Goal: Answer question/provide support: Answer question/provide support

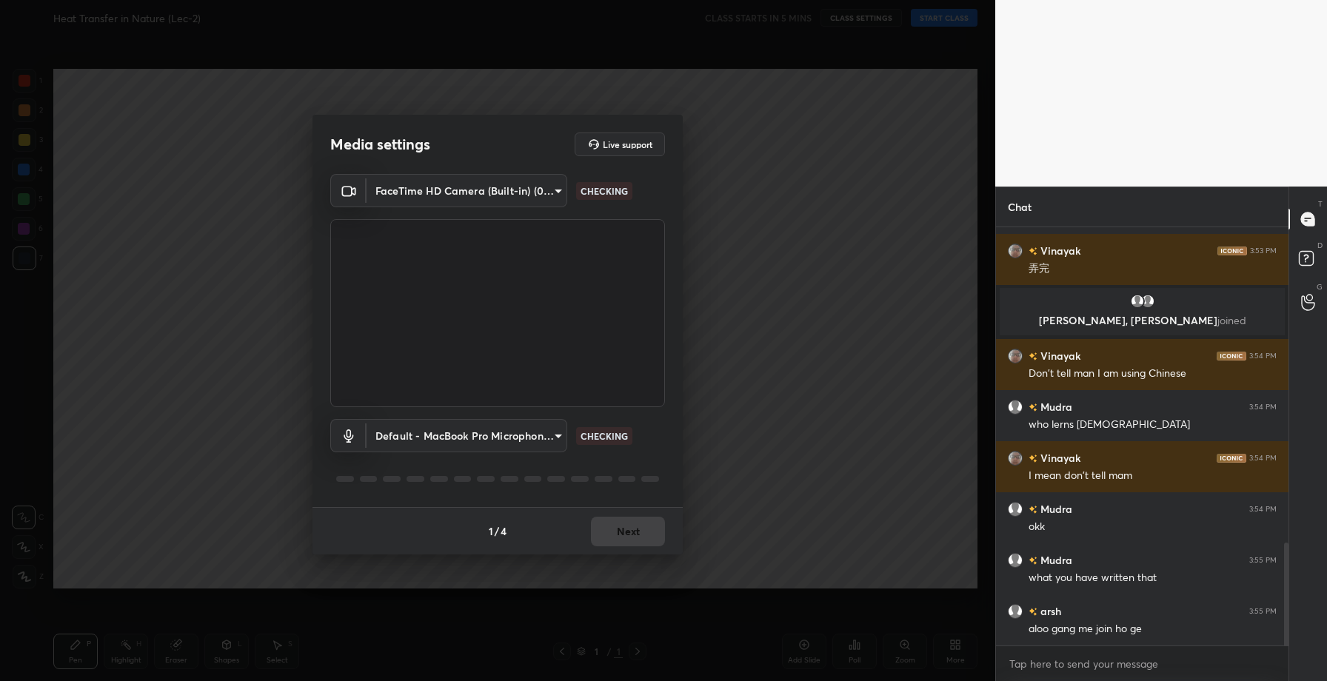
scroll to position [1314, 0]
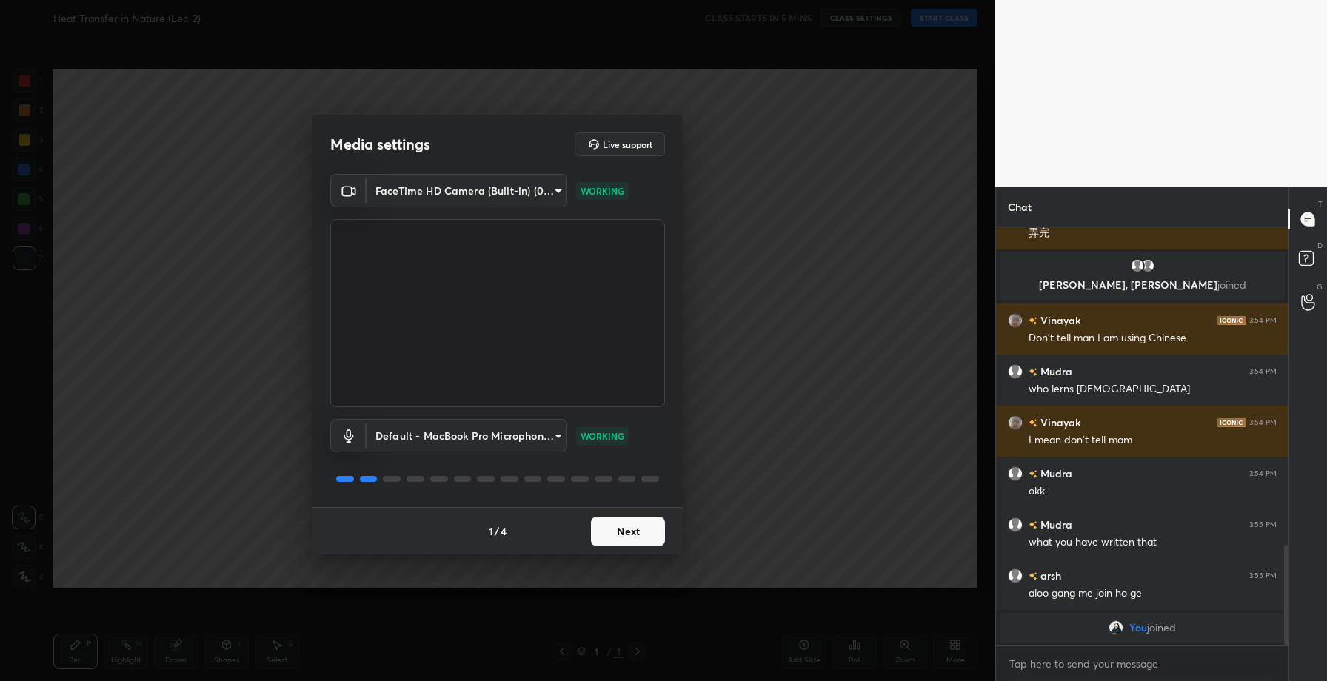
click at [624, 541] on button "Next" at bounding box center [628, 532] width 74 height 30
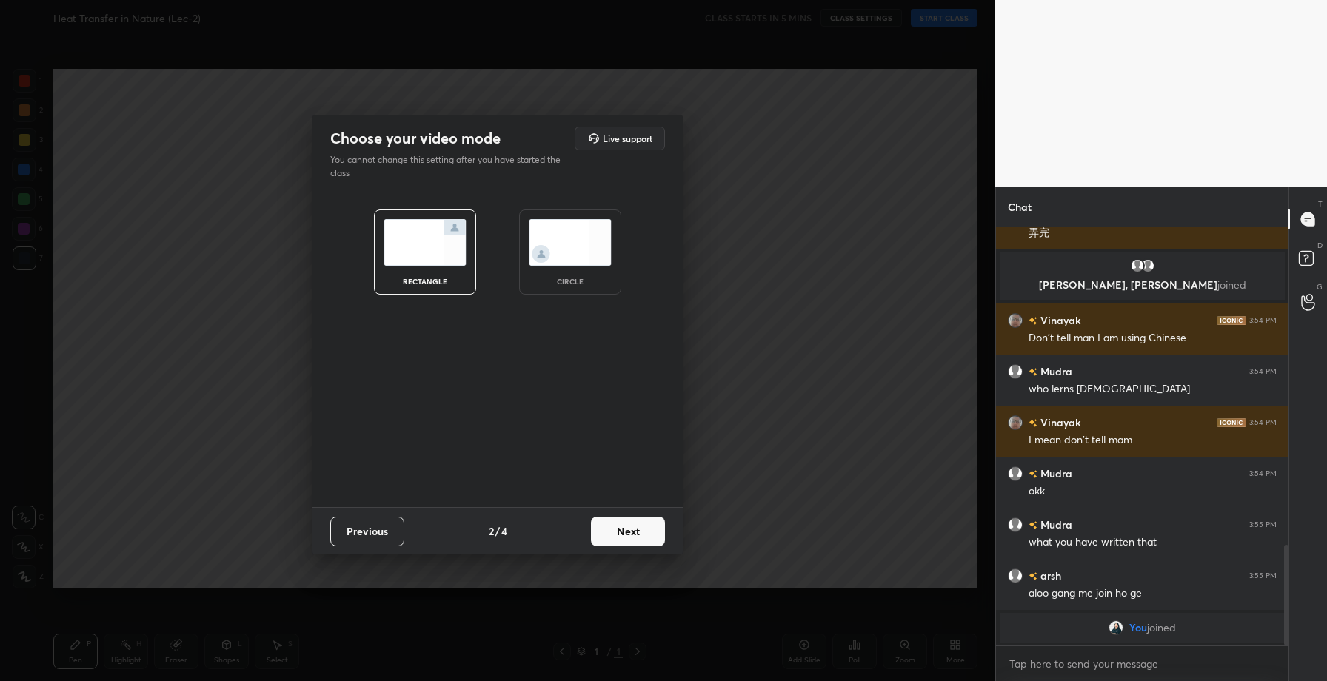
click at [624, 541] on button "Next" at bounding box center [628, 532] width 74 height 30
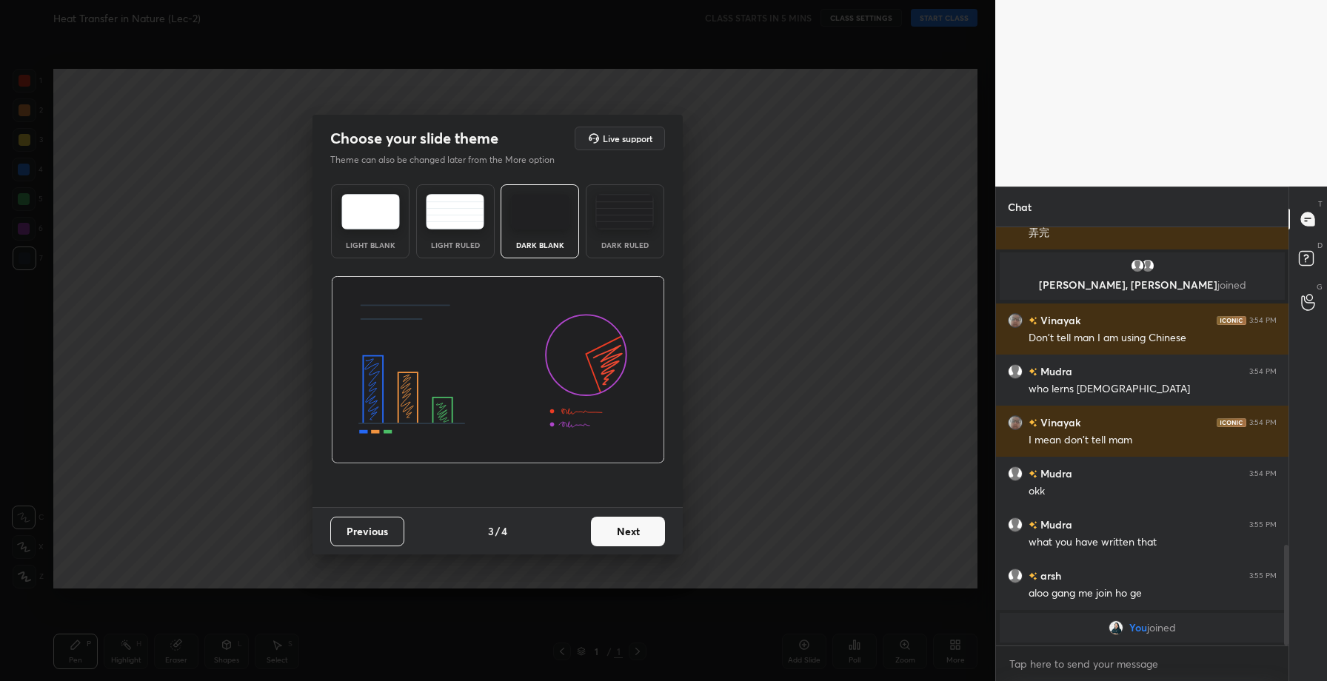
click at [624, 541] on button "Next" at bounding box center [628, 532] width 74 height 30
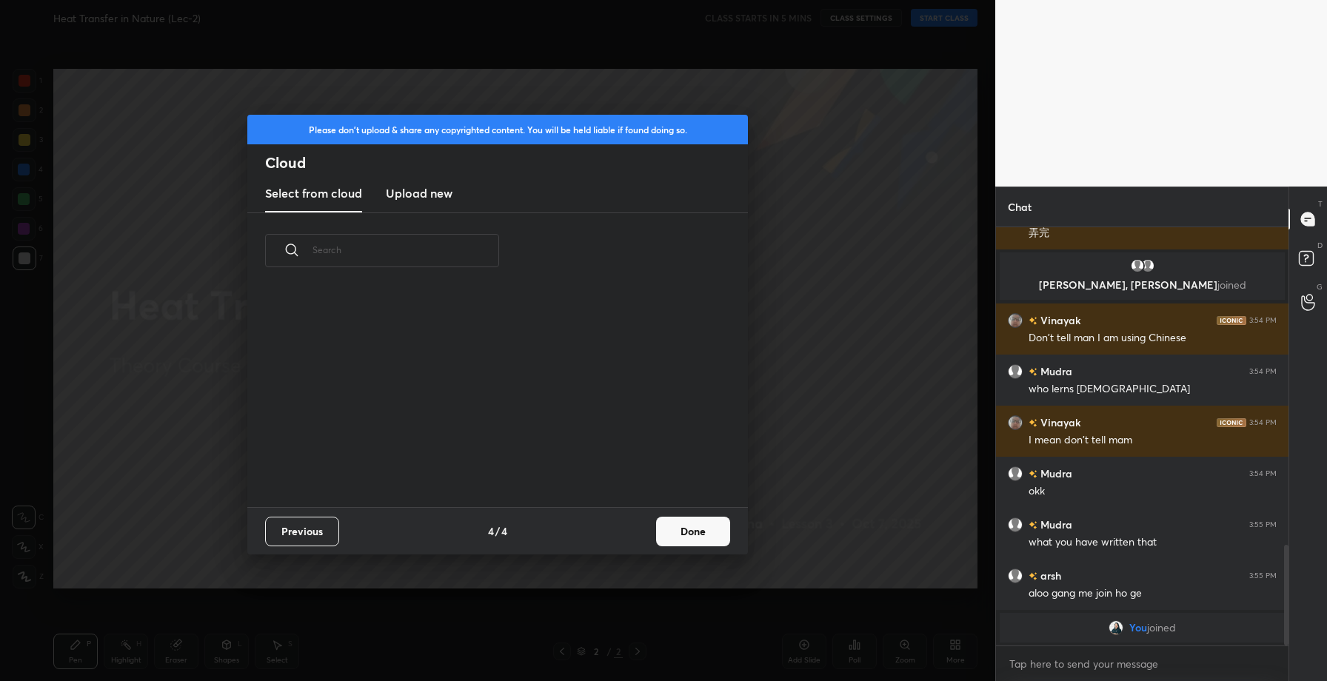
scroll to position [219, 476]
click at [418, 199] on h3 "Upload new" at bounding box center [419, 193] width 67 height 18
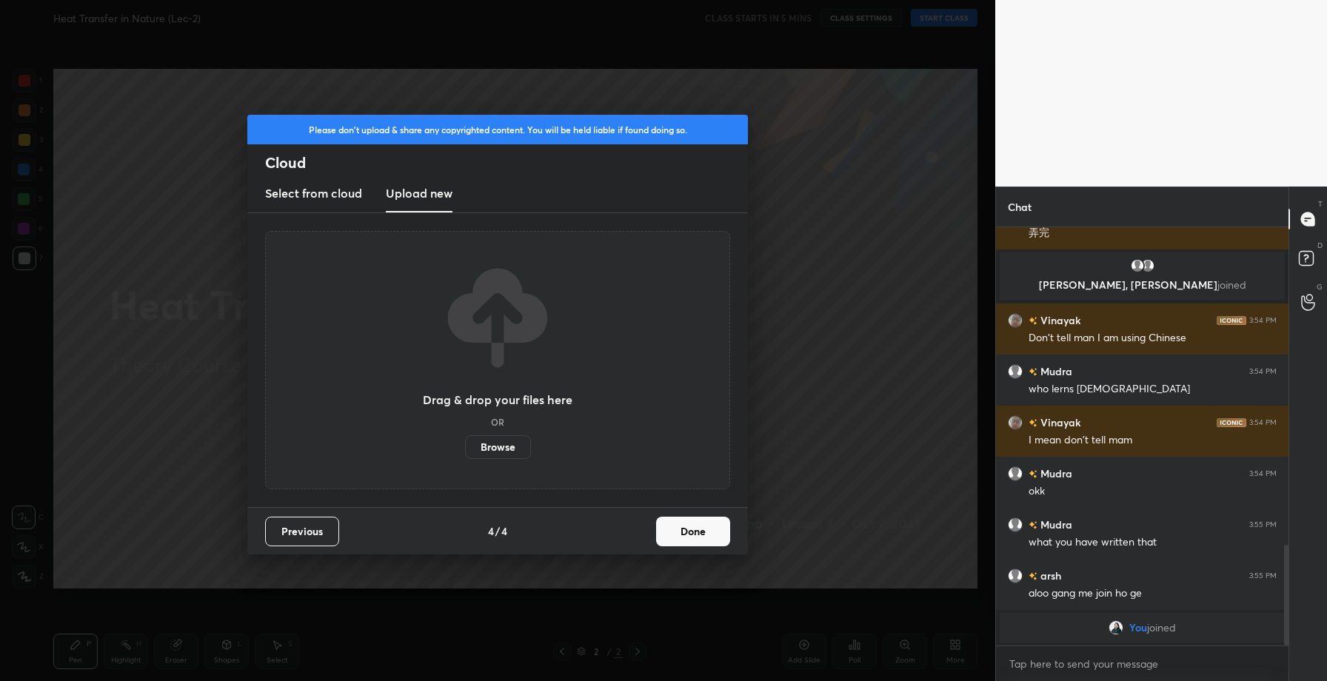
click at [489, 444] on label "Browse" at bounding box center [498, 448] width 66 height 24
click at [465, 444] on input "Browse" at bounding box center [465, 448] width 0 height 24
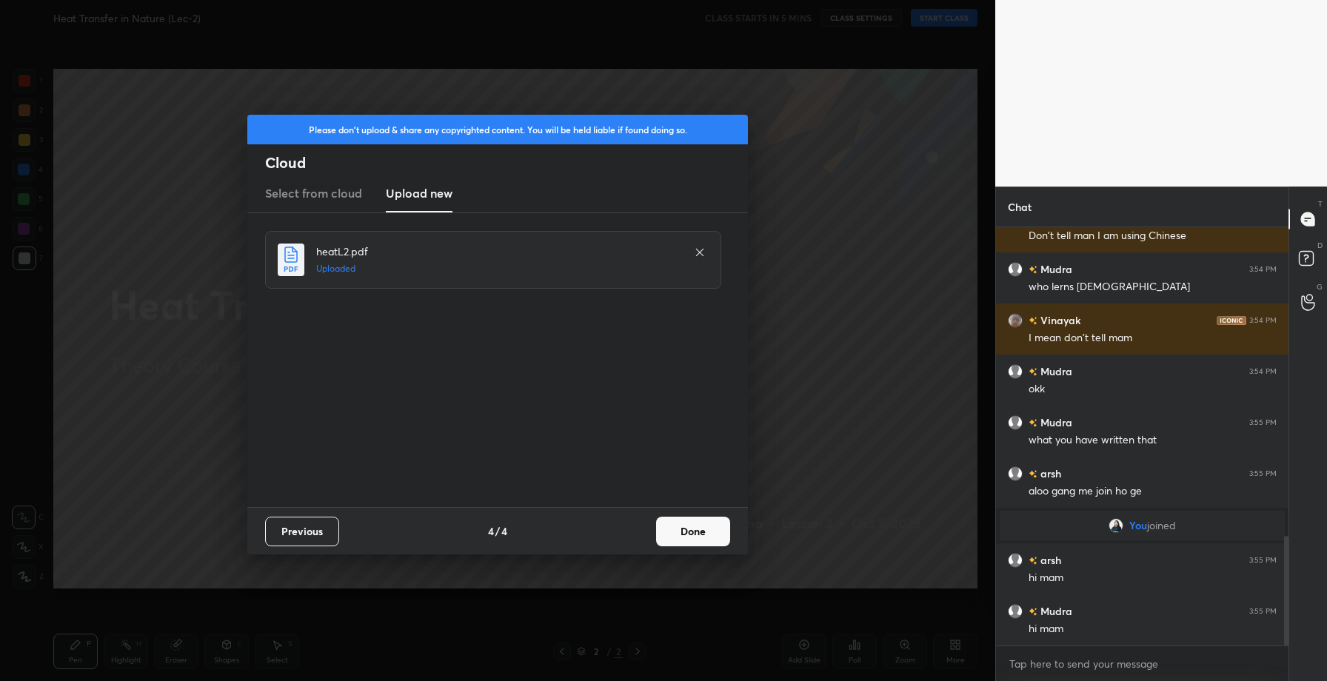
scroll to position [1230, 0]
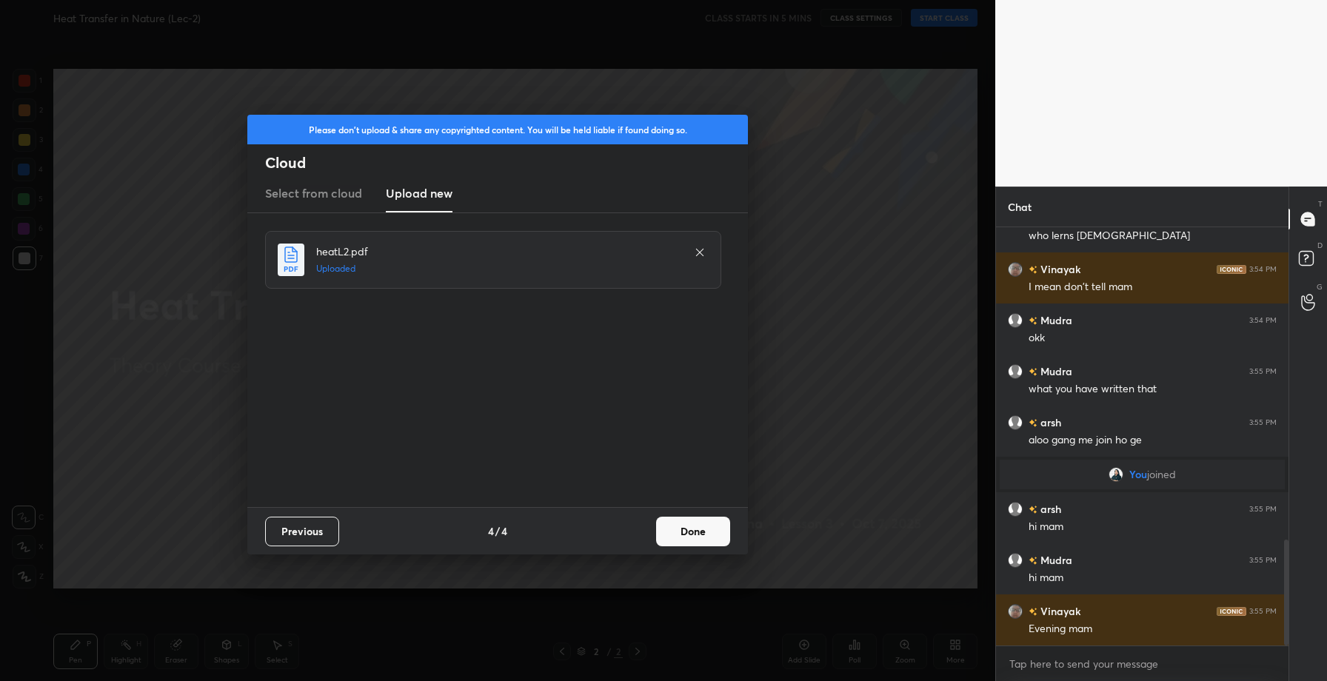
click at [707, 530] on button "Done" at bounding box center [693, 532] width 74 height 30
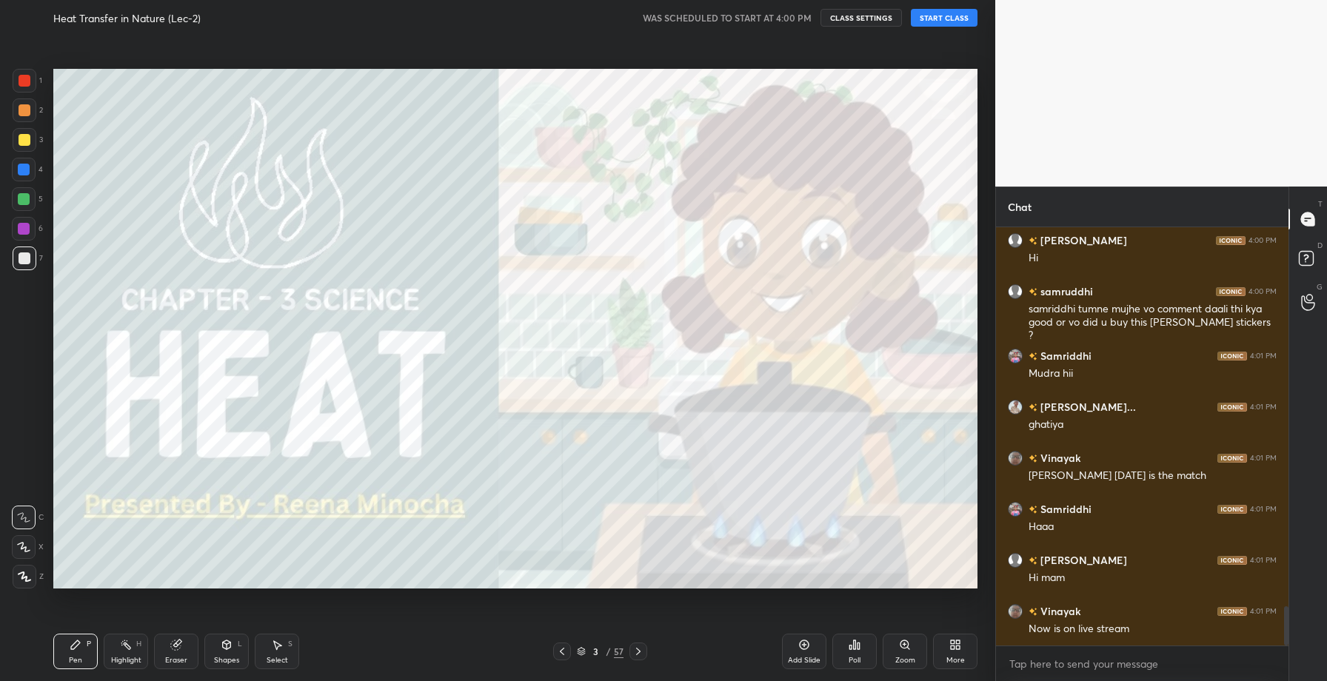
scroll to position [4066, 0]
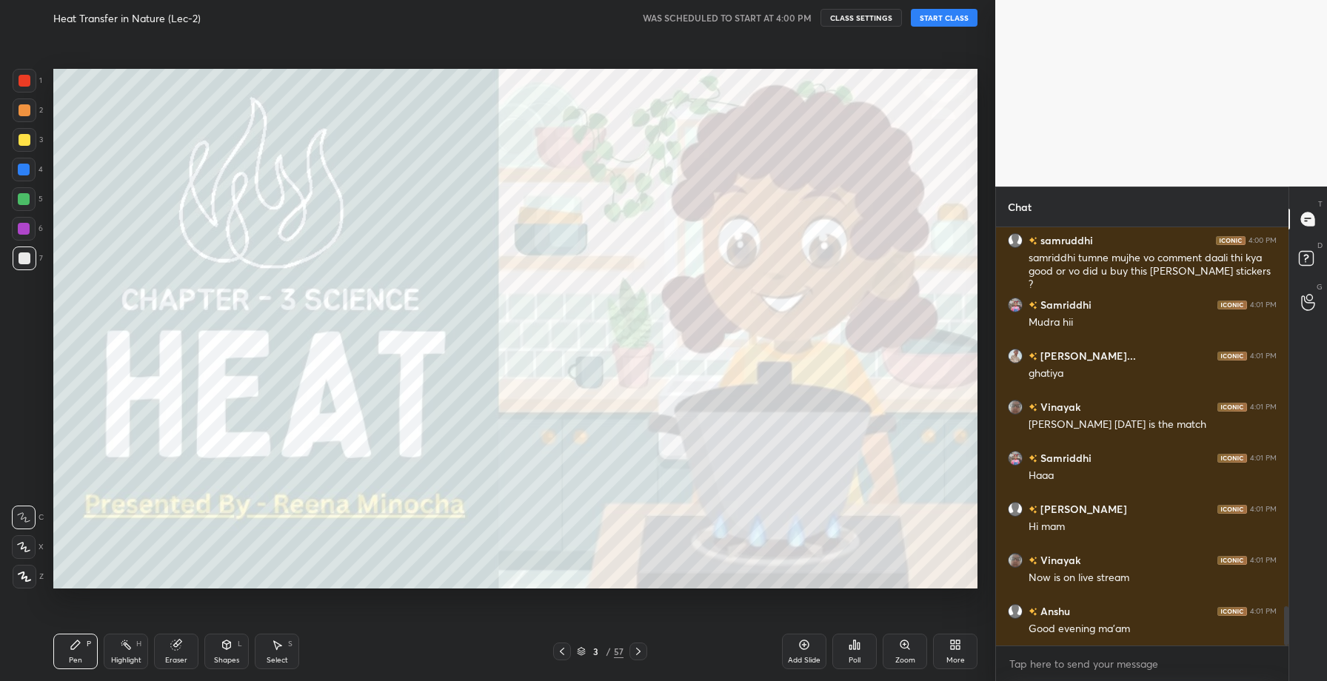
click at [947, 21] on button "START CLASS" at bounding box center [944, 18] width 67 height 18
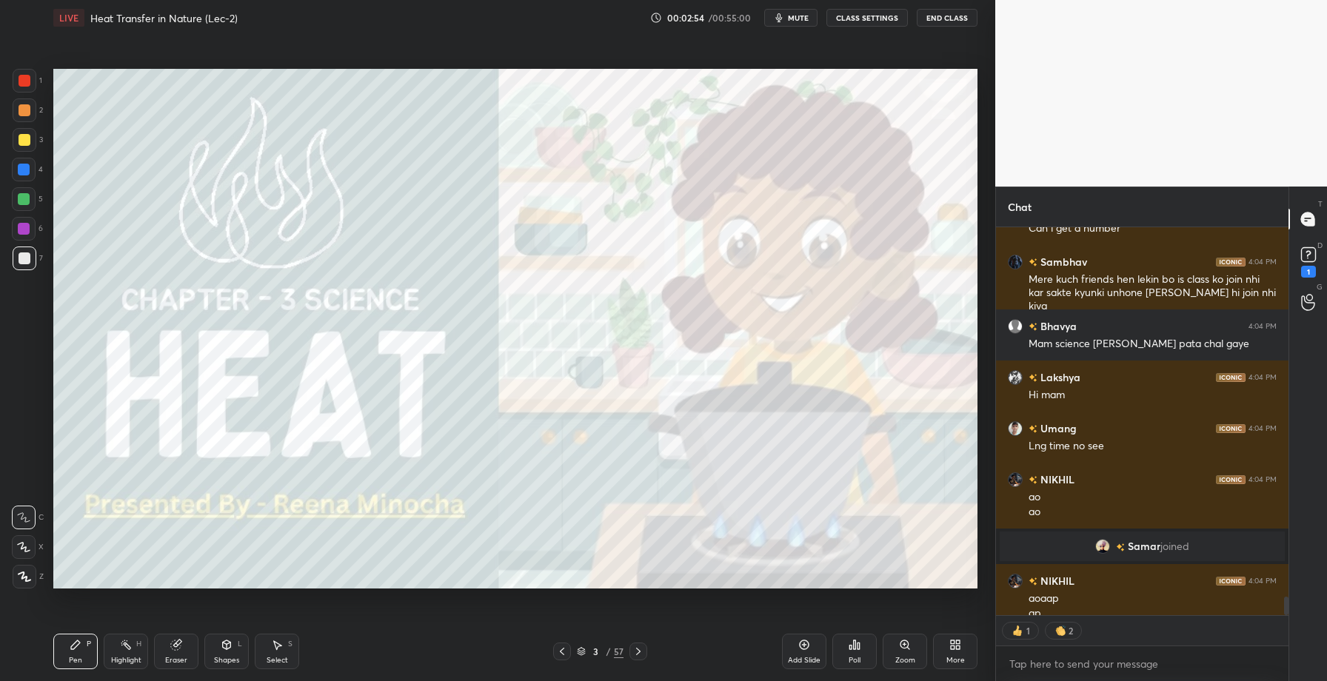
scroll to position [7725, 0]
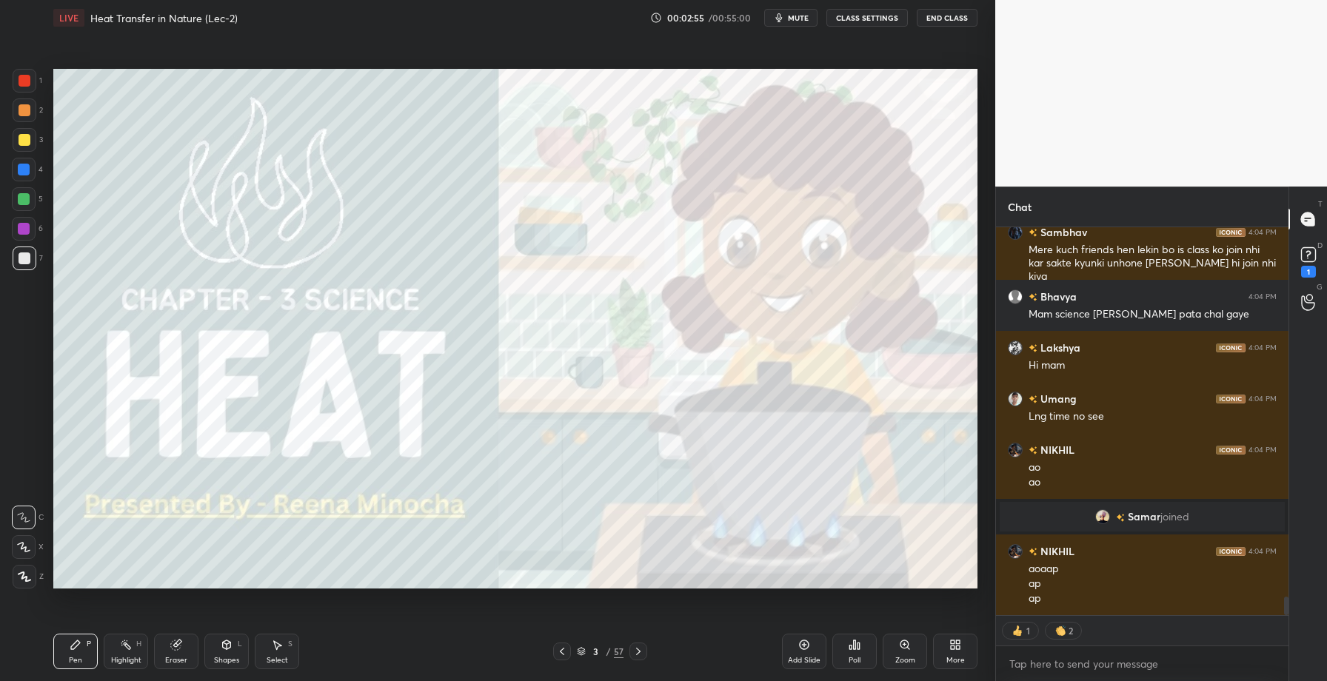
type textarea "x"
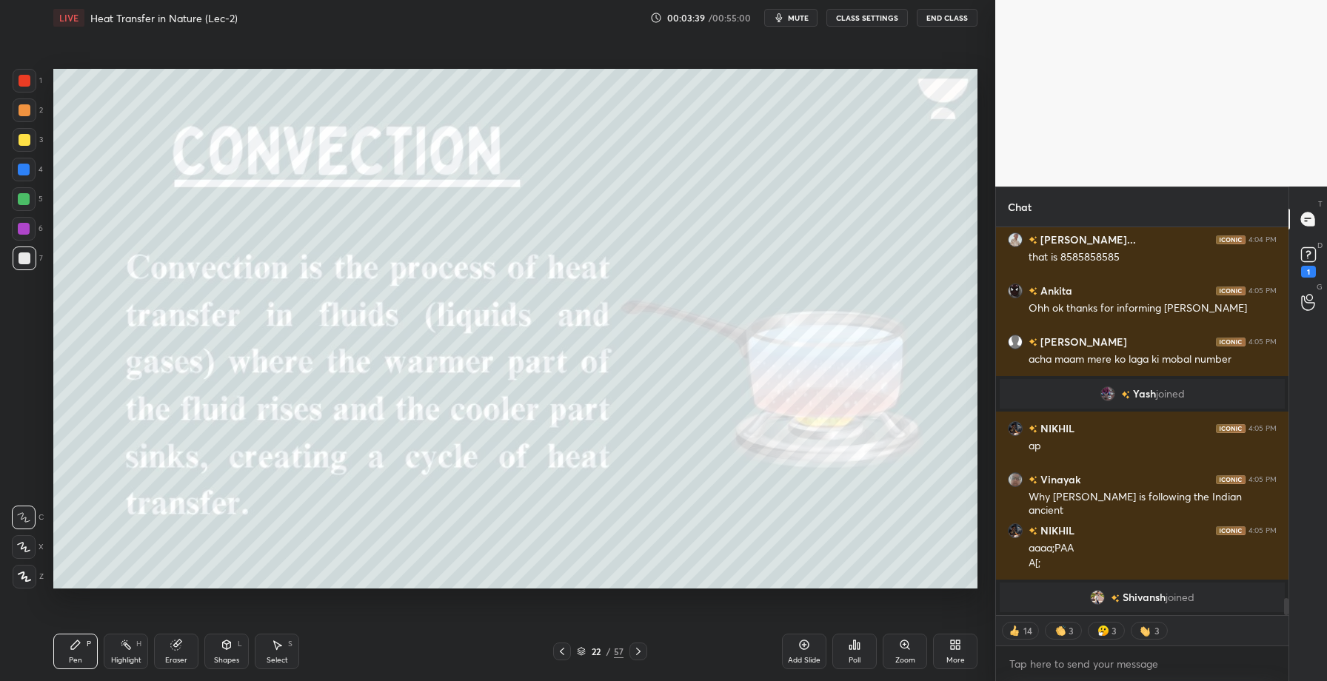
scroll to position [8458, 0]
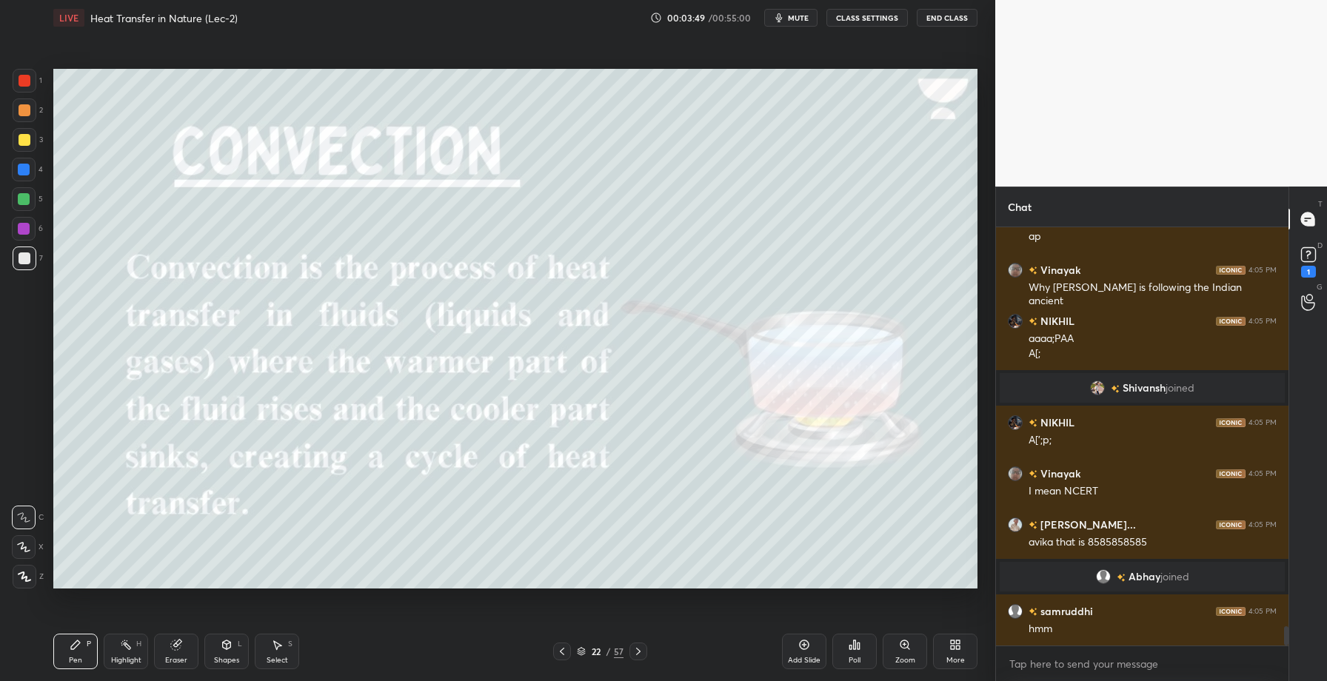
click at [24, 146] on div at bounding box center [25, 140] width 24 height 24
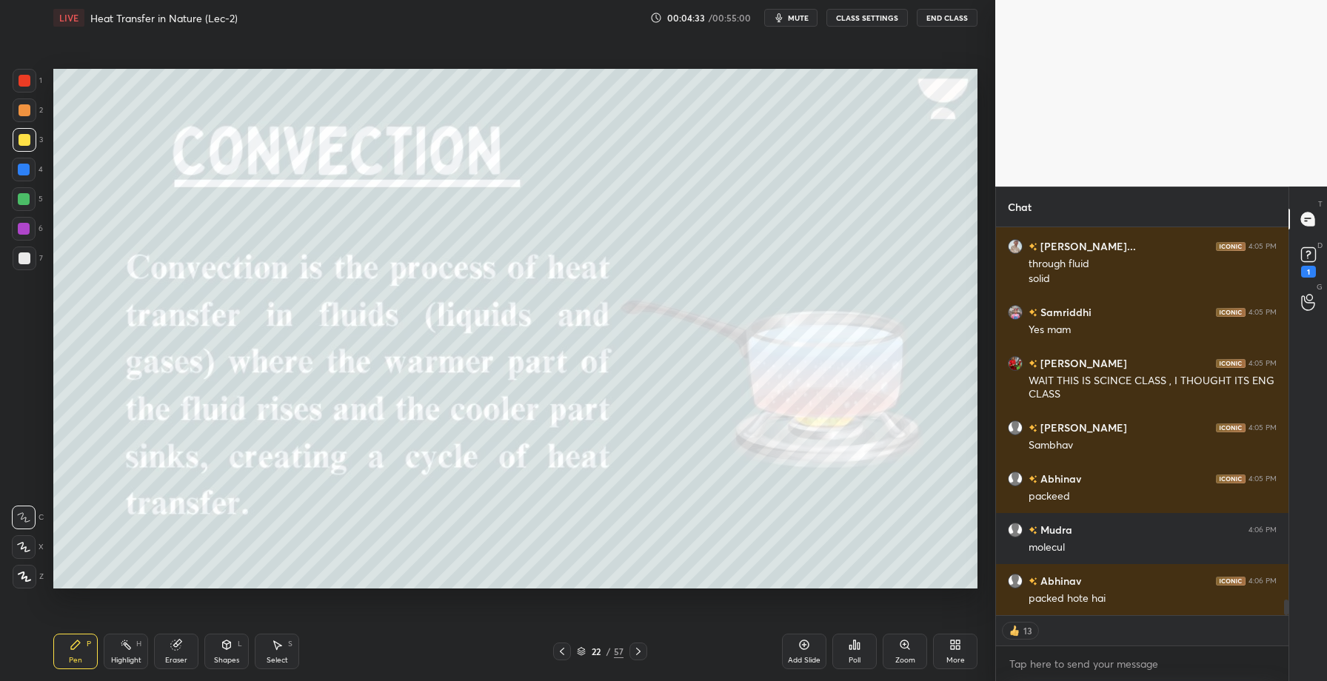
scroll to position [9368, 0]
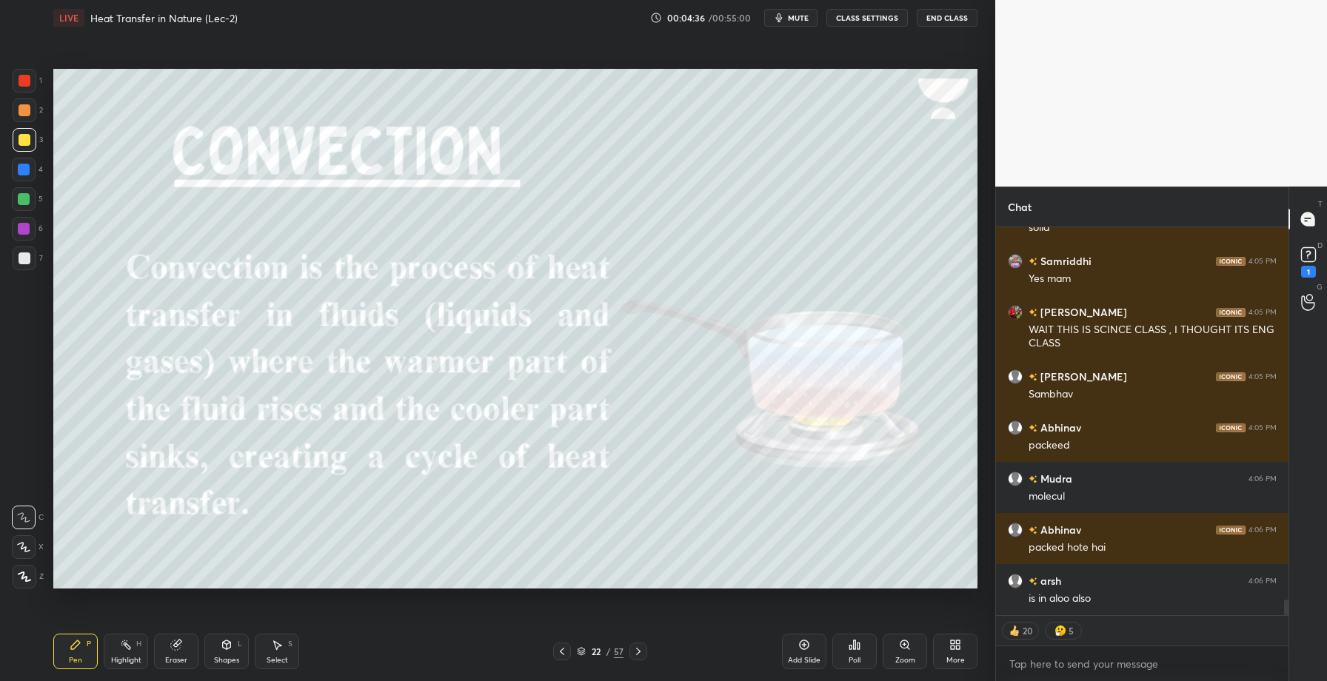
drag, startPoint x: 173, startPoint y: 650, endPoint x: 176, endPoint y: 639, distance: 11.5
click at [173, 650] on icon at bounding box center [176, 645] width 12 height 12
click at [35, 579] on div "Erase all" at bounding box center [24, 577] width 24 height 24
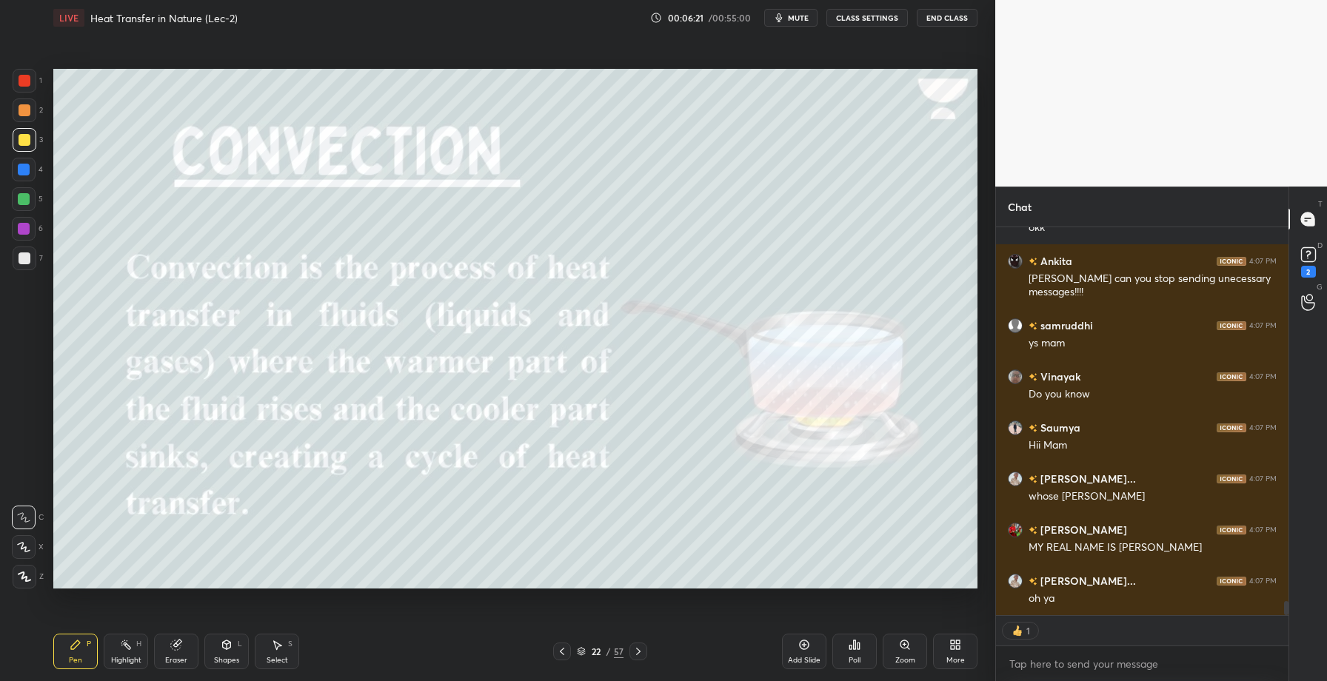
scroll to position [10648, 0]
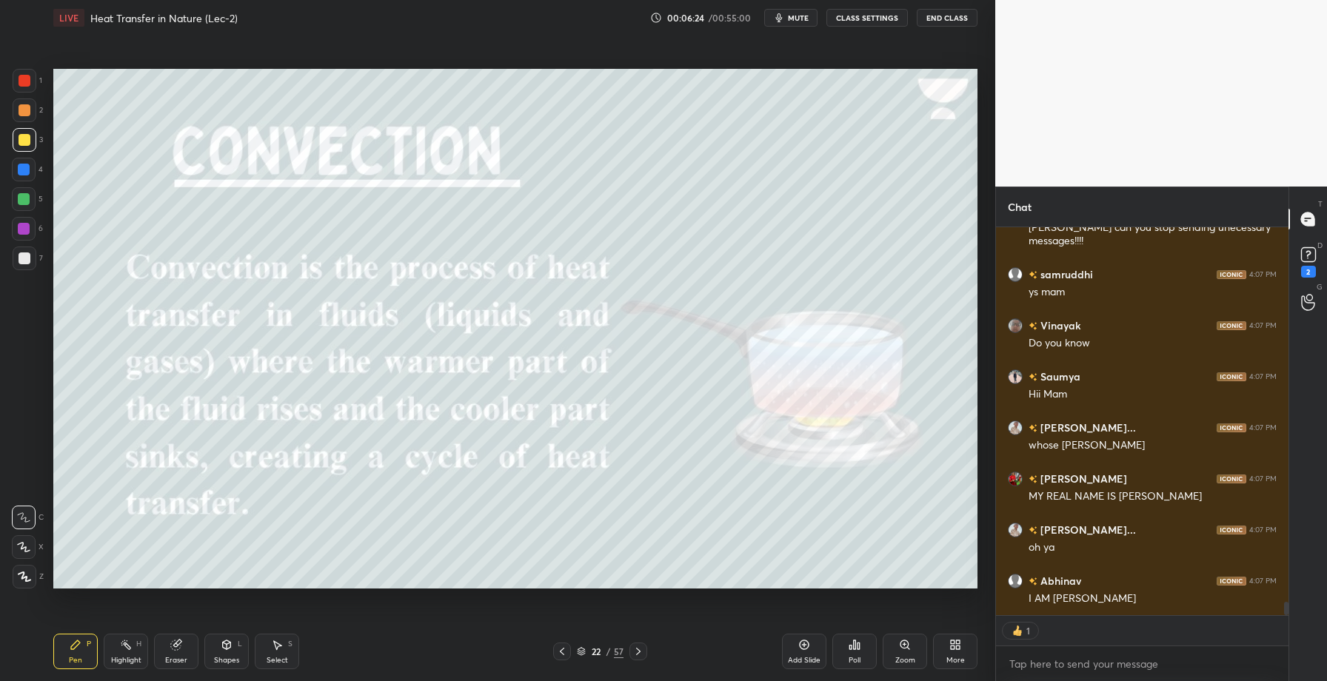
click at [129, 657] on div "Highlight" at bounding box center [126, 660] width 30 height 7
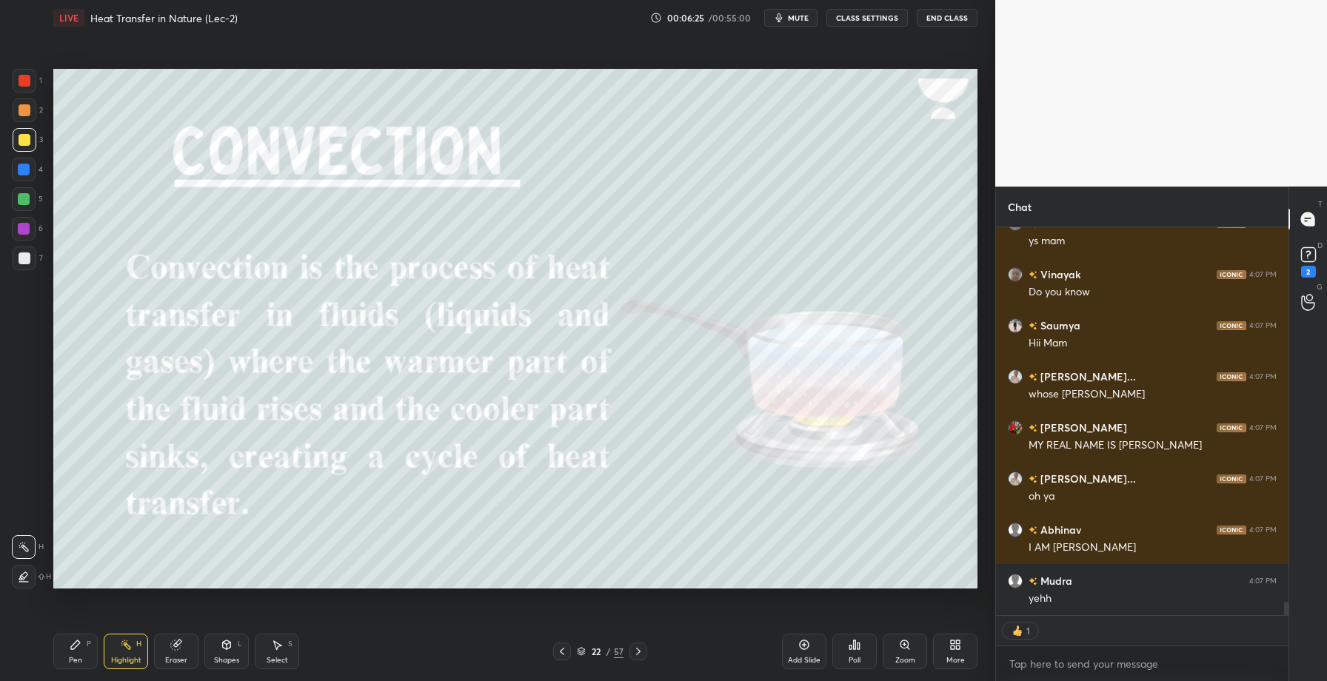
click at [31, 86] on div at bounding box center [25, 81] width 24 height 24
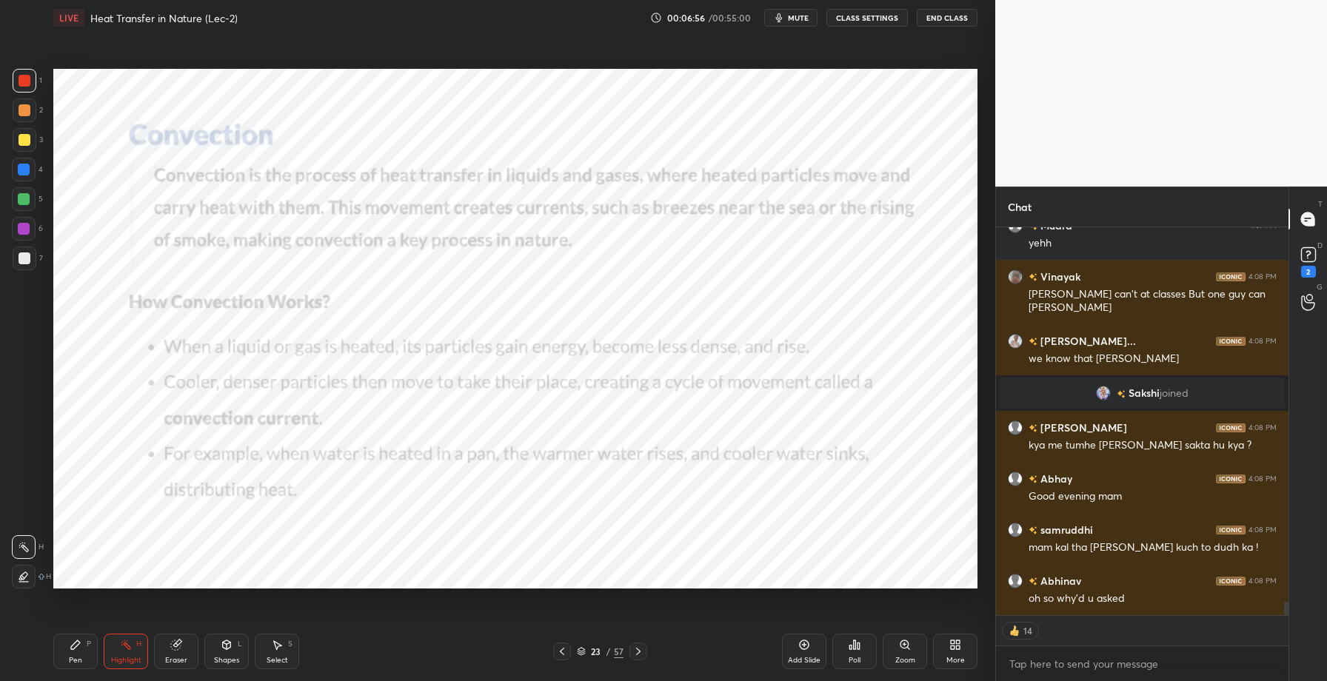
scroll to position [10870, 0]
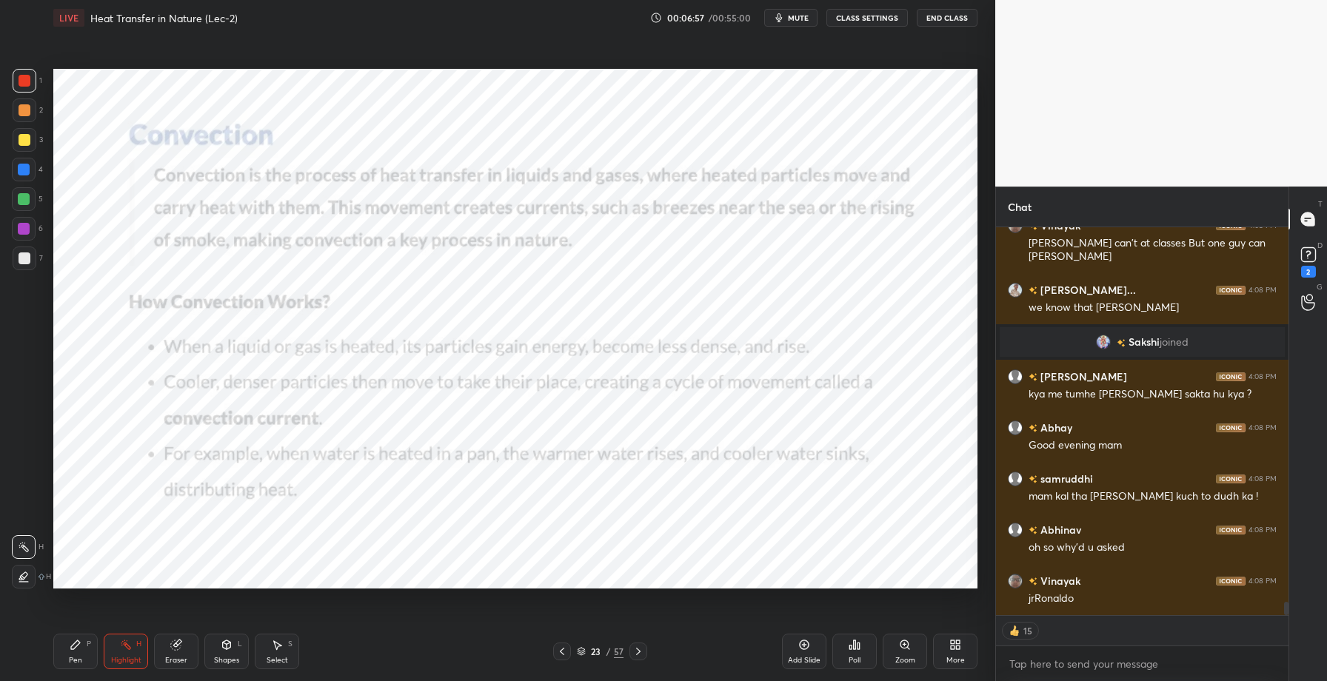
click at [28, 110] on div at bounding box center [25, 110] width 12 height 12
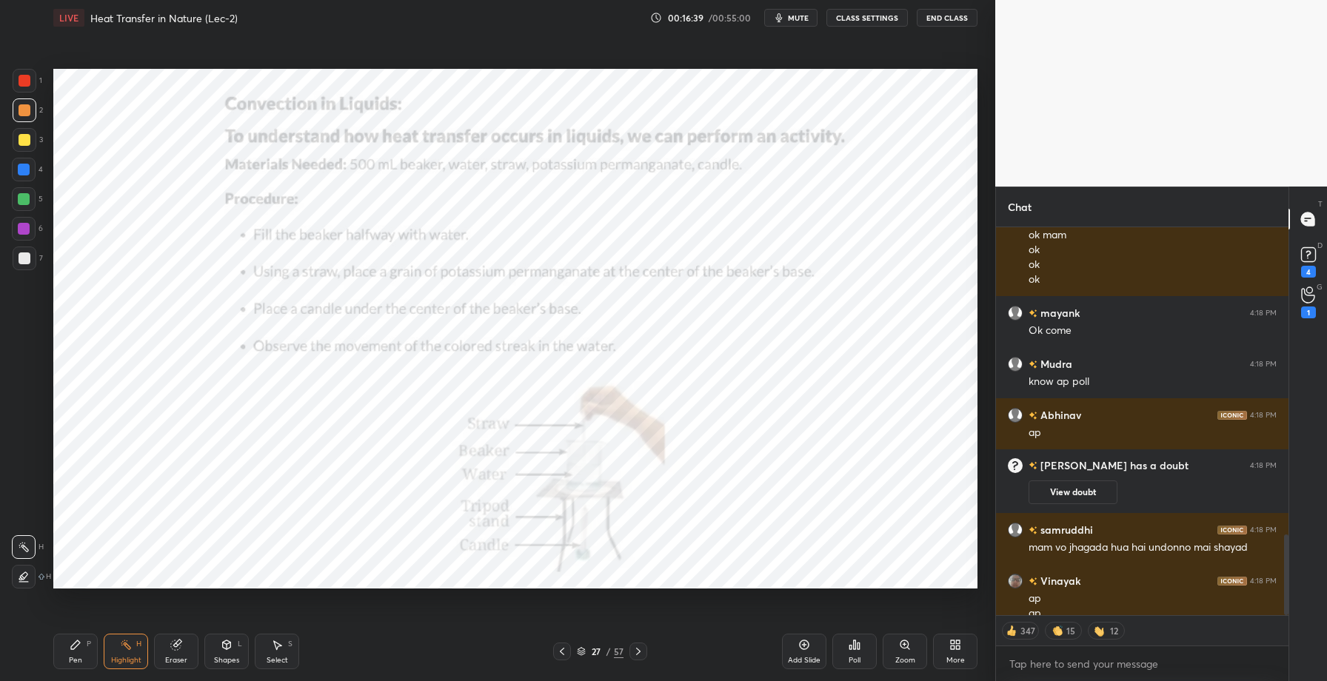
scroll to position [1487, 0]
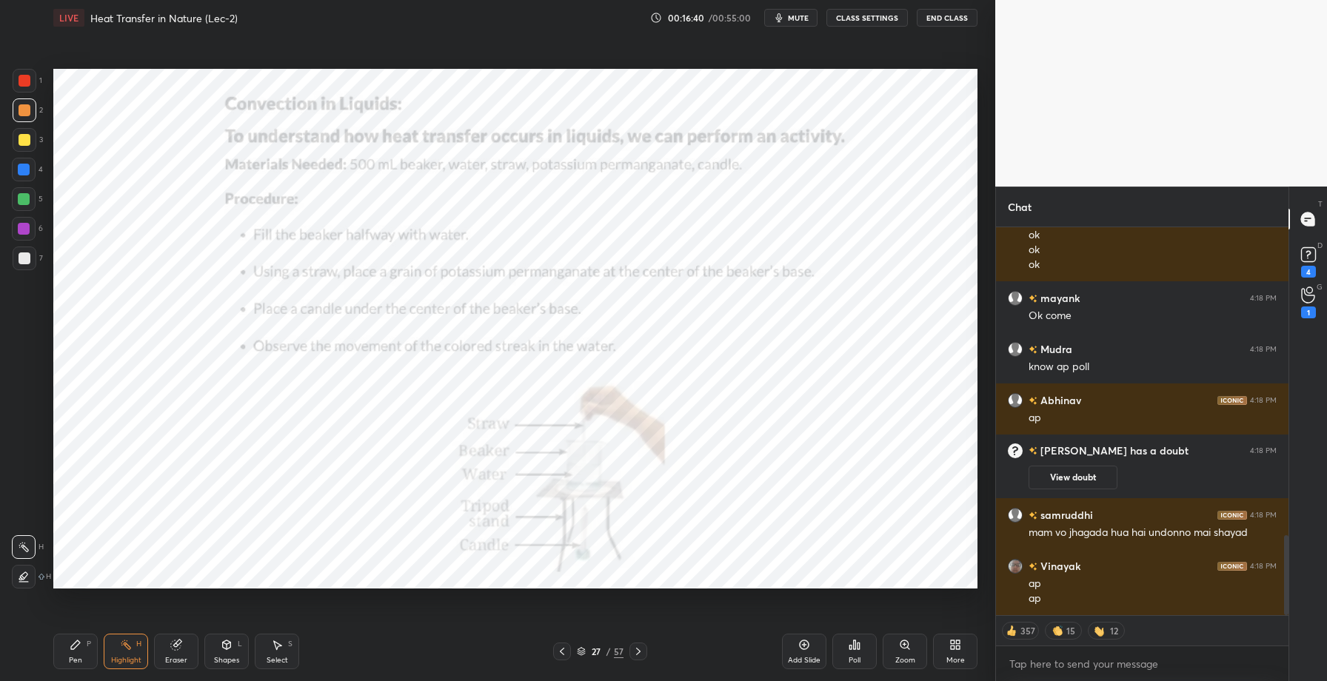
click at [854, 649] on icon at bounding box center [855, 645] width 2 height 9
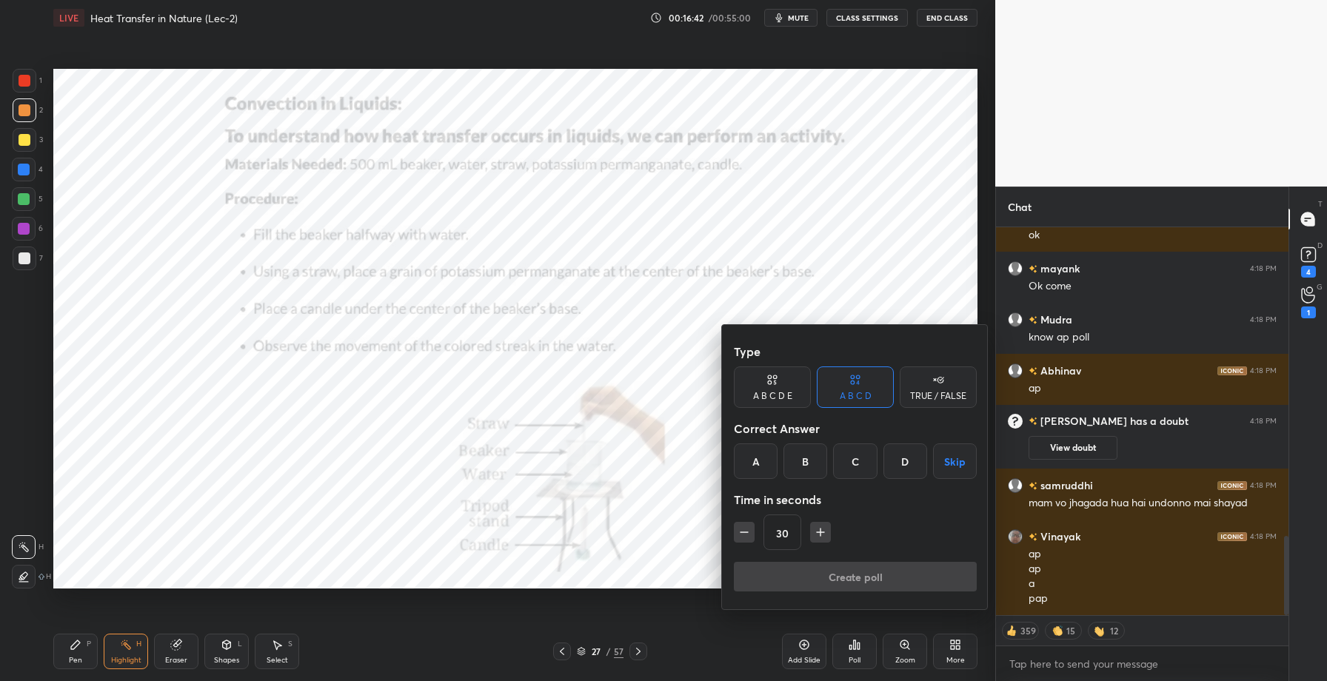
scroll to position [1532, 0]
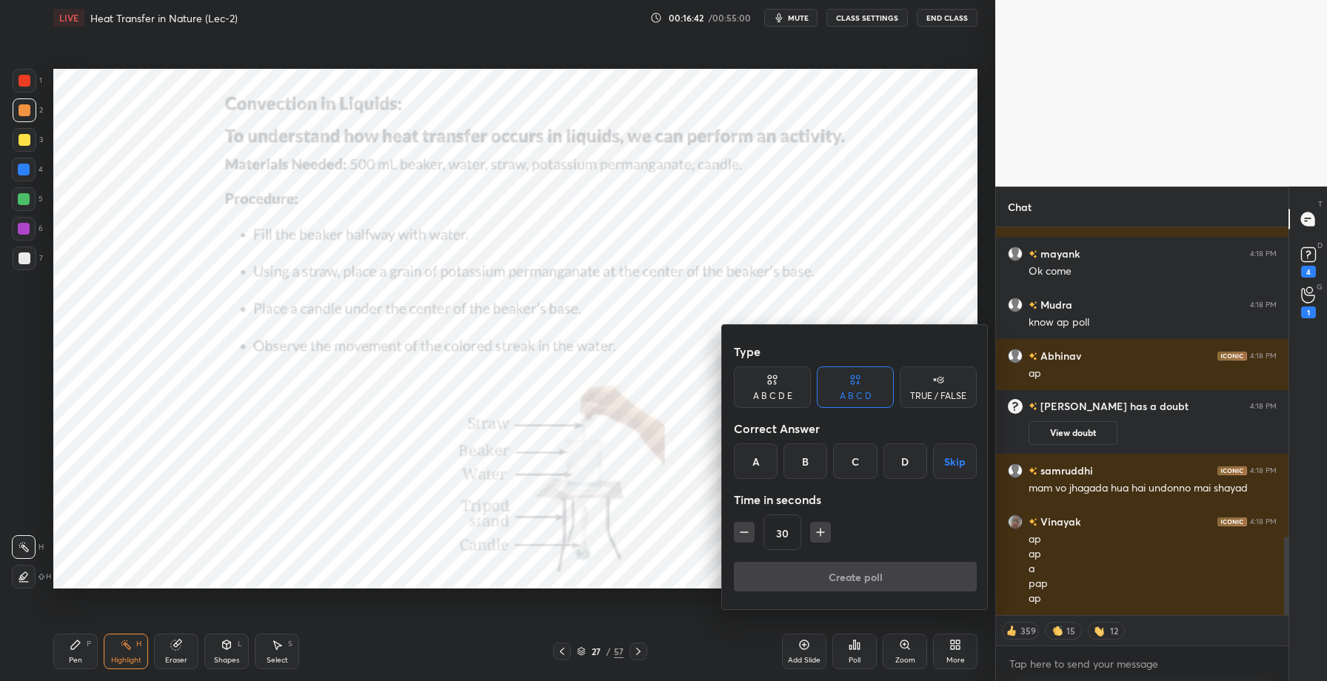
click at [931, 395] on div "TRUE / FALSE" at bounding box center [938, 396] width 56 height 9
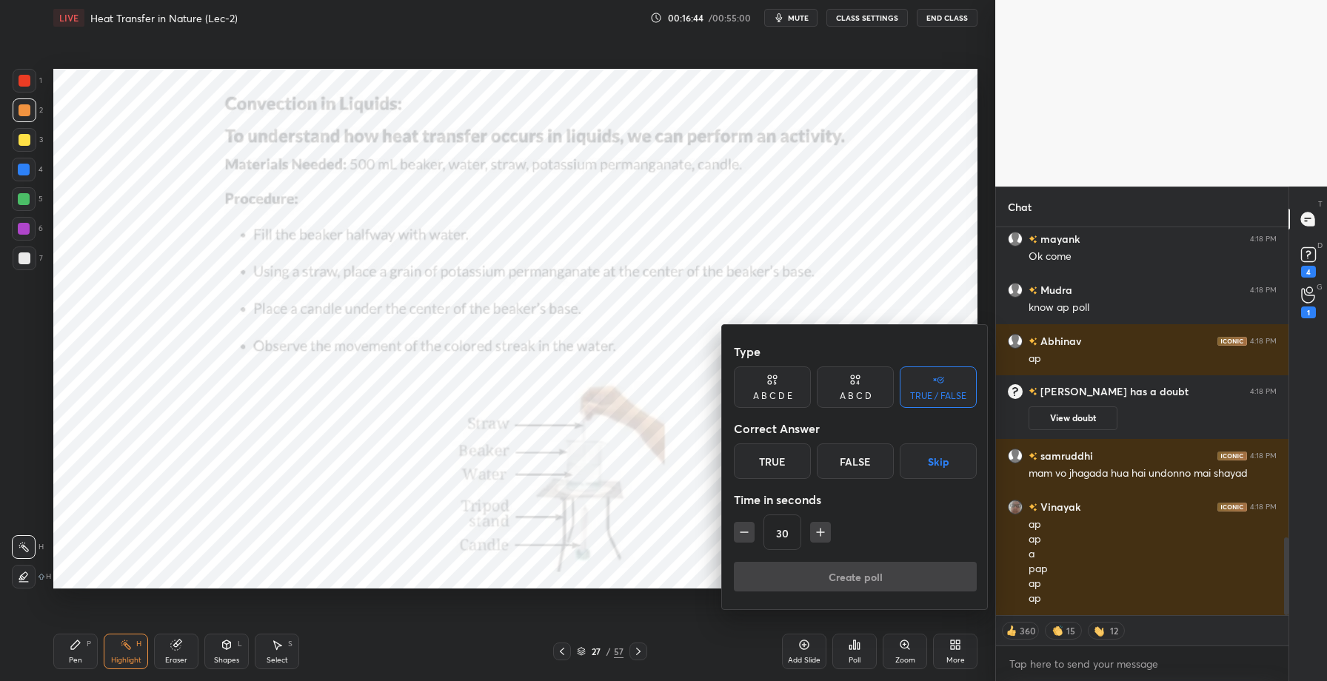
click at [773, 459] on div "True" at bounding box center [772, 462] width 77 height 36
click at [832, 572] on button "Create poll" at bounding box center [855, 577] width 243 height 30
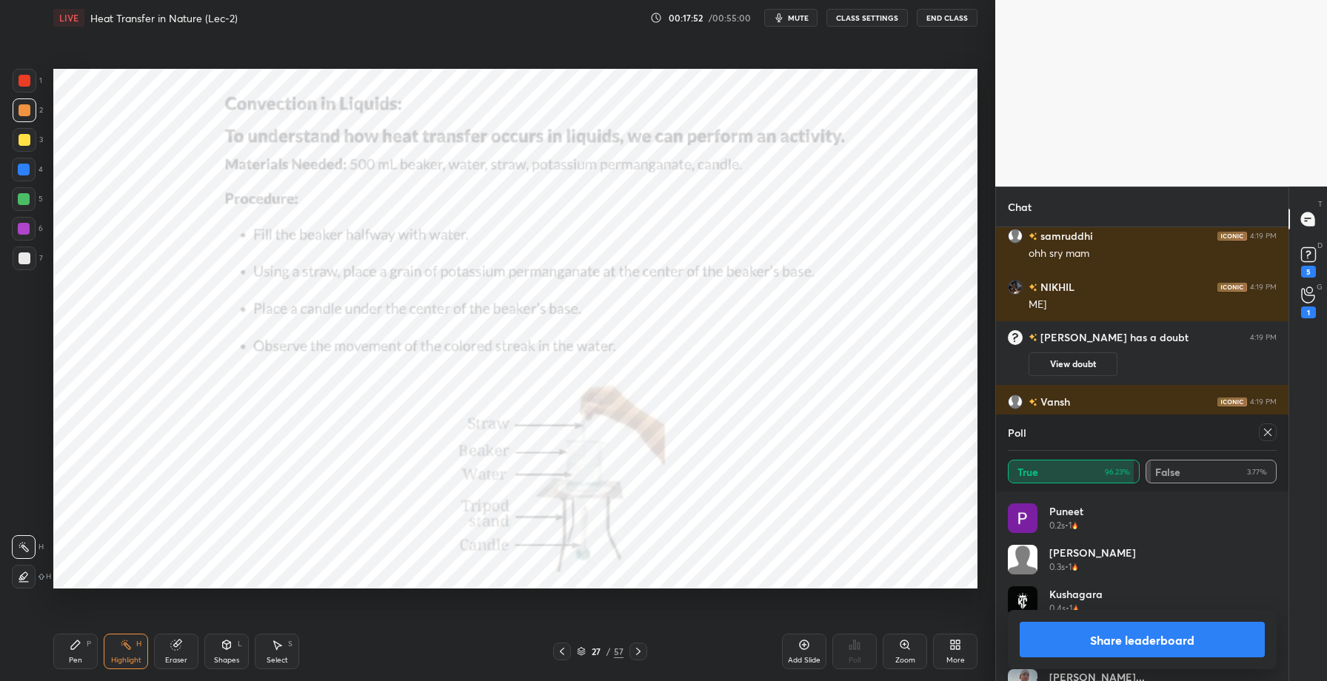
scroll to position [2950, 0]
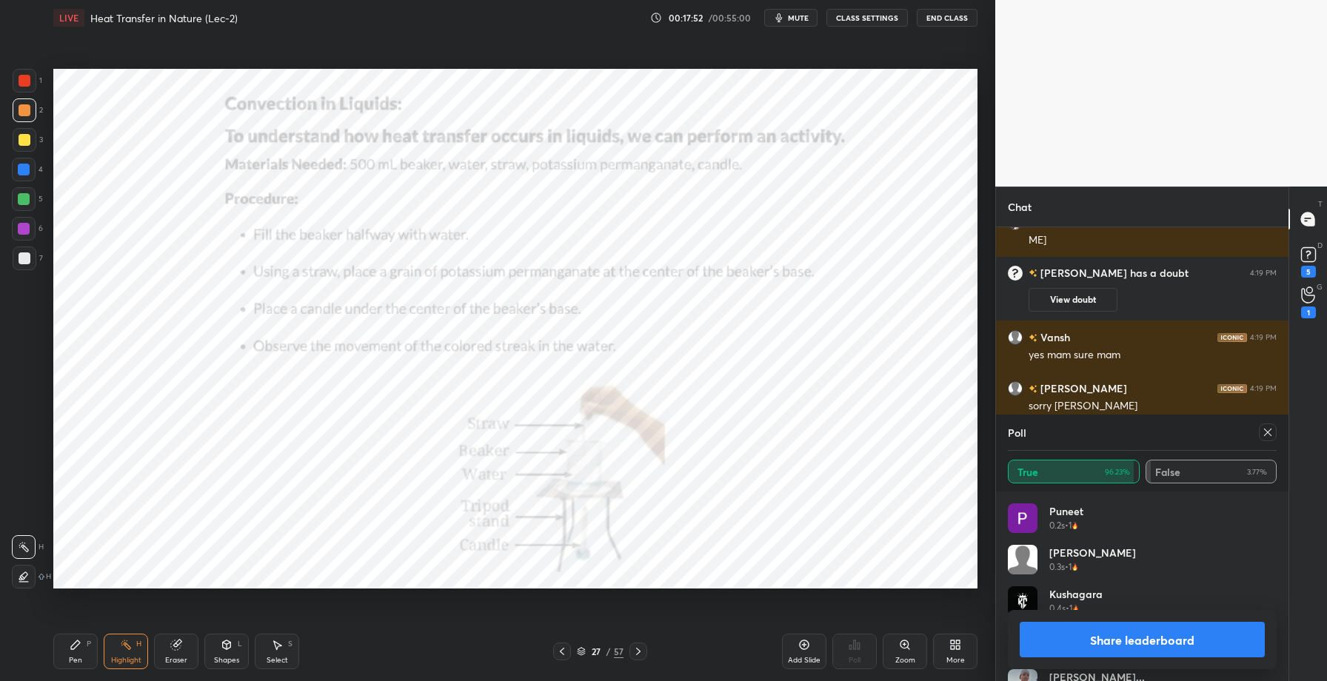
click at [1171, 639] on button "Share leaderboard" at bounding box center [1142, 640] width 245 height 36
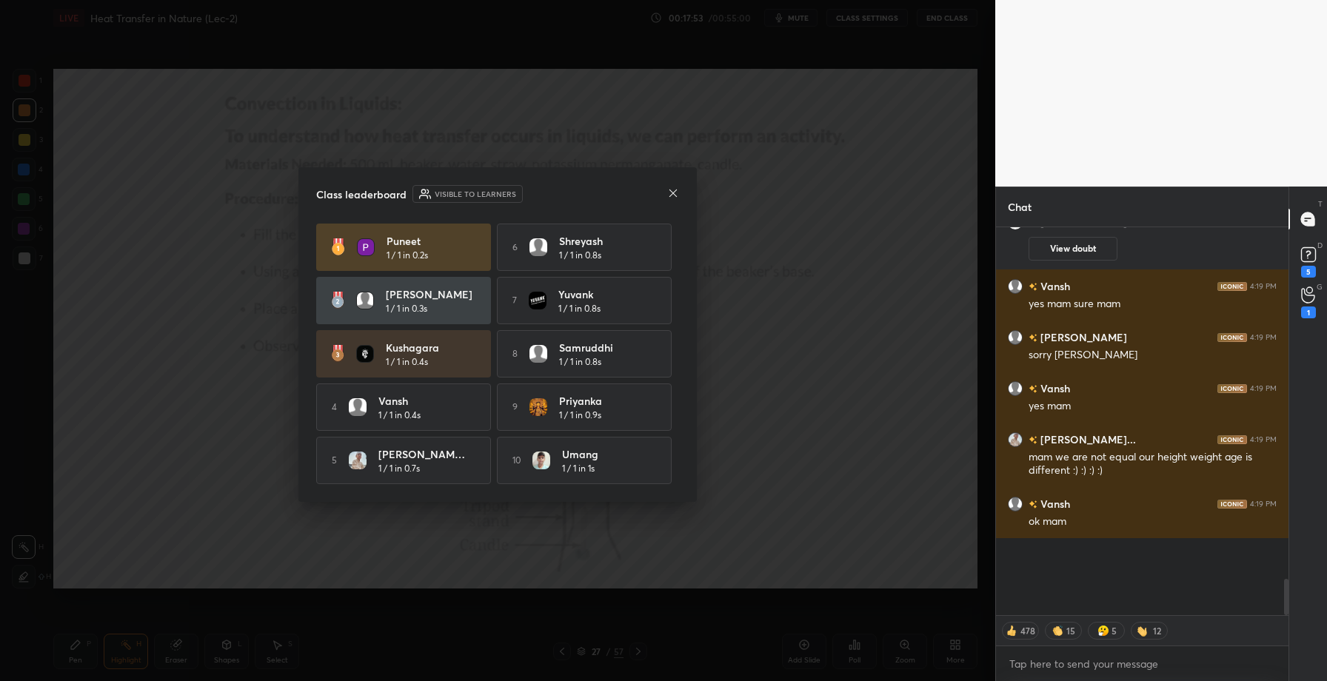
scroll to position [267, 288]
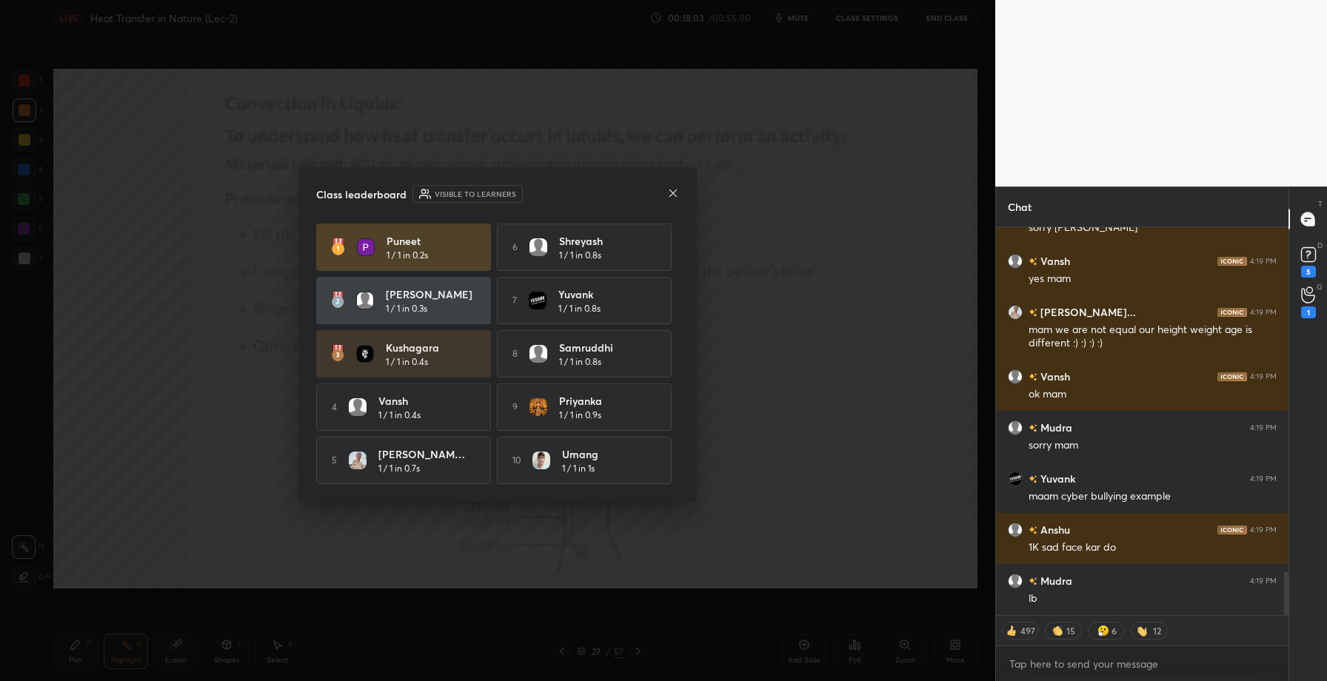
click at [668, 189] on icon at bounding box center [673, 193] width 12 height 12
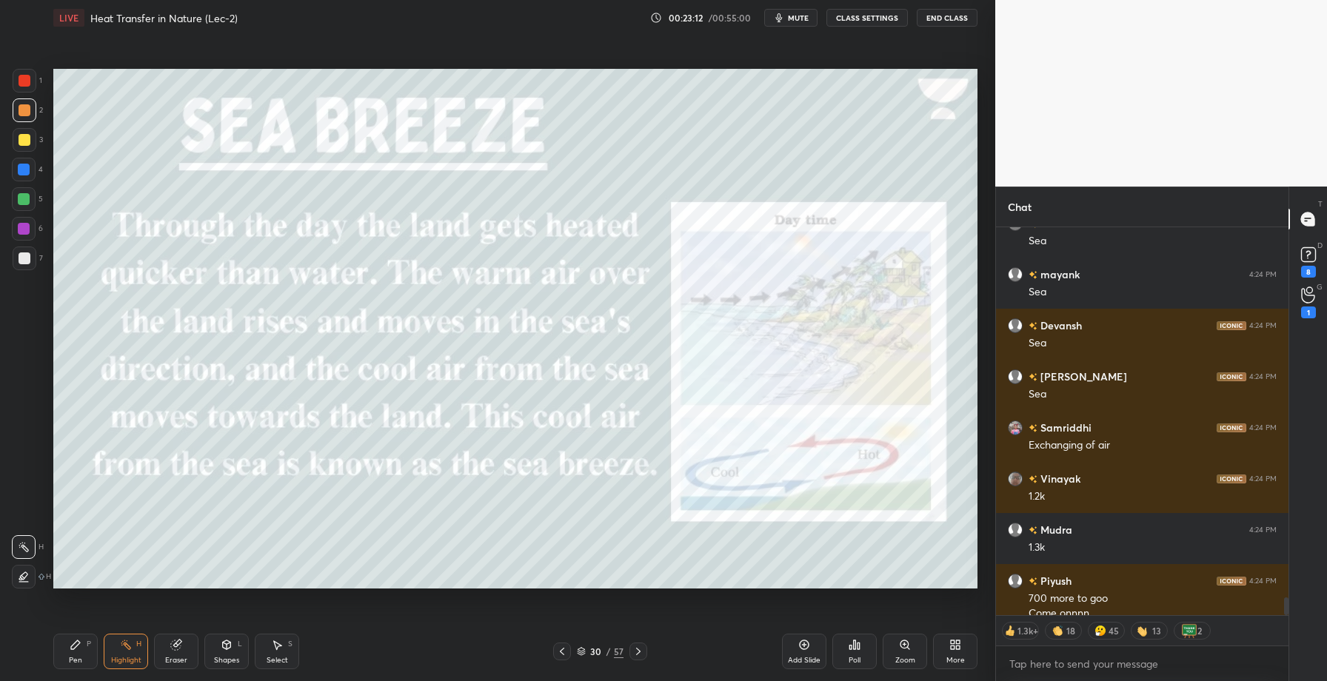
scroll to position [7990, 0]
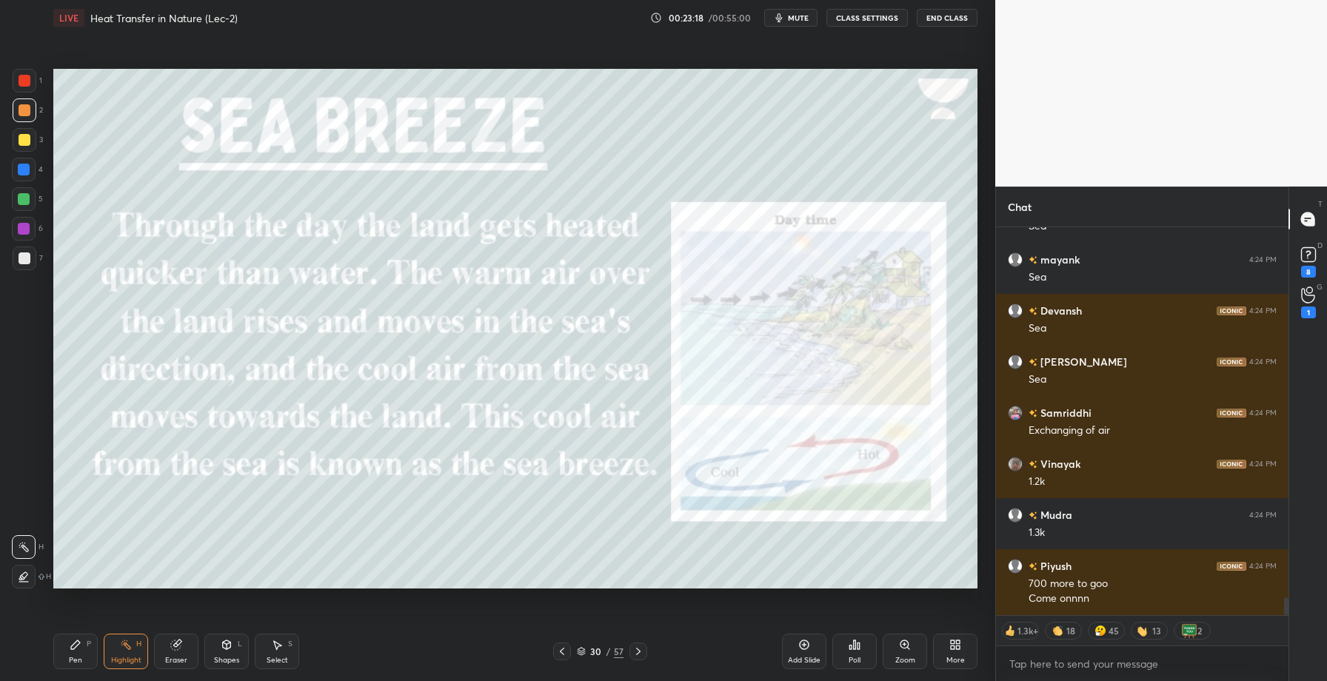
click at [799, 661] on div "Add Slide" at bounding box center [804, 660] width 33 height 7
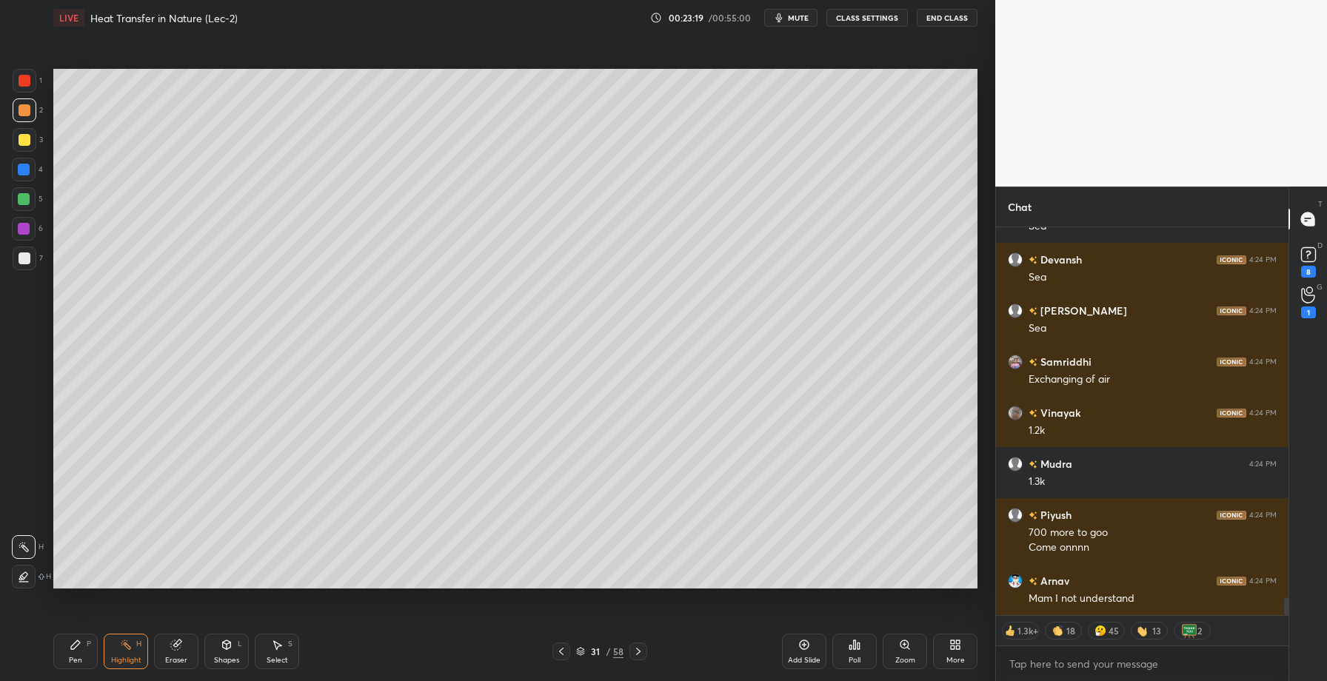
click at [27, 81] on div at bounding box center [25, 81] width 12 height 12
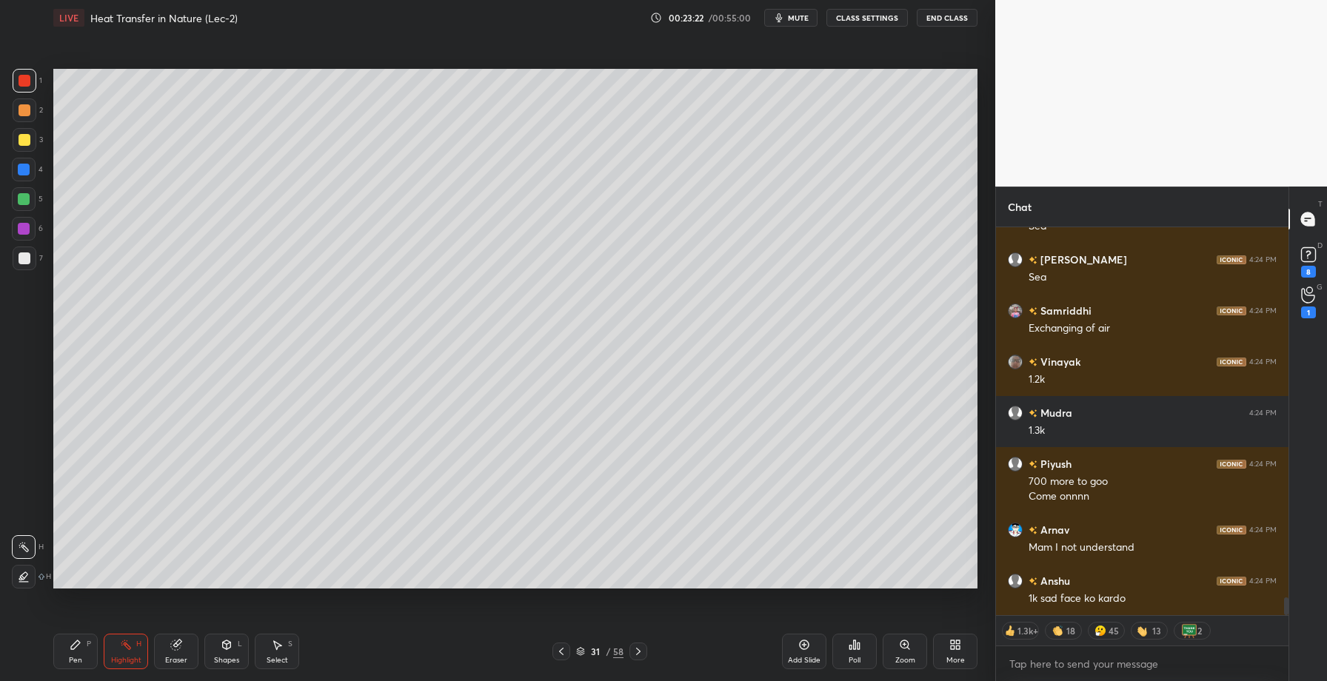
click at [79, 636] on div "Pen P" at bounding box center [75, 652] width 44 height 36
drag, startPoint x: 26, startPoint y: 167, endPoint x: 43, endPoint y: 170, distance: 17.2
click at [27, 167] on div at bounding box center [24, 170] width 12 height 12
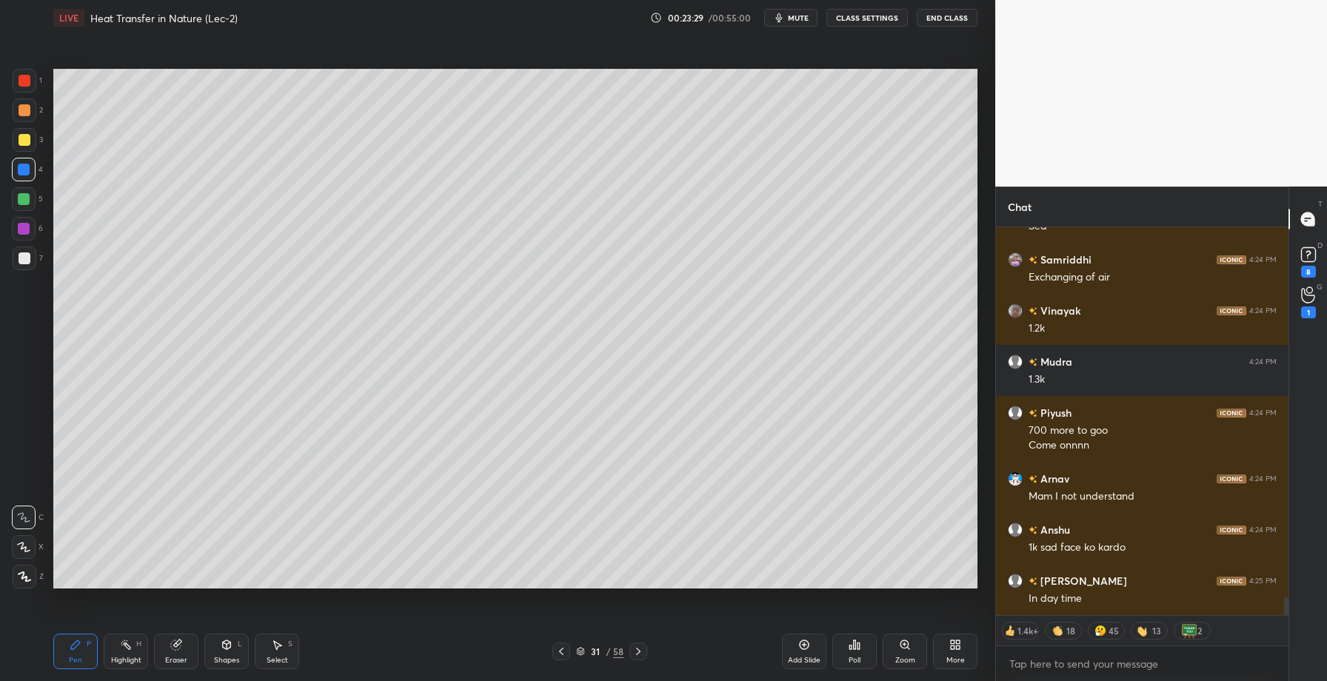
drag, startPoint x: 21, startPoint y: 149, endPoint x: 51, endPoint y: 137, distance: 31.9
click at [27, 148] on div at bounding box center [25, 140] width 24 height 24
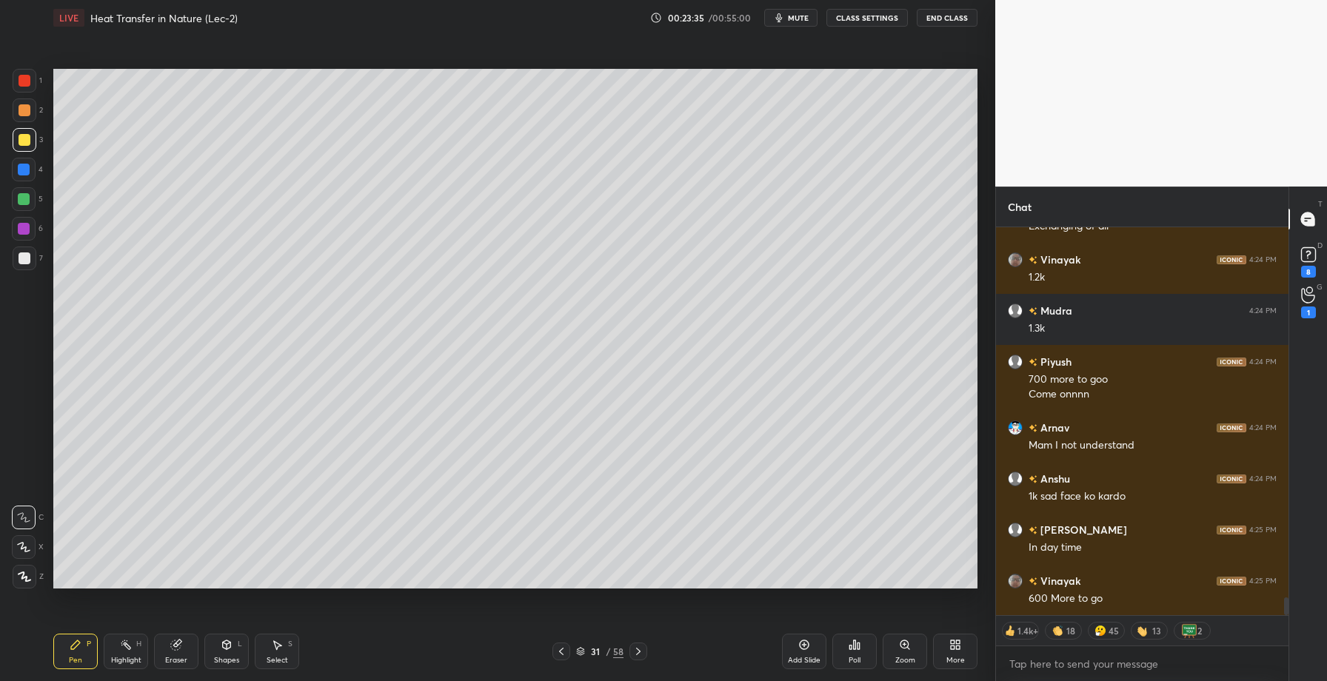
drag, startPoint x: 24, startPoint y: 257, endPoint x: 53, endPoint y: 238, distance: 34.7
click at [23, 257] on div at bounding box center [25, 259] width 12 height 12
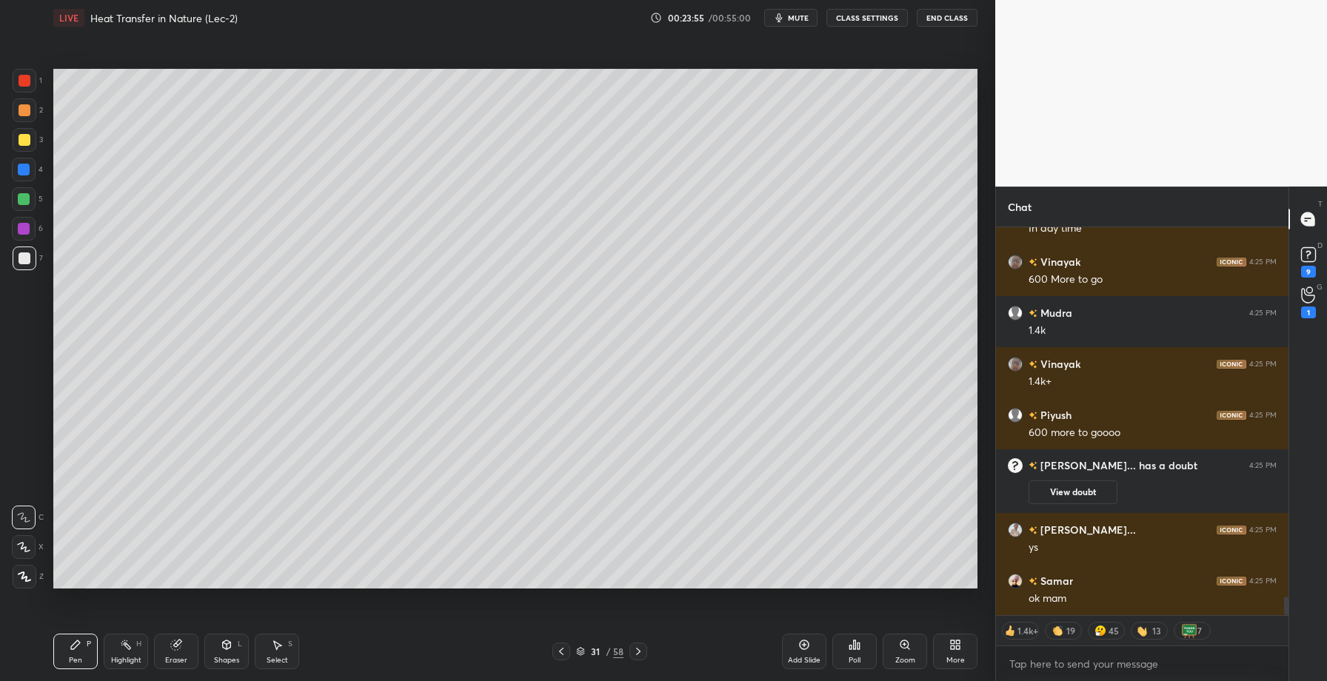
scroll to position [7639, 0]
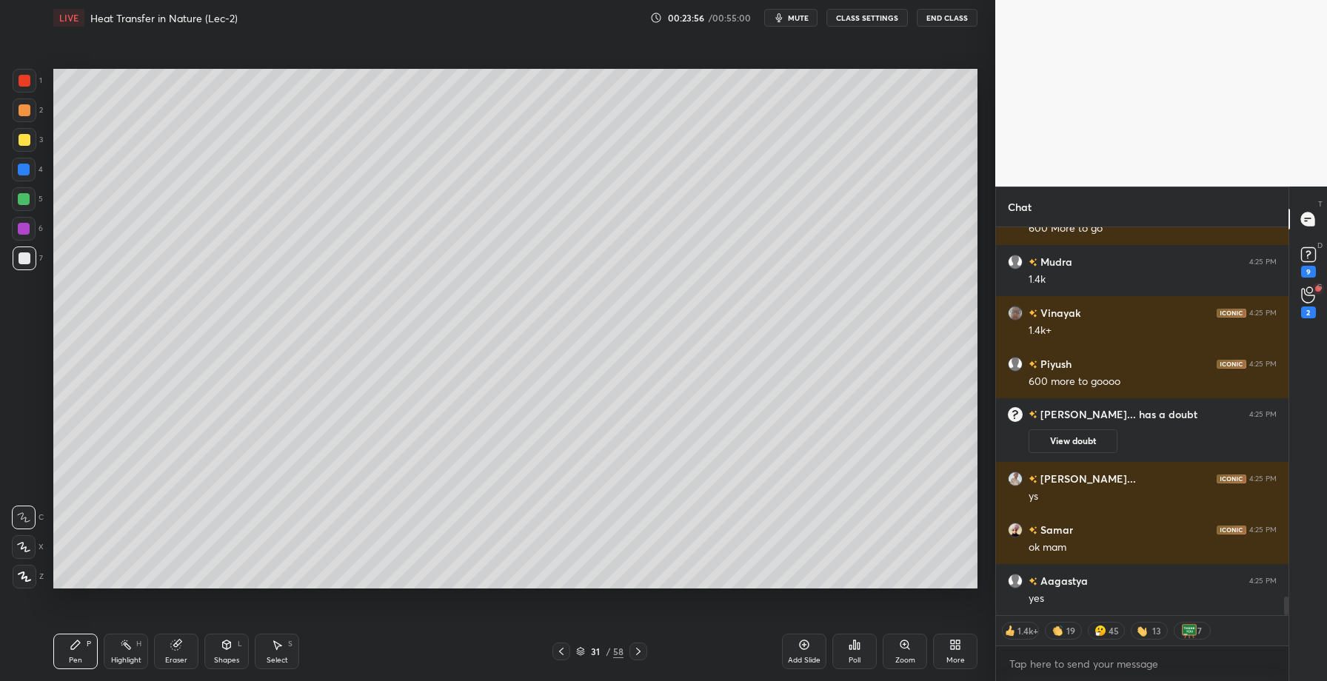
click at [128, 639] on icon at bounding box center [126, 645] width 12 height 12
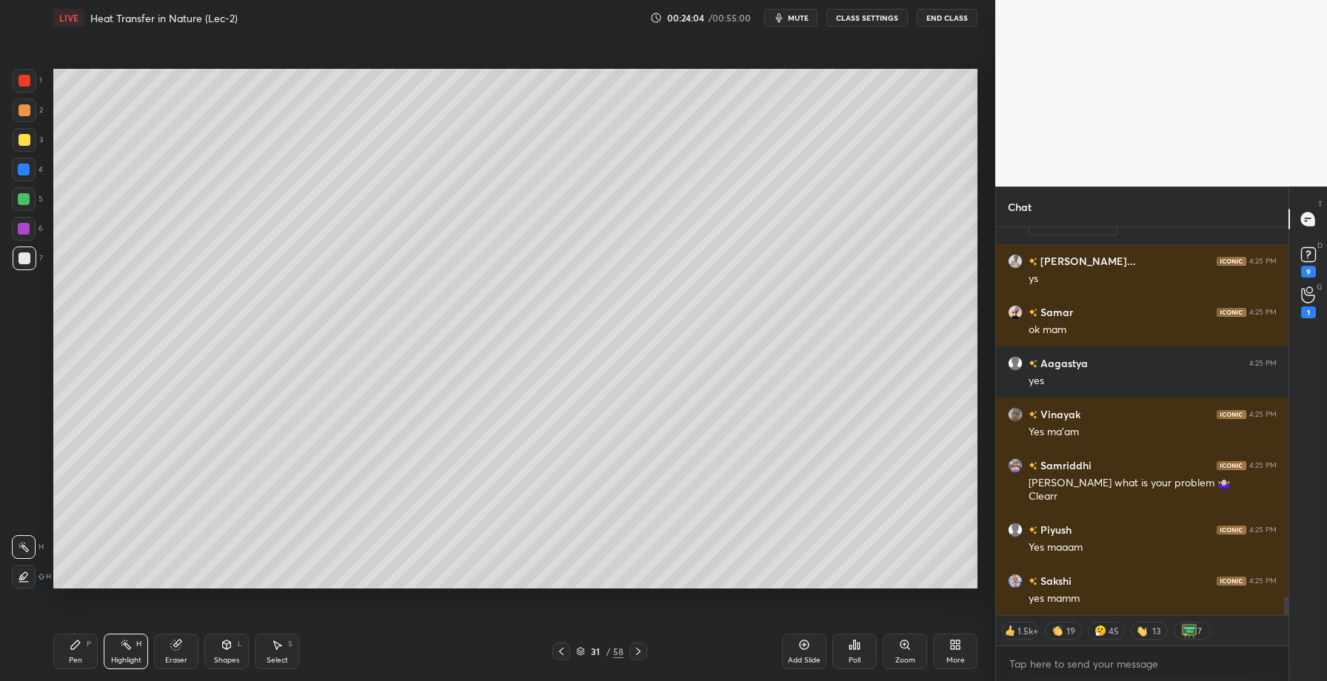
scroll to position [7837, 0]
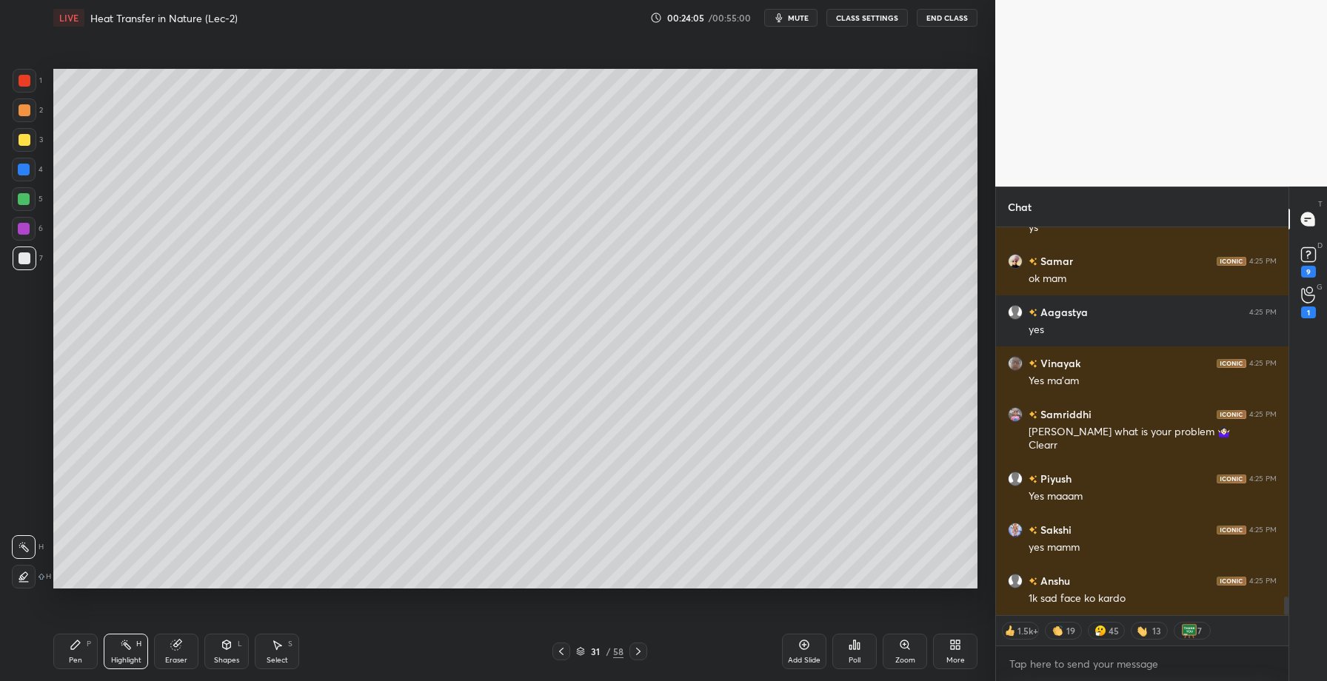
click at [27, 167] on div at bounding box center [24, 170] width 12 height 12
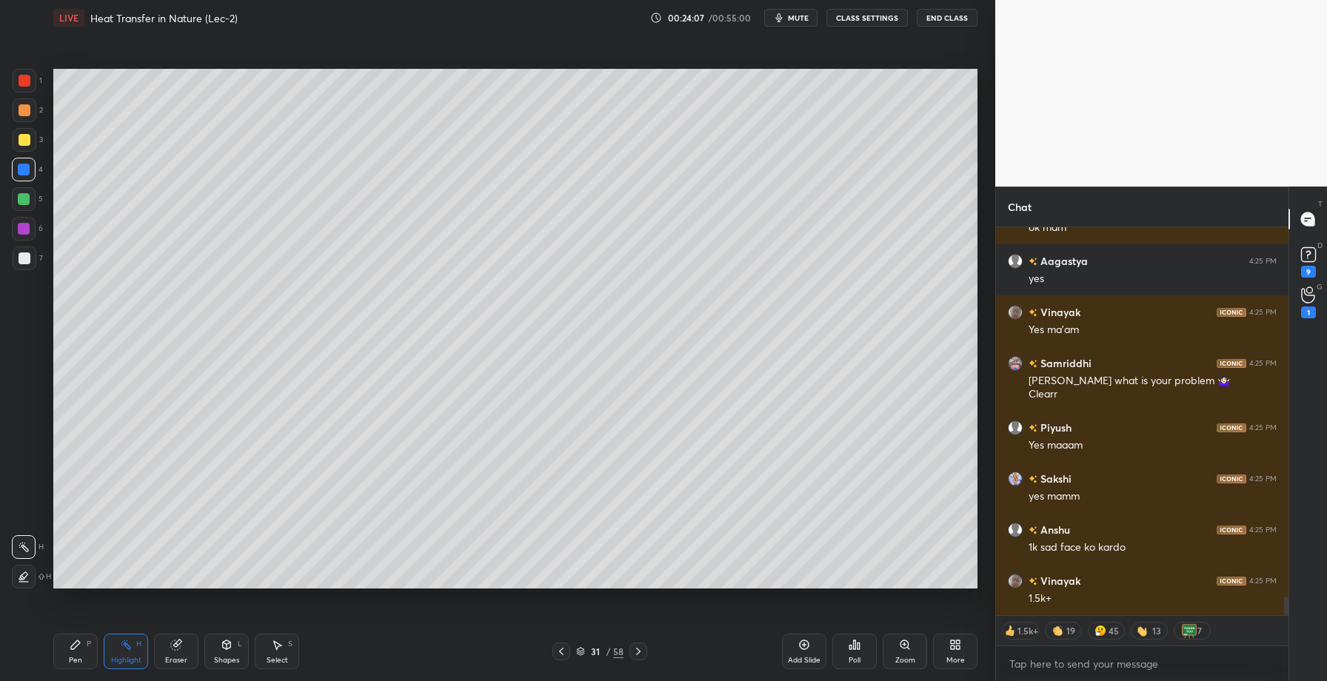
scroll to position [7939, 0]
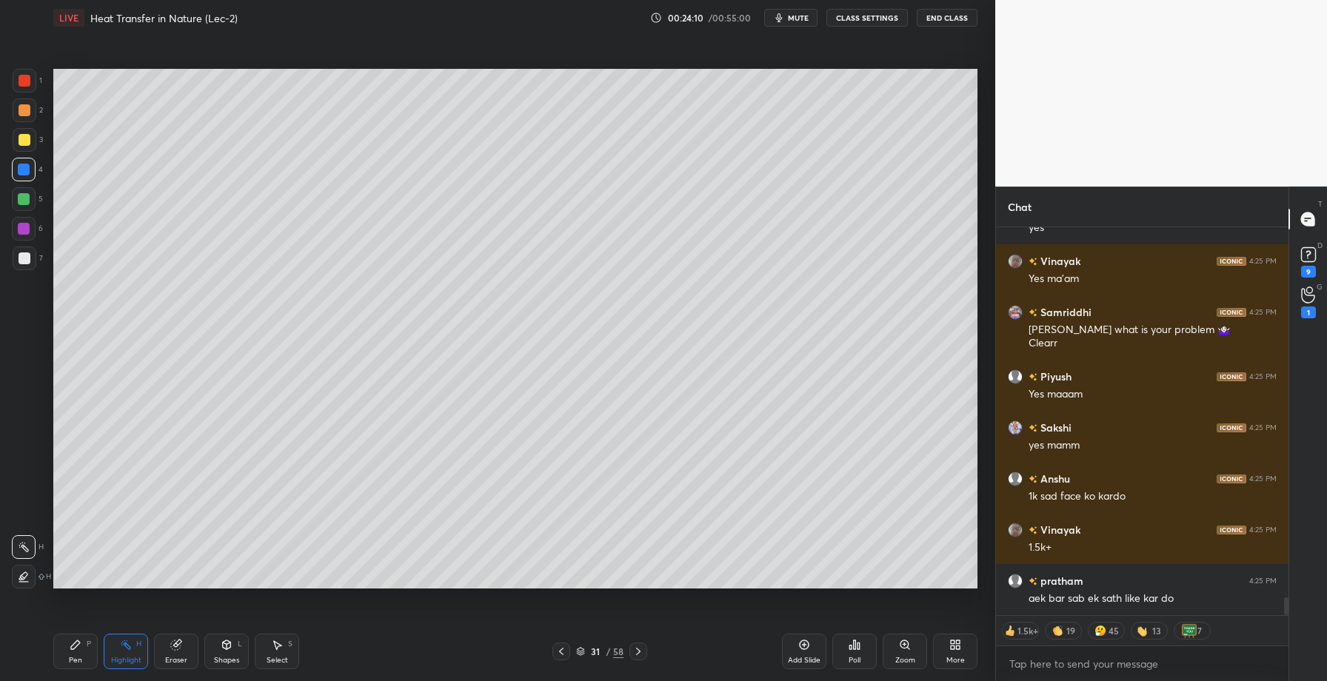
drag, startPoint x: 79, startPoint y: 649, endPoint x: 73, endPoint y: 621, distance: 28.0
click at [77, 646] on icon at bounding box center [76, 645] width 12 height 12
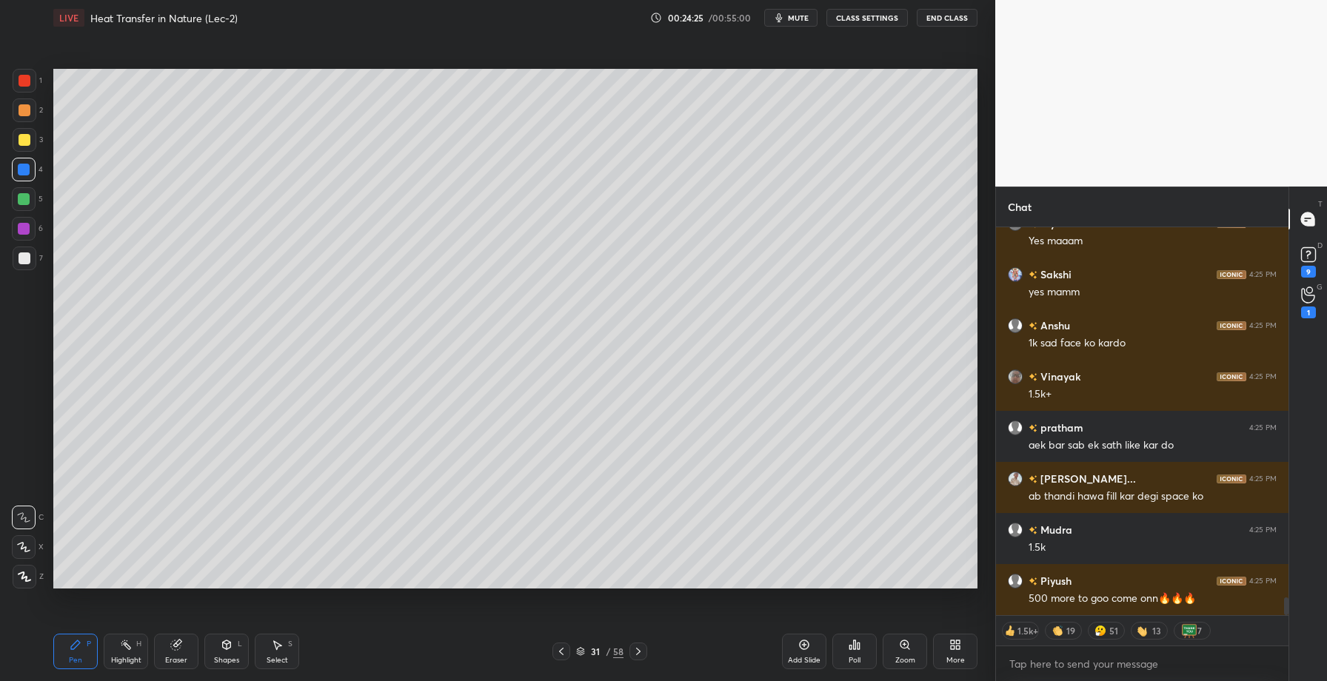
scroll to position [8144, 0]
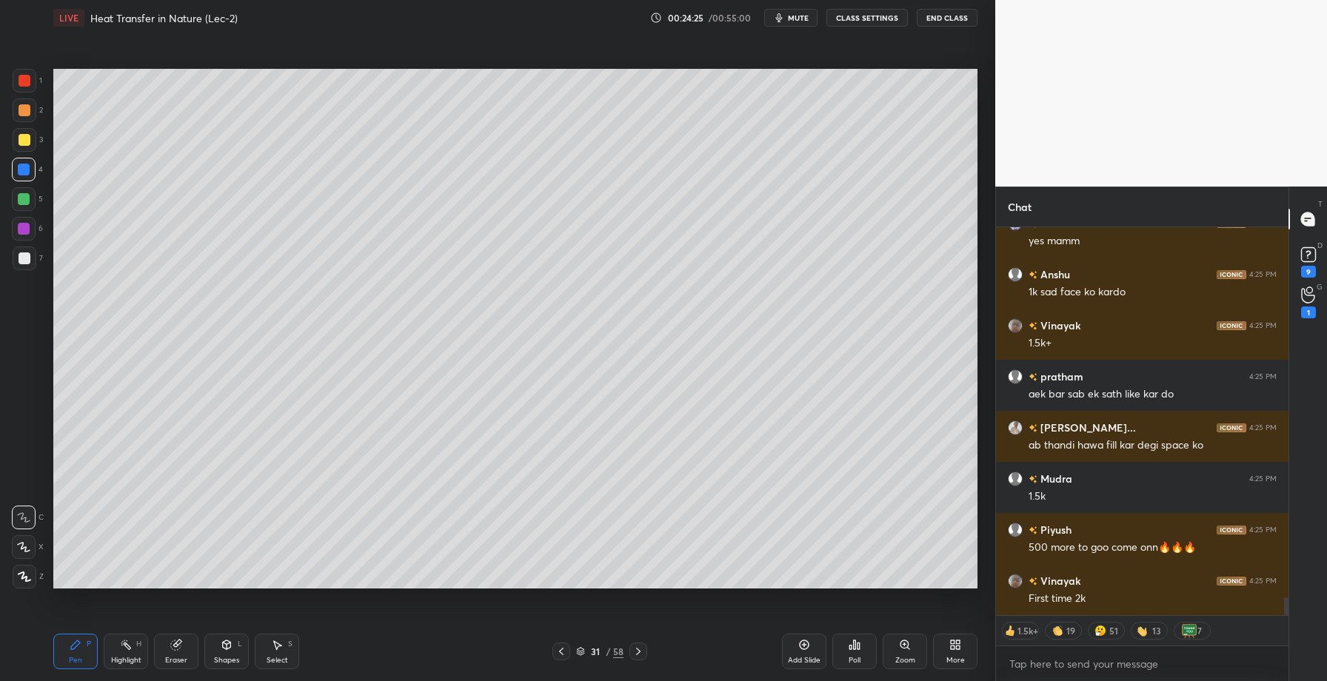
click at [183, 652] on div "Eraser" at bounding box center [176, 652] width 44 height 36
drag, startPoint x: 130, startPoint y: 661, endPoint x: 171, endPoint y: 602, distance: 71.9
click at [131, 661] on div "Highlight" at bounding box center [126, 660] width 30 height 7
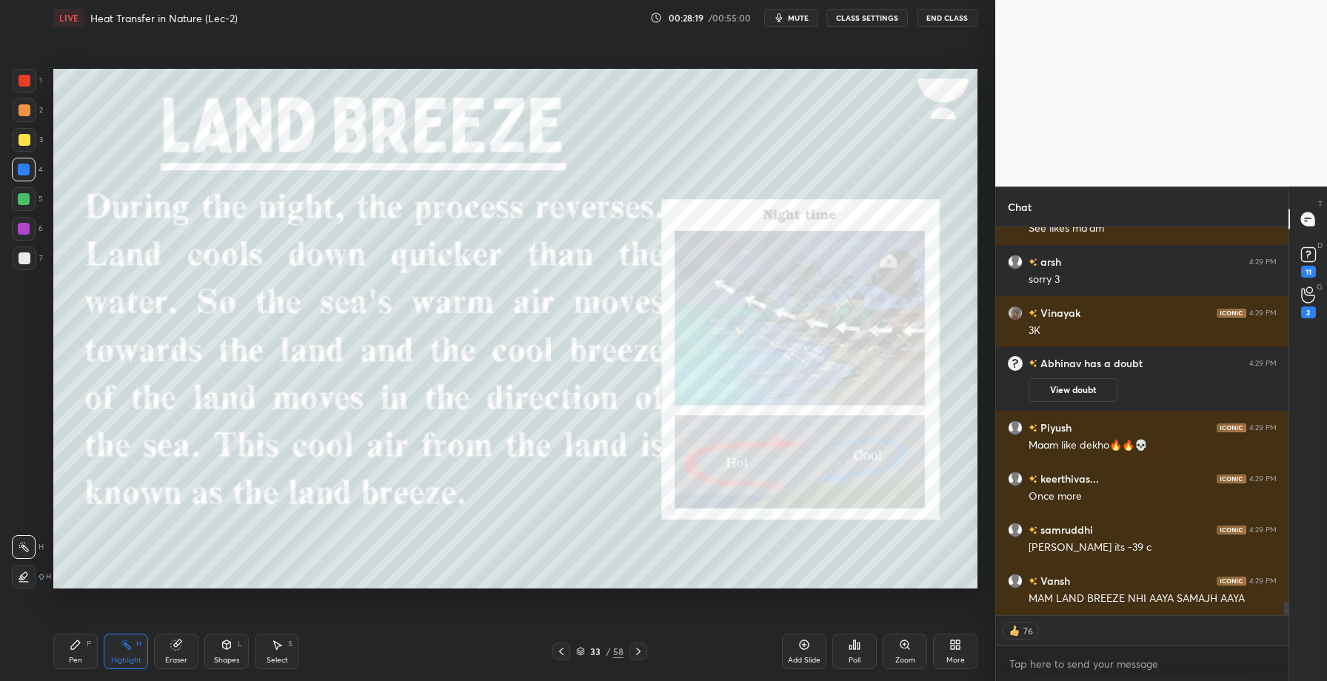
scroll to position [10695, 0]
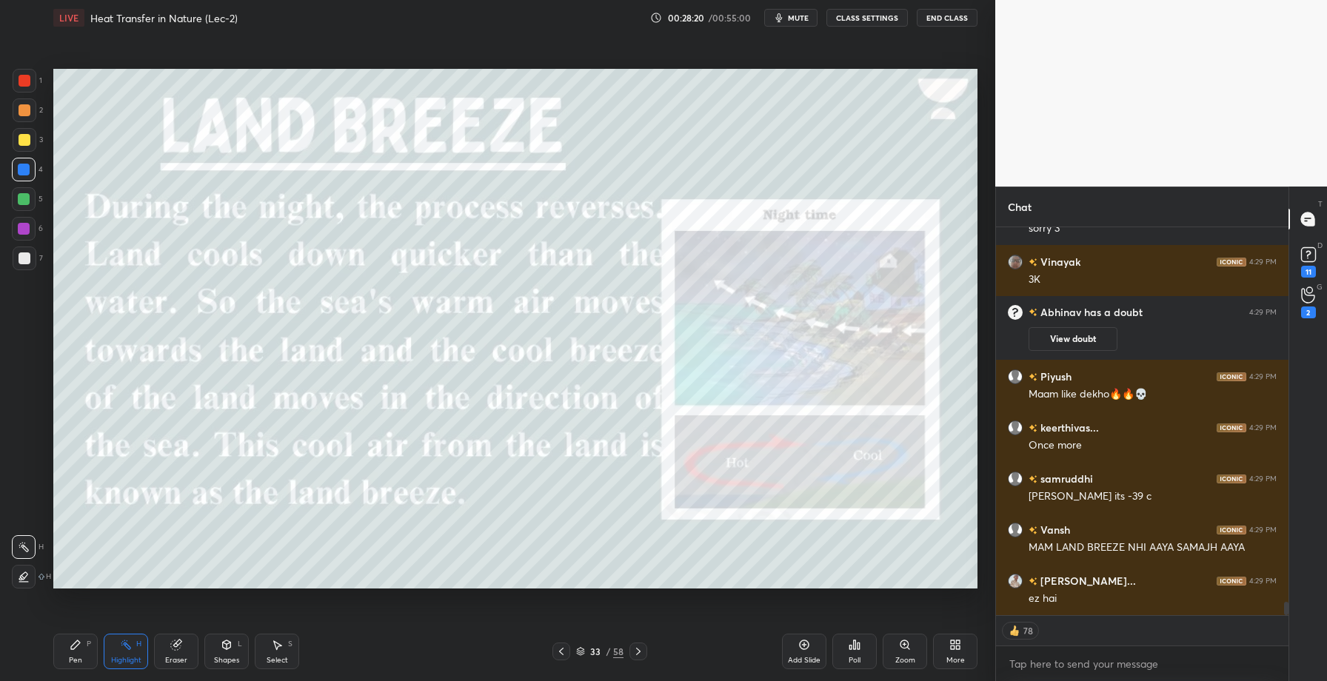
click at [794, 651] on div "Add Slide" at bounding box center [804, 652] width 44 height 36
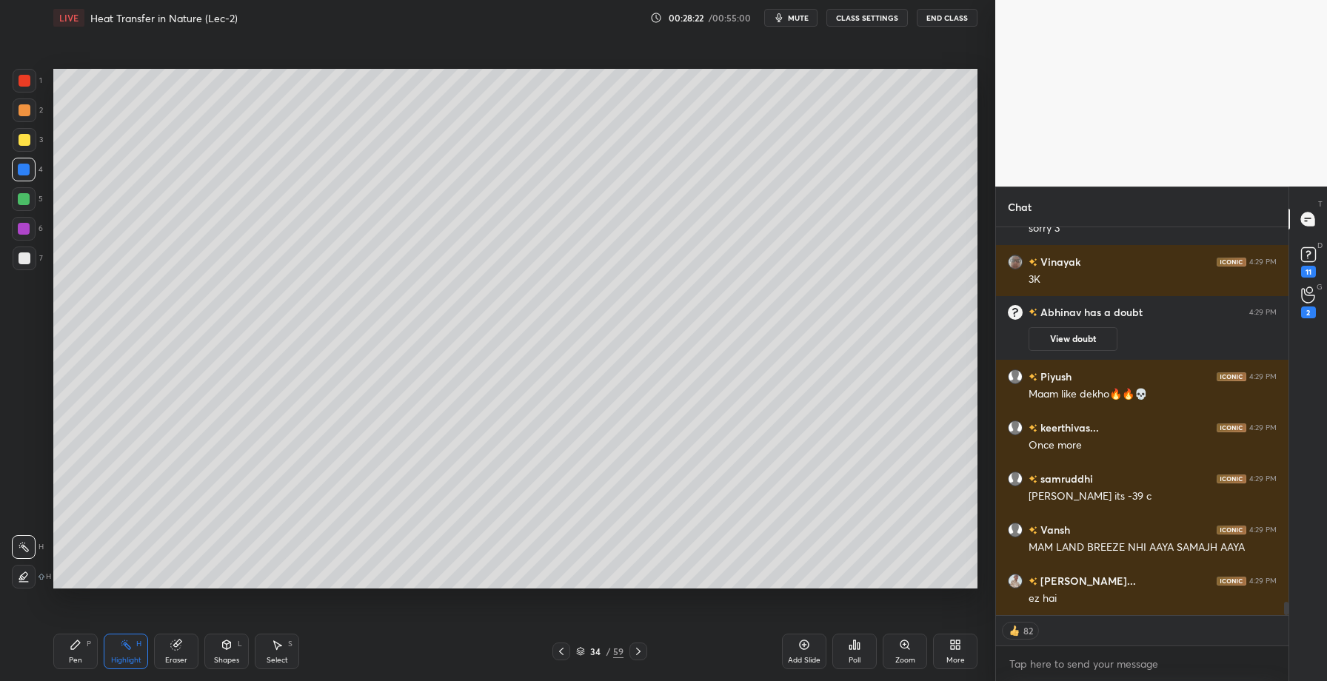
drag, startPoint x: 77, startPoint y: 649, endPoint x: 97, endPoint y: 596, distance: 56.3
click at [79, 646] on icon at bounding box center [76, 645] width 12 height 12
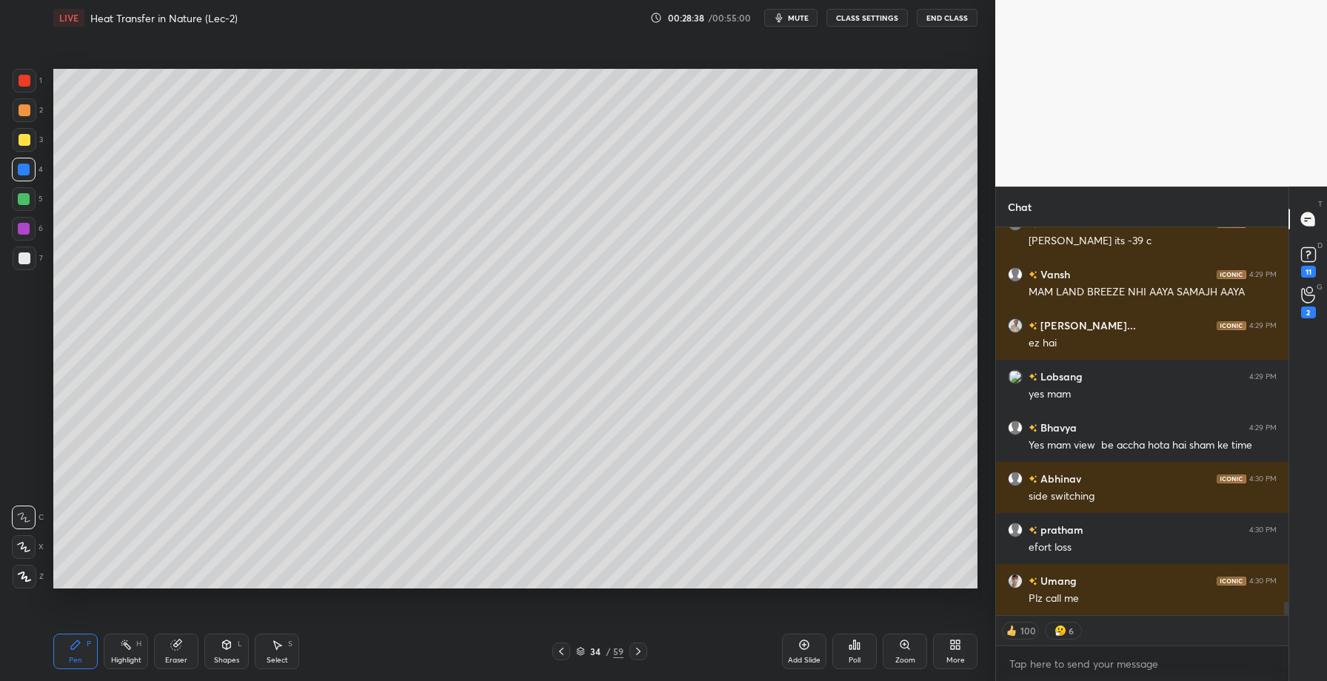
scroll to position [11015, 0]
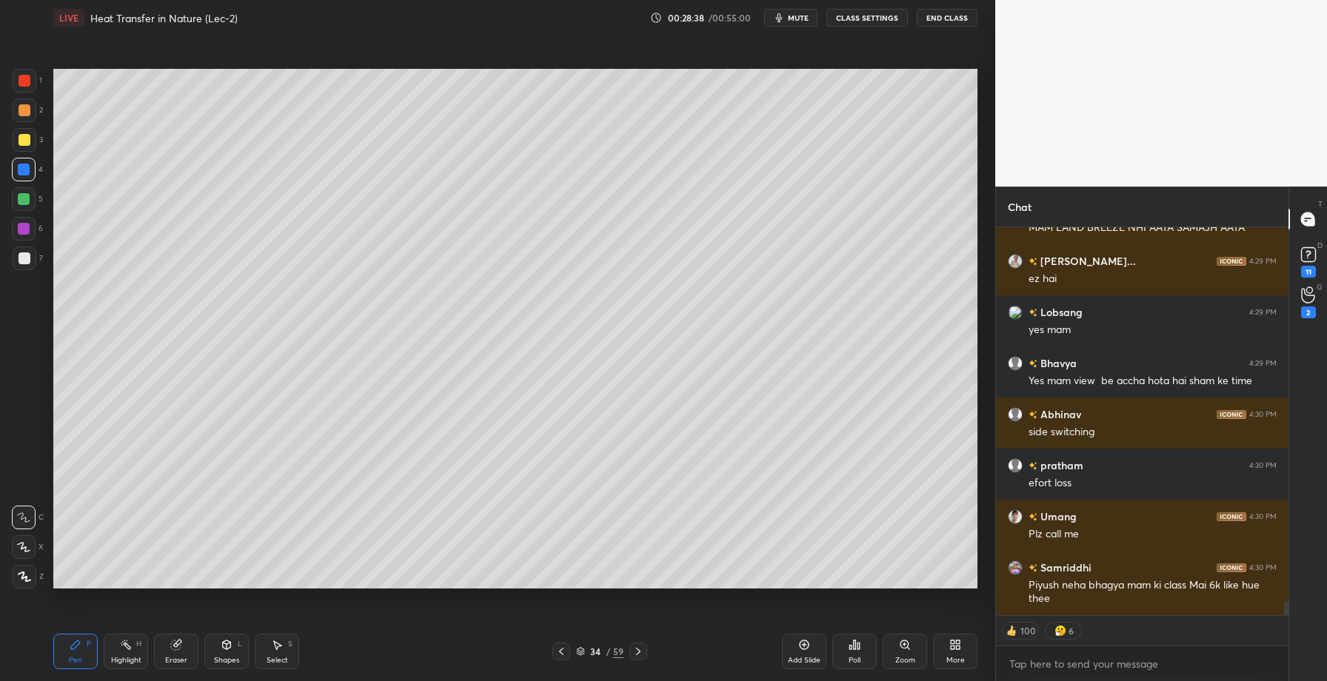
drag, startPoint x: 24, startPoint y: 227, endPoint x: 35, endPoint y: 229, distance: 11.2
click at [25, 227] on div at bounding box center [24, 229] width 12 height 12
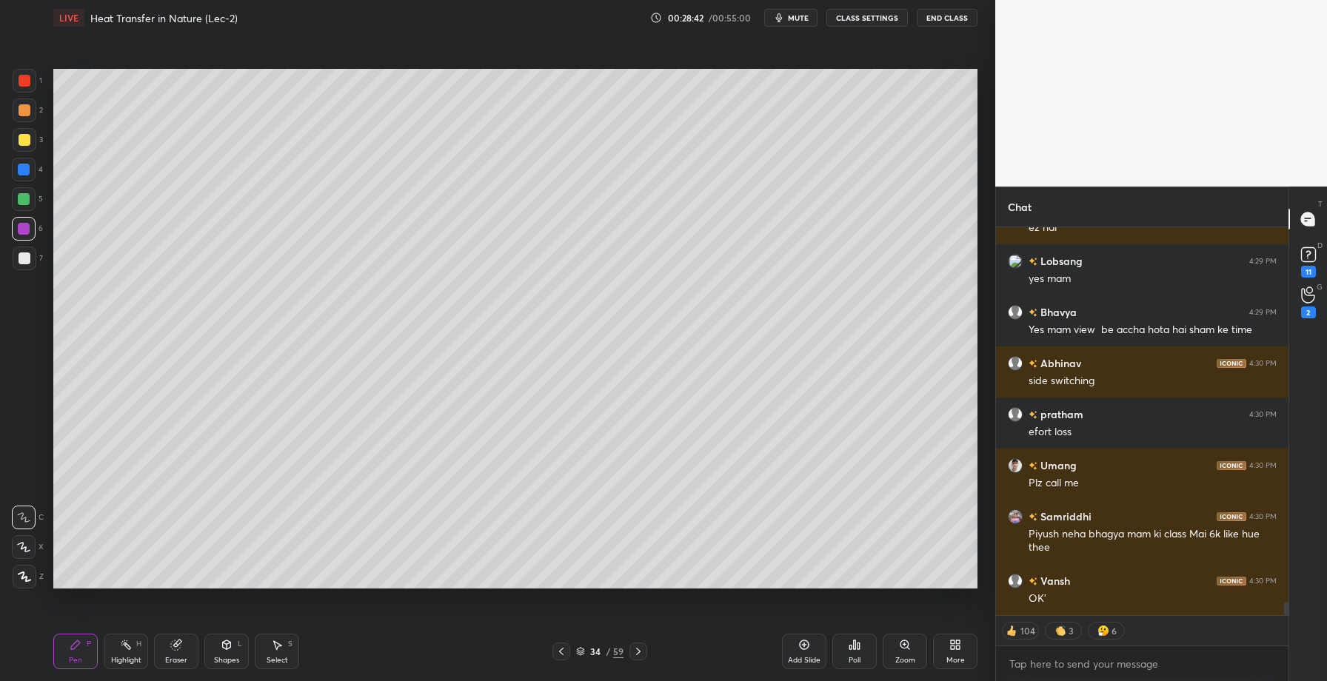
drag, startPoint x: 21, startPoint y: 259, endPoint x: 41, endPoint y: 266, distance: 22.0
click at [21, 259] on div at bounding box center [25, 259] width 12 height 12
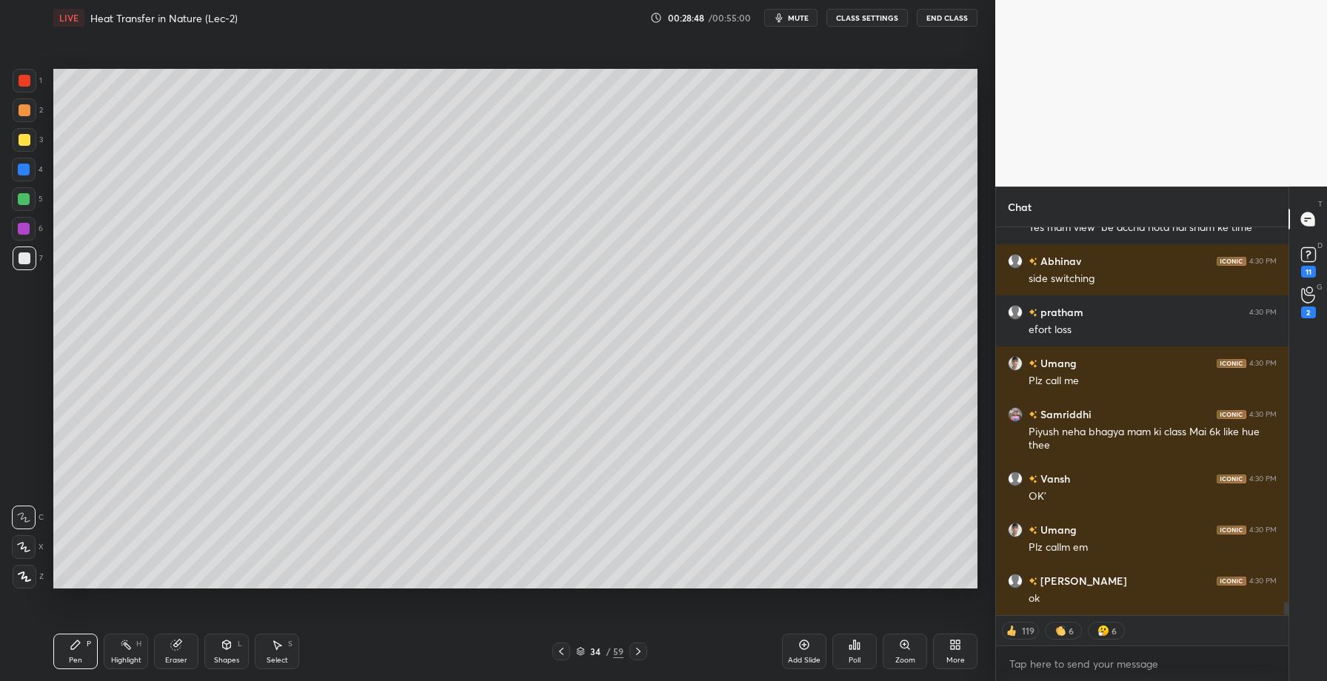
scroll to position [11219, 0]
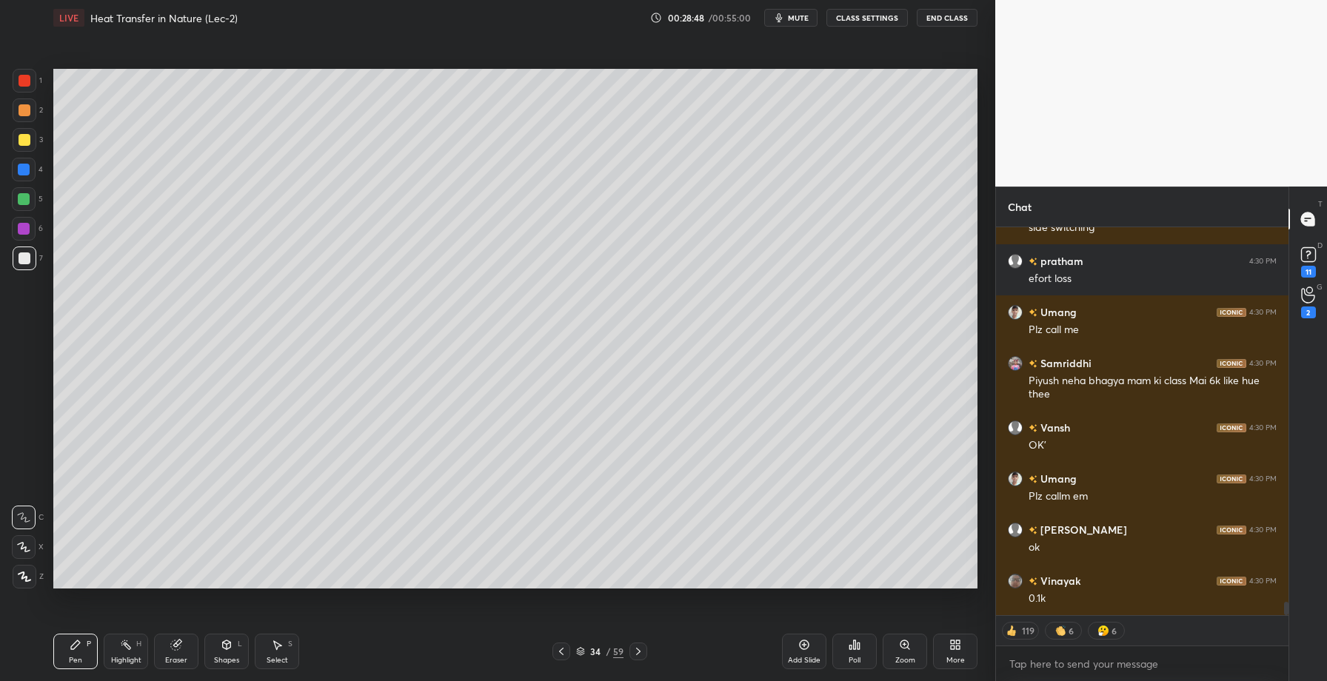
click at [27, 201] on div at bounding box center [24, 199] width 12 height 12
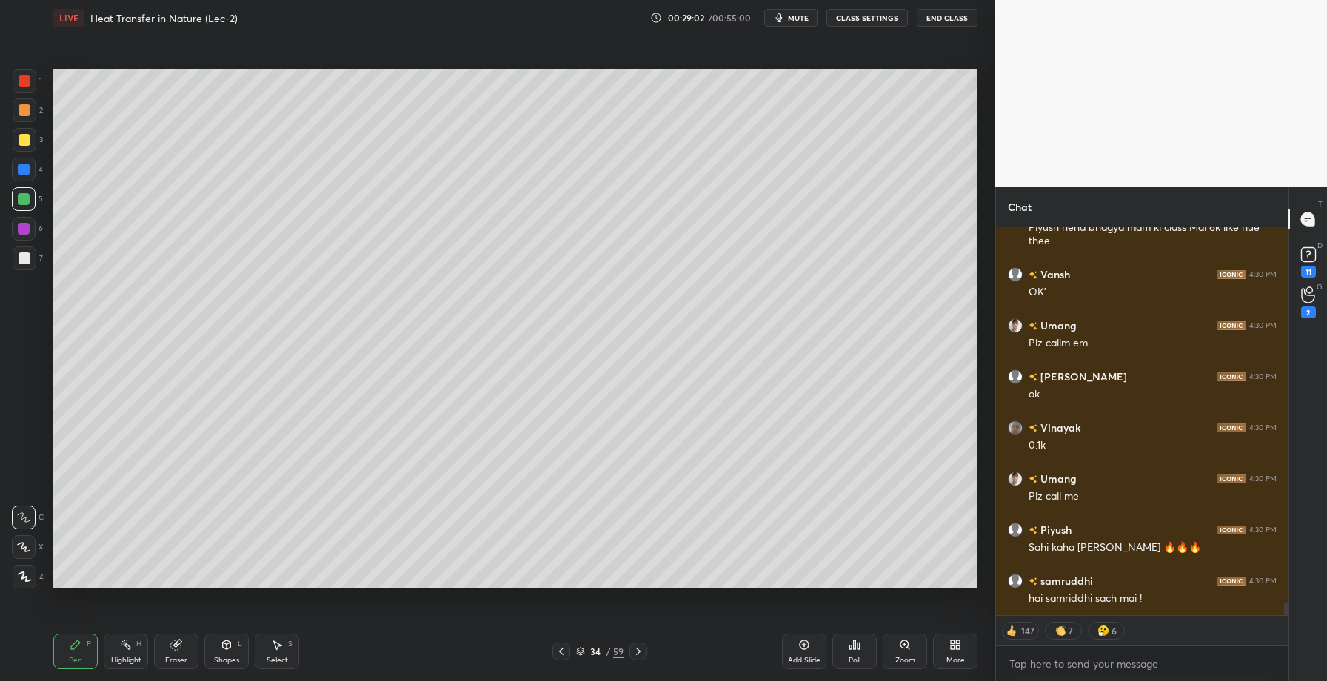
scroll to position [11424, 0]
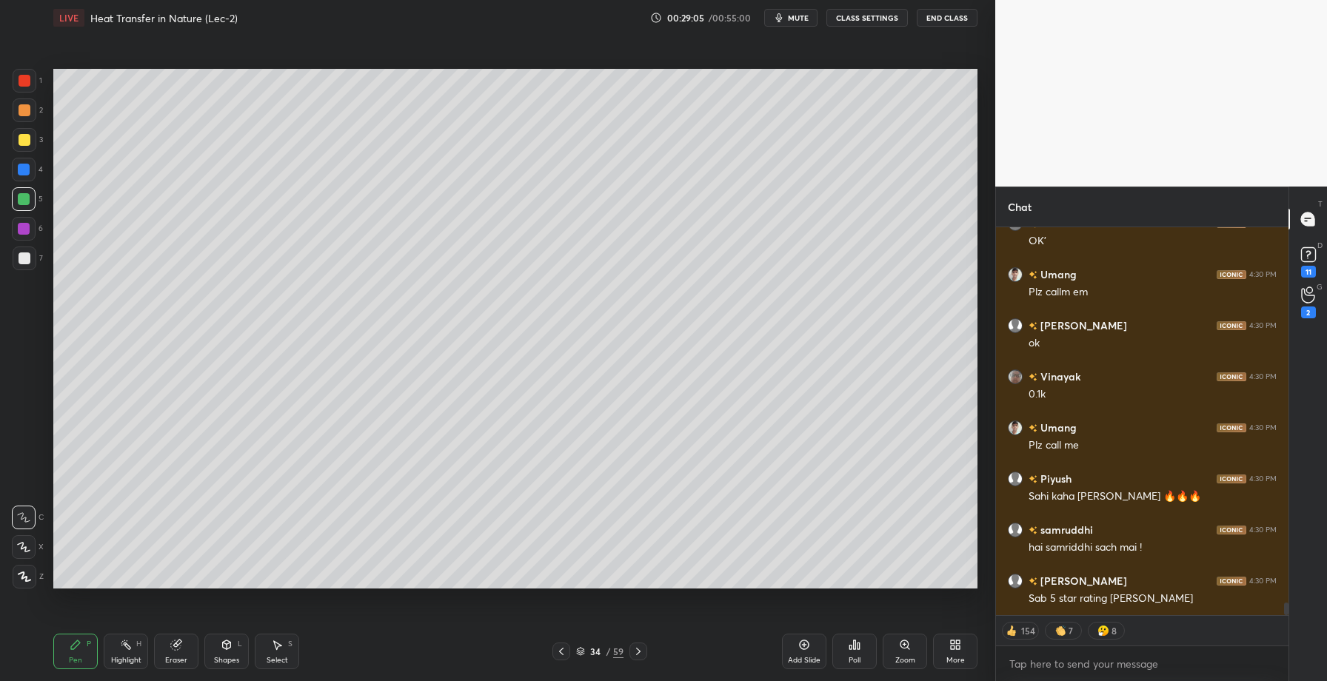
drag, startPoint x: 23, startPoint y: 168, endPoint x: 41, endPoint y: 174, distance: 19.4
click at [24, 168] on div at bounding box center [24, 170] width 12 height 12
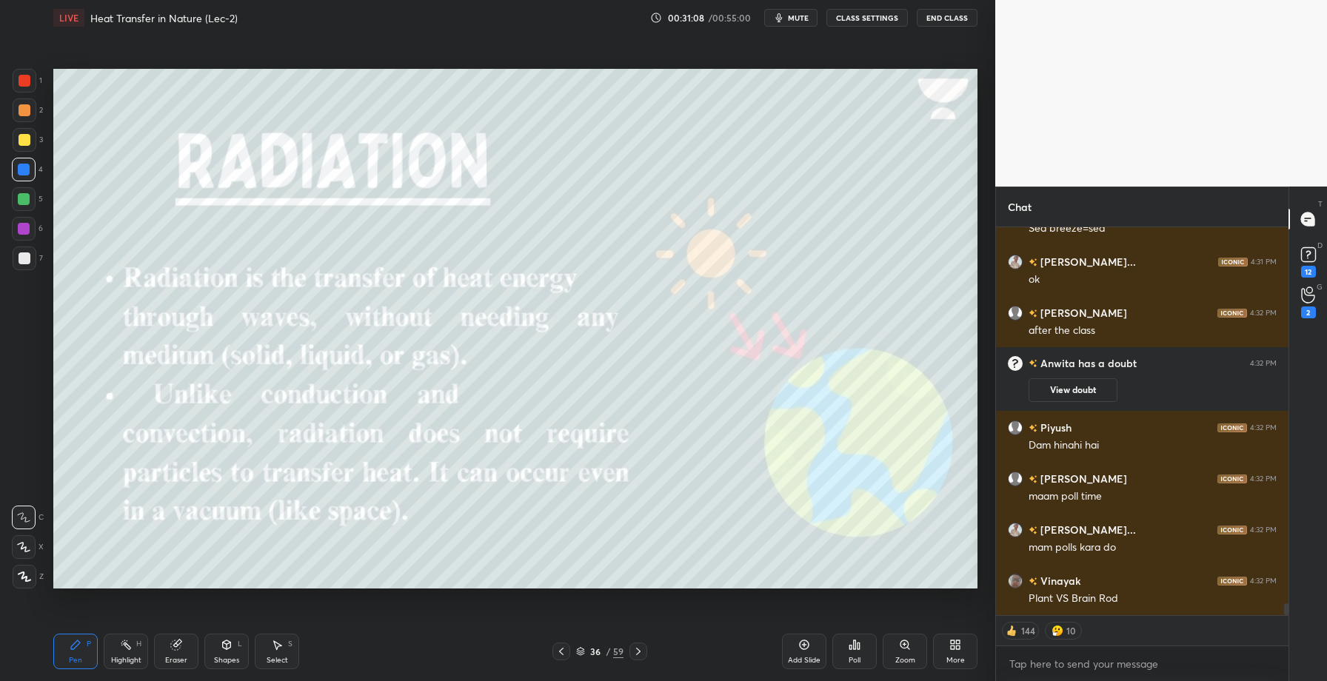
scroll to position [12159, 0]
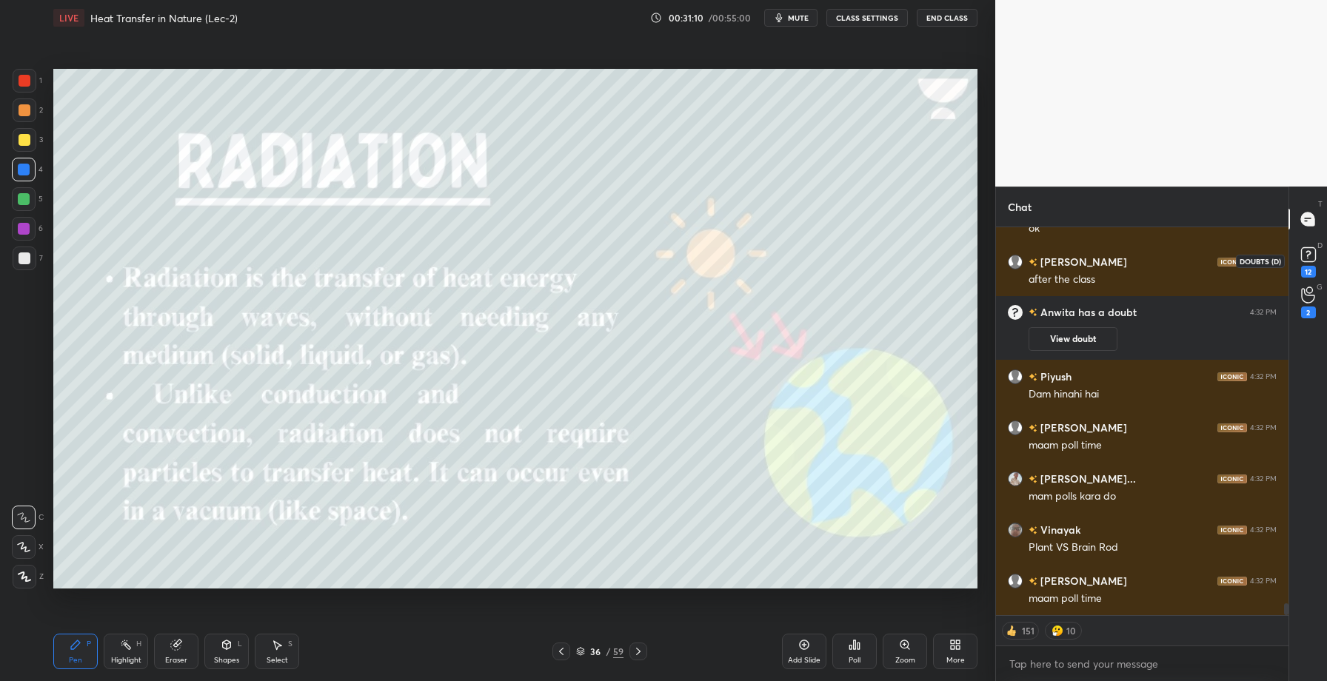
click at [1307, 255] on icon at bounding box center [1308, 254] width 5 height 6
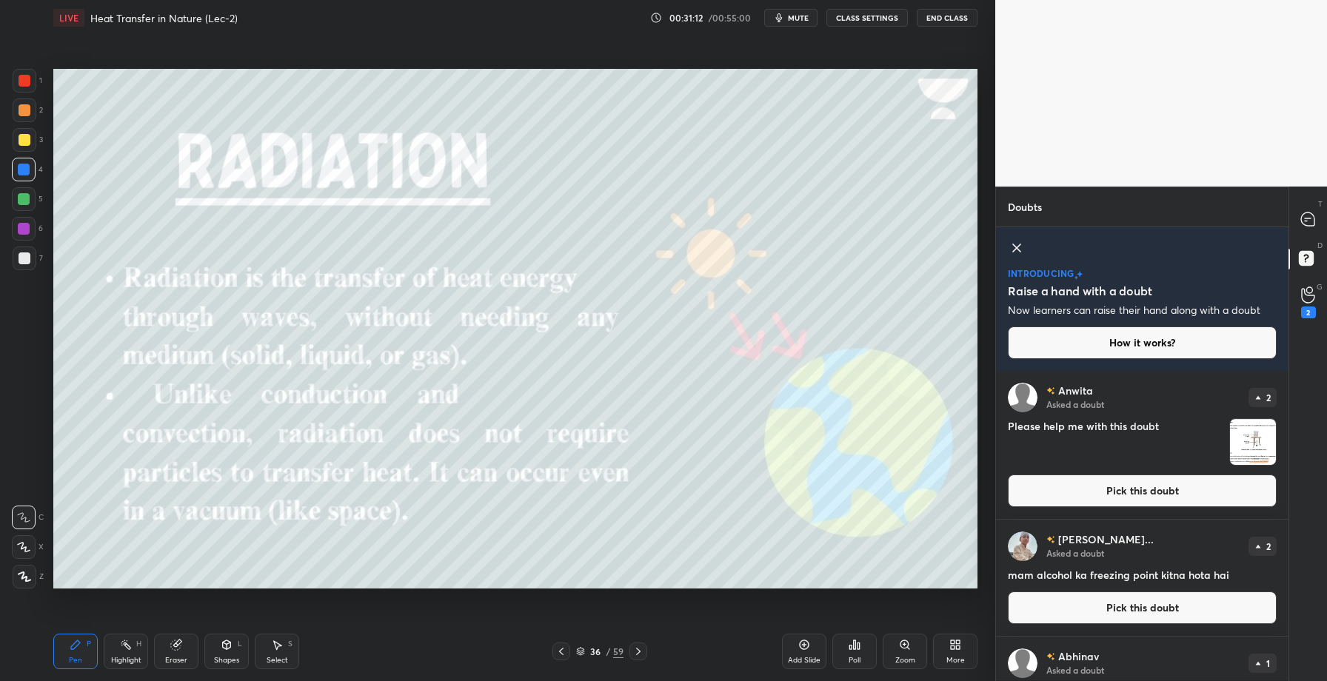
click at [1113, 491] on button "Pick this doubt" at bounding box center [1142, 491] width 269 height 33
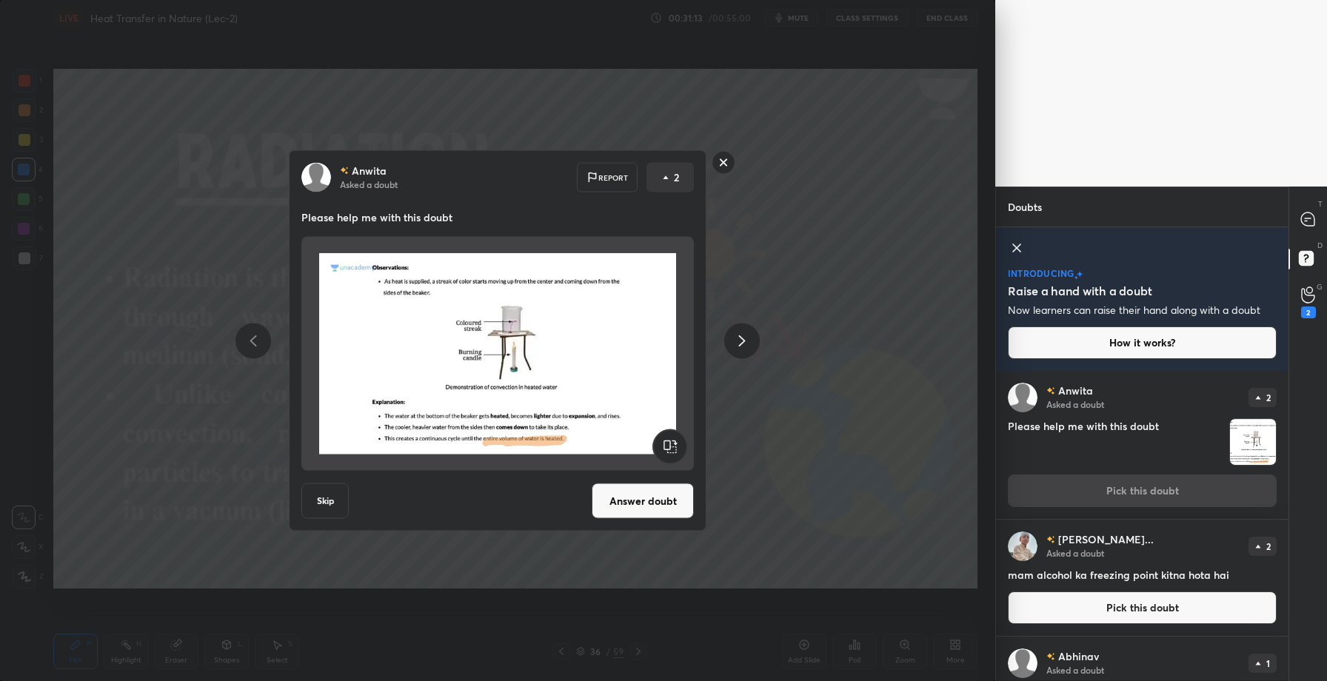
click at [659, 508] on button "Answer doubt" at bounding box center [643, 502] width 102 height 36
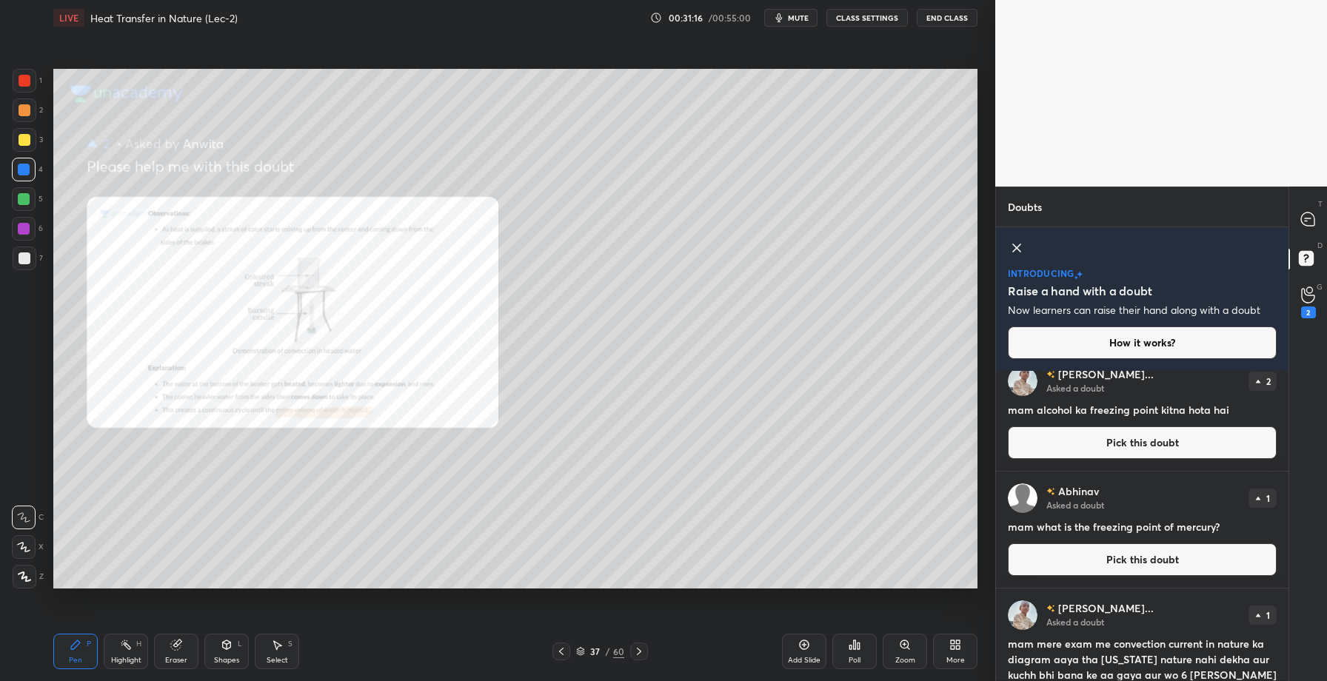
scroll to position [0, 0]
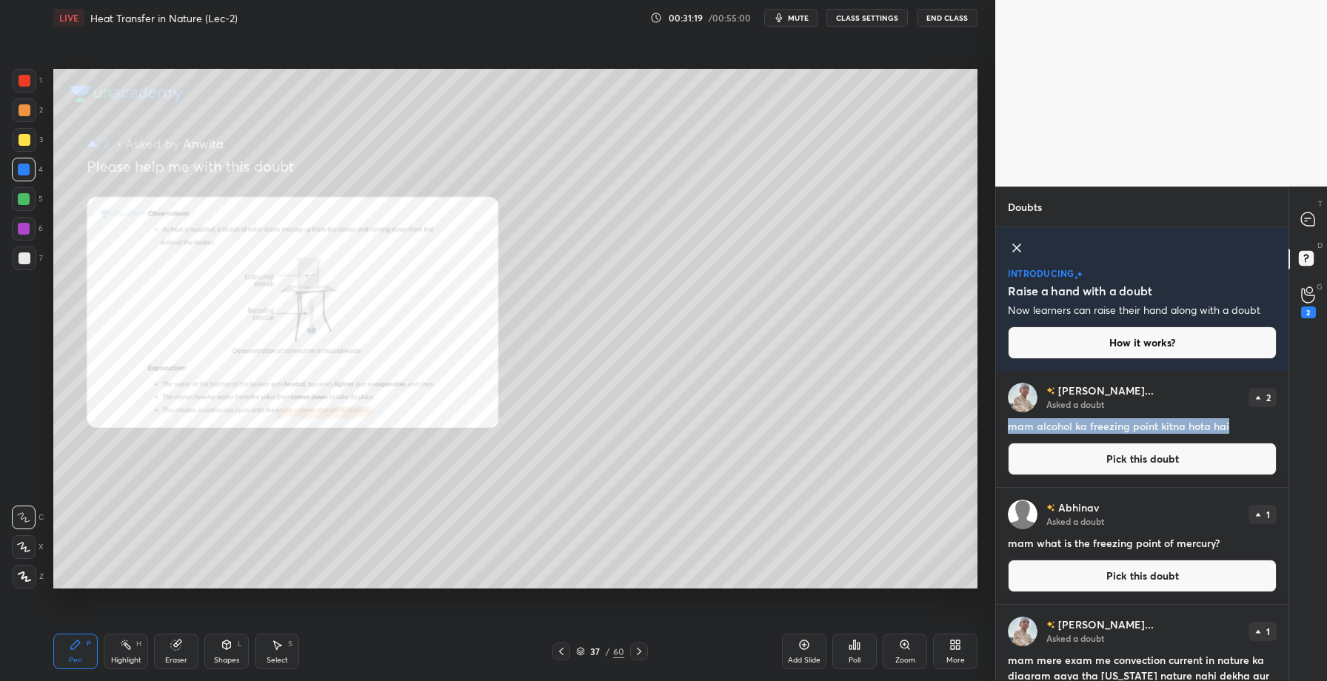
drag, startPoint x: 1009, startPoint y: 426, endPoint x: 1247, endPoint y: 424, distance: 238.5
click at [1248, 424] on h4 "mam alcohol ka freezing point kitna hota hai" at bounding box center [1142, 427] width 269 height 16
copy h4 "mam alcohol ka freezing point kitna hota hai"
click at [1125, 464] on button "Pick this doubt" at bounding box center [1142, 459] width 269 height 33
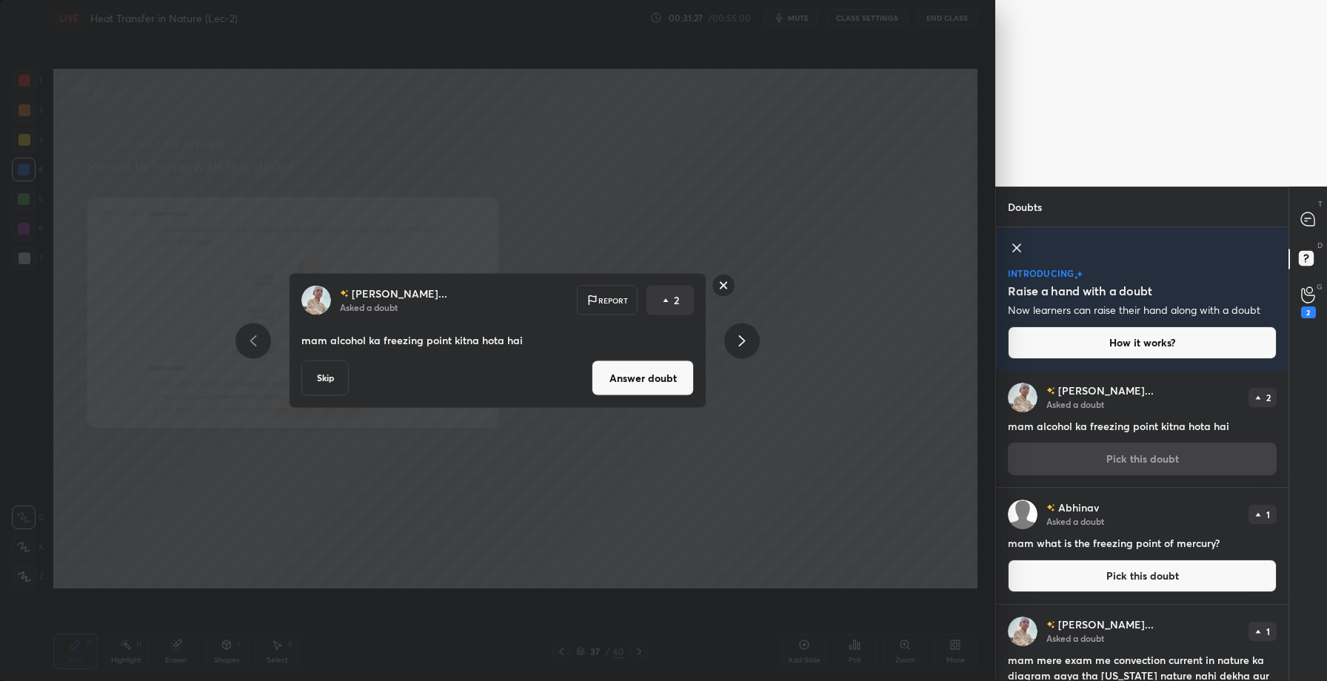
click at [653, 384] on button "Answer doubt" at bounding box center [643, 379] width 102 height 36
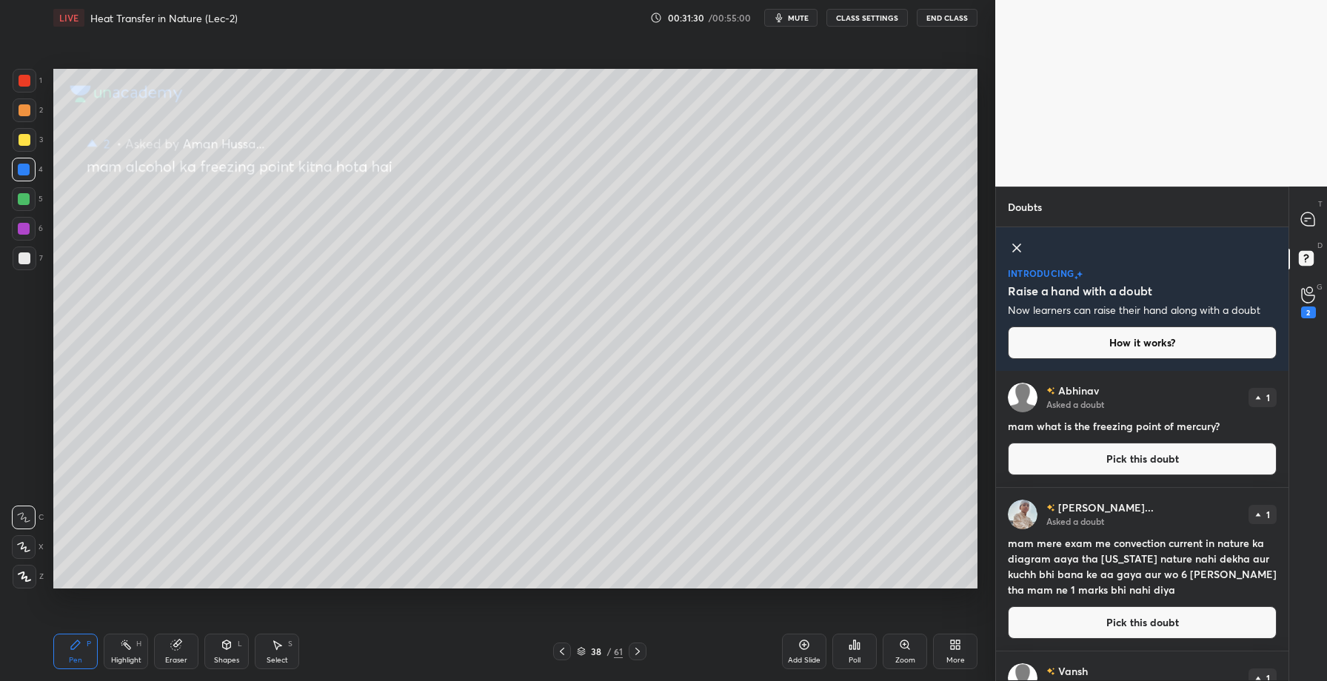
scroll to position [18, 0]
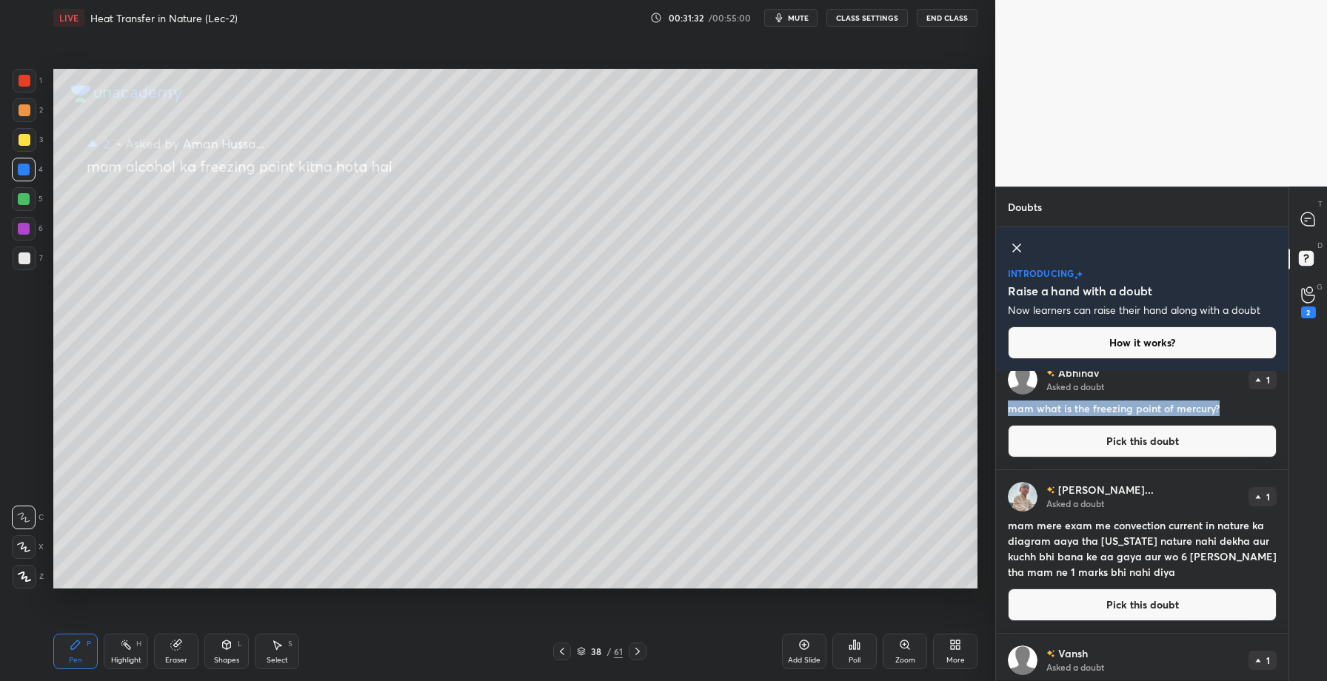
drag, startPoint x: 1009, startPoint y: 408, endPoint x: 1234, endPoint y: 404, distance: 225.2
click at [1234, 404] on h4 "mam what is the freezing point of mercury?" at bounding box center [1142, 409] width 269 height 16
copy h4 "mam what is the freezing point of mercury?"
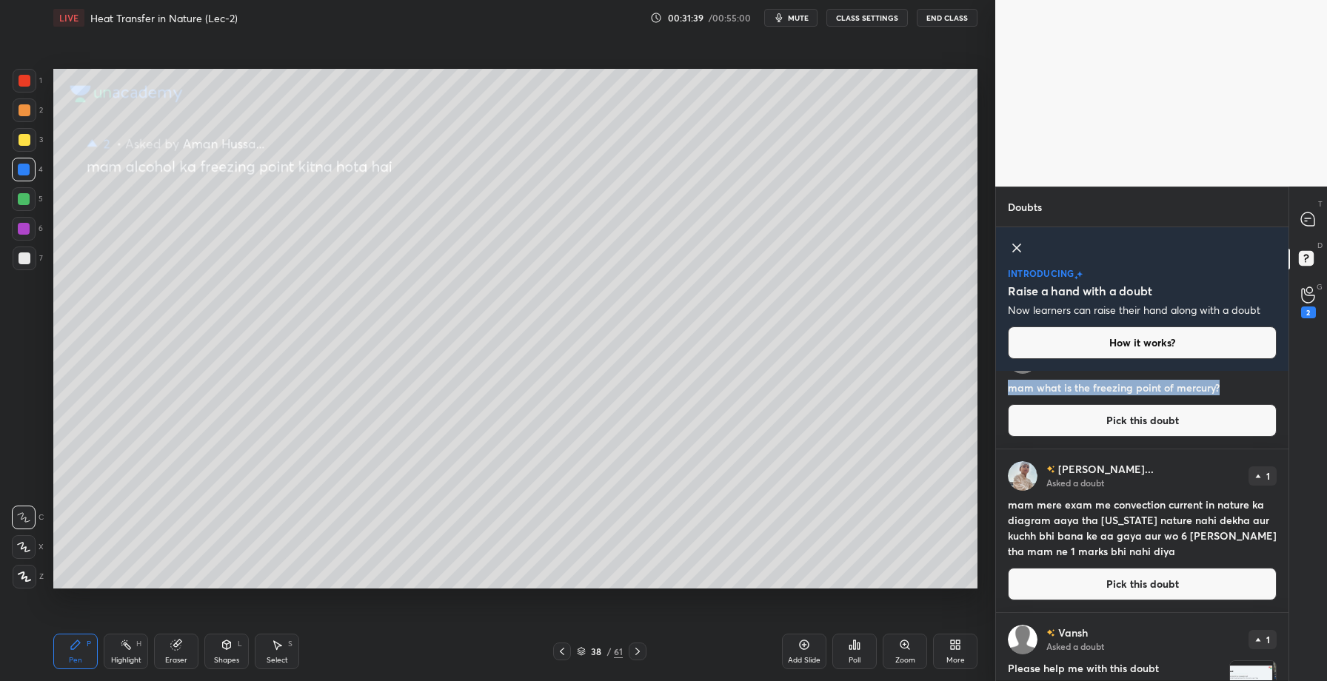
scroll to position [0, 0]
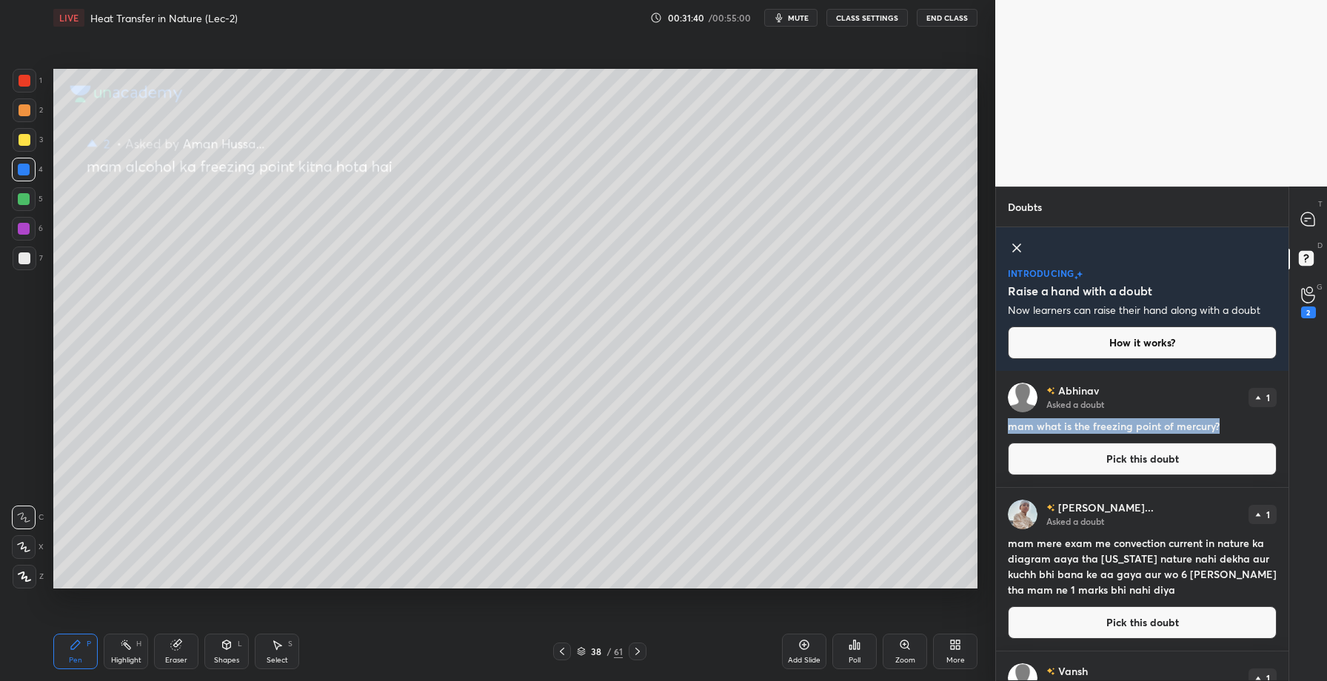
click at [1116, 468] on button "Pick this doubt" at bounding box center [1142, 459] width 269 height 33
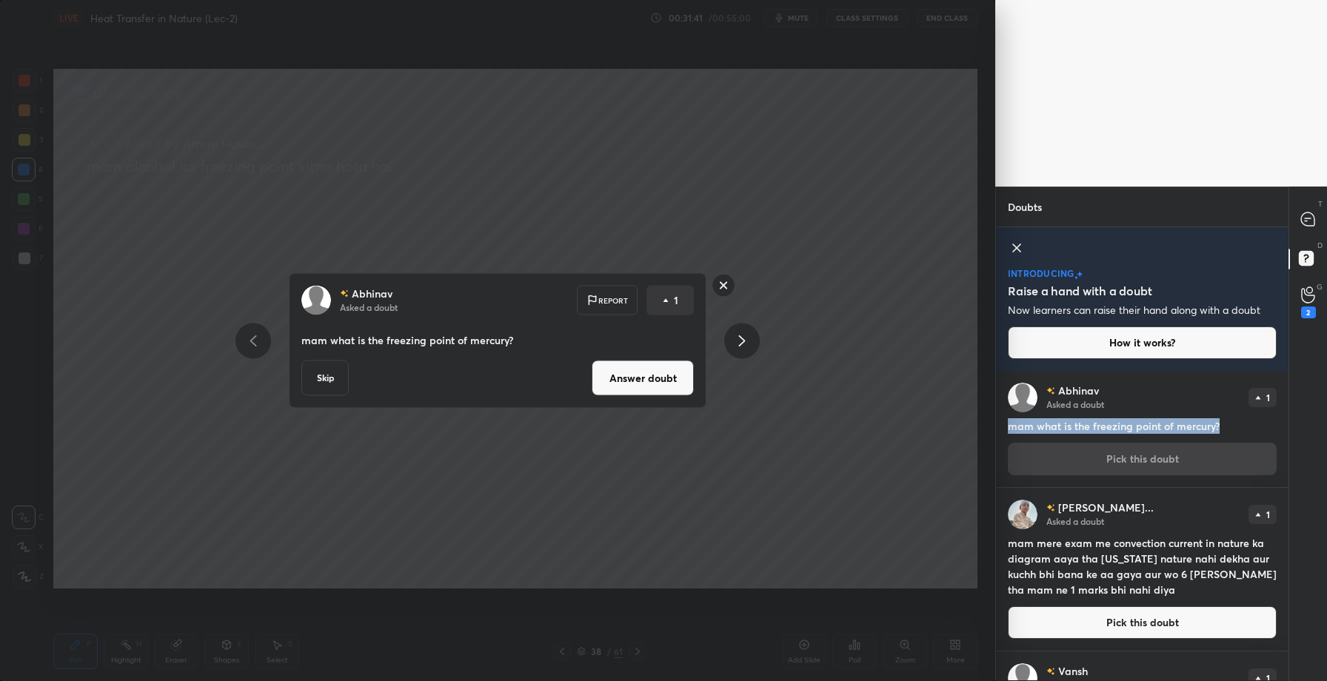
click at [670, 387] on button "Answer doubt" at bounding box center [643, 379] width 102 height 36
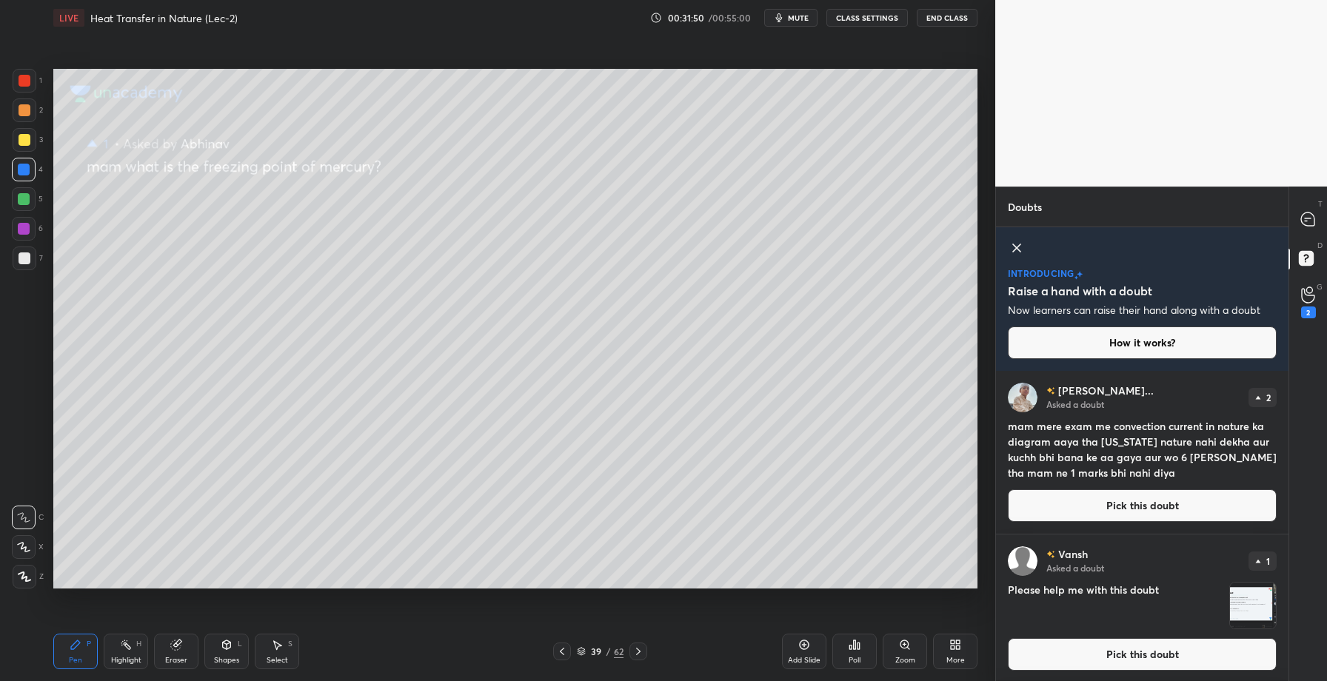
click at [1104, 499] on button "Pick this doubt" at bounding box center [1142, 506] width 269 height 33
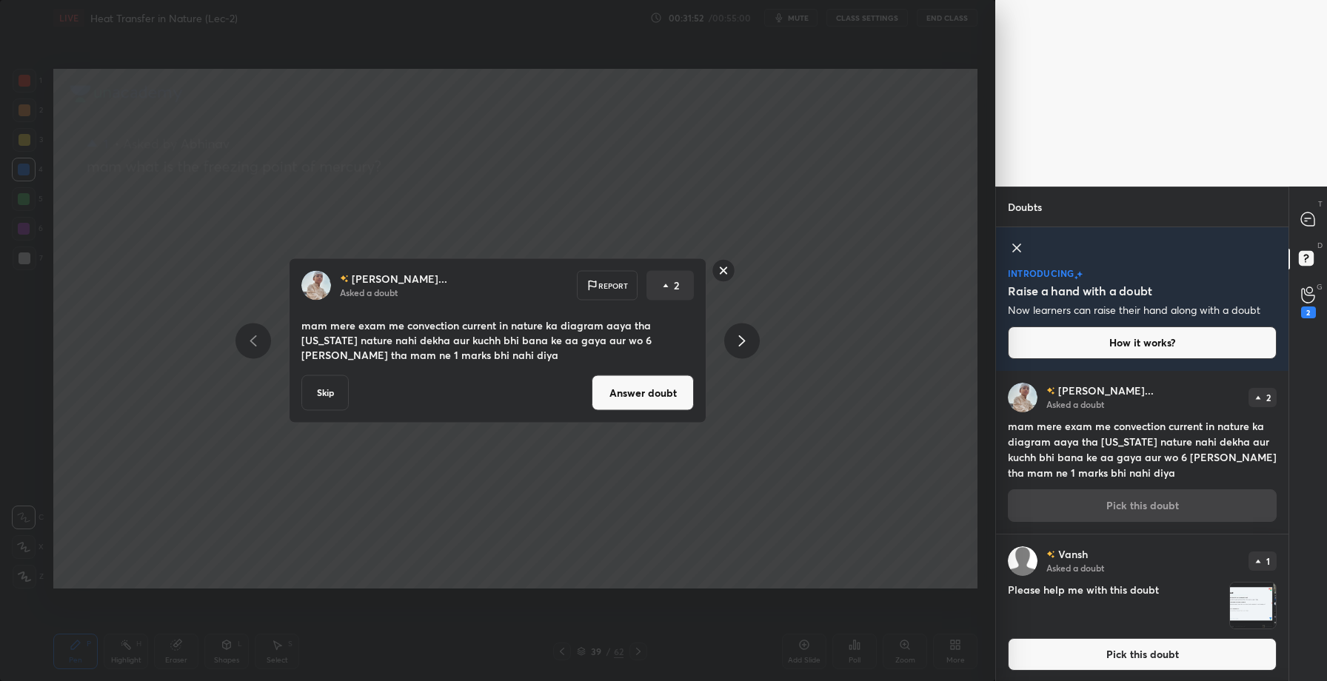
click at [666, 395] on button "Answer doubt" at bounding box center [643, 394] width 102 height 36
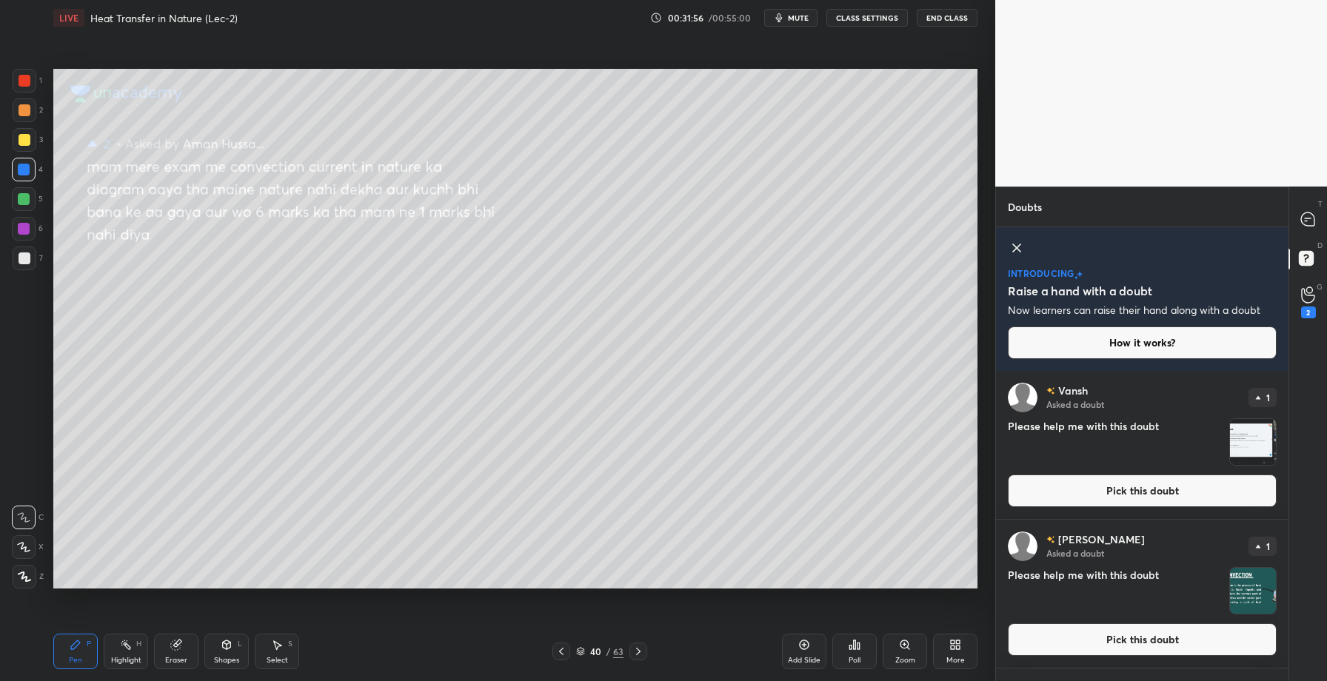
click at [1123, 496] on button "Pick this doubt" at bounding box center [1142, 491] width 269 height 33
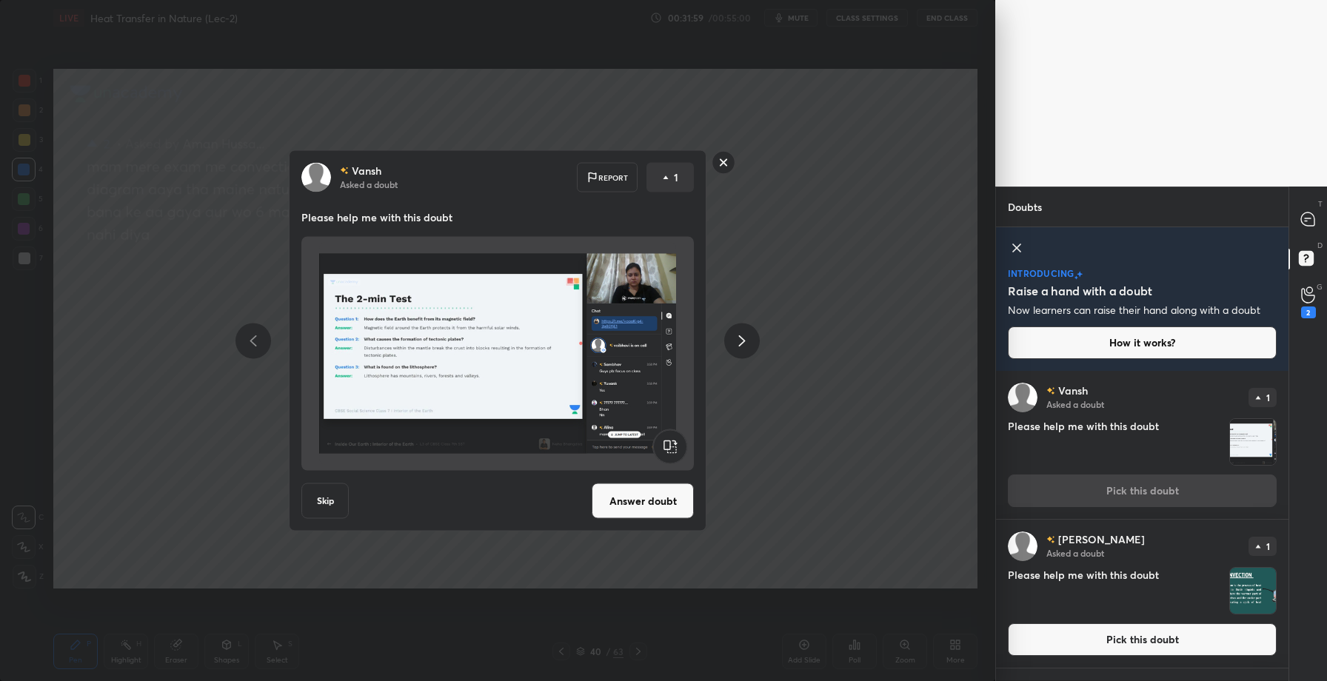
click at [625, 504] on button "Answer doubt" at bounding box center [643, 502] width 102 height 36
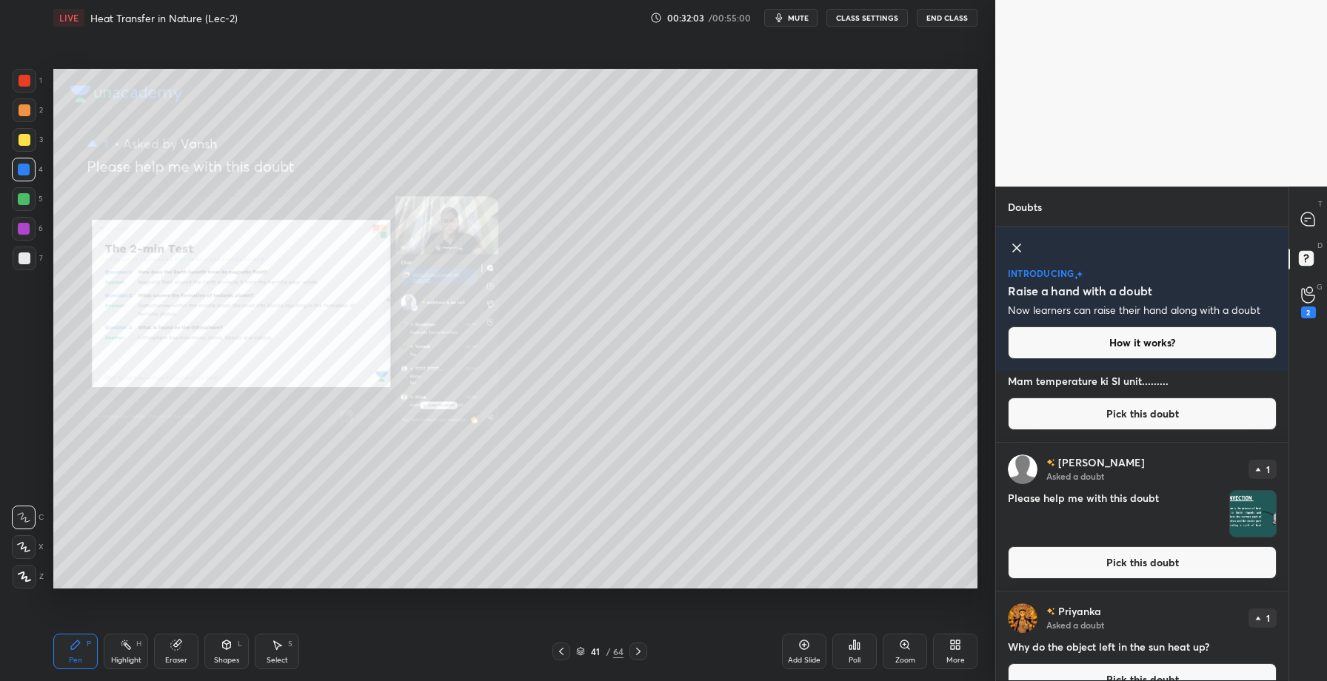
scroll to position [54, 0]
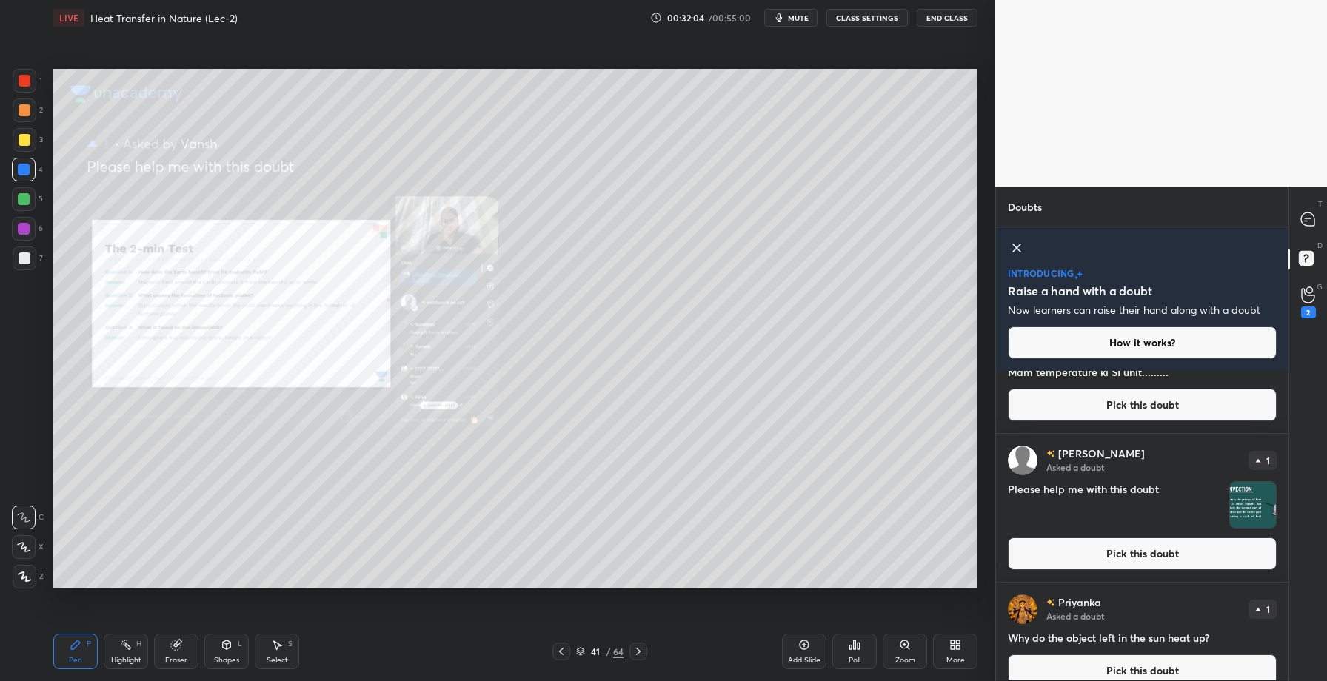
click at [1109, 556] on button "Pick this doubt" at bounding box center [1142, 554] width 269 height 33
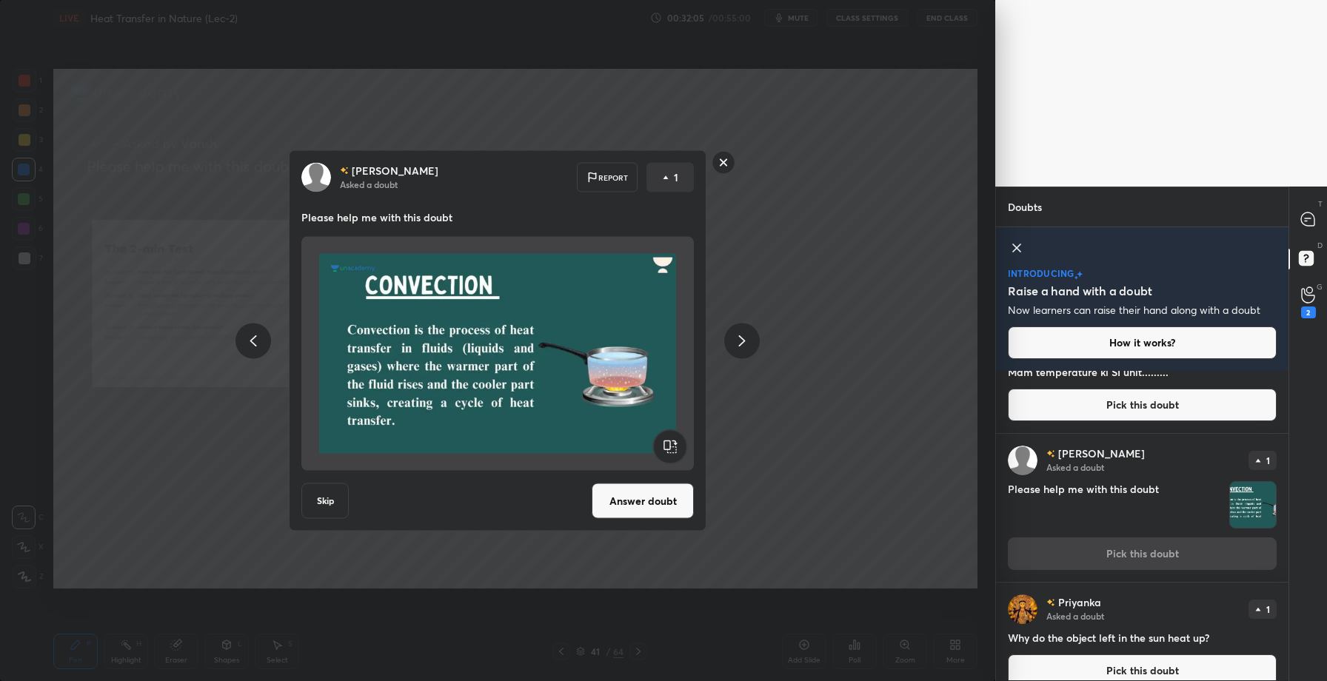
click at [636, 502] on button "Answer doubt" at bounding box center [643, 502] width 102 height 36
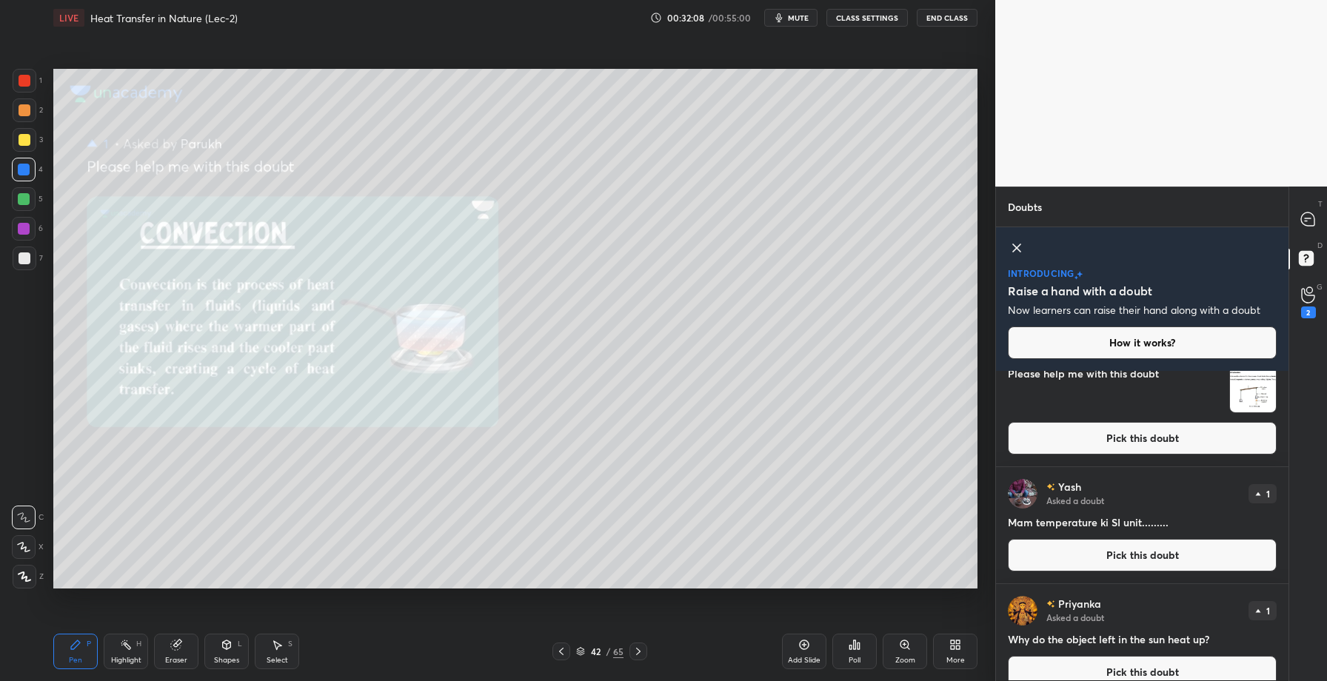
scroll to position [57, 0]
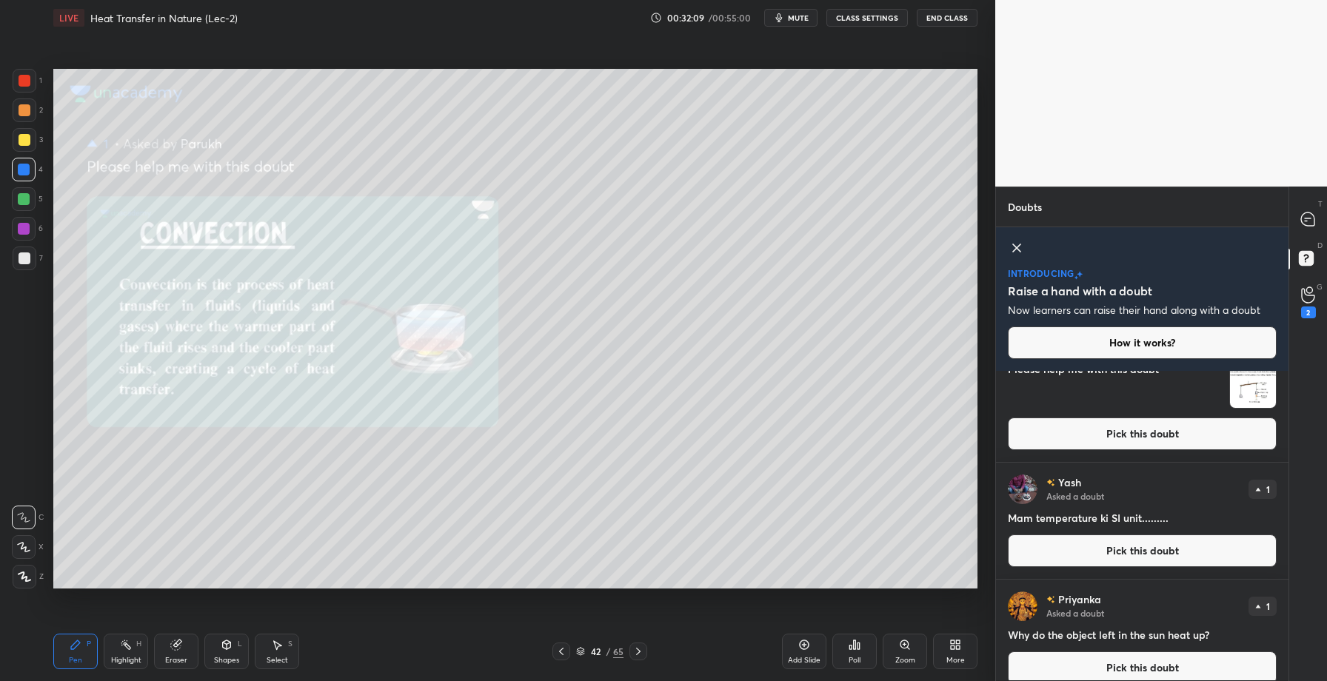
click at [1141, 570] on div "Yash Asked a doubt 1 Mam temperature ki SI unit......... Pick this doubt" at bounding box center [1142, 521] width 293 height 116
click at [1117, 544] on button "Pick this doubt" at bounding box center [1142, 551] width 269 height 33
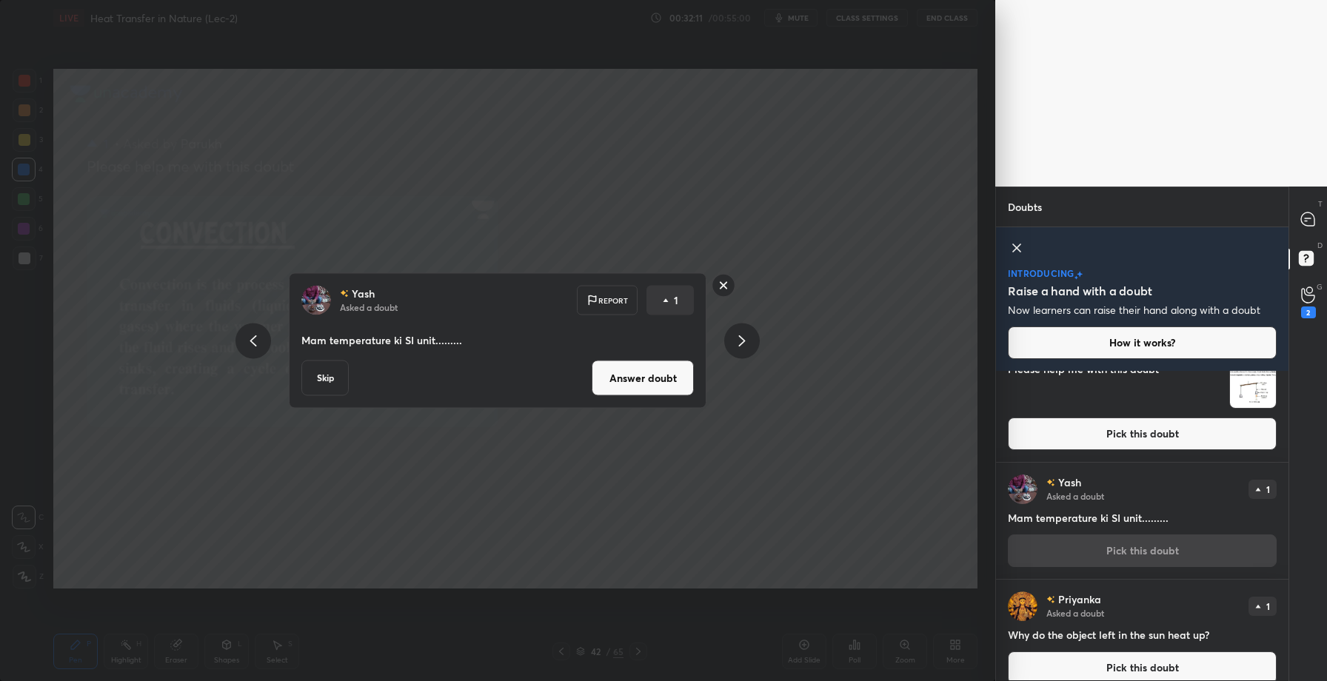
click at [635, 377] on button "Answer doubt" at bounding box center [643, 379] width 102 height 36
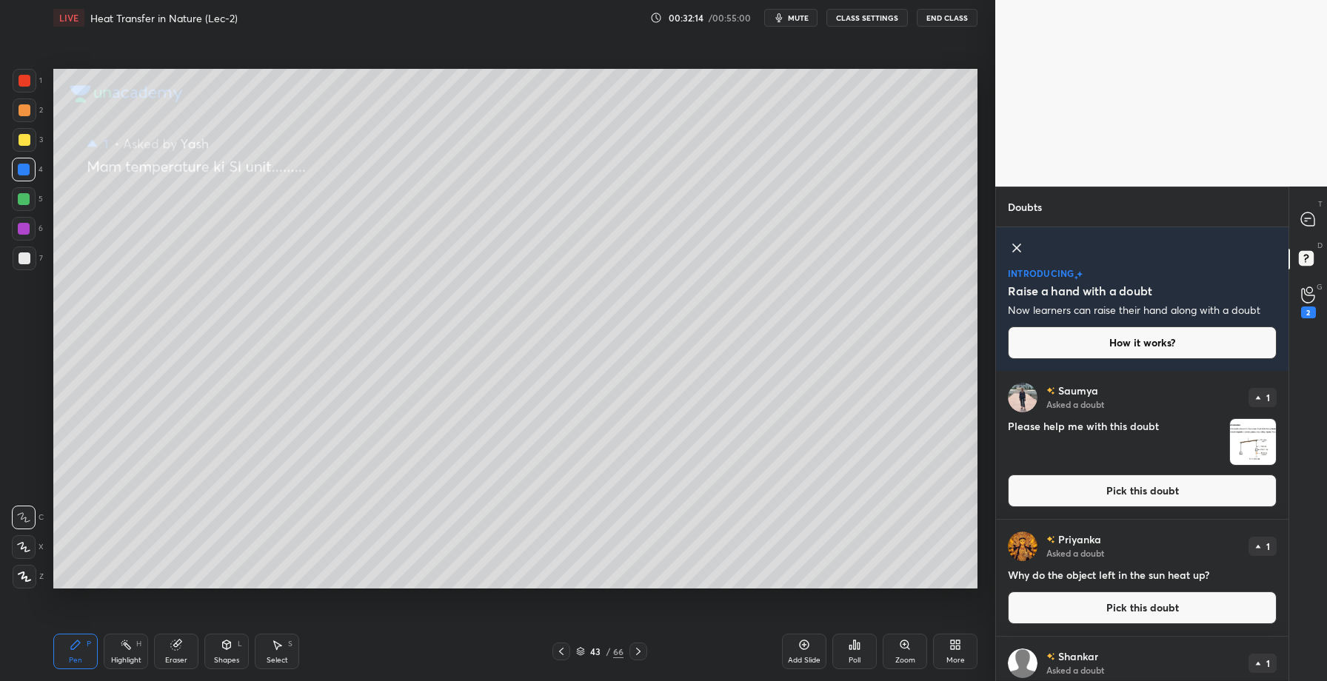
scroll to position [12, 0]
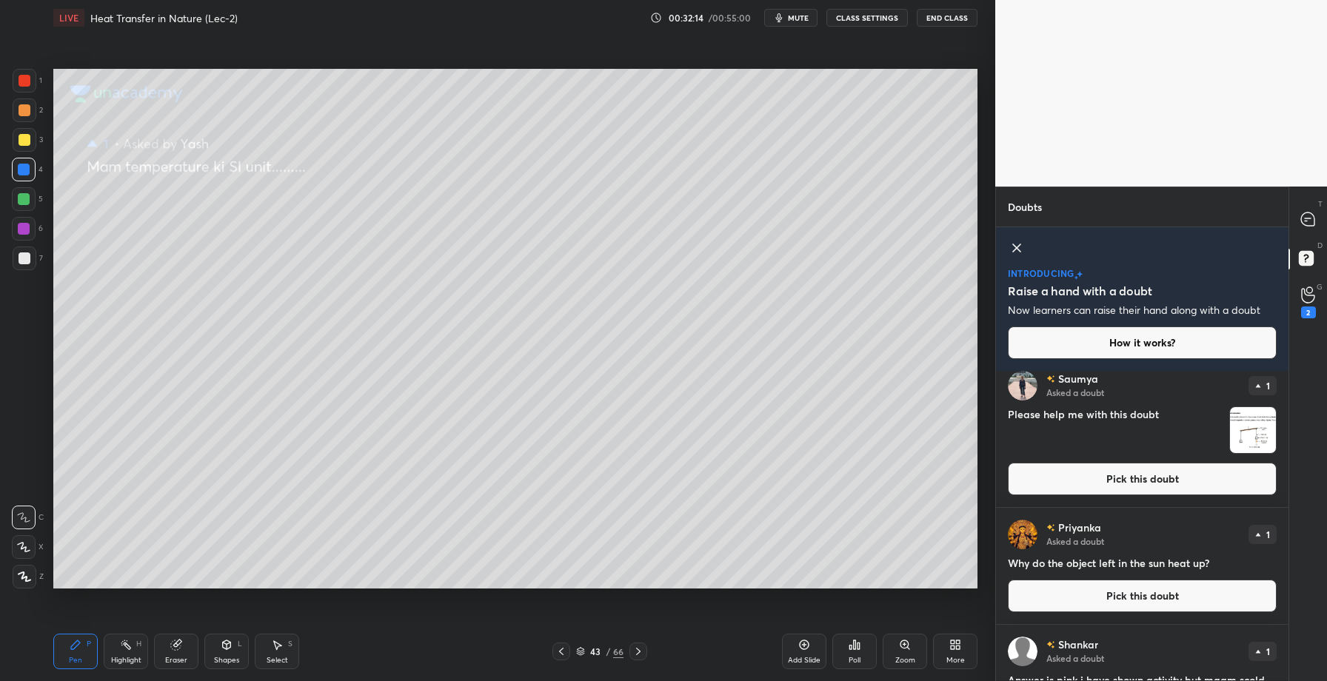
click at [1141, 475] on button "Pick this doubt" at bounding box center [1142, 479] width 269 height 33
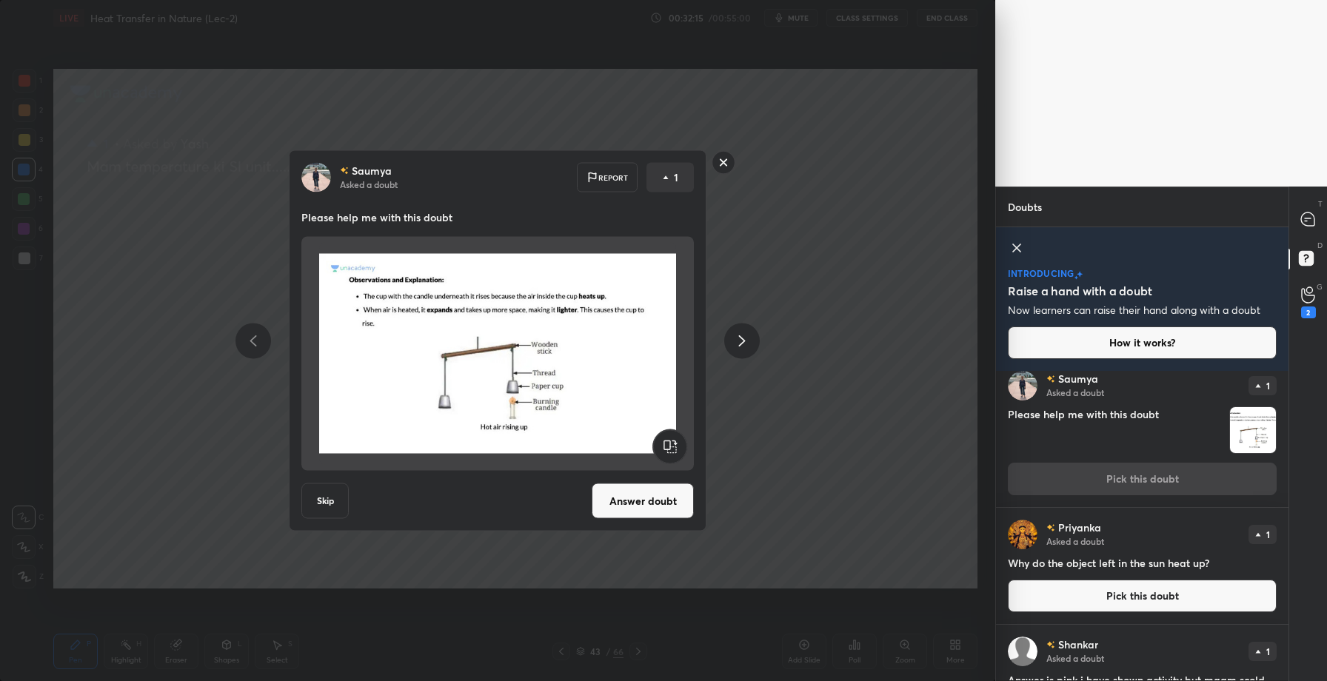
scroll to position [0, 0]
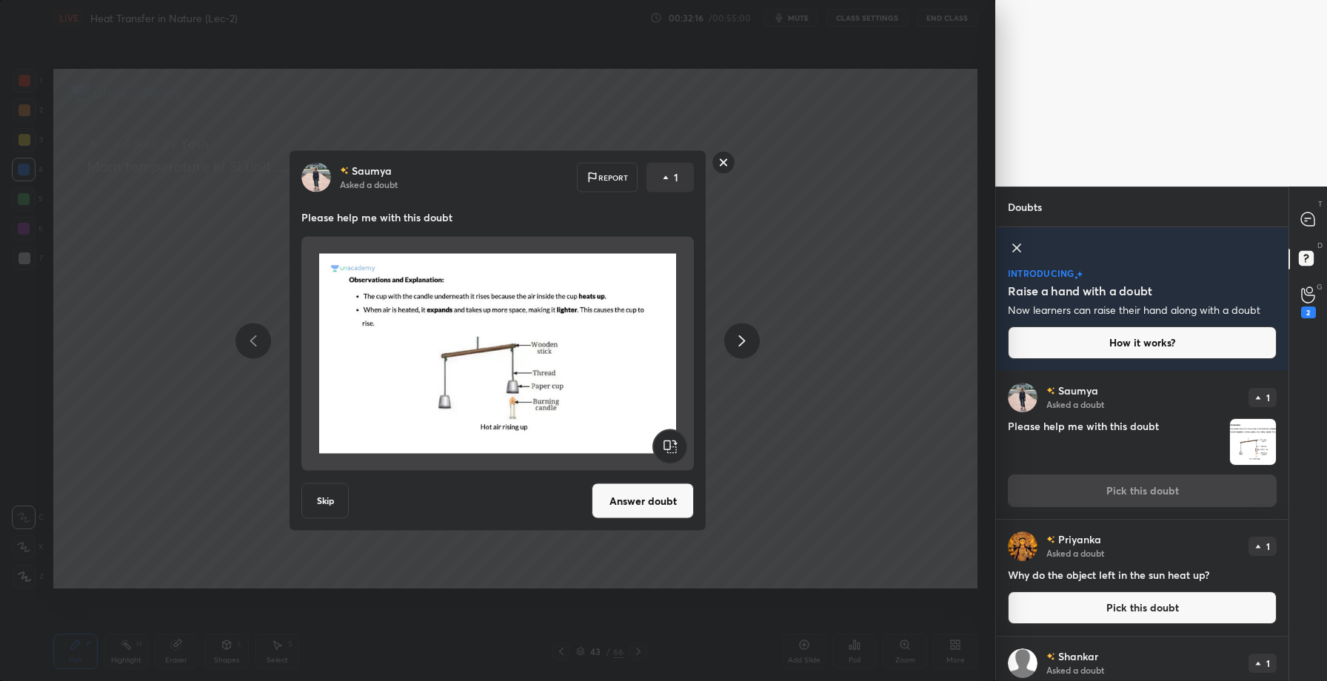
click at [638, 487] on button "Answer doubt" at bounding box center [643, 502] width 102 height 36
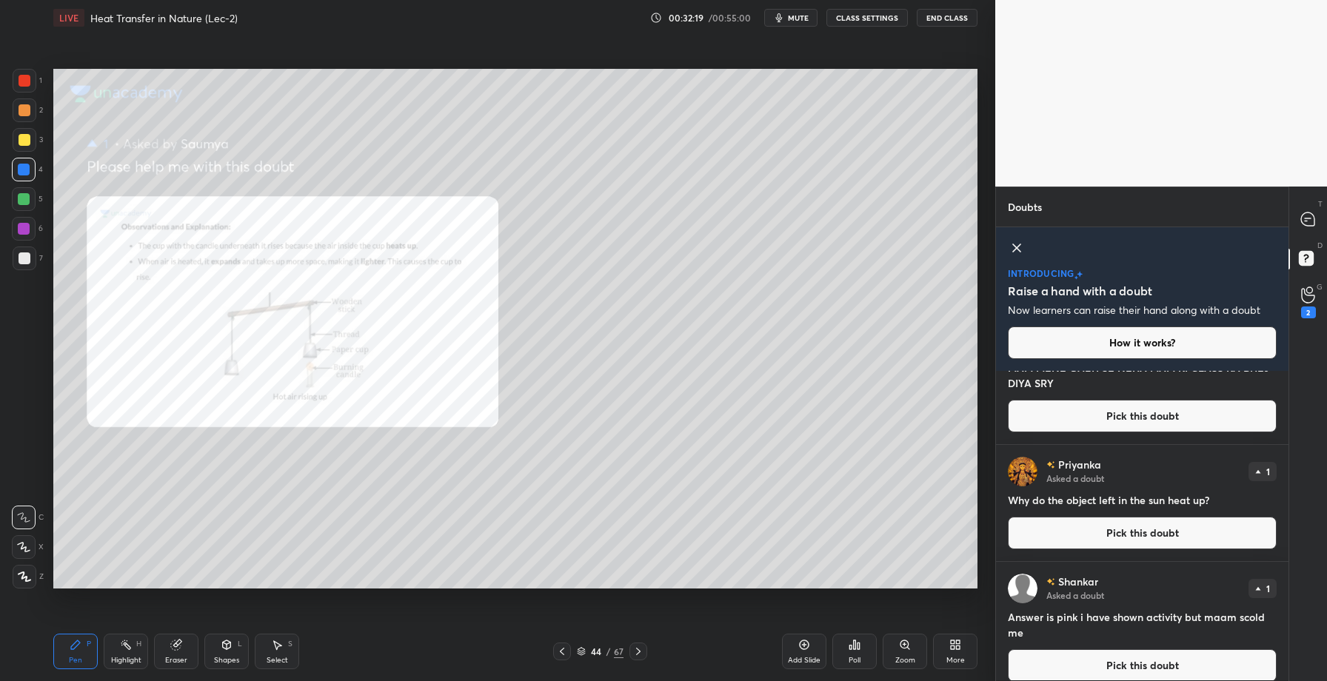
scroll to position [61, 0]
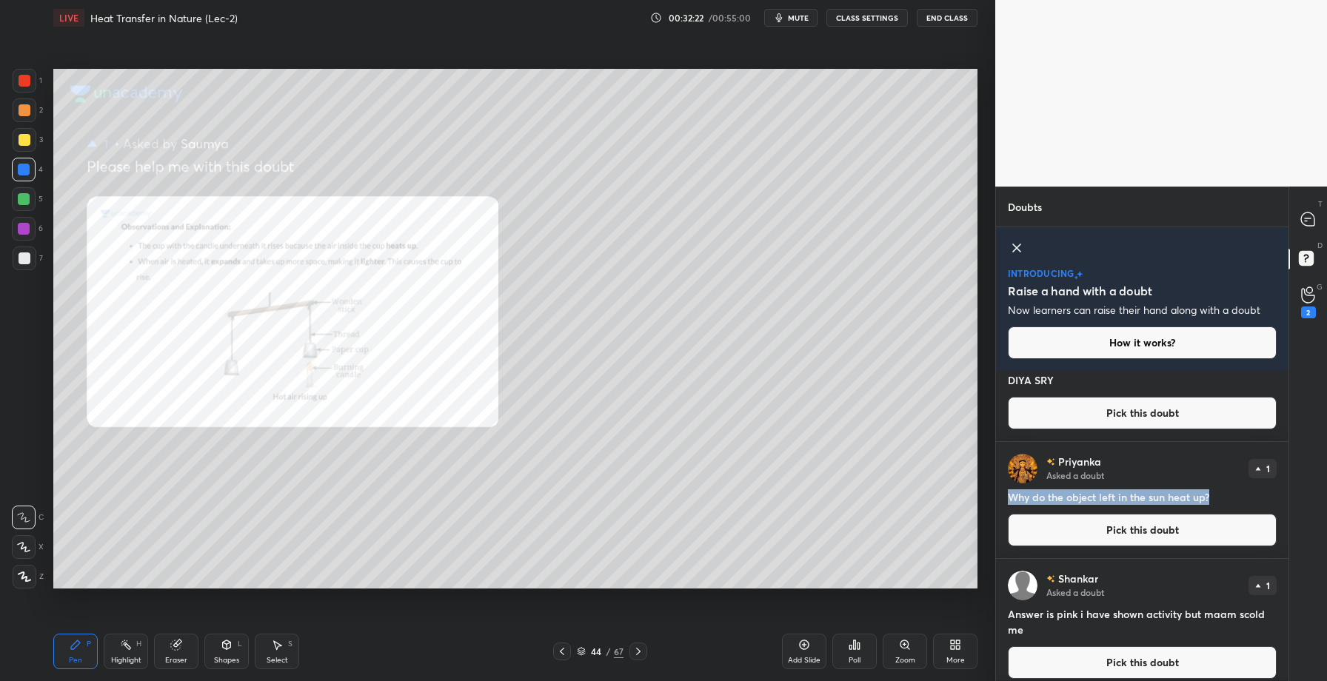
drag, startPoint x: 1012, startPoint y: 498, endPoint x: 1217, endPoint y: 498, distance: 205.2
click at [1217, 498] on h4 "Why do the object left in the sun heat up?" at bounding box center [1142, 498] width 269 height 16
copy h4 "Why do the object left in the sun heat up?"
click at [1104, 540] on button "Pick this doubt" at bounding box center [1142, 530] width 269 height 33
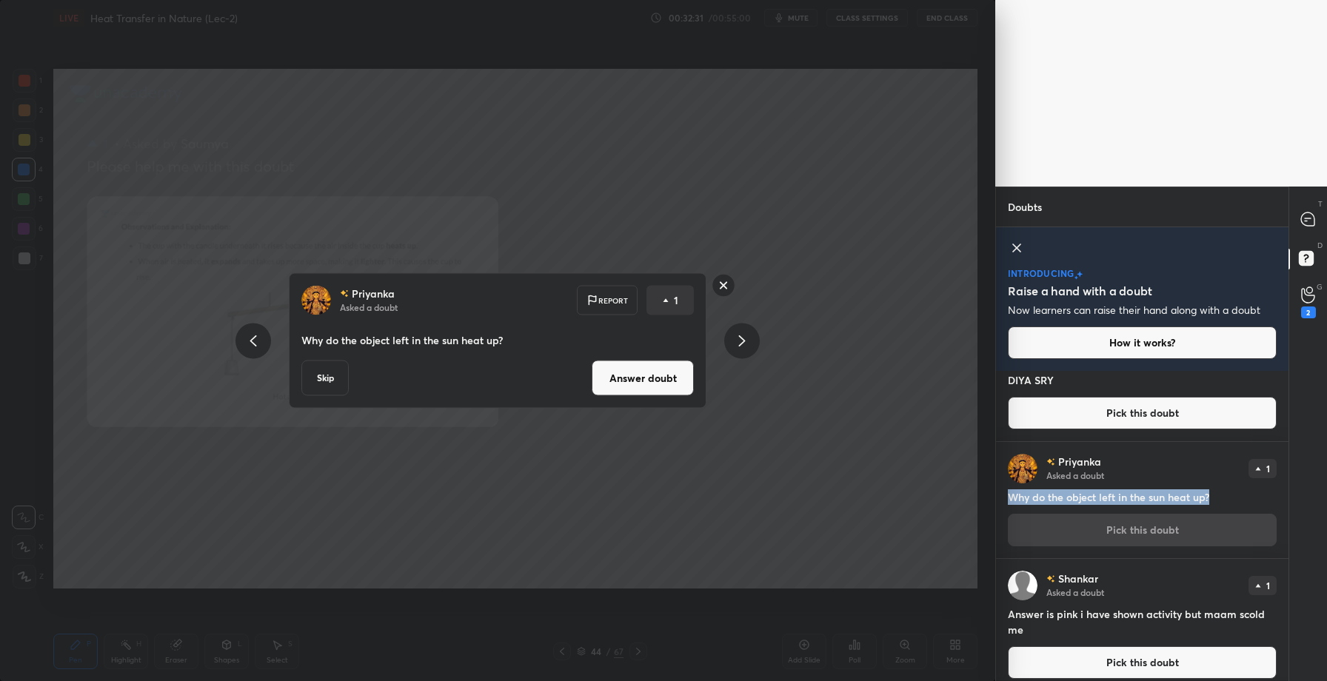
click at [653, 370] on button "Answer doubt" at bounding box center [643, 379] width 102 height 36
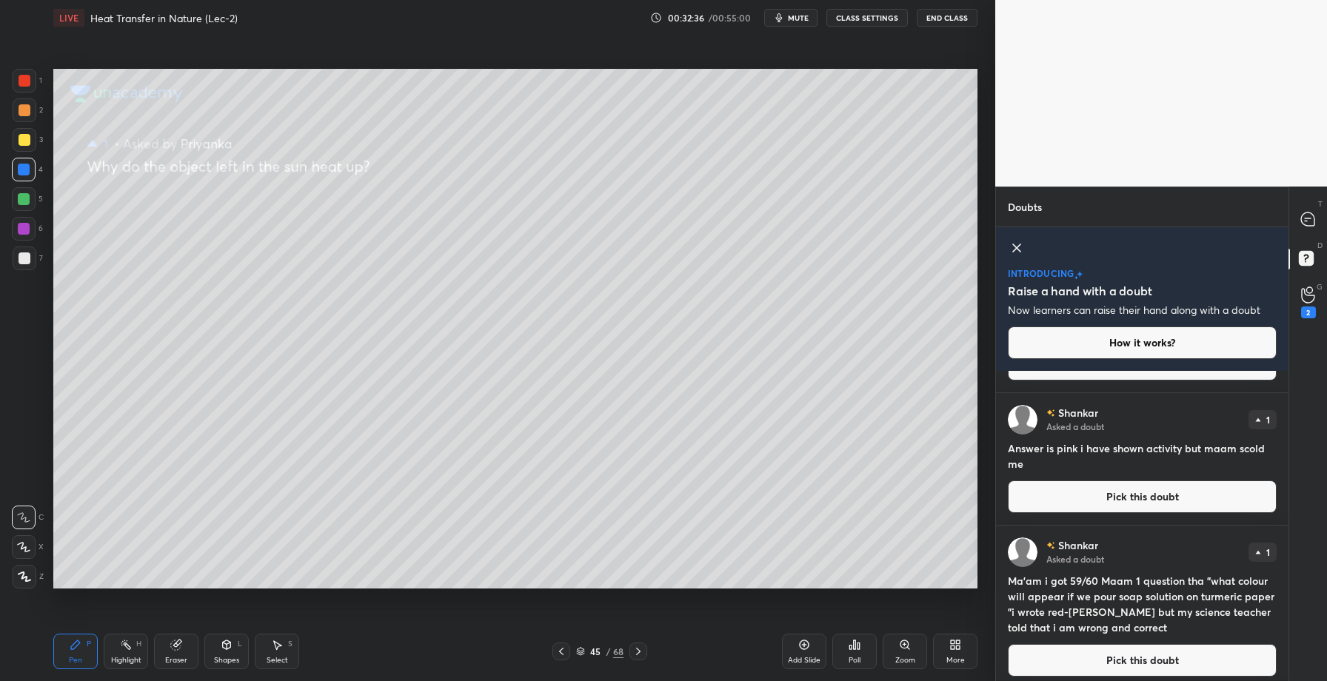
scroll to position [109, 0]
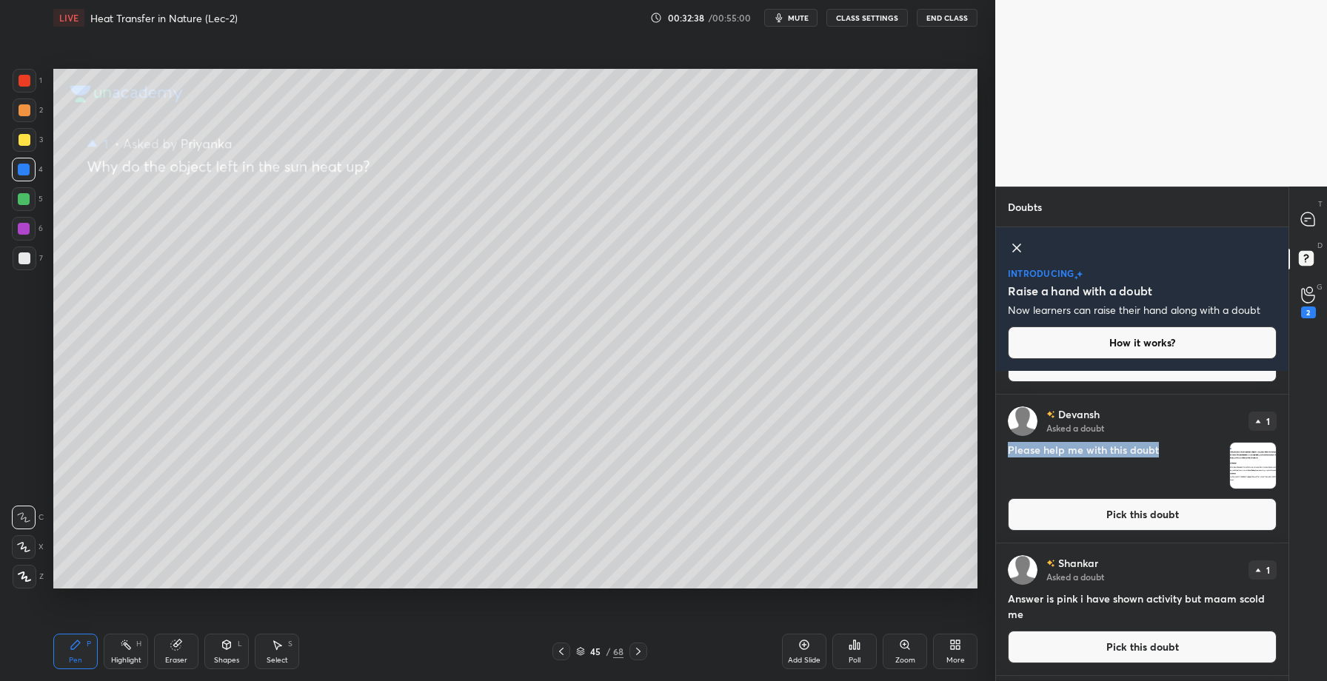
drag, startPoint x: 1103, startPoint y: 446, endPoint x: 1130, endPoint y: 462, distance: 31.9
click at [1130, 462] on h4 "Please help me with this doubt" at bounding box center [1116, 465] width 216 height 47
click at [1139, 575] on div "Shankar Asked a doubt 1" at bounding box center [1142, 571] width 269 height 30
click at [1144, 523] on button "Pick this doubt" at bounding box center [1142, 515] width 269 height 33
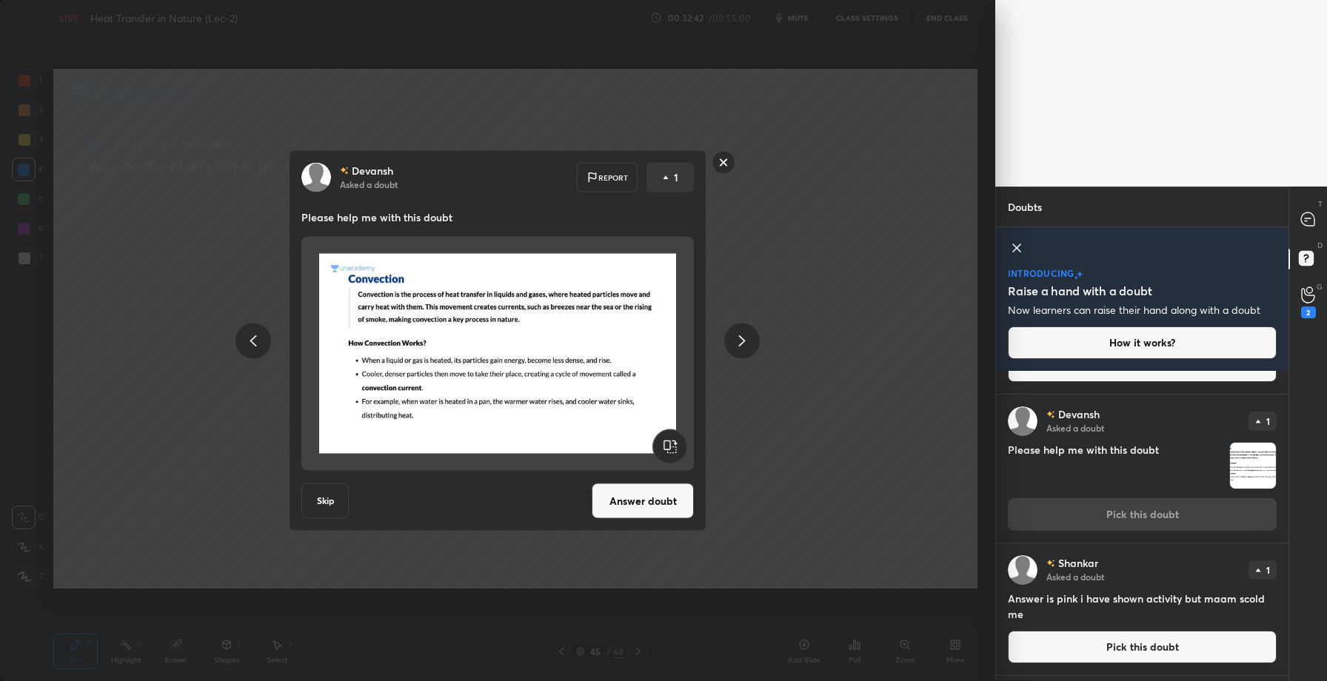
click at [647, 511] on button "Answer doubt" at bounding box center [643, 502] width 102 height 36
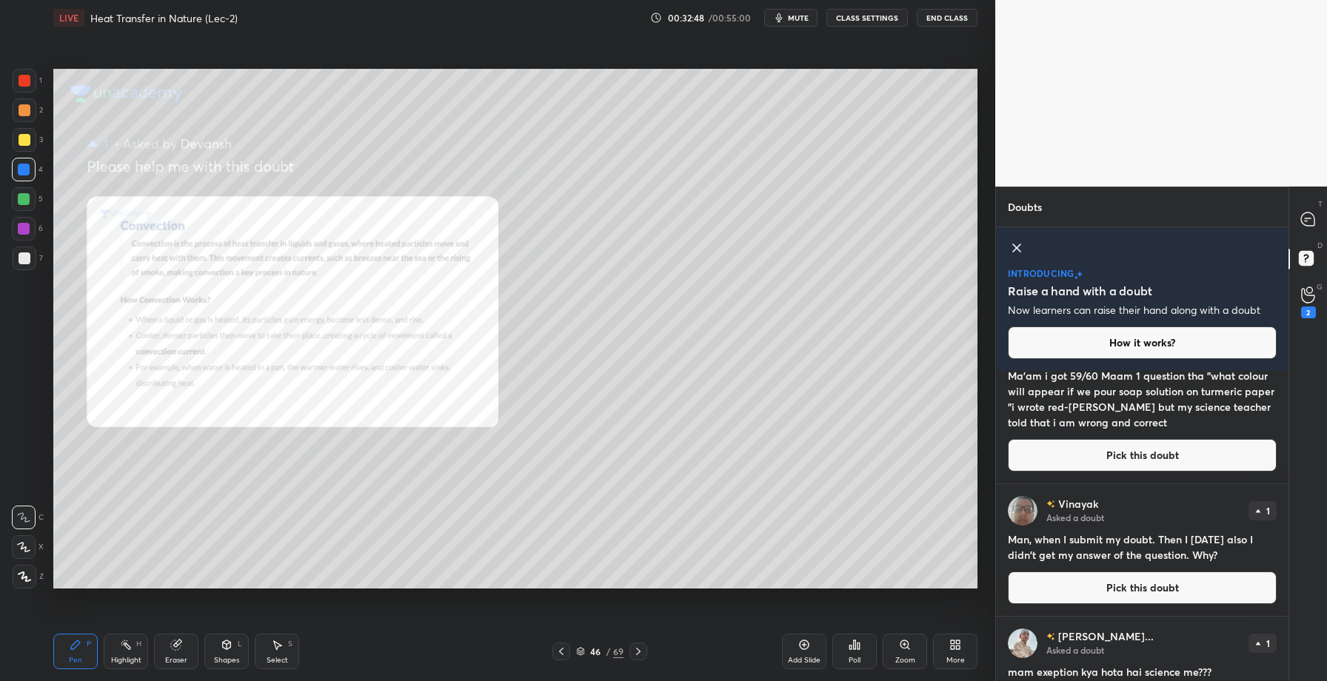
scroll to position [336, 0]
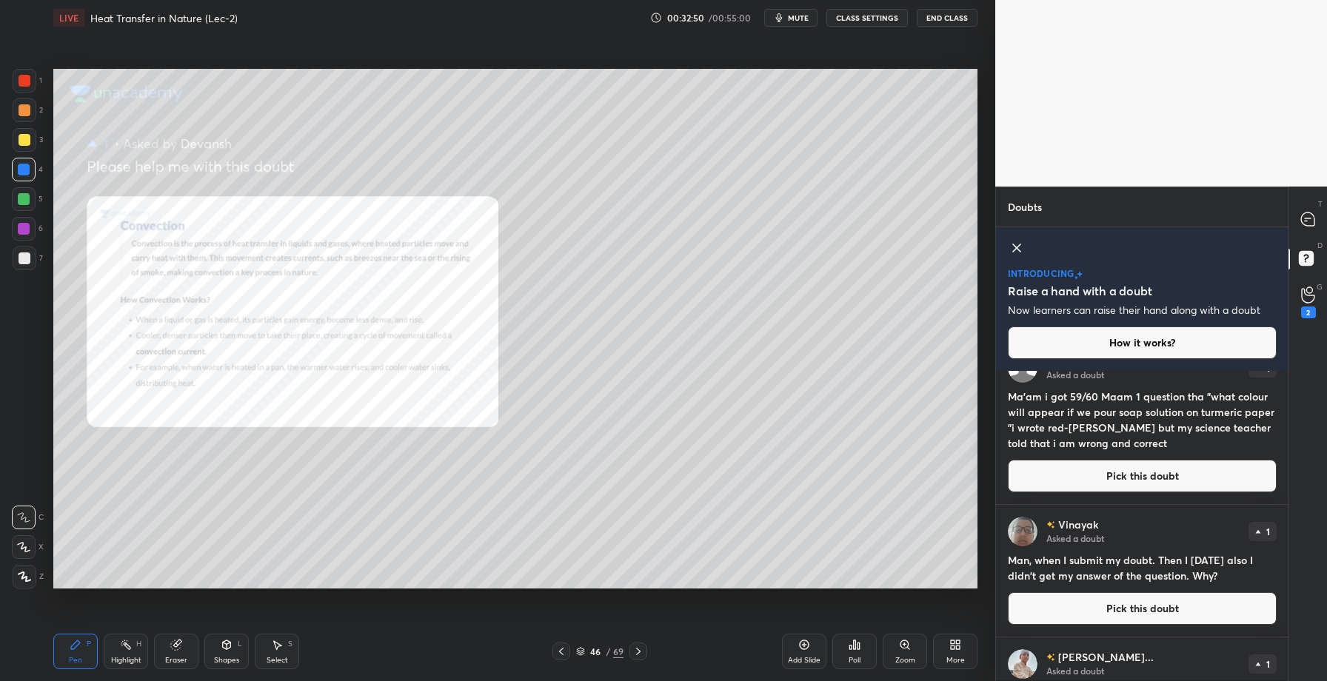
click at [1133, 473] on button "Pick this doubt" at bounding box center [1142, 476] width 269 height 33
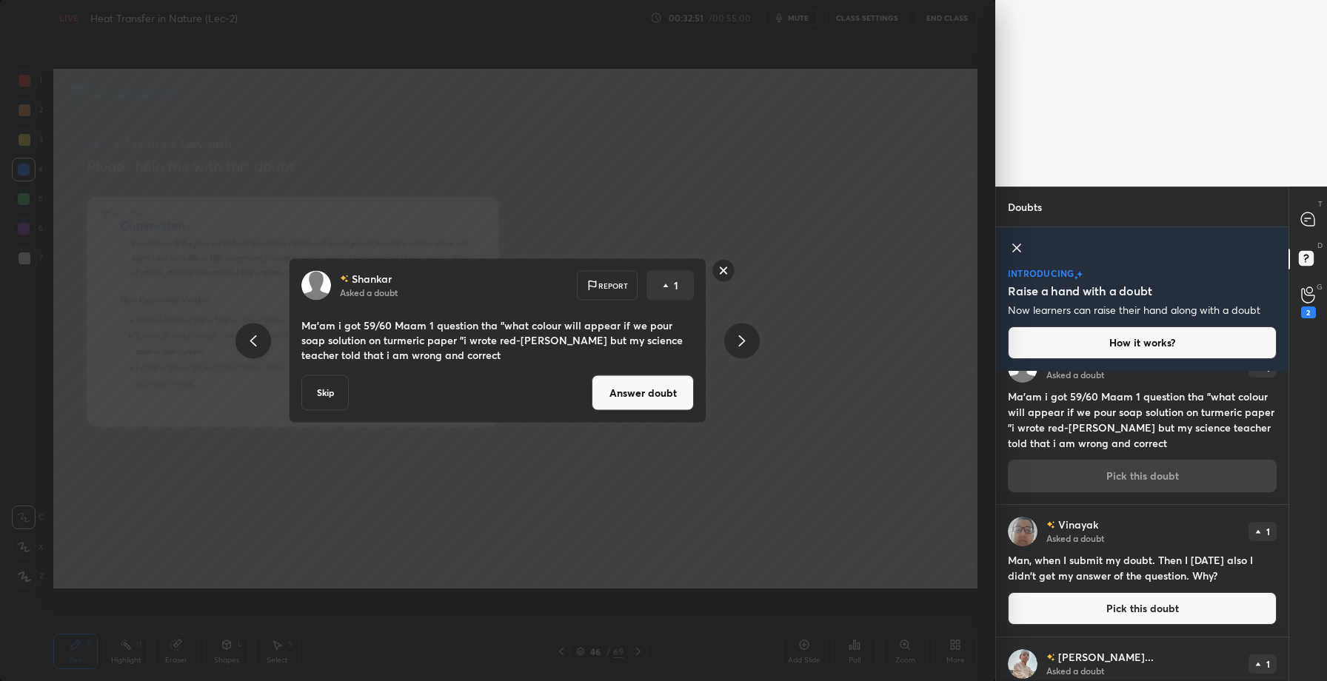
scroll to position [265, 0]
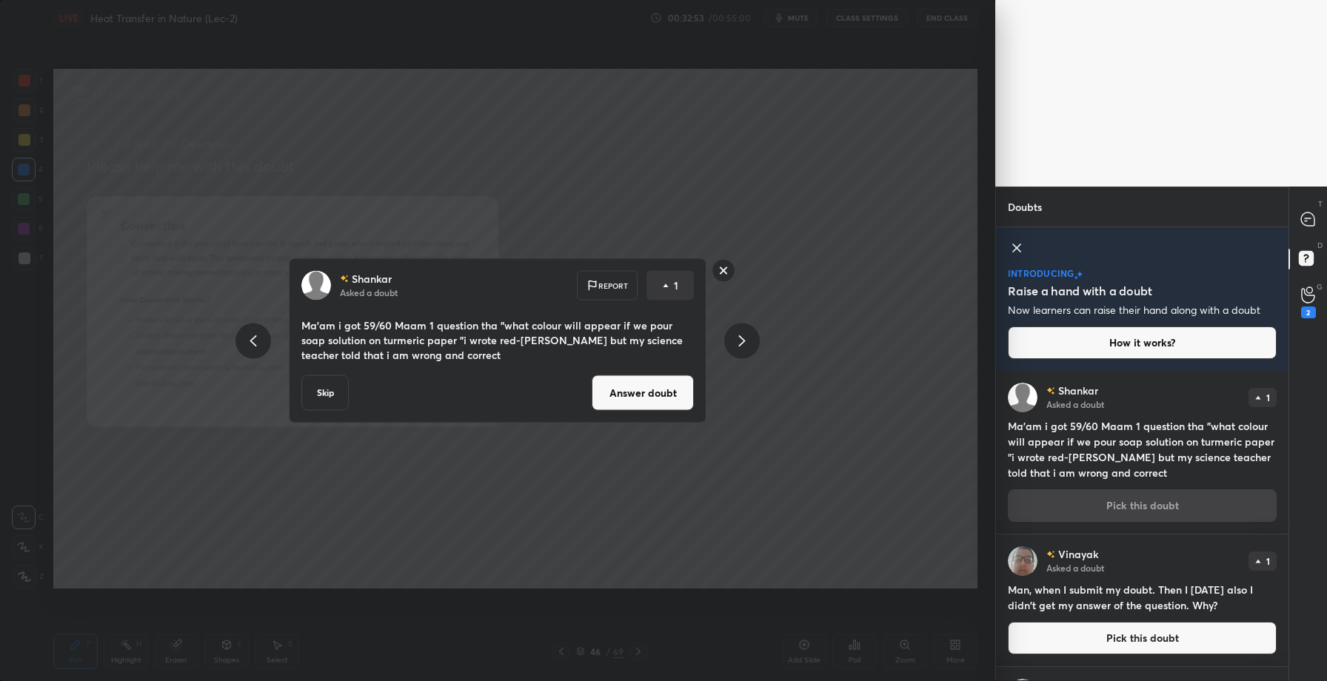
click at [722, 270] on rect at bounding box center [724, 270] width 23 height 23
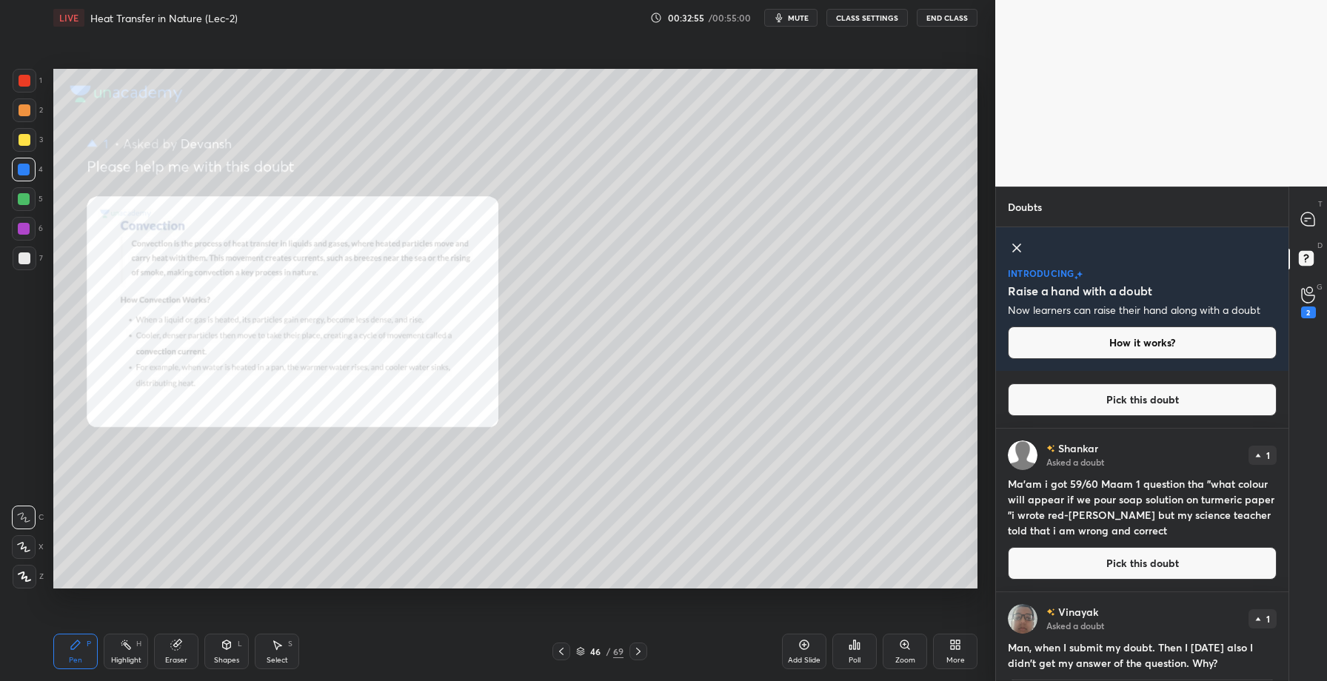
scroll to position [213, 0]
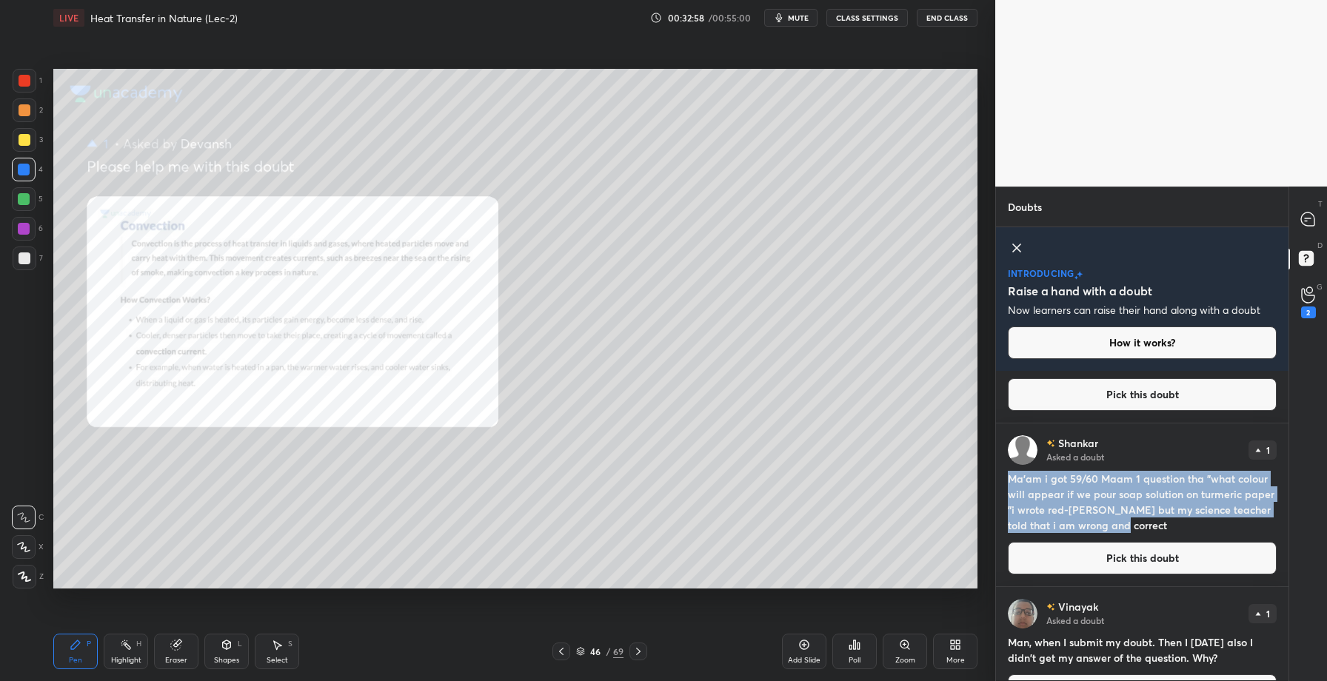
copy h4 "Ma'am i got 59/60 Maam 1 question tha "what colour will appear if we pour soap …"
drag, startPoint x: 1006, startPoint y: 474, endPoint x: 1121, endPoint y: 527, distance: 126.3
click at [1121, 527] on div "Shankar Asked a doubt 1 Ma'am i got 59/60 Maam 1 question tha "what colour will…" at bounding box center [1142, 505] width 293 height 163
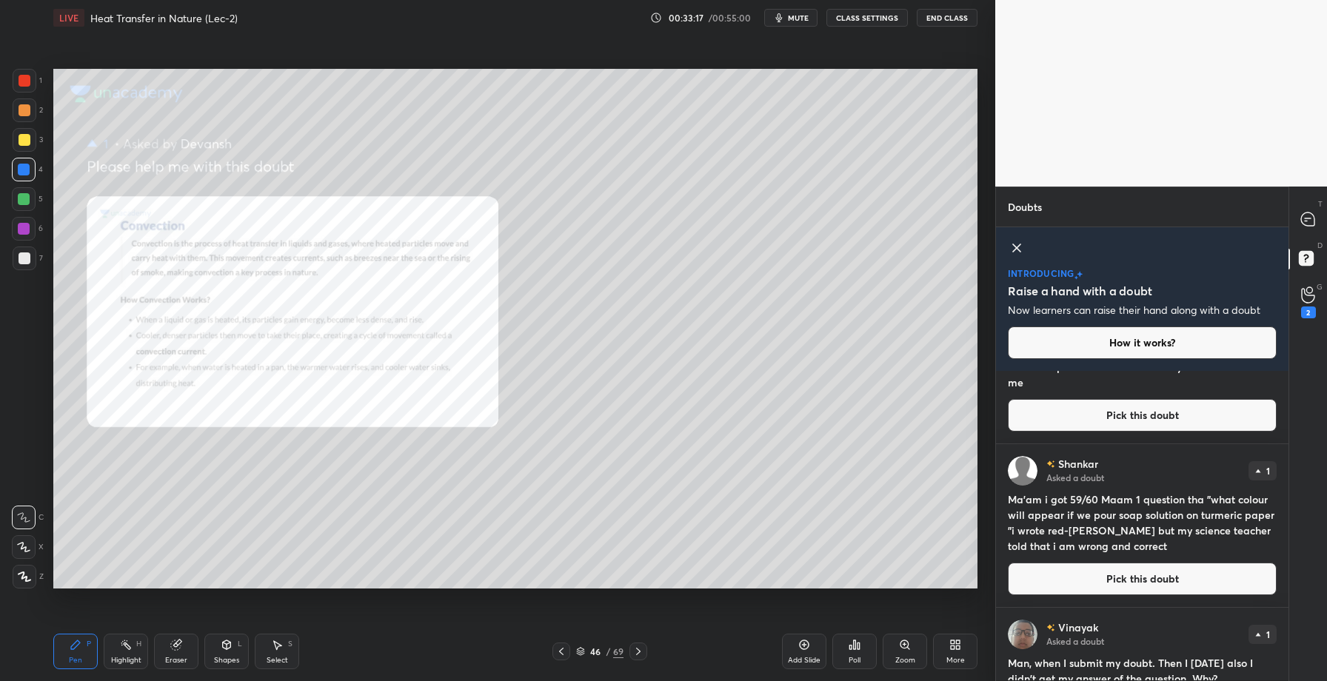
scroll to position [339, 0]
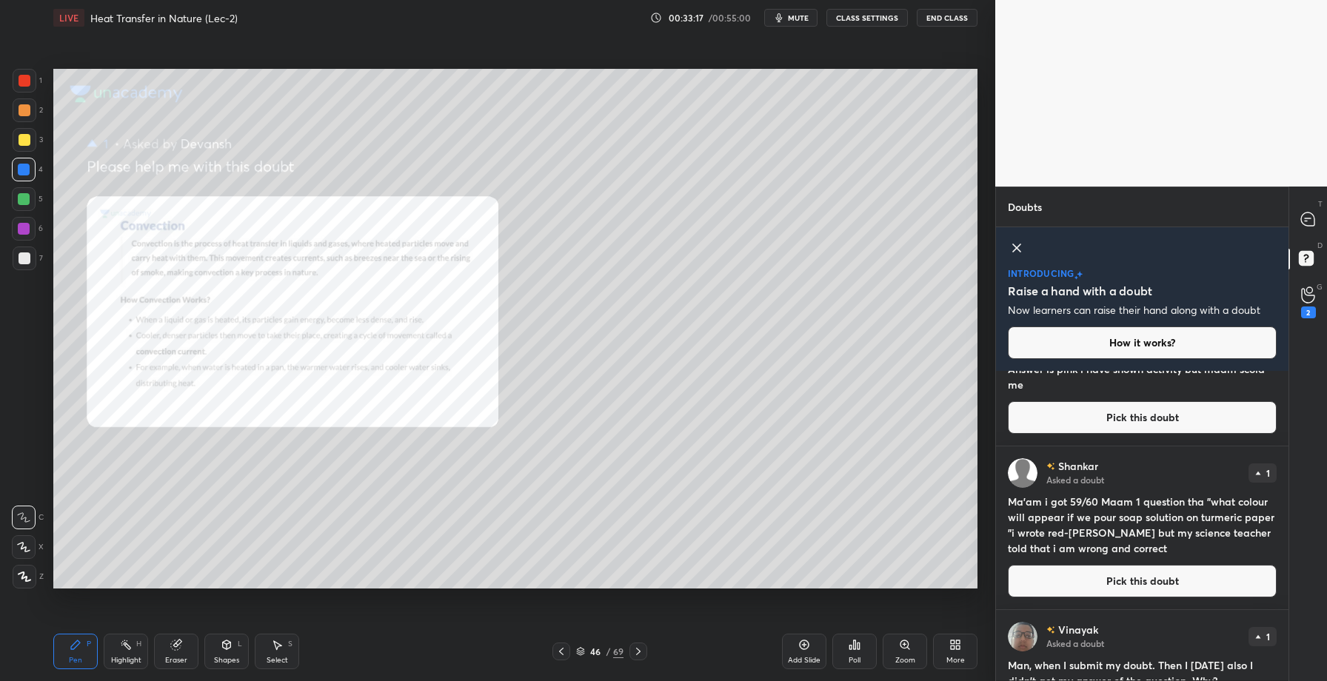
click at [1132, 587] on button "Pick this doubt" at bounding box center [1142, 581] width 269 height 33
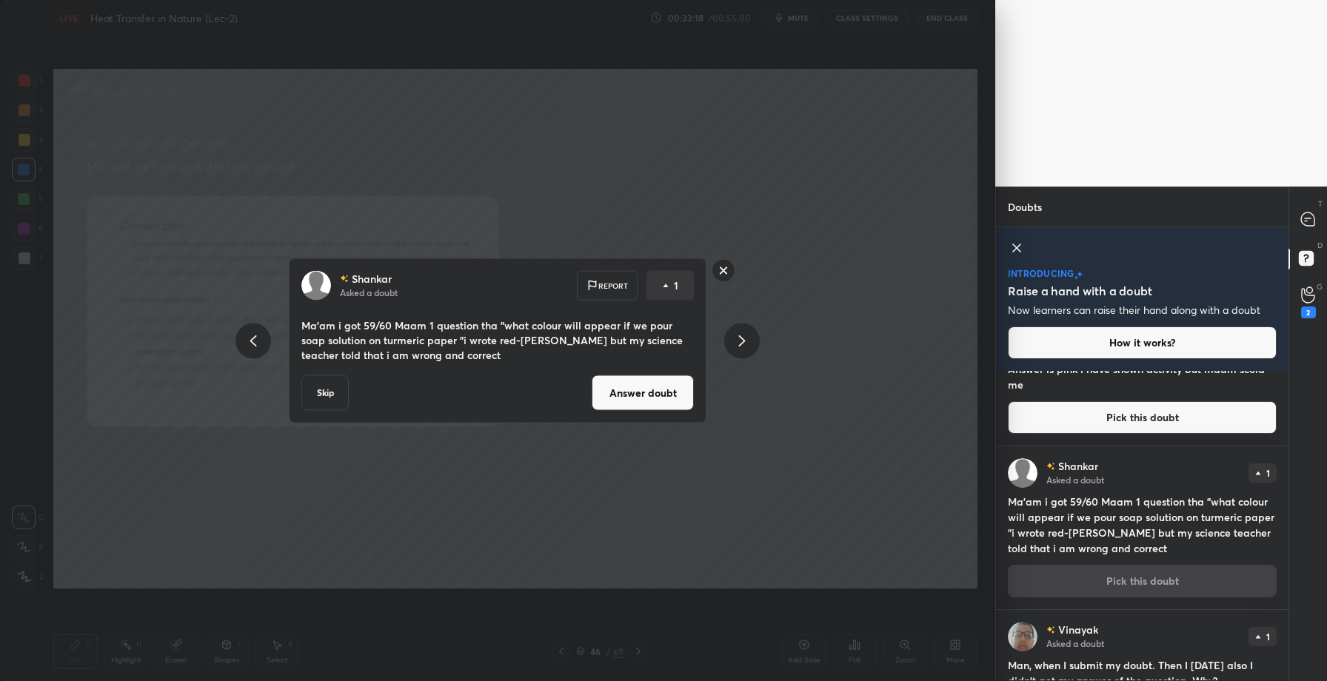
click at [642, 397] on button "Answer doubt" at bounding box center [643, 394] width 102 height 36
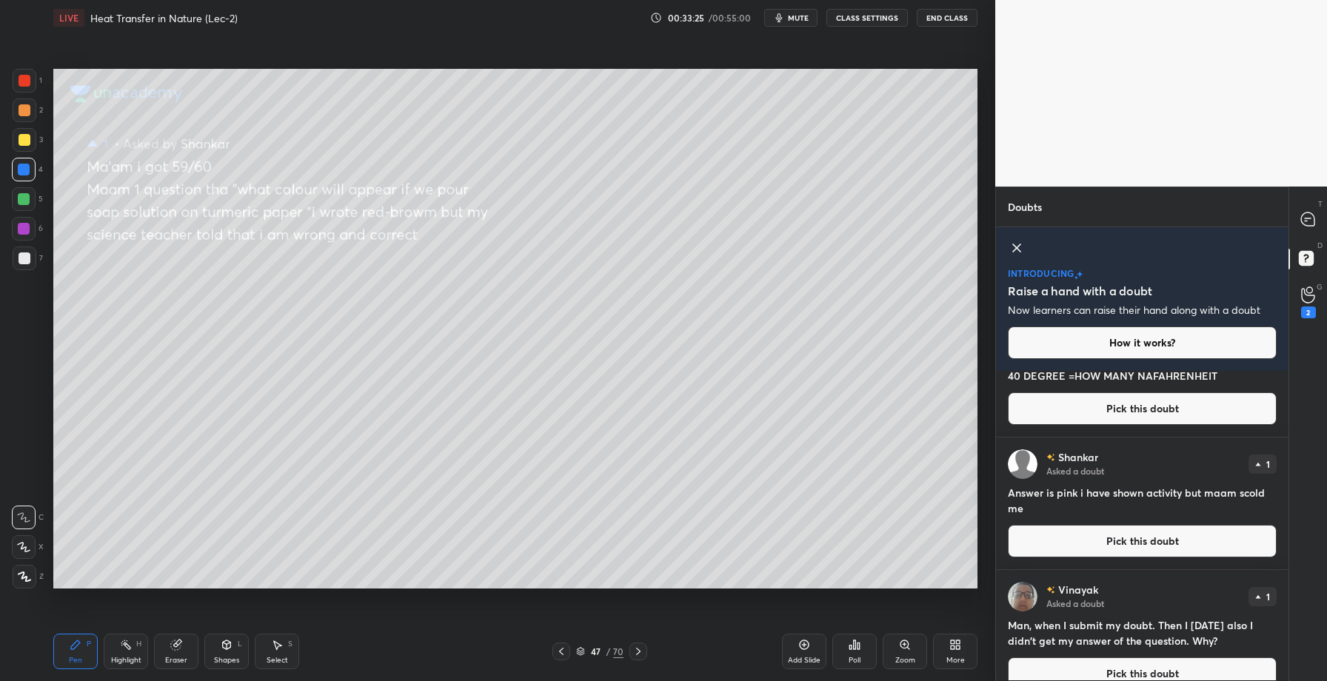
scroll to position [341, 0]
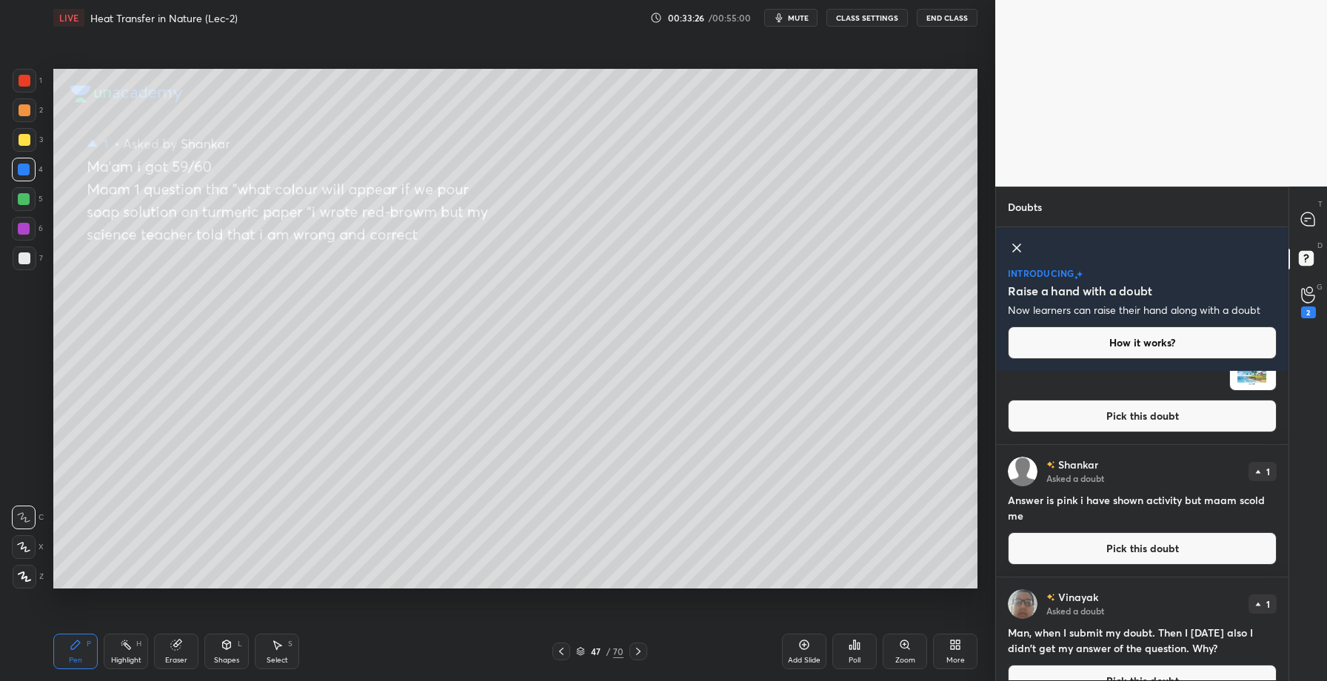
click at [1143, 524] on div "Shankar Asked a doubt 1 Answer is pink i have shown activity but maam scold me …" at bounding box center [1142, 511] width 293 height 132
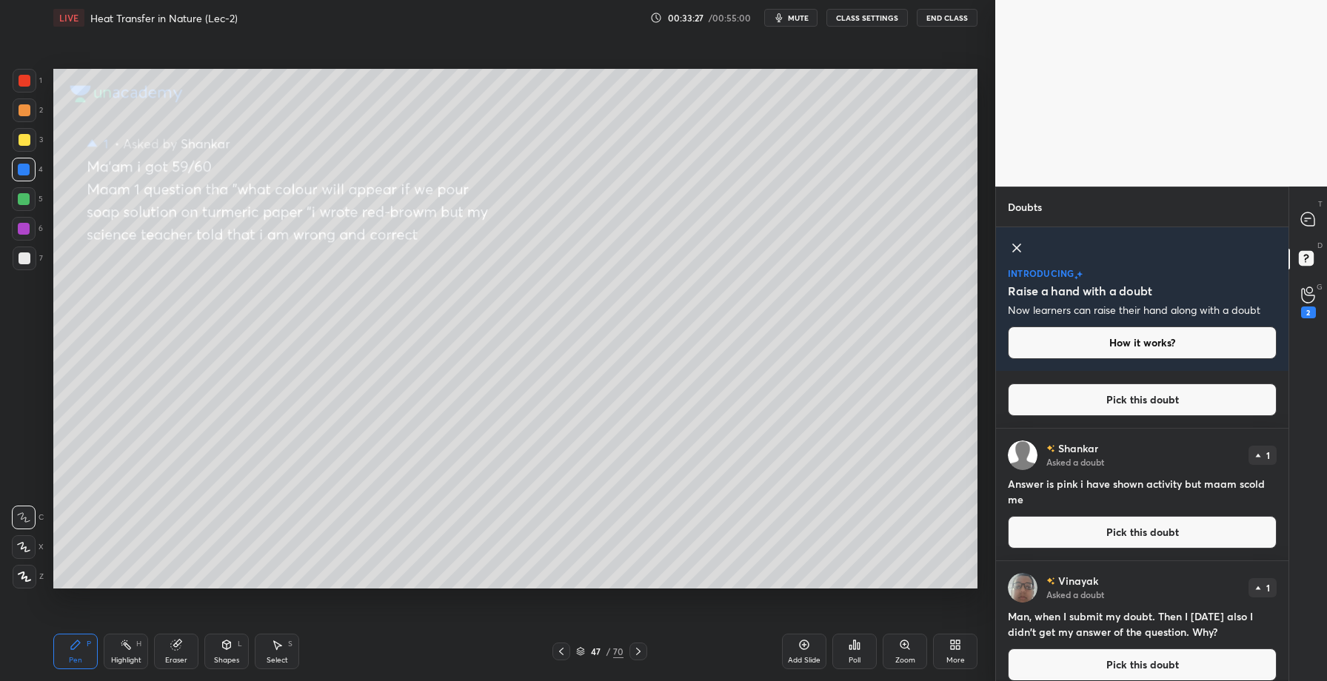
click at [1130, 537] on button "Pick this doubt" at bounding box center [1142, 532] width 269 height 33
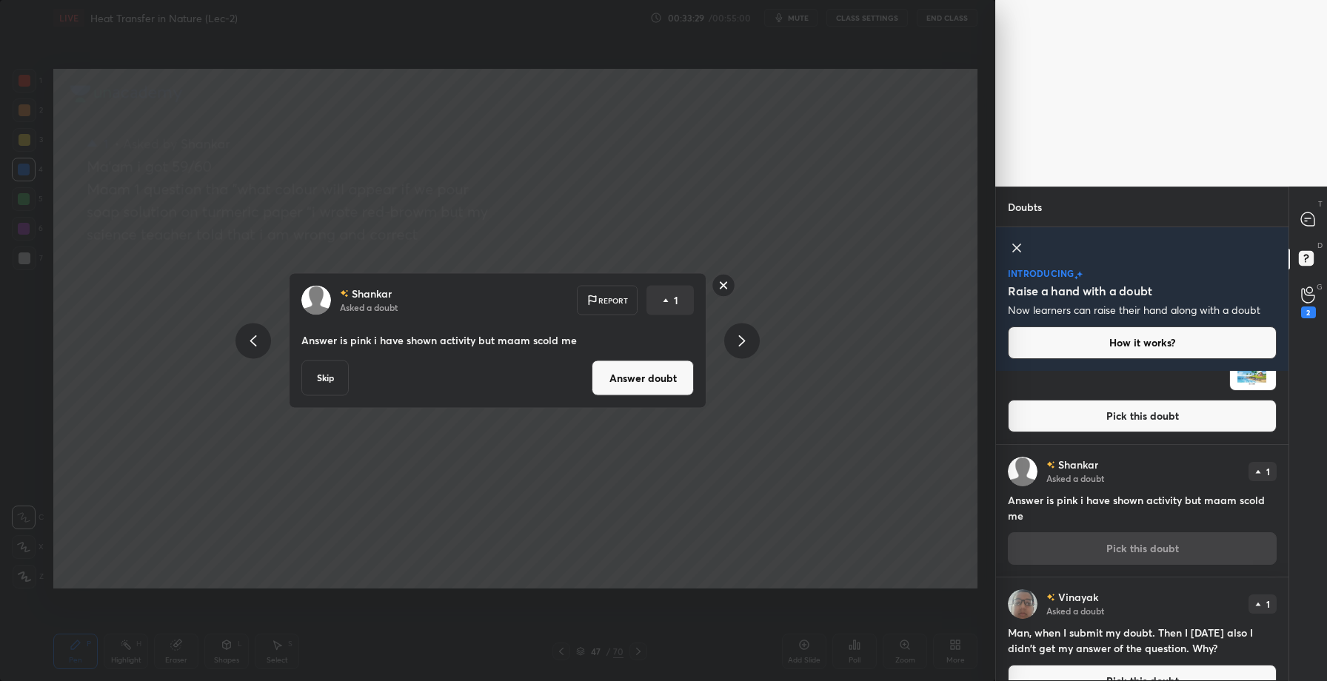
click at [633, 364] on button "Answer doubt" at bounding box center [643, 379] width 102 height 36
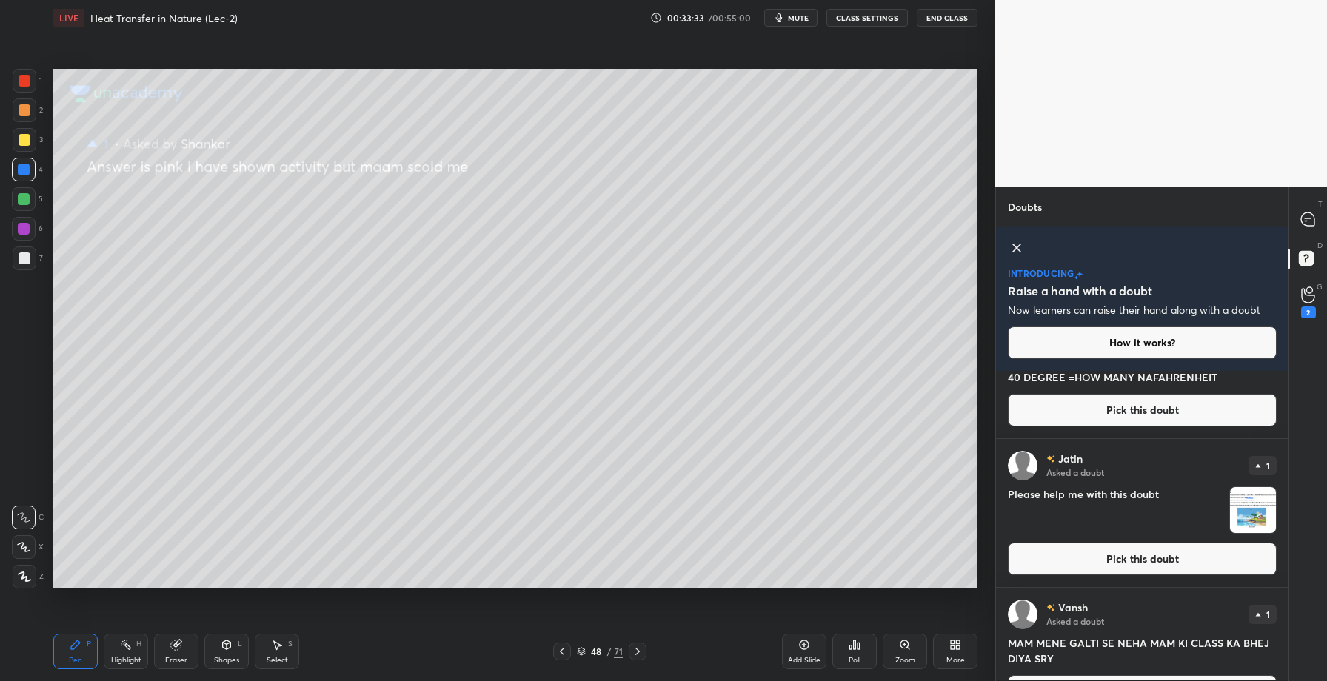
scroll to position [0, 0]
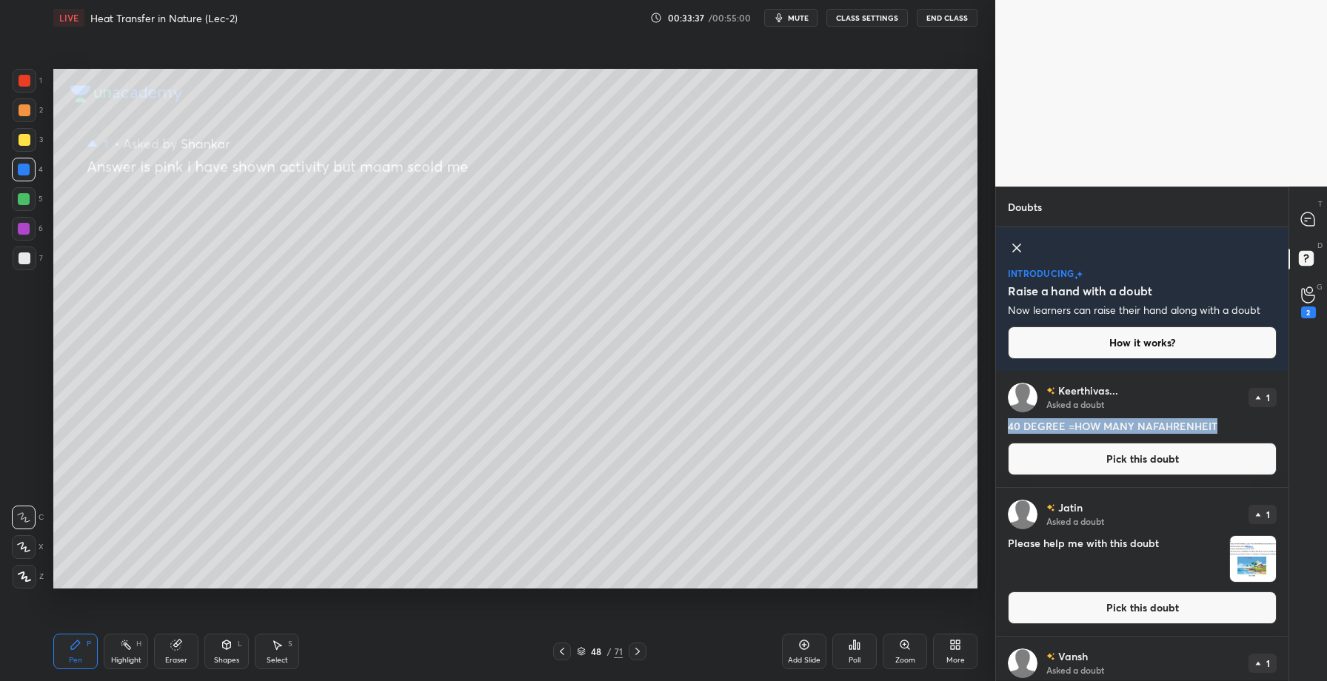
drag, startPoint x: 1007, startPoint y: 428, endPoint x: 1227, endPoint y: 421, distance: 219.4
click at [1227, 421] on h4 "40 DEGREE =HOW MANY NAFAHRENHEIT" at bounding box center [1142, 427] width 269 height 16
copy h4 "40 DEGREE =HOW MANY NAFAHRENHEIT"
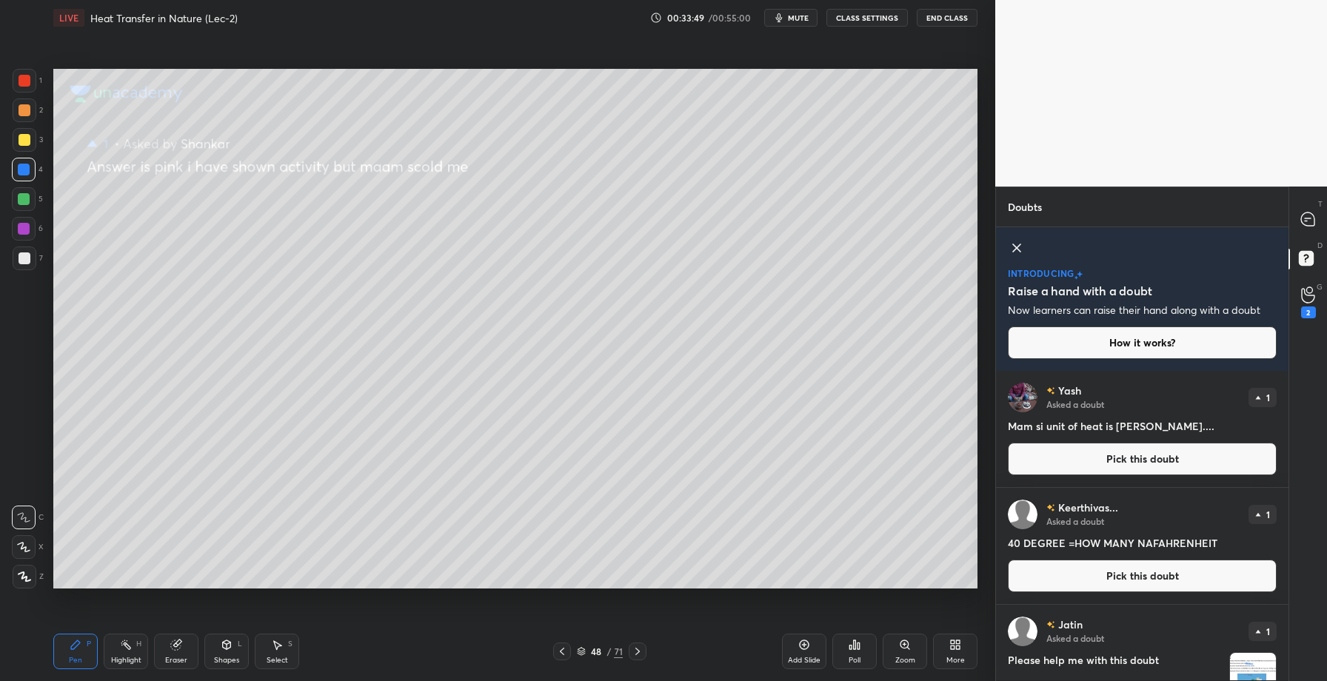
click at [1087, 567] on button "Pick this doubt" at bounding box center [1142, 576] width 269 height 33
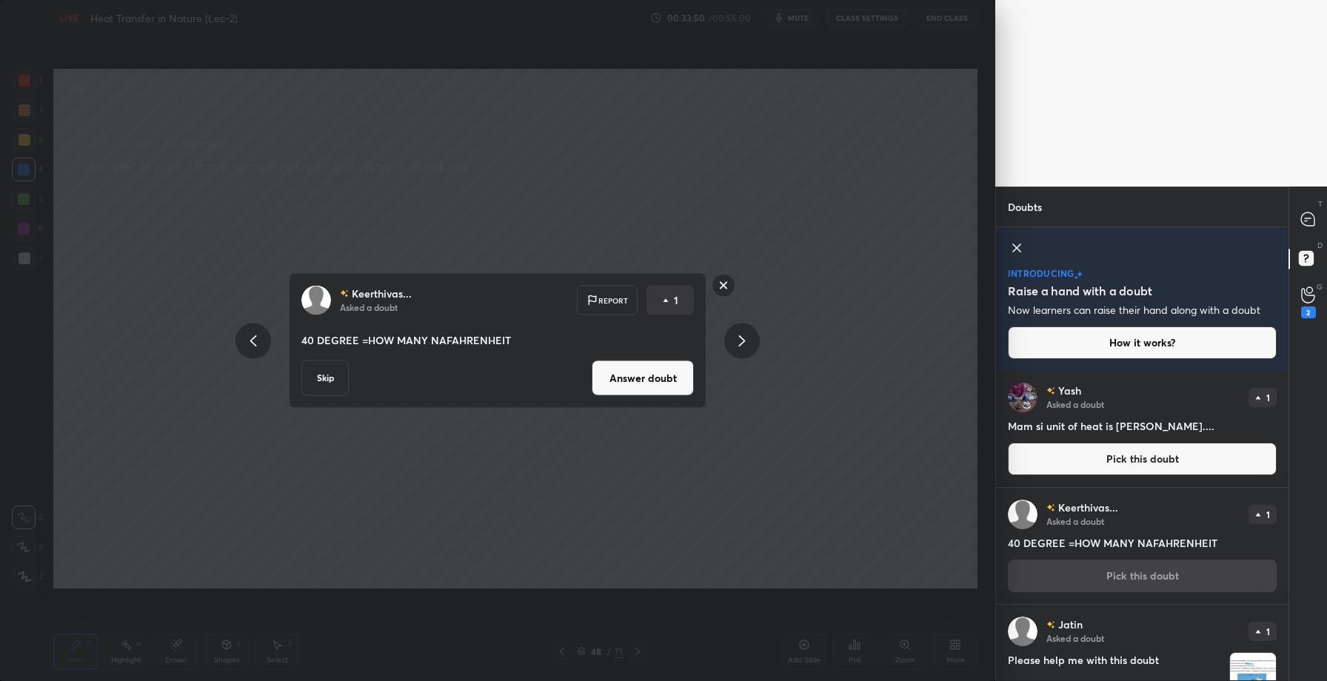
click at [621, 366] on button "Answer doubt" at bounding box center [643, 379] width 102 height 36
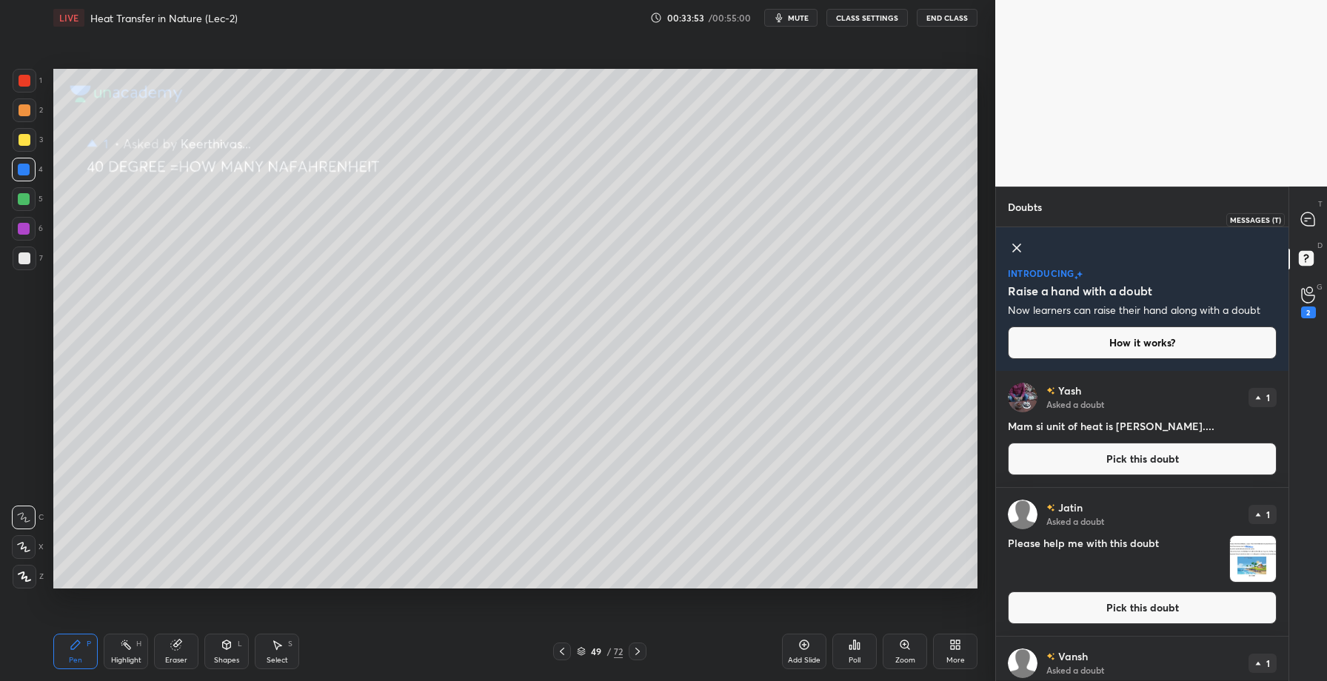
click at [1316, 220] on div at bounding box center [1309, 219] width 30 height 27
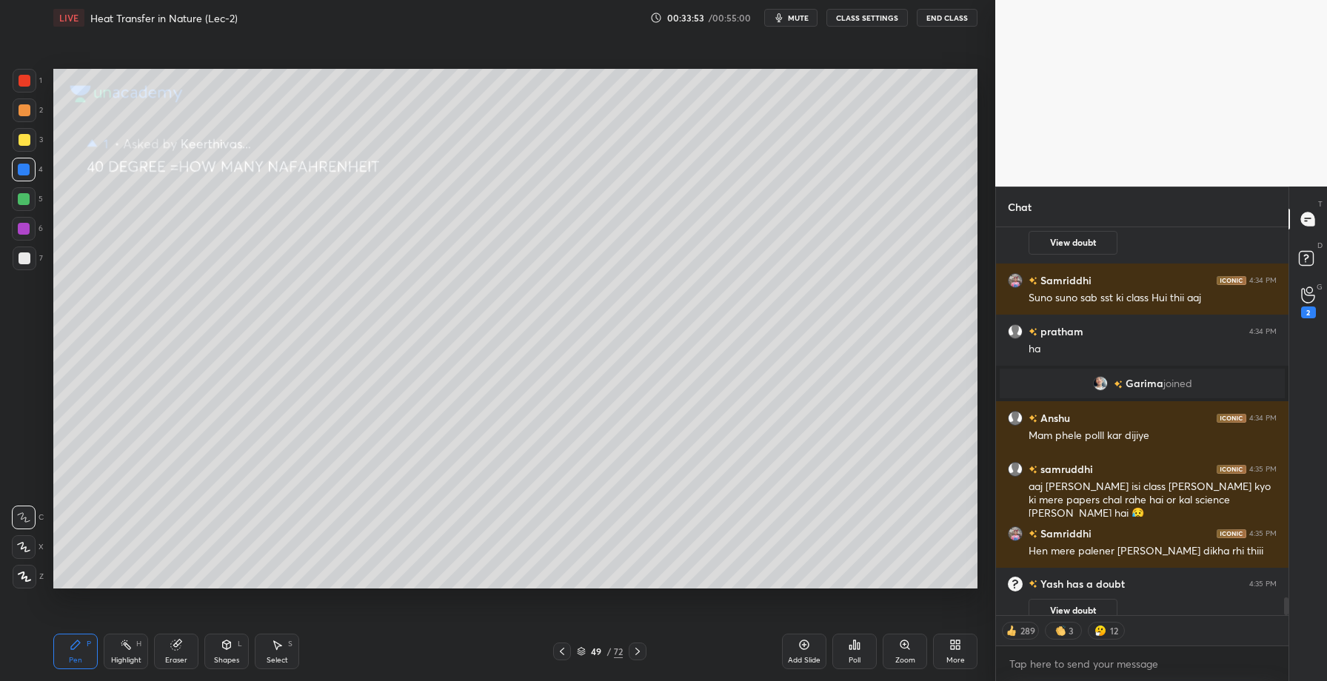
scroll to position [13783, 0]
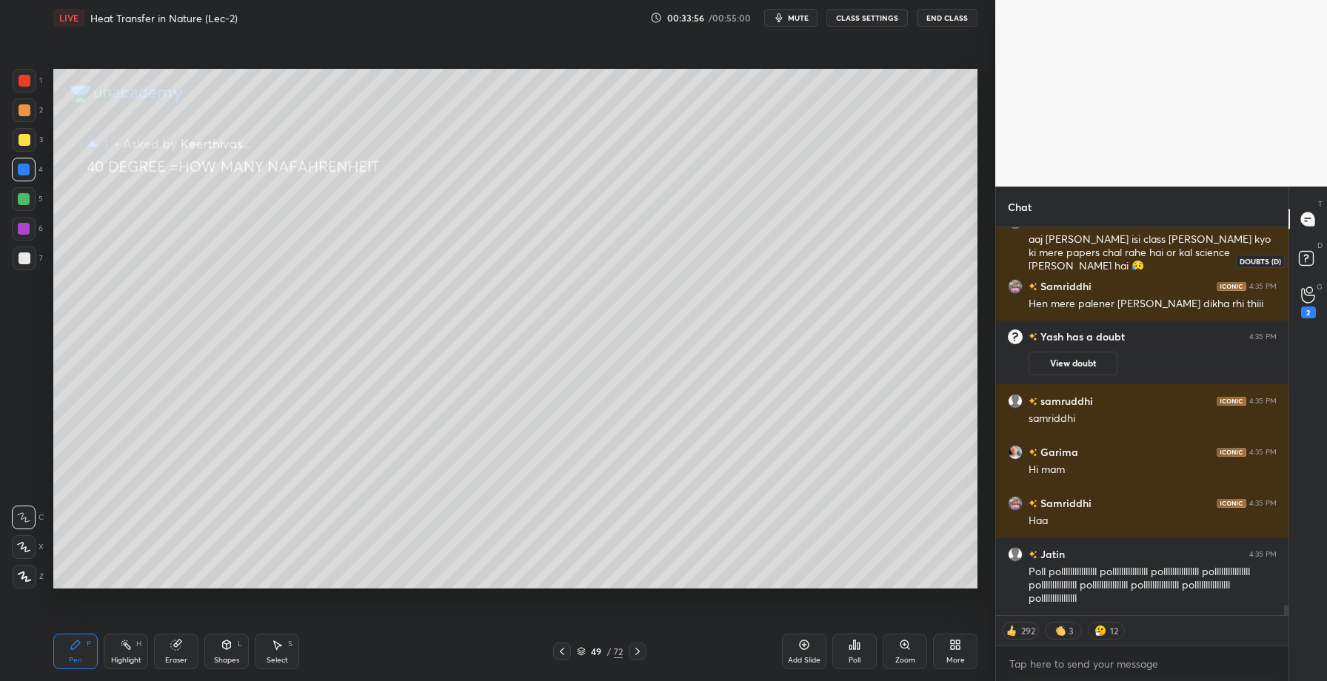
click at [1303, 264] on rect at bounding box center [1306, 259] width 14 height 14
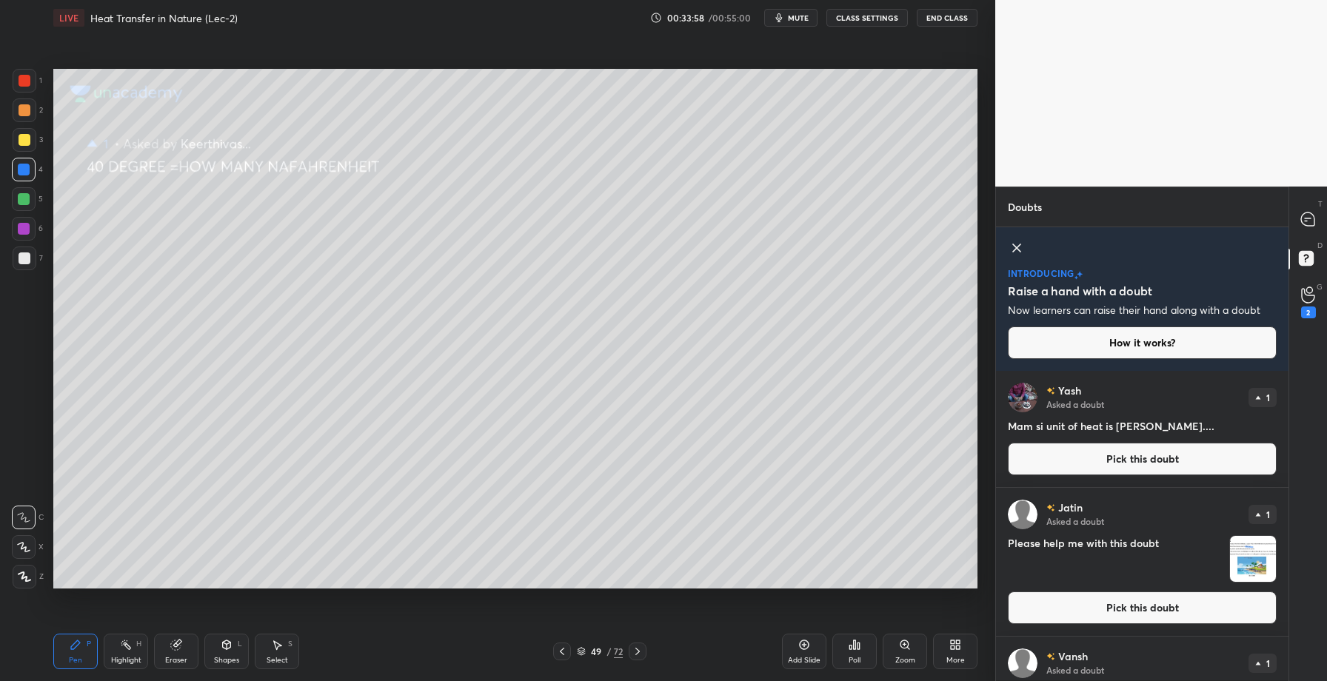
click at [559, 656] on icon at bounding box center [562, 652] width 12 height 12
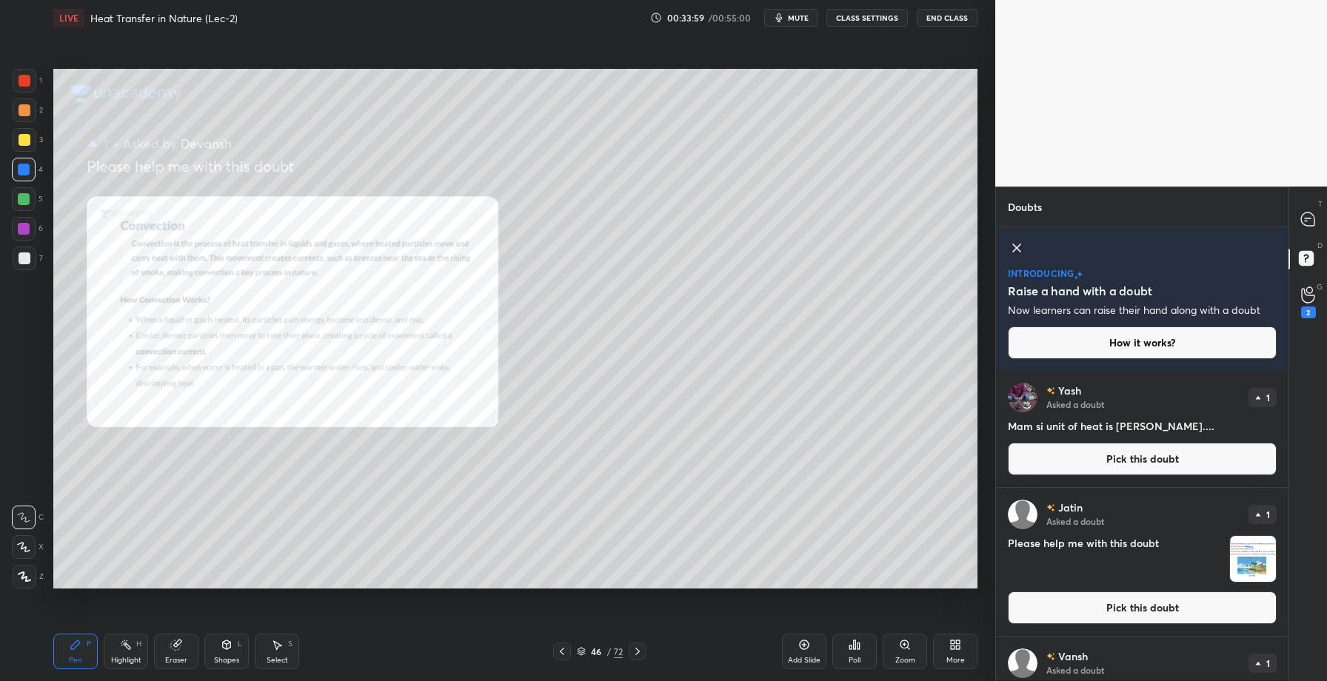
click at [559, 656] on icon at bounding box center [562, 652] width 12 height 12
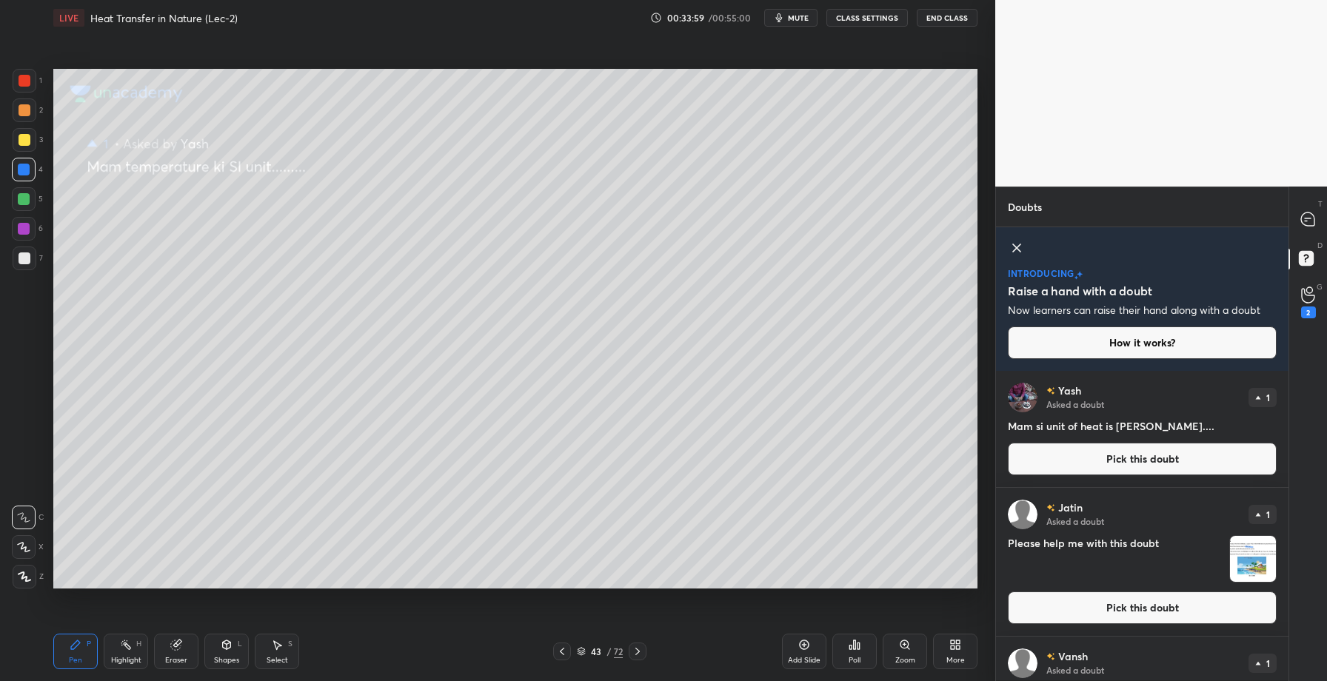
click at [559, 656] on icon at bounding box center [562, 652] width 12 height 12
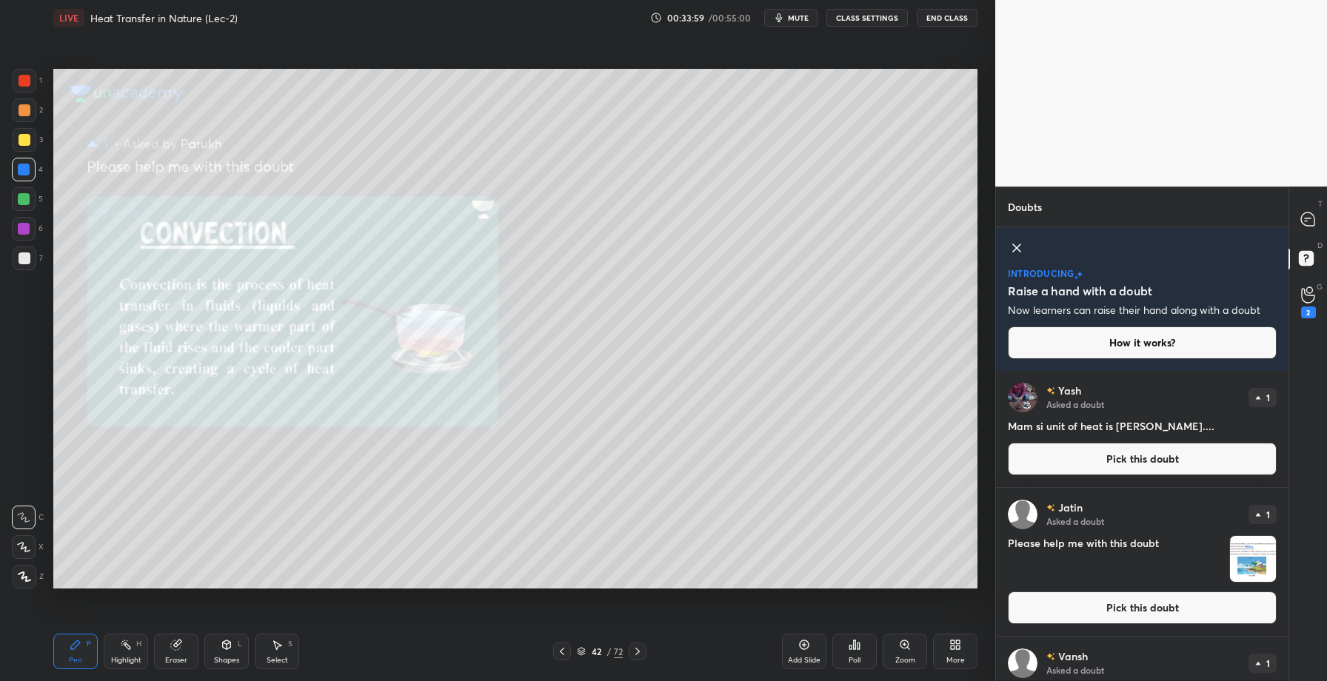
click at [559, 656] on icon at bounding box center [562, 652] width 12 height 12
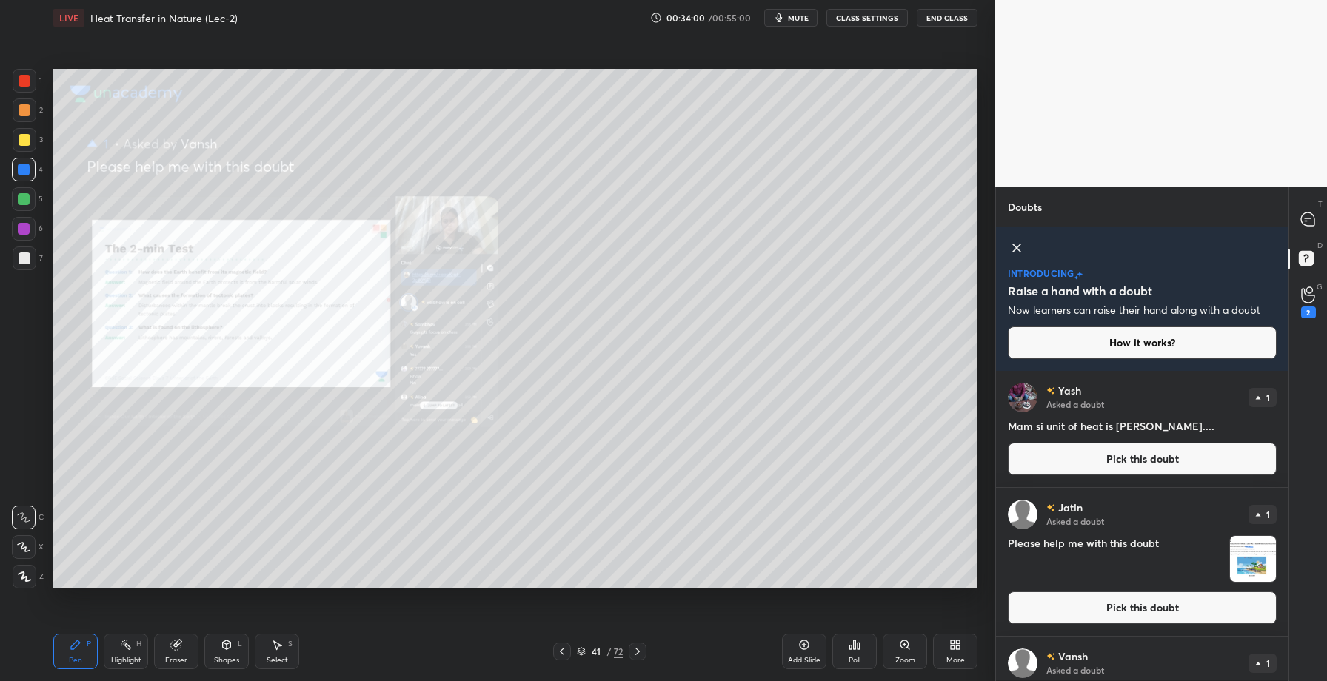
click at [559, 656] on icon at bounding box center [562, 652] width 12 height 12
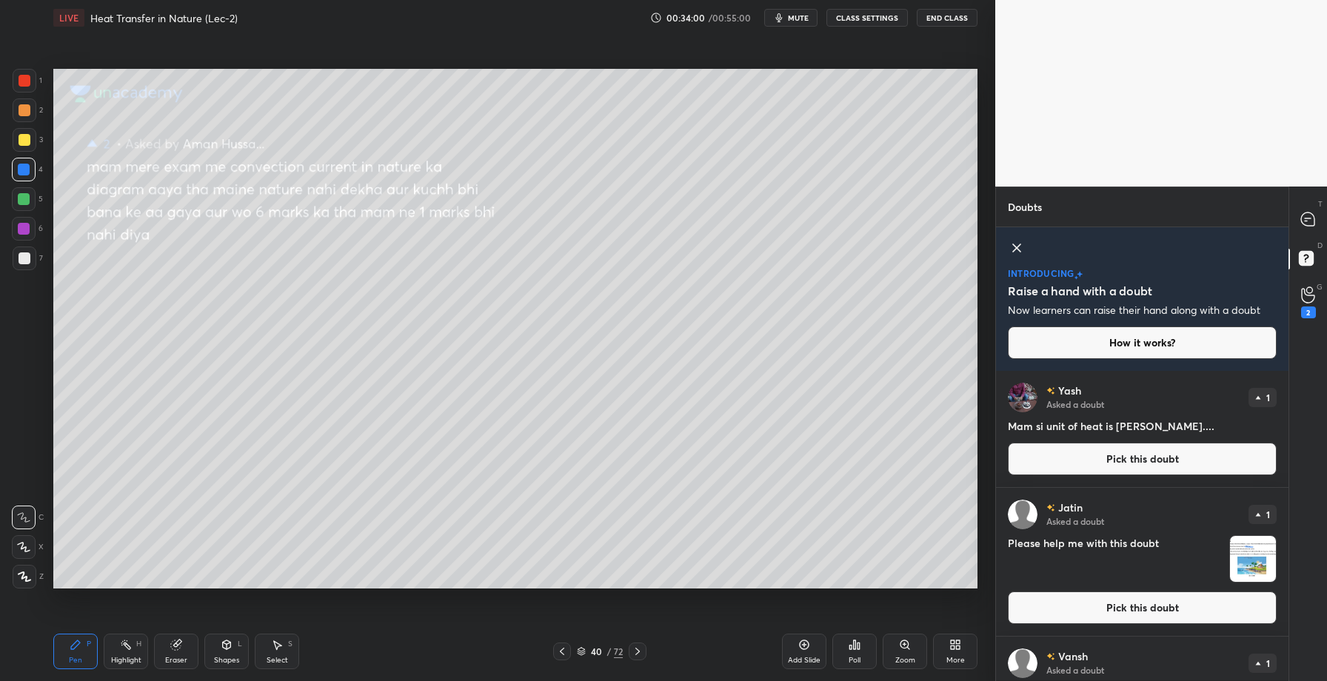
click at [559, 656] on icon at bounding box center [562, 652] width 12 height 12
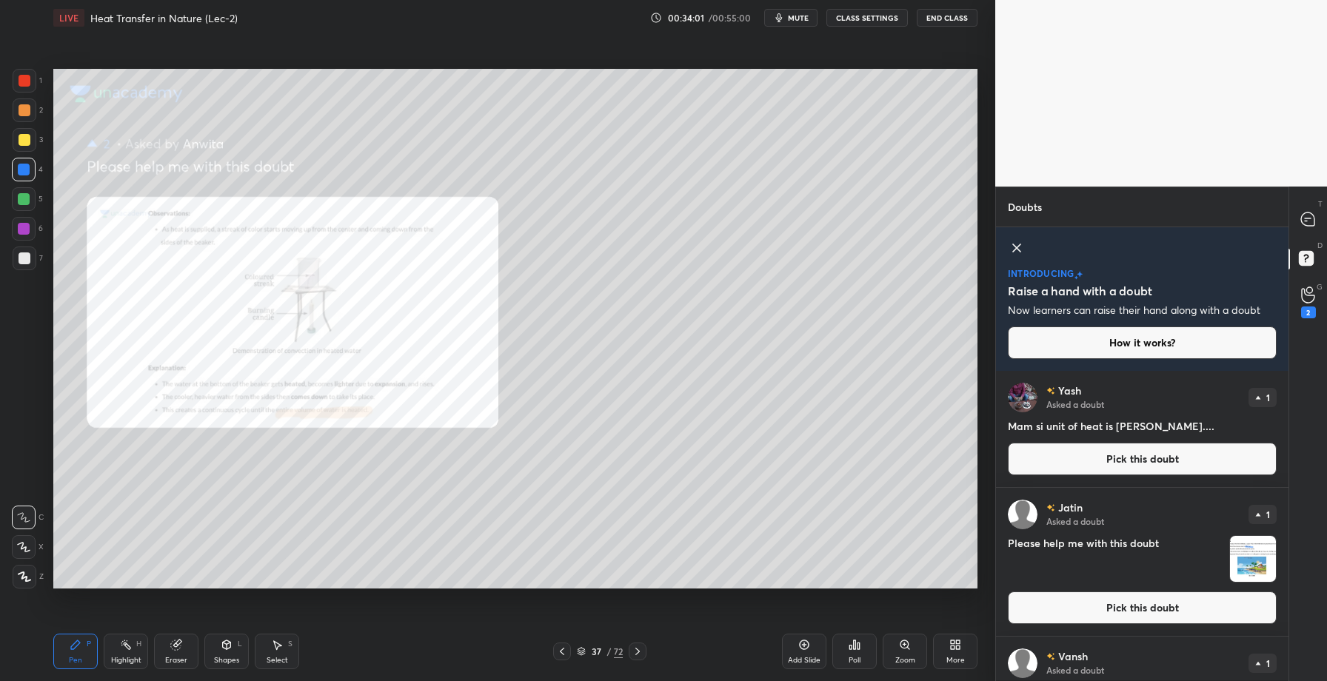
click at [559, 656] on icon at bounding box center [562, 652] width 12 height 12
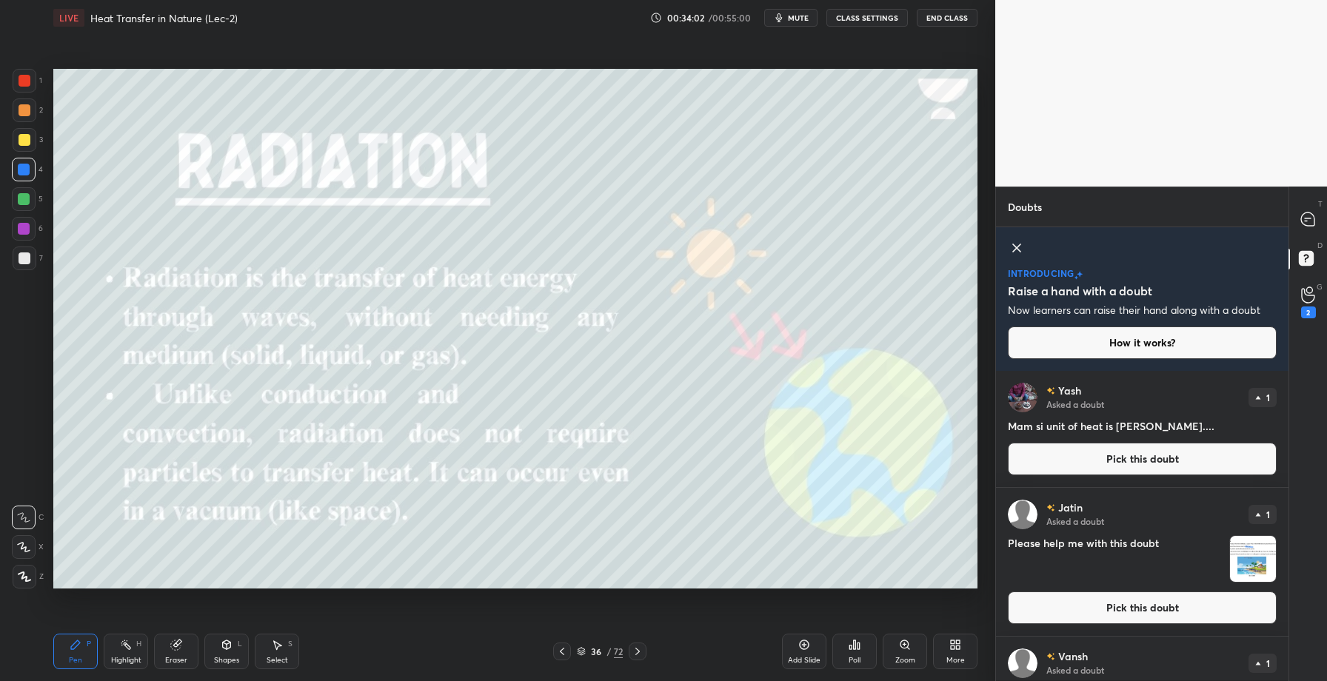
click at [633, 653] on icon at bounding box center [638, 652] width 12 height 12
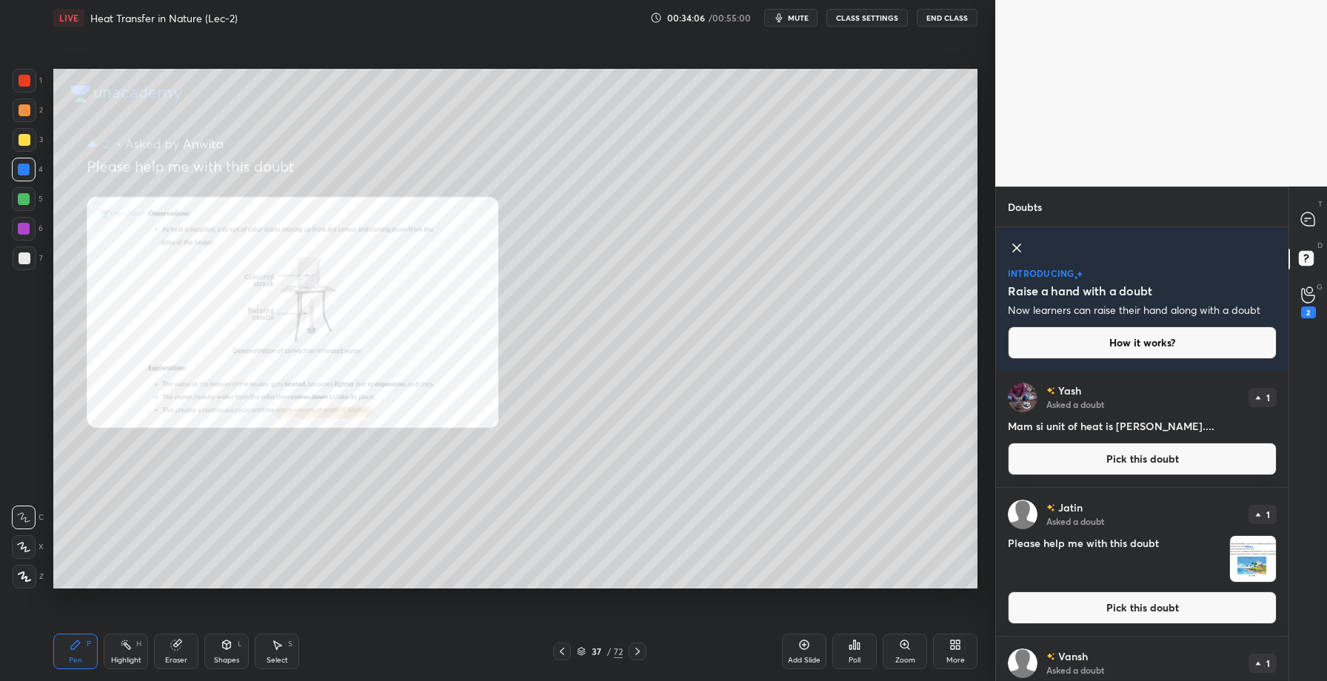
drag, startPoint x: 136, startPoint y: 648, endPoint x: 139, endPoint y: 639, distance: 9.6
click at [134, 648] on div "Highlight H" at bounding box center [126, 652] width 44 height 36
click at [1310, 213] on icon at bounding box center [1307, 219] width 13 height 13
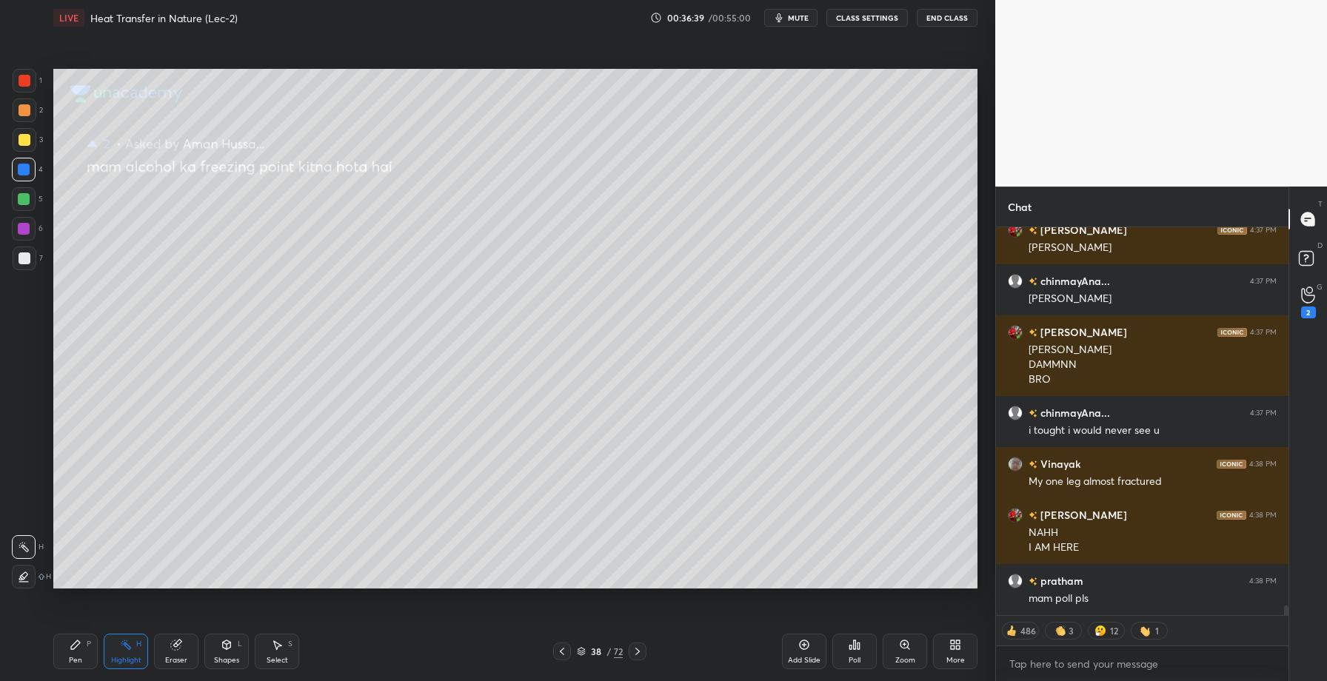
scroll to position [14828, 0]
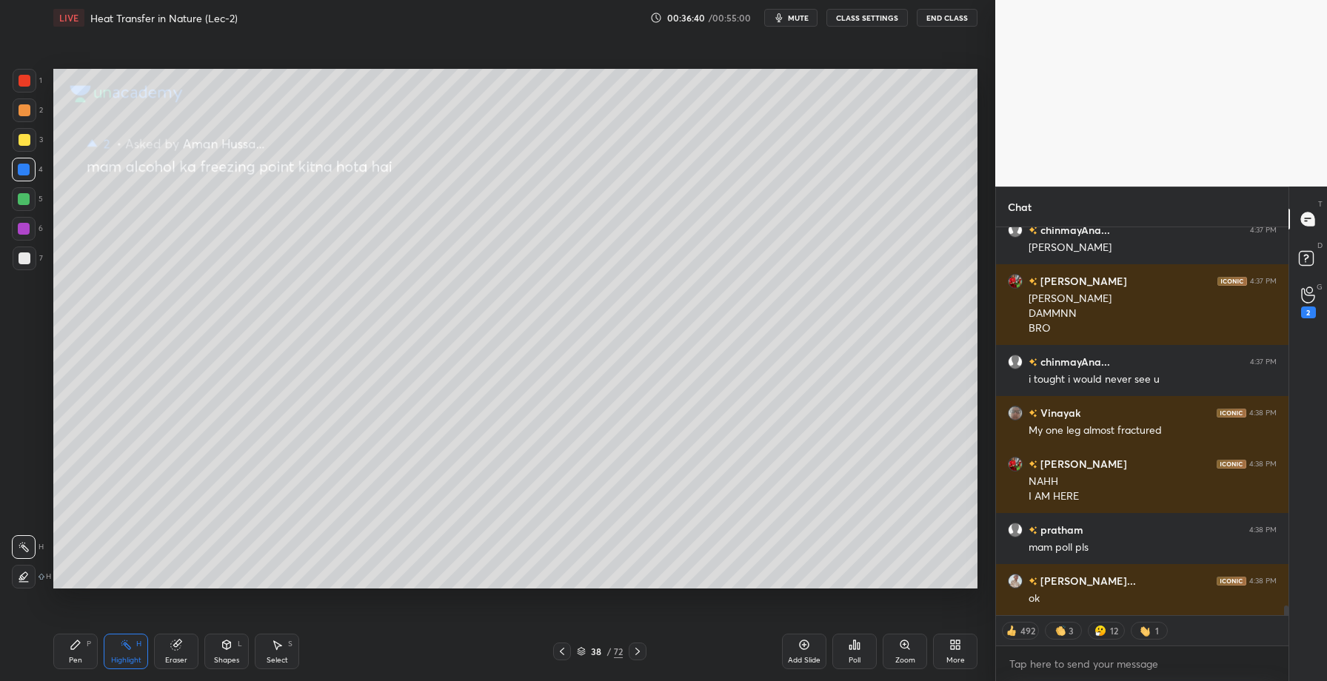
click at [637, 650] on icon at bounding box center [638, 651] width 4 height 7
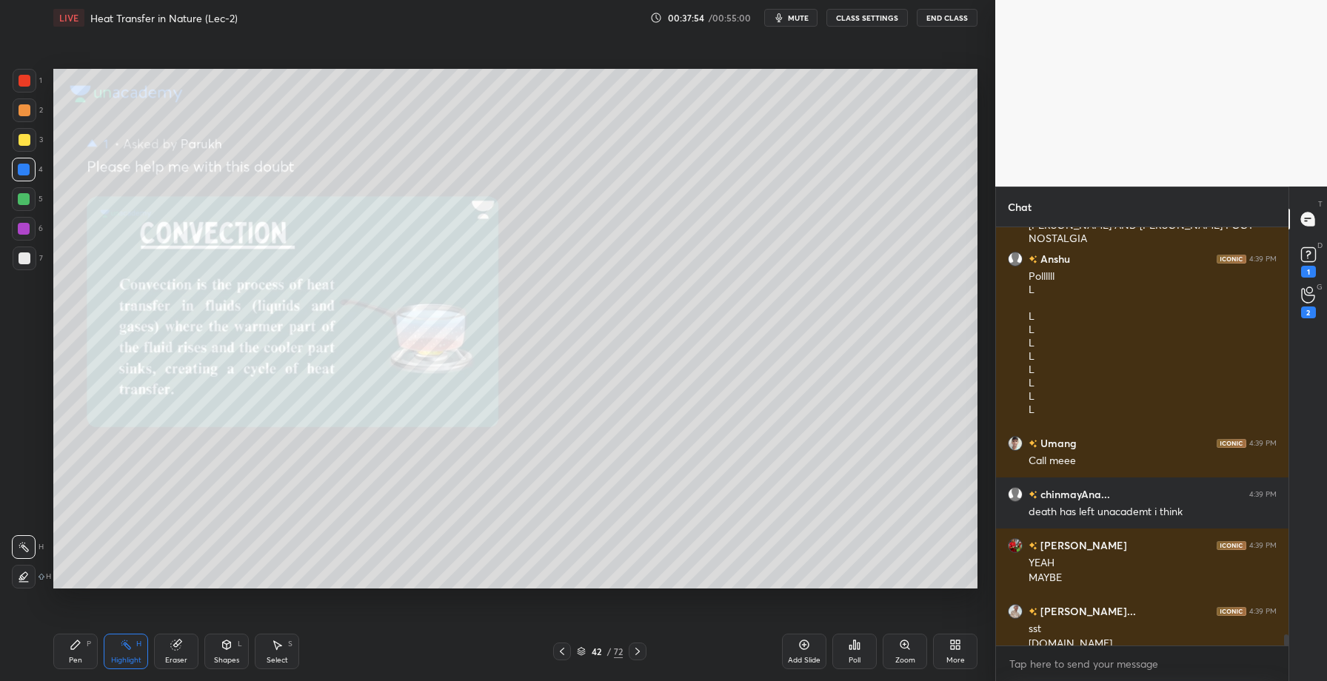
scroll to position [15468, 0]
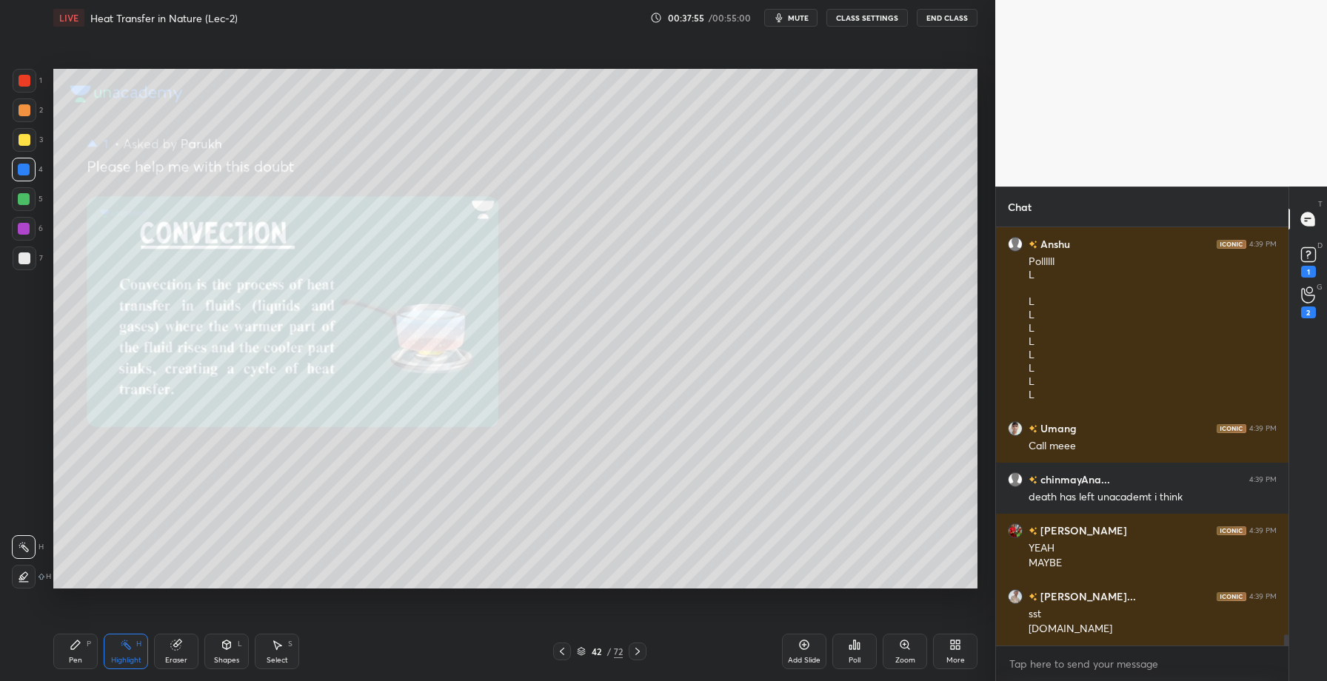
drag, startPoint x: 22, startPoint y: 144, endPoint x: 37, endPoint y: 150, distance: 16.2
click at [22, 146] on div at bounding box center [25, 140] width 24 height 24
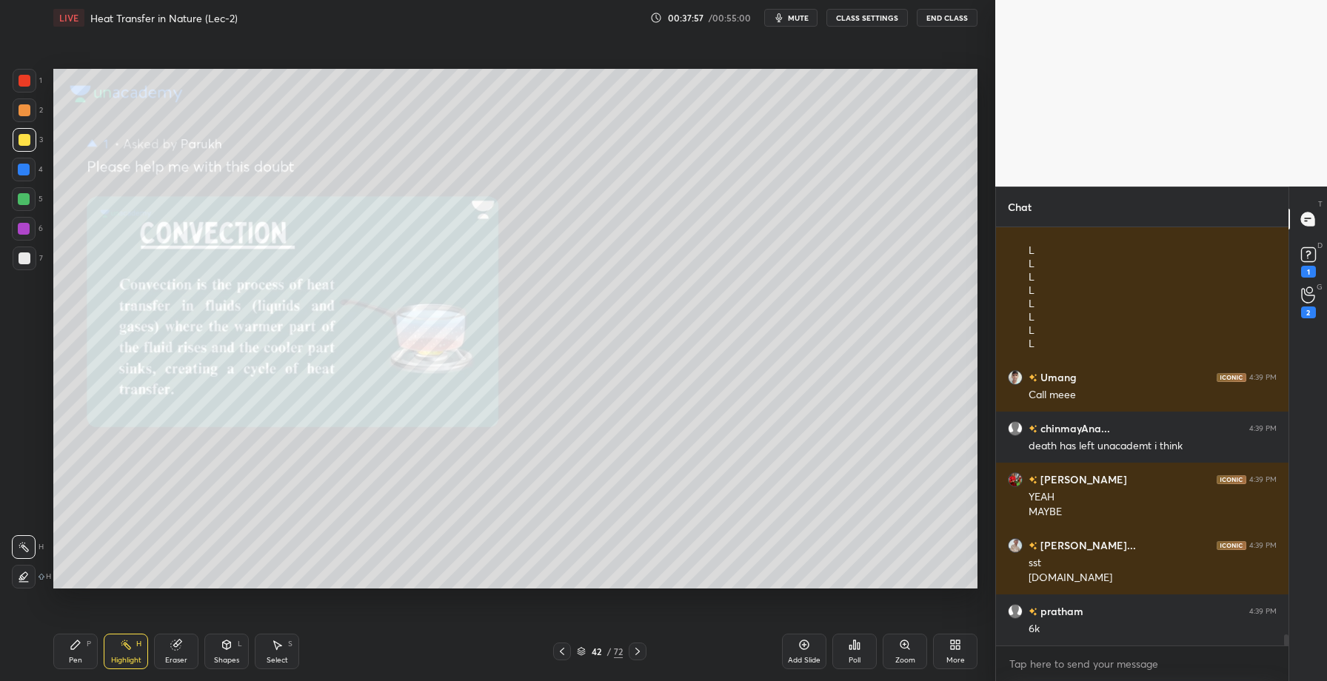
drag, startPoint x: 90, startPoint y: 661, endPoint x: 94, endPoint y: 593, distance: 69.0
click at [90, 659] on div "Pen P" at bounding box center [75, 652] width 44 height 36
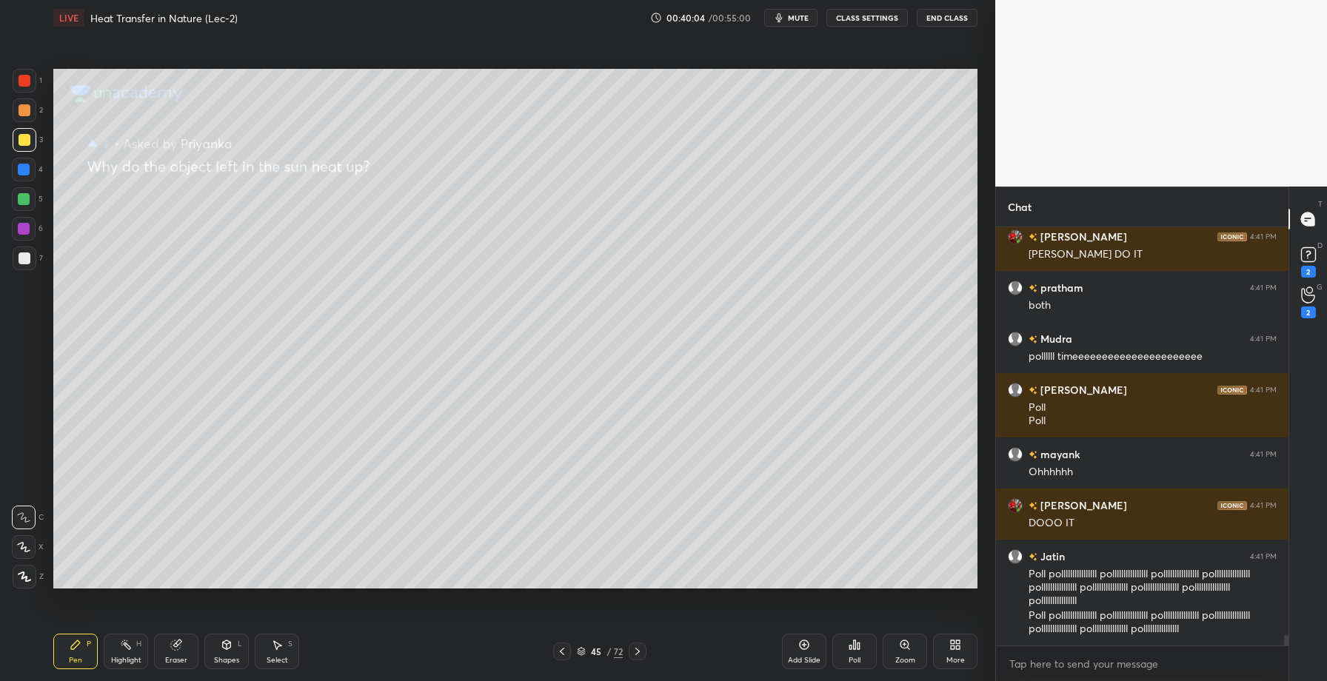
scroll to position [16854, 0]
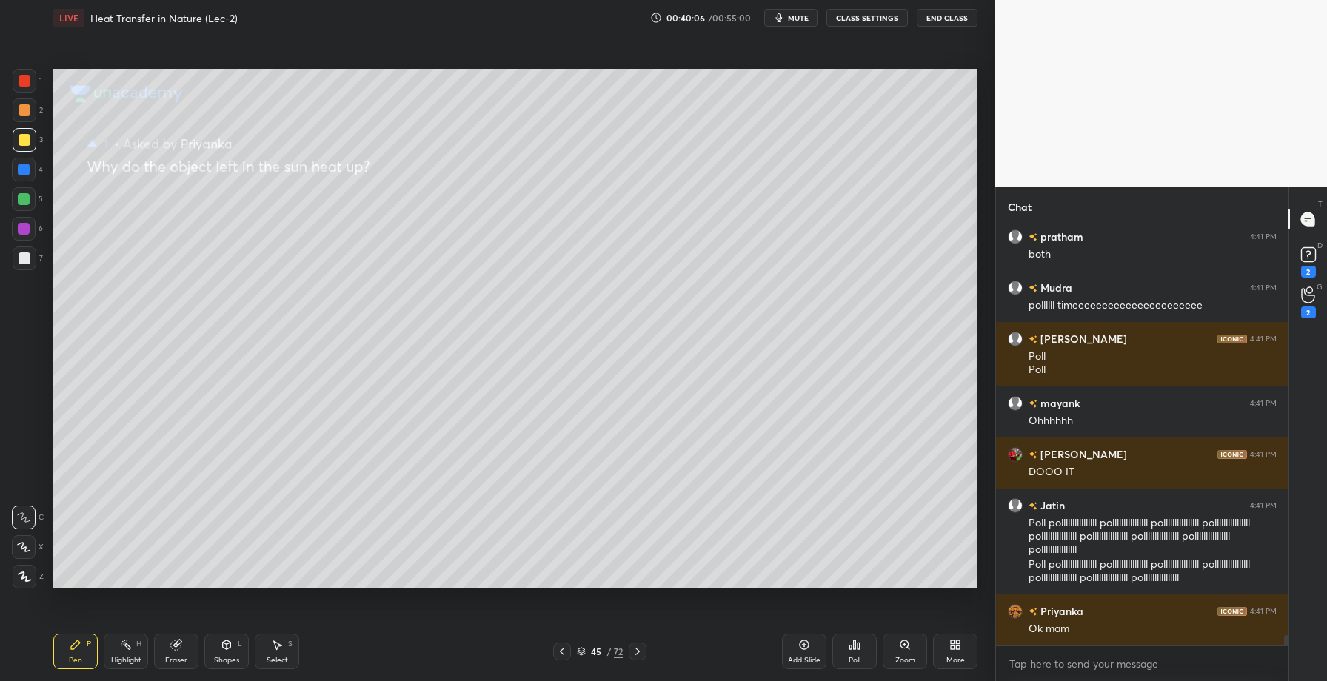
click at [647, 650] on div "45 / 72" at bounding box center [600, 652] width 364 height 18
click at [632, 651] on icon at bounding box center [638, 652] width 12 height 12
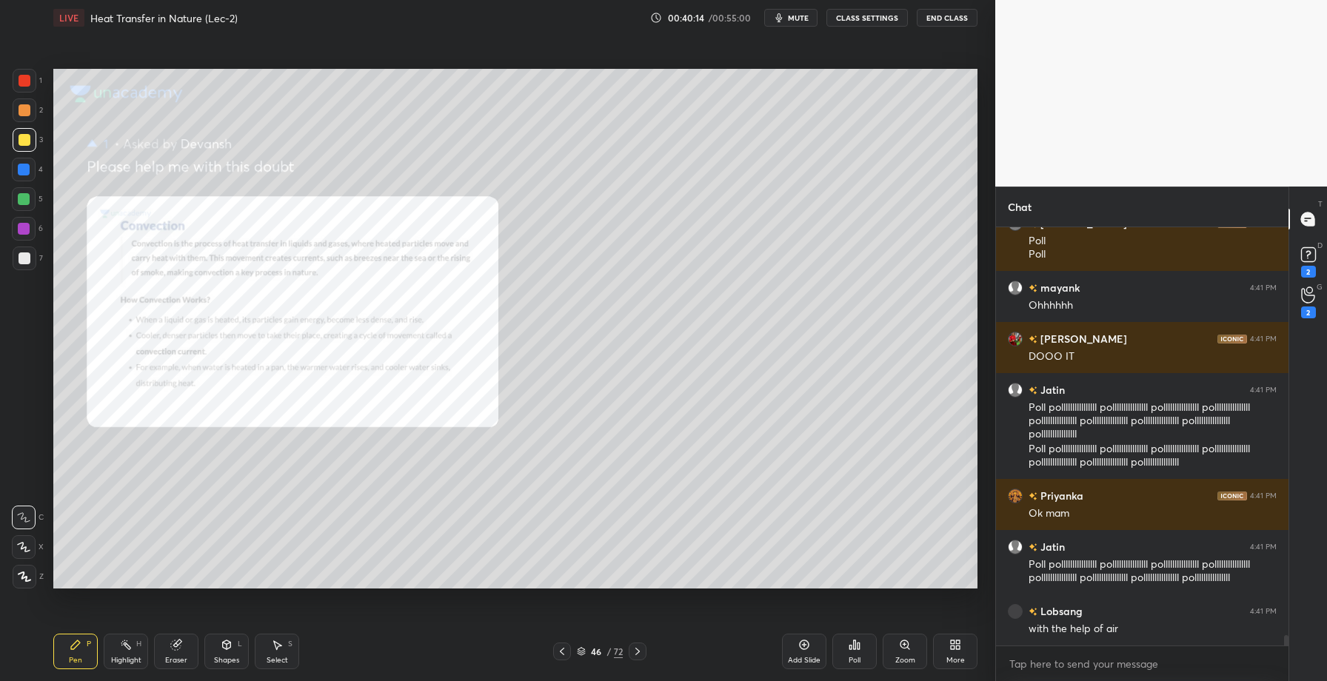
scroll to position [17021, 0]
click at [632, 651] on icon at bounding box center [638, 652] width 12 height 12
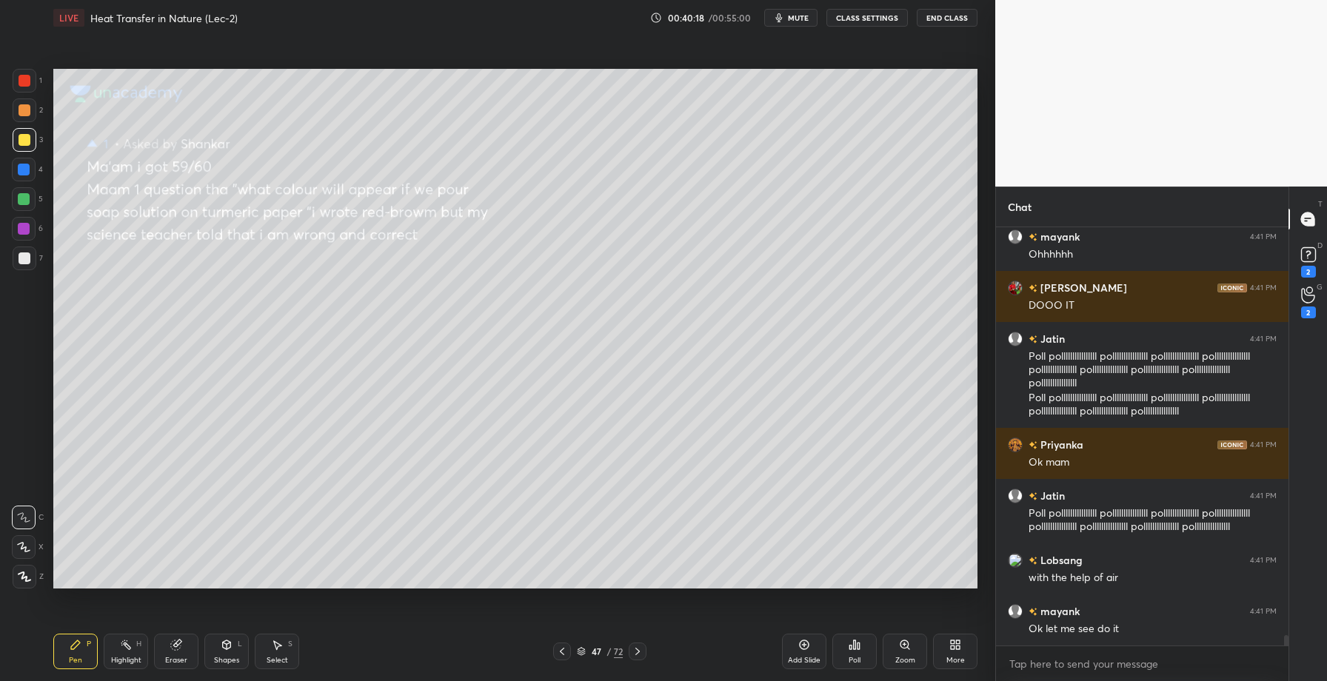
scroll to position [17072, 0]
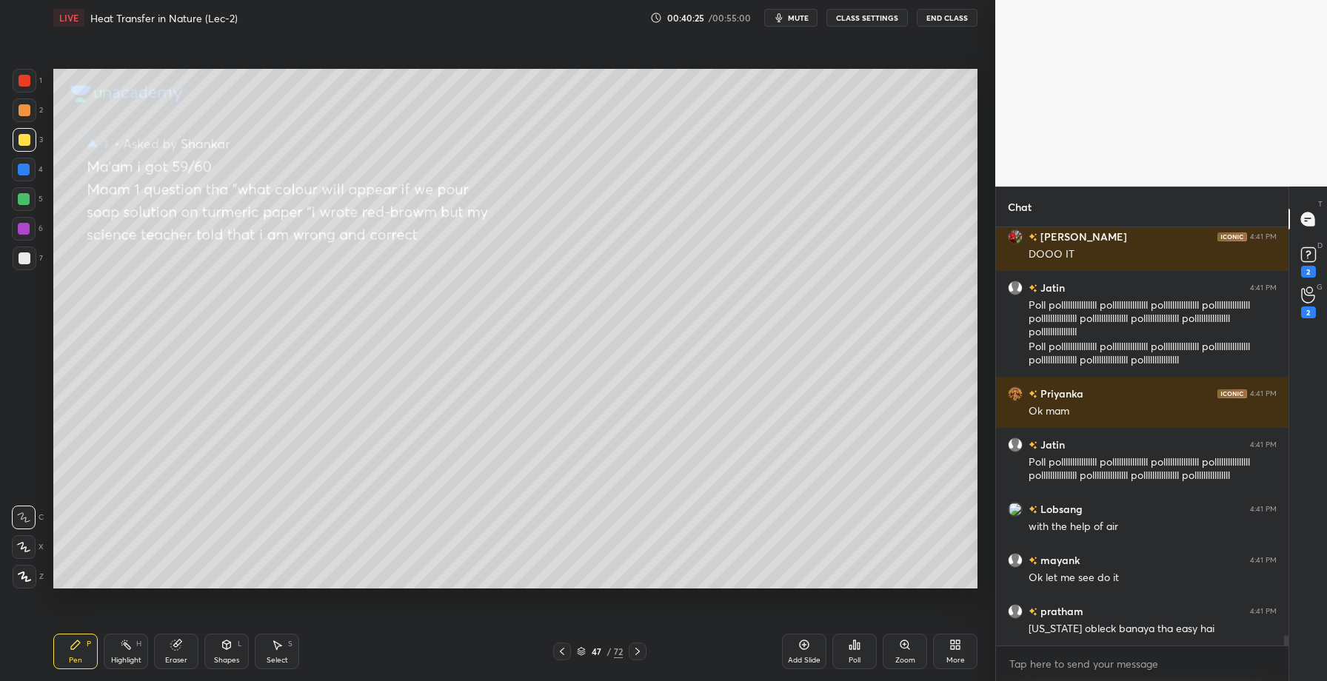
click at [632, 651] on icon at bounding box center [638, 652] width 12 height 12
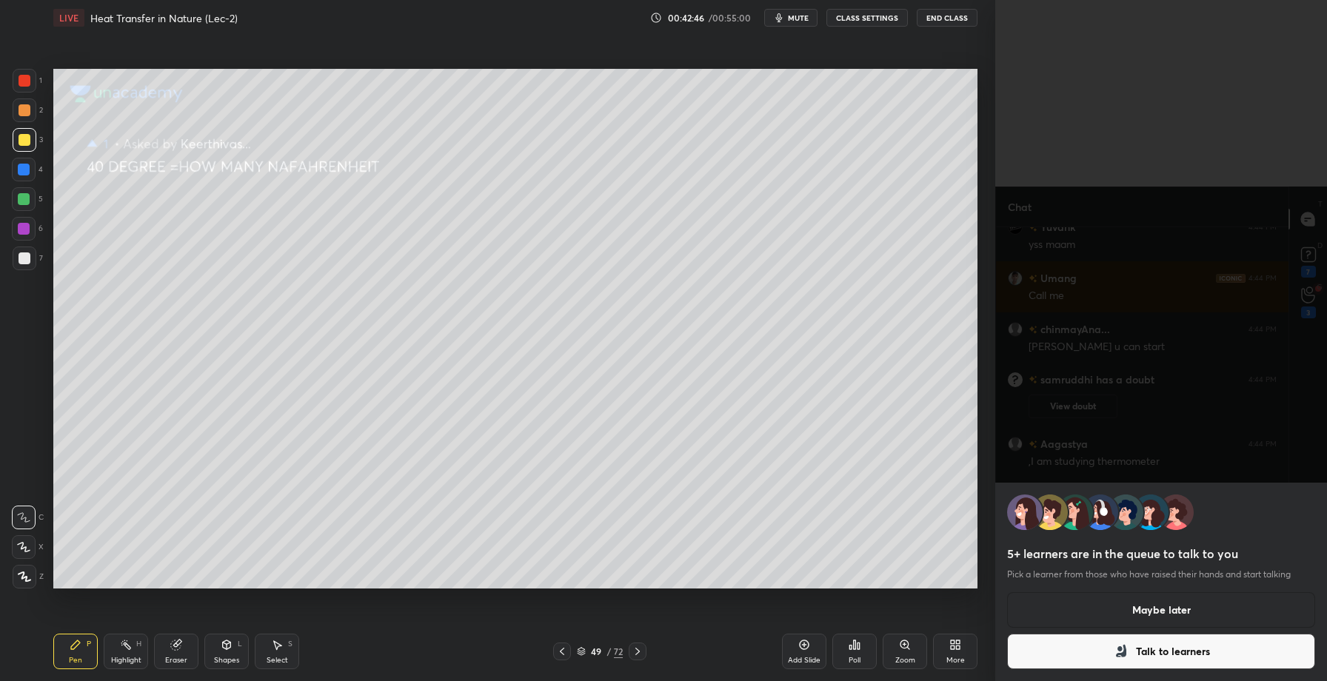
scroll to position [17822, 0]
click at [1196, 599] on button "Maybe later" at bounding box center [1161, 611] width 308 height 36
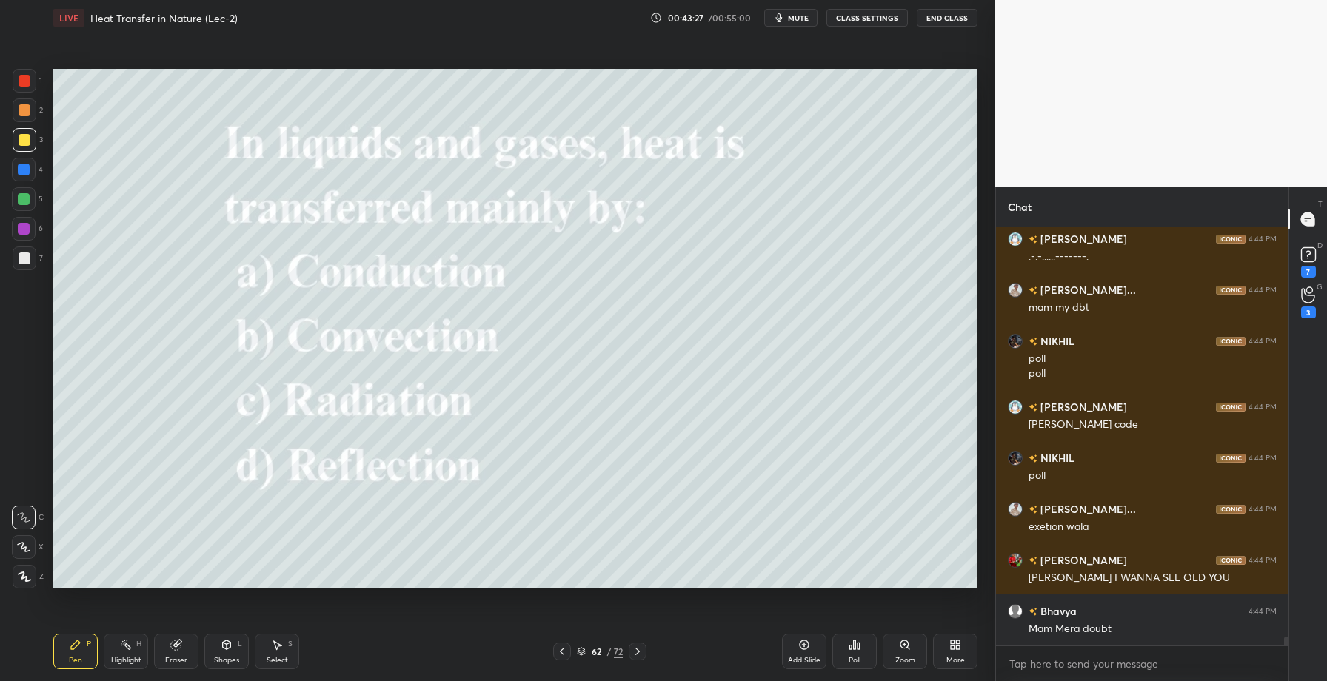
scroll to position [18674, 0]
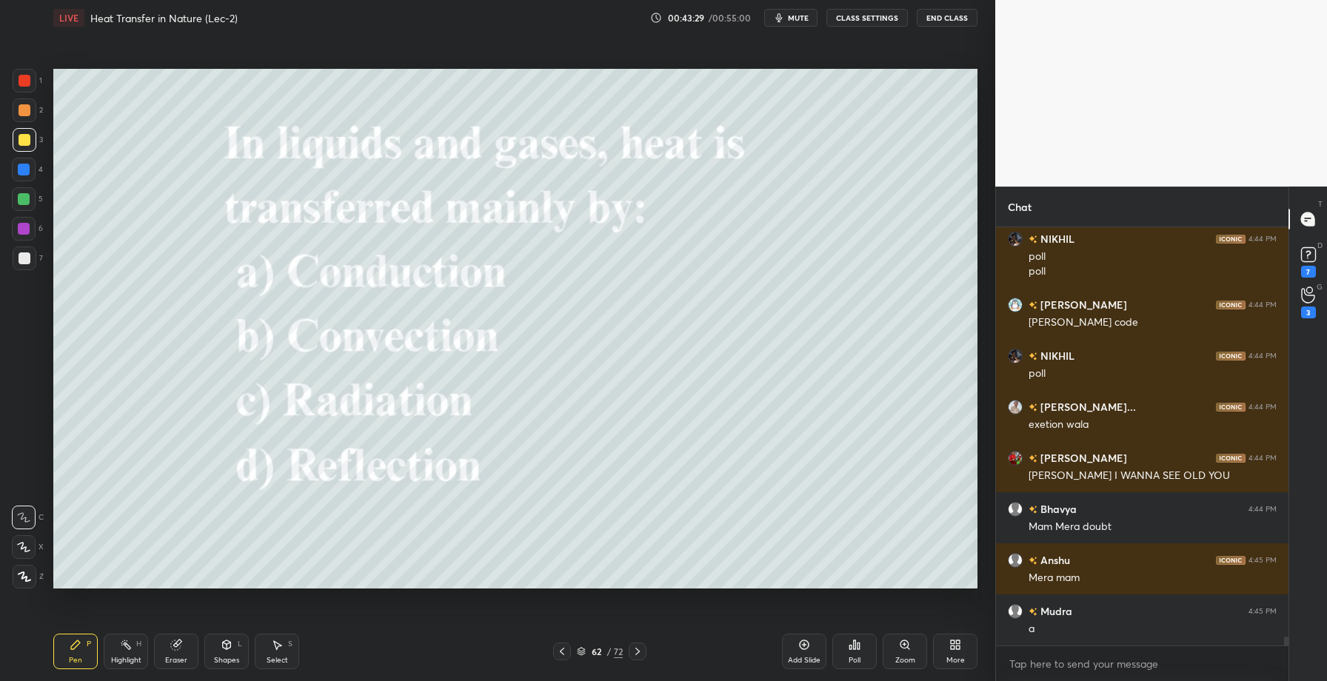
click at [860, 659] on div "Poll" at bounding box center [855, 660] width 12 height 7
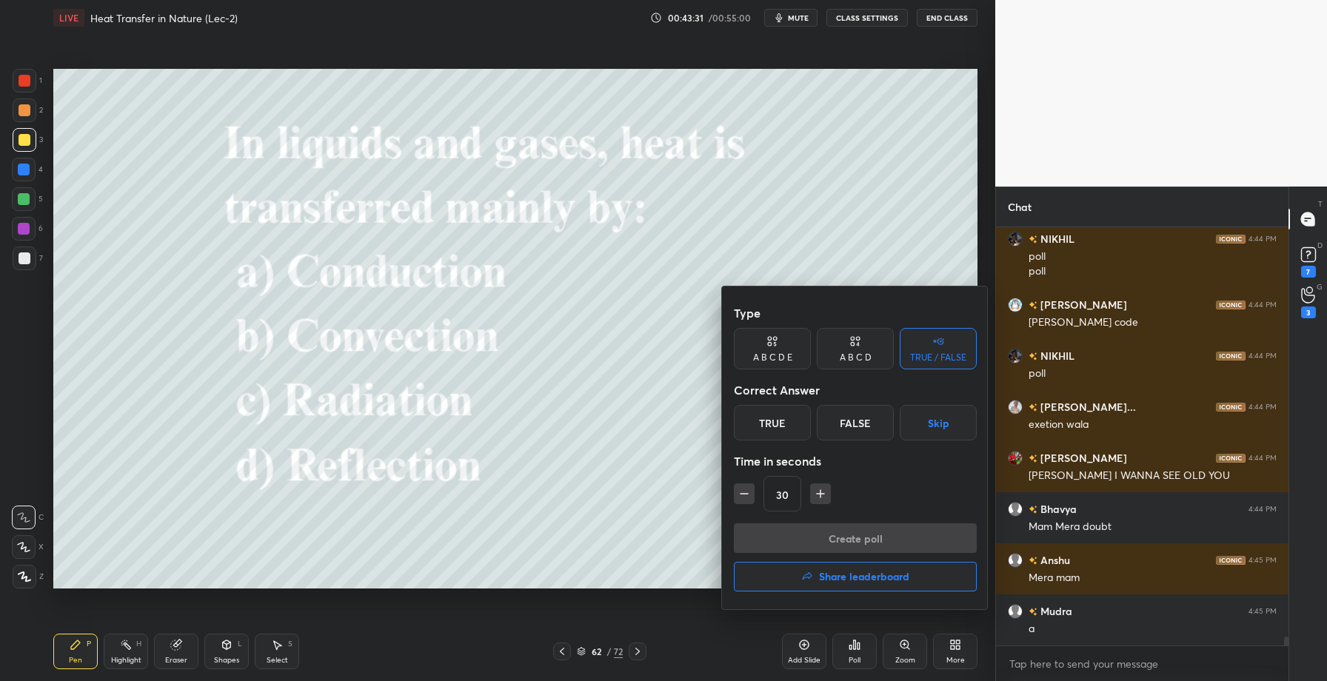
click at [846, 346] on div "A B C D" at bounding box center [855, 348] width 77 height 41
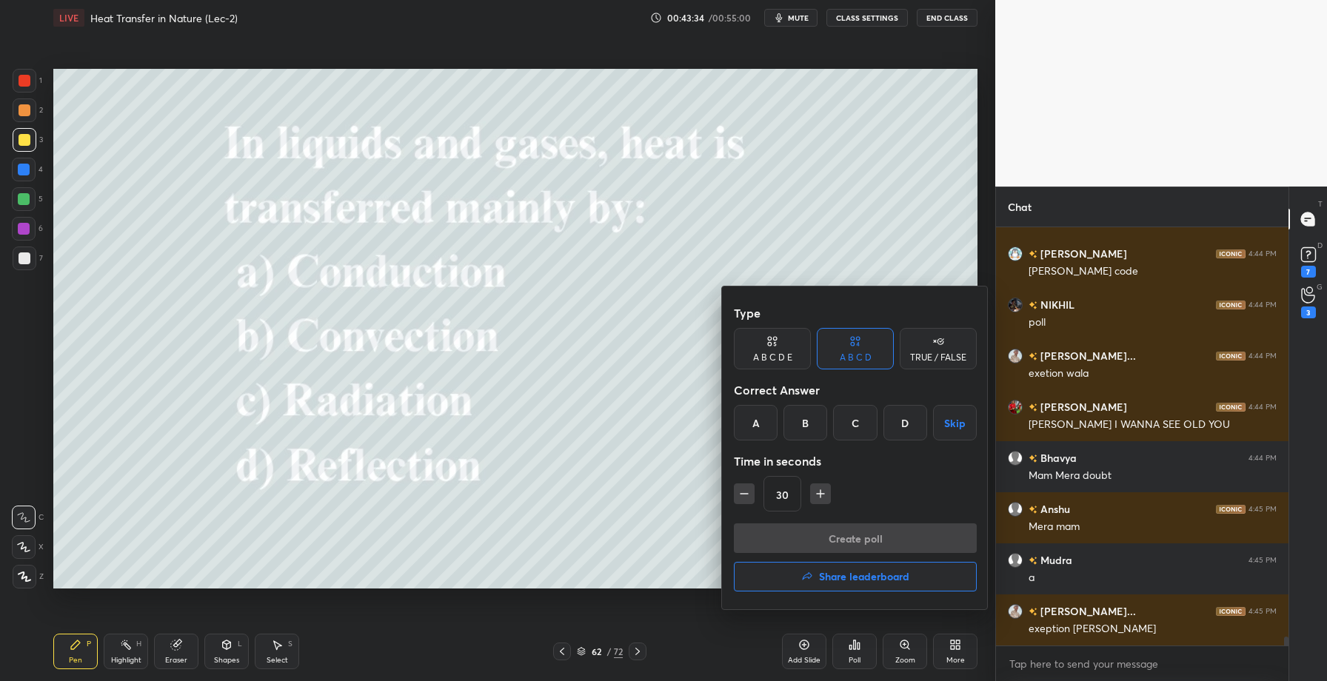
click at [809, 424] on div "B" at bounding box center [806, 423] width 44 height 36
click at [837, 547] on button "Create poll" at bounding box center [855, 539] width 243 height 30
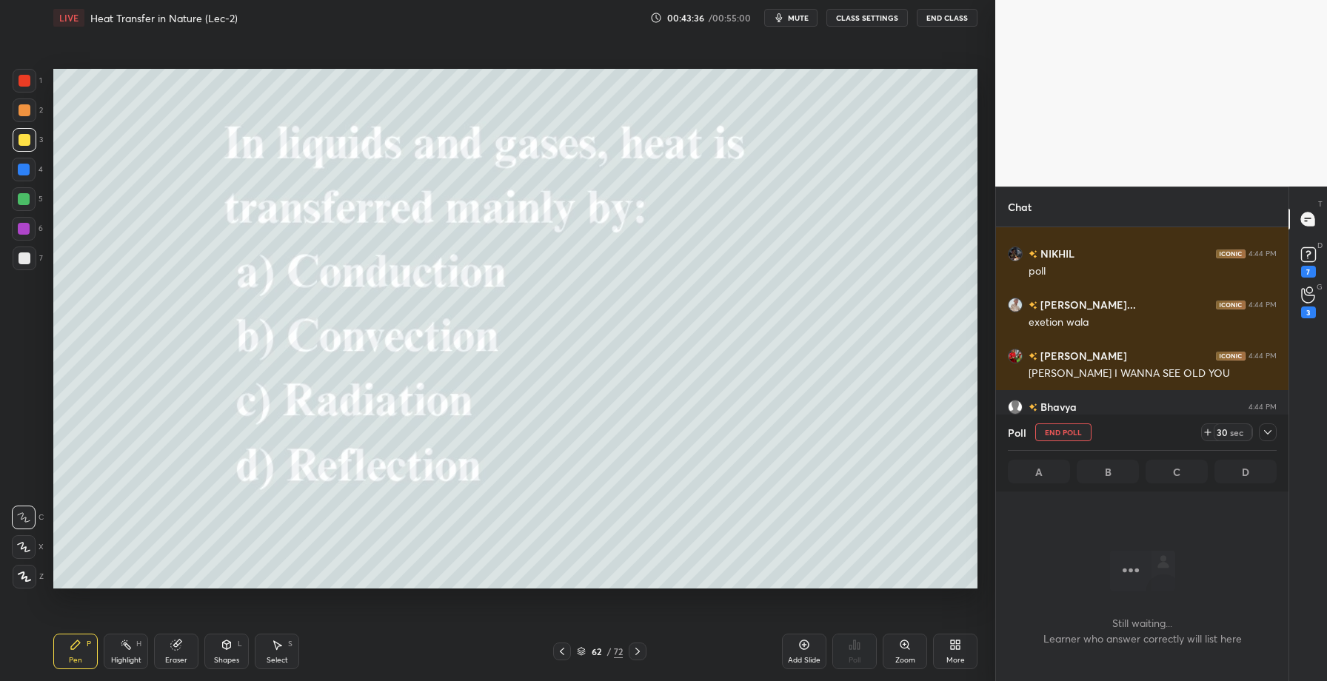
scroll to position [344, 288]
click at [1310, 266] on div "7" at bounding box center [1308, 272] width 15 height 12
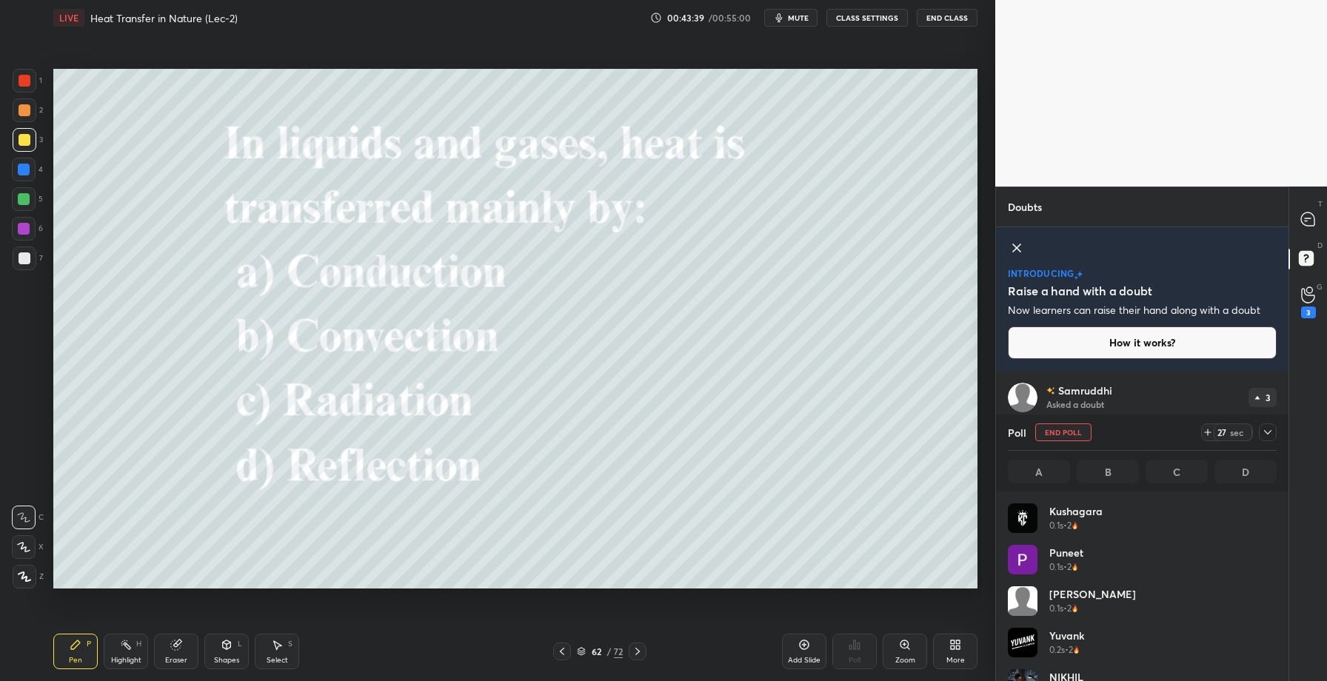
click at [1273, 432] on icon at bounding box center [1268, 433] width 12 height 12
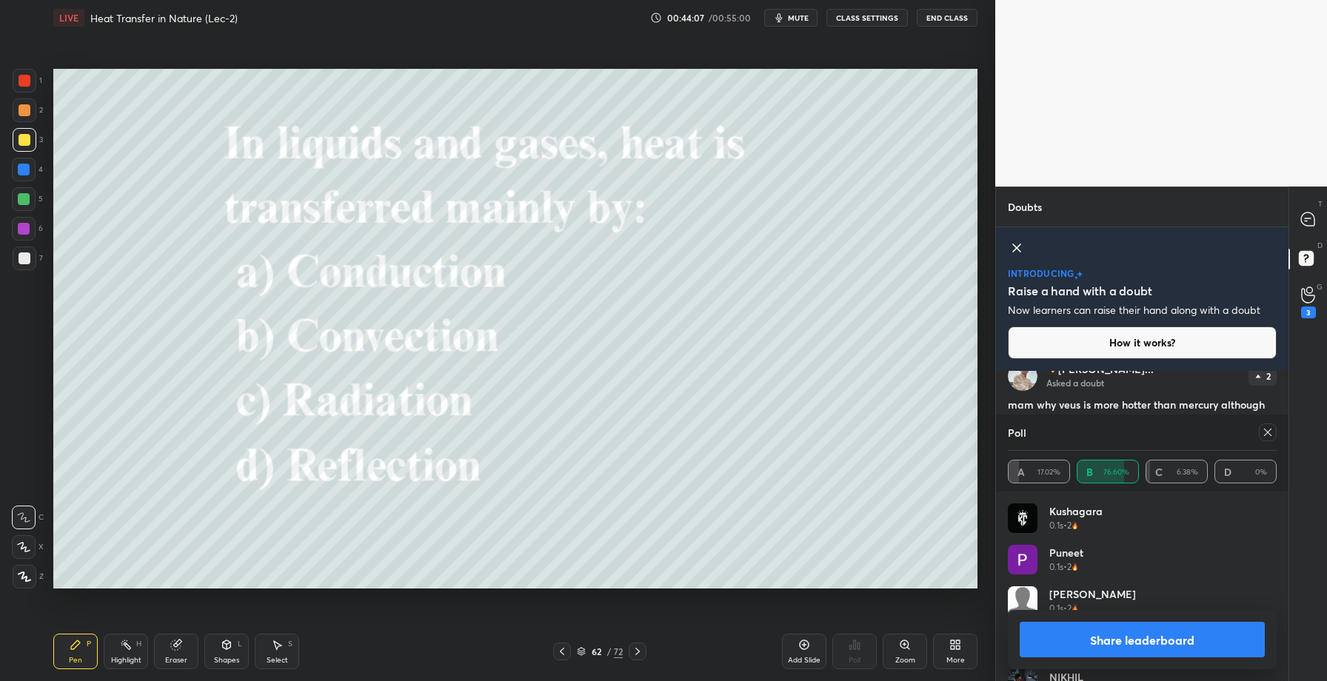
click at [1113, 639] on button "Share leaderboard" at bounding box center [1142, 640] width 245 height 36
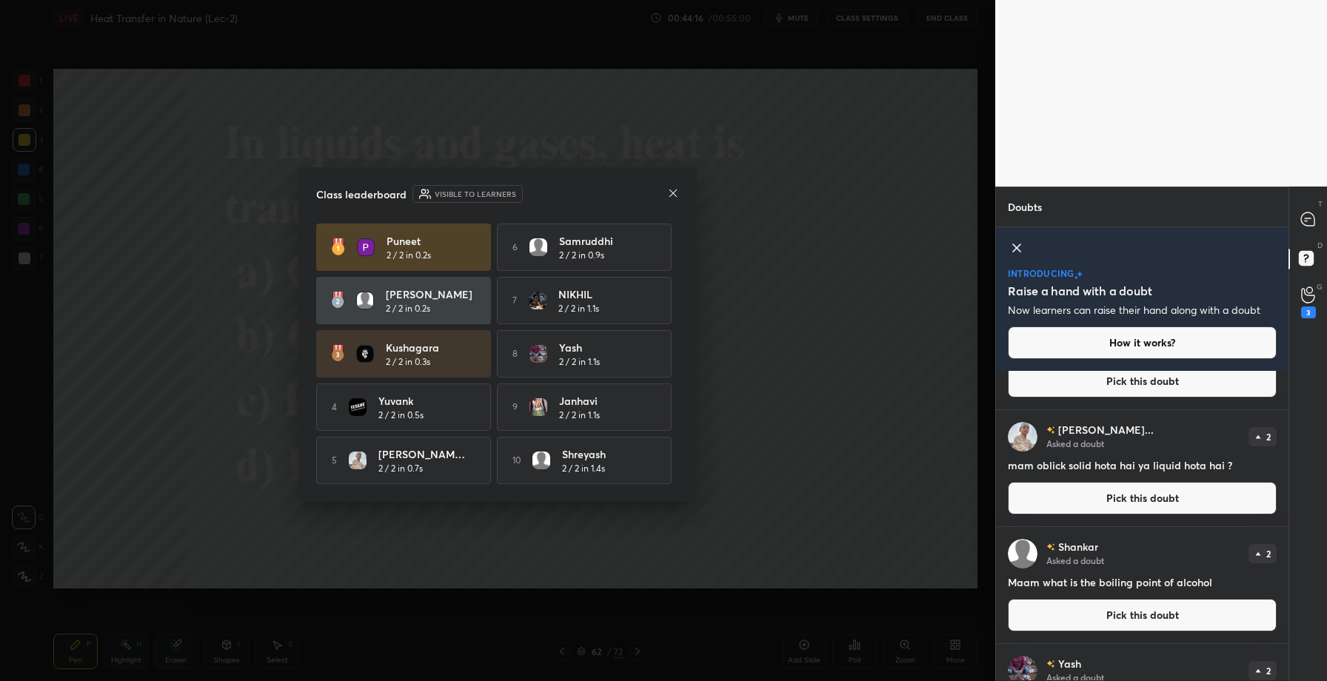
click at [676, 190] on icon at bounding box center [673, 193] width 12 height 12
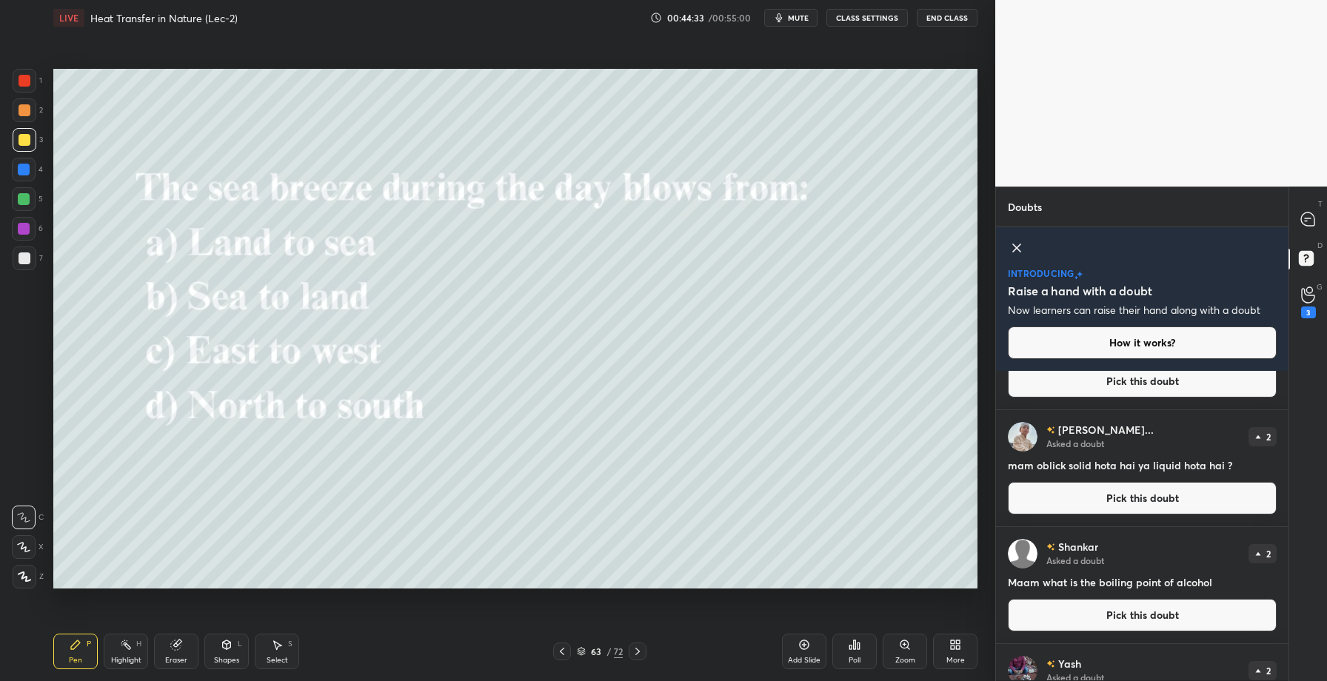
click at [858, 651] on div "Poll" at bounding box center [855, 652] width 44 height 36
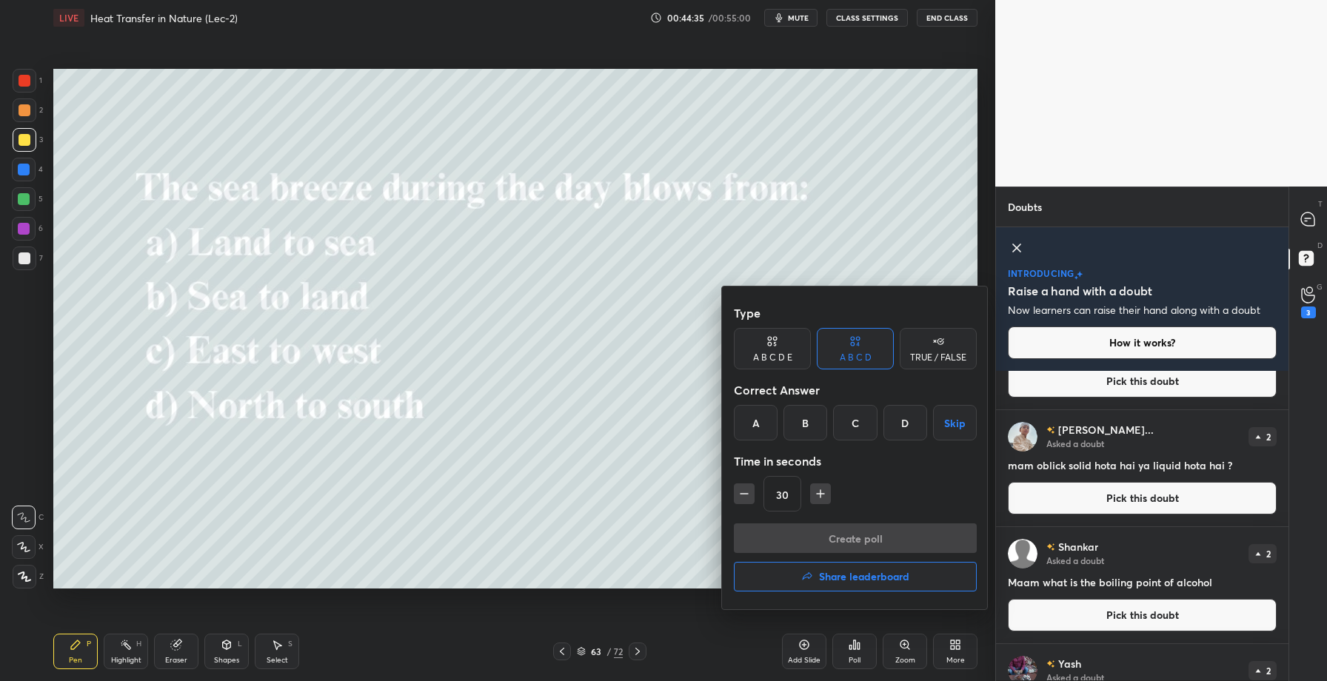
click at [807, 421] on div "B" at bounding box center [806, 423] width 44 height 36
click at [853, 533] on button "Create poll" at bounding box center [855, 539] width 243 height 30
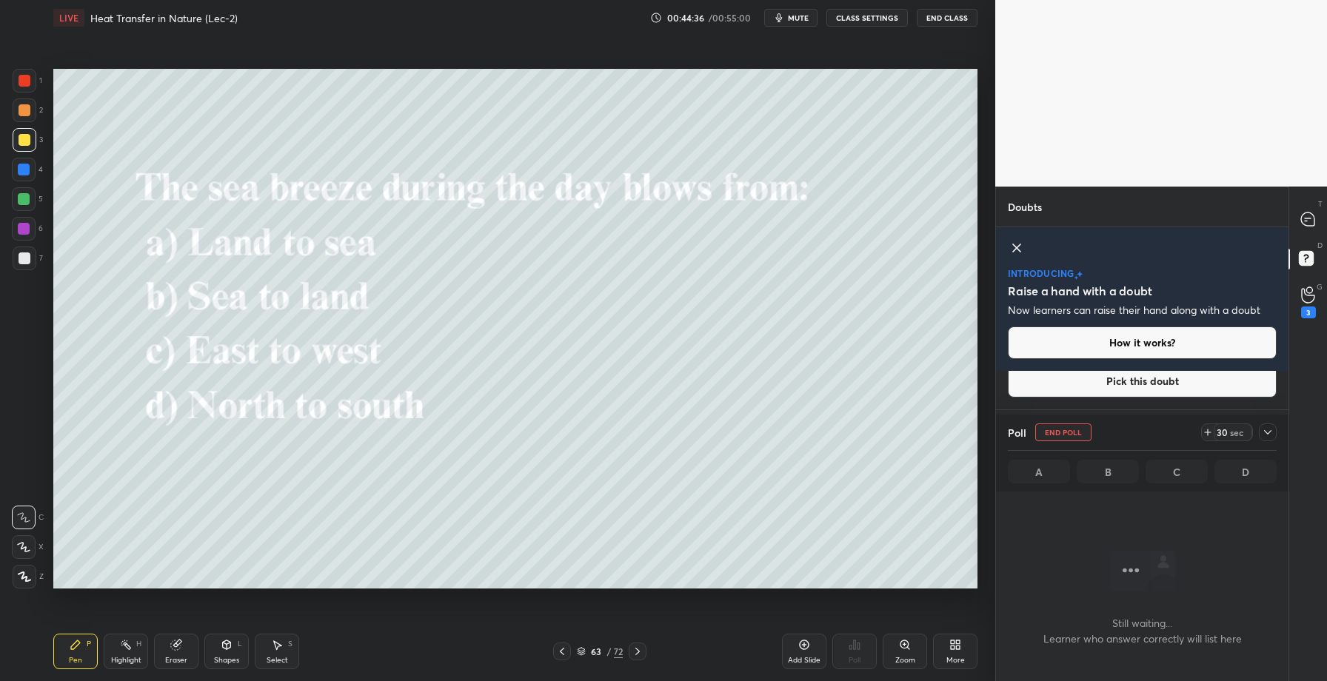
scroll to position [228, 288]
click at [1278, 439] on div "Poll End Poll 29 sec A B C D" at bounding box center [1142, 453] width 293 height 77
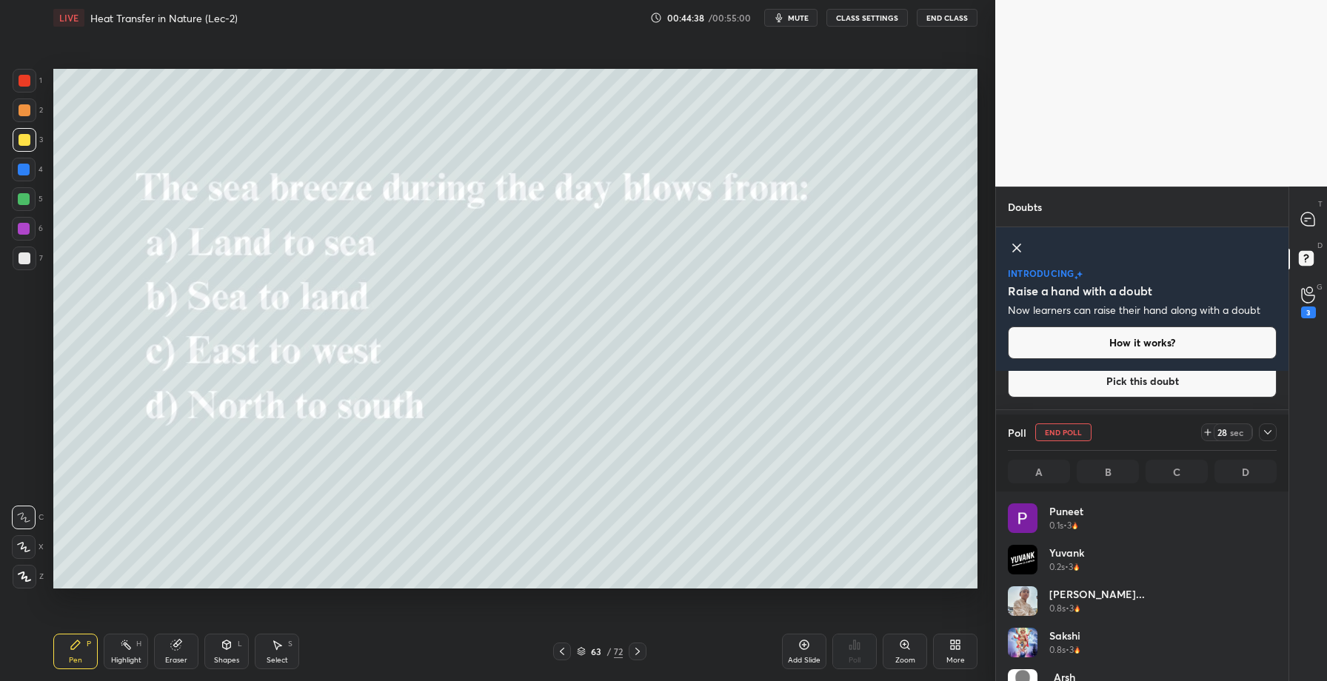
scroll to position [5, 5]
click at [1270, 433] on icon at bounding box center [1268, 433] width 12 height 12
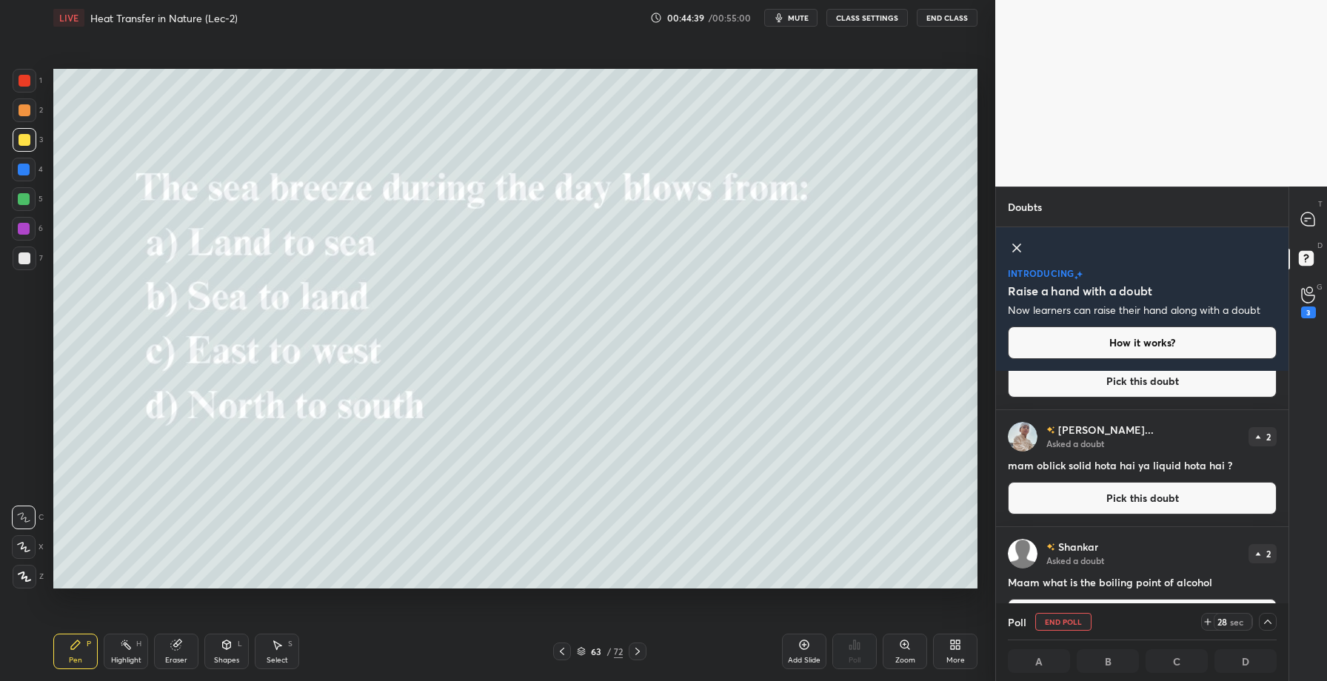
scroll to position [1, 5]
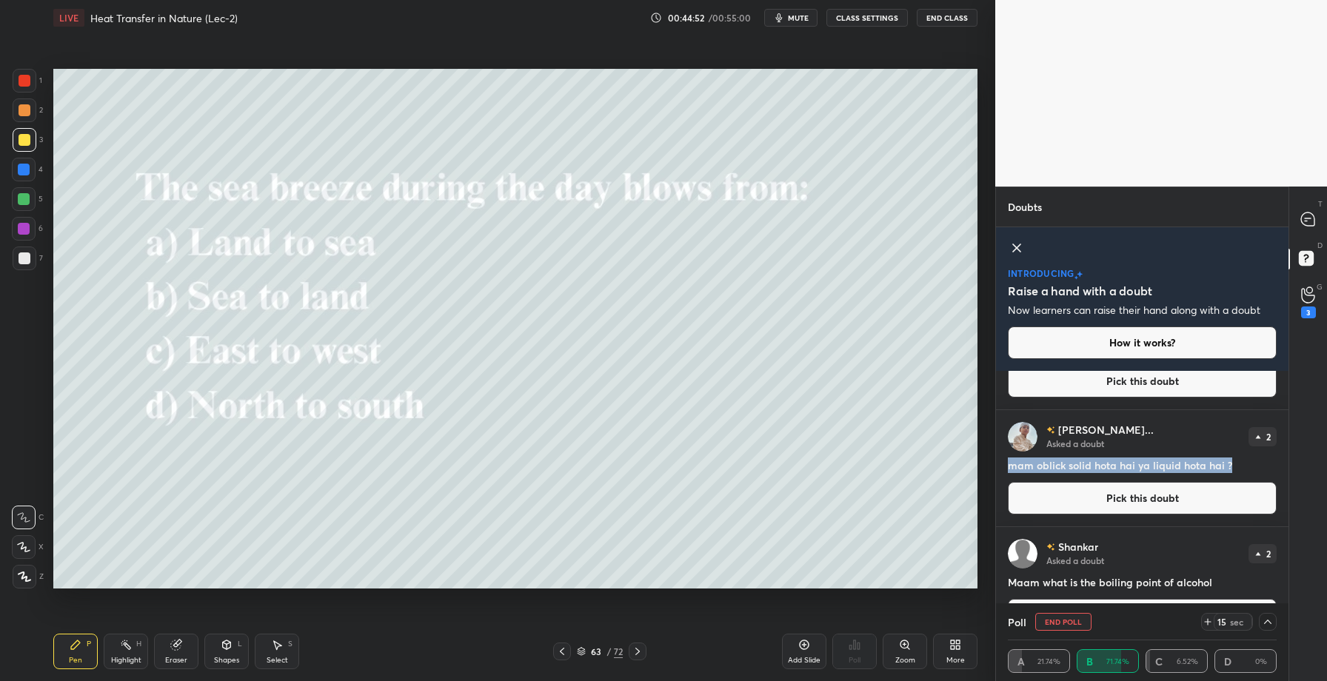
copy h4 "mam oblick solid hota hai ya liquid hota hai ?"
drag, startPoint x: 1010, startPoint y: 467, endPoint x: 1241, endPoint y: 460, distance: 230.5
click at [1241, 461] on h4 "mam oblick solid hota hai ya liquid hota hai ?" at bounding box center [1142, 466] width 269 height 16
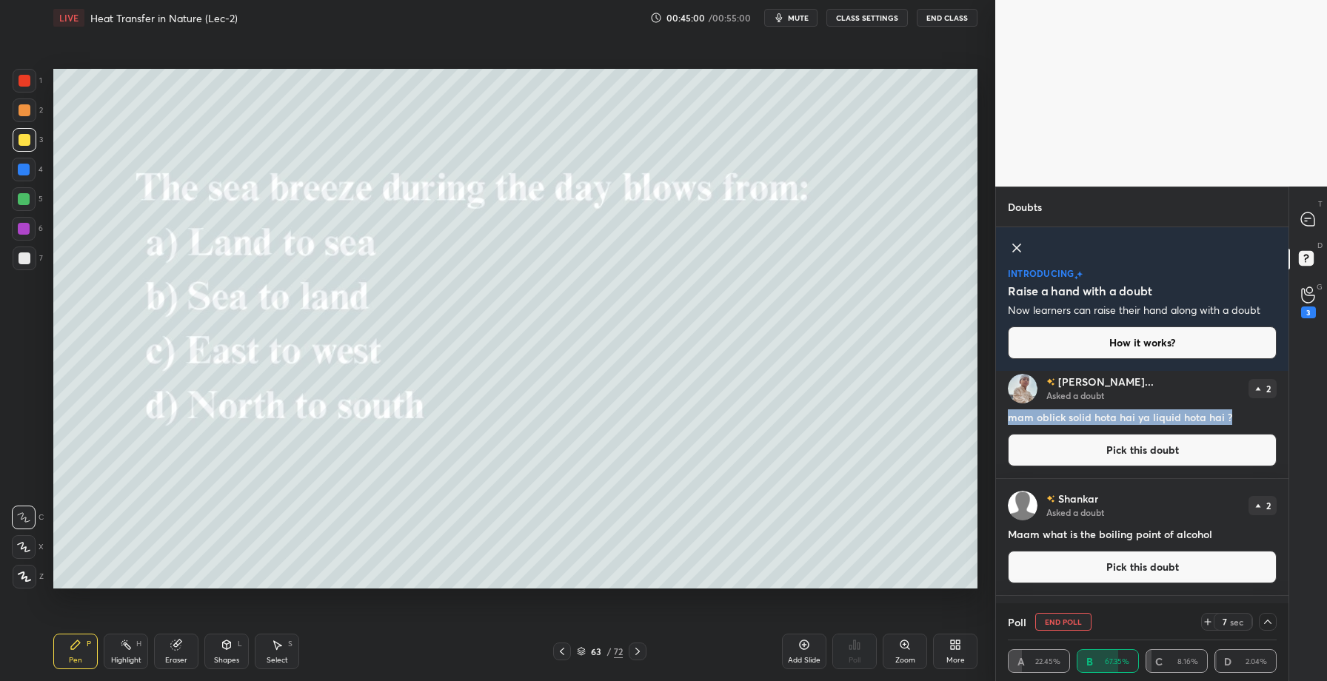
scroll to position [627, 0]
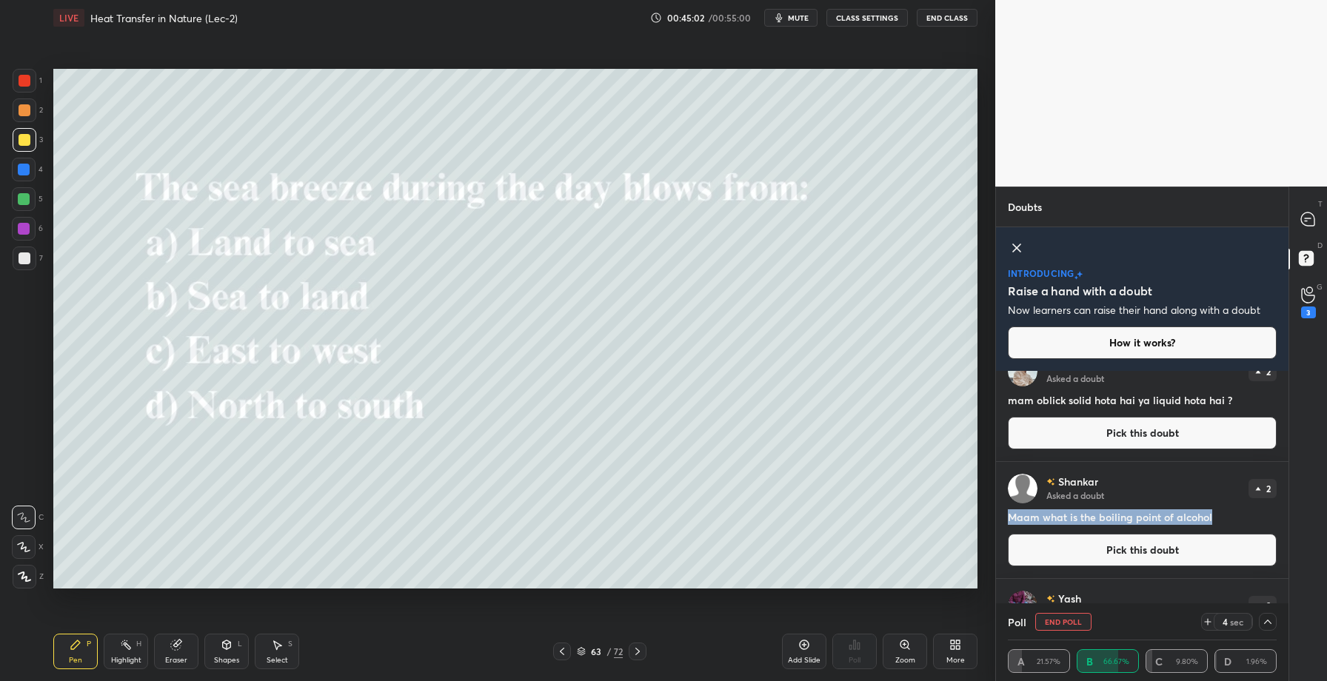
drag, startPoint x: 1006, startPoint y: 513, endPoint x: 1218, endPoint y: 510, distance: 211.9
click at [1217, 512] on div "Shankar Asked a doubt 2 Maam what is the boiling point of alcohol Pick this dou…" at bounding box center [1142, 520] width 293 height 116
copy h4 "Maam what is the boiling point of alcohol"
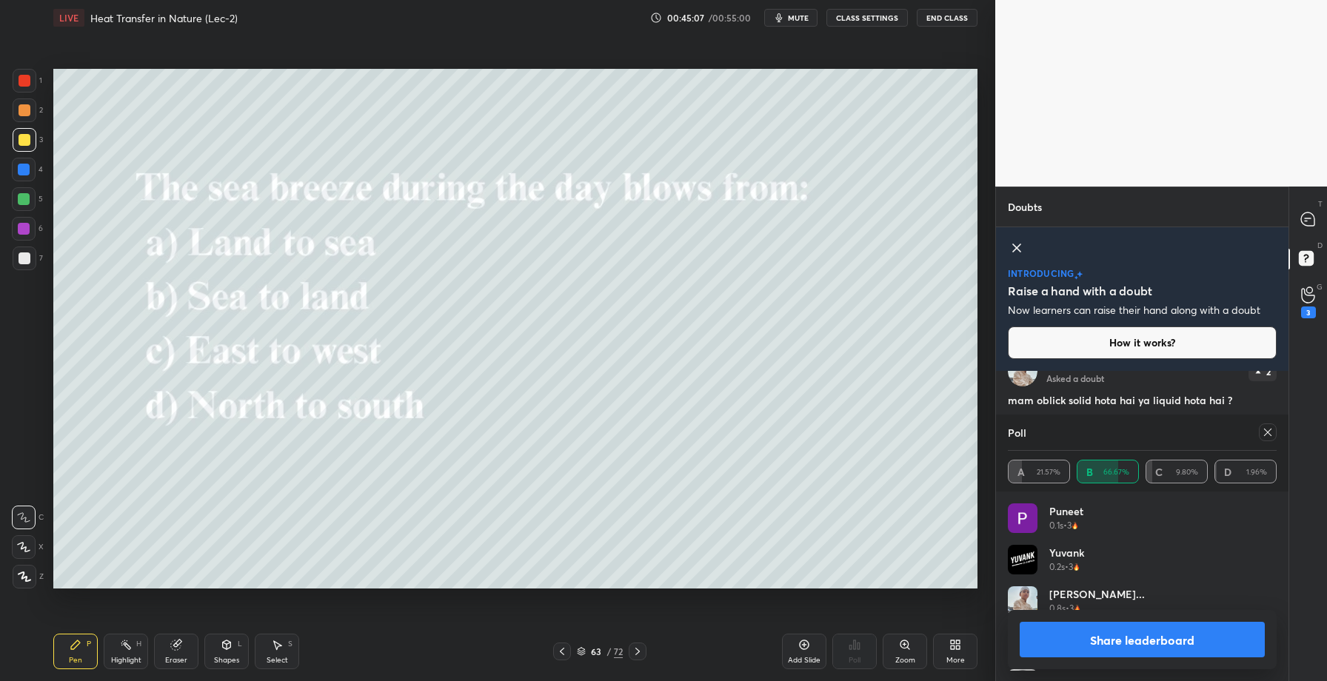
scroll to position [173, 264]
click at [1119, 638] on button "Share leaderboard" at bounding box center [1142, 640] width 245 height 36
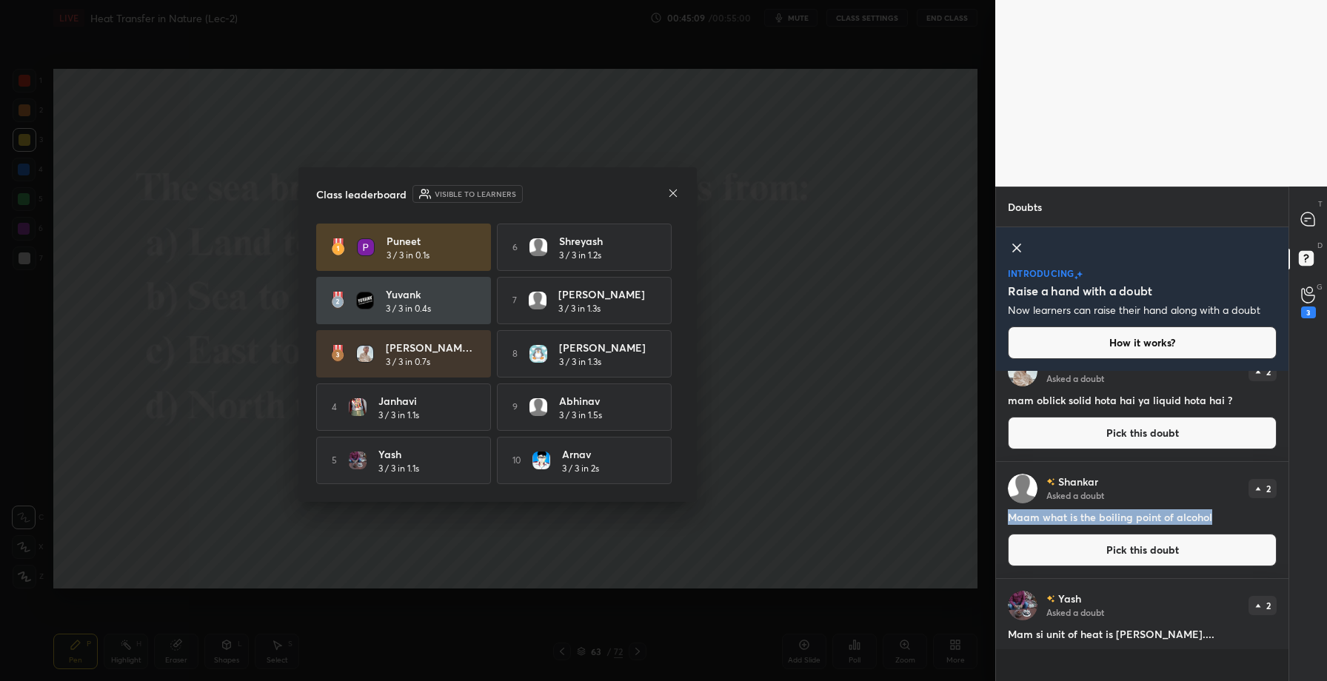
scroll to position [4, 5]
click at [676, 190] on icon at bounding box center [673, 193] width 12 height 12
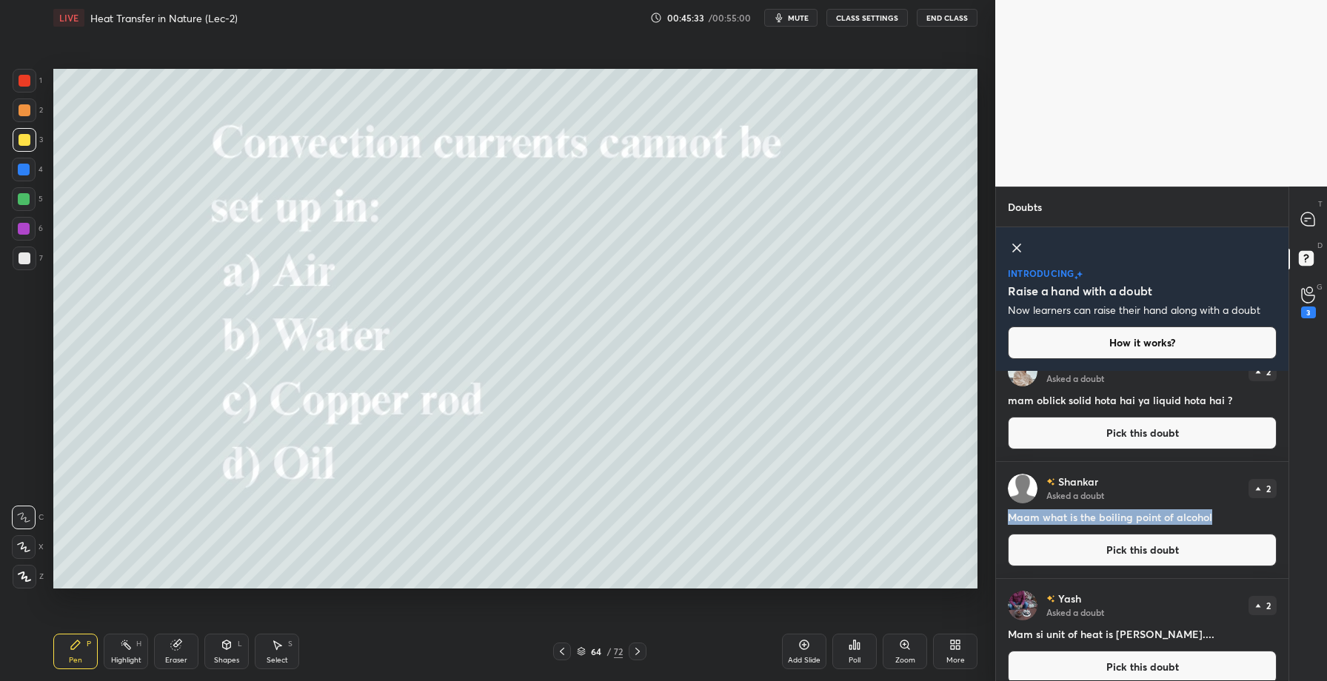
click at [860, 652] on div "Poll" at bounding box center [855, 652] width 44 height 36
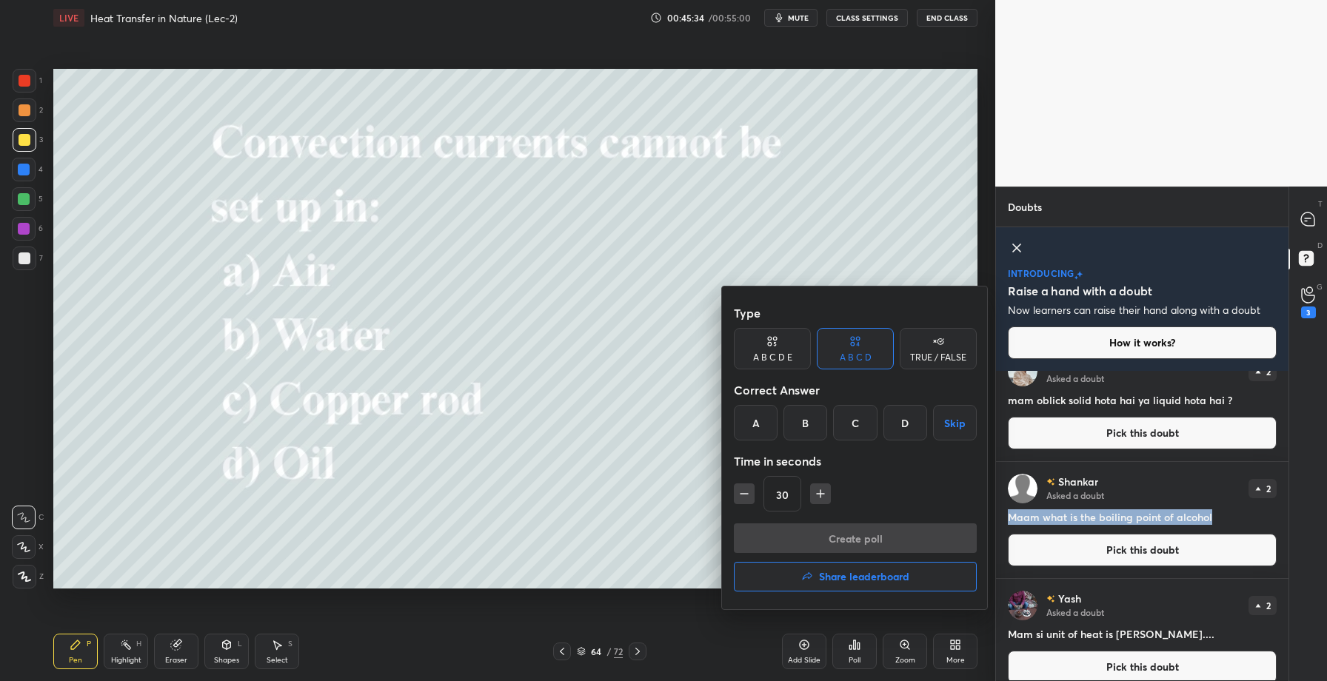
click at [864, 416] on div "C" at bounding box center [855, 423] width 44 height 36
click at [848, 525] on button "Create poll" at bounding box center [855, 539] width 243 height 30
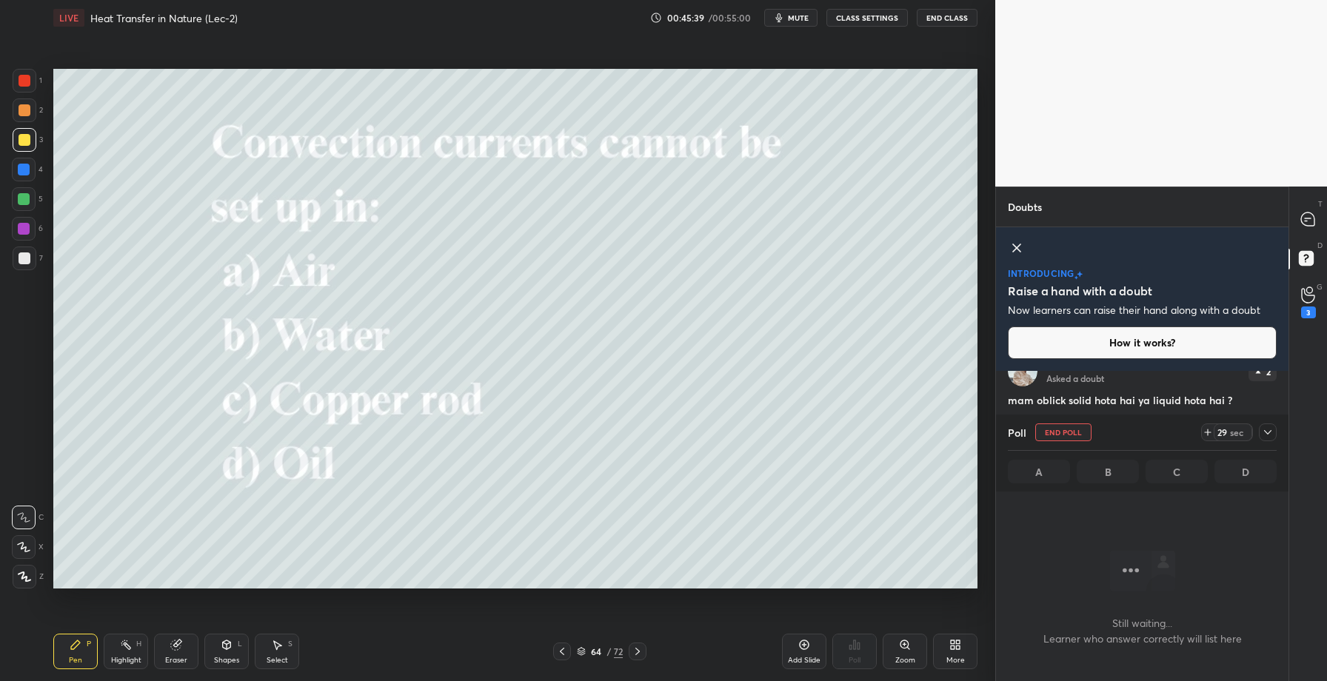
click at [1273, 433] on icon at bounding box center [1268, 433] width 12 height 12
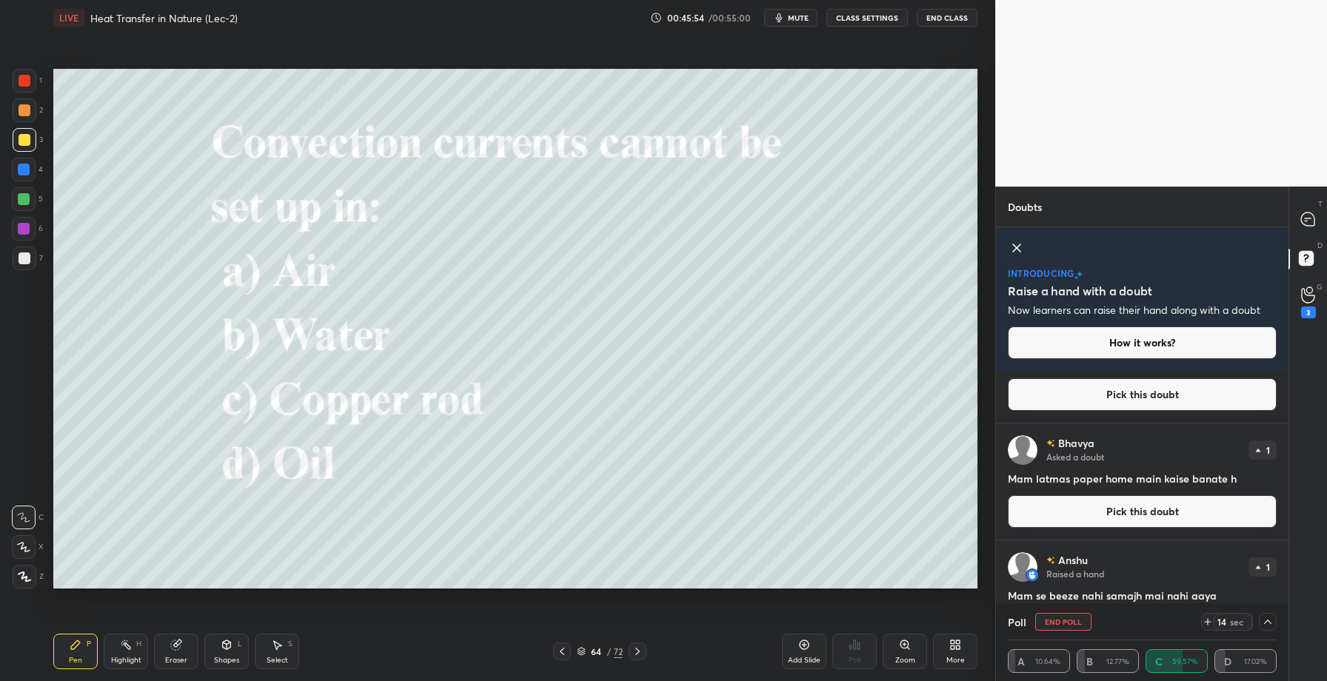
scroll to position [561, 0]
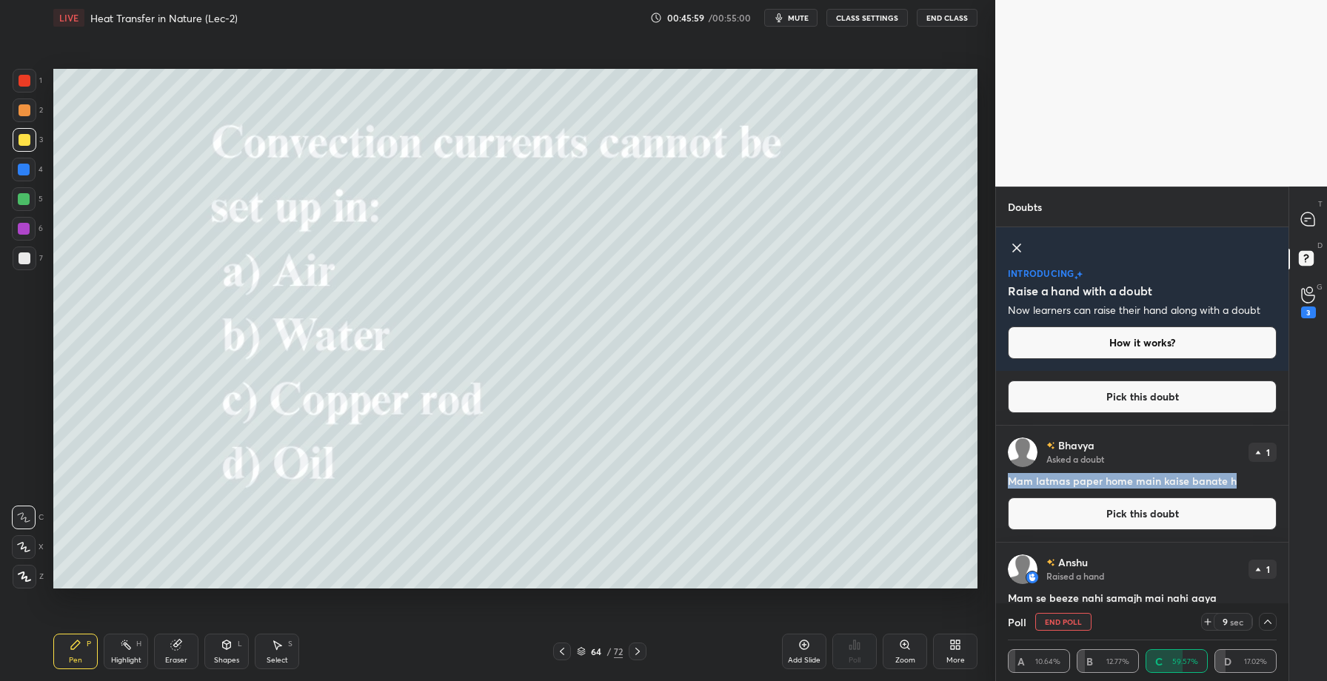
copy h4 "Mam latmas paper home main kaise banate h"
drag, startPoint x: 1004, startPoint y: 485, endPoint x: 1241, endPoint y: 477, distance: 237.9
click at [1242, 479] on div "Bhavya Asked a doubt 1 Mam latmas paper home main kaise banate h Pick this doubt" at bounding box center [1142, 484] width 293 height 116
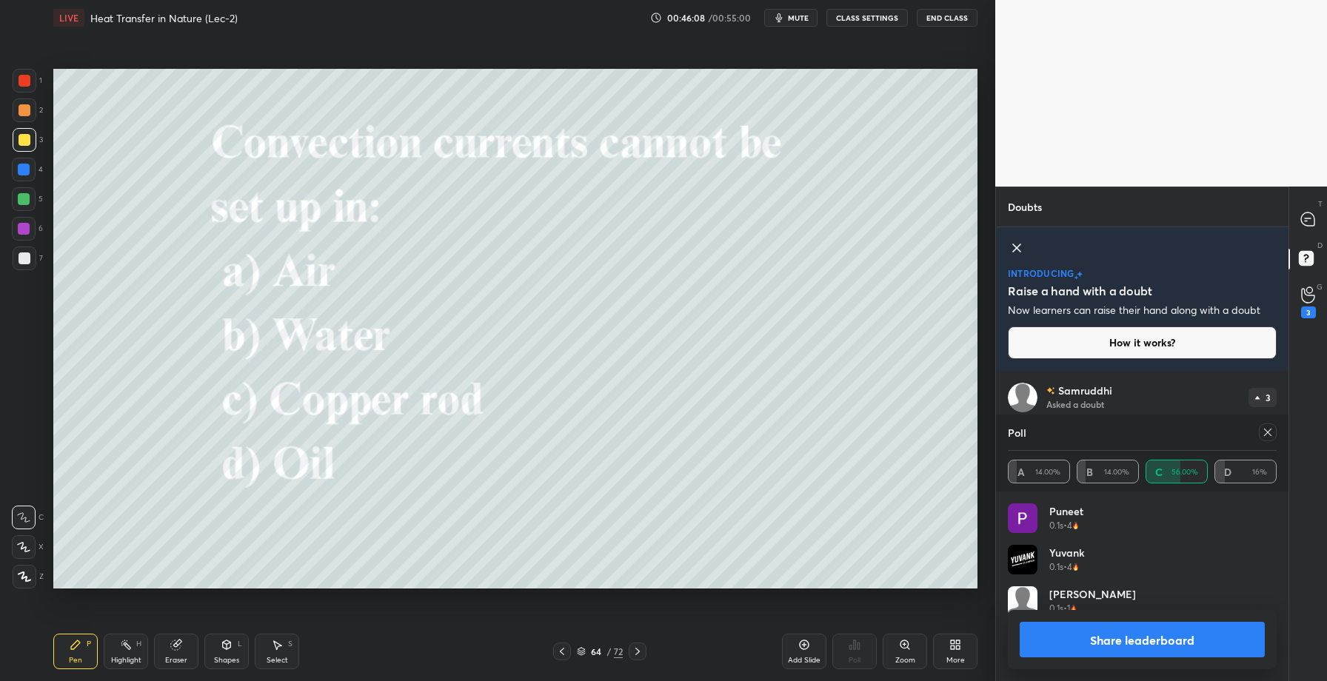
scroll to position [173, 264]
click at [1055, 644] on button "Share leaderboard" at bounding box center [1142, 640] width 245 height 36
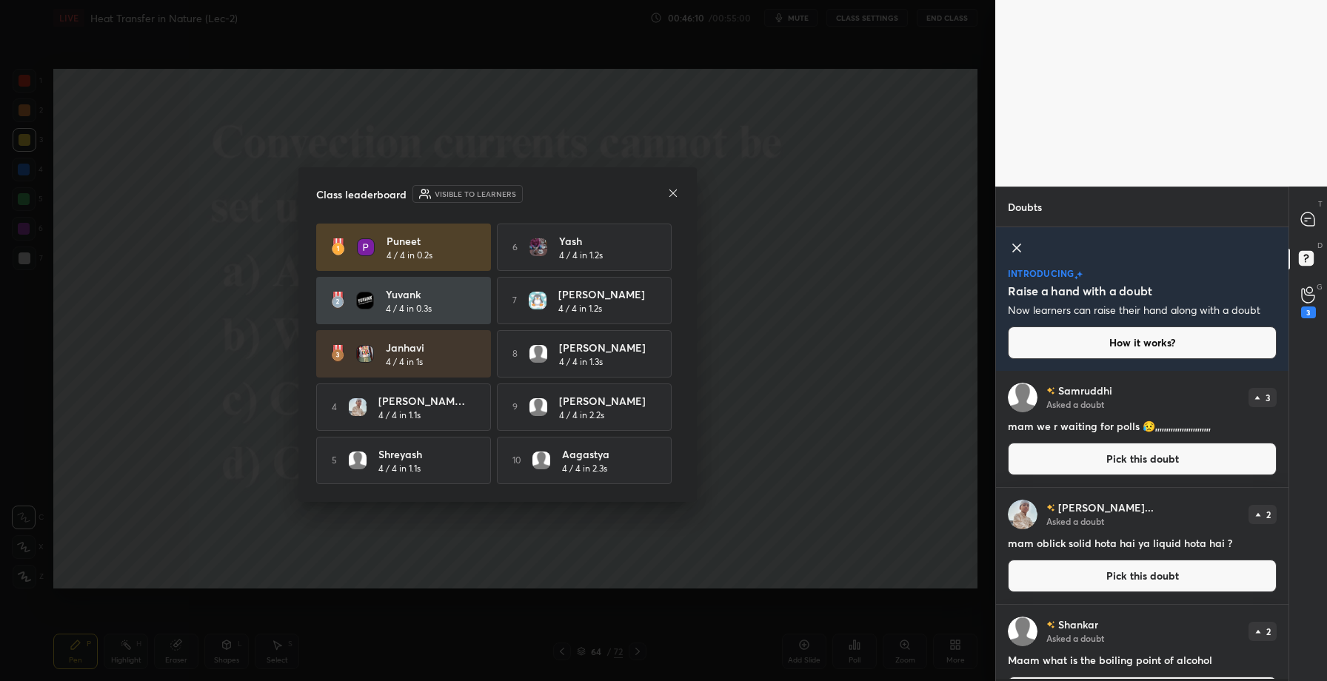
scroll to position [4, 5]
click at [673, 188] on icon at bounding box center [673, 193] width 12 height 12
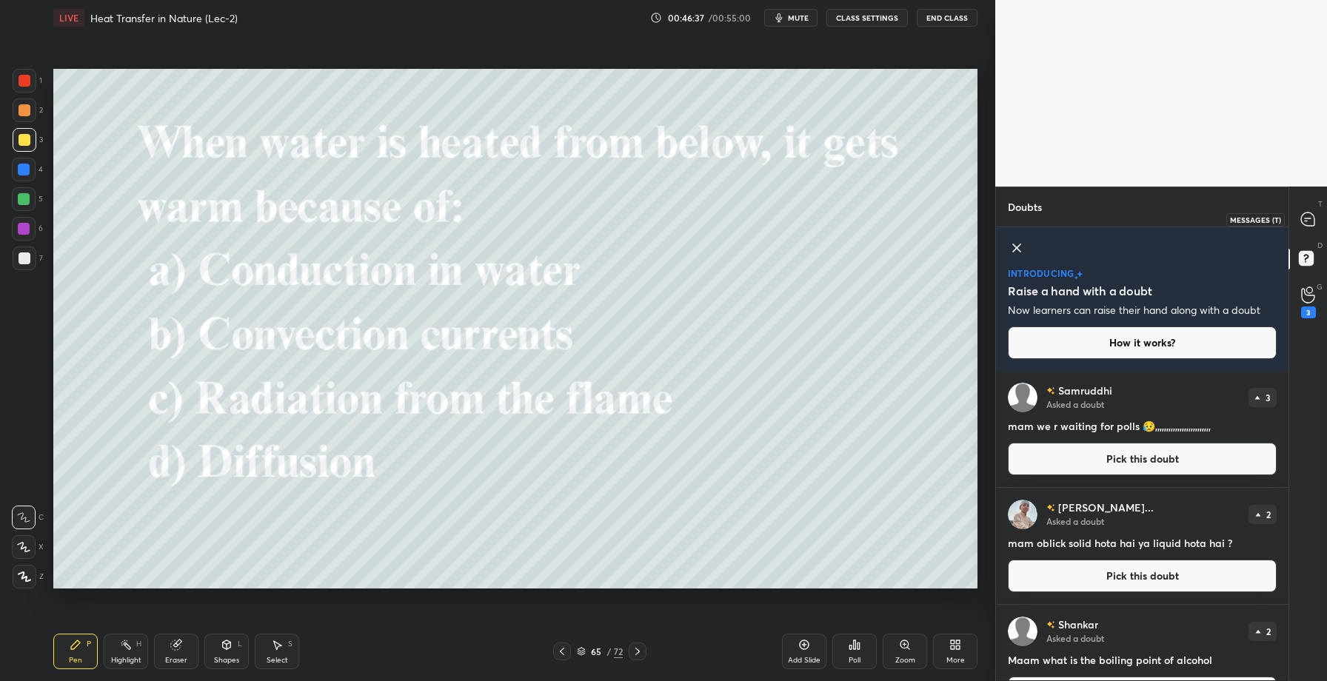
click at [1313, 215] on icon at bounding box center [1307, 219] width 13 height 13
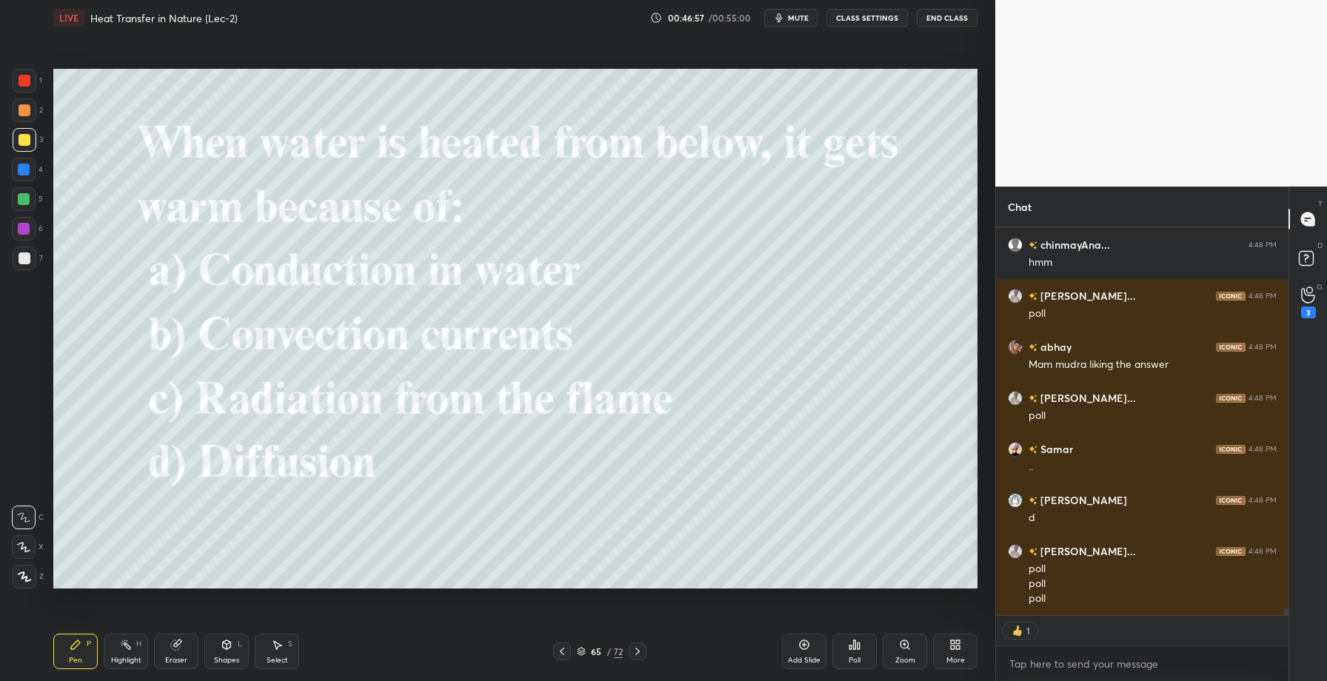
scroll to position [21865, 0]
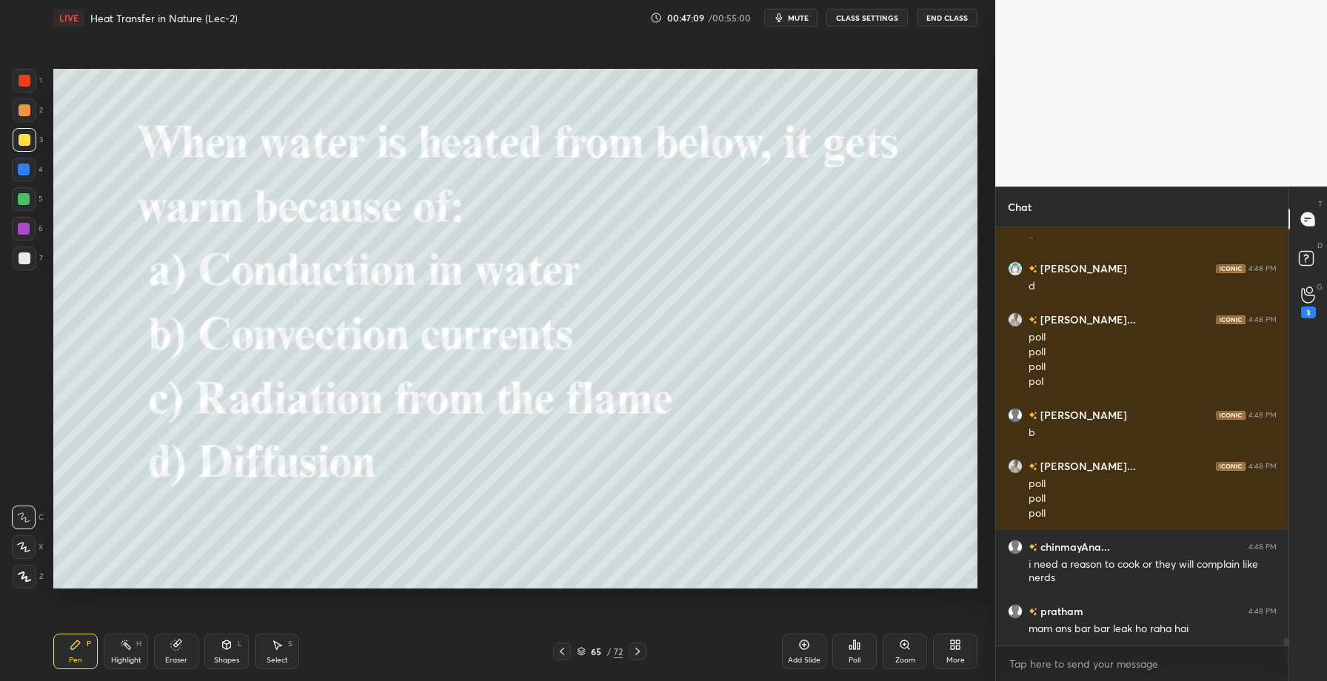
click at [859, 661] on div "Poll" at bounding box center [855, 660] width 12 height 7
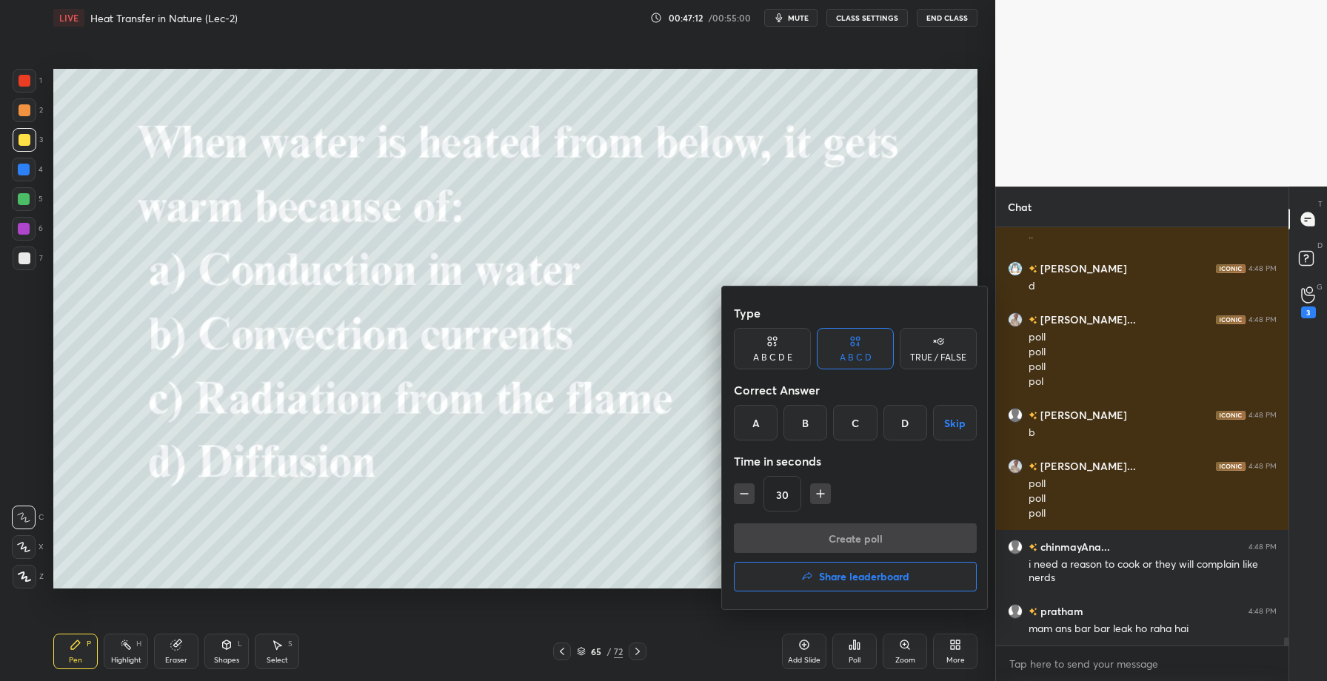
click at [810, 410] on div "B" at bounding box center [806, 423] width 44 height 36
click at [828, 526] on button "Create poll" at bounding box center [855, 539] width 243 height 30
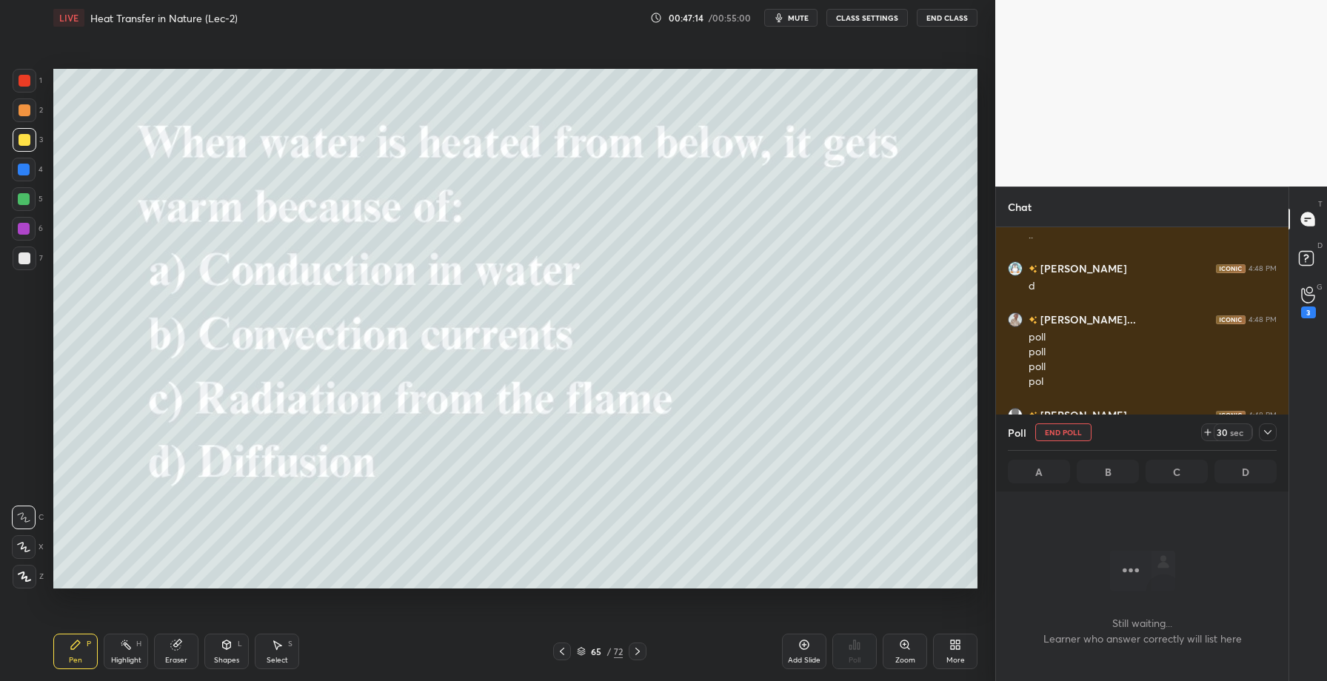
scroll to position [236, 288]
click at [1267, 427] on icon at bounding box center [1268, 433] width 12 height 12
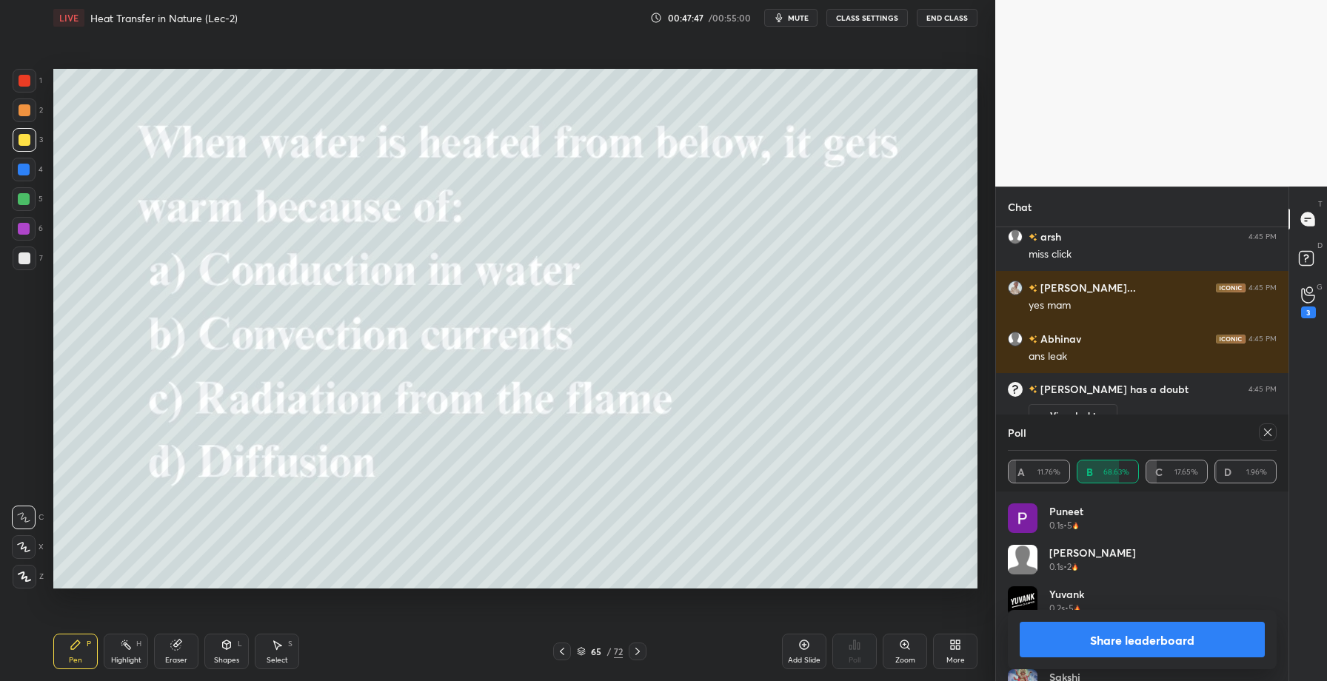
click at [1108, 642] on button "Share leaderboard" at bounding box center [1142, 640] width 245 height 36
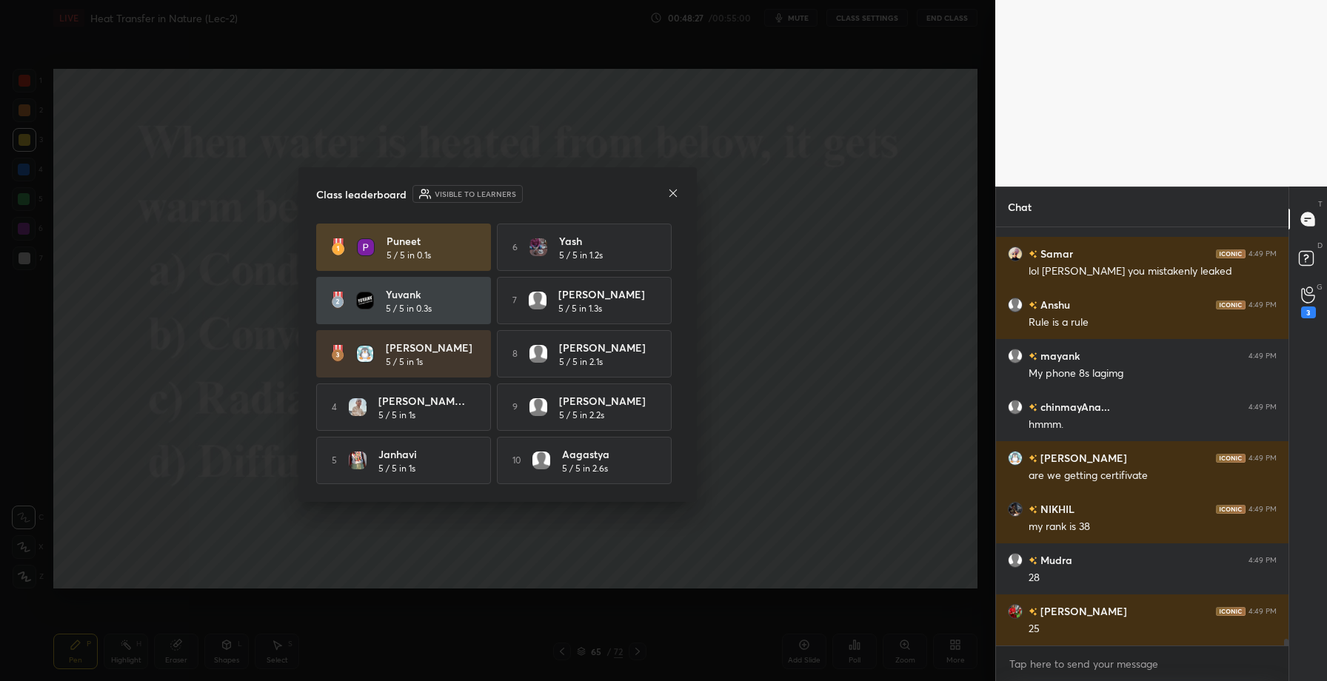
click at [673, 194] on icon at bounding box center [673, 193] width 12 height 12
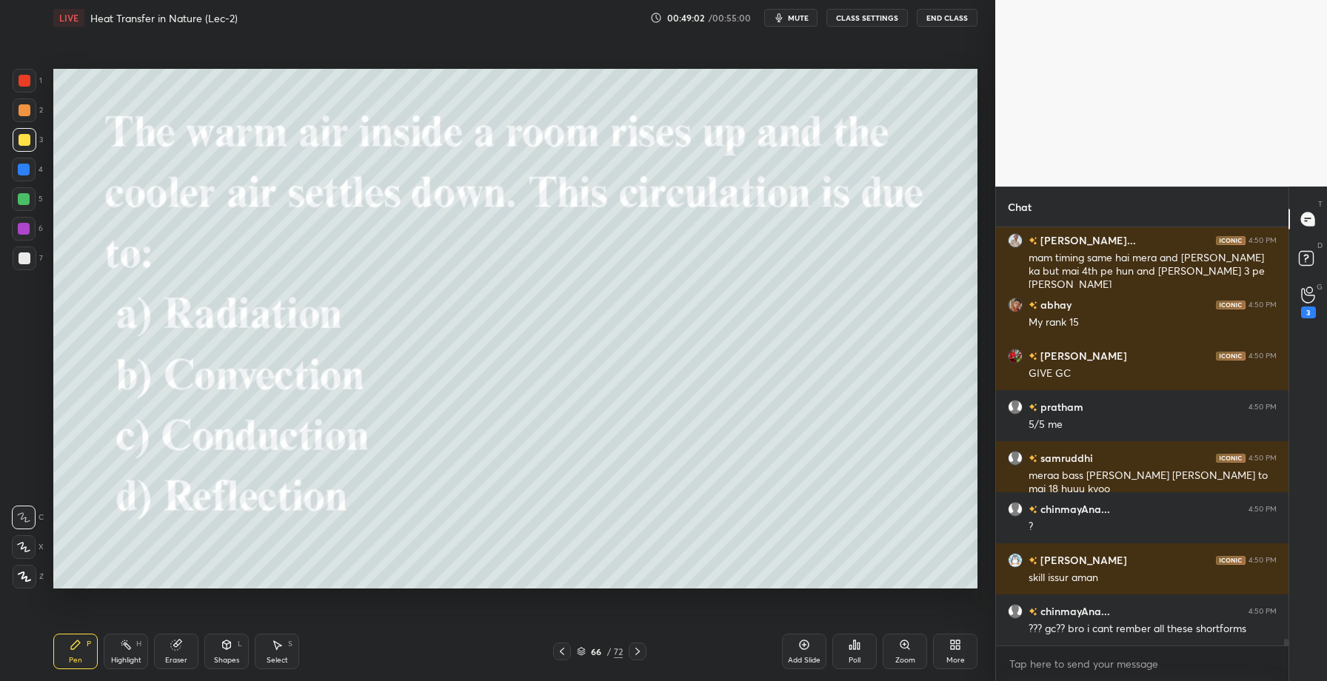
scroll to position [26188, 0]
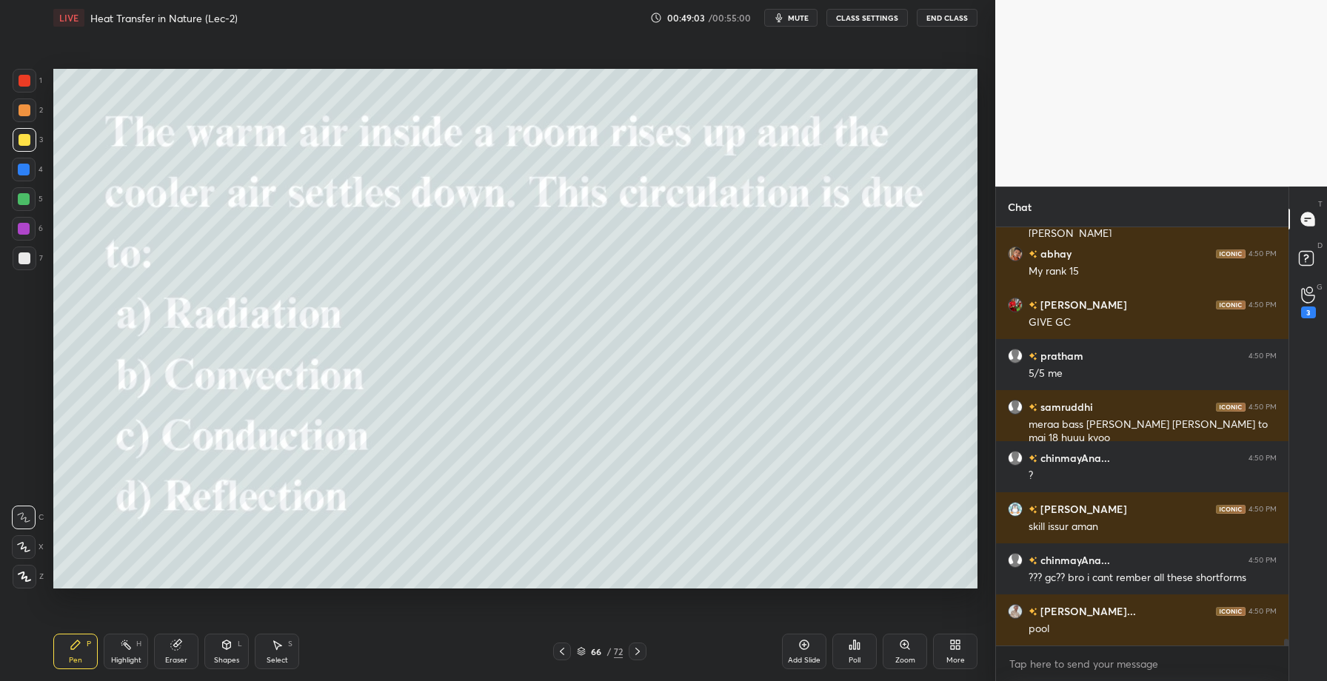
click at [859, 657] on div "Poll" at bounding box center [855, 660] width 12 height 7
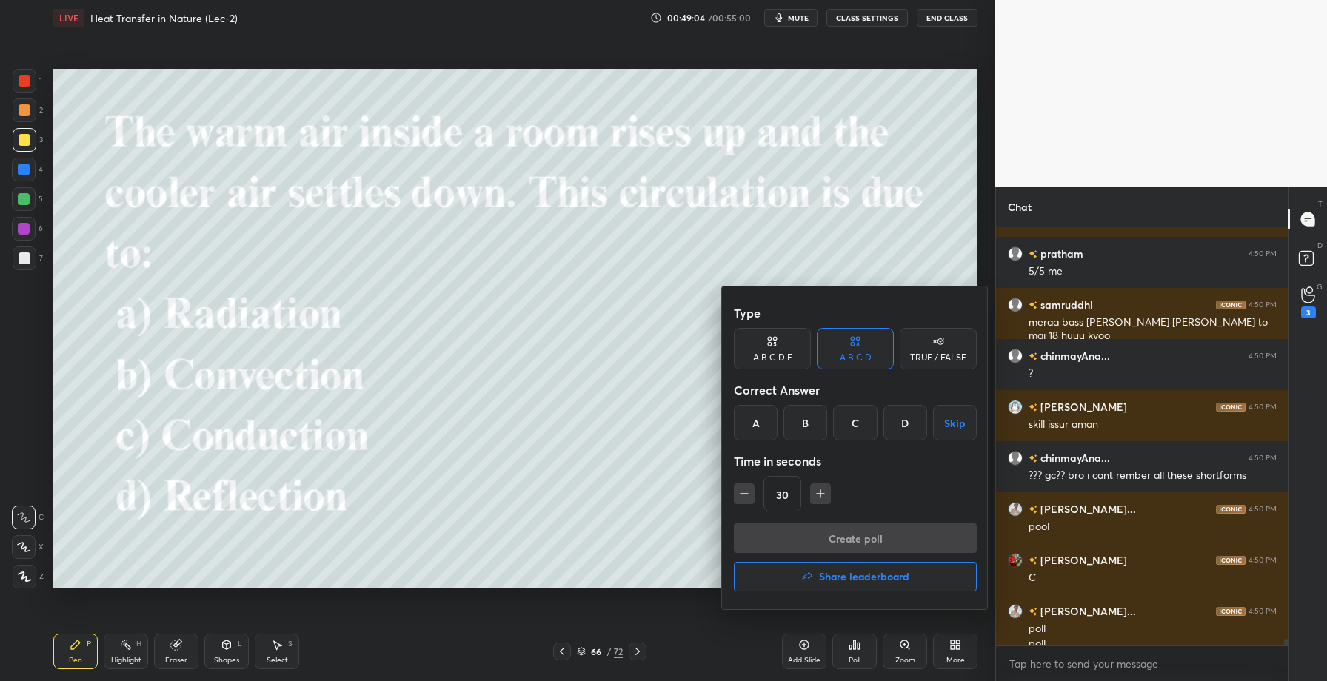
scroll to position [26305, 0]
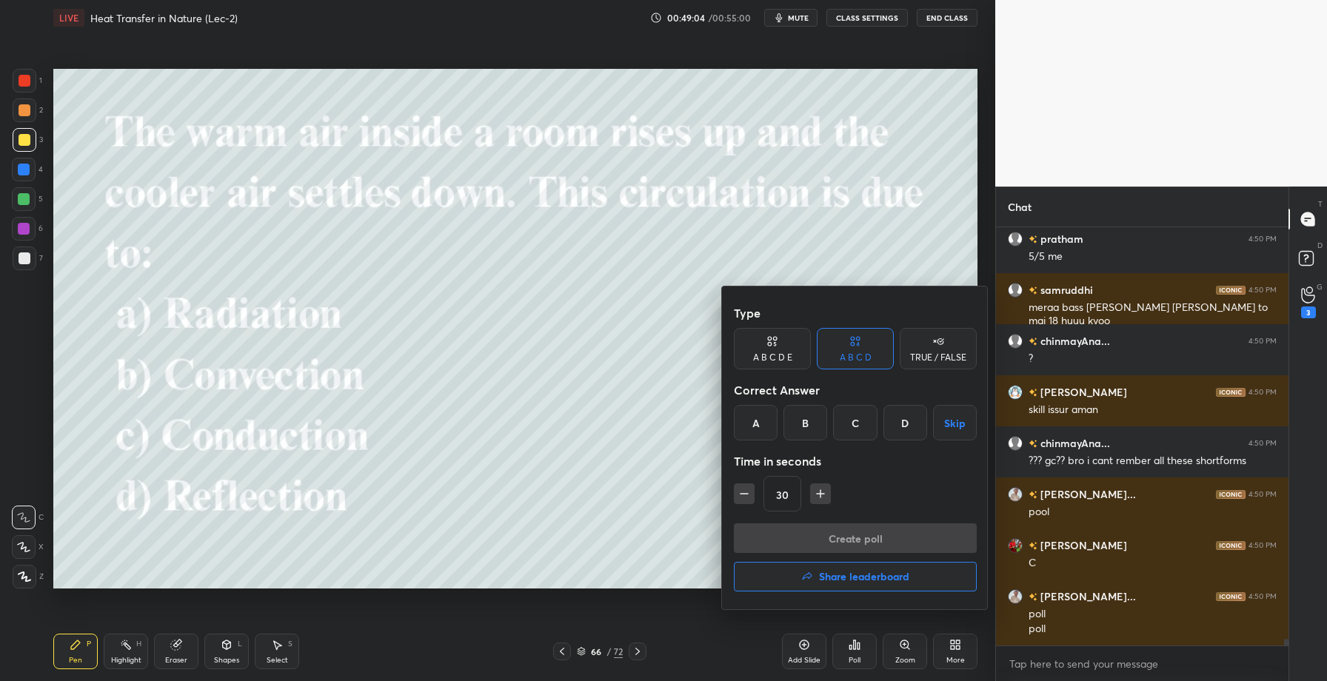
click at [799, 422] on div "B" at bounding box center [806, 423] width 44 height 36
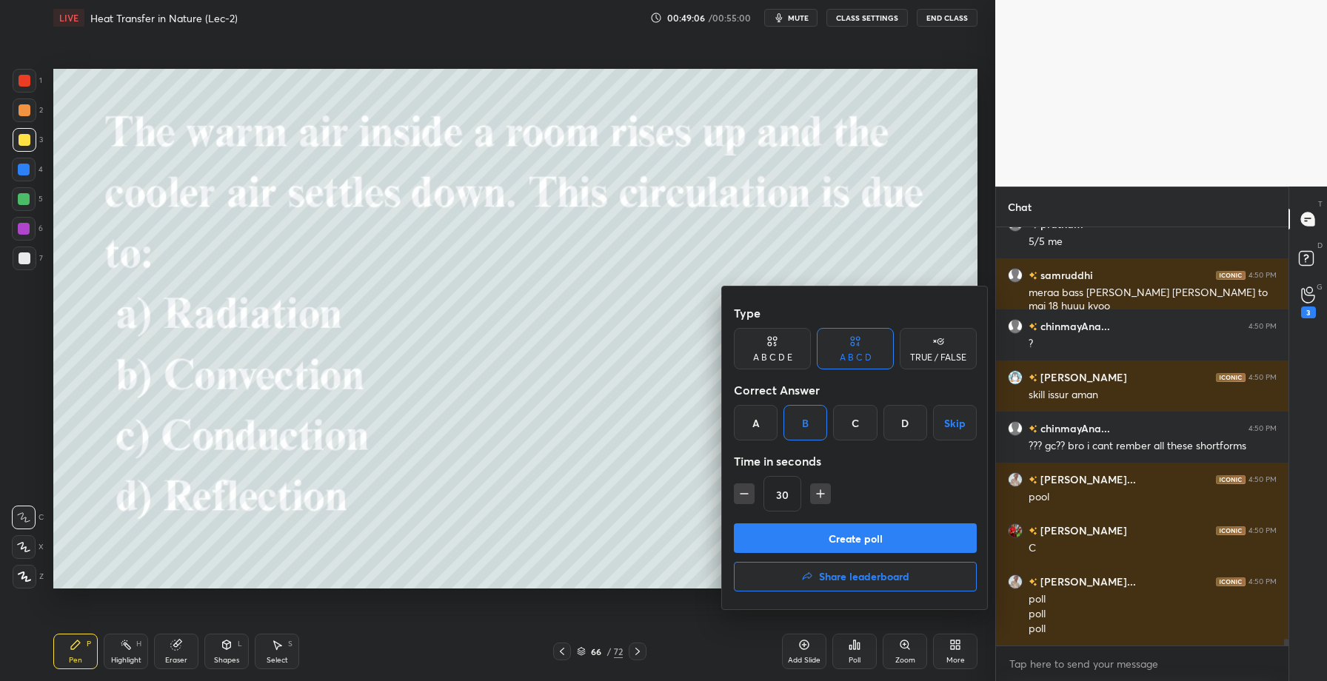
click at [836, 543] on button "Create poll" at bounding box center [855, 539] width 243 height 30
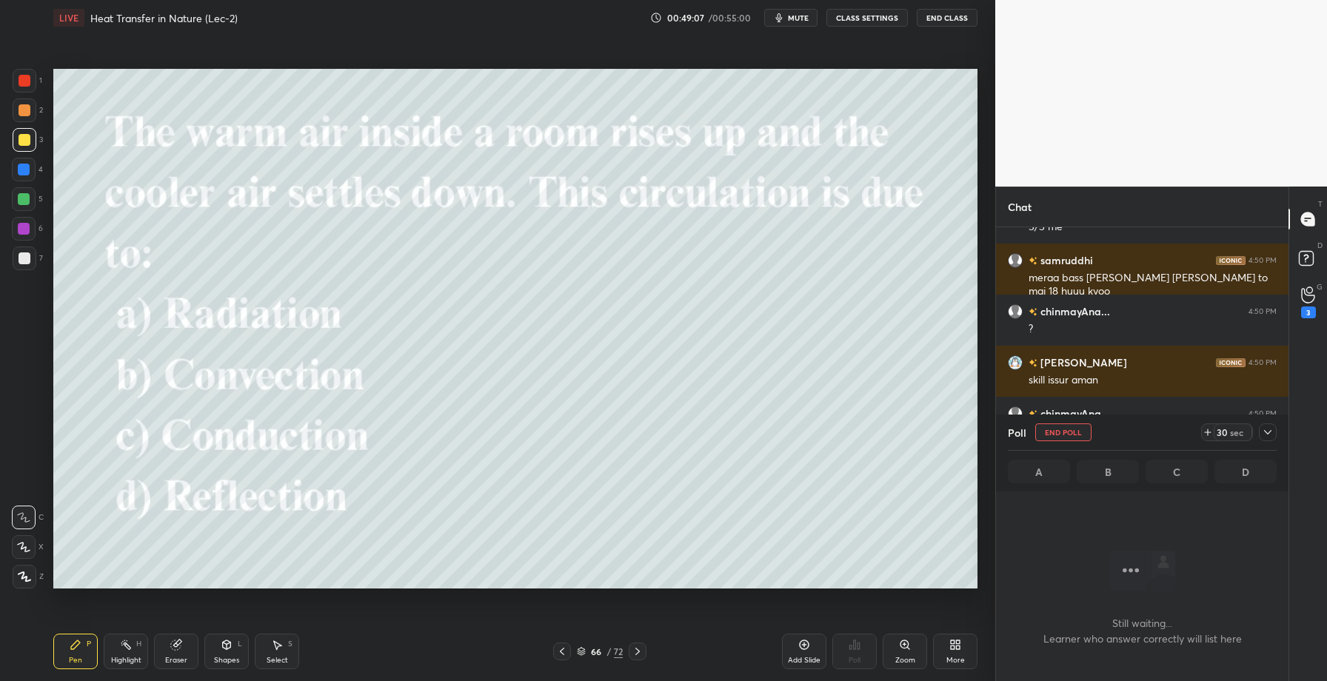
scroll to position [337, 288]
click at [1263, 437] on icon at bounding box center [1268, 433] width 12 height 12
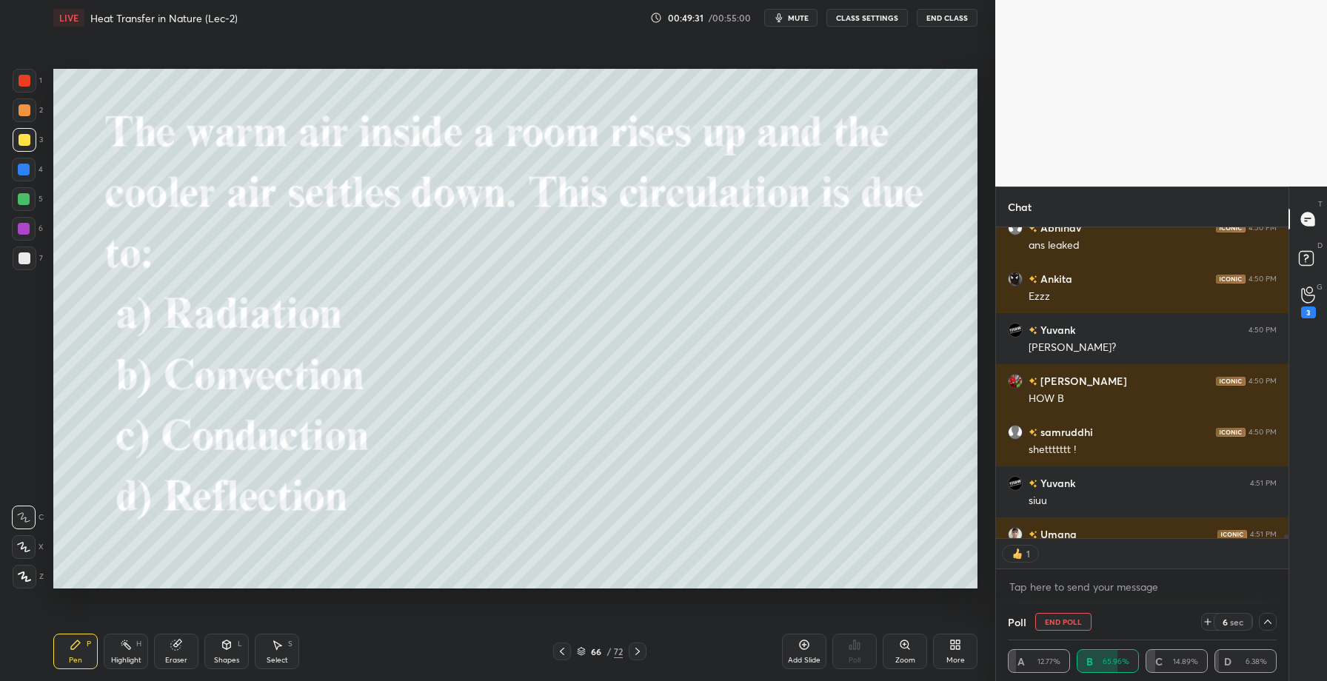
scroll to position [307, 288]
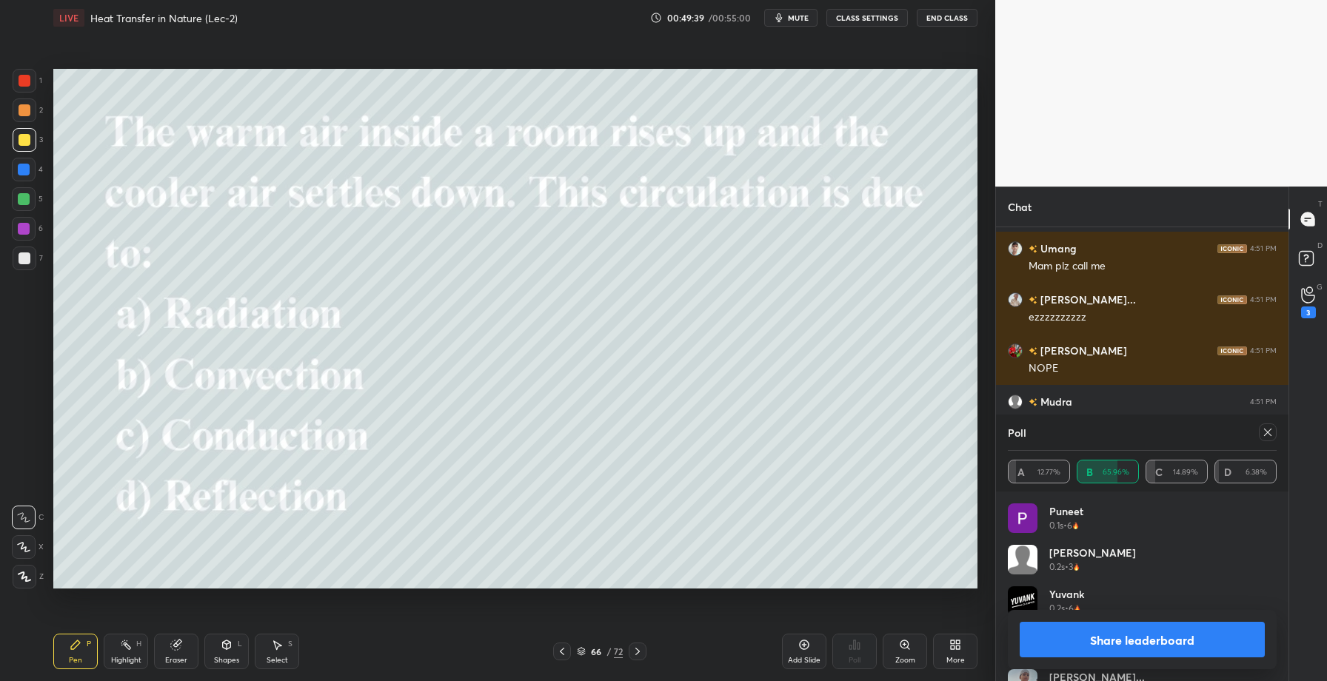
click at [1113, 639] on button "Share leaderboard" at bounding box center [1142, 640] width 245 height 36
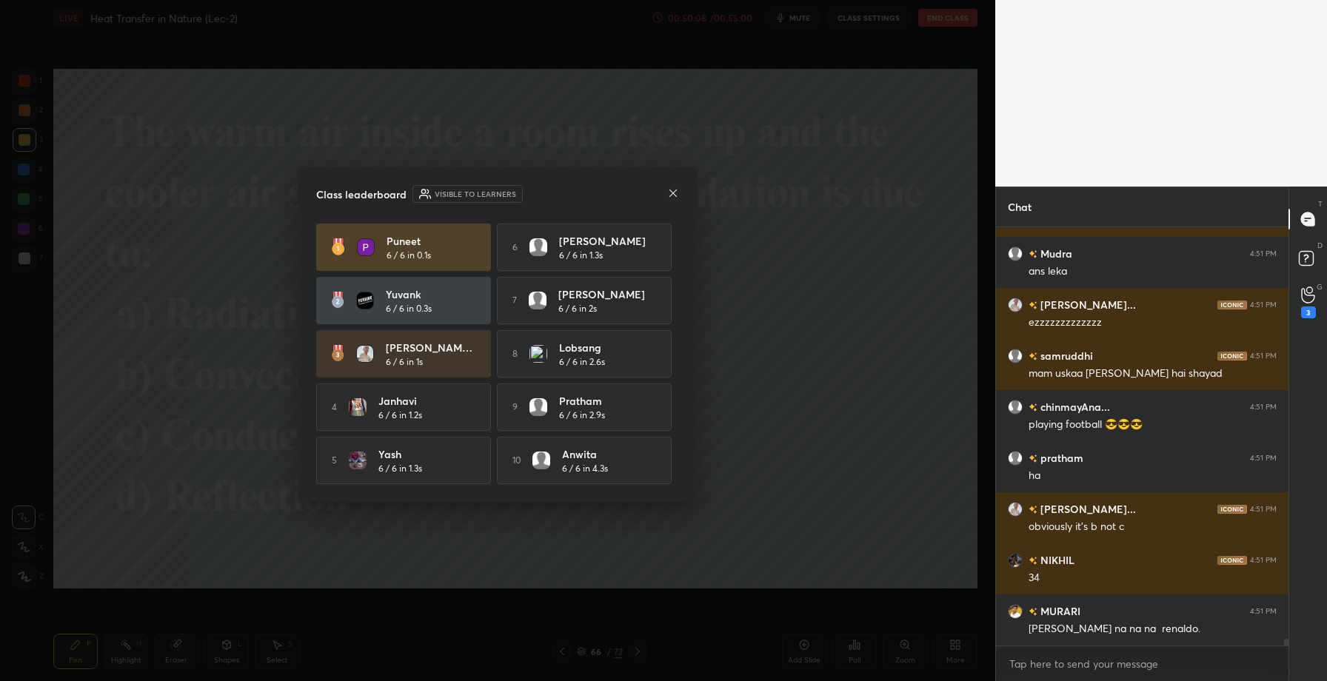
click at [676, 187] on icon at bounding box center [673, 193] width 12 height 12
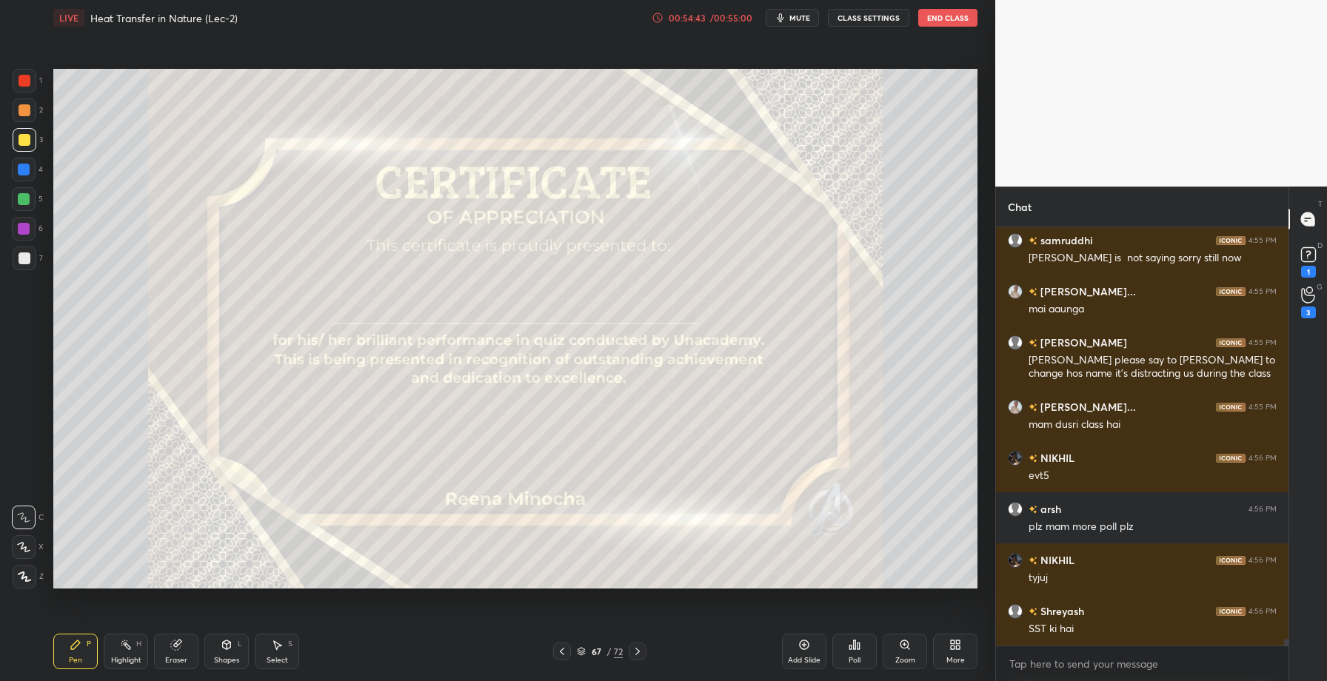
scroll to position [25580, 0]
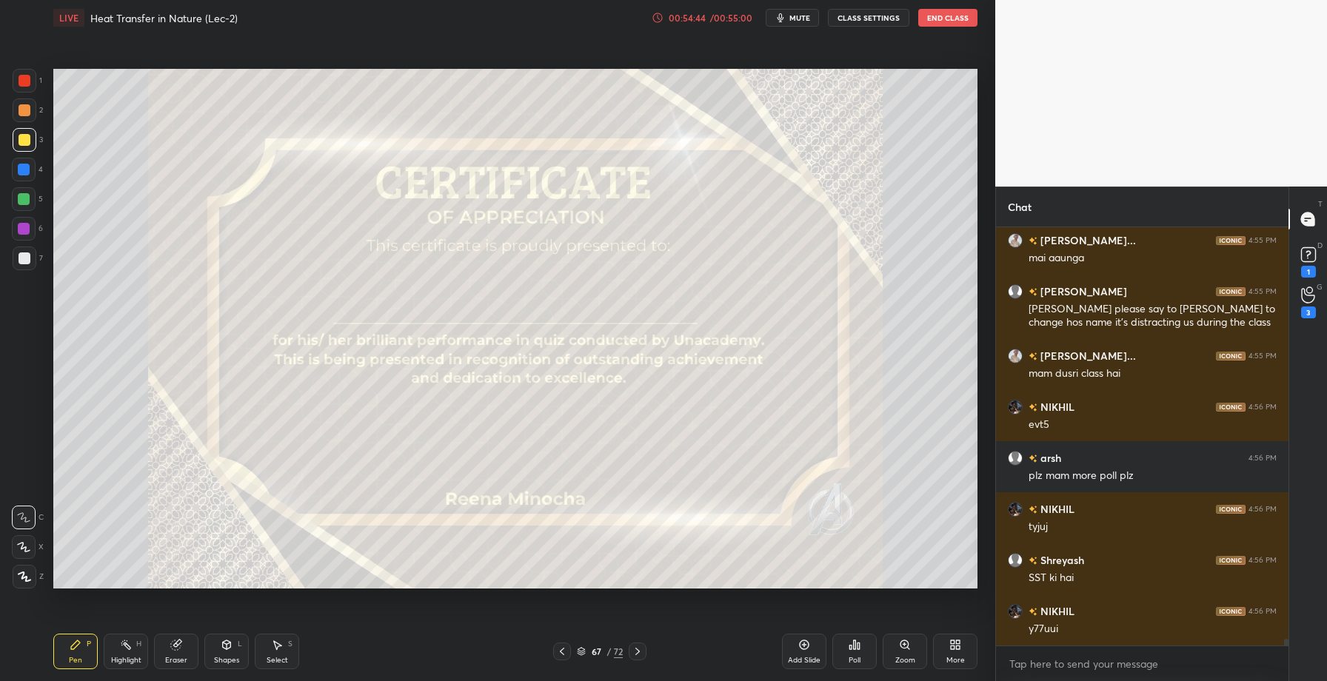
click at [852, 646] on icon at bounding box center [851, 648] width 2 height 4
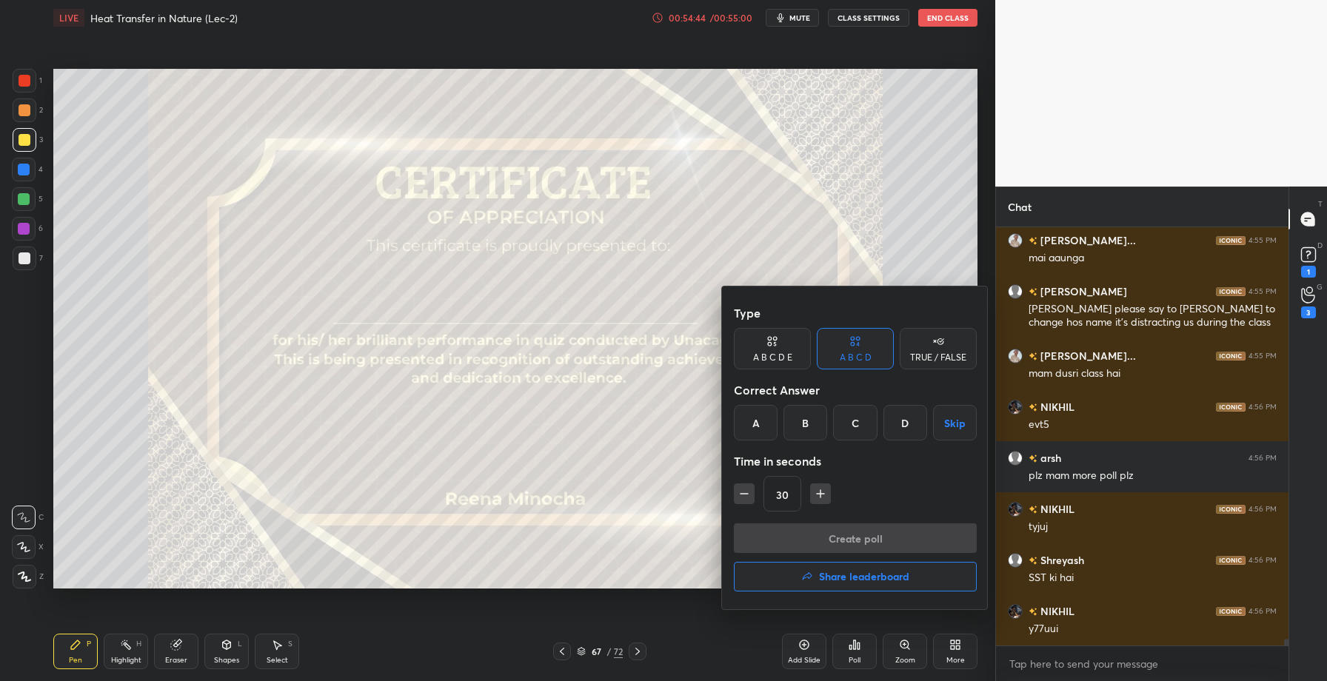
scroll to position [25682, 0]
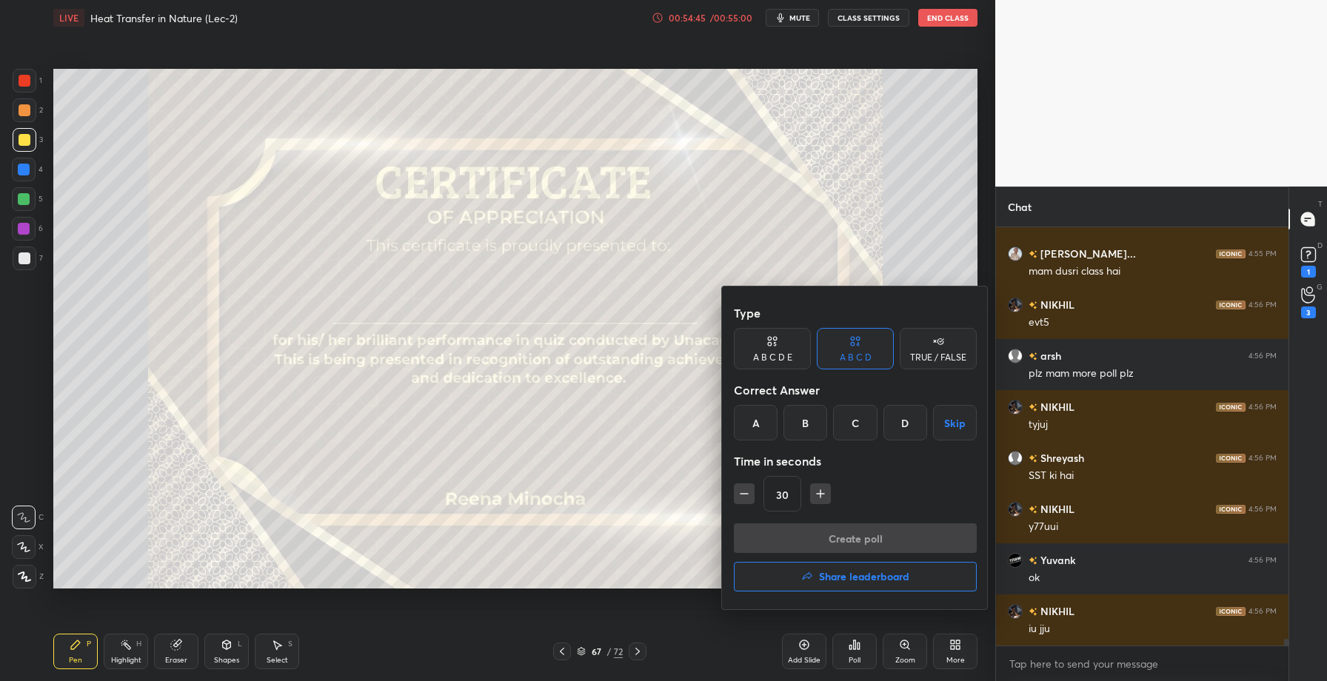
click at [842, 576] on h4 "Share leaderboard" at bounding box center [864, 577] width 90 height 10
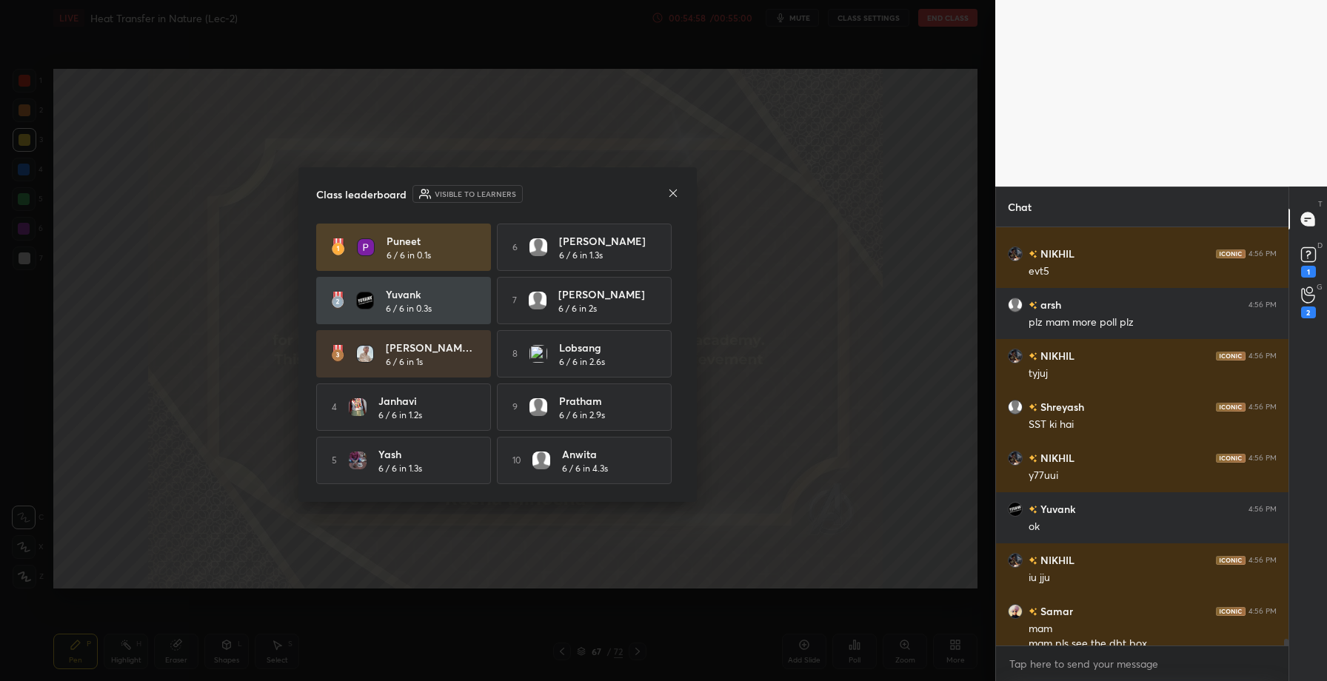
scroll to position [25649, 0]
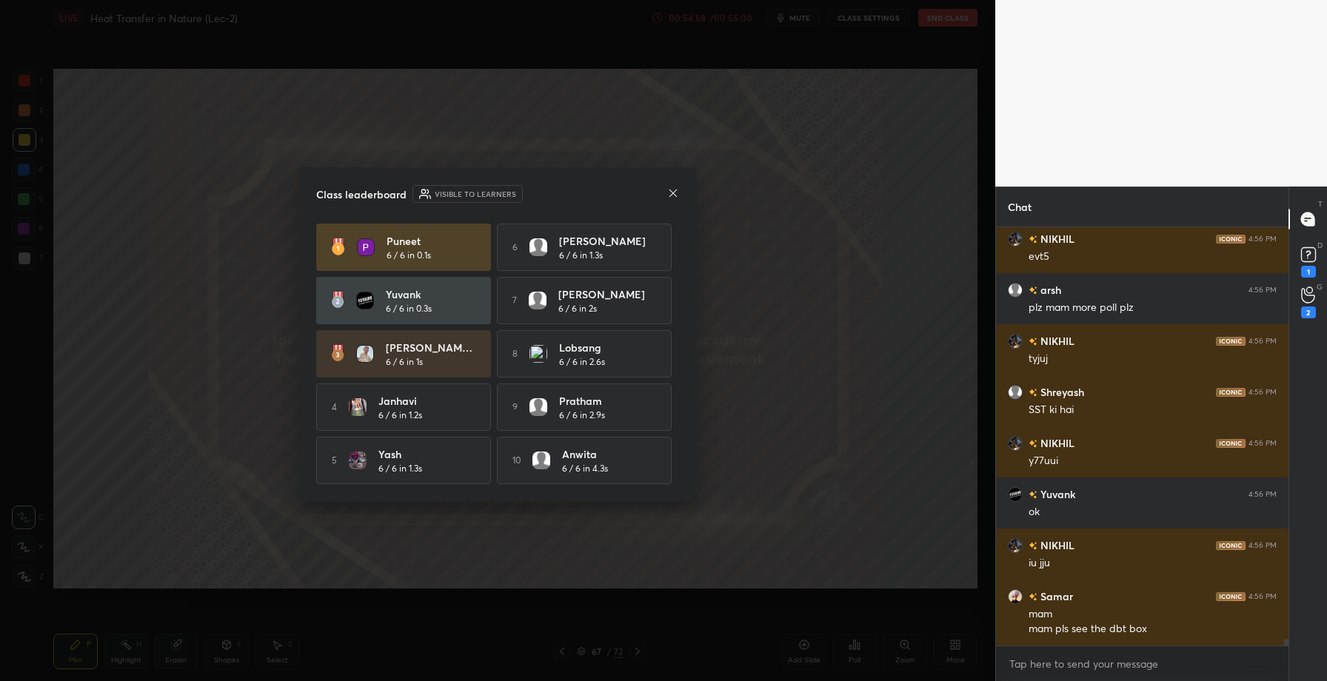
click at [679, 186] on div "Class leaderboard Visible to learners Puneet 6 / 6 in 0.1s 6 Parukh 6 / 6 in 1.…" at bounding box center [498, 334] width 399 height 335
click at [673, 187] on icon at bounding box center [673, 193] width 12 height 12
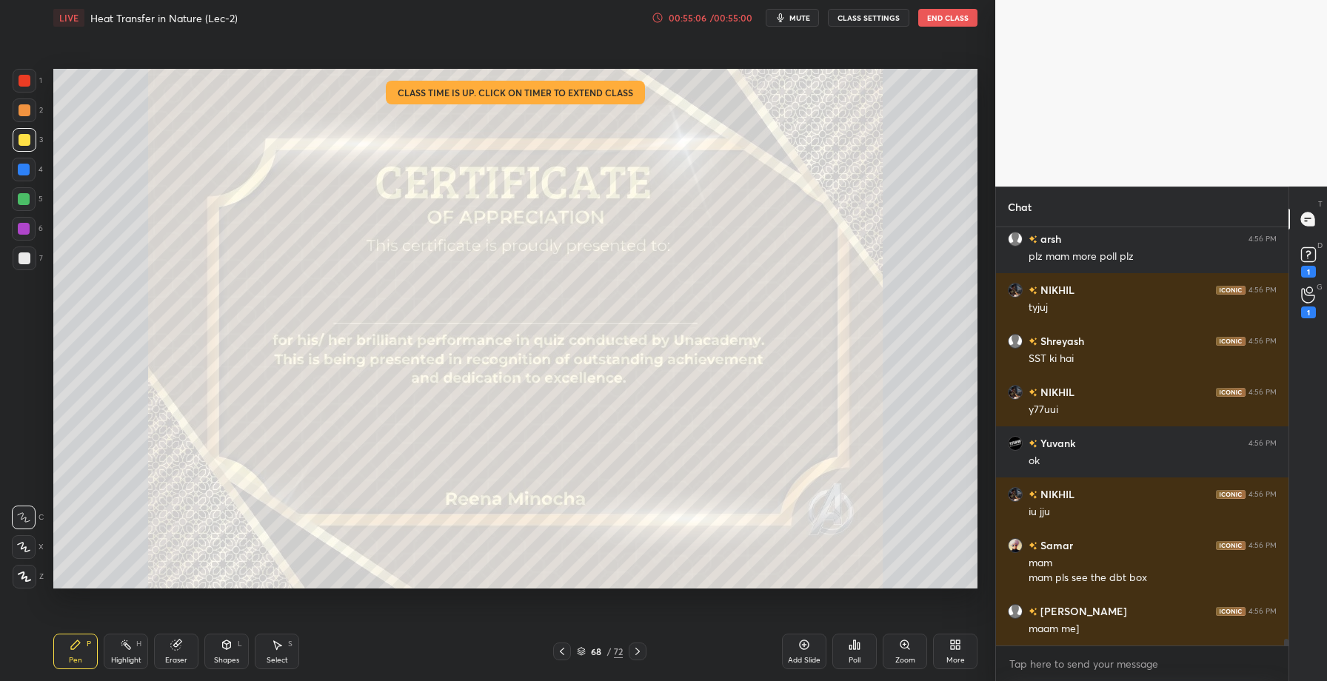
scroll to position [25751, 0]
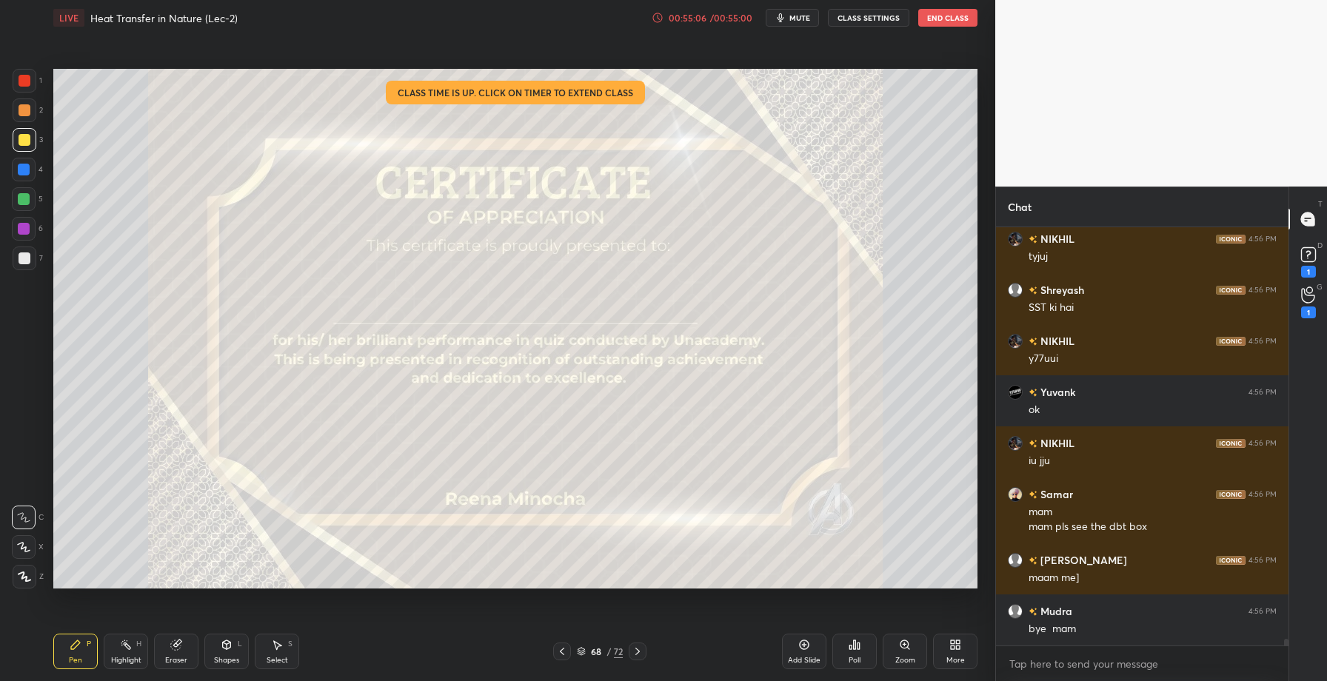
click at [863, 653] on div "Poll" at bounding box center [855, 652] width 44 height 36
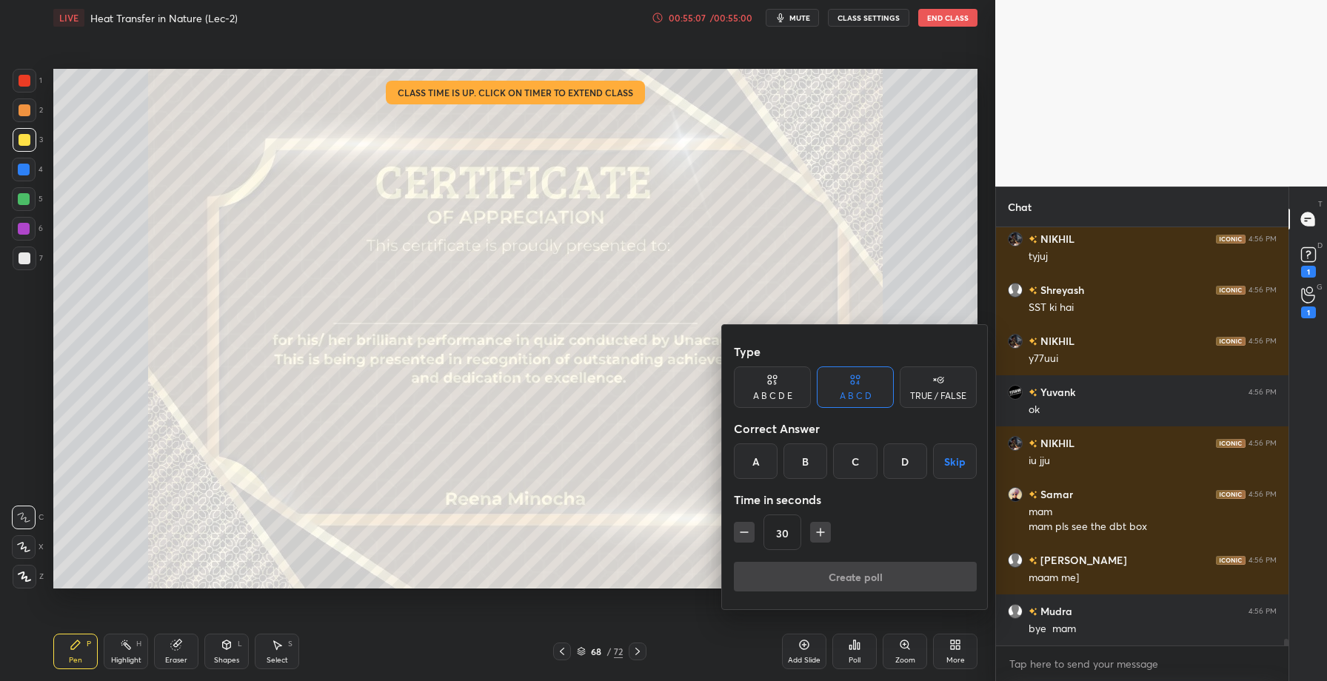
scroll to position [25803, 0]
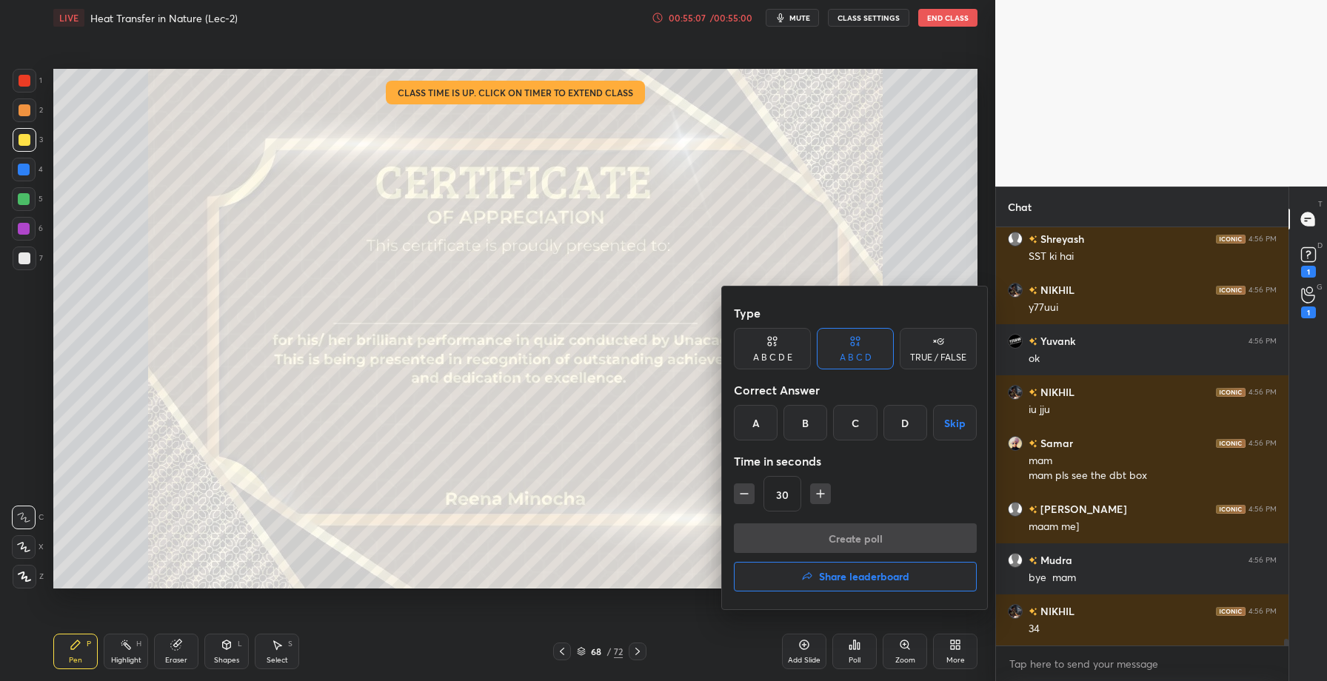
click at [832, 579] on h4 "Share leaderboard" at bounding box center [864, 577] width 90 height 10
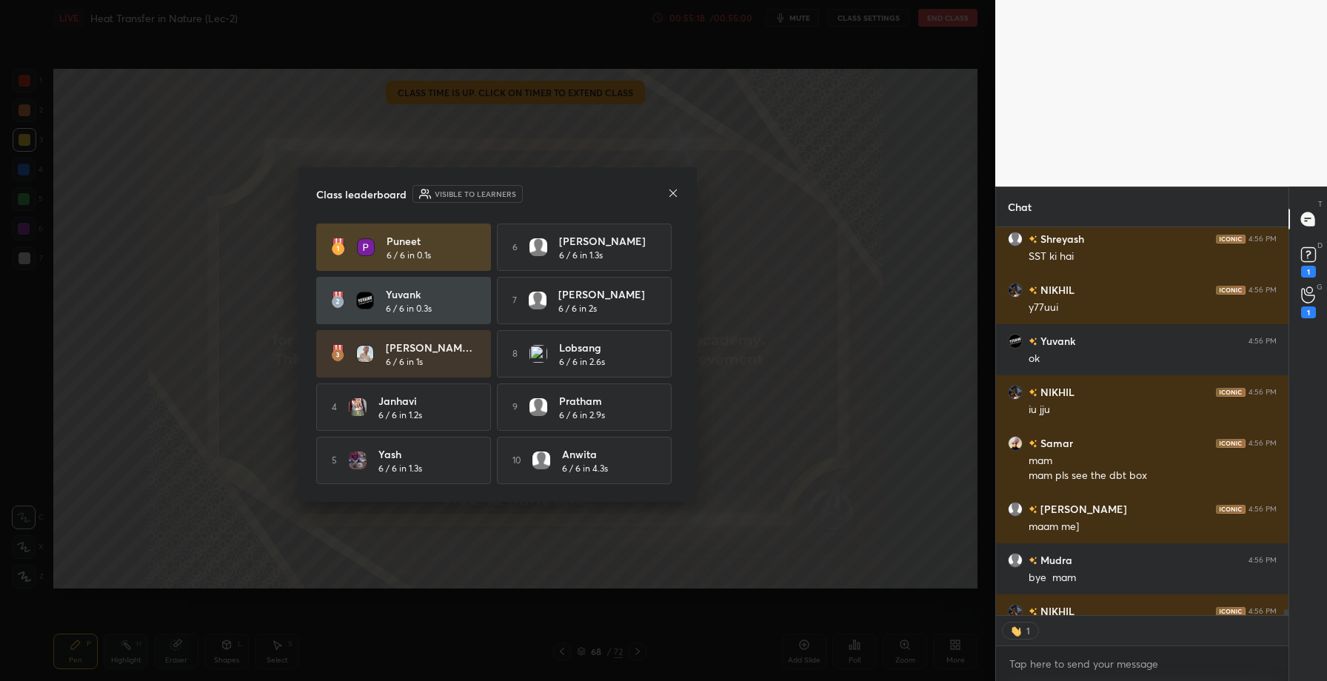
scroll to position [25884, 0]
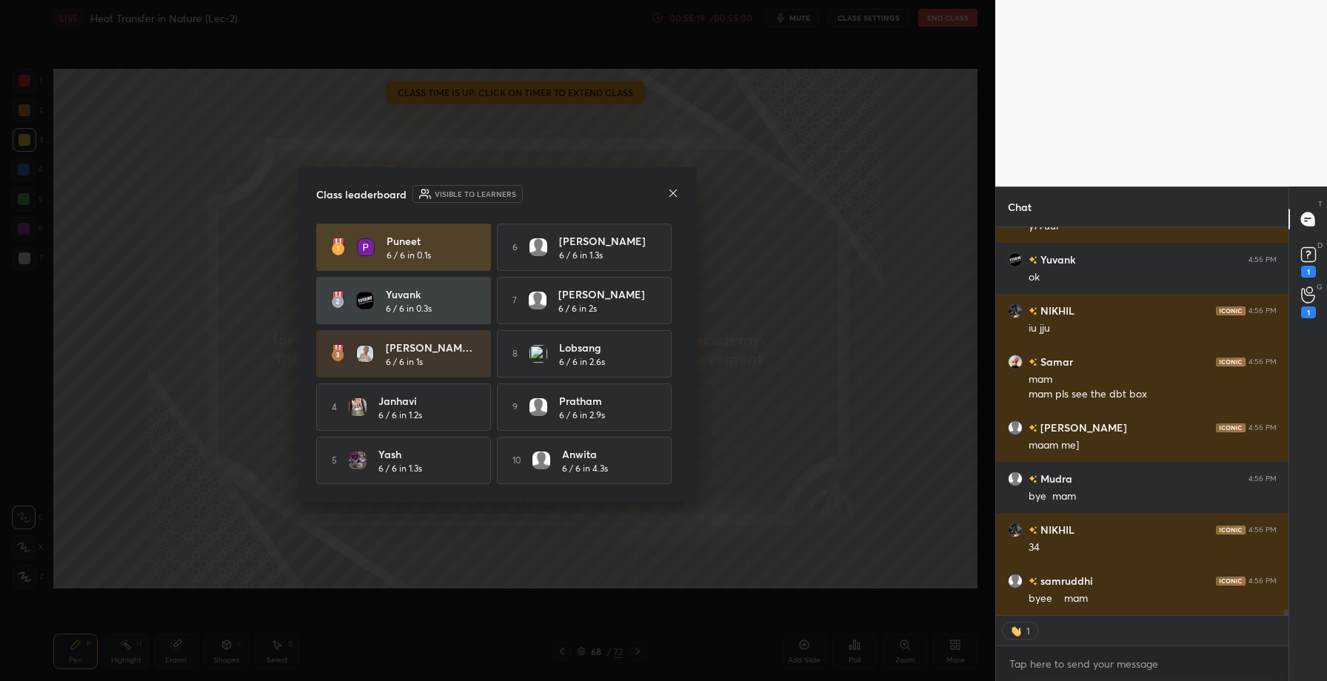
click at [671, 193] on icon at bounding box center [673, 193] width 12 height 12
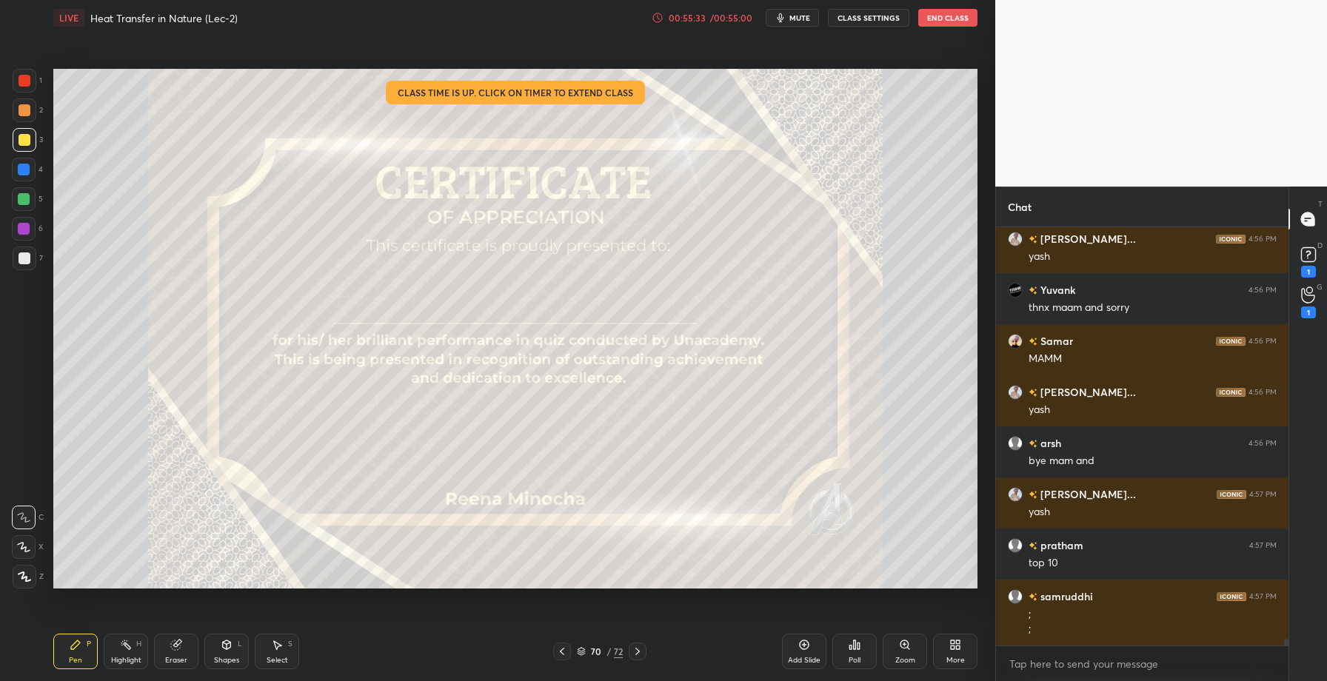
scroll to position [26380, 0]
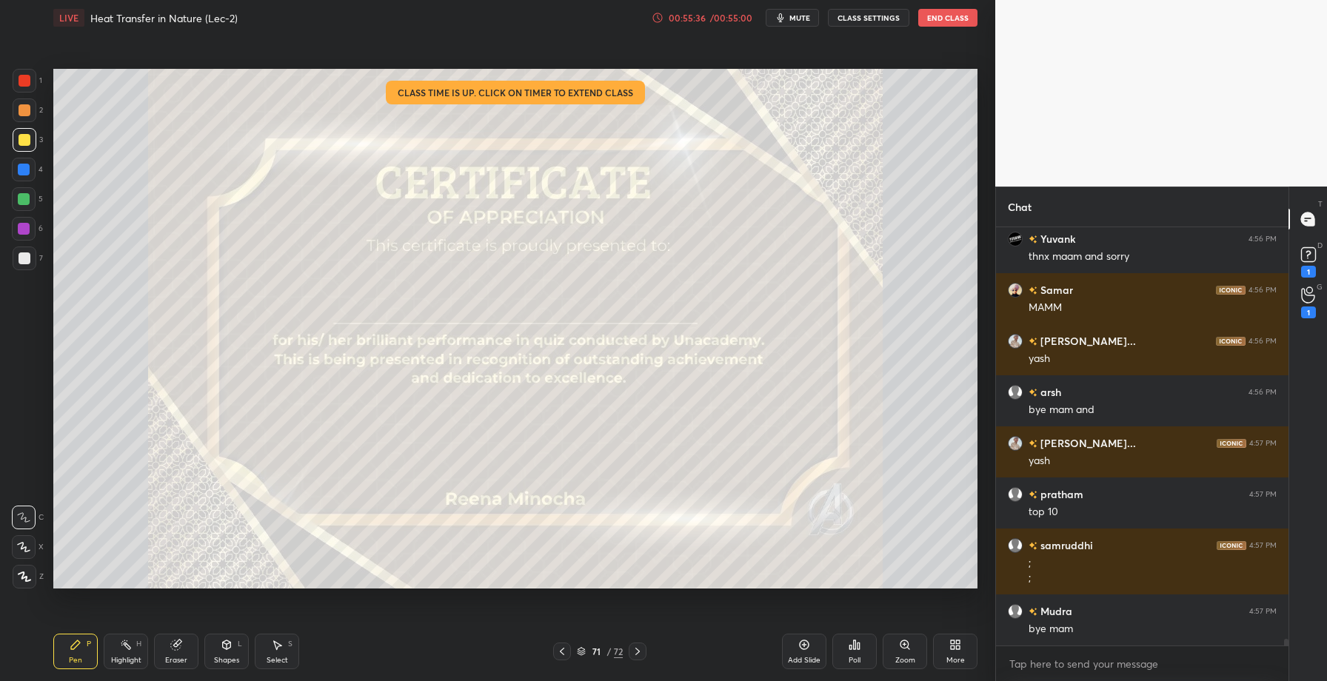
click at [846, 637] on div "Poll" at bounding box center [855, 652] width 44 height 36
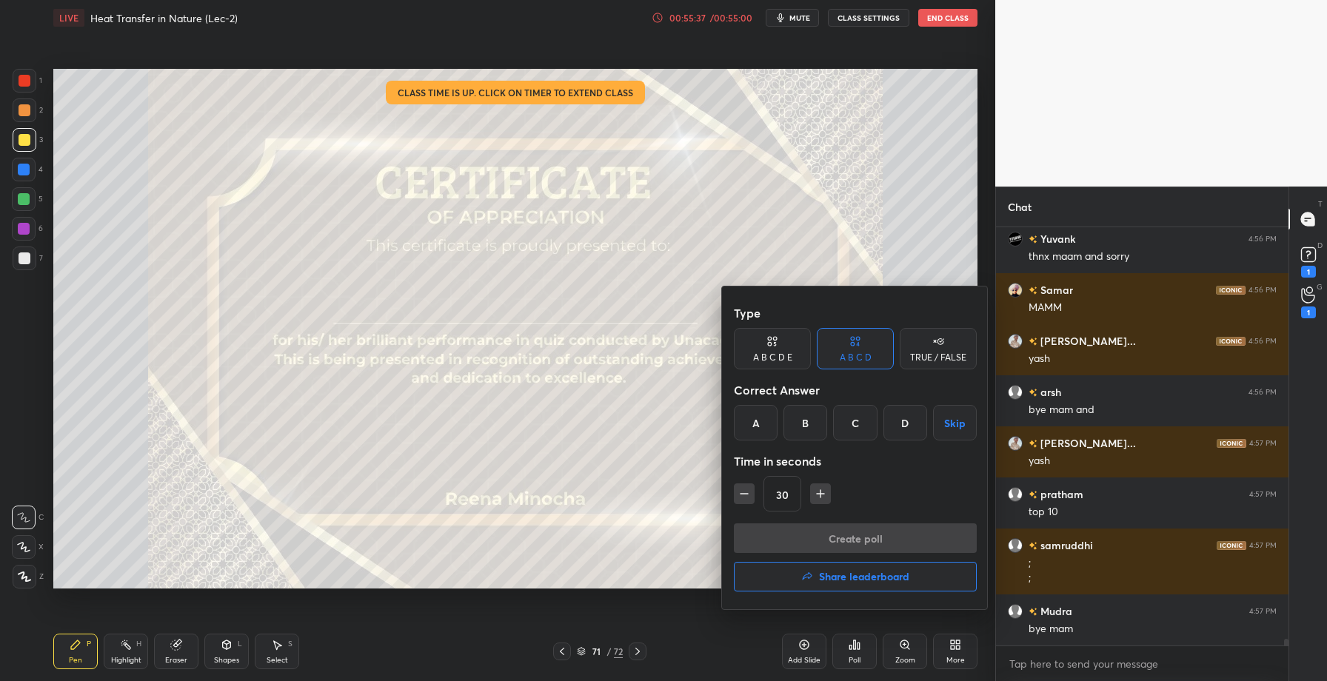
click at [819, 577] on button "Share leaderboard" at bounding box center [855, 577] width 243 height 30
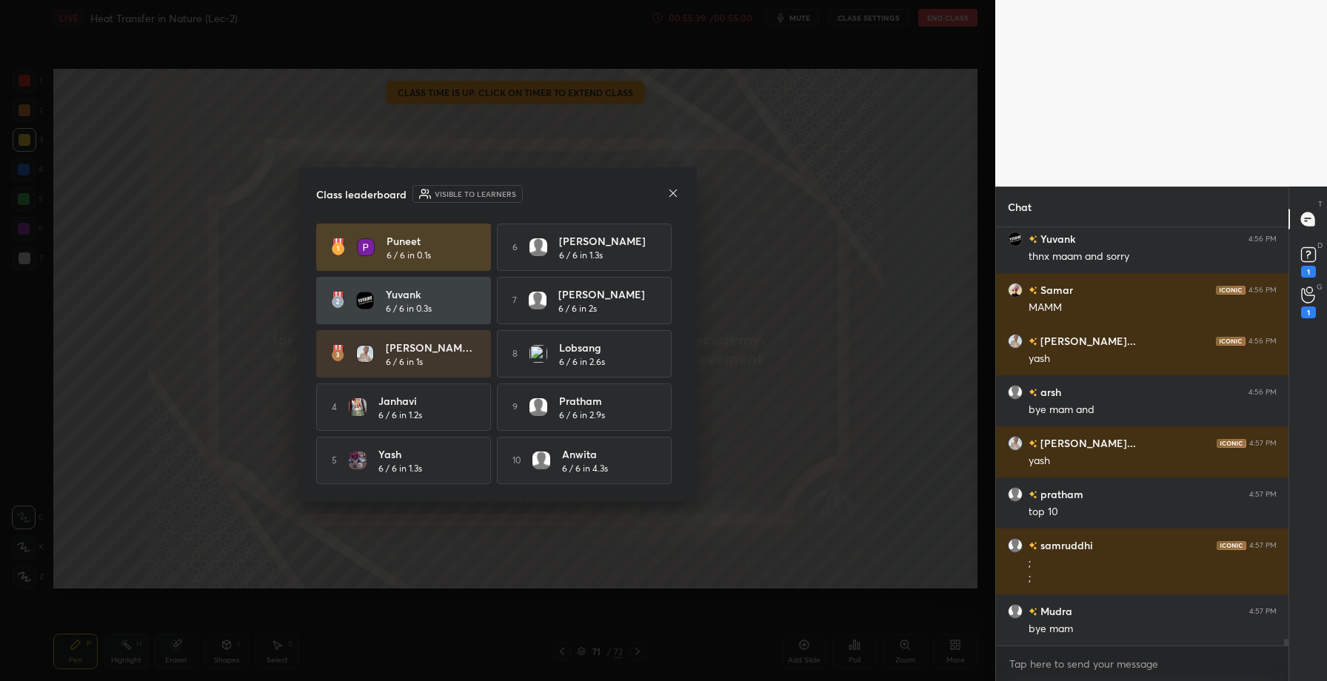
click at [667, 190] on icon at bounding box center [673, 193] width 12 height 12
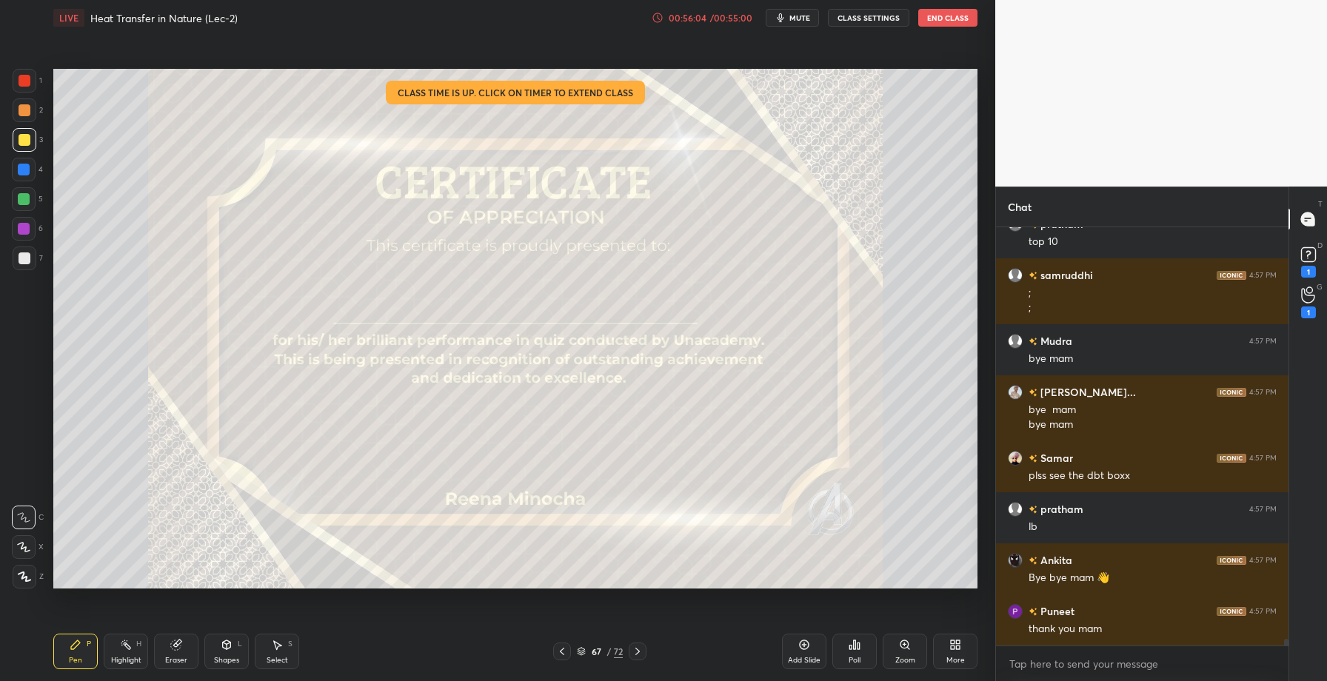
scroll to position [26701, 0]
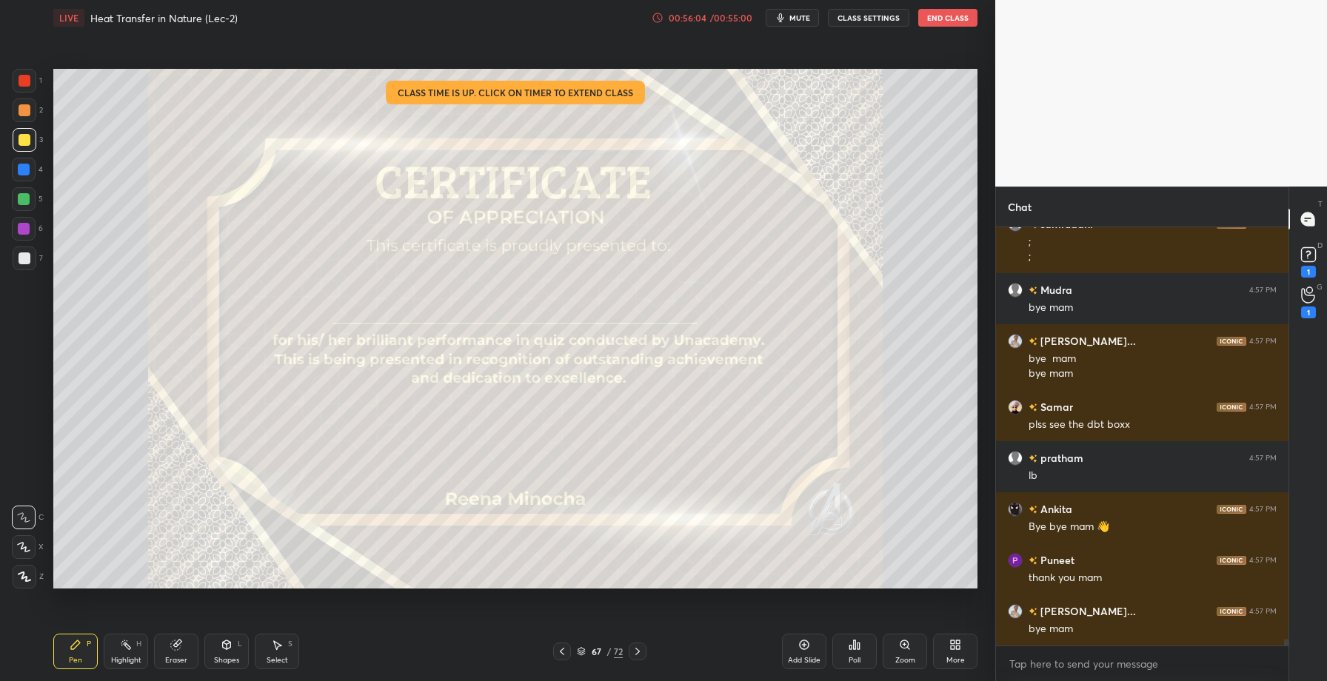
click at [860, 647] on icon at bounding box center [859, 646] width 2 height 7
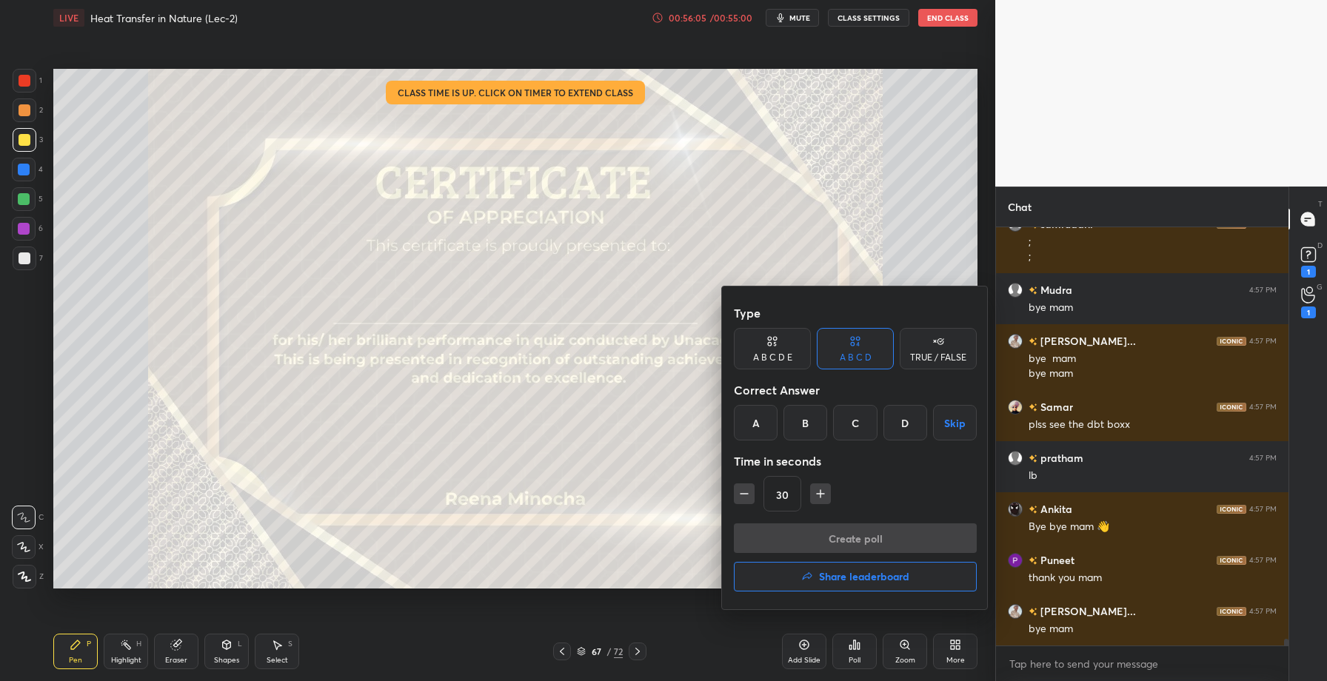
click at [781, 564] on button "Share leaderboard" at bounding box center [855, 577] width 243 height 30
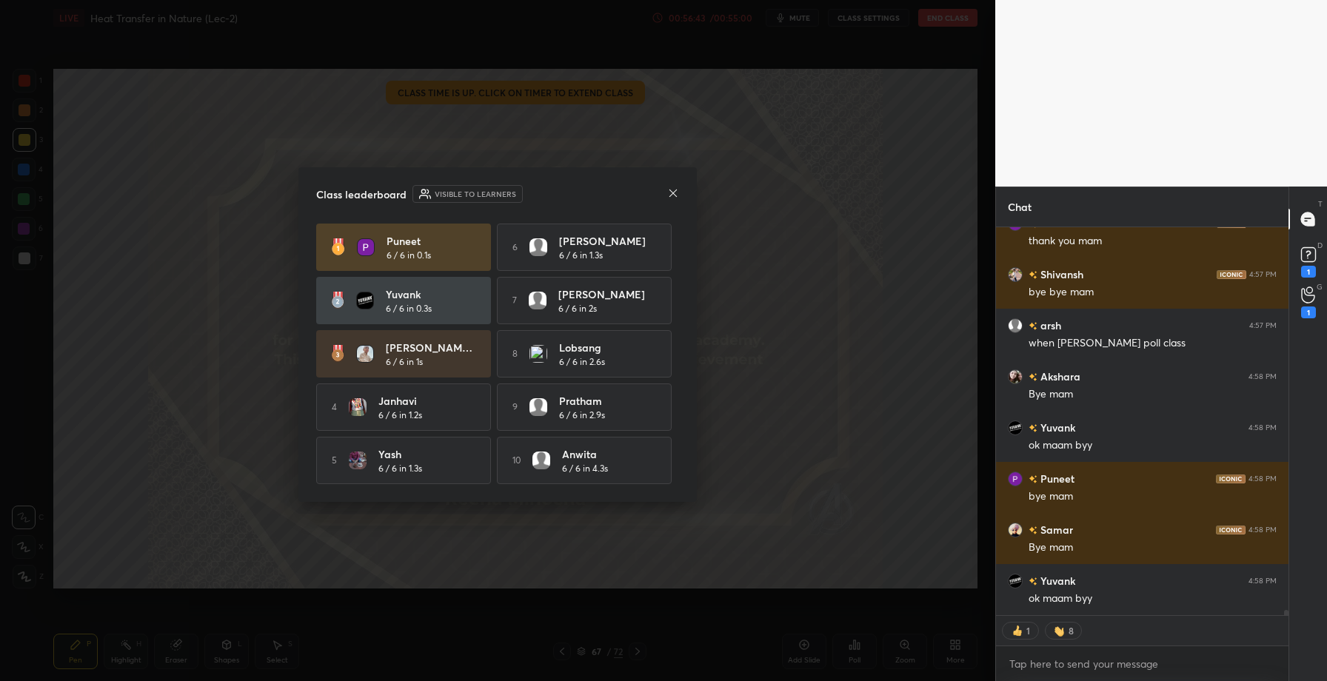
scroll to position [26978, 0]
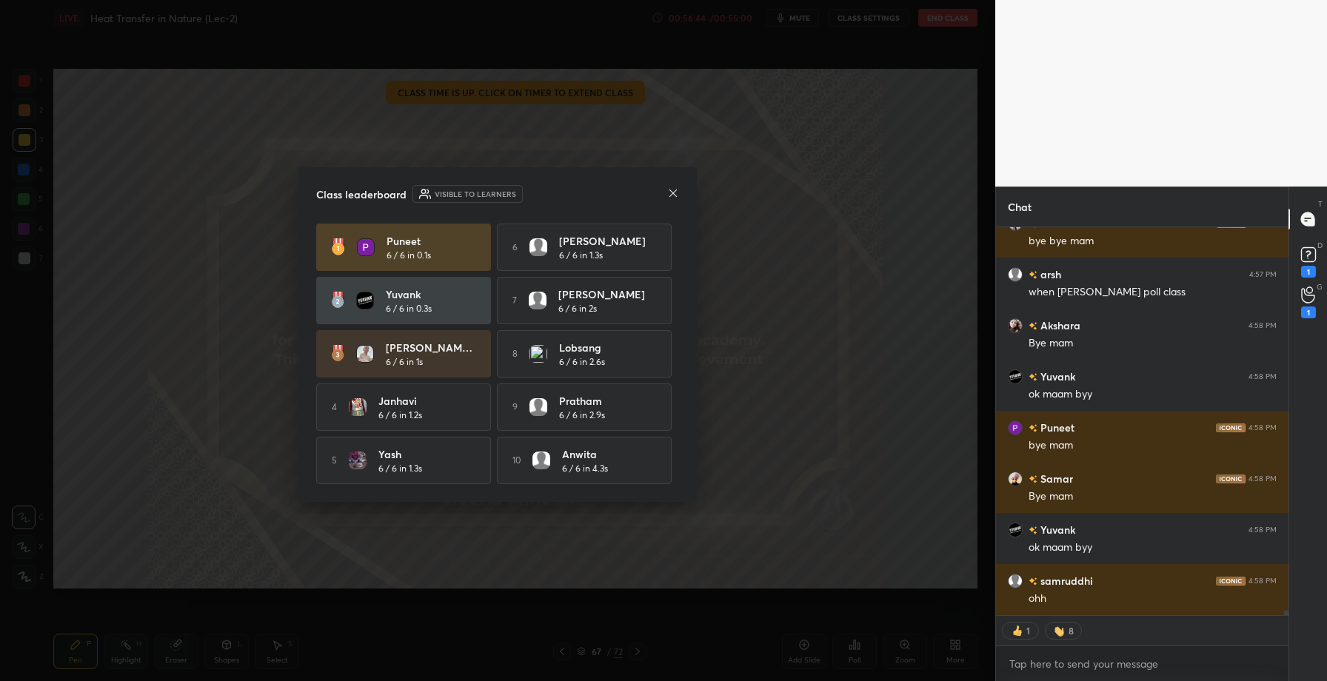
click at [669, 189] on icon at bounding box center [673, 193] width 12 height 12
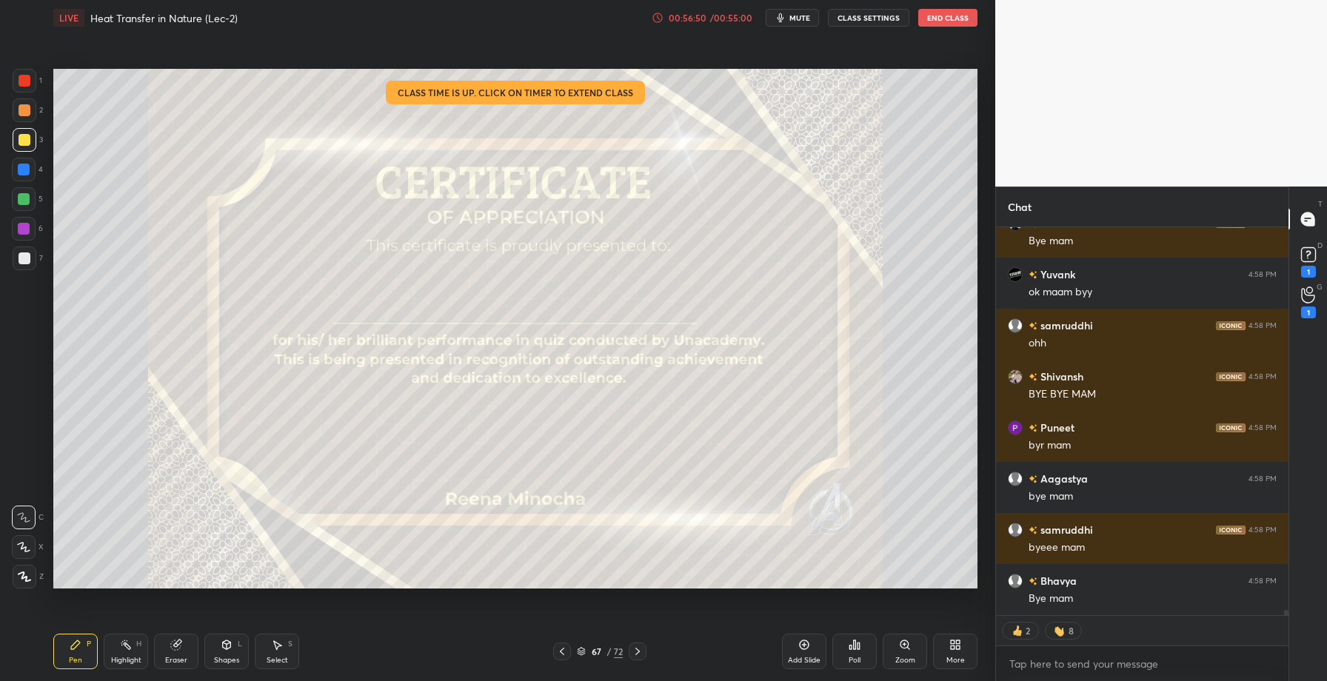
scroll to position [27285, 0]
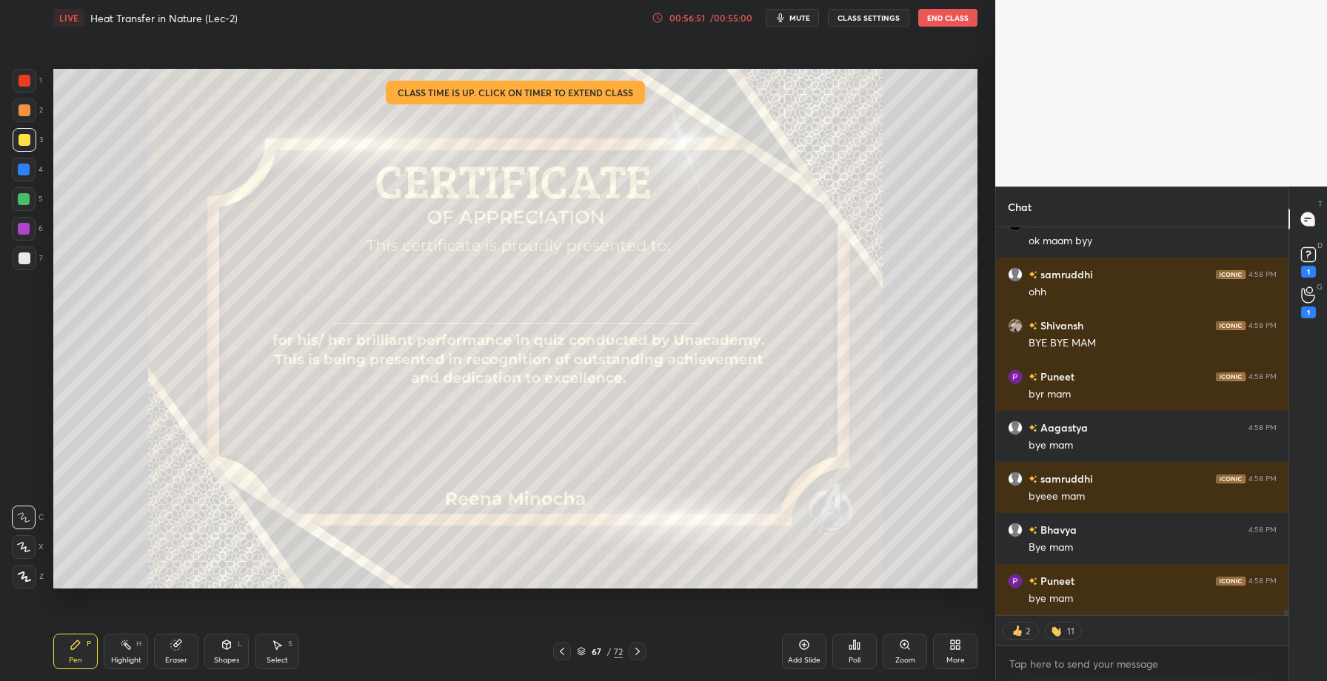
click at [949, 18] on button "End Class" at bounding box center [948, 18] width 59 height 18
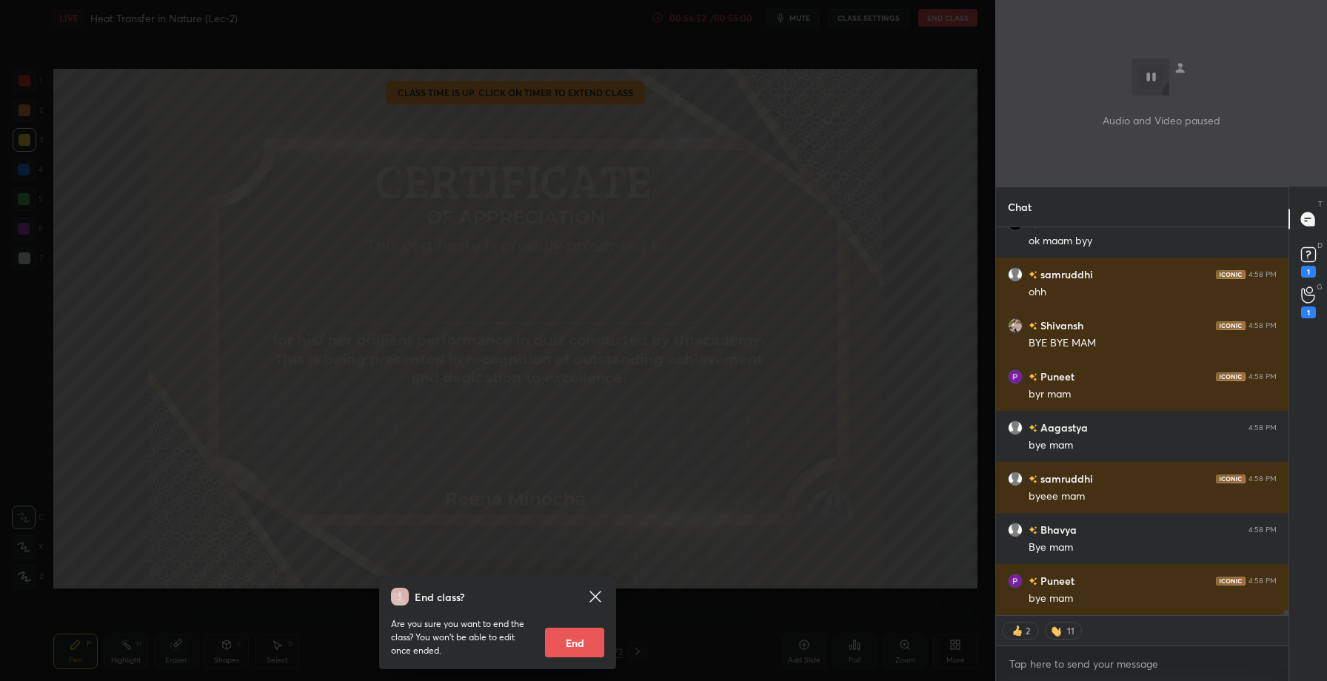
scroll to position [27336, 0]
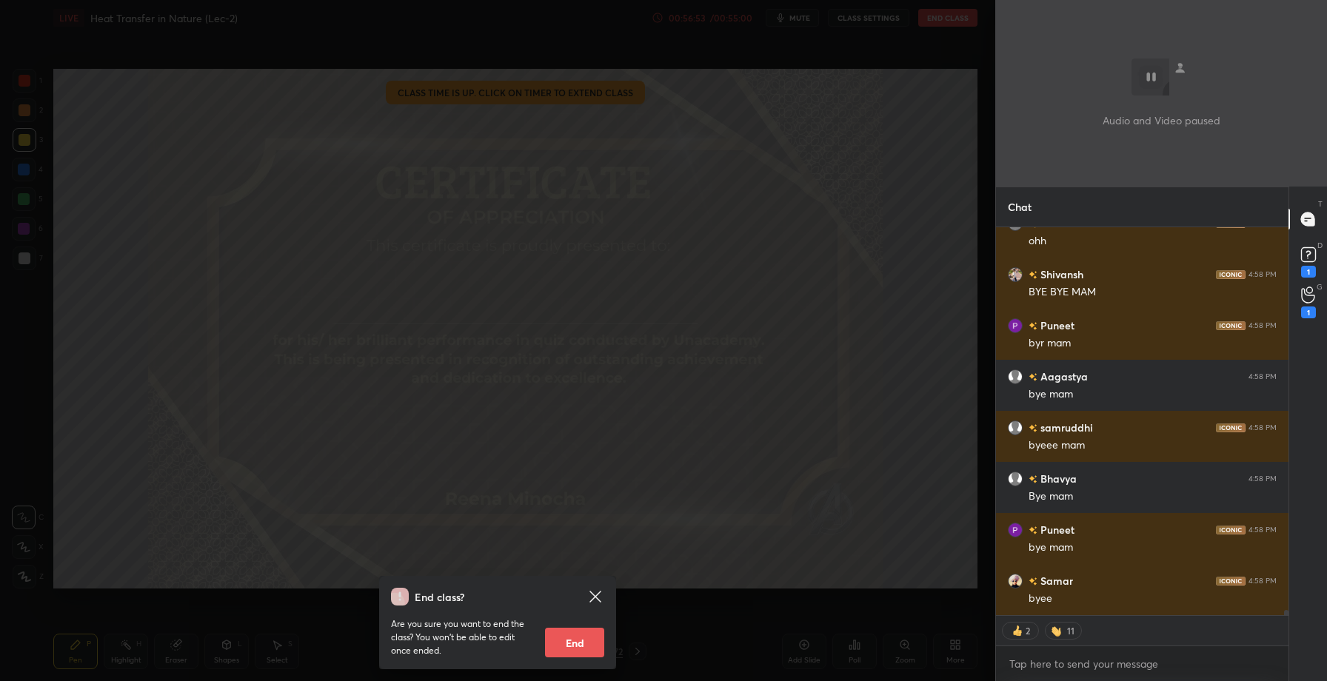
click at [553, 644] on button "End" at bounding box center [574, 643] width 59 height 30
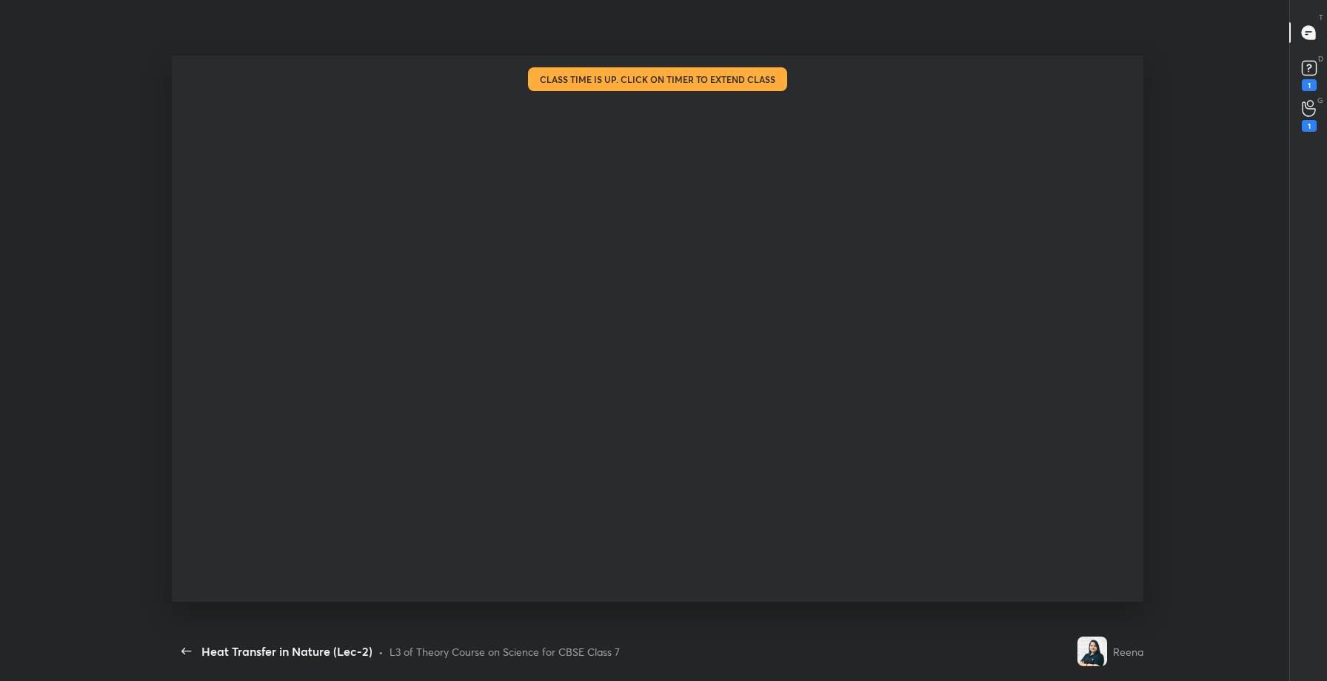
scroll to position [513, 268]
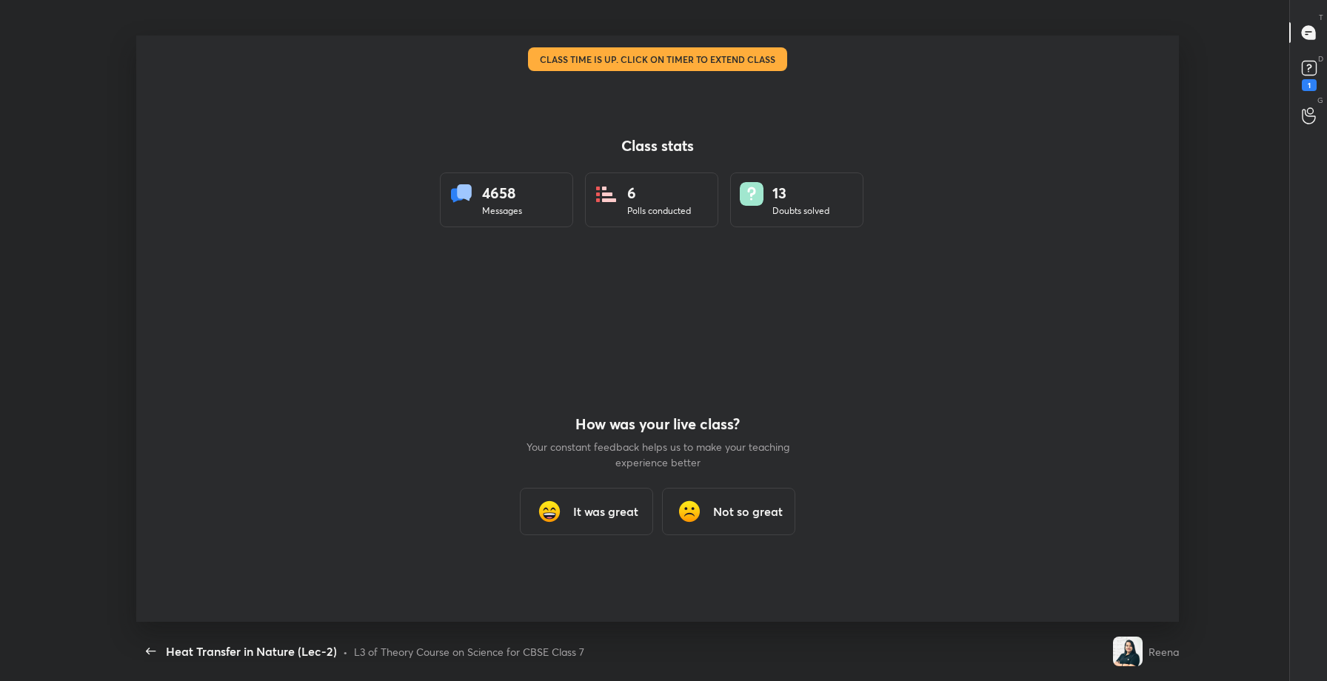
click at [590, 508] on h3 "It was great" at bounding box center [605, 512] width 65 height 18
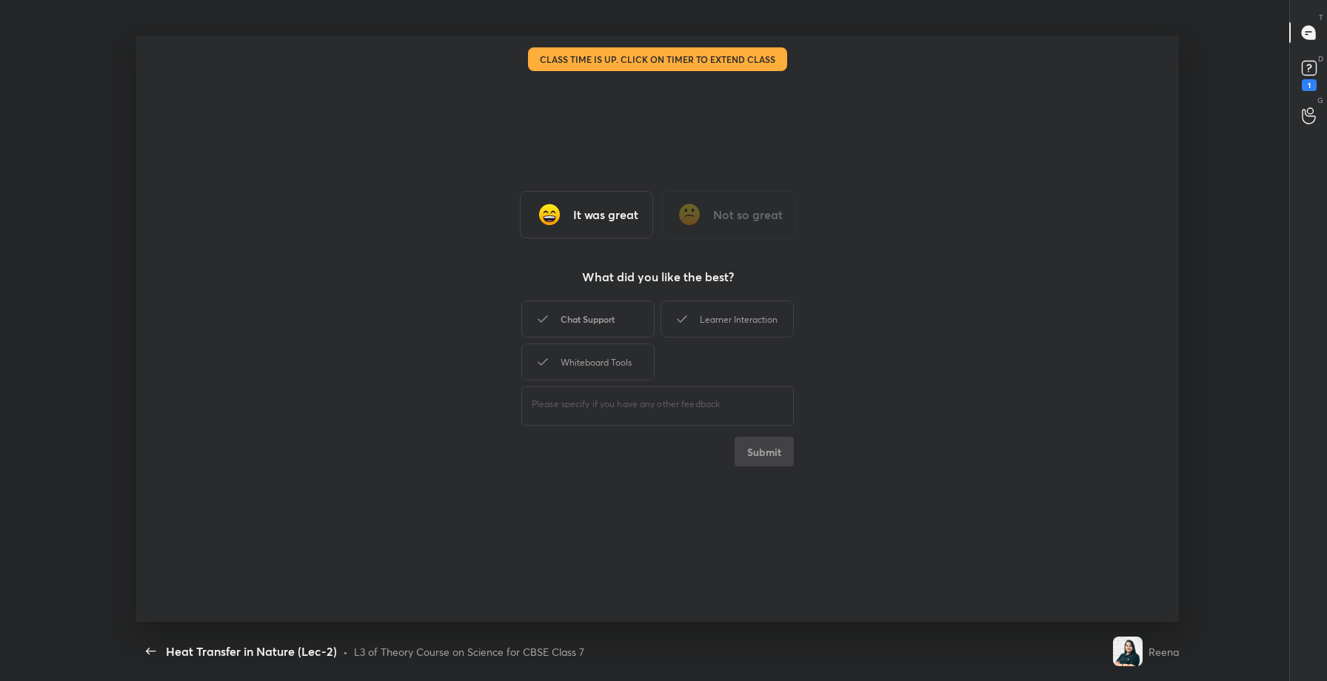
click at [612, 327] on div "Chat Support" at bounding box center [587, 319] width 133 height 37
click at [769, 448] on button "Submit" at bounding box center [764, 452] width 59 height 30
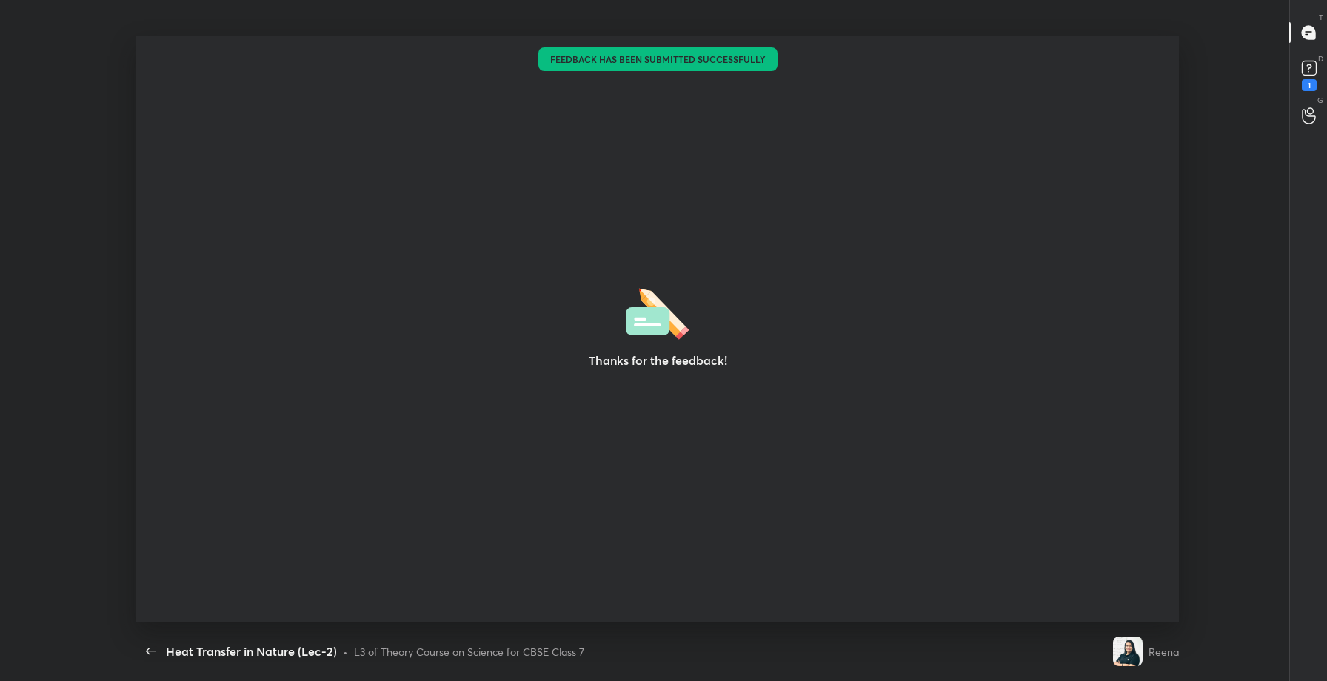
type textarea "x"
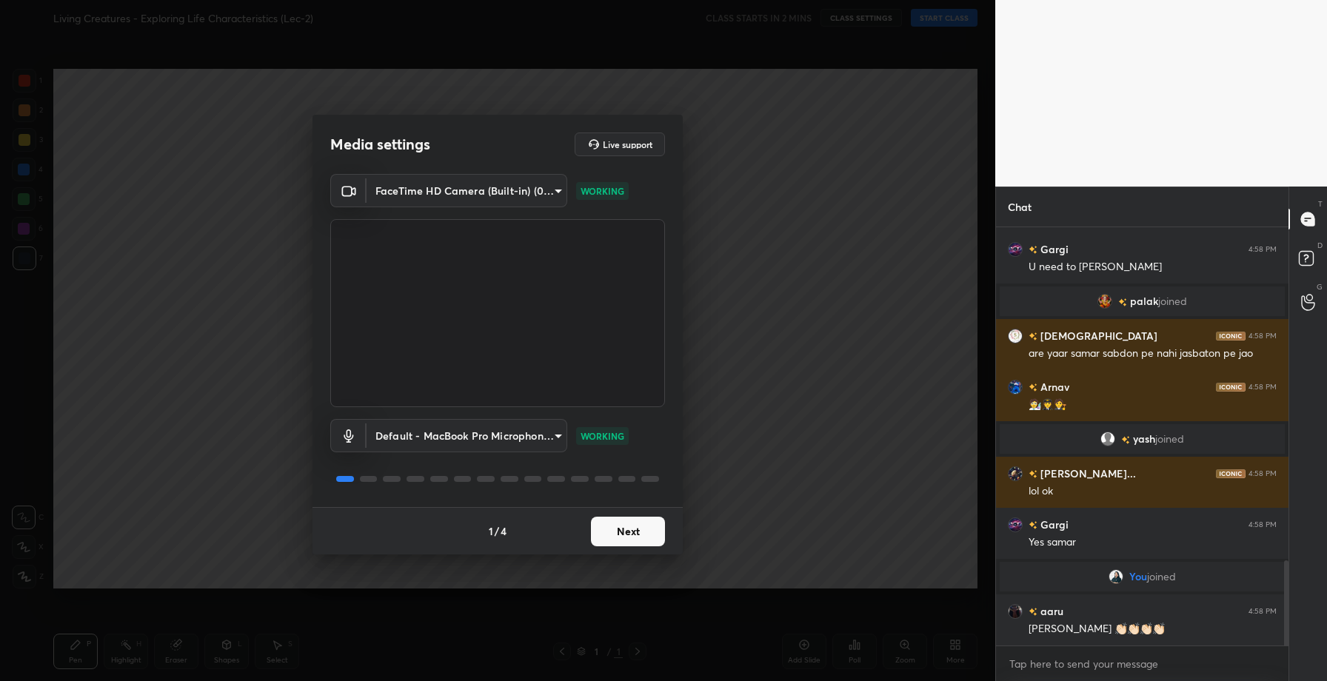
scroll to position [1644, 0]
click at [612, 542] on button "Next" at bounding box center [628, 532] width 74 height 30
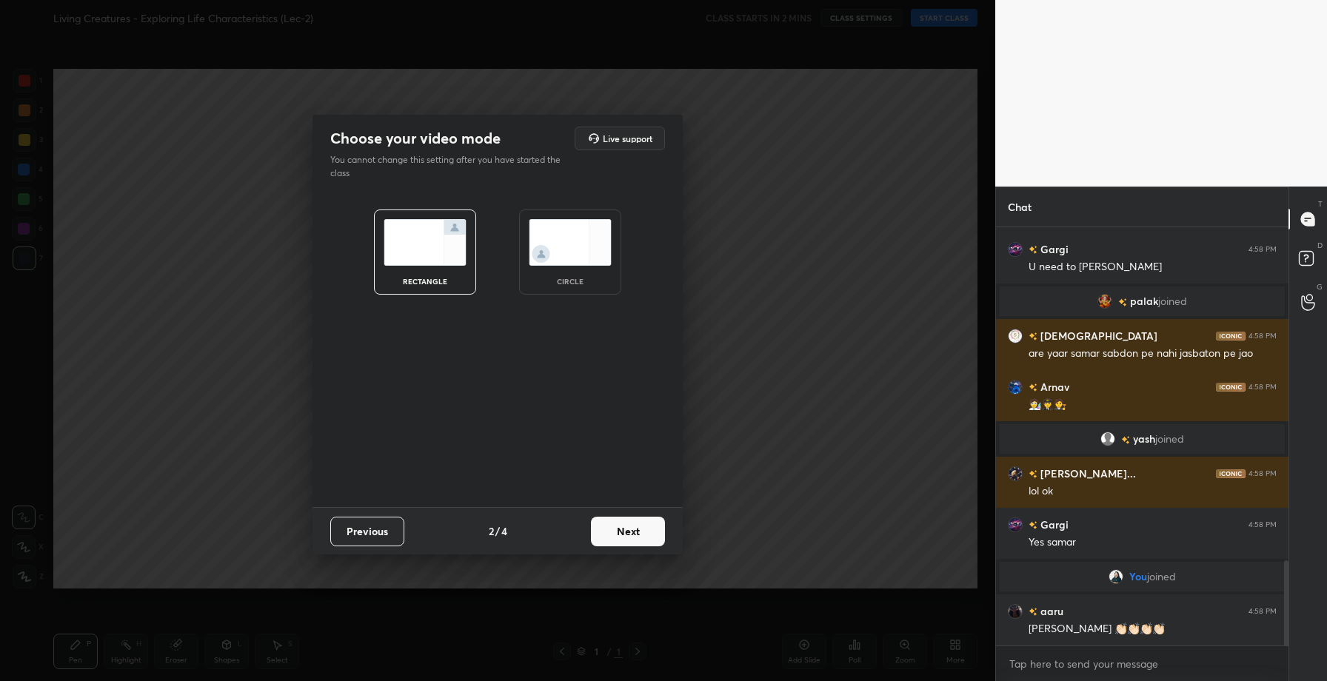
click at [612, 542] on button "Next" at bounding box center [628, 532] width 74 height 30
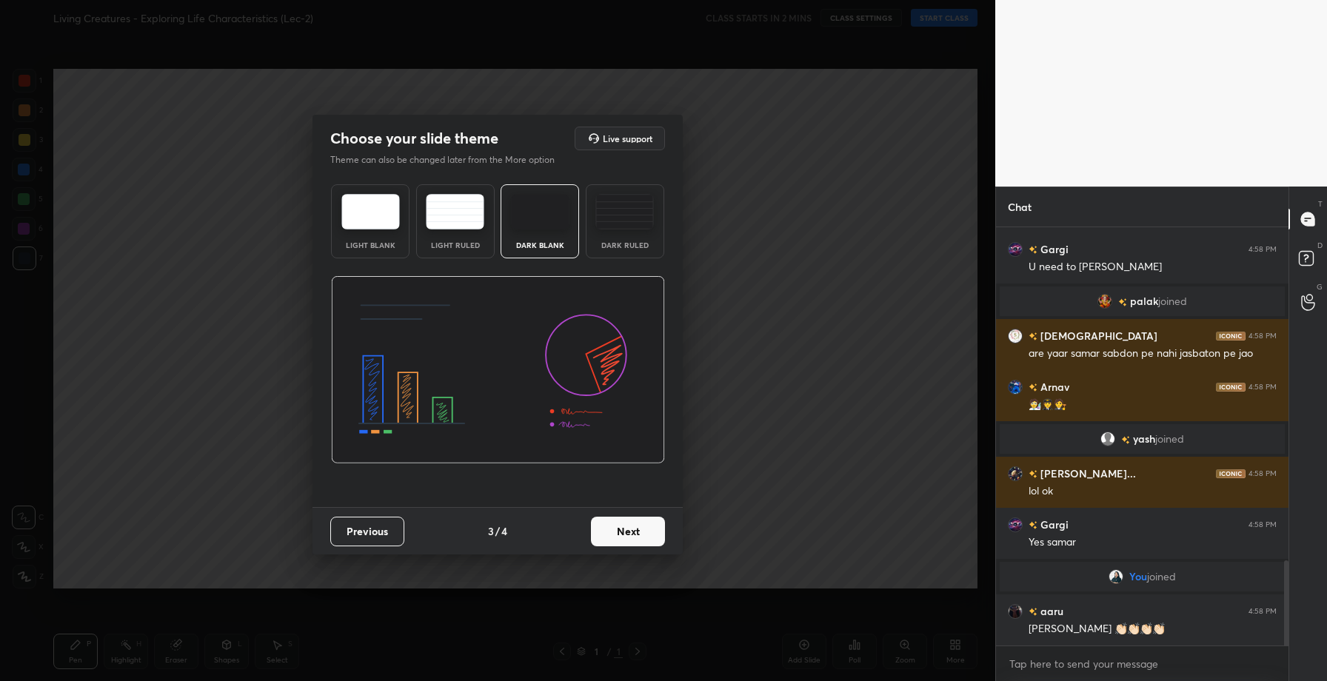
click at [612, 542] on button "Next" at bounding box center [628, 532] width 74 height 30
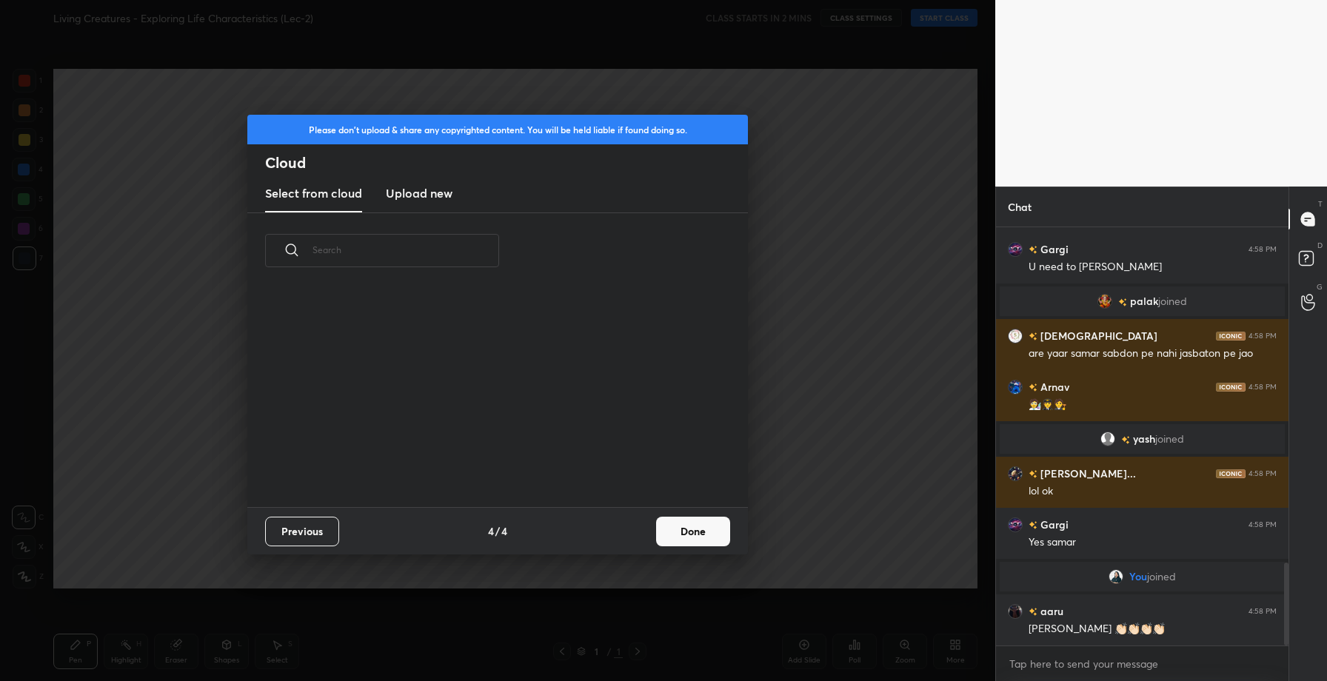
scroll to position [1695, 0]
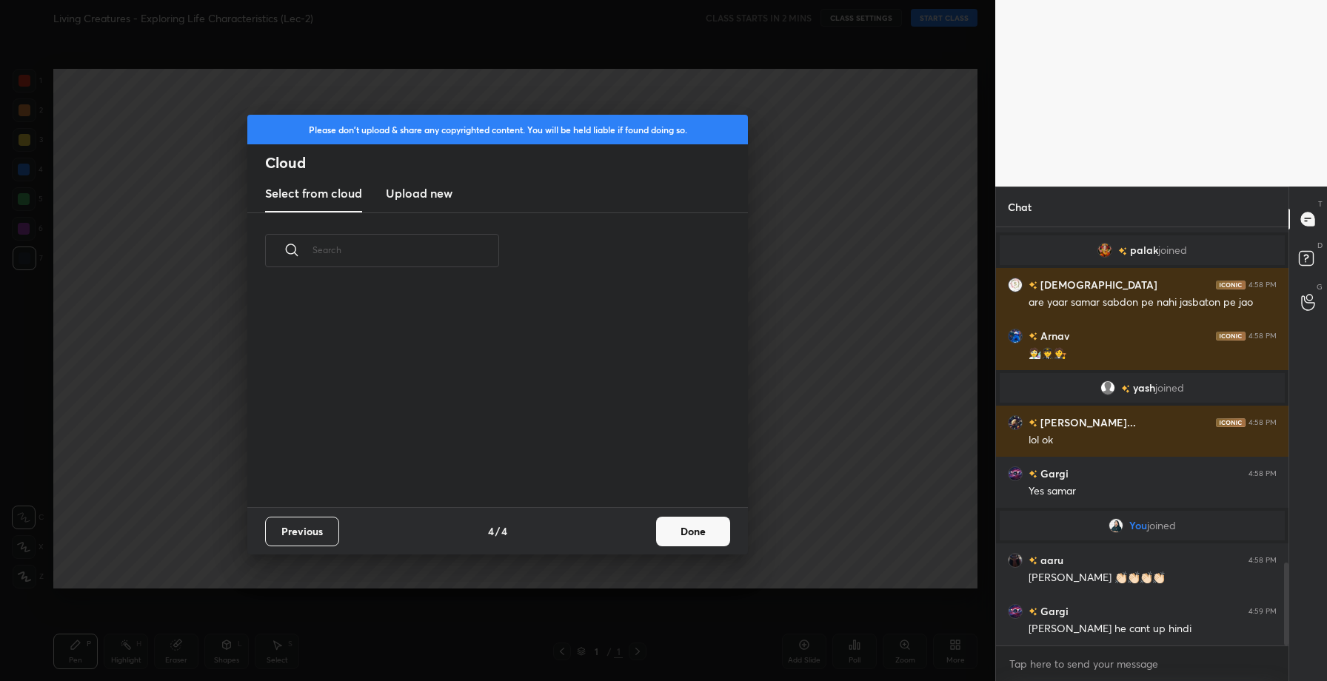
click at [425, 204] on new "Upload new" at bounding box center [419, 194] width 67 height 37
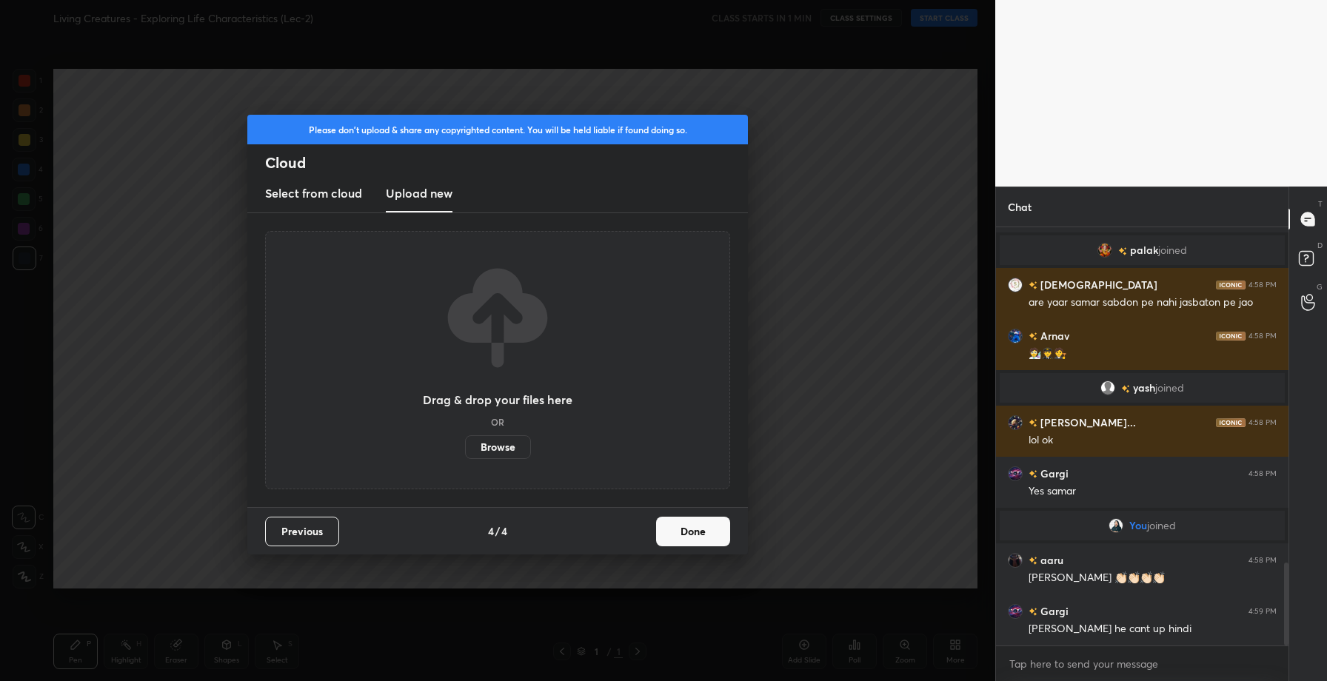
click at [490, 456] on label "Browse" at bounding box center [498, 448] width 66 height 24
click at [465, 456] on input "Browse" at bounding box center [465, 448] width 0 height 24
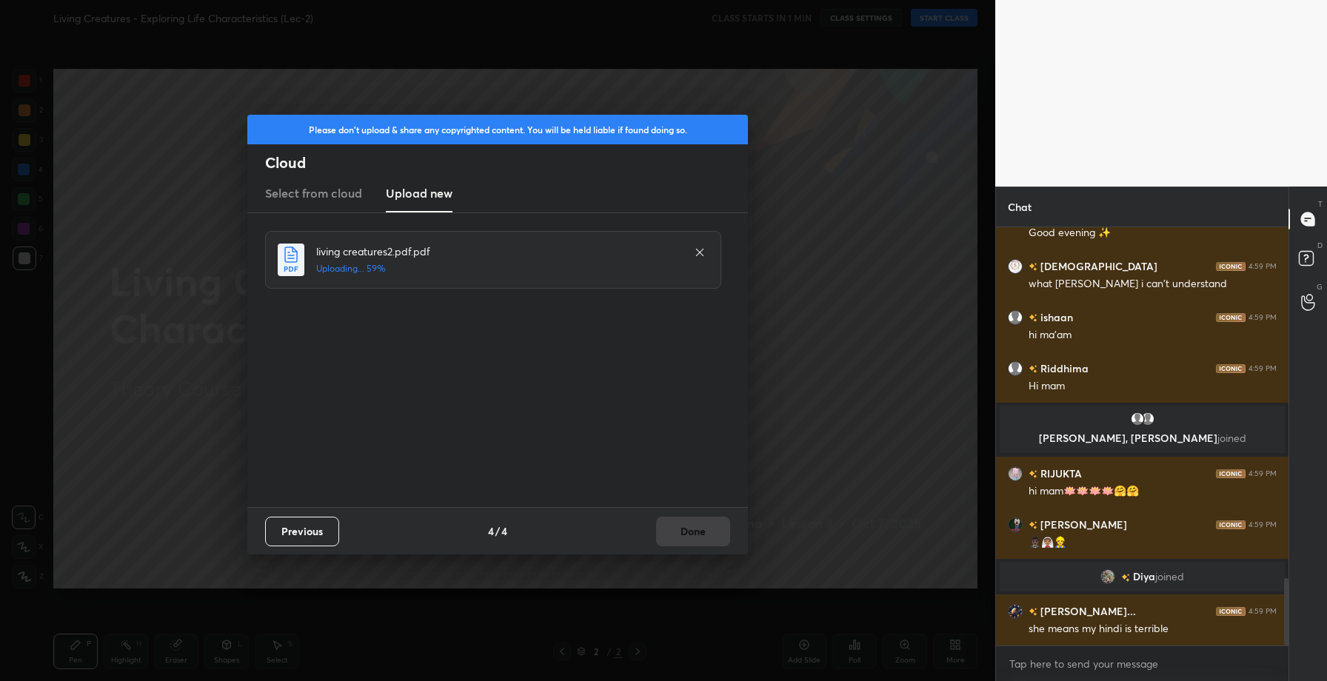
scroll to position [2241, 0]
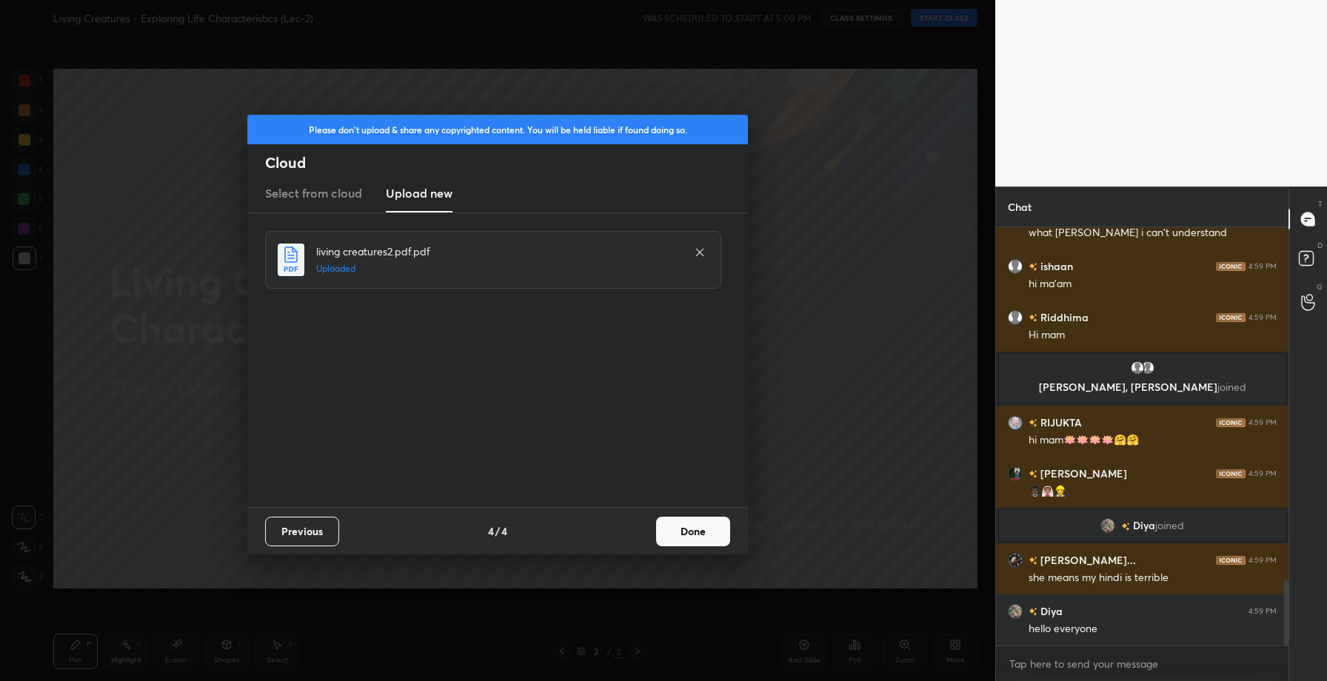
click at [687, 539] on button "Done" at bounding box center [693, 532] width 74 height 30
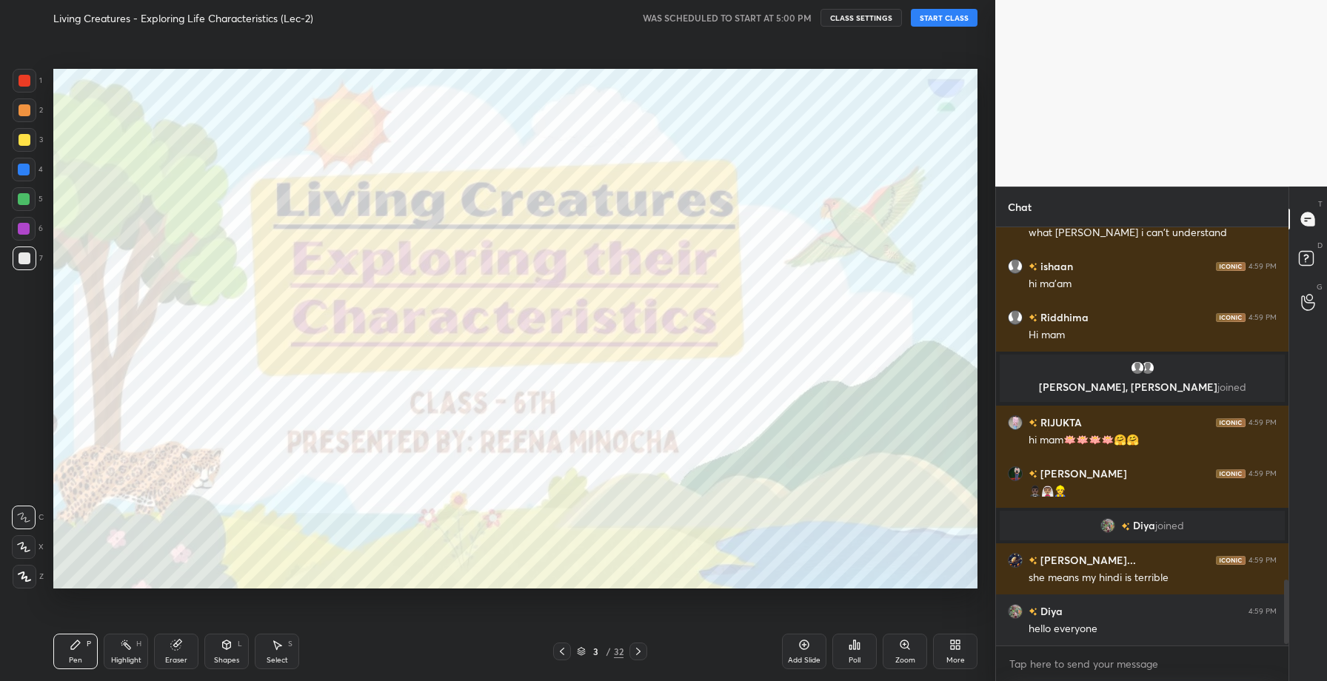
scroll to position [2292, 0]
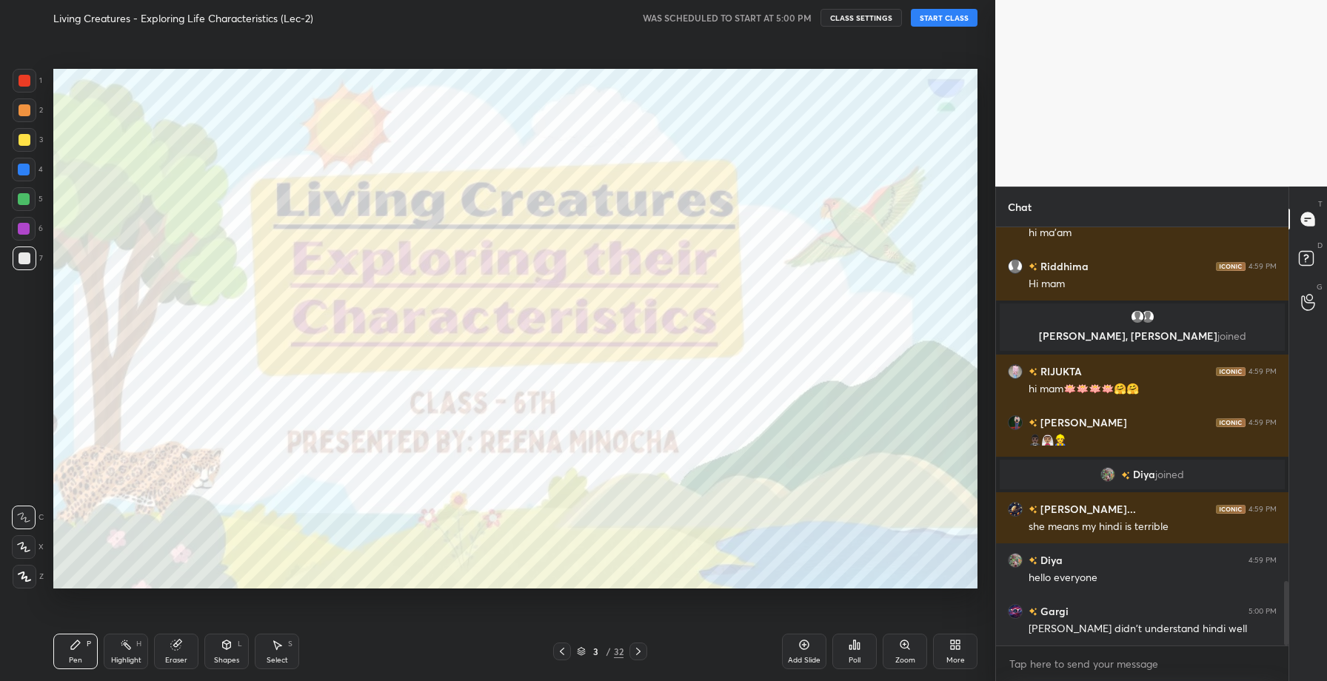
click at [638, 645] on div at bounding box center [639, 652] width 18 height 18
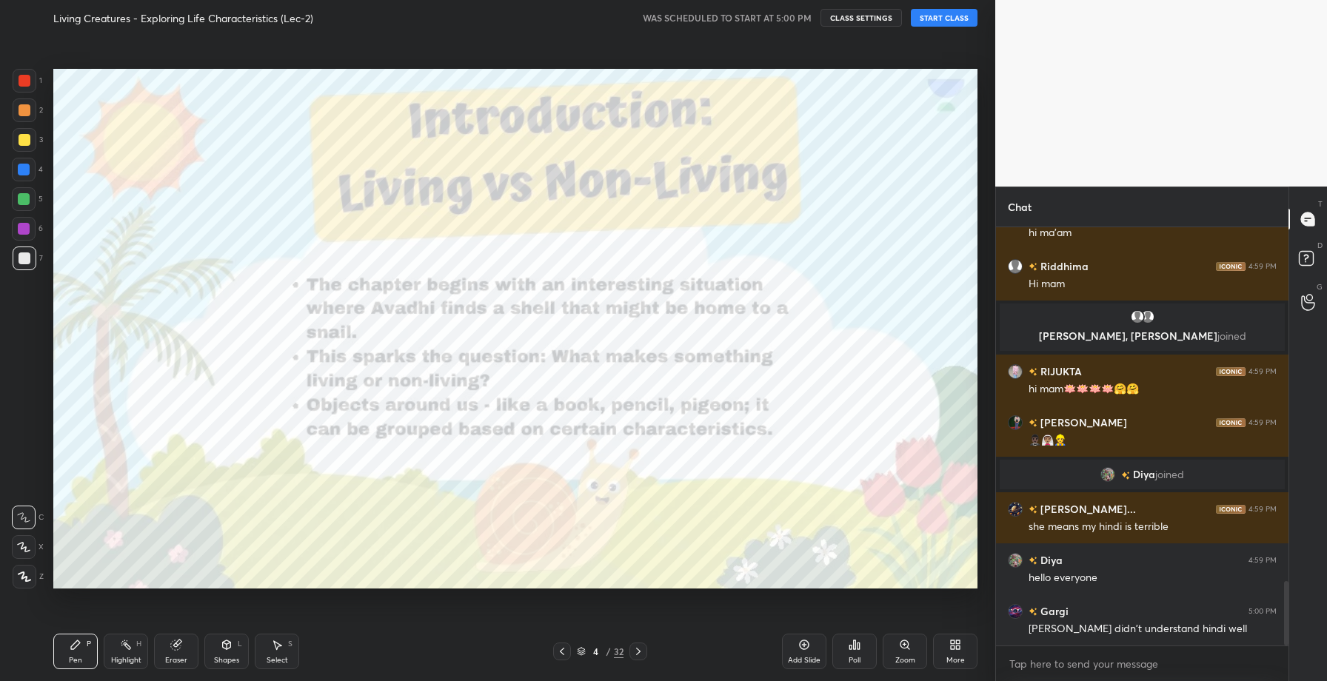
click at [638, 645] on div at bounding box center [639, 652] width 18 height 18
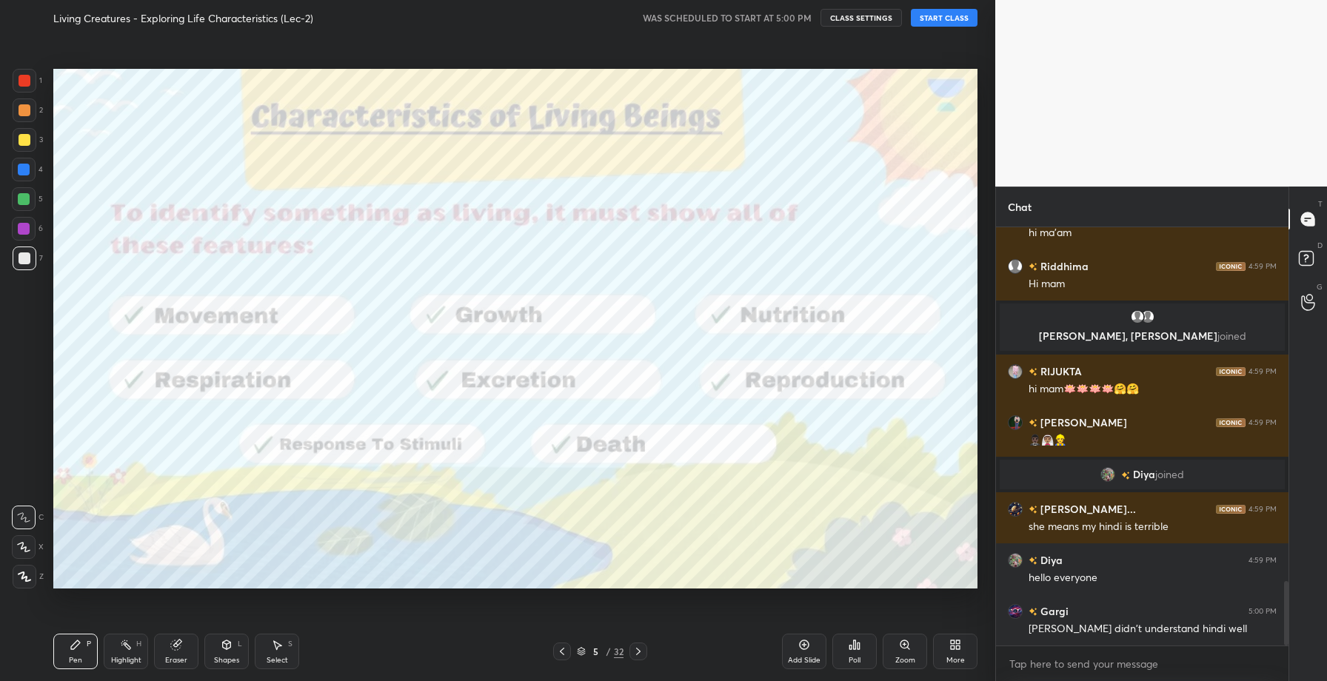
click at [638, 645] on div at bounding box center [639, 652] width 18 height 18
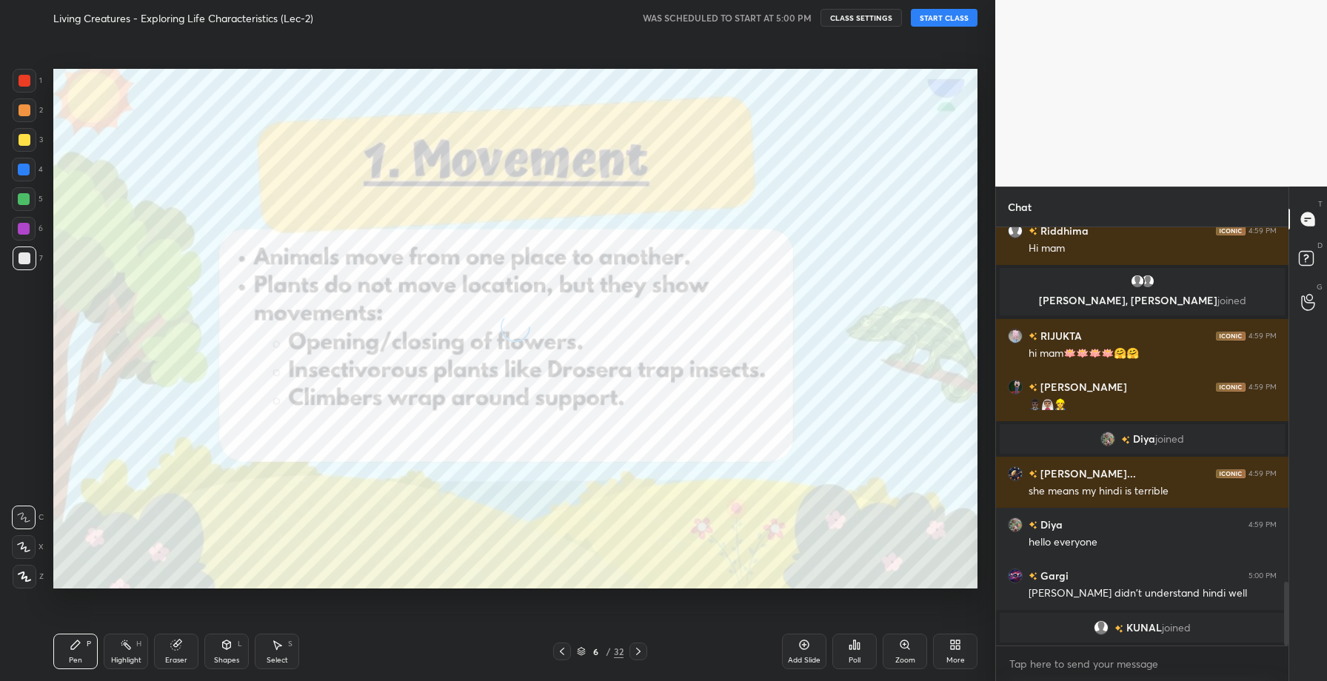
click at [638, 645] on div at bounding box center [639, 652] width 18 height 18
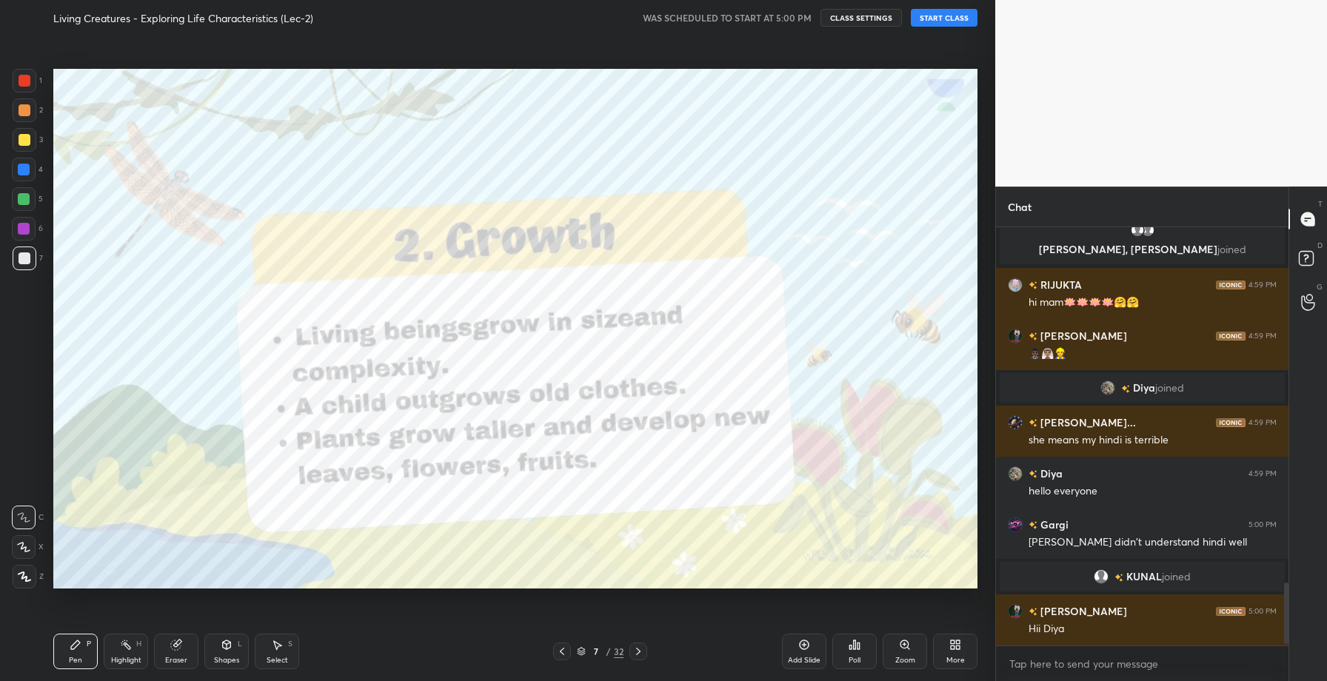
scroll to position [2403, 0]
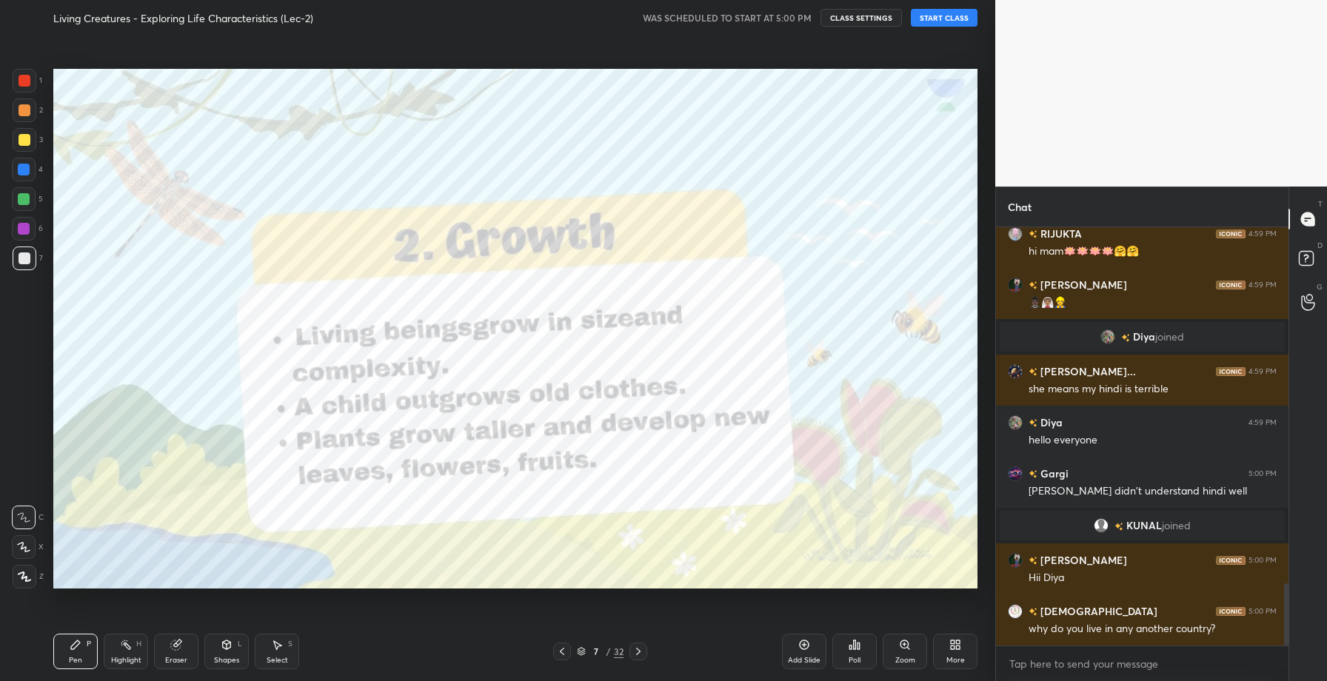
click at [638, 645] on div at bounding box center [639, 652] width 18 height 18
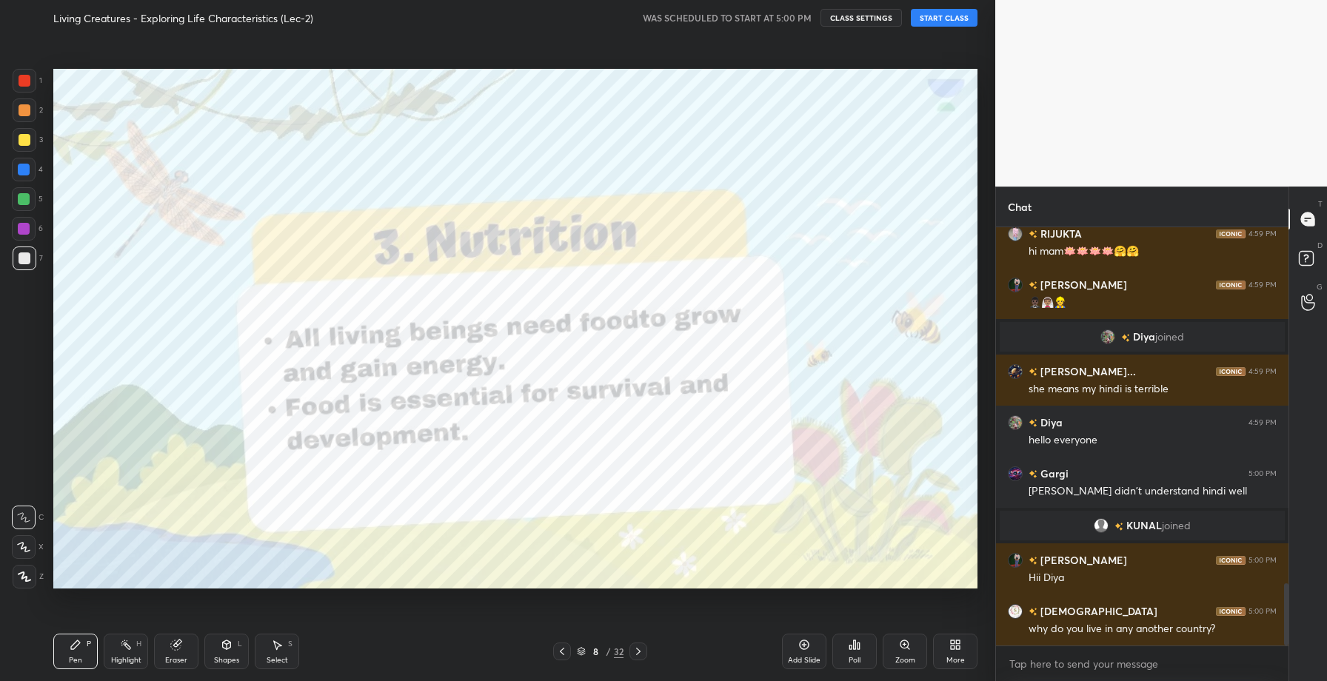
click at [638, 645] on div at bounding box center [639, 652] width 18 height 18
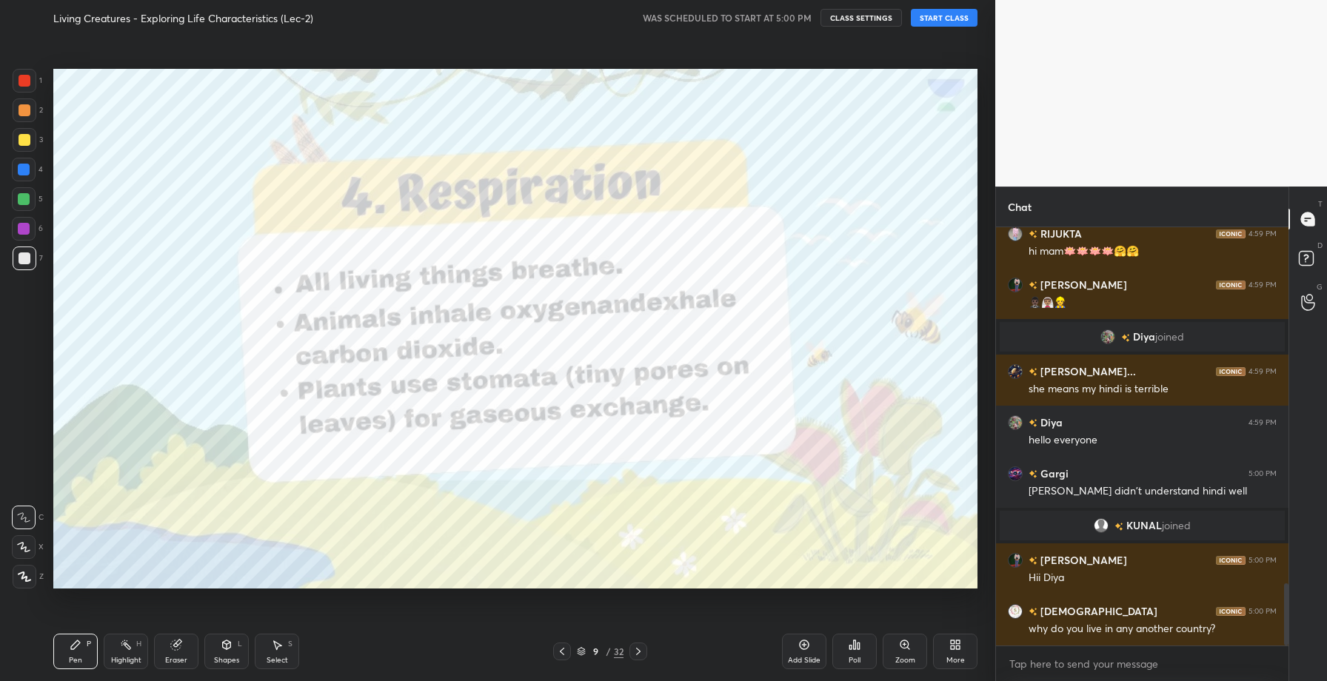
click at [638, 645] on div at bounding box center [639, 652] width 18 height 18
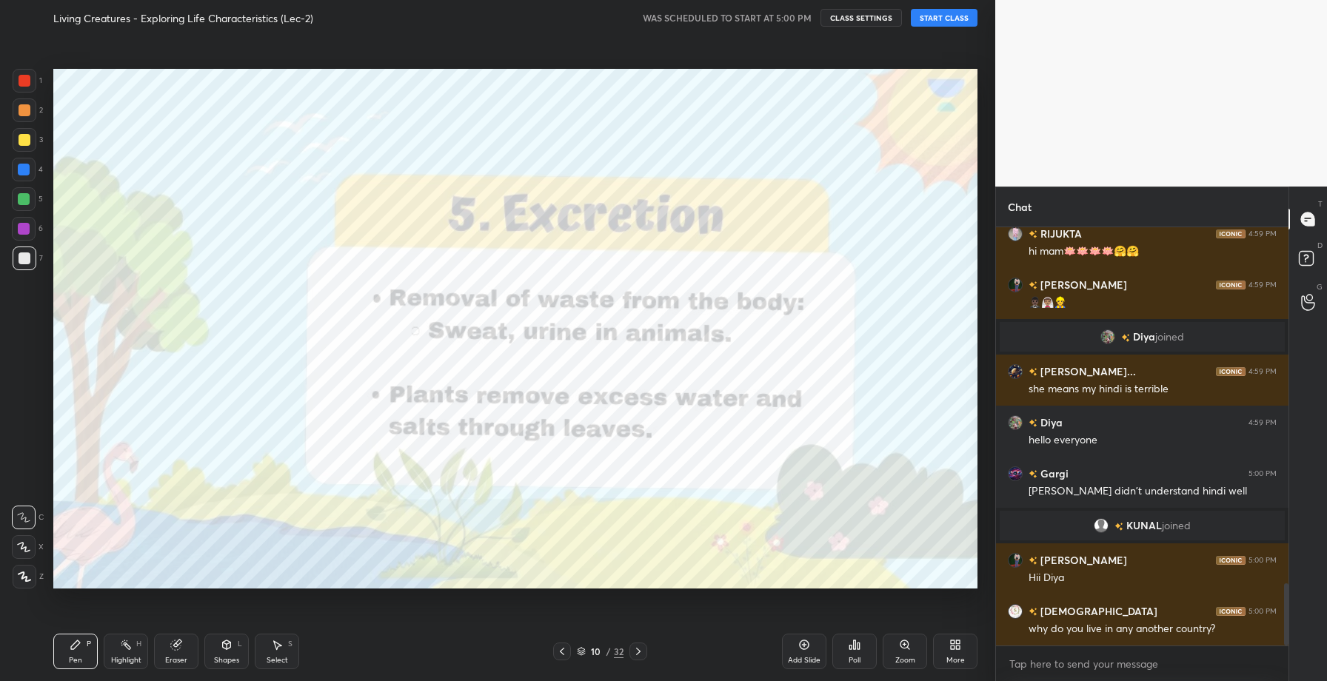
click at [563, 653] on icon at bounding box center [562, 652] width 12 height 12
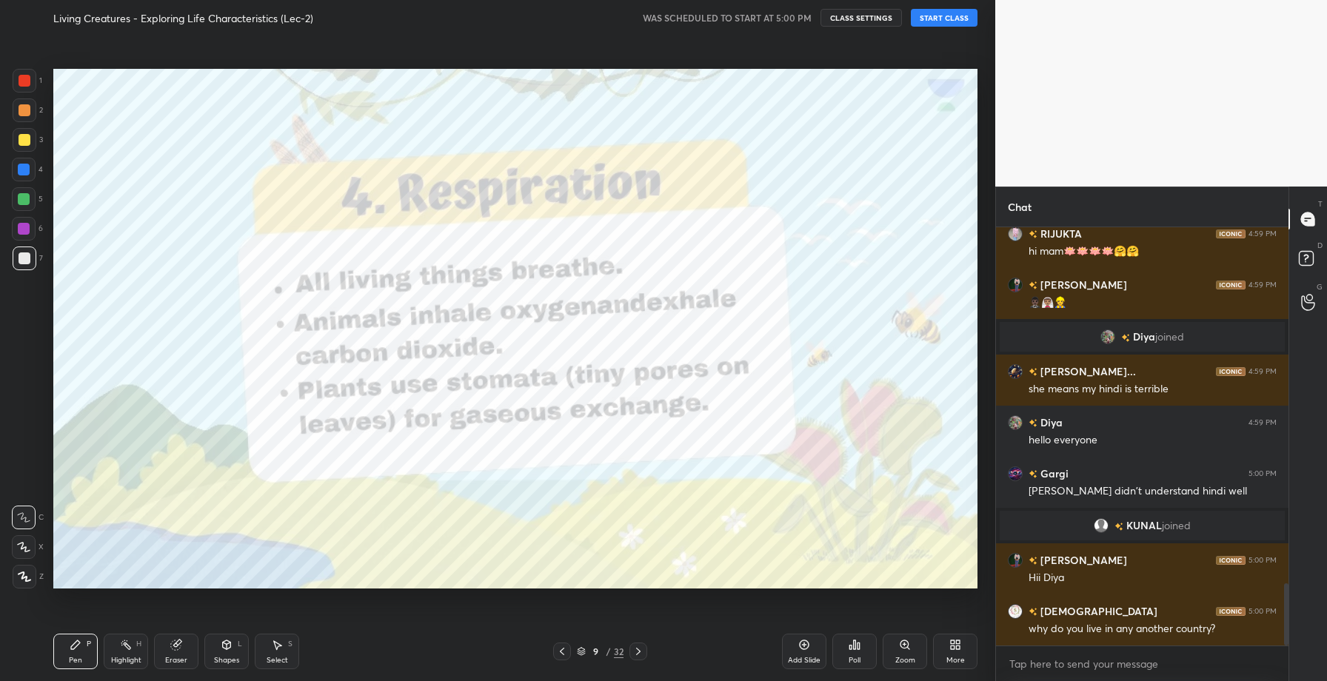
click at [563, 653] on icon at bounding box center [562, 652] width 12 height 12
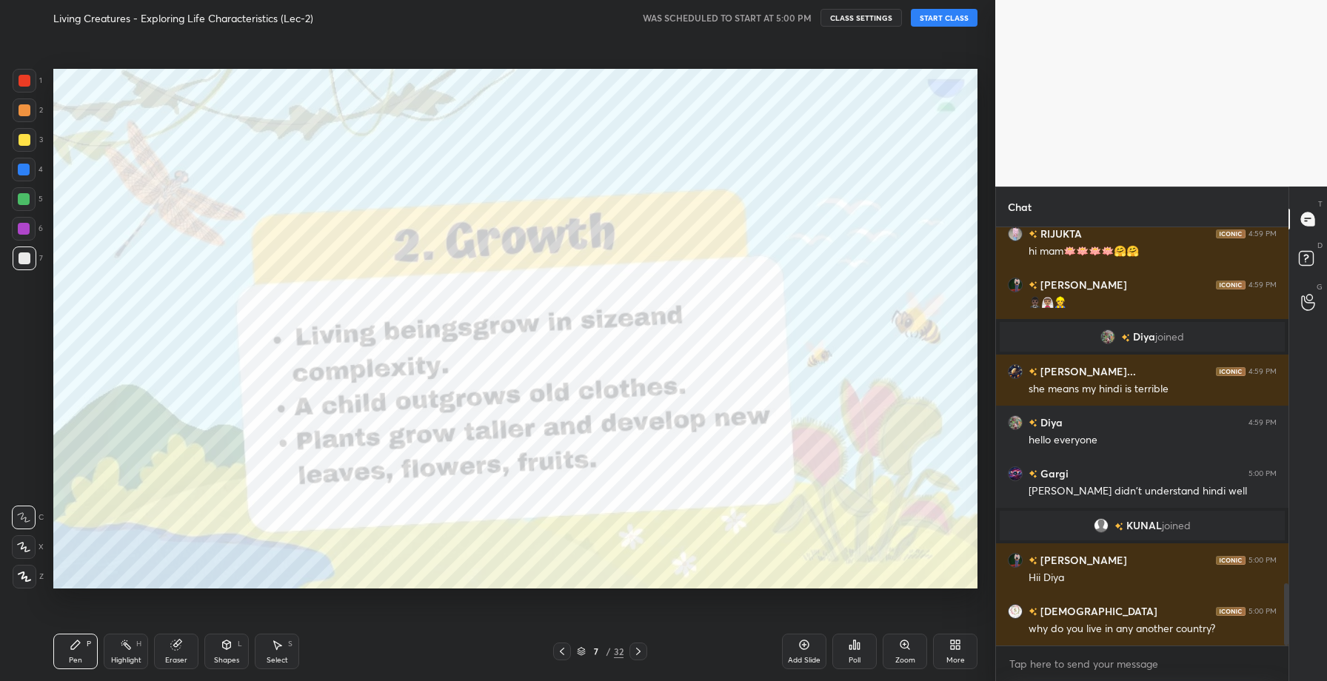
click at [563, 653] on icon at bounding box center [562, 652] width 12 height 12
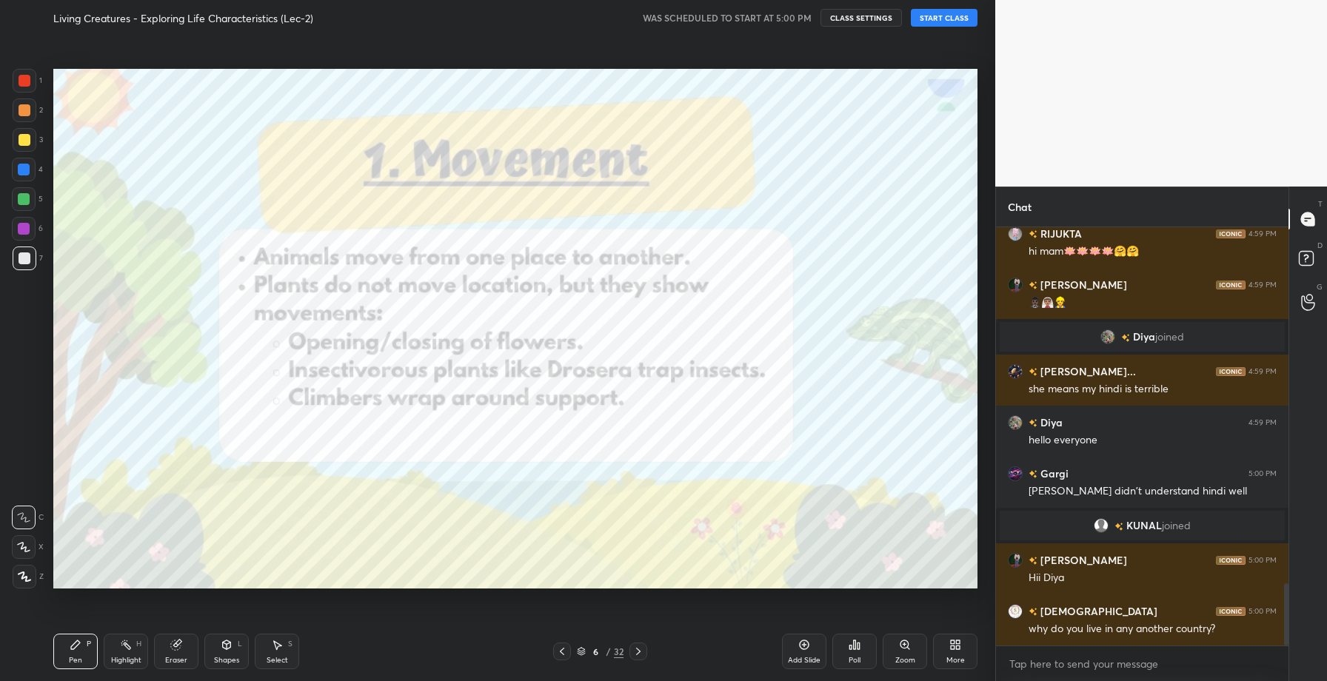
click at [563, 653] on icon at bounding box center [562, 652] width 12 height 12
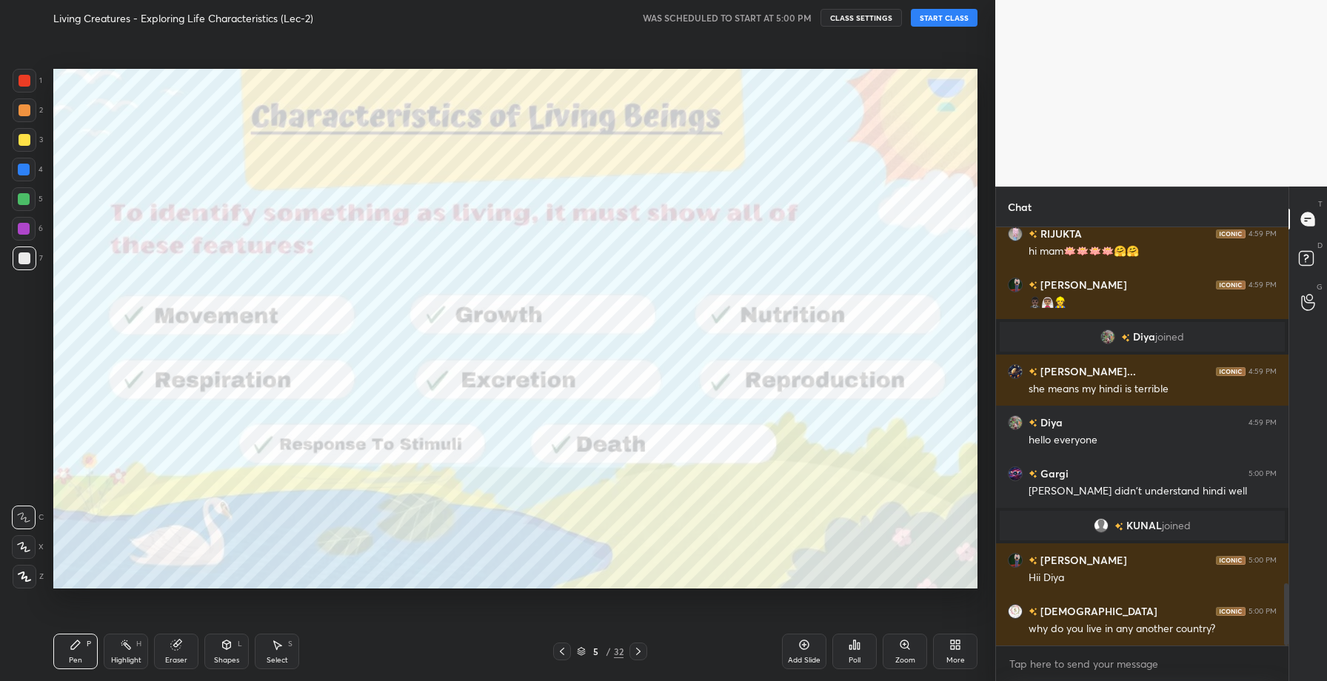
click at [563, 653] on icon at bounding box center [562, 652] width 12 height 12
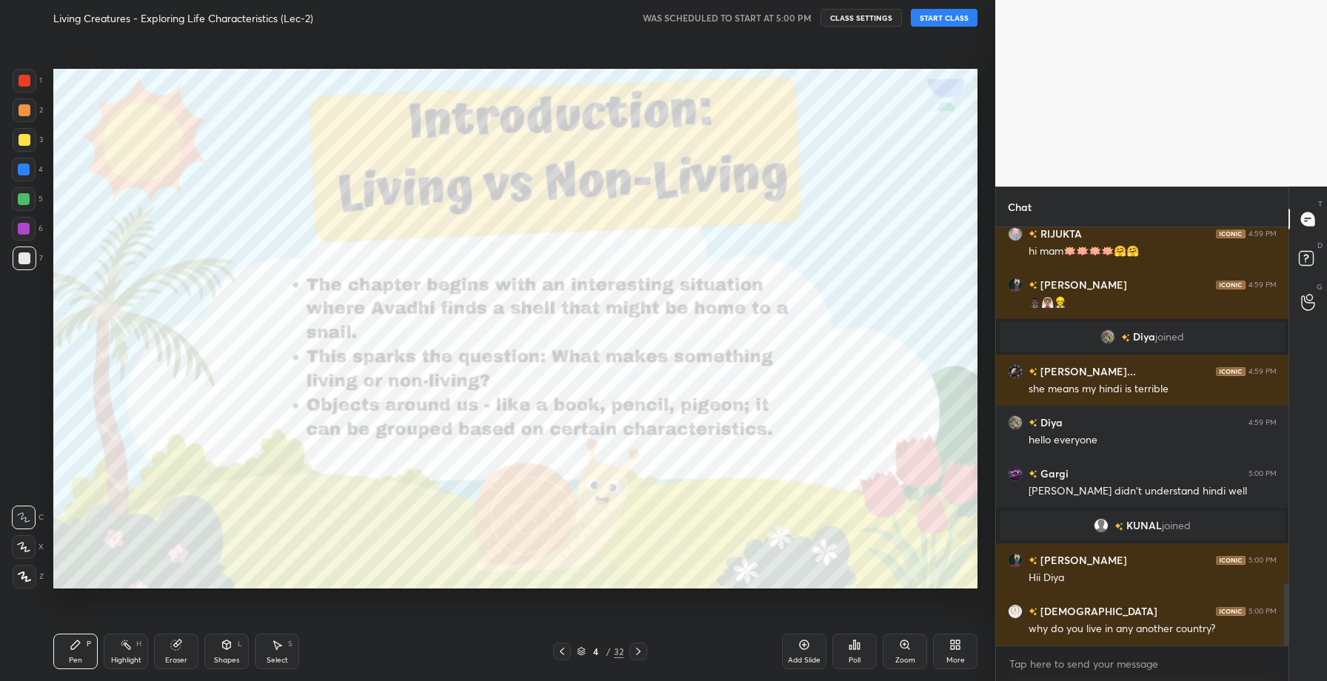
click at [563, 653] on icon at bounding box center [562, 652] width 12 height 12
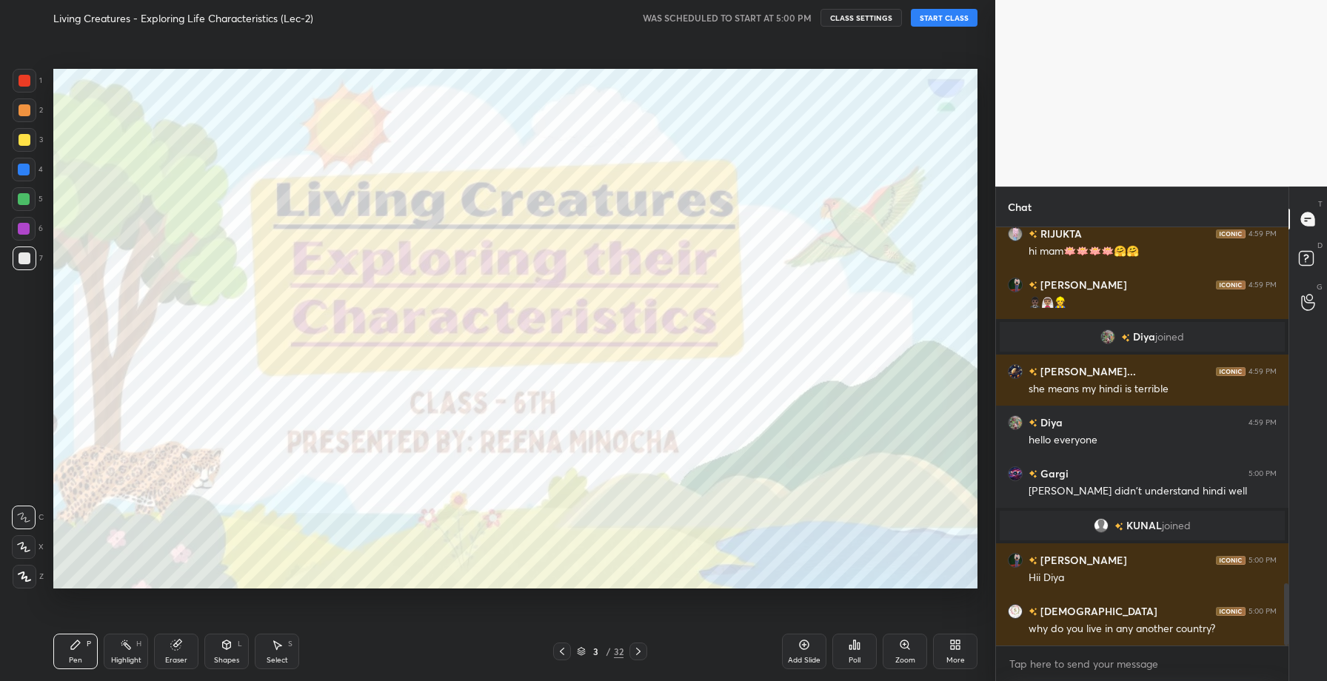
click at [637, 648] on icon at bounding box center [639, 652] width 12 height 12
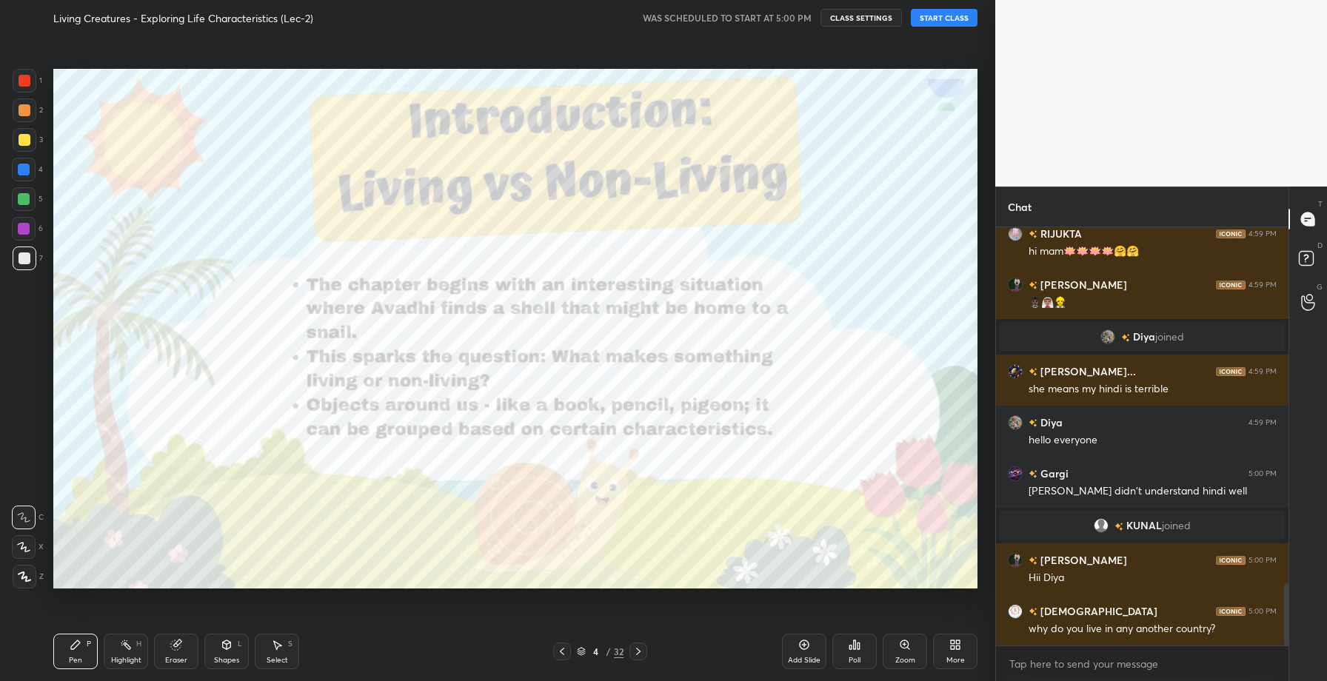
click at [637, 648] on icon at bounding box center [639, 652] width 12 height 12
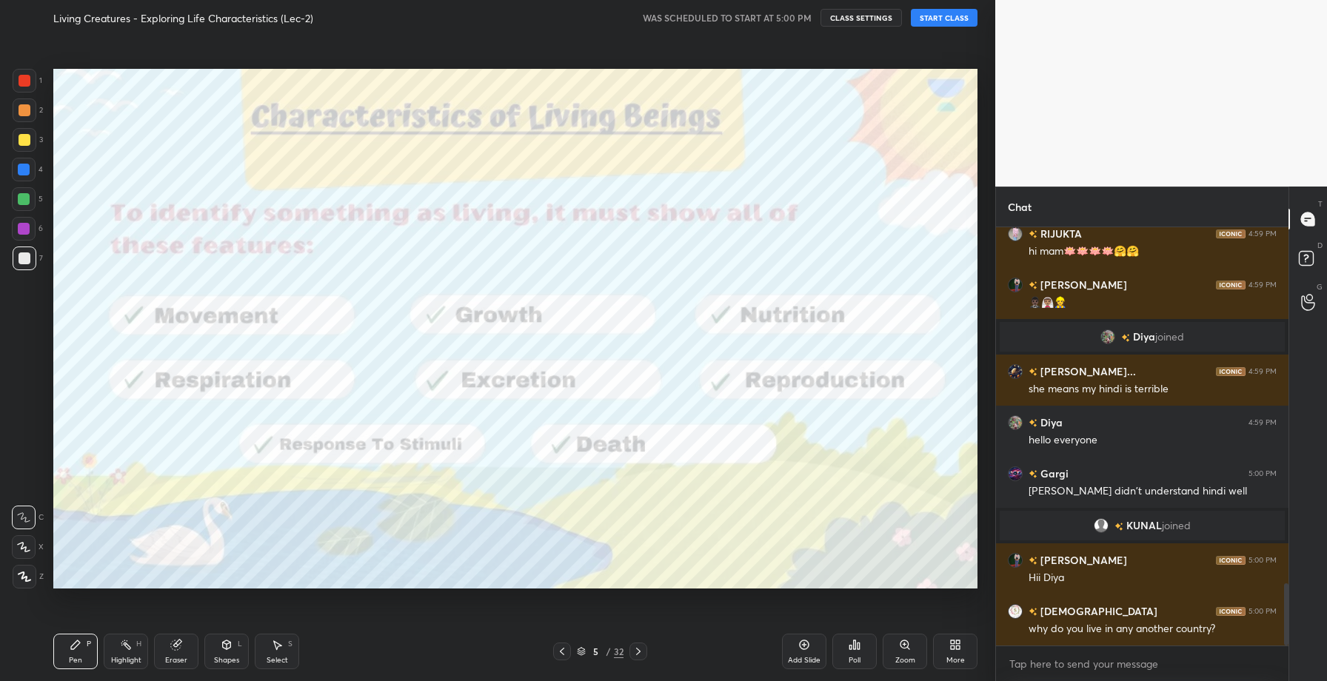
click at [562, 655] on icon at bounding box center [562, 652] width 12 height 12
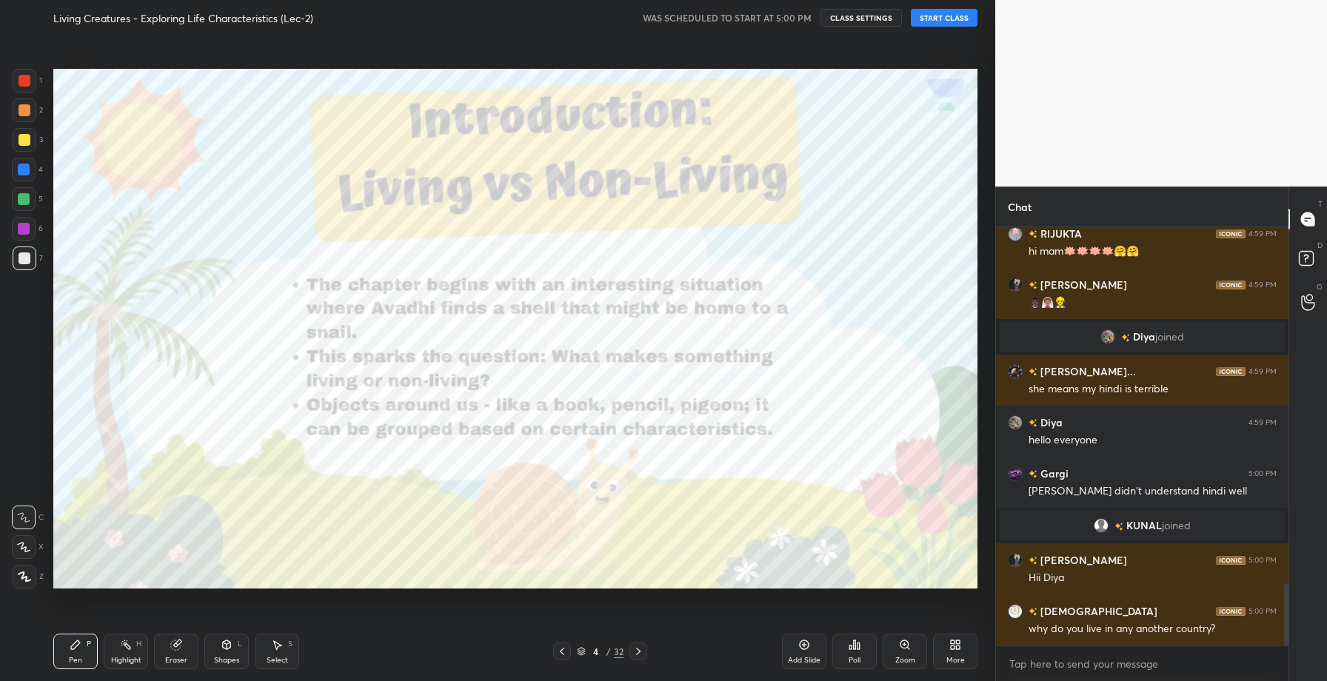
click at [562, 655] on icon at bounding box center [562, 652] width 12 height 12
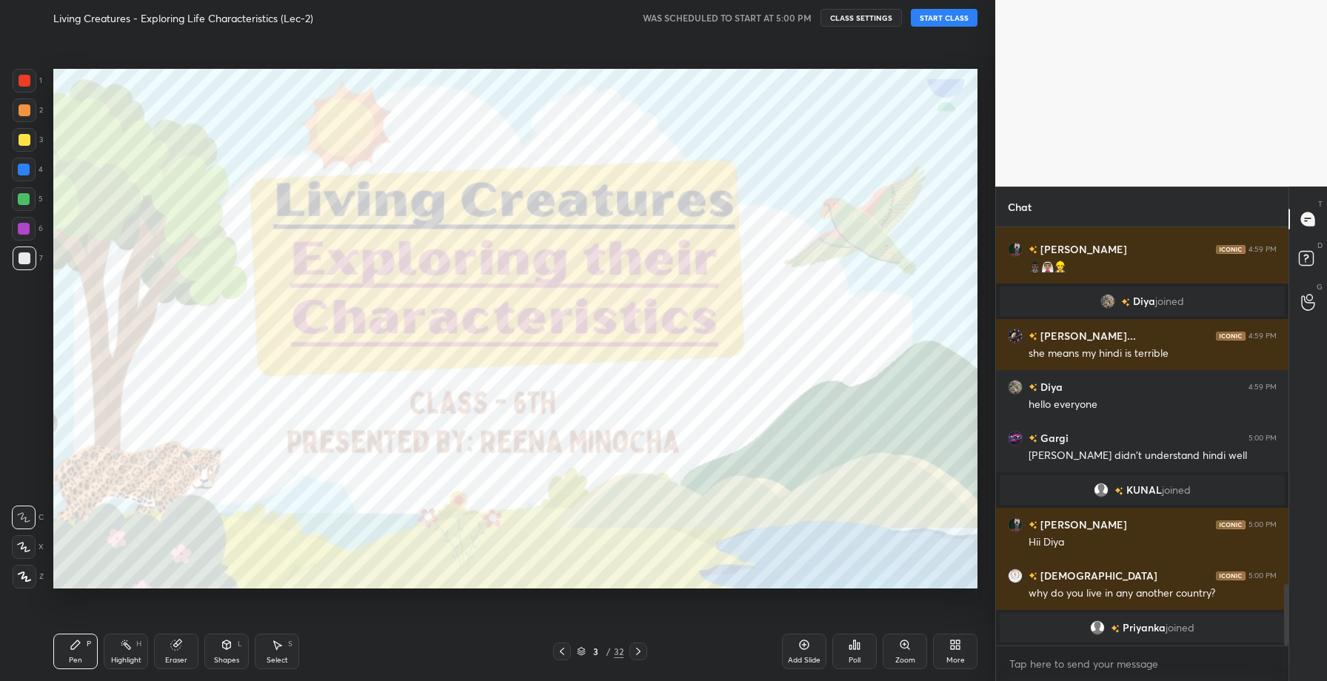
scroll to position [2457, 0]
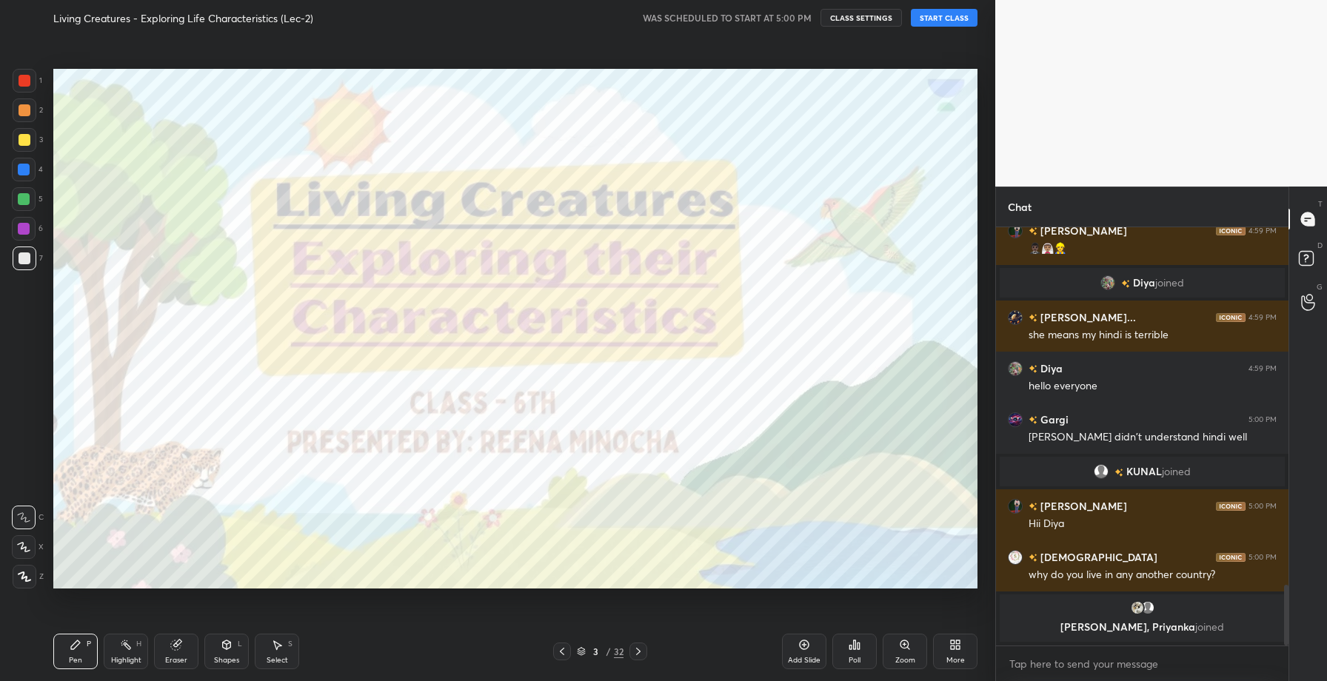
click at [934, 12] on button "START CLASS" at bounding box center [944, 18] width 67 height 18
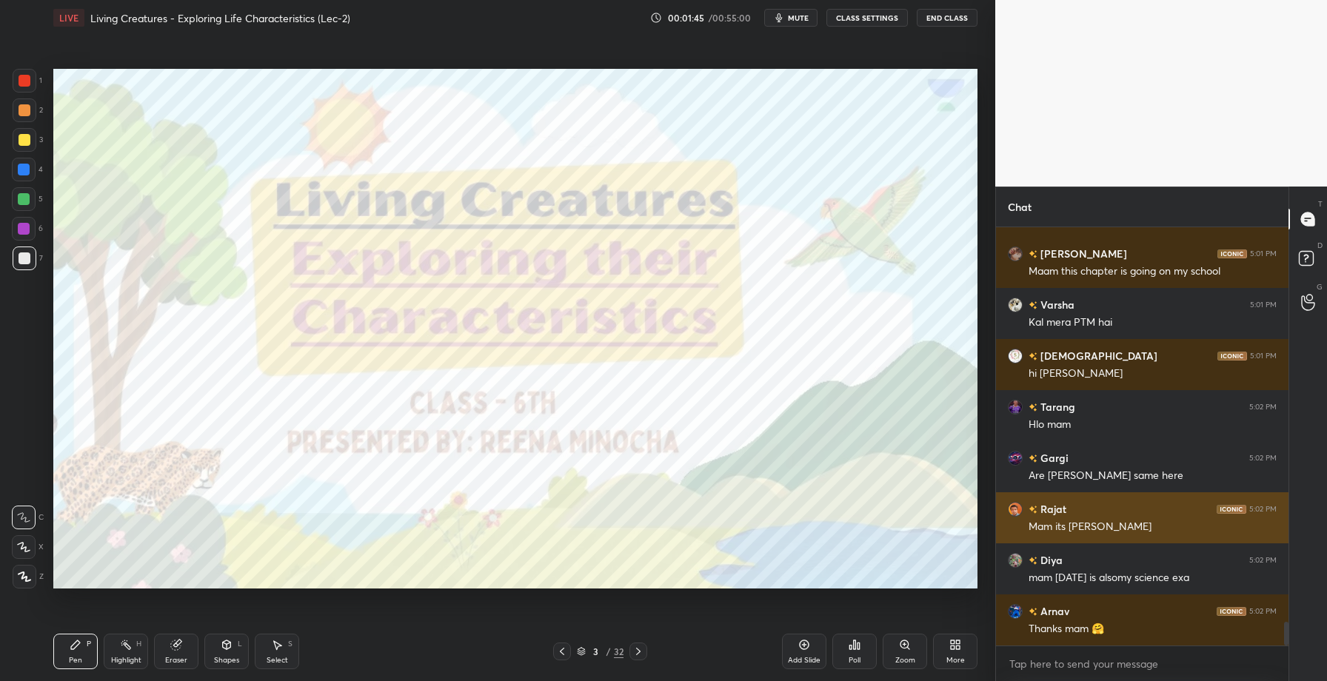
scroll to position [6965, 0]
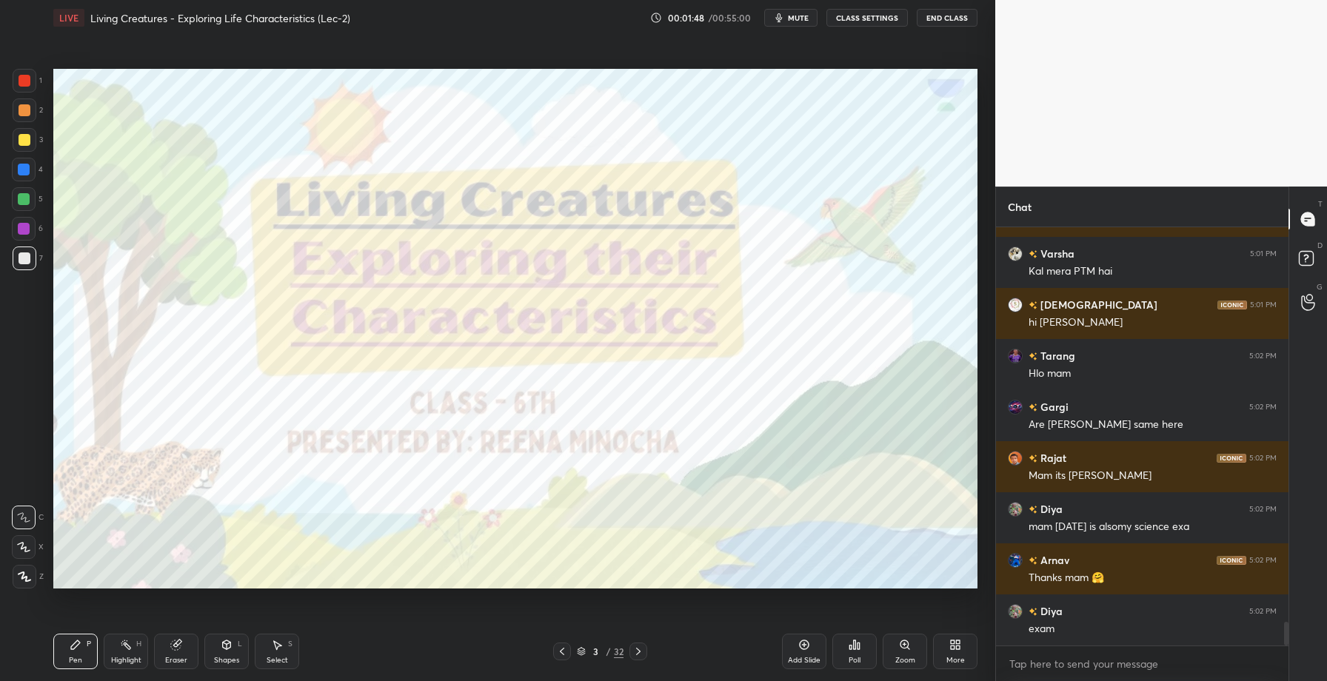
click at [640, 658] on div at bounding box center [639, 652] width 18 height 18
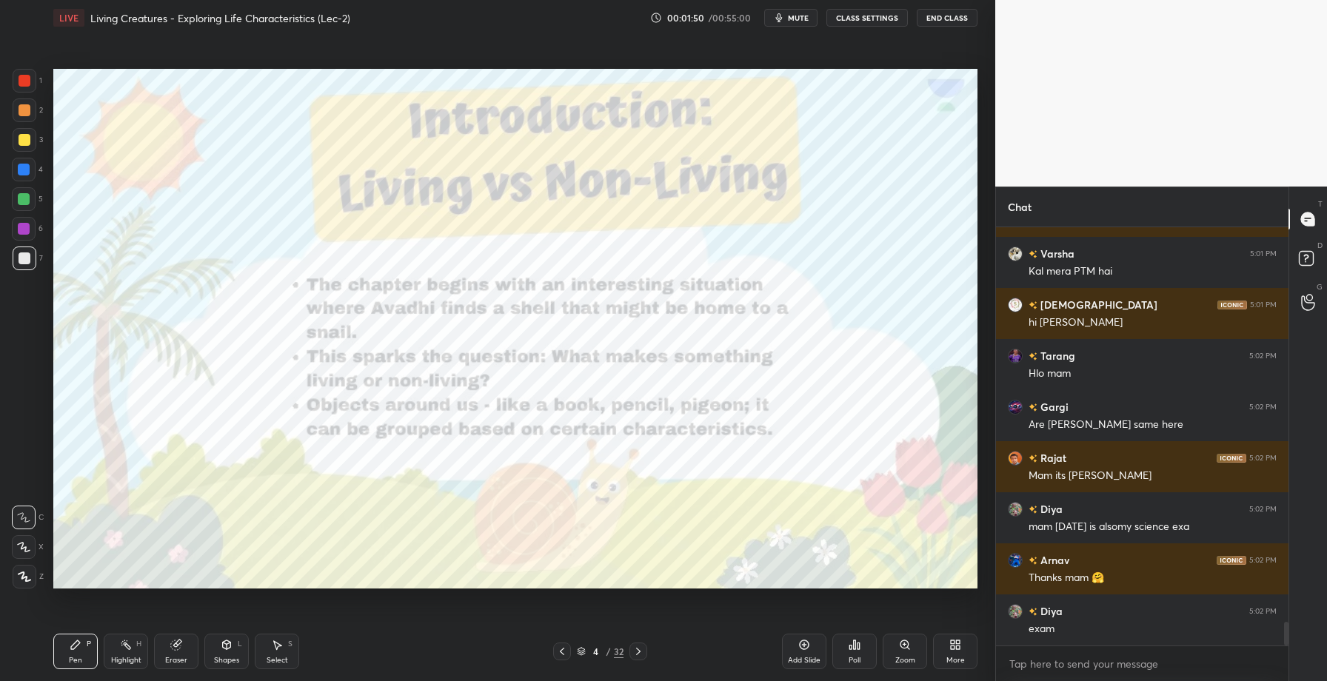
click at [640, 658] on div at bounding box center [639, 652] width 18 height 18
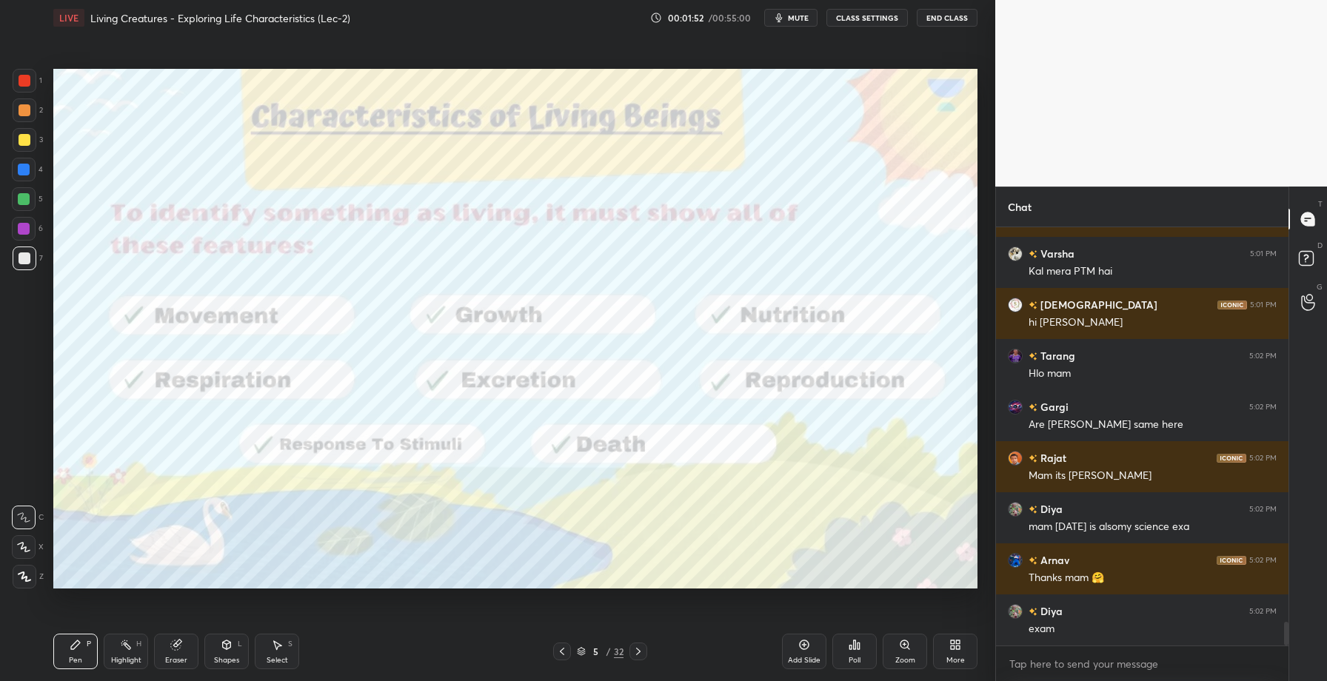
scroll to position [7016, 0]
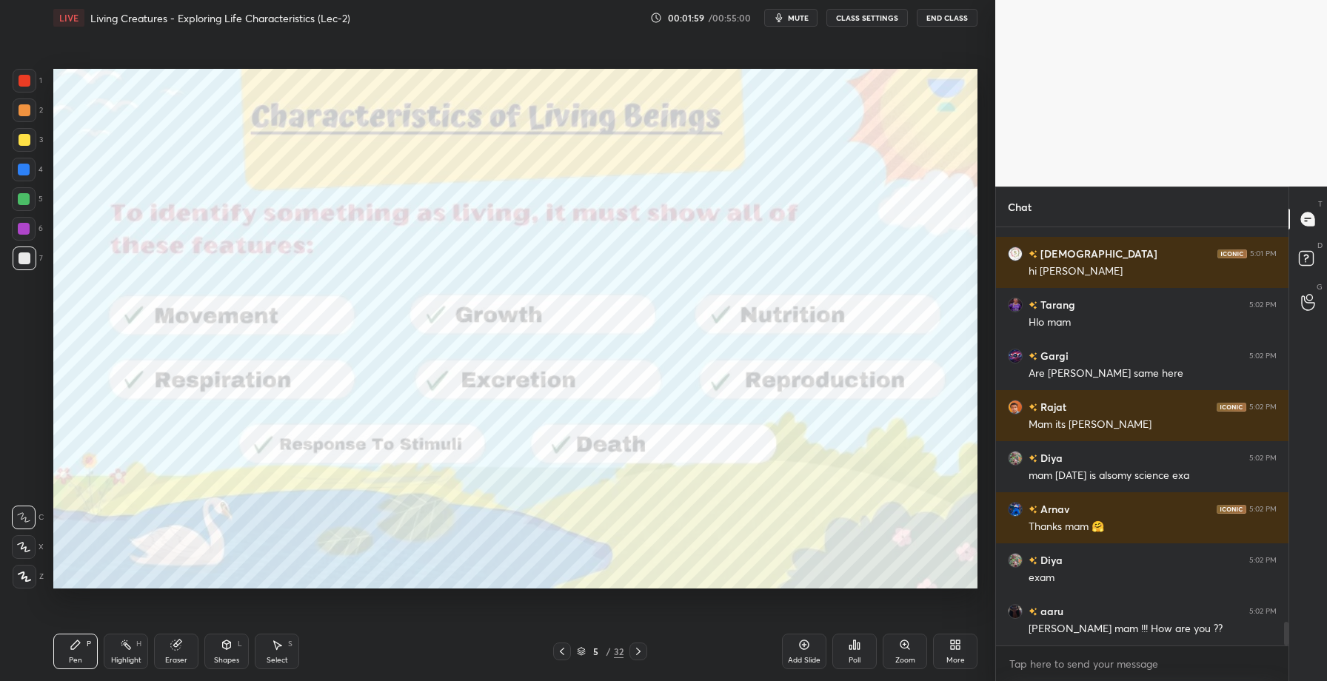
click at [640, 658] on div at bounding box center [639, 652] width 18 height 18
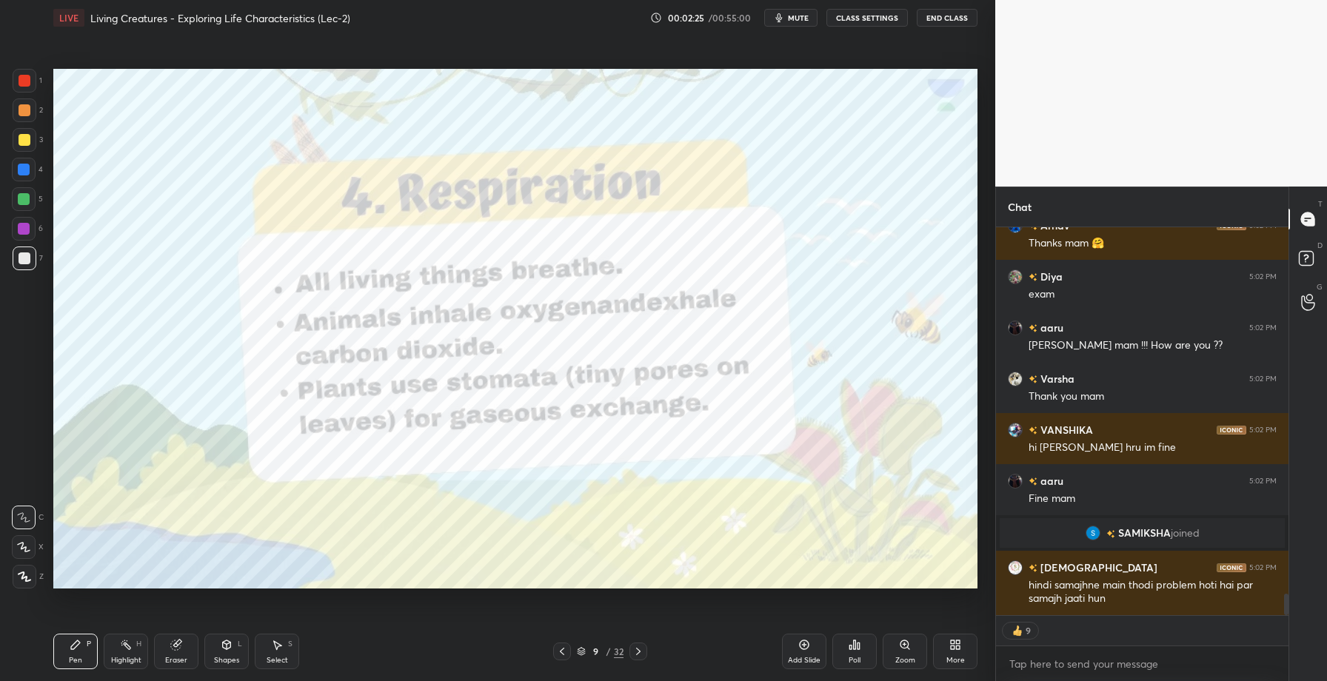
scroll to position [6720, 0]
click at [802, 643] on icon at bounding box center [805, 645] width 12 height 12
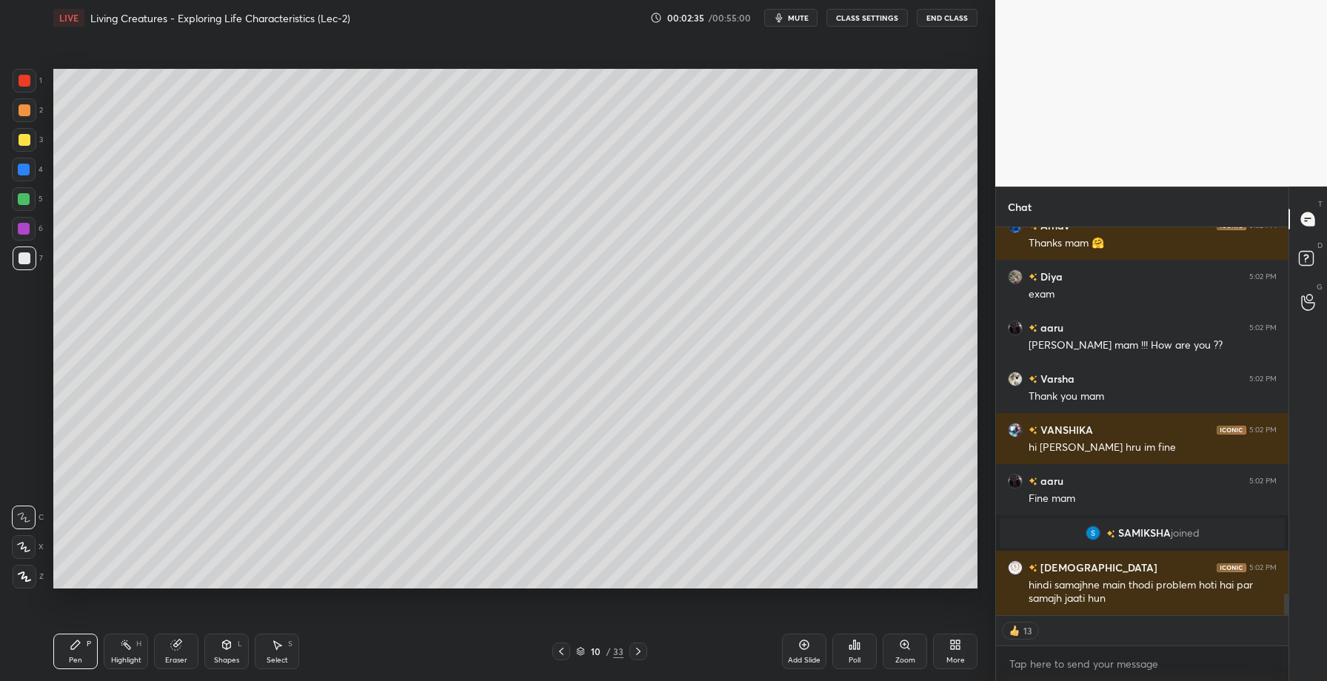
click at [564, 656] on icon at bounding box center [562, 652] width 12 height 12
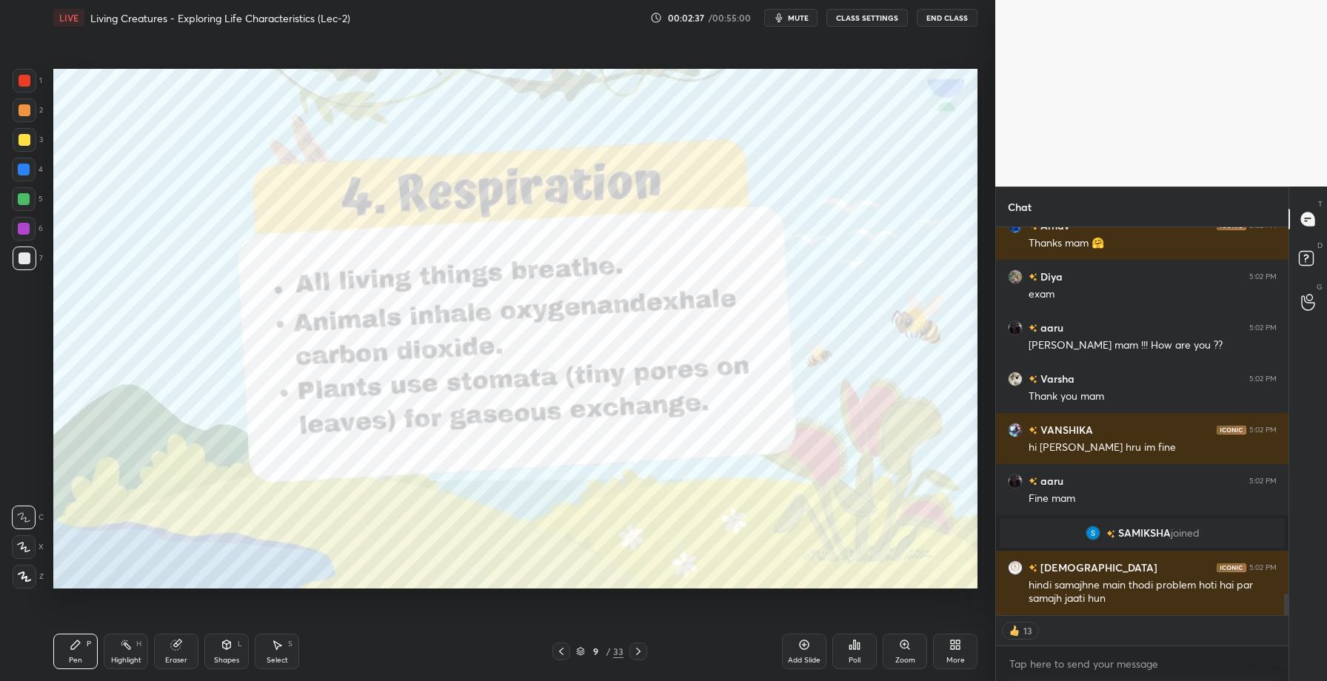
click at [27, 86] on div at bounding box center [25, 81] width 12 height 12
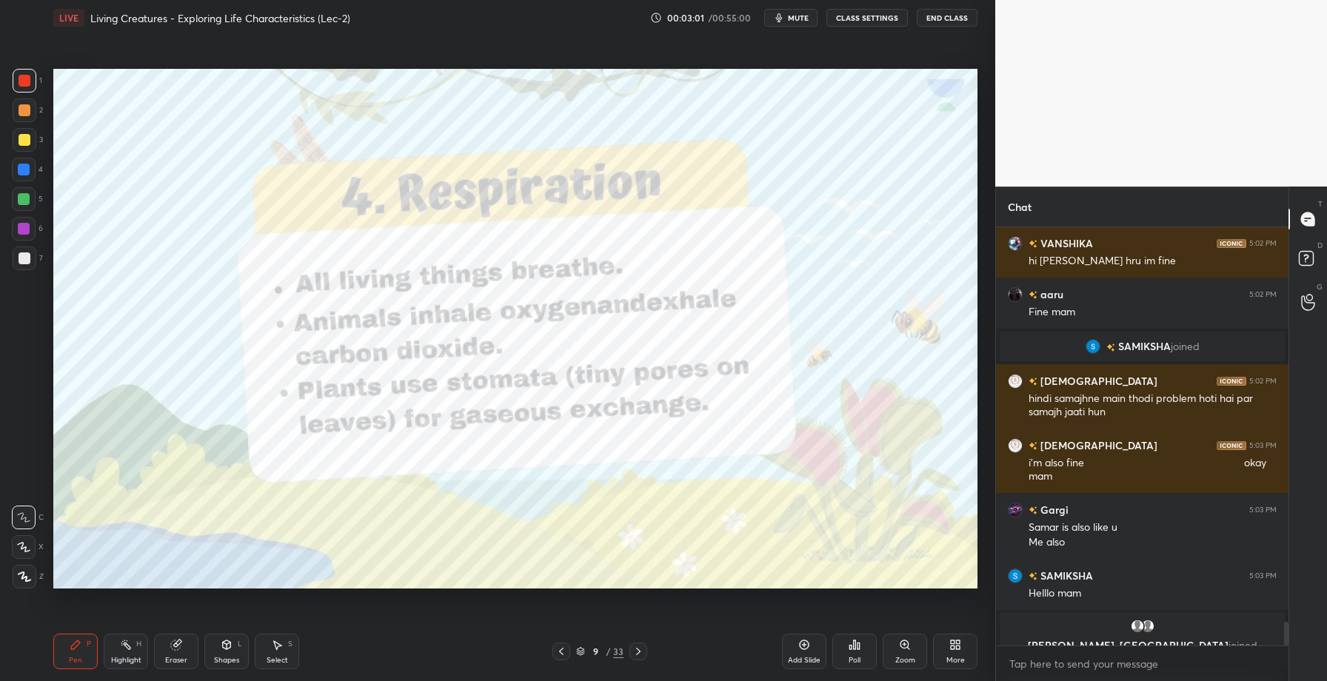
scroll to position [6925, 0]
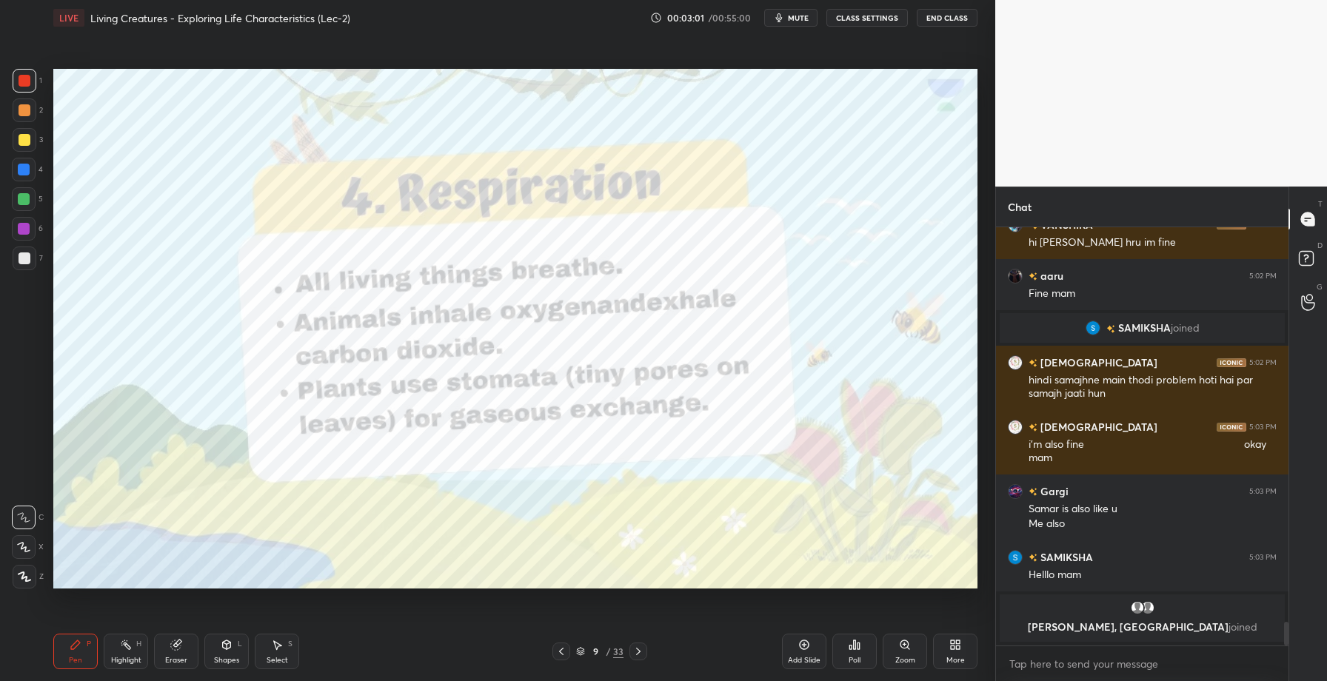
click at [633, 649] on icon at bounding box center [639, 652] width 12 height 12
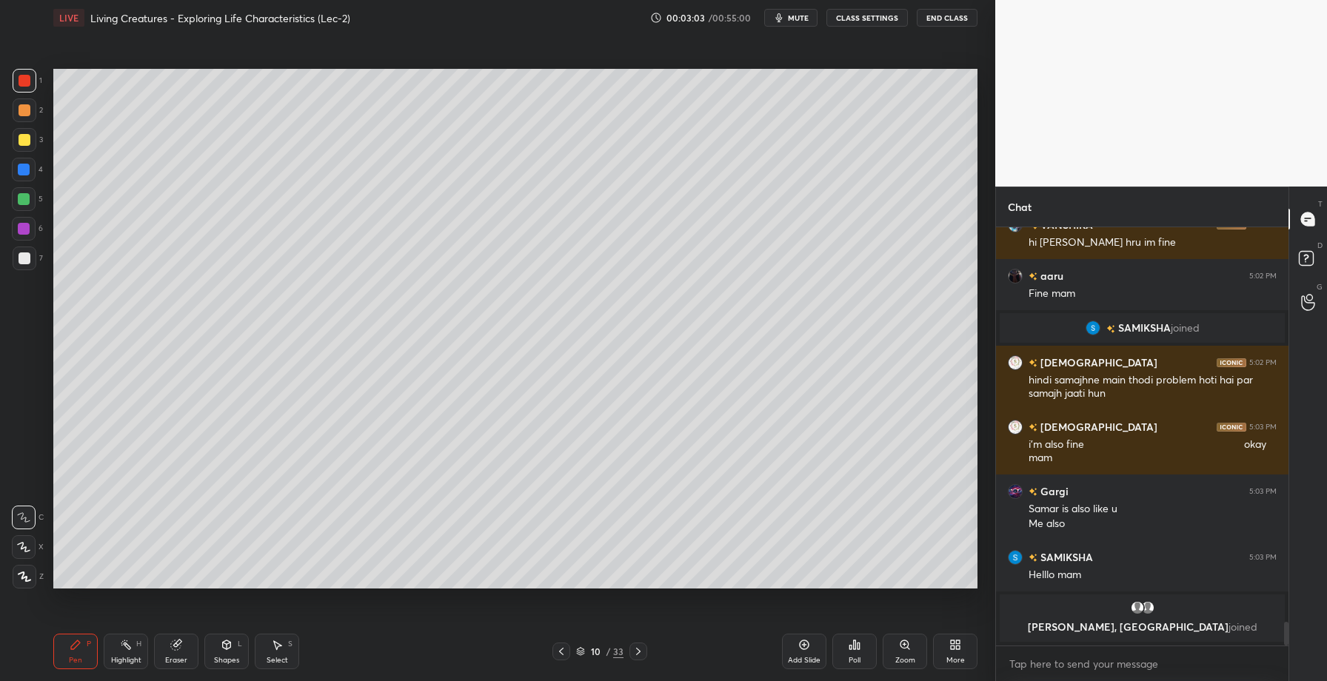
click at [28, 206] on div at bounding box center [24, 199] width 24 height 24
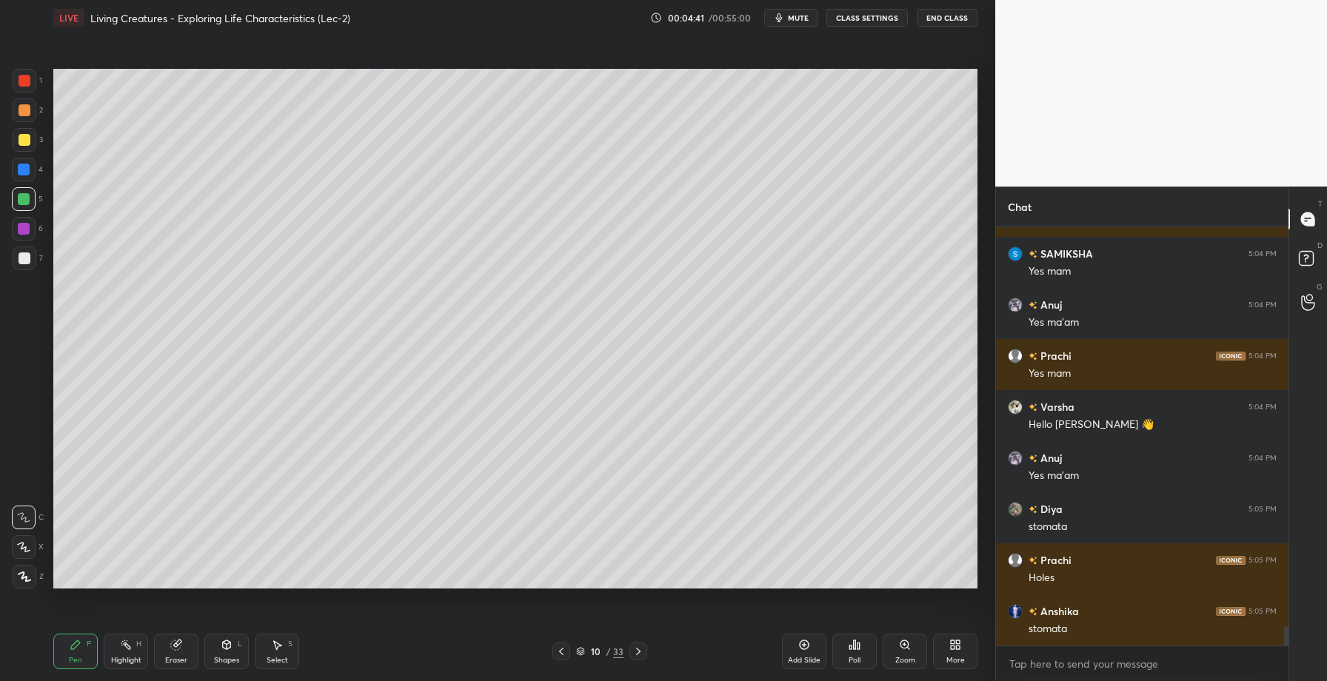
scroll to position [8670, 0]
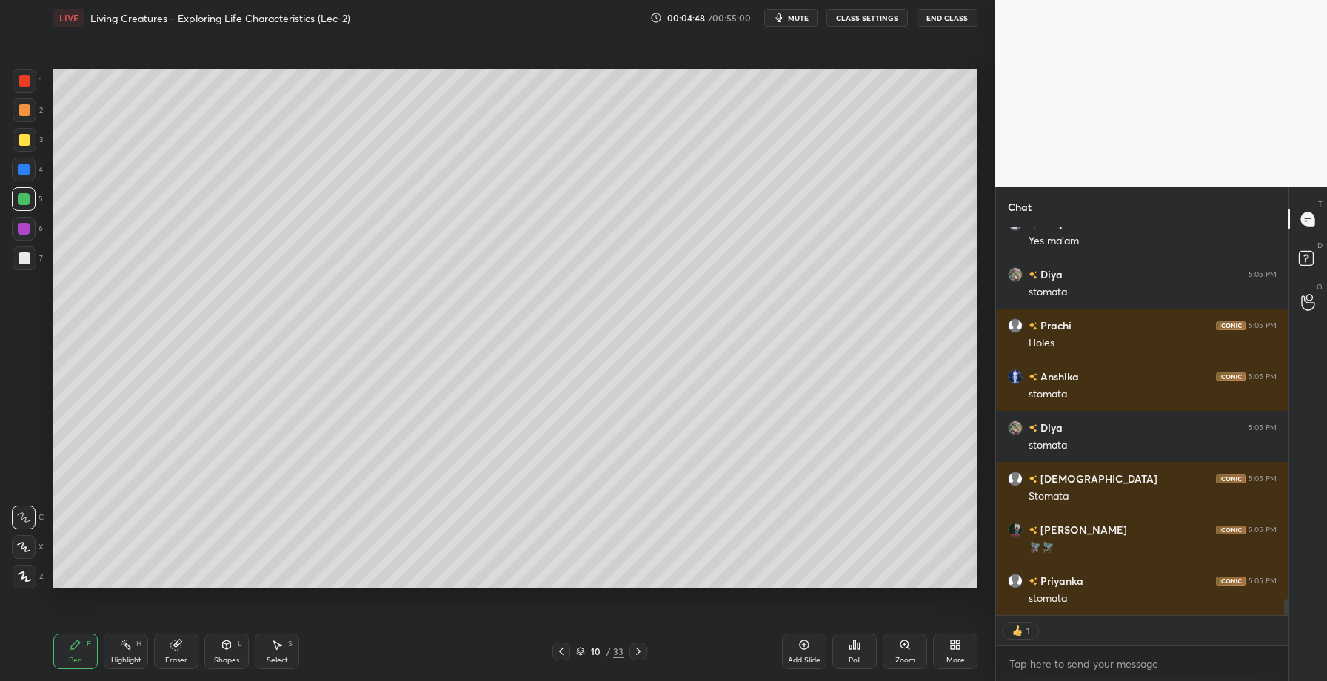
drag, startPoint x: 27, startPoint y: 139, endPoint x: 45, endPoint y: 133, distance: 19.4
click at [30, 138] on div at bounding box center [25, 140] width 24 height 24
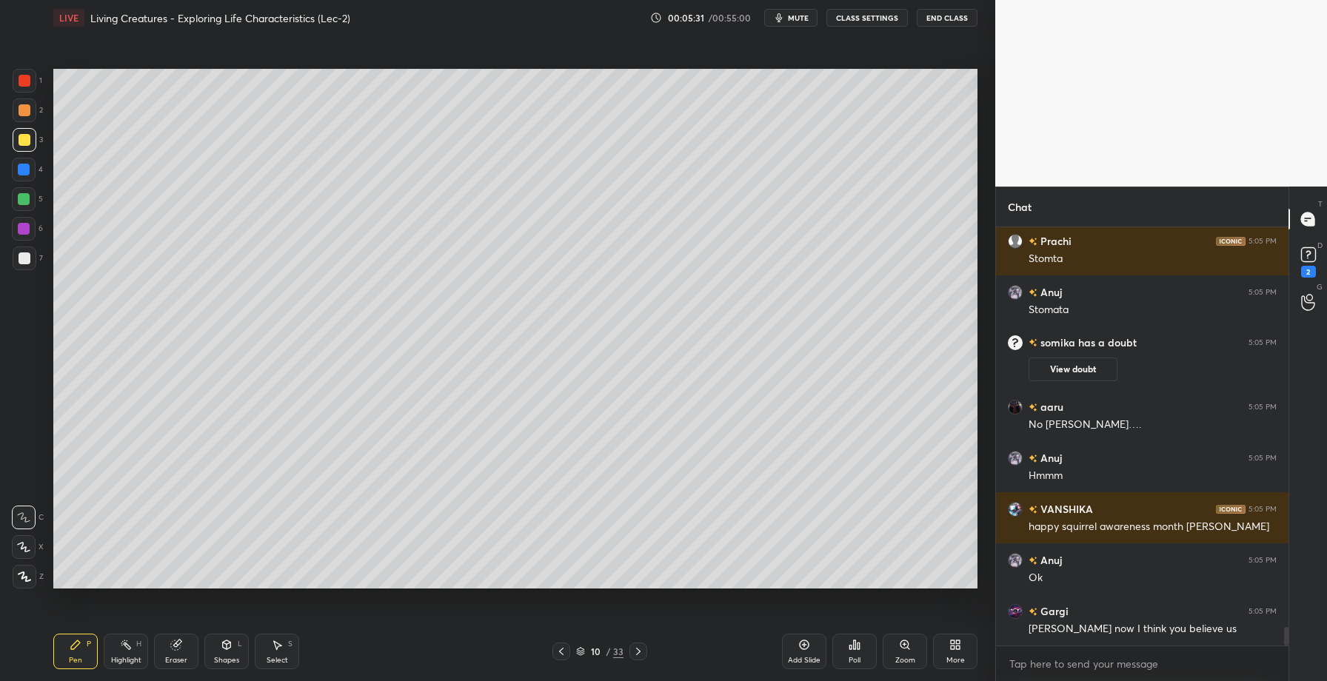
scroll to position [9120, 0]
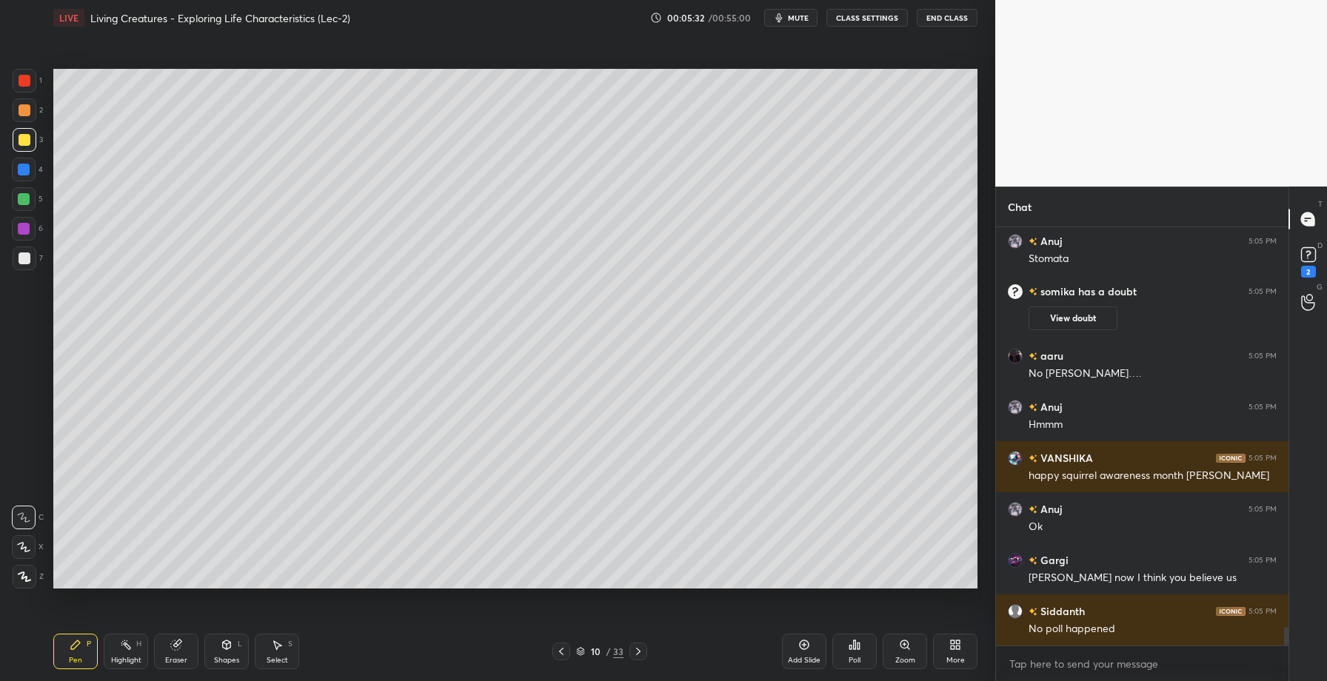
click at [802, 659] on div "Add Slide" at bounding box center [804, 660] width 33 height 7
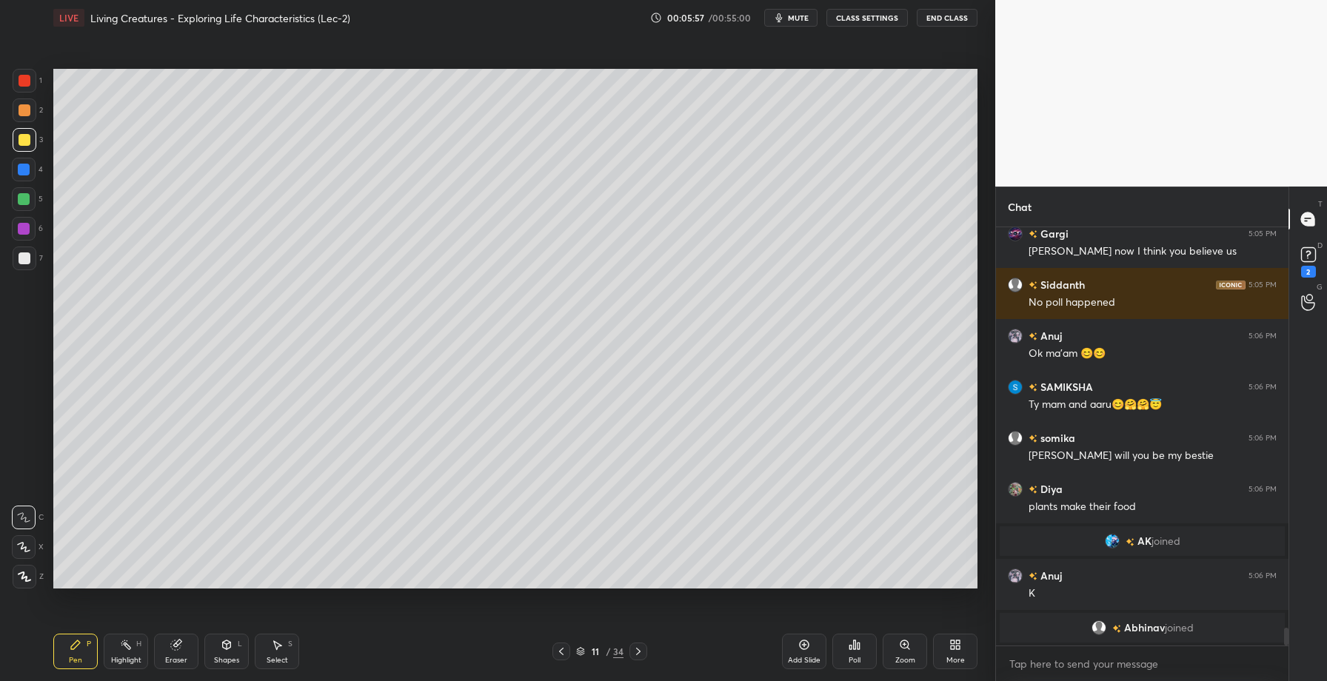
scroll to position [9320, 0]
drag, startPoint x: 16, startPoint y: 170, endPoint x: 24, endPoint y: 169, distance: 9.0
click at [22, 170] on div at bounding box center [24, 170] width 24 height 24
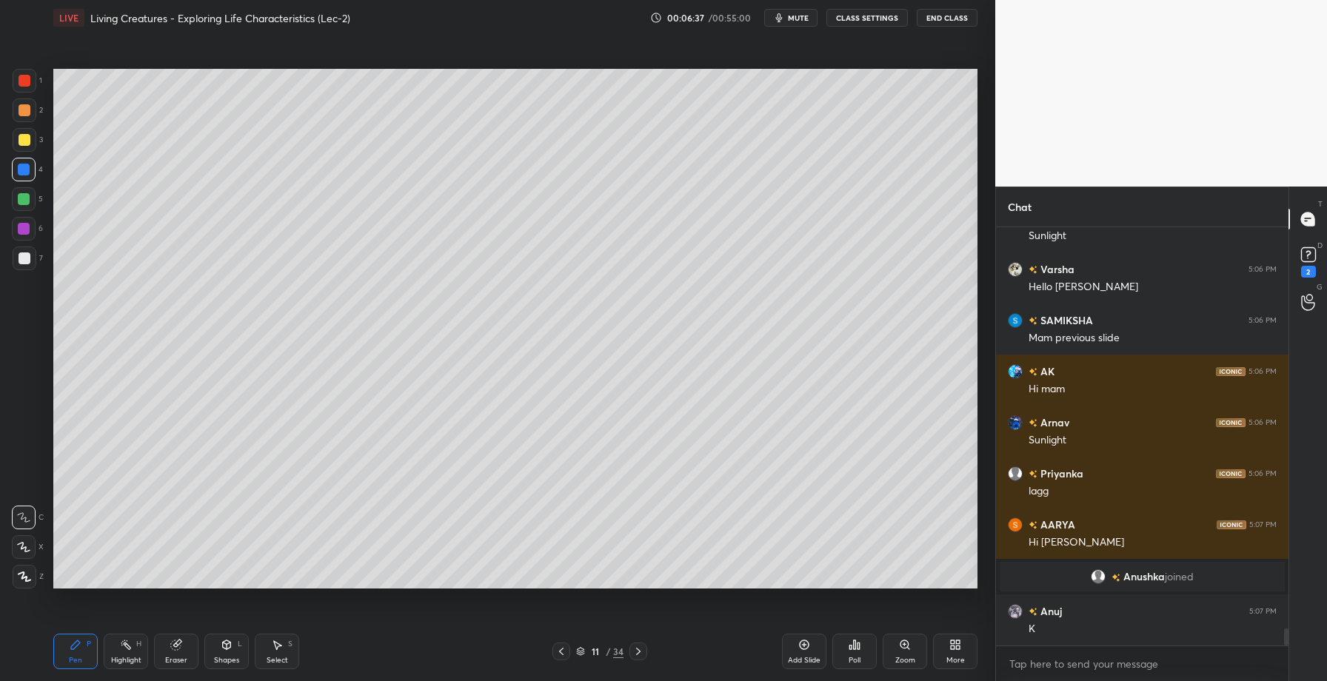
scroll to position [9911, 0]
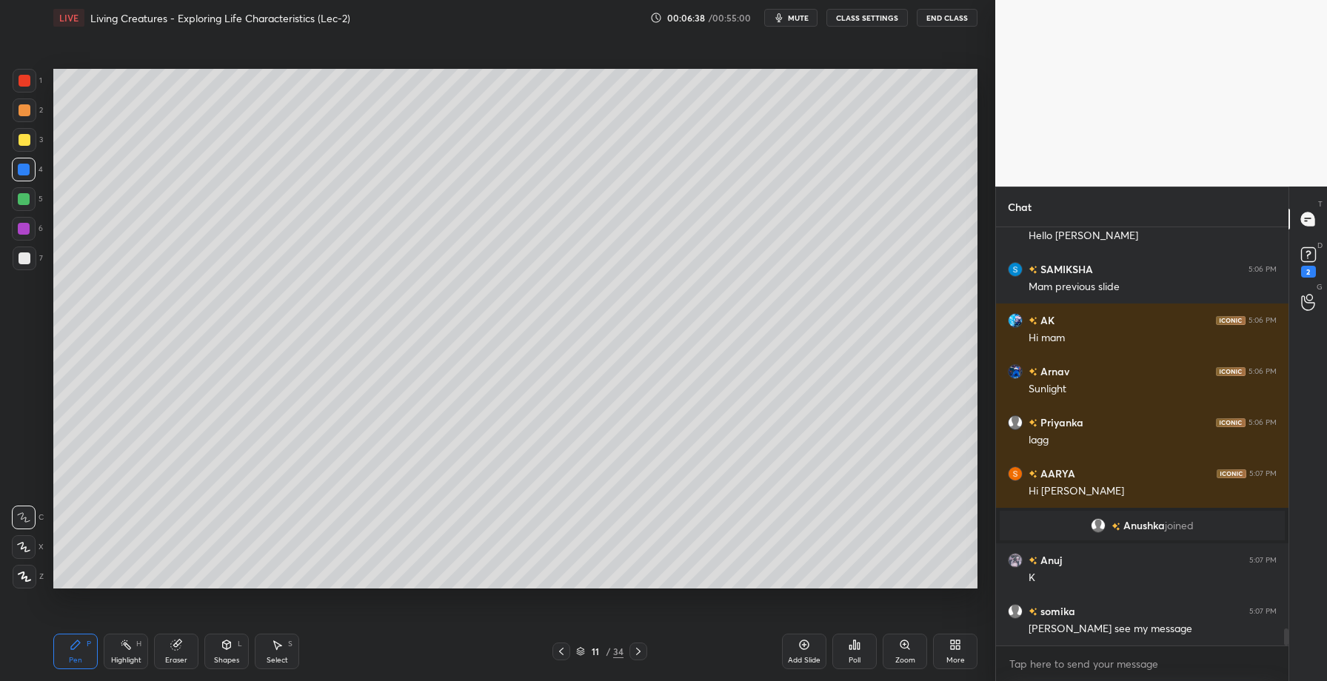
drag, startPoint x: 20, startPoint y: 193, endPoint x: 52, endPoint y: 199, distance: 32.3
click at [25, 195] on div at bounding box center [24, 199] width 12 height 12
click at [30, 228] on div at bounding box center [24, 229] width 24 height 24
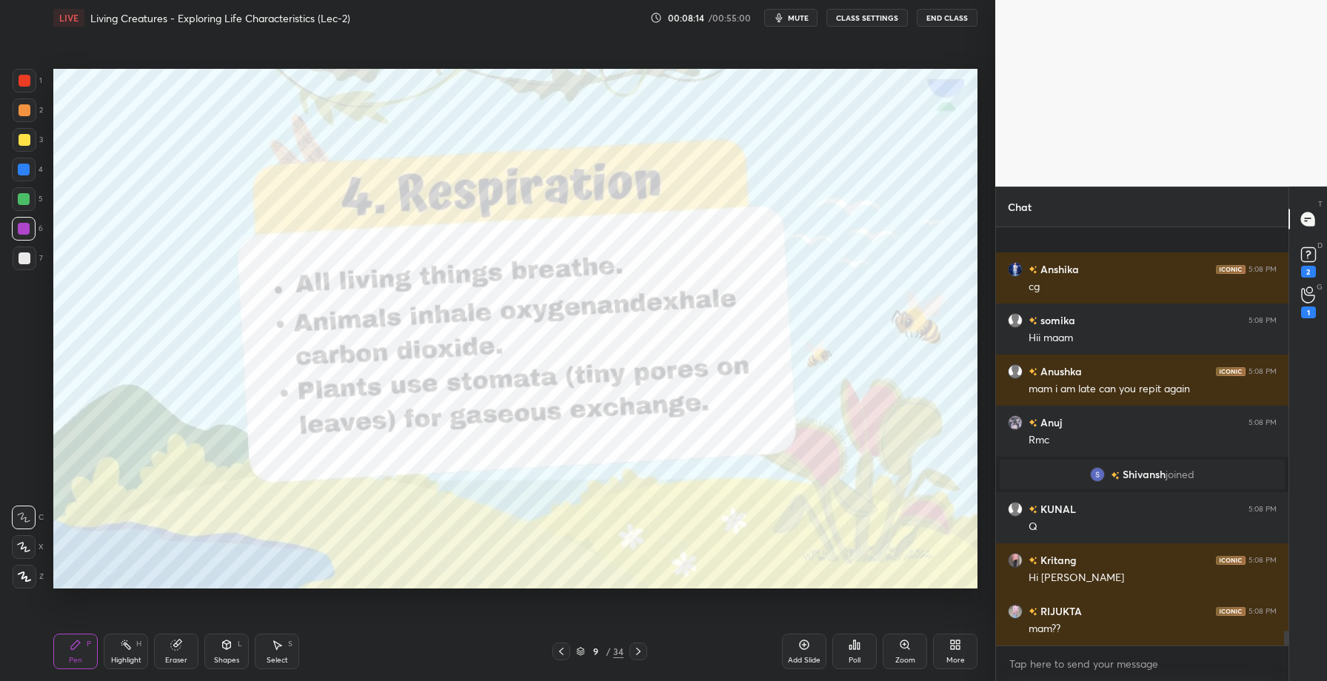
scroll to position [11283, 0]
click at [168, 657] on div "Eraser" at bounding box center [176, 660] width 22 height 7
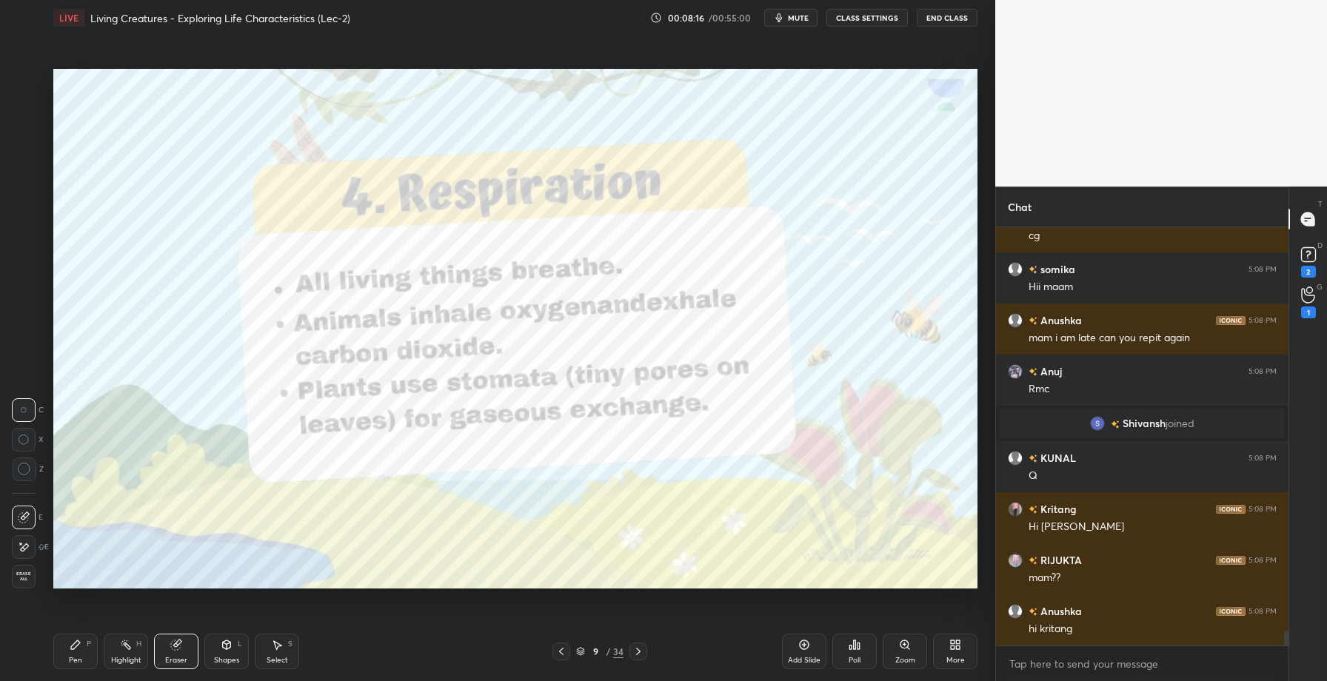
drag, startPoint x: 28, startPoint y: 576, endPoint x: 43, endPoint y: 561, distance: 21.0
click at [29, 576] on span "Erase all" at bounding box center [24, 577] width 22 height 10
click at [814, 646] on div "Add Slide" at bounding box center [804, 652] width 44 height 36
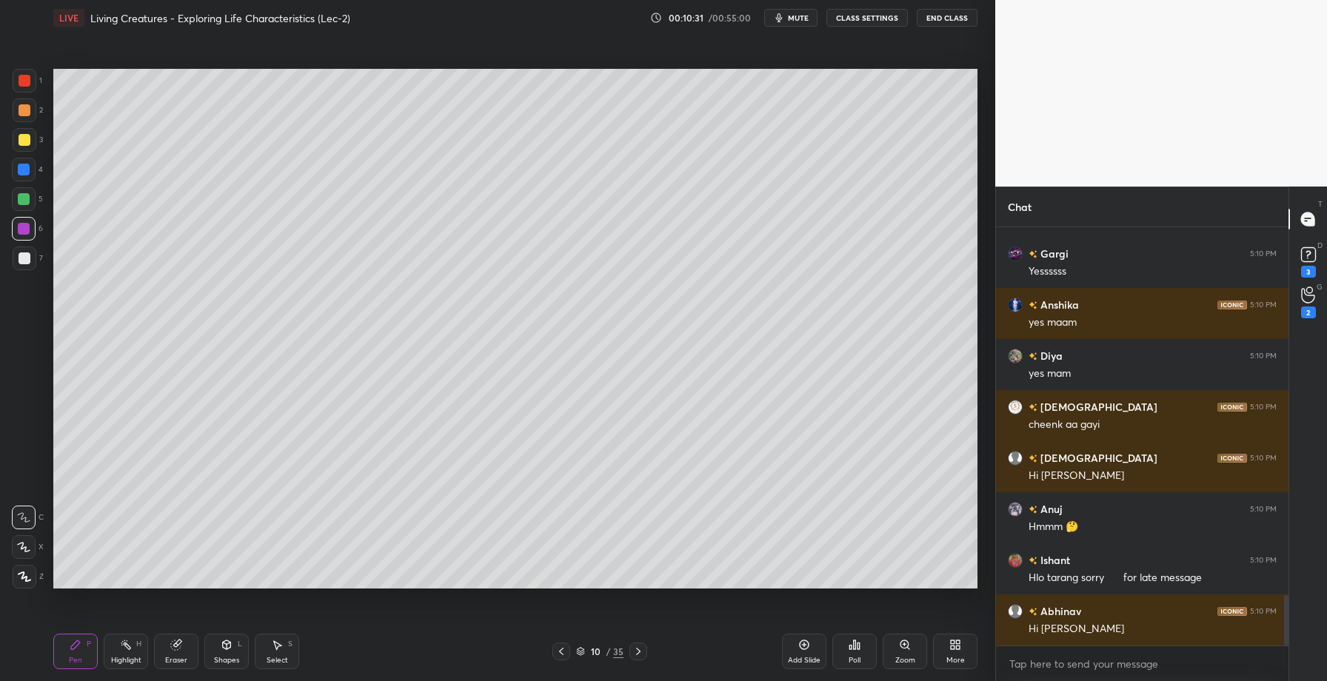
scroll to position [3123, 0]
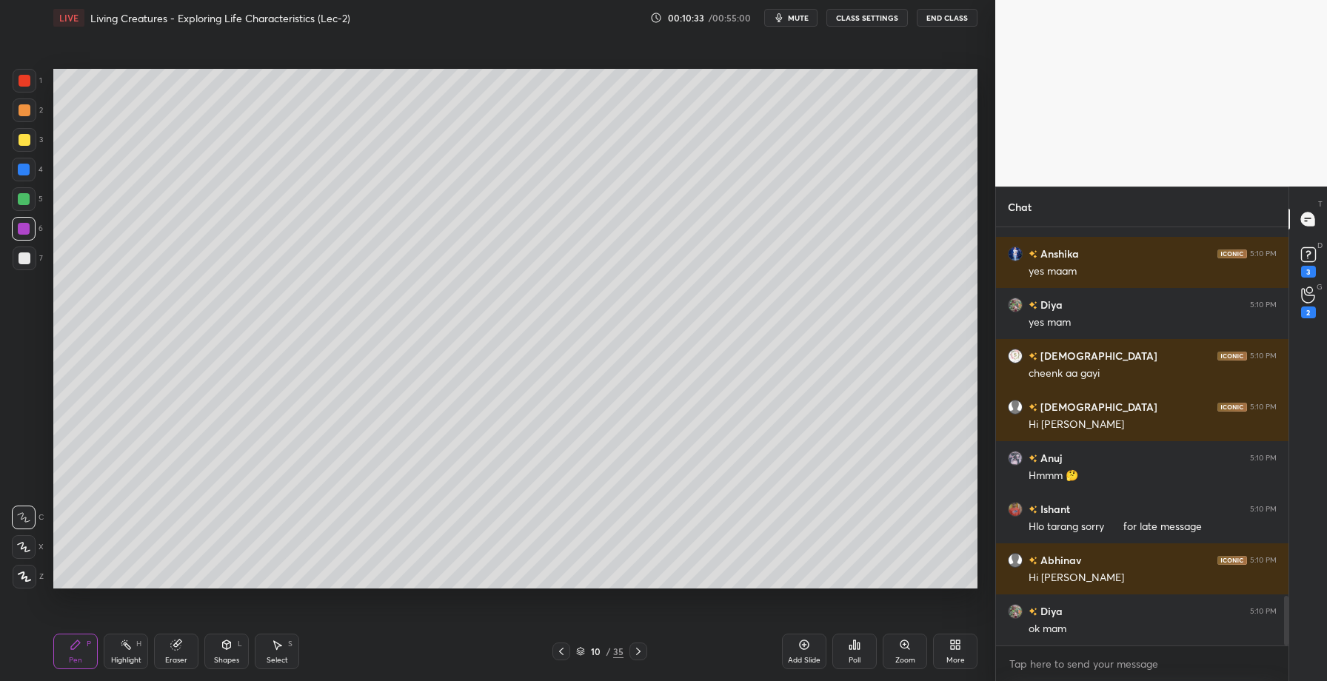
click at [26, 202] on div at bounding box center [24, 199] width 12 height 12
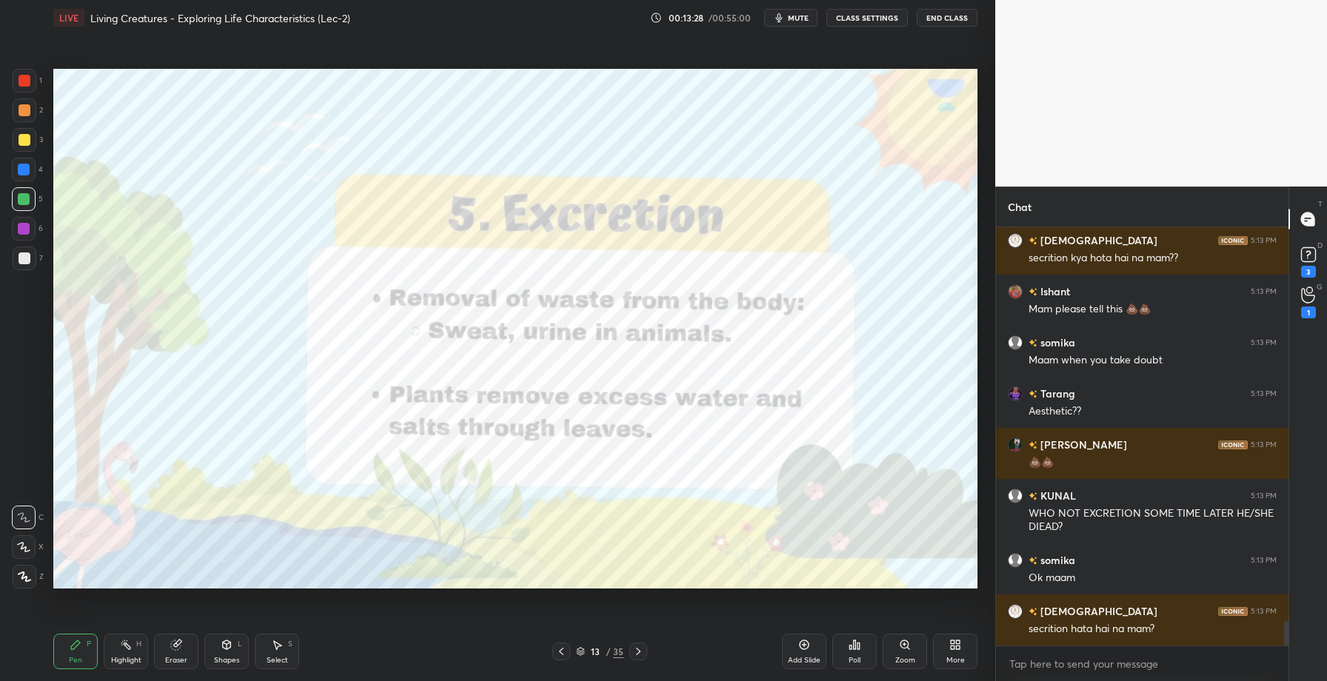
scroll to position [6701, 0]
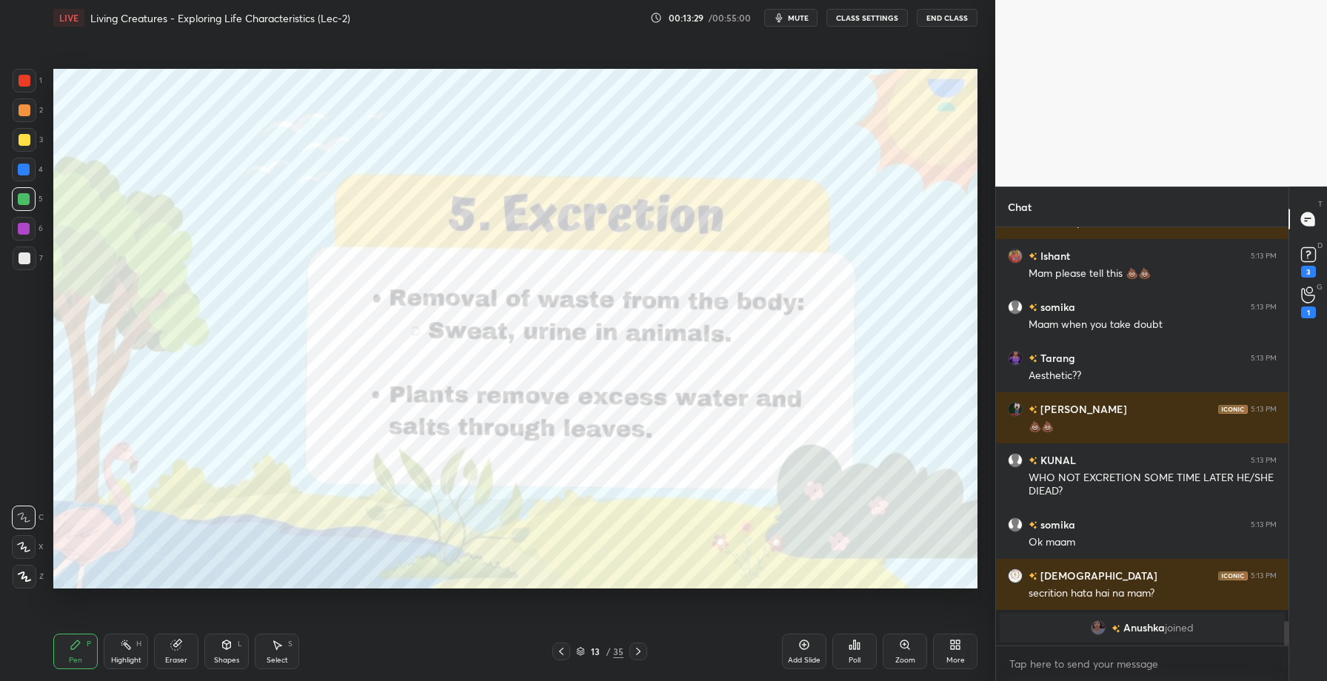
click at [796, 650] on div "Add Slide" at bounding box center [804, 652] width 44 height 36
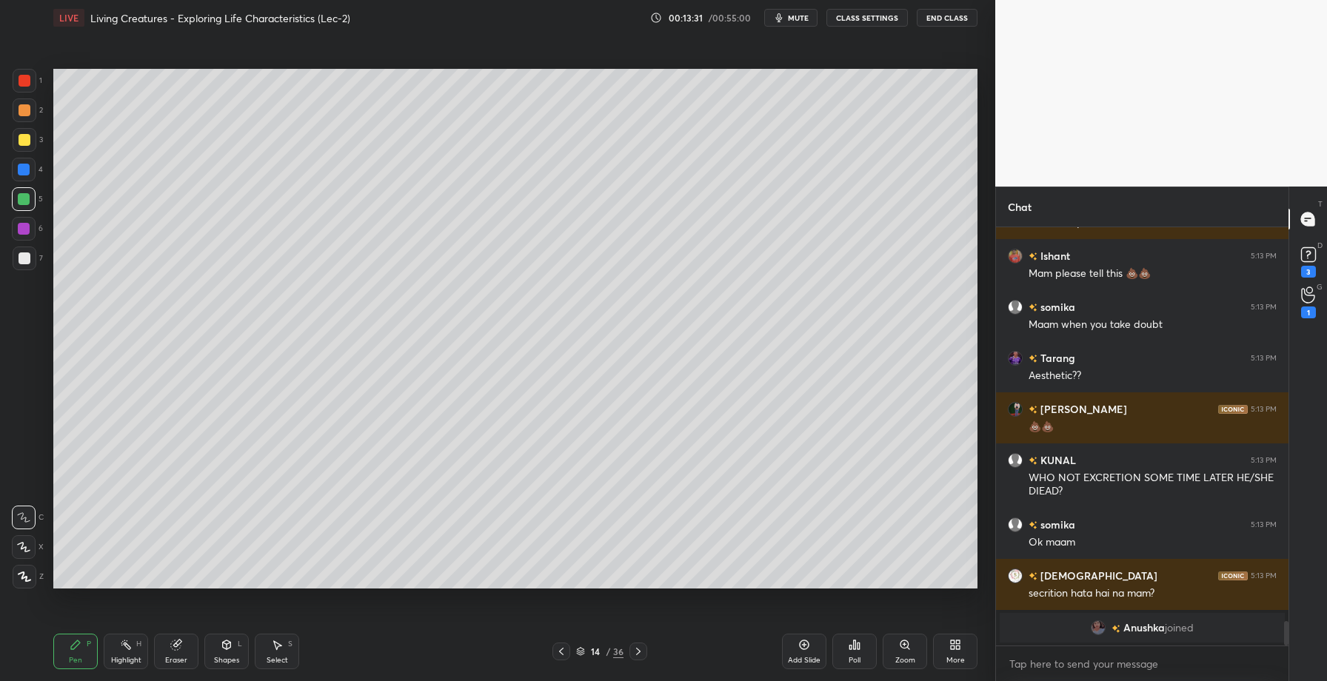
click at [19, 110] on div at bounding box center [25, 110] width 12 height 12
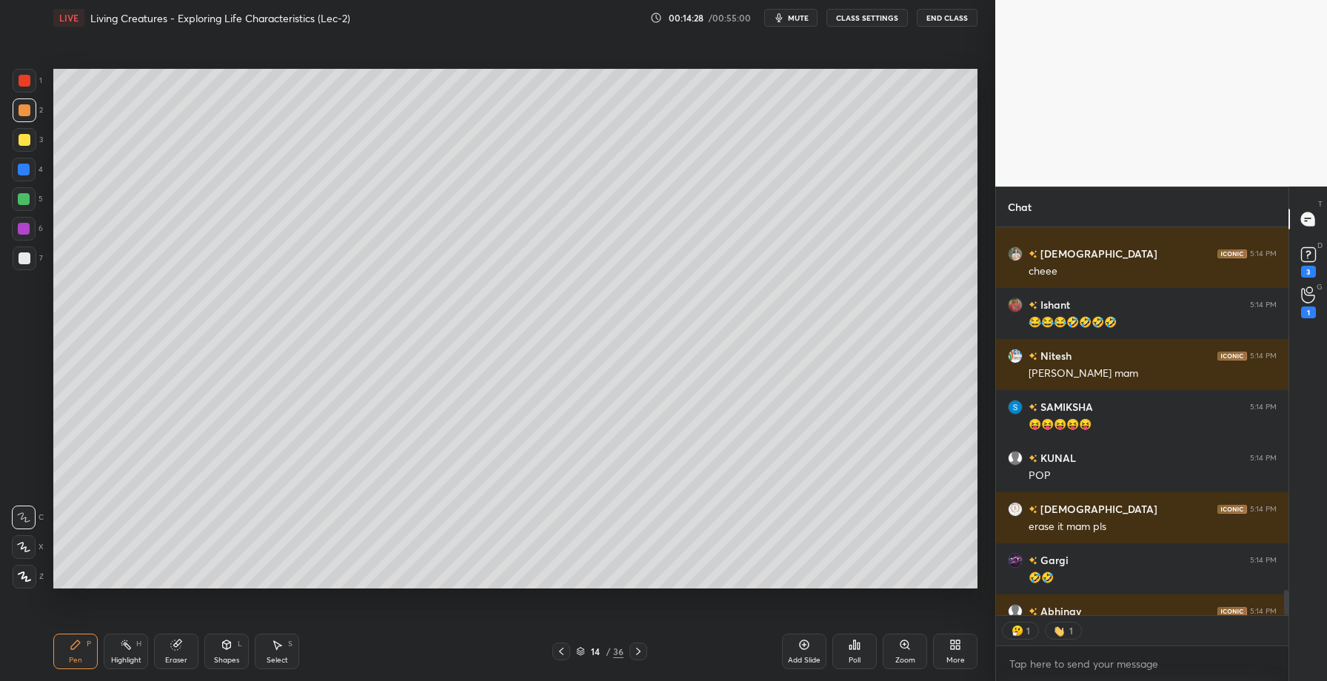
scroll to position [6155, 0]
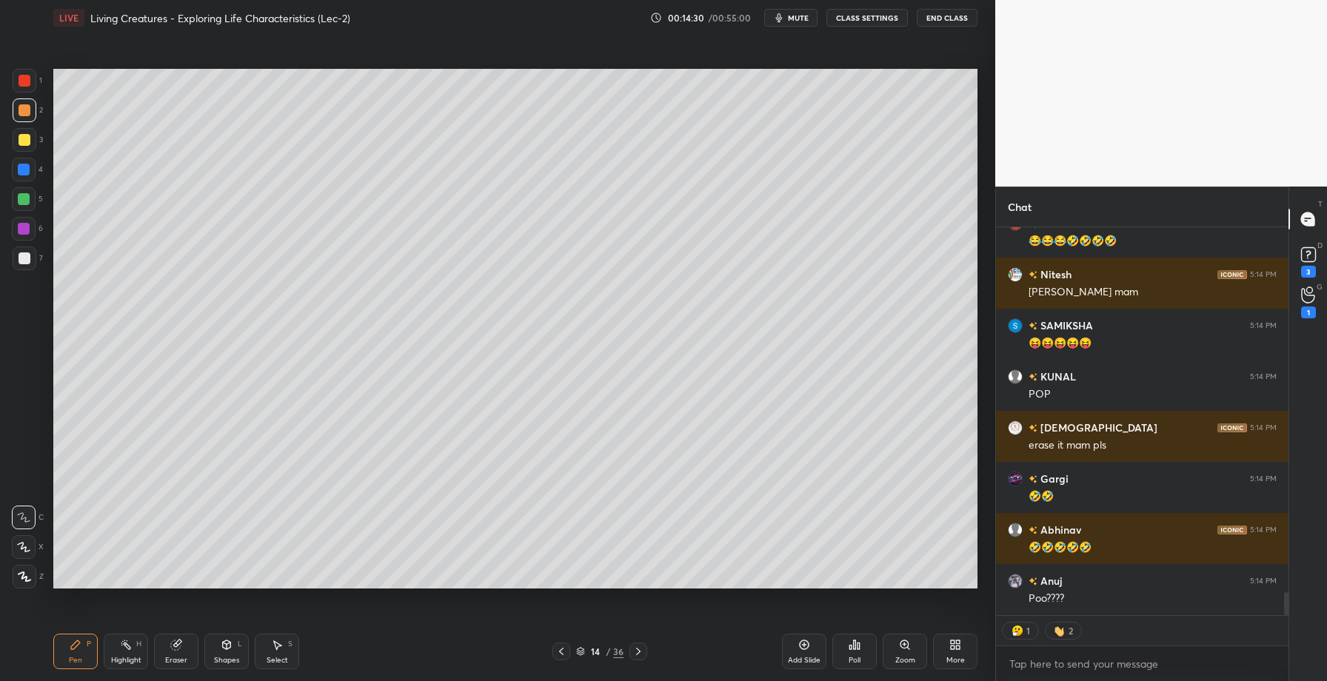
click at [172, 646] on icon at bounding box center [176, 646] width 10 height 10
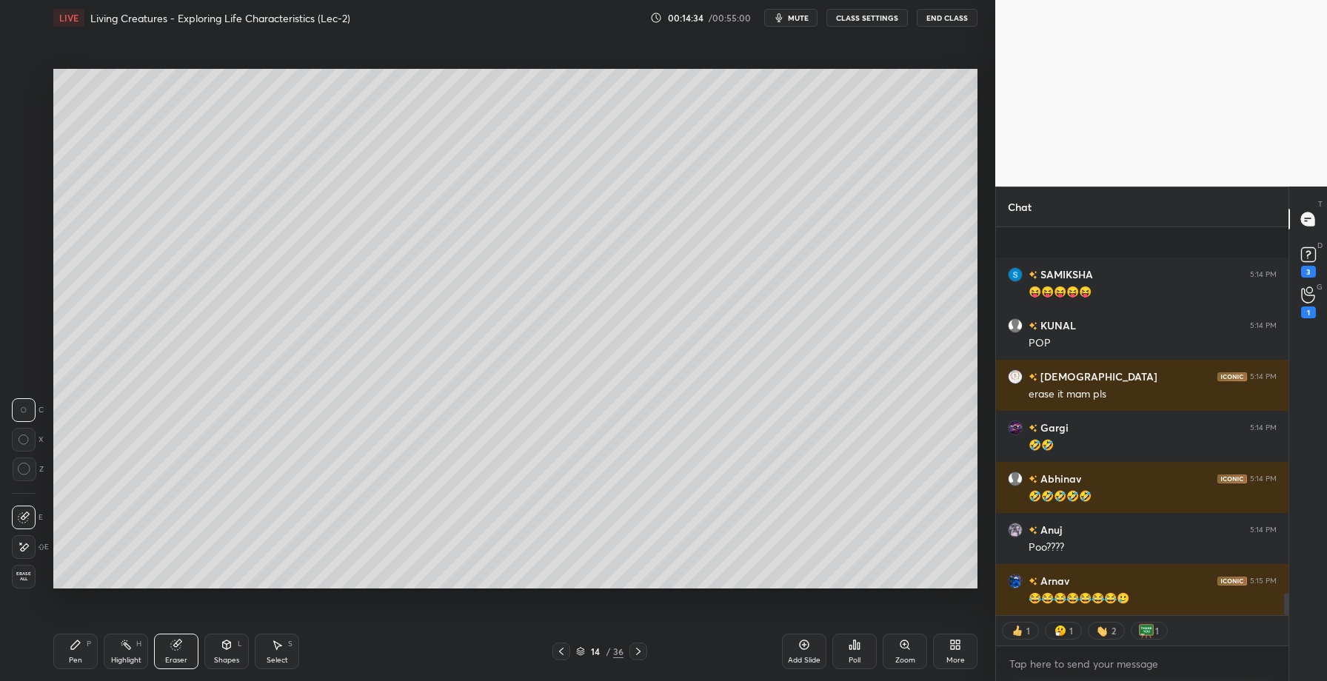
scroll to position [6308, 0]
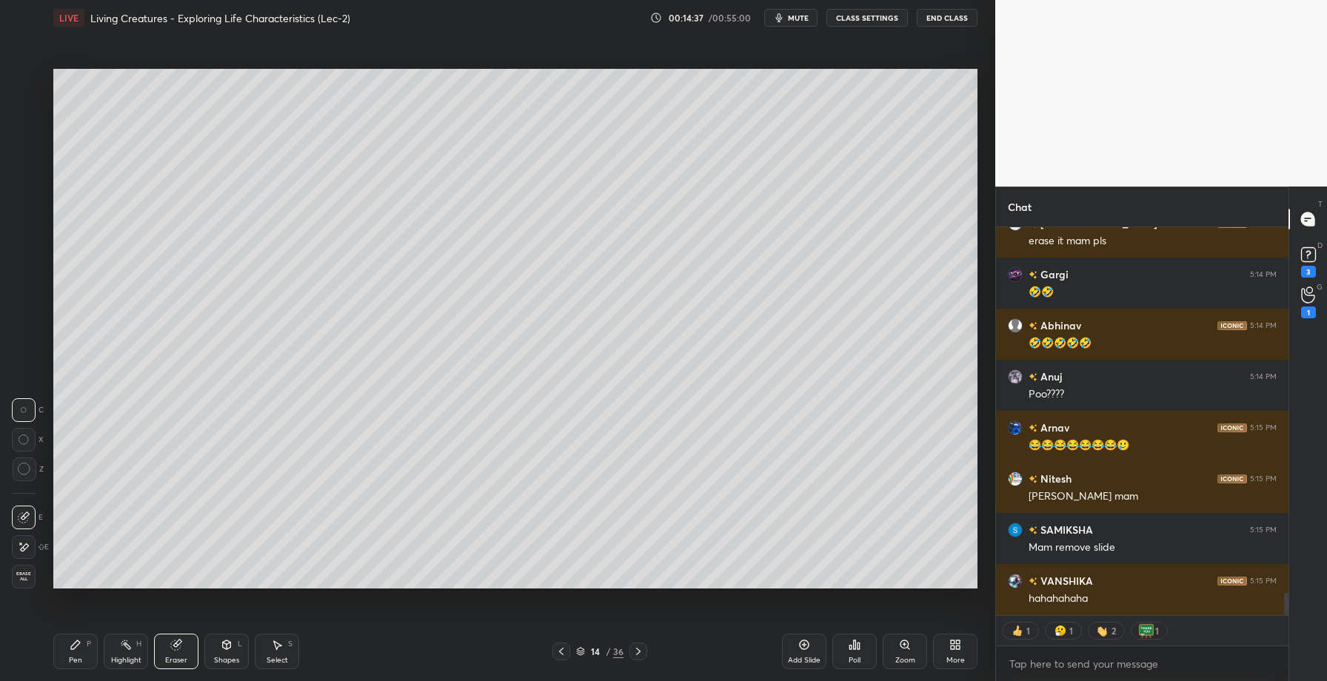
click at [75, 654] on div "Pen P" at bounding box center [75, 652] width 44 height 36
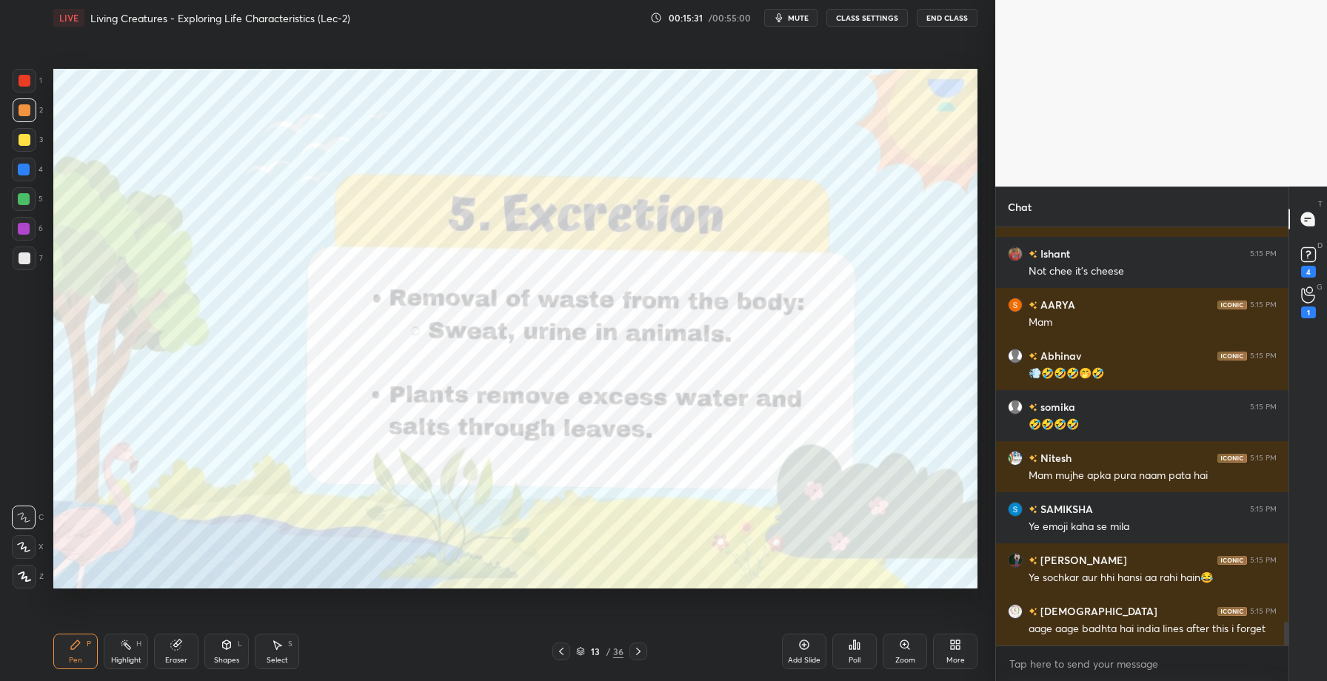
drag, startPoint x: 26, startPoint y: 232, endPoint x: 49, endPoint y: 208, distance: 33.0
click at [27, 230] on div at bounding box center [24, 229] width 12 height 12
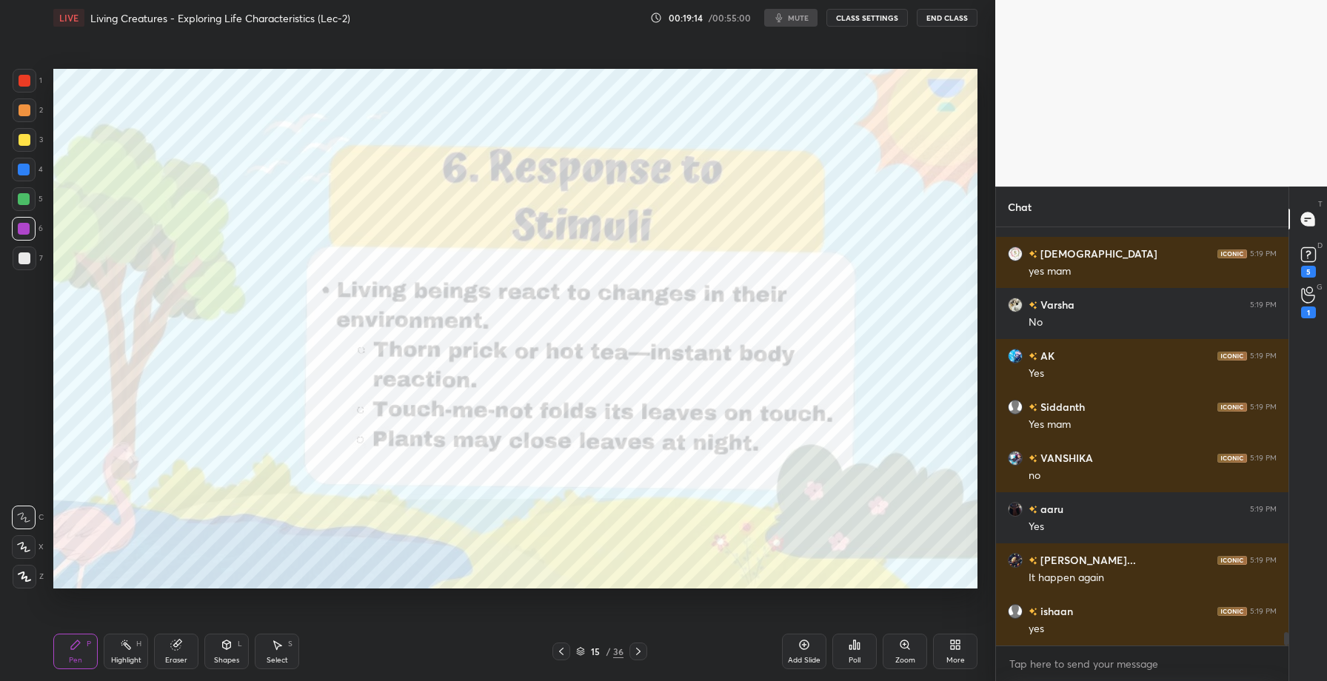
scroll to position [12748, 0]
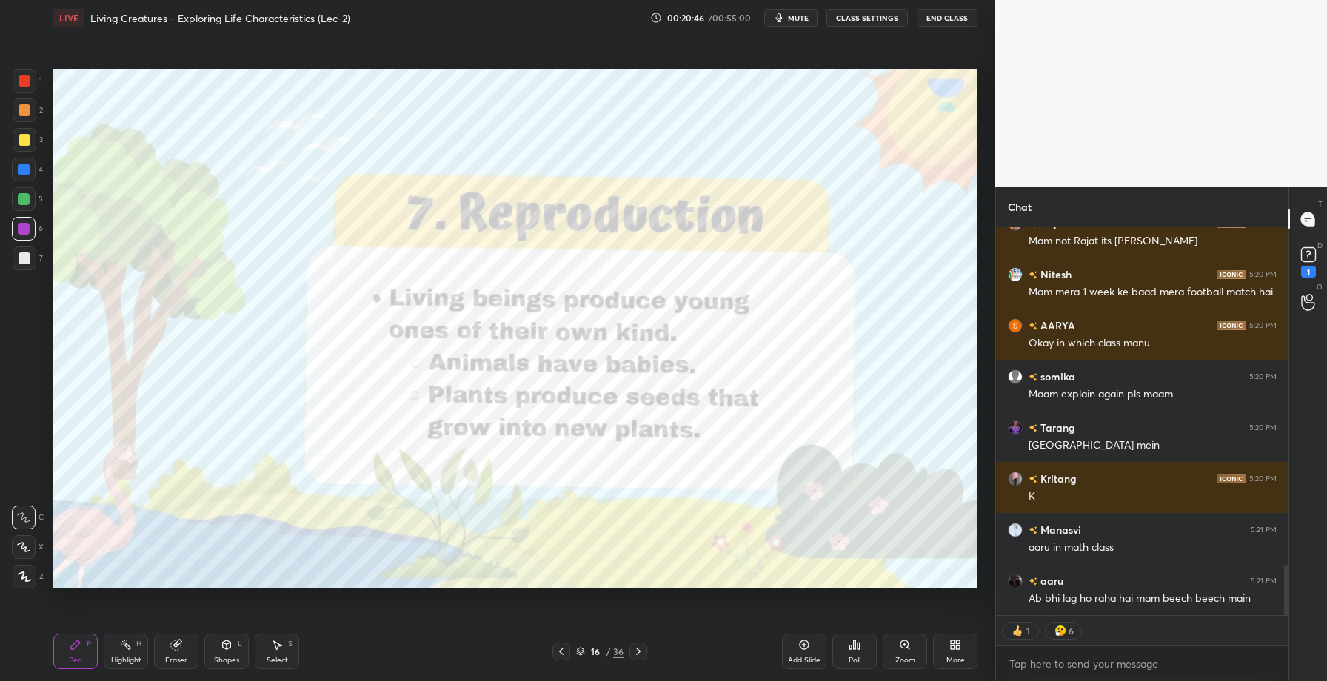
scroll to position [2597, 0]
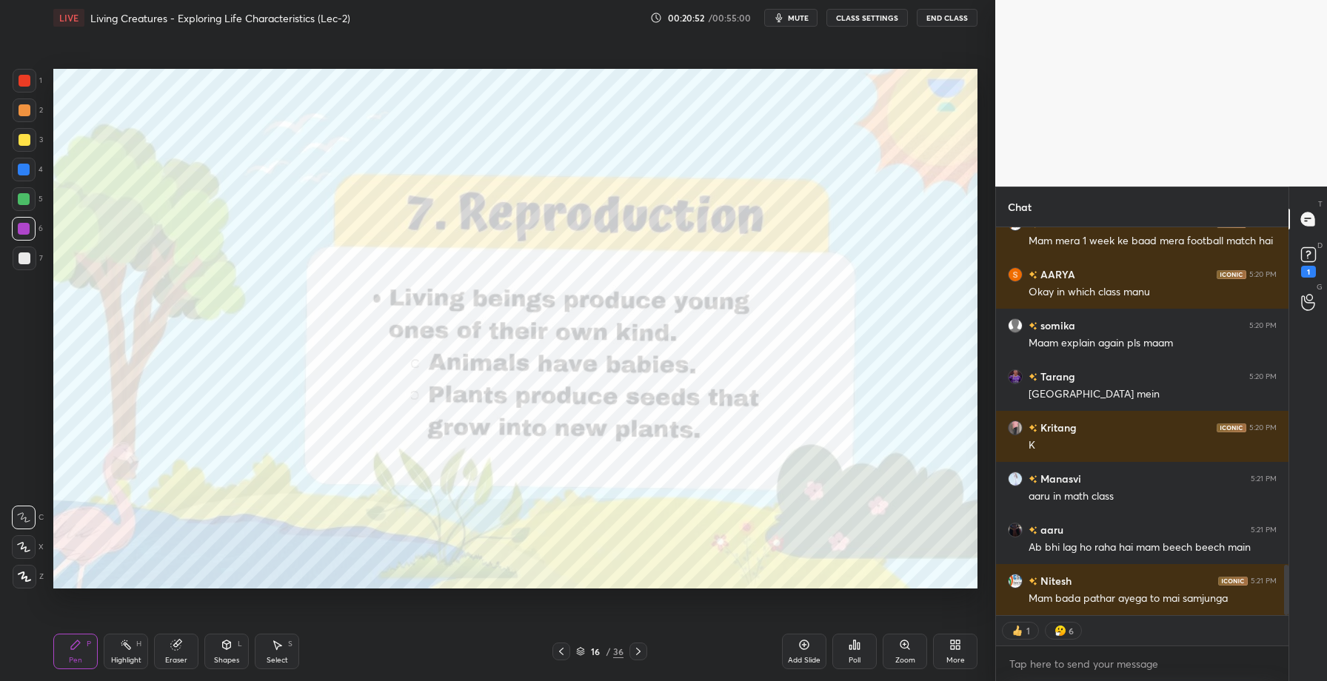
type textarea "x"
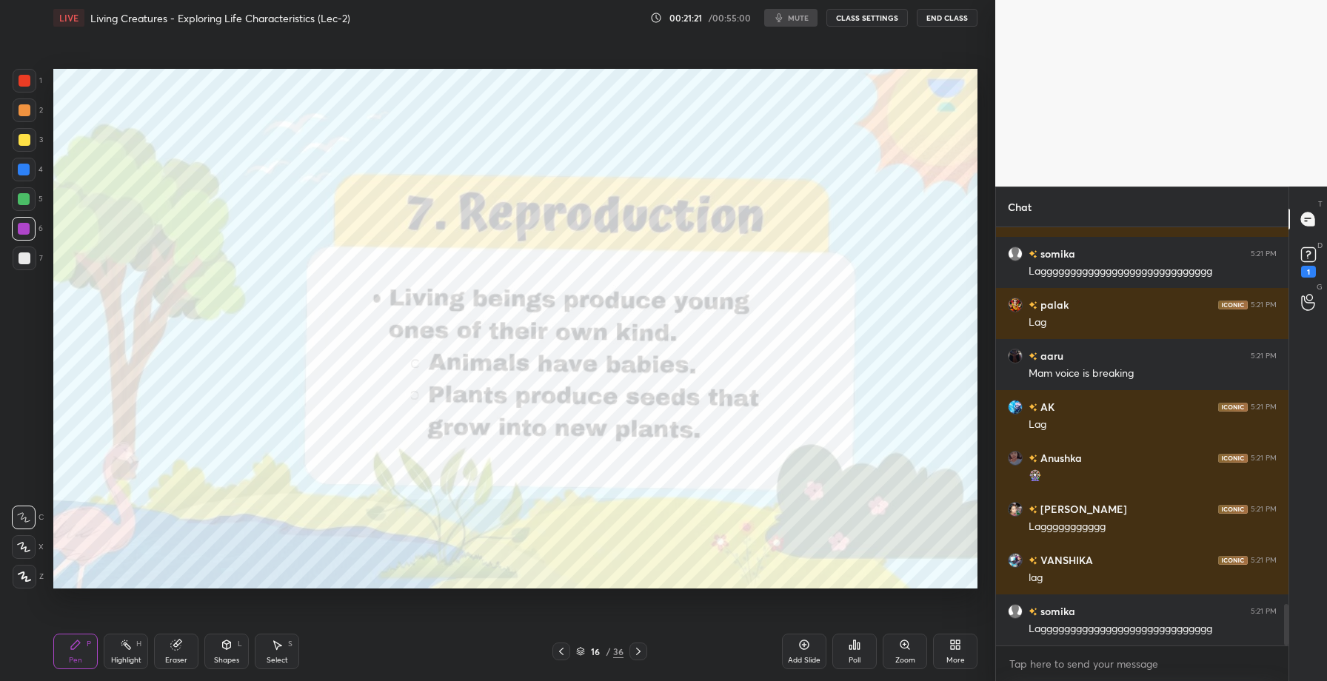
scroll to position [3896, 0]
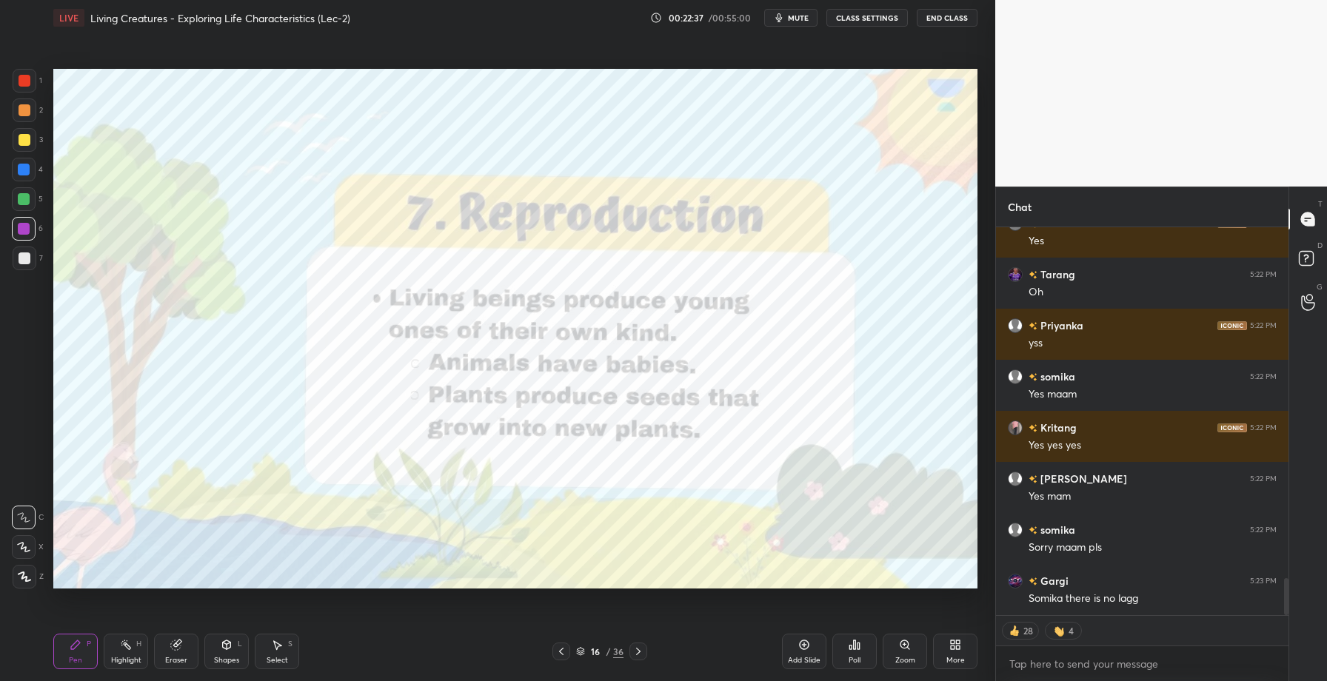
click at [807, 657] on div "Add Slide" at bounding box center [804, 660] width 33 height 7
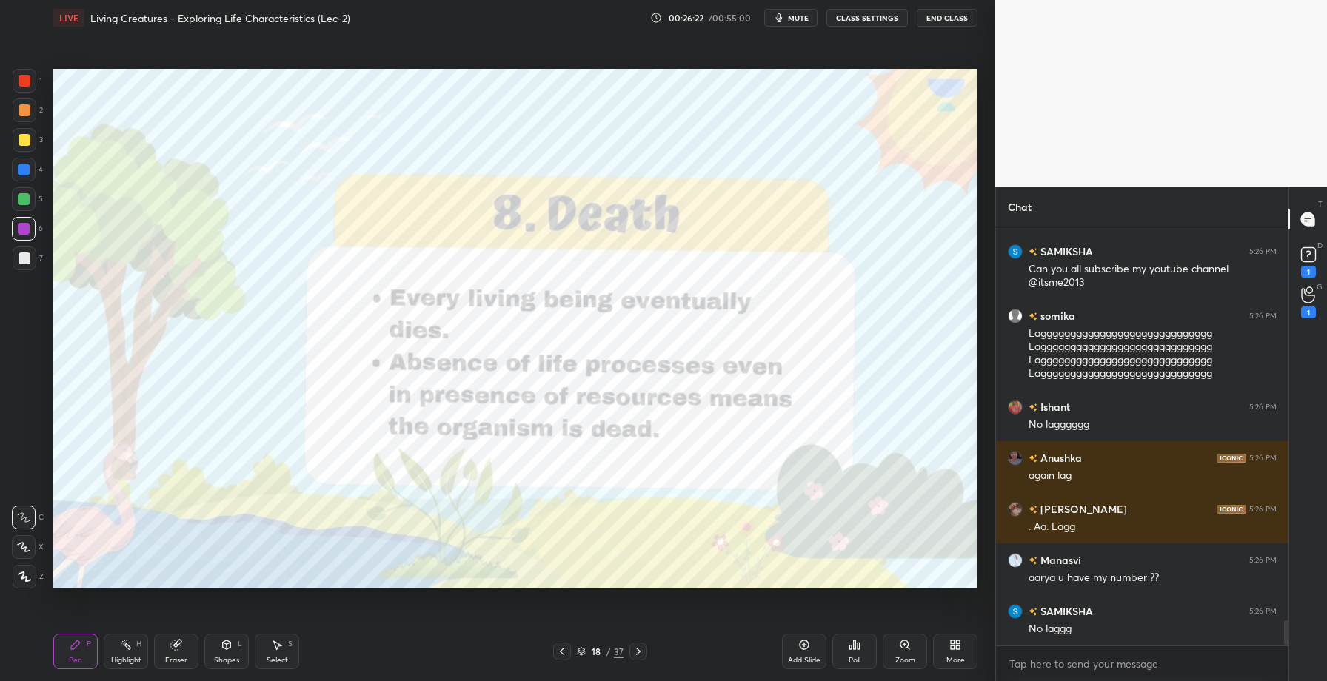
scroll to position [6602, 0]
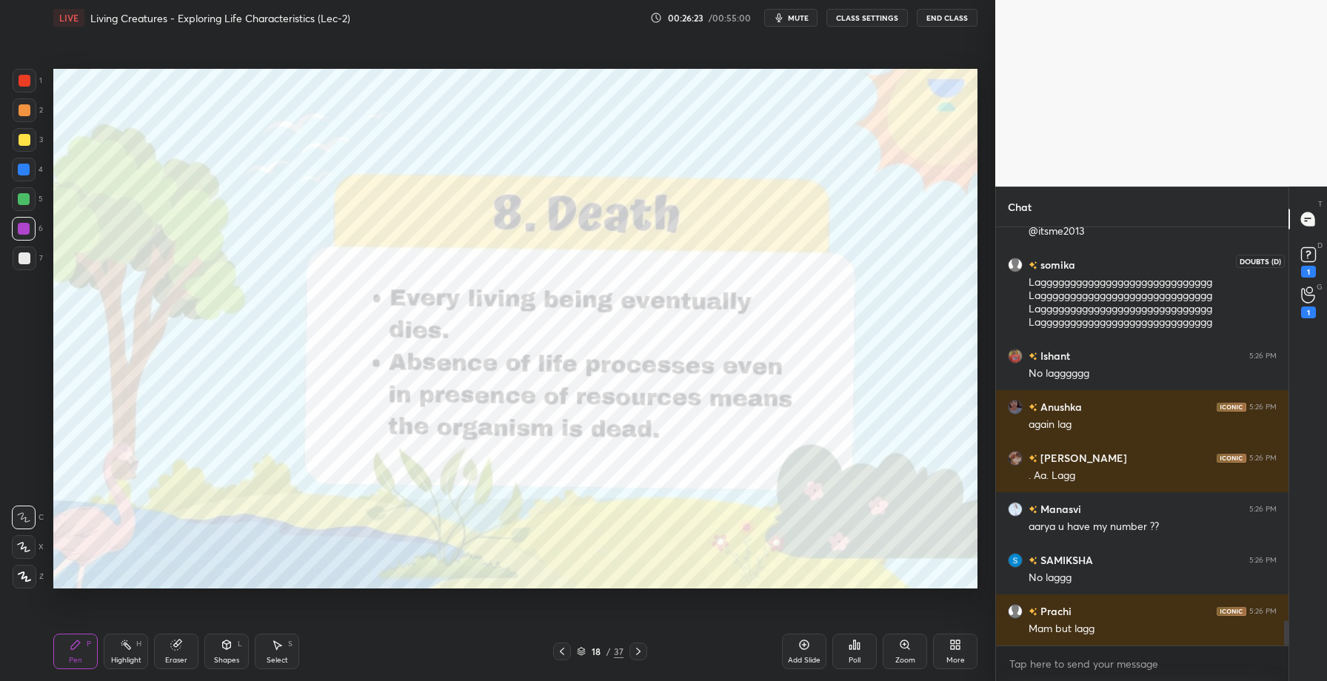
click at [1315, 257] on rect at bounding box center [1308, 255] width 14 height 14
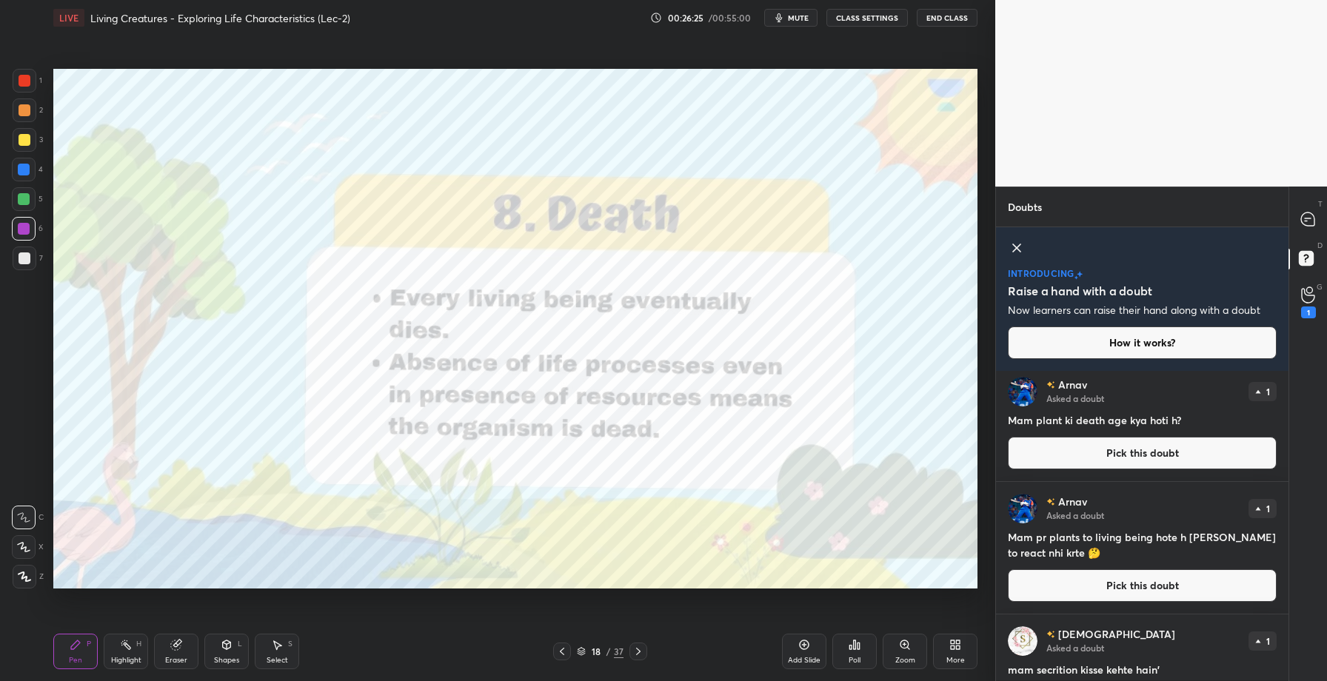
scroll to position [0, 0]
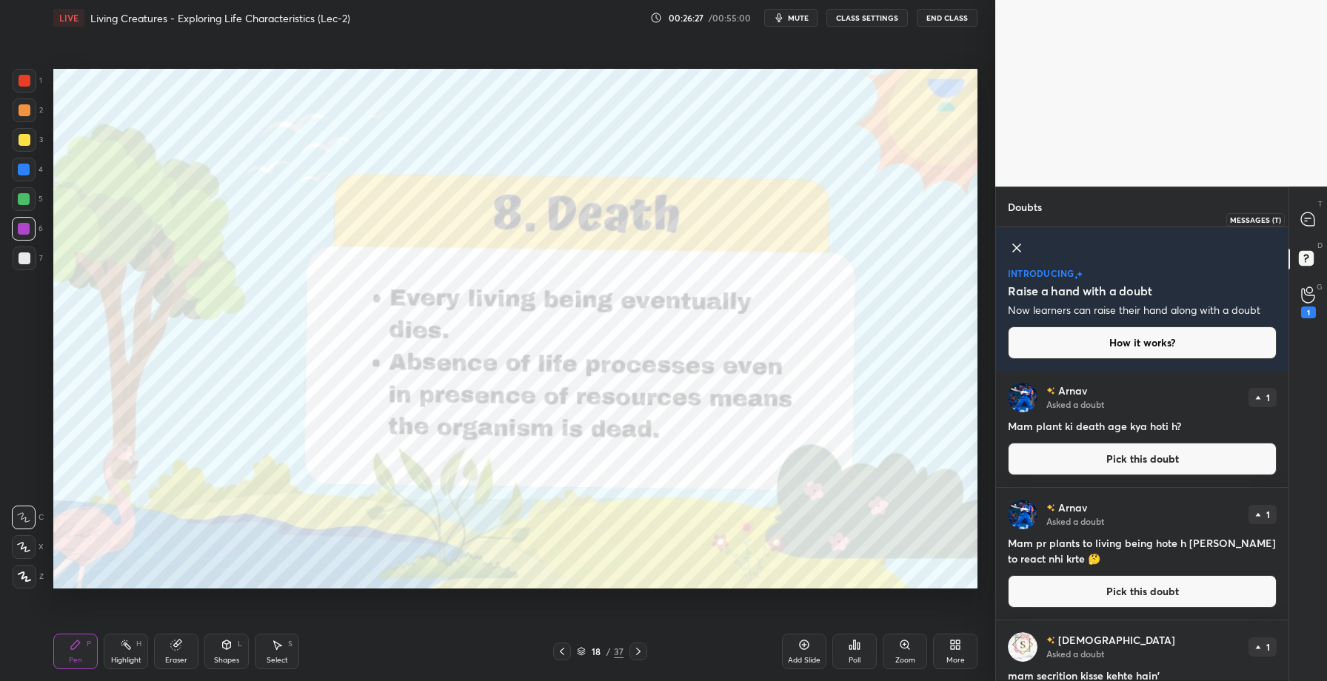
click at [1316, 214] on icon at bounding box center [1309, 220] width 16 height 16
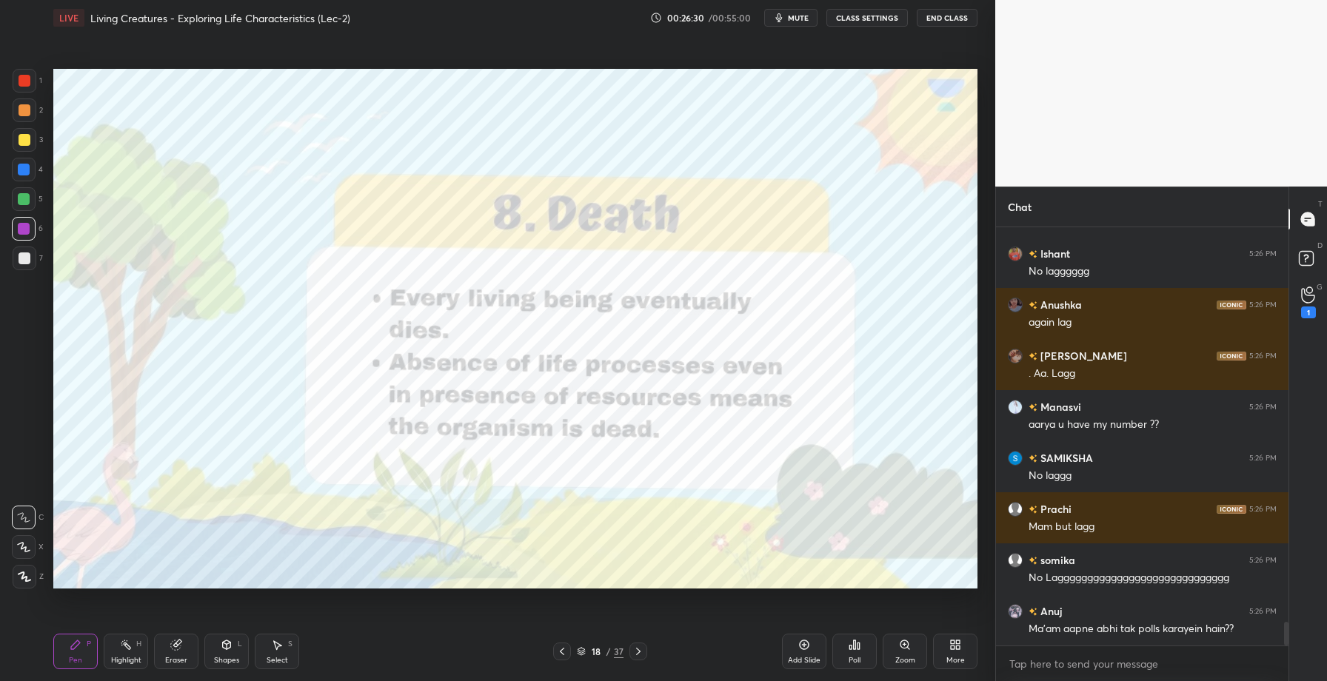
scroll to position [7065, 0]
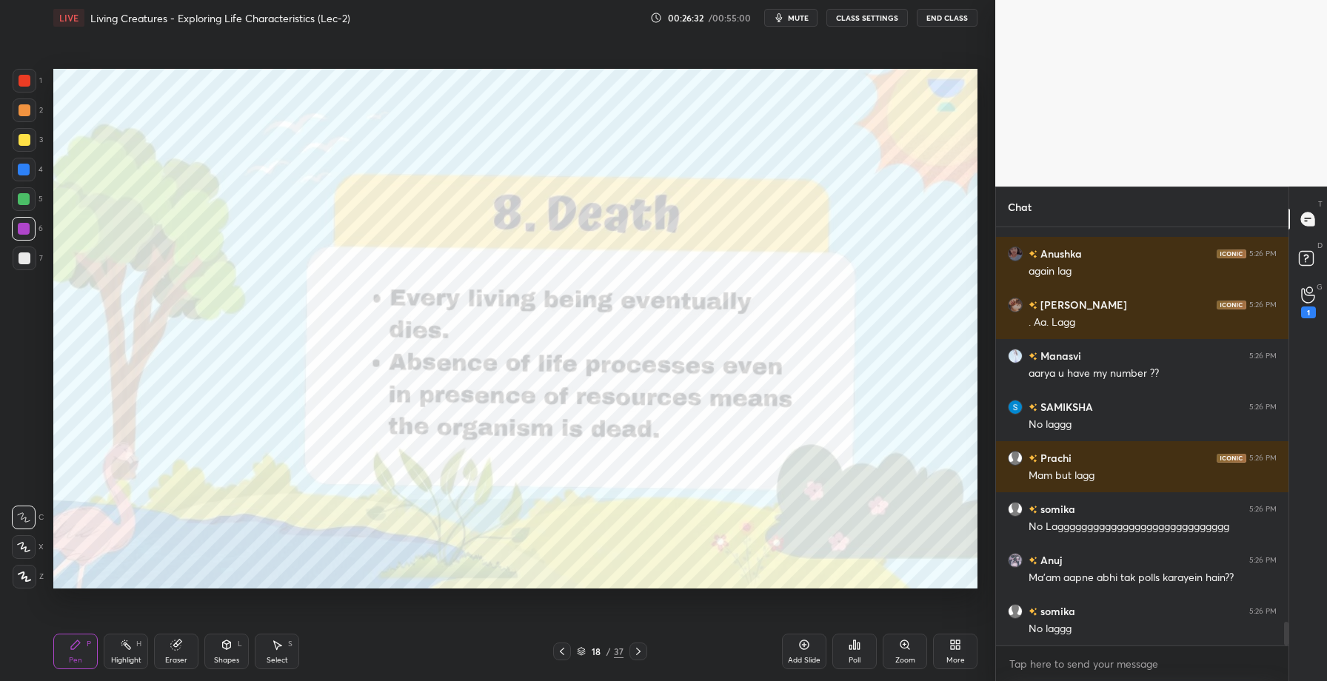
click at [636, 656] on icon at bounding box center [639, 652] width 12 height 12
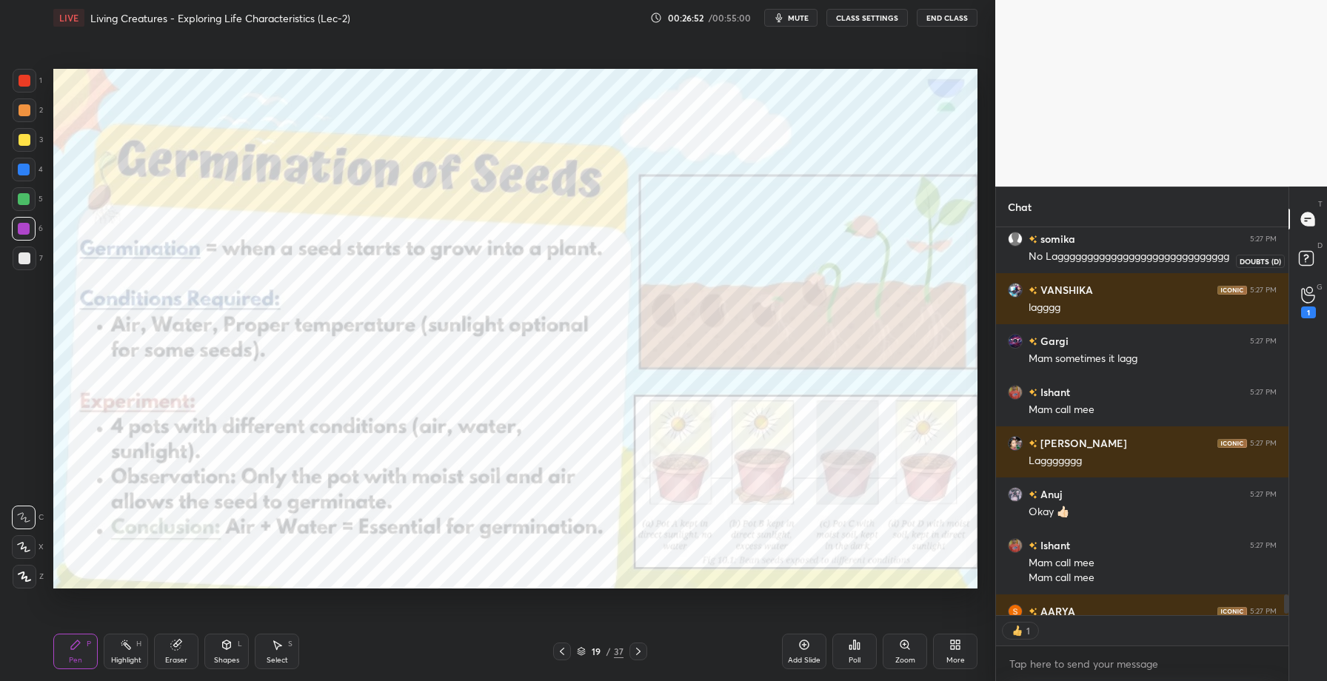
scroll to position [7622, 0]
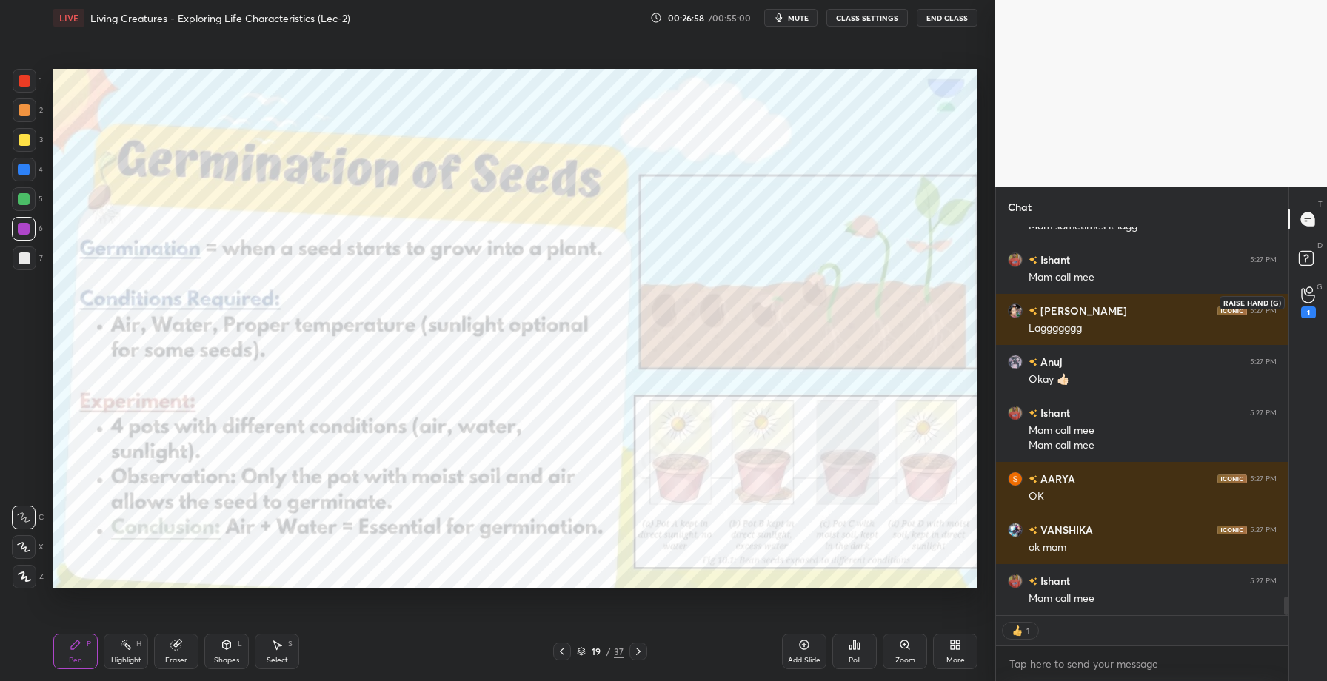
click at [1311, 299] on icon at bounding box center [1308, 295] width 14 height 17
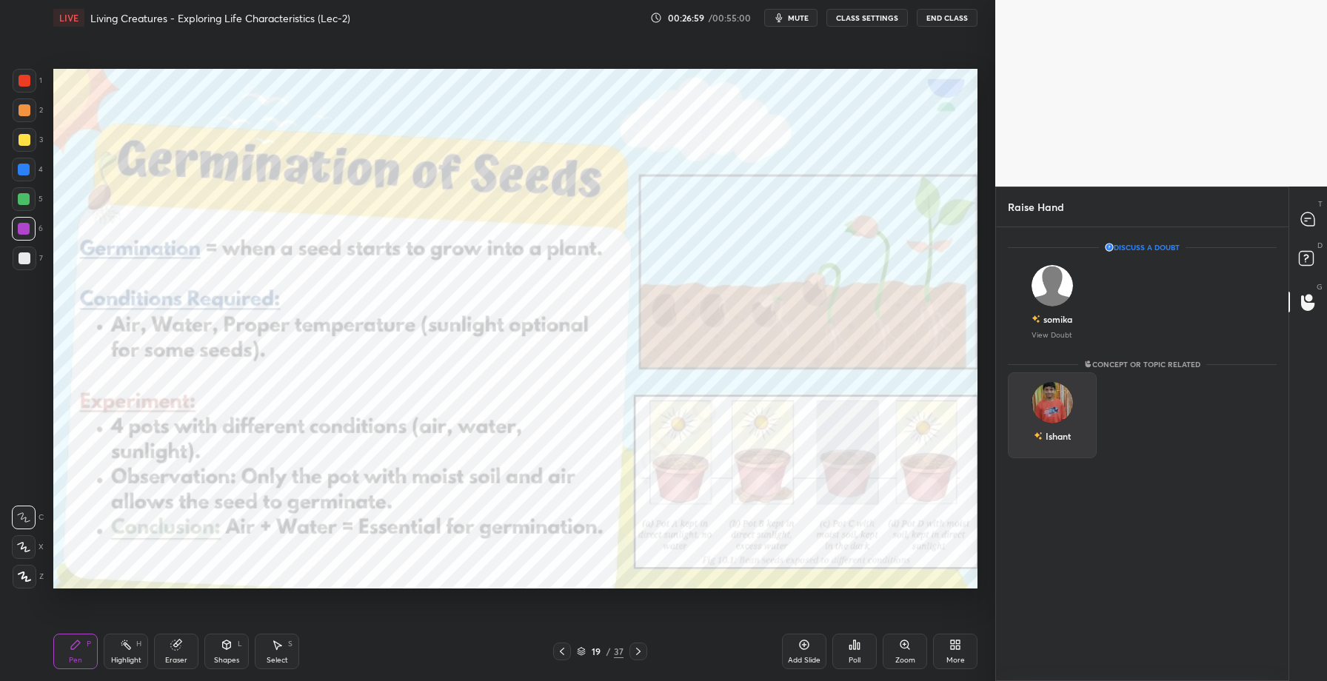
click at [1040, 407] on div "Ishant" at bounding box center [1052, 416] width 89 height 86
click at [1050, 442] on button "INVITE" at bounding box center [1053, 446] width 76 height 19
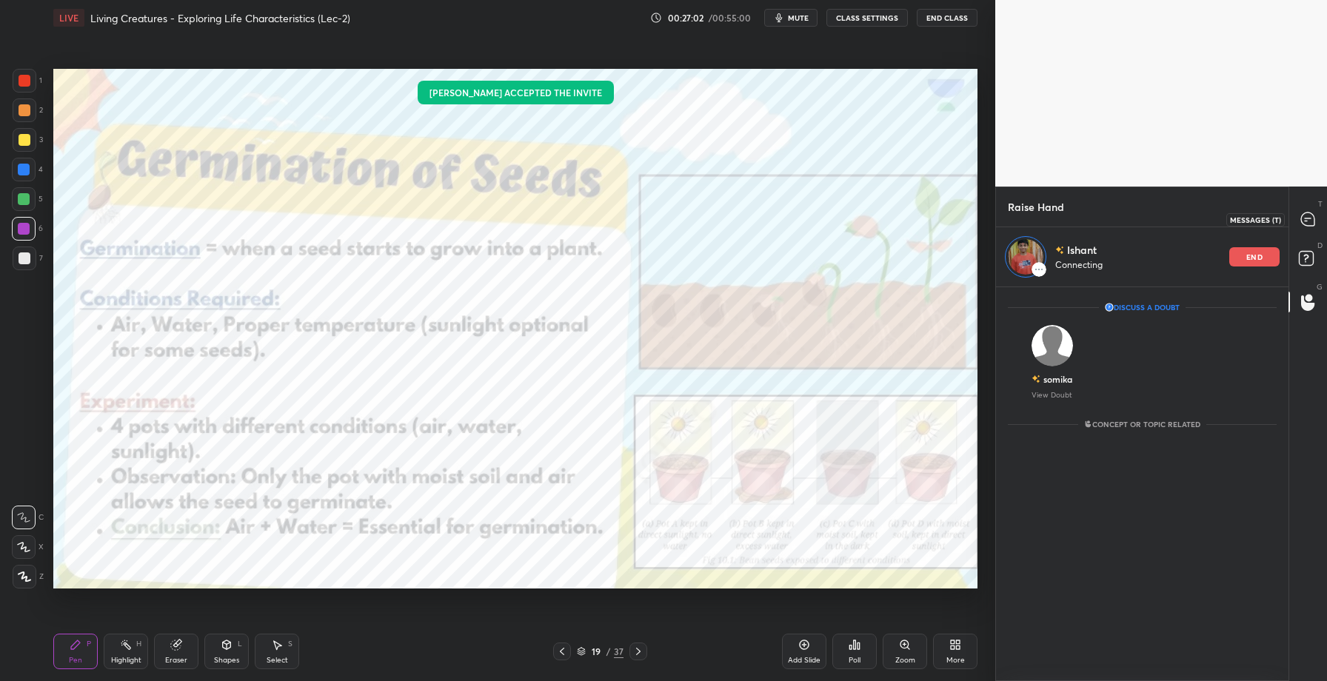
click at [1311, 216] on icon at bounding box center [1307, 219] width 13 height 13
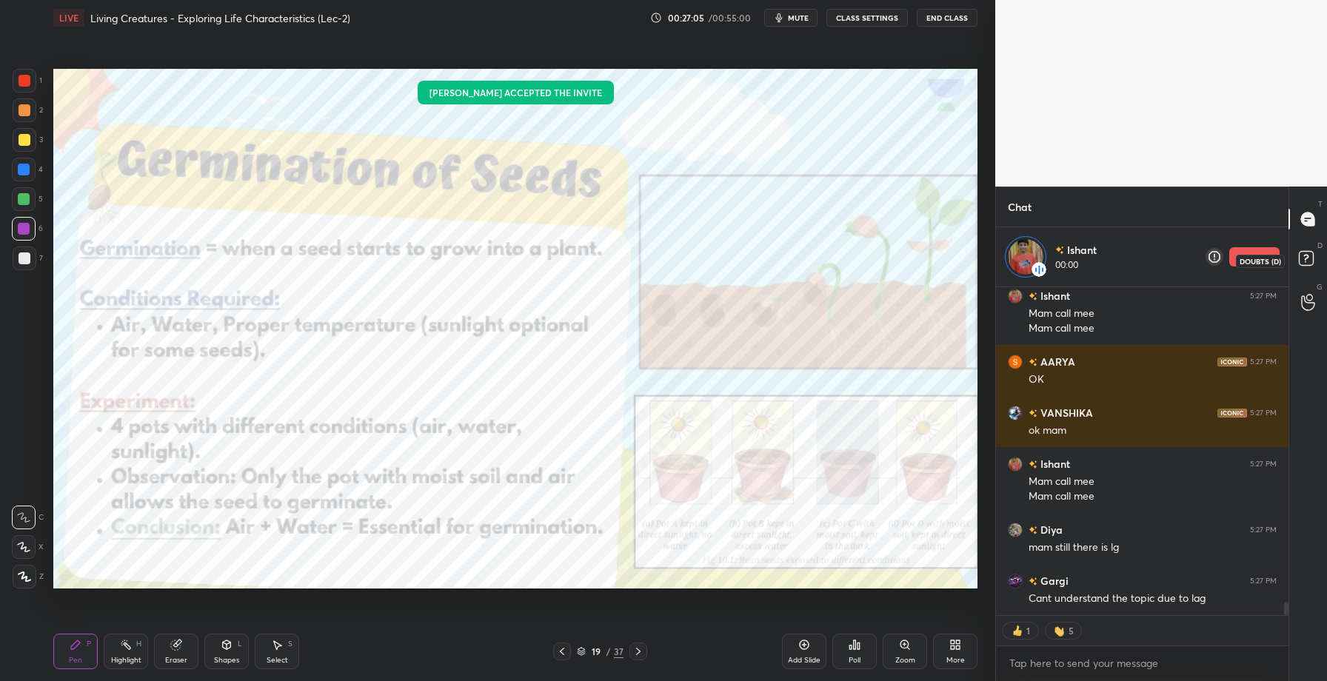
click at [1311, 259] on rect at bounding box center [1306, 259] width 14 height 14
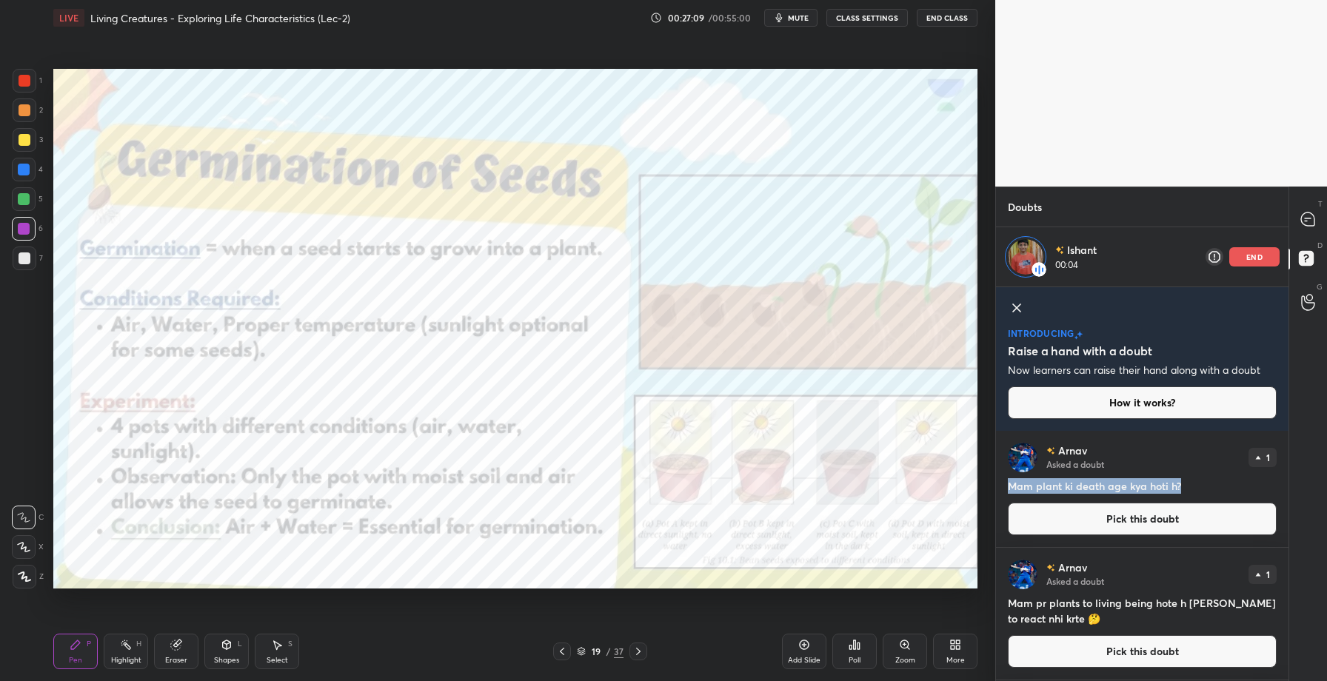
copy h4 "Mam plant ki death age kya hoti h?"
drag, startPoint x: 1008, startPoint y: 483, endPoint x: 1185, endPoint y: 487, distance: 177.1
click at [1185, 487] on h4 "Mam plant ki death age kya hoti h?" at bounding box center [1142, 487] width 269 height 16
click at [1199, 476] on div "Arnav Asked a doubt 1 Mam plant ki death age kya hoti h? Pick this doubt" at bounding box center [1142, 489] width 293 height 116
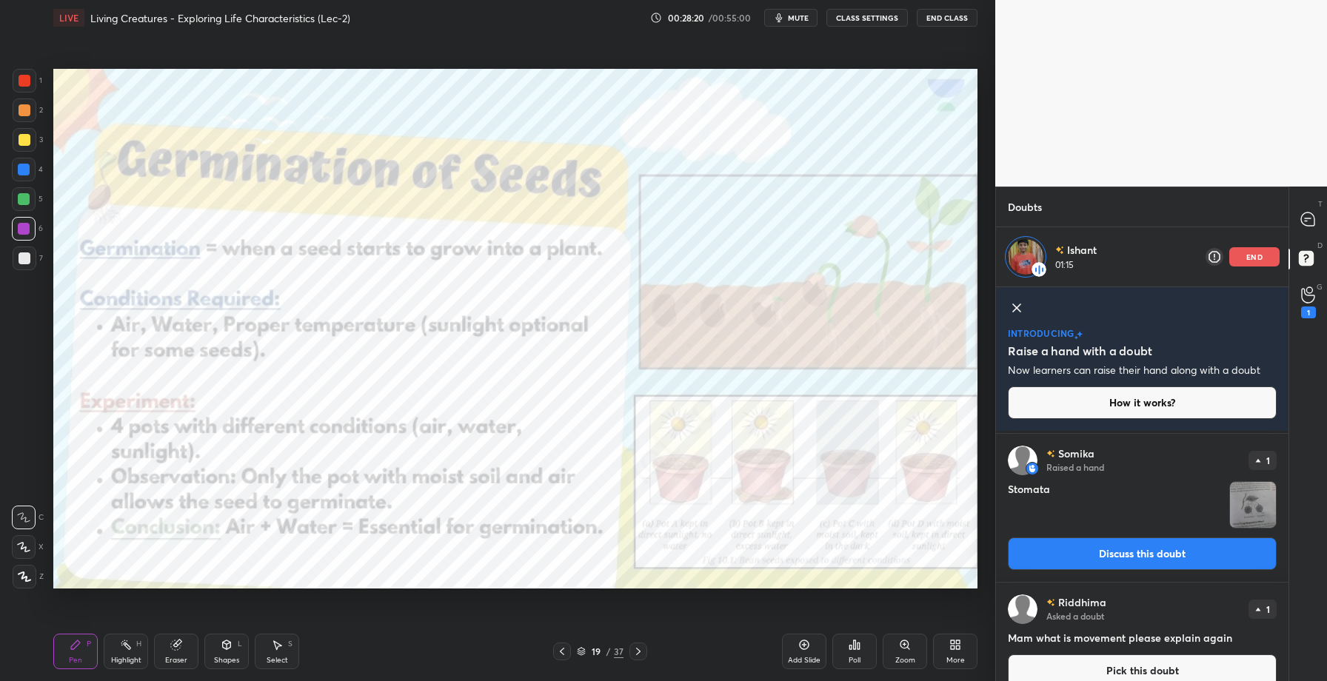
scroll to position [648, 0]
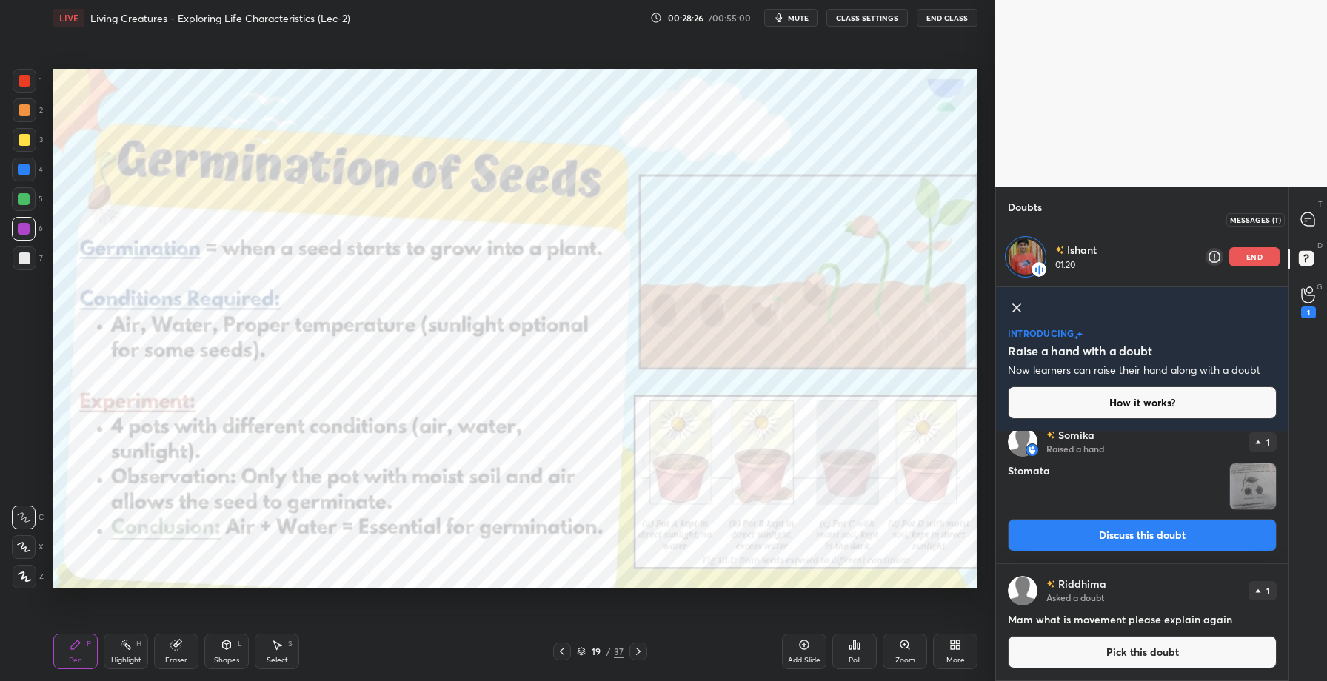
click at [1317, 215] on div at bounding box center [1309, 219] width 30 height 27
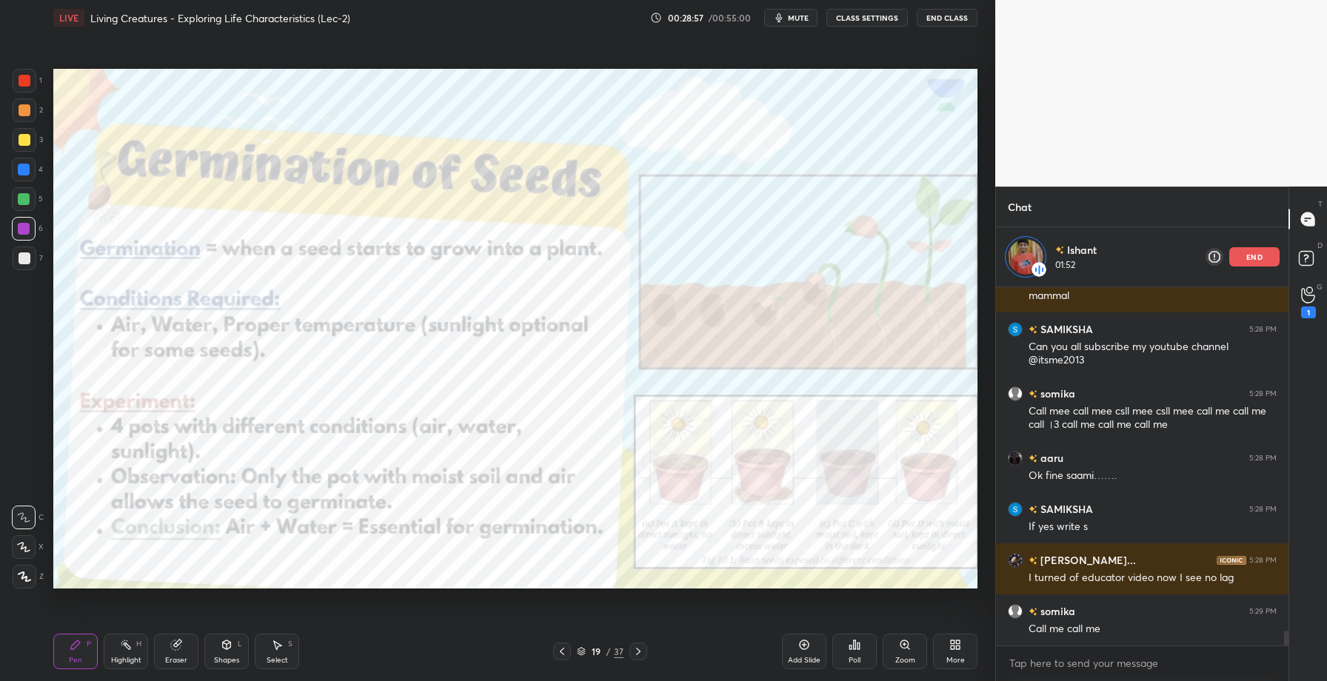
scroll to position [8408, 0]
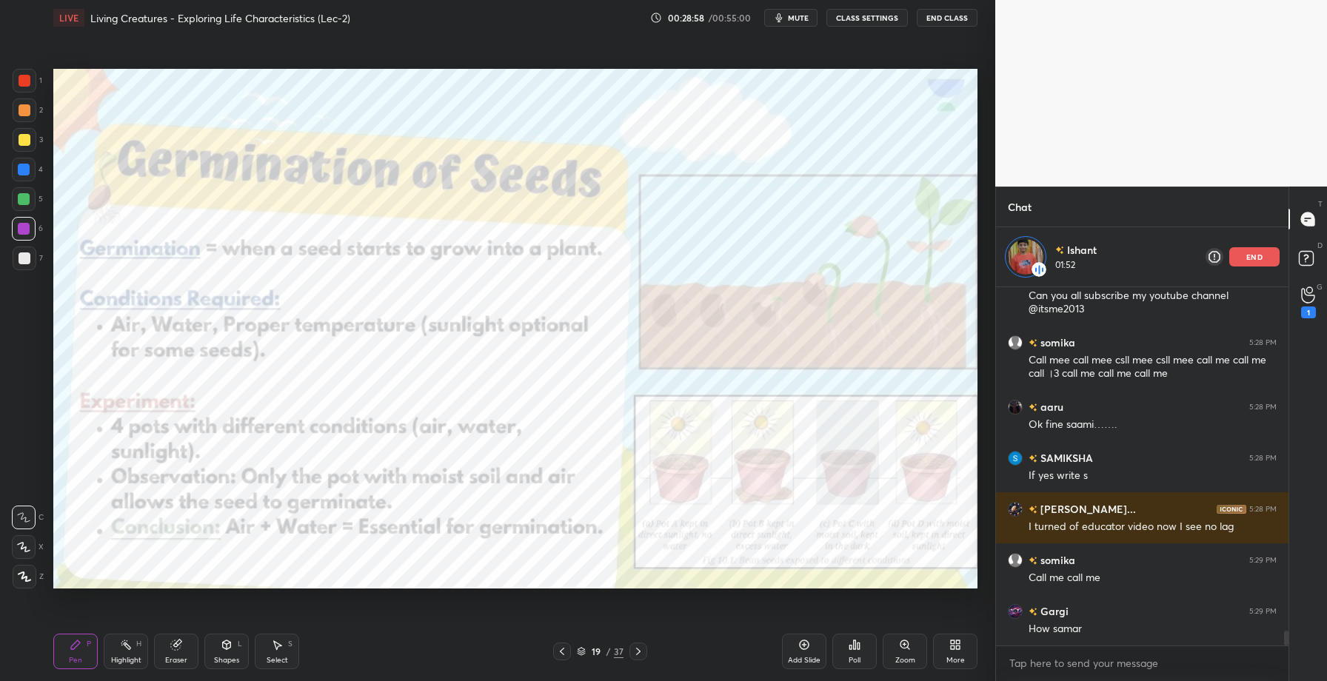
click at [1256, 255] on p "end" at bounding box center [1255, 256] width 16 height 7
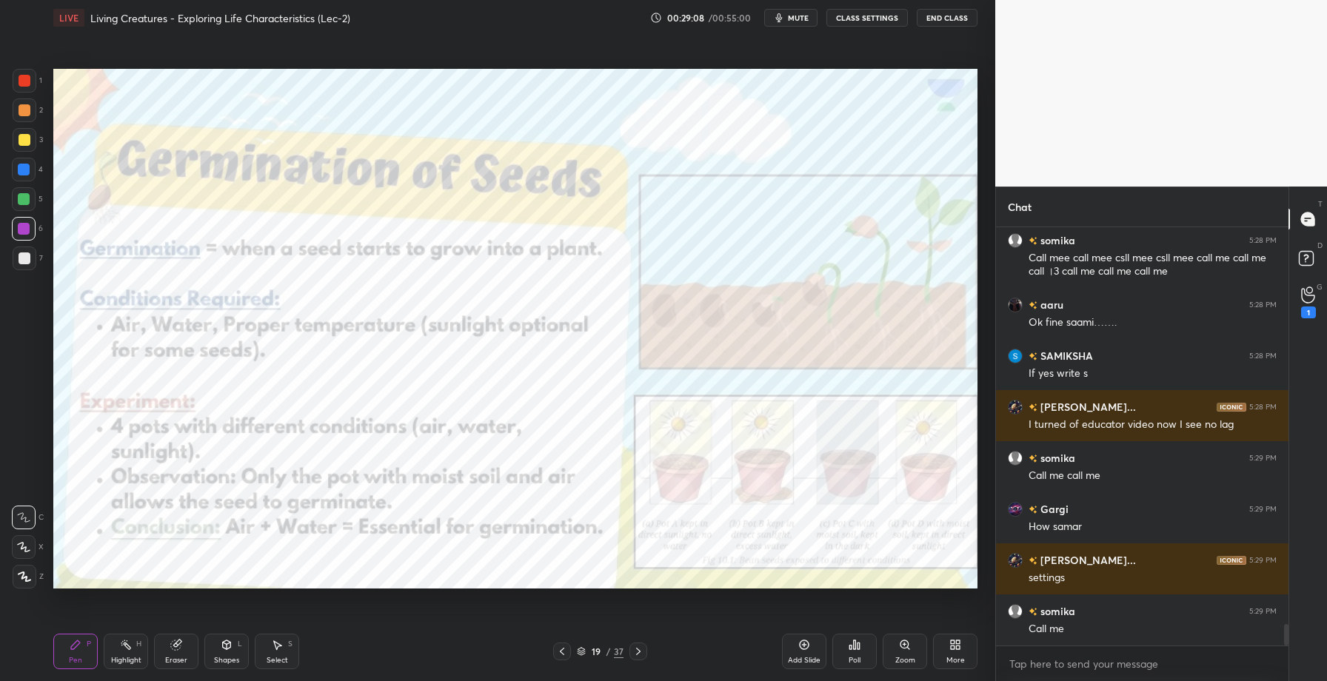
scroll to position [7667, 0]
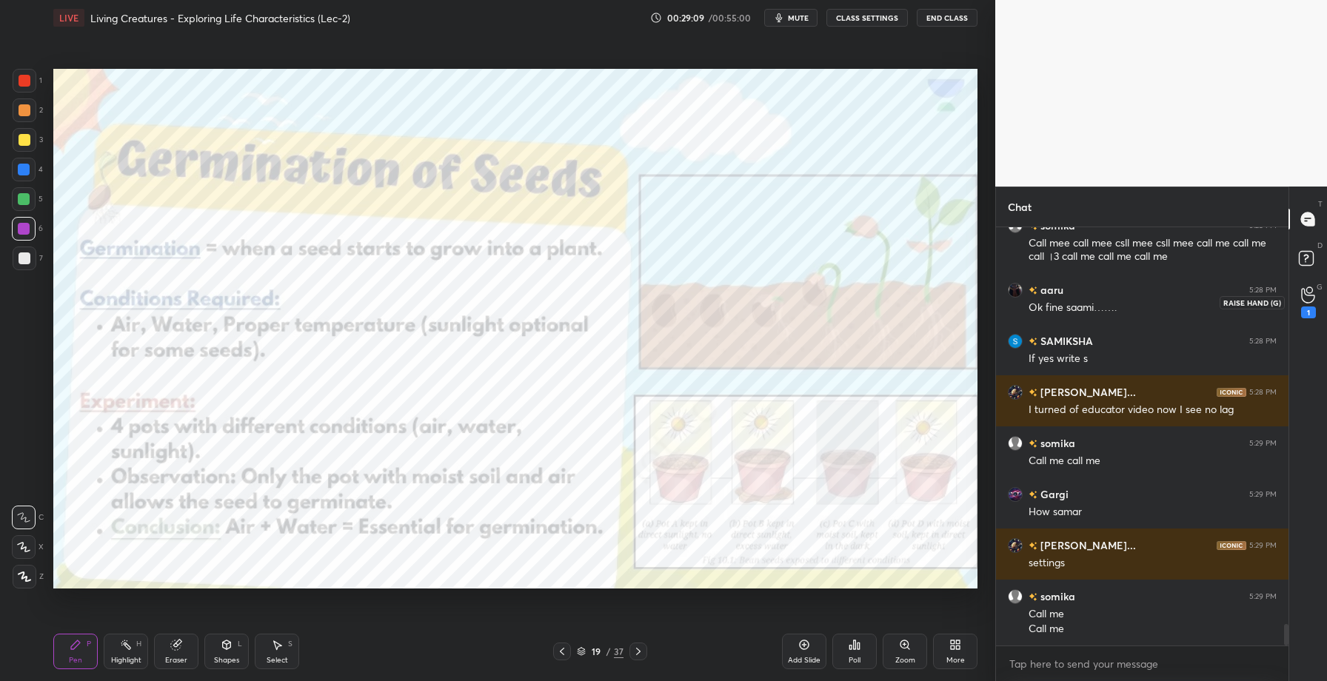
click at [1302, 304] on div "1" at bounding box center [1308, 303] width 15 height 32
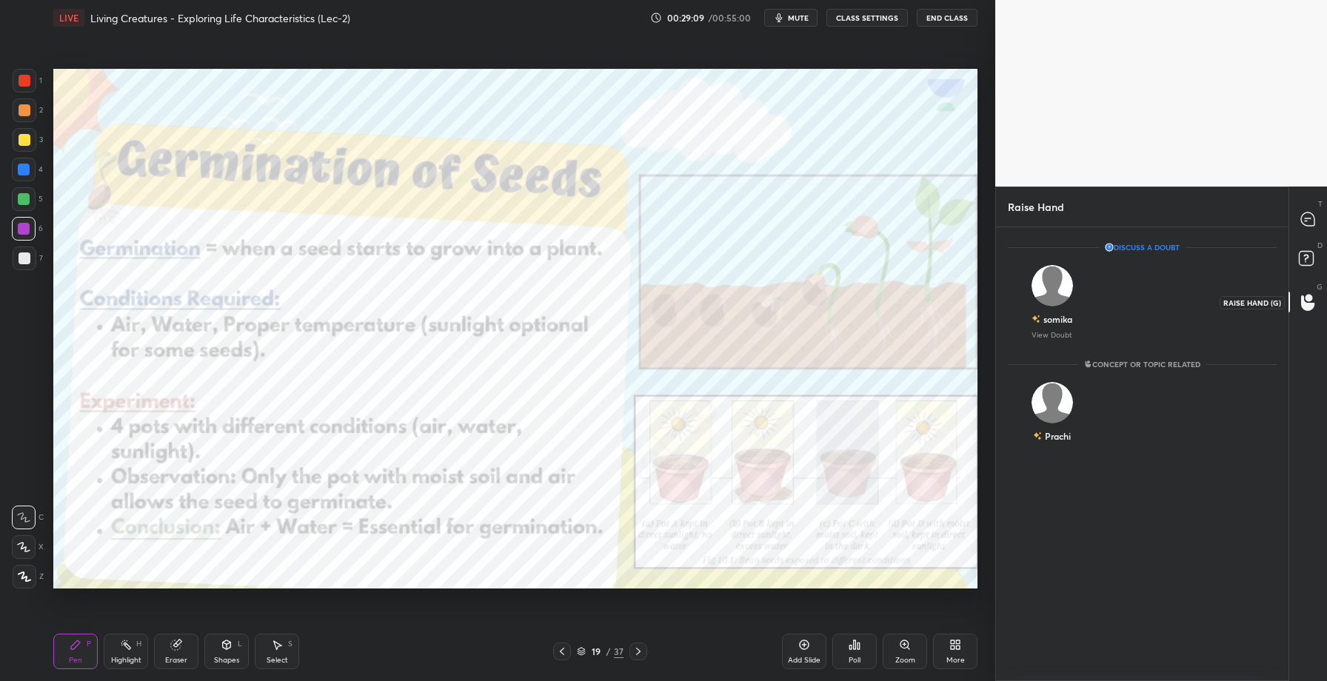
scroll to position [450, 288]
click at [1303, 250] on icon at bounding box center [1309, 260] width 27 height 27
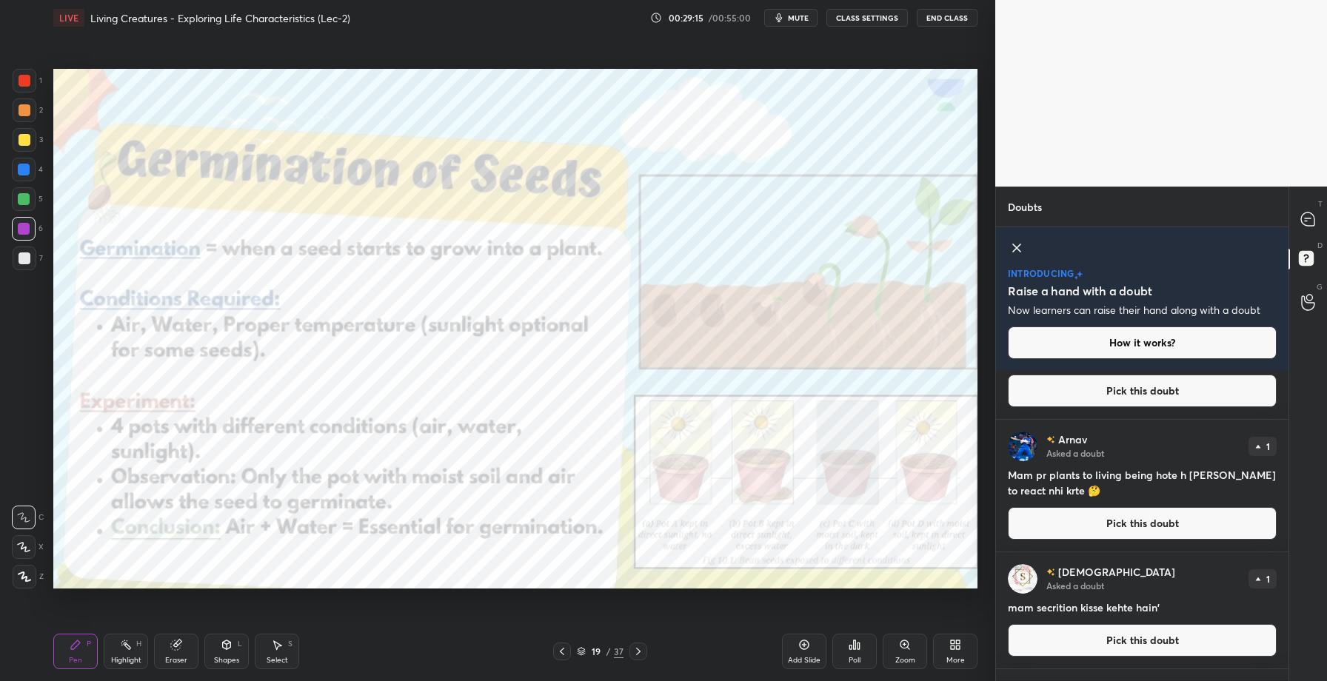
scroll to position [70, 0]
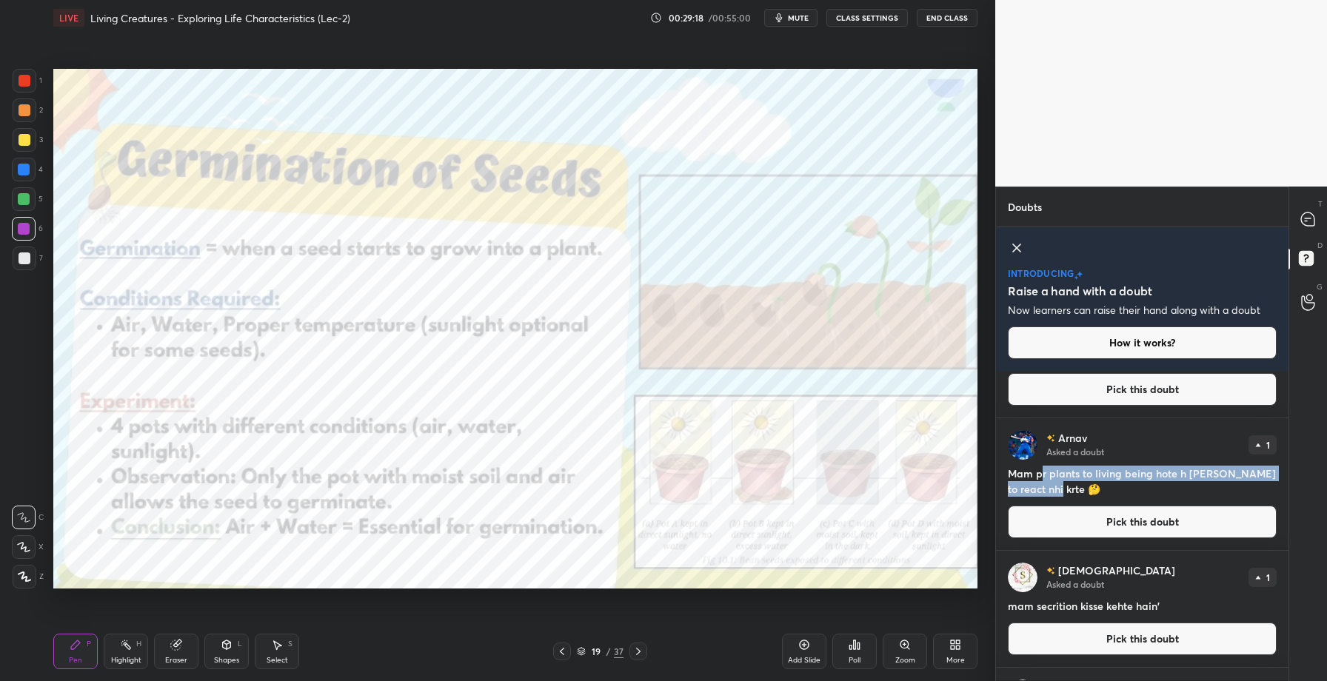
drag, startPoint x: 1039, startPoint y: 476, endPoint x: 1093, endPoint y: 490, distance: 55.0
click at [1093, 490] on h4 "Mam pr plants to living being hote h [PERSON_NAME] to react nhi krte 🤔" at bounding box center [1142, 481] width 269 height 31
click at [1093, 491] on h4 "Mam pr plants to living being hote h [PERSON_NAME] to react nhi krte 🤔" at bounding box center [1142, 481] width 269 height 31
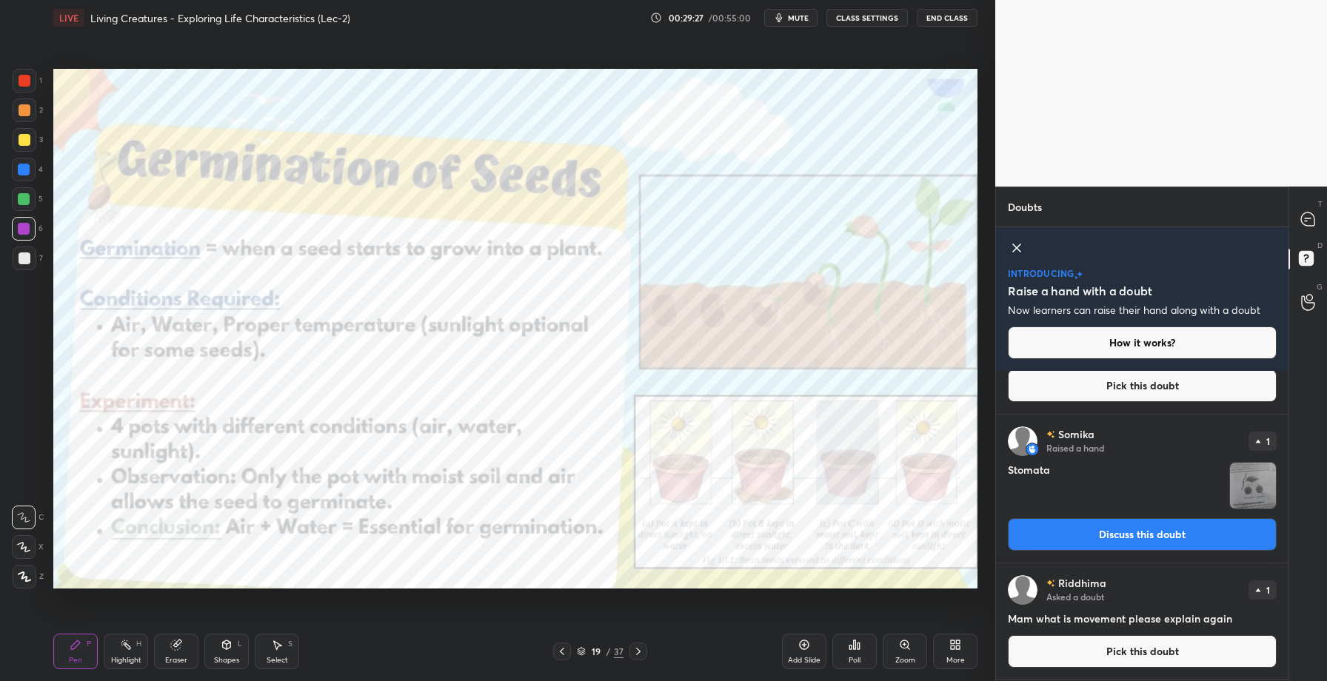
scroll to position [0, 0]
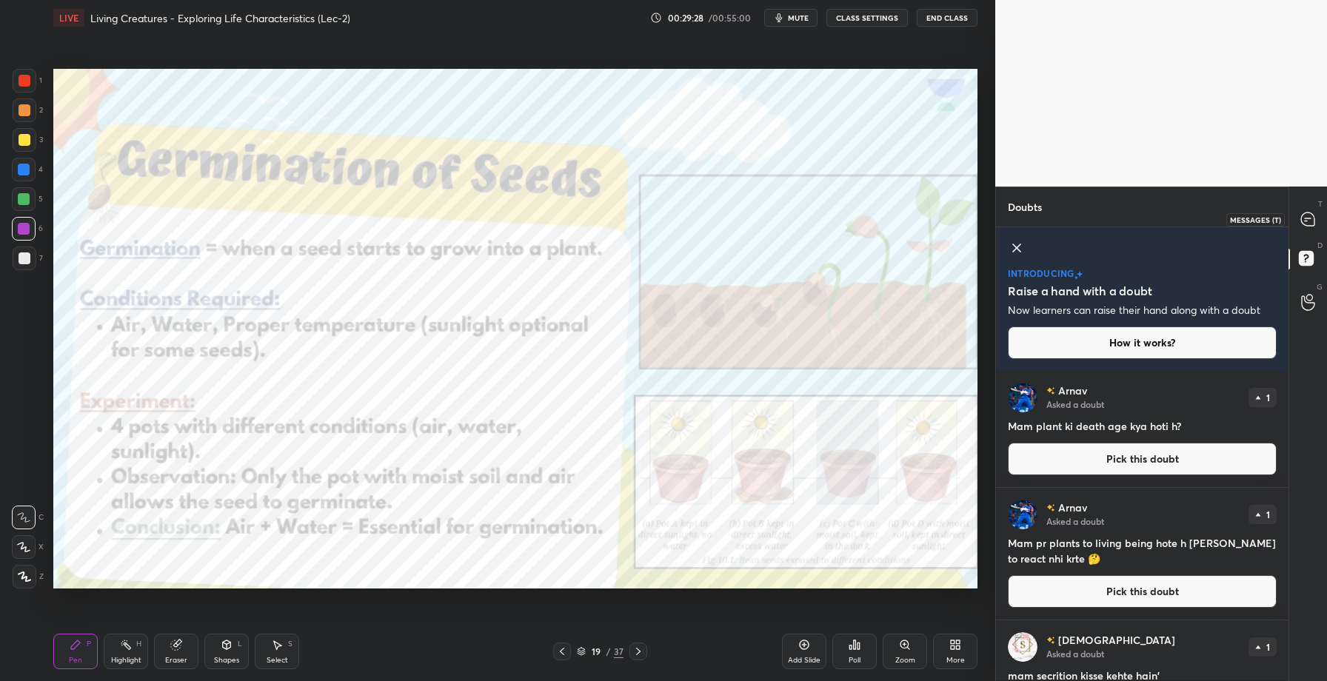
click at [1307, 215] on icon at bounding box center [1307, 219] width 13 height 13
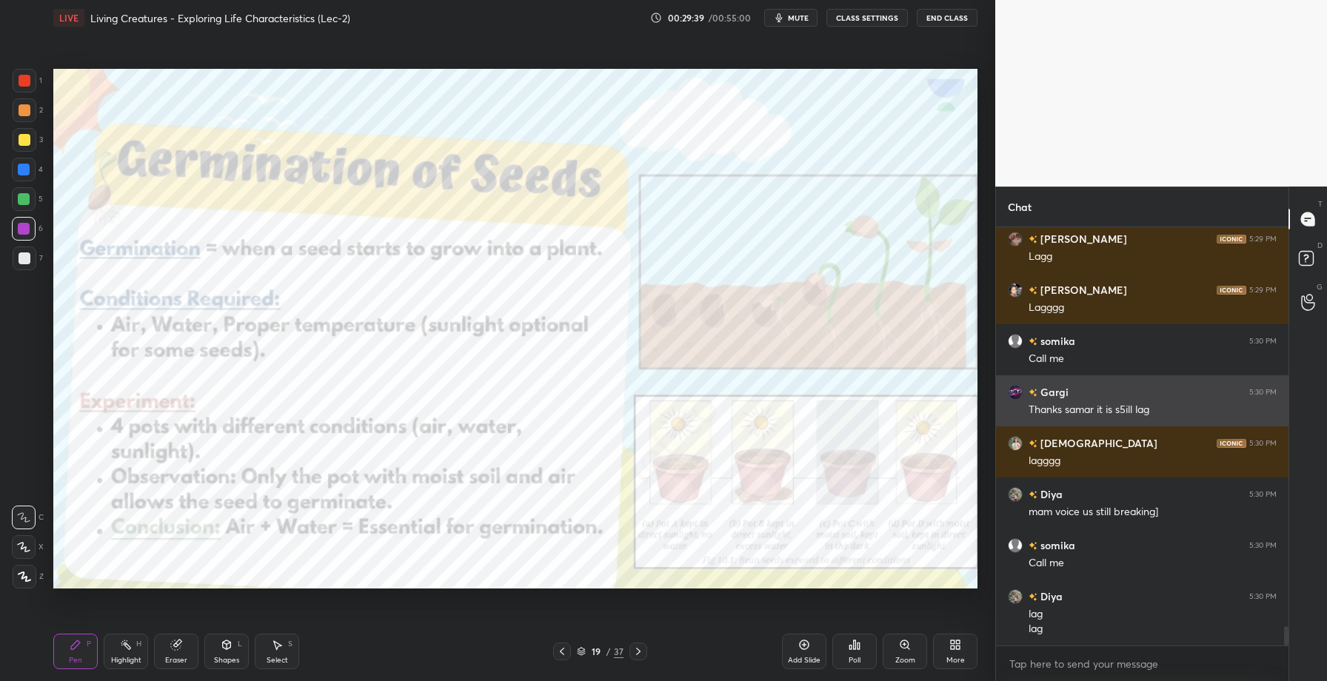
scroll to position [8708, 0]
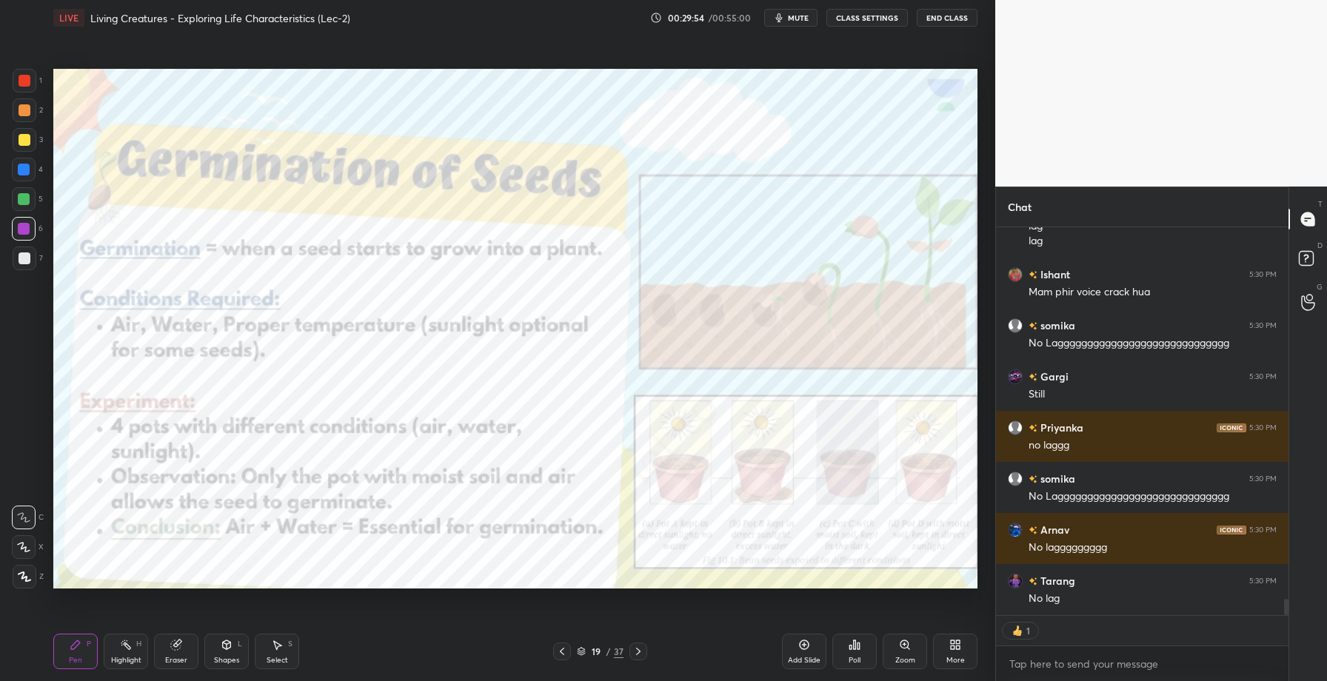
type textarea "x"
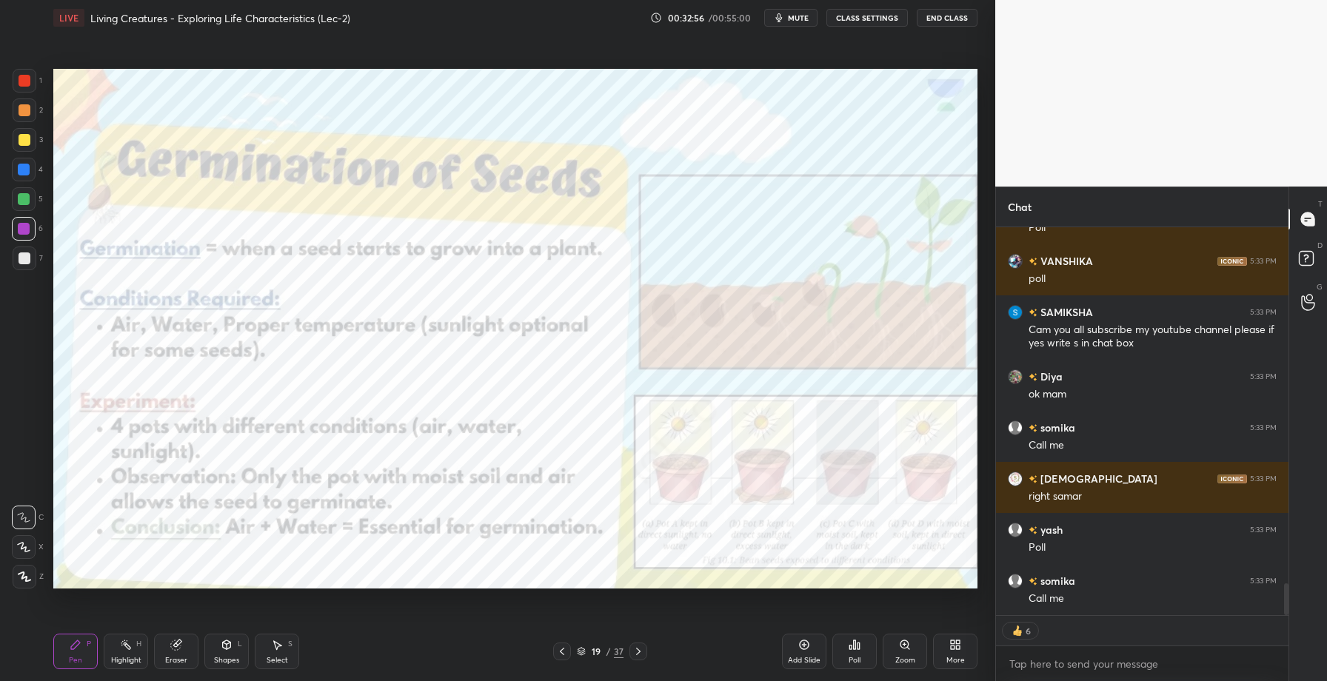
click at [176, 653] on div "Eraser" at bounding box center [176, 652] width 44 height 36
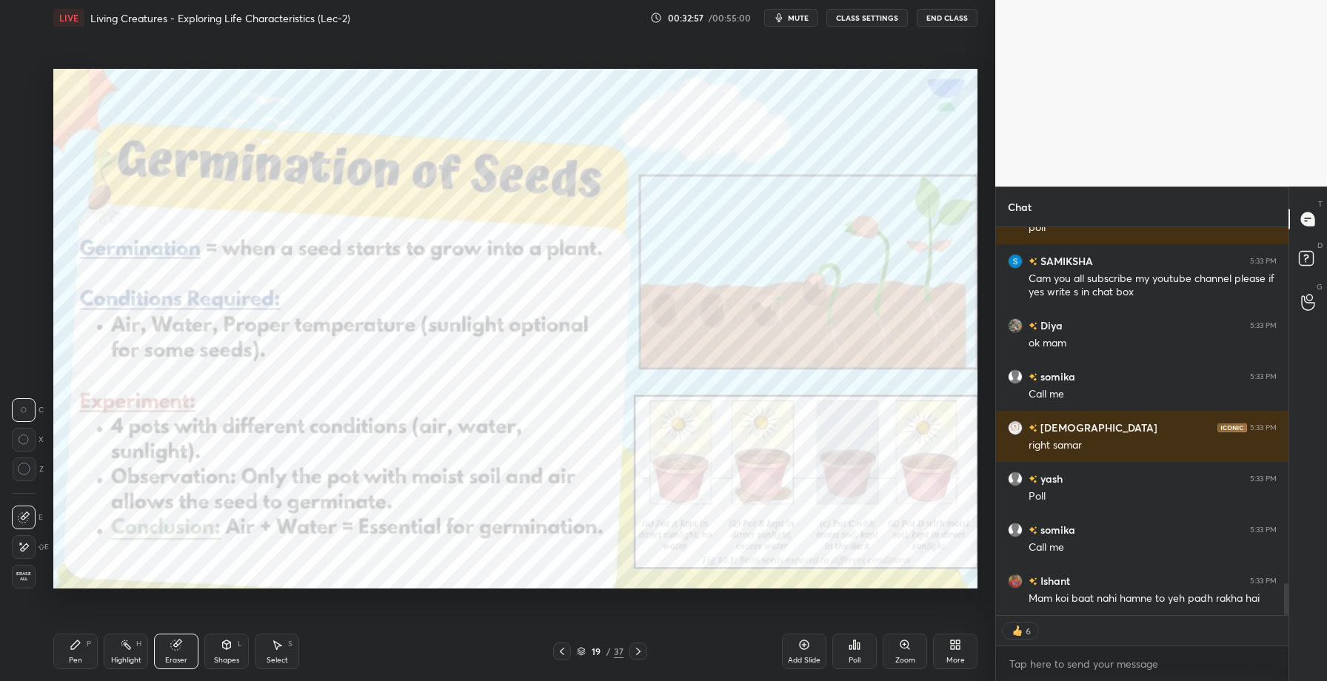
drag, startPoint x: 21, startPoint y: 573, endPoint x: 38, endPoint y: 583, distance: 18.9
click at [22, 573] on span "Erase all" at bounding box center [24, 577] width 22 height 10
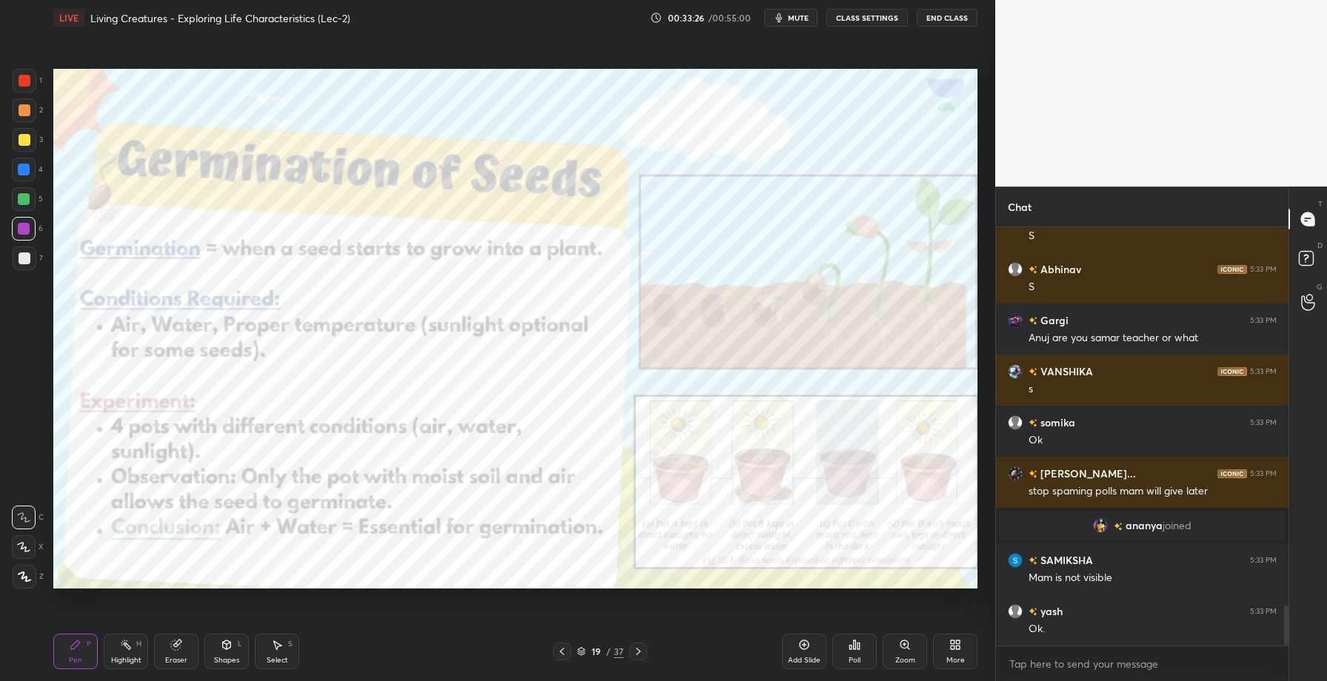
click at [113, 264] on div "Setting up your live class Poll for secs No correct answer Start poll" at bounding box center [515, 329] width 936 height 587
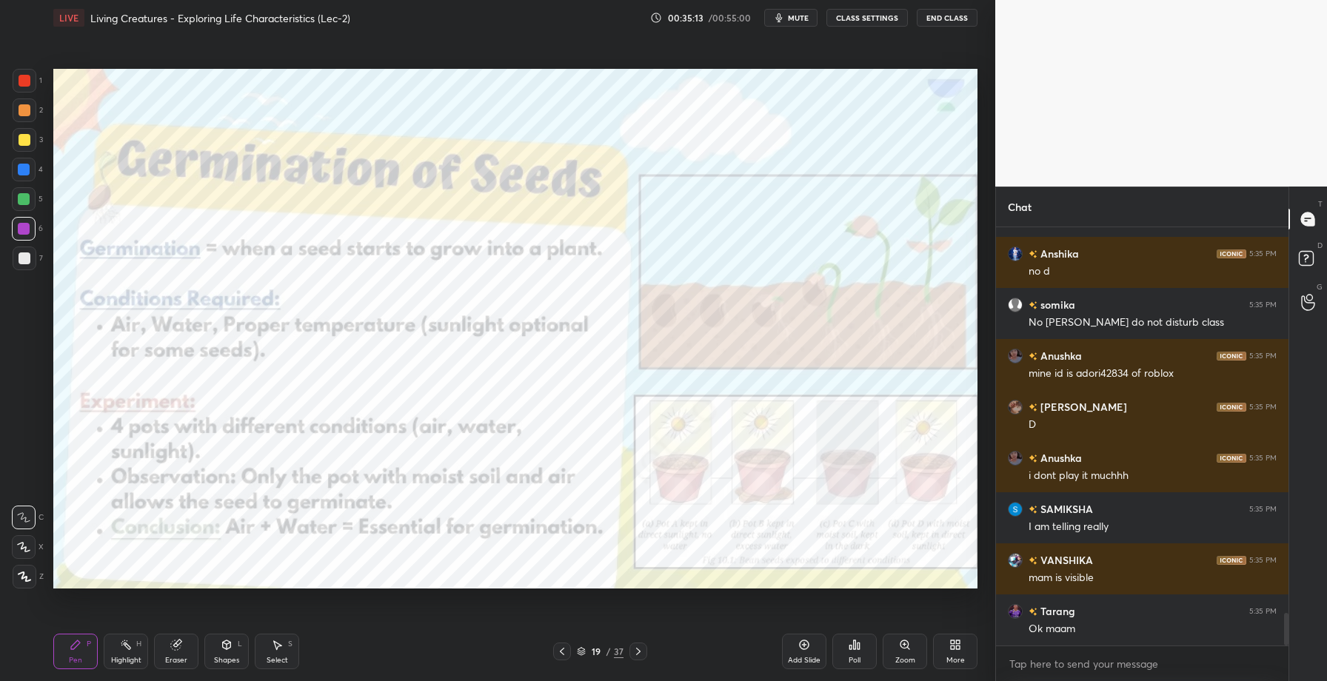
scroll to position [4988, 0]
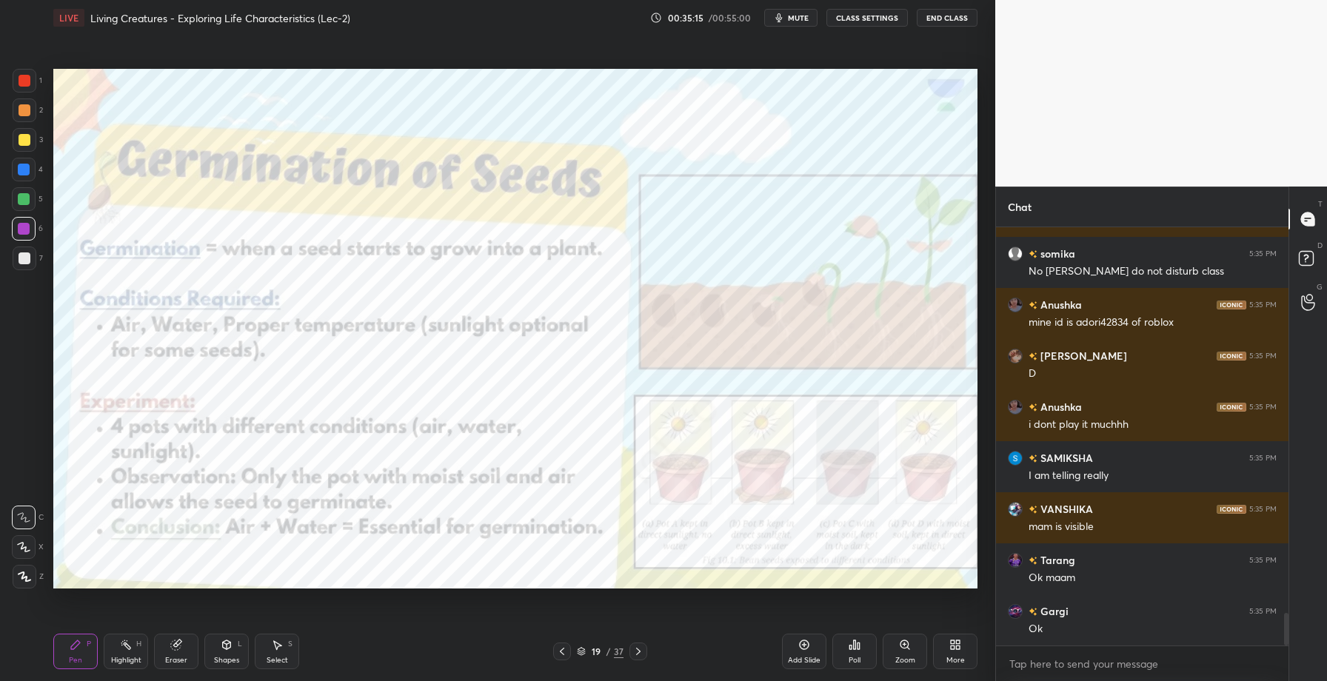
drag, startPoint x: 170, startPoint y: 653, endPoint x: 150, endPoint y: 638, distance: 24.3
click at [170, 653] on div "Eraser" at bounding box center [176, 652] width 44 height 36
click at [30, 583] on div "Erase all" at bounding box center [24, 577] width 24 height 24
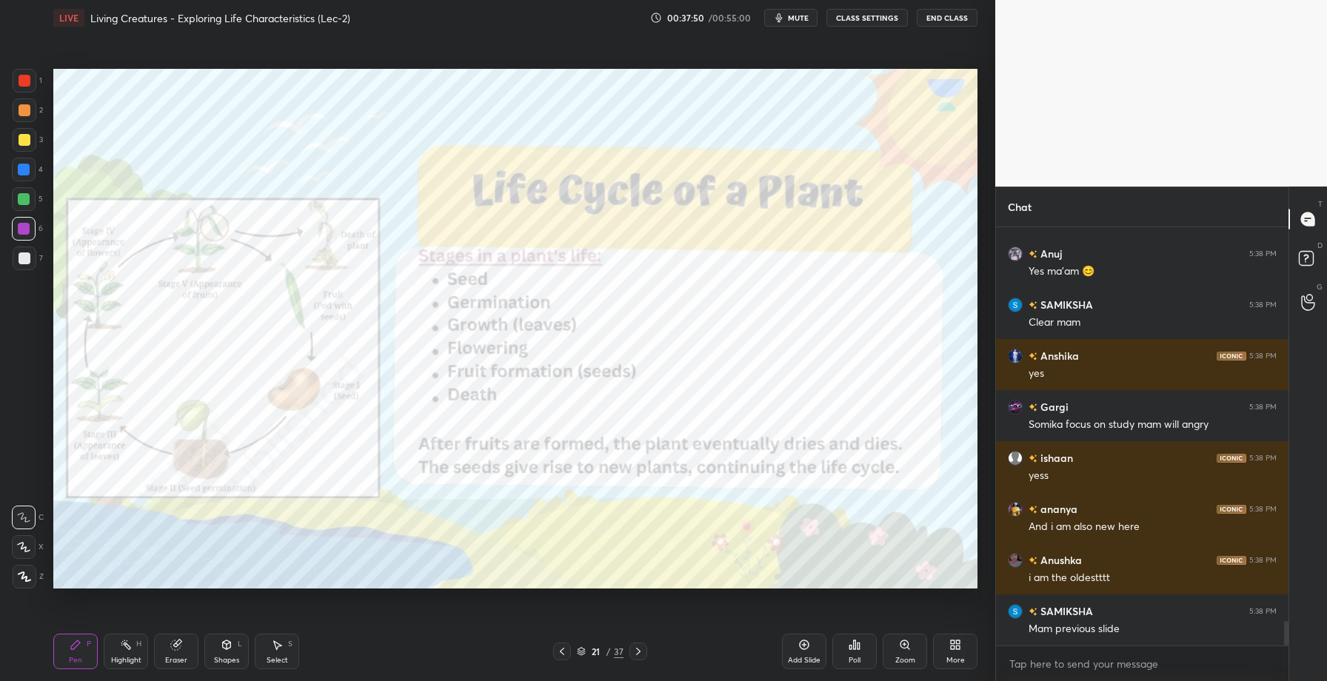
scroll to position [6777, 0]
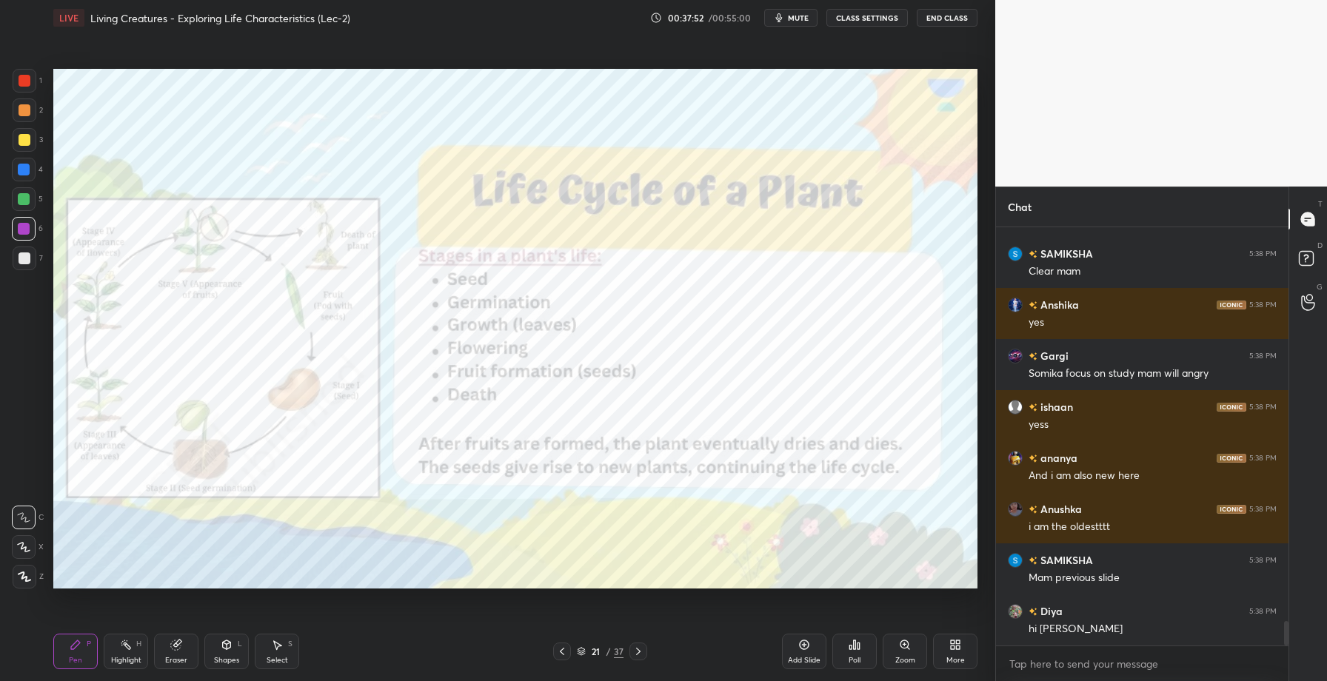
click at [173, 647] on div "LIVE Living Creatures - Exploring Life Characteristics (Lec-2) 00:37:52 / 00:55…" at bounding box center [515, 340] width 936 height 681
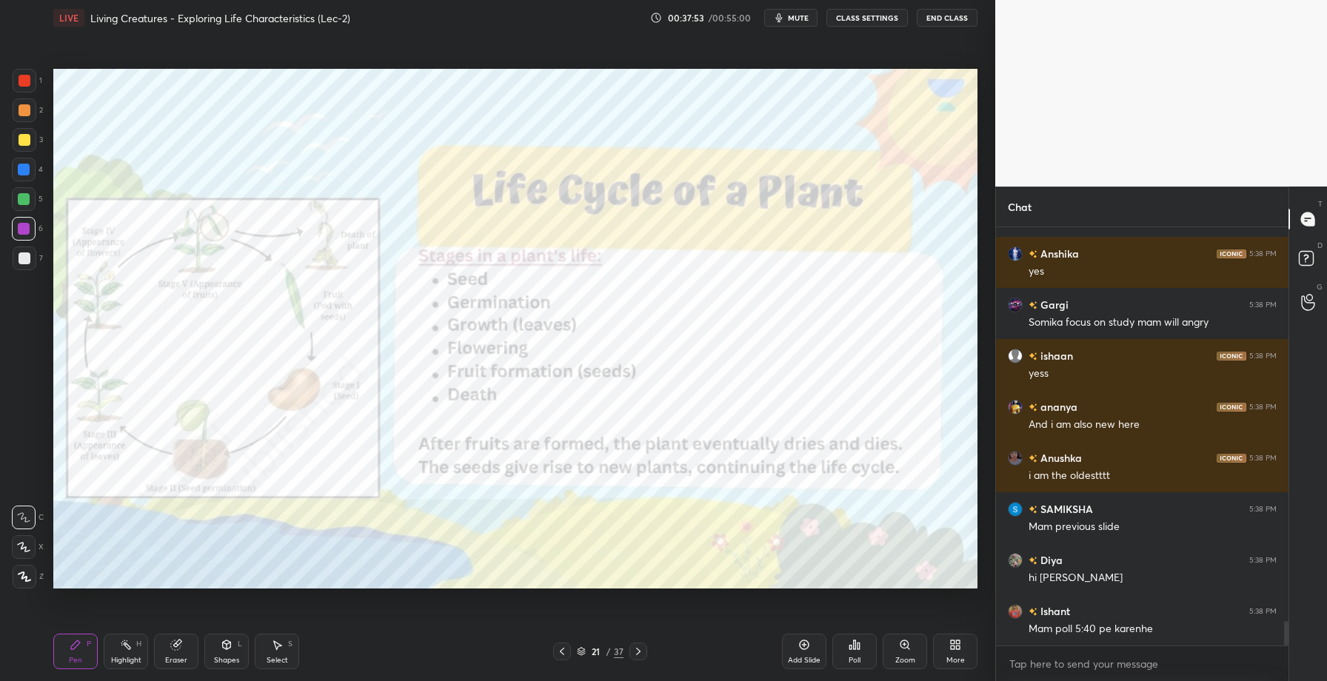
click at [183, 641] on div "Eraser" at bounding box center [176, 652] width 44 height 36
click at [30, 587] on div "Erase all" at bounding box center [24, 577] width 24 height 24
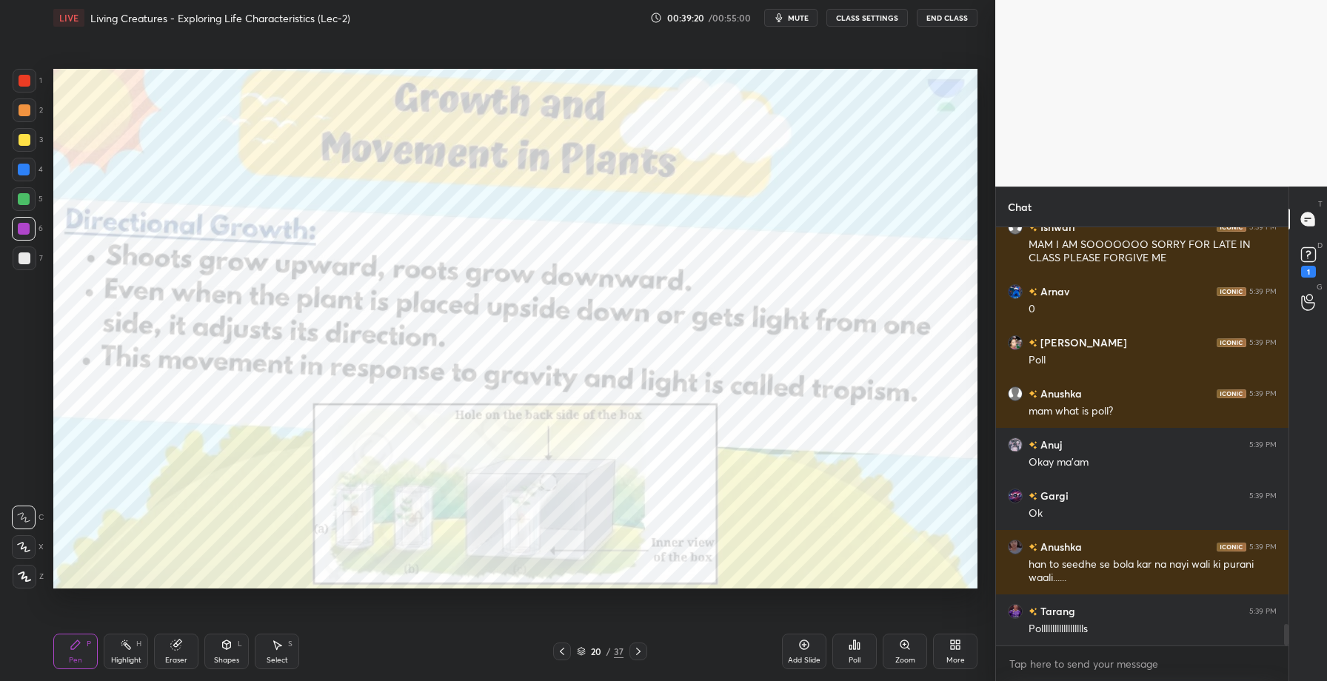
scroll to position [7814, 0]
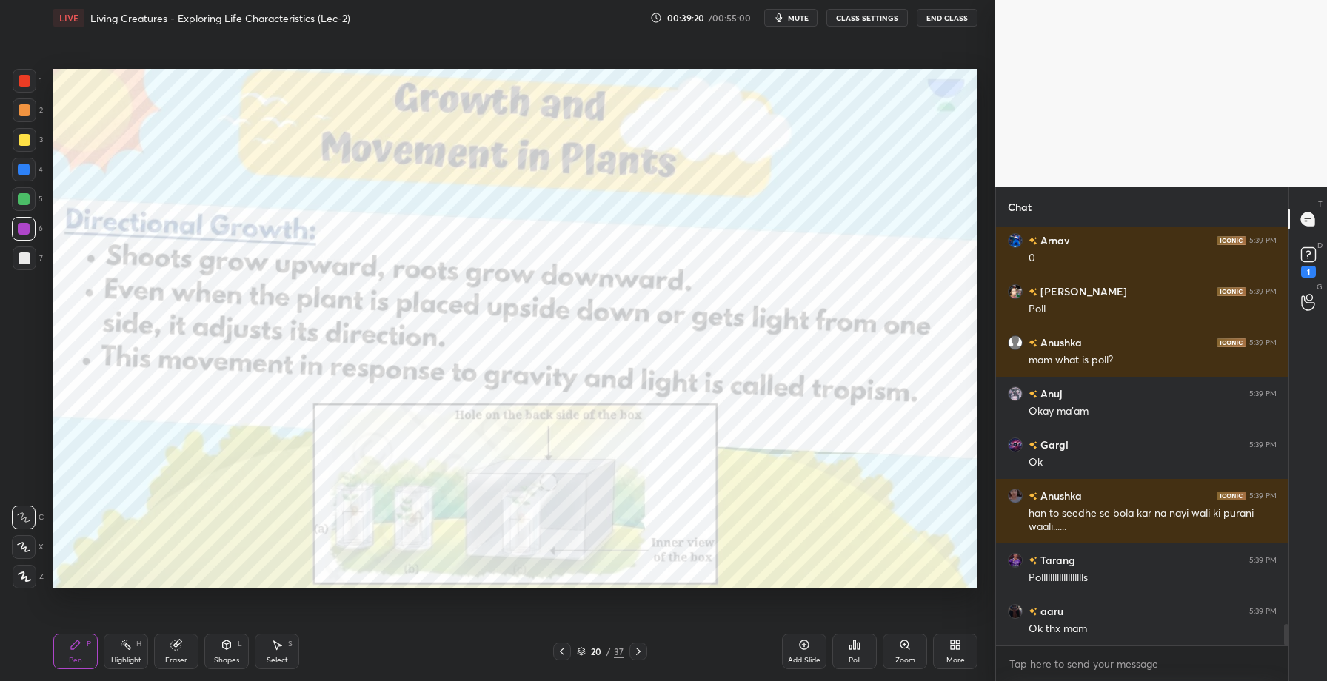
click at [802, 650] on icon at bounding box center [805, 645] width 12 height 12
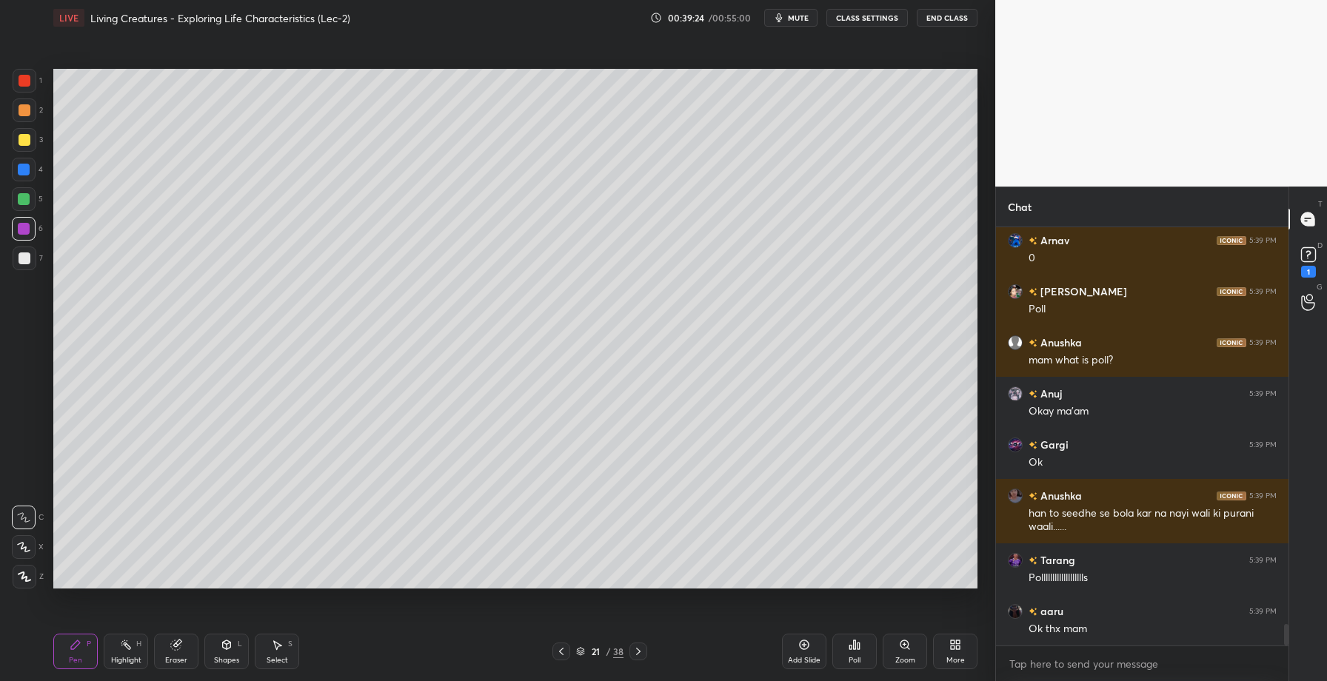
drag, startPoint x: 29, startPoint y: 206, endPoint x: 47, endPoint y: 206, distance: 17.8
click at [28, 206] on div at bounding box center [24, 199] width 24 height 24
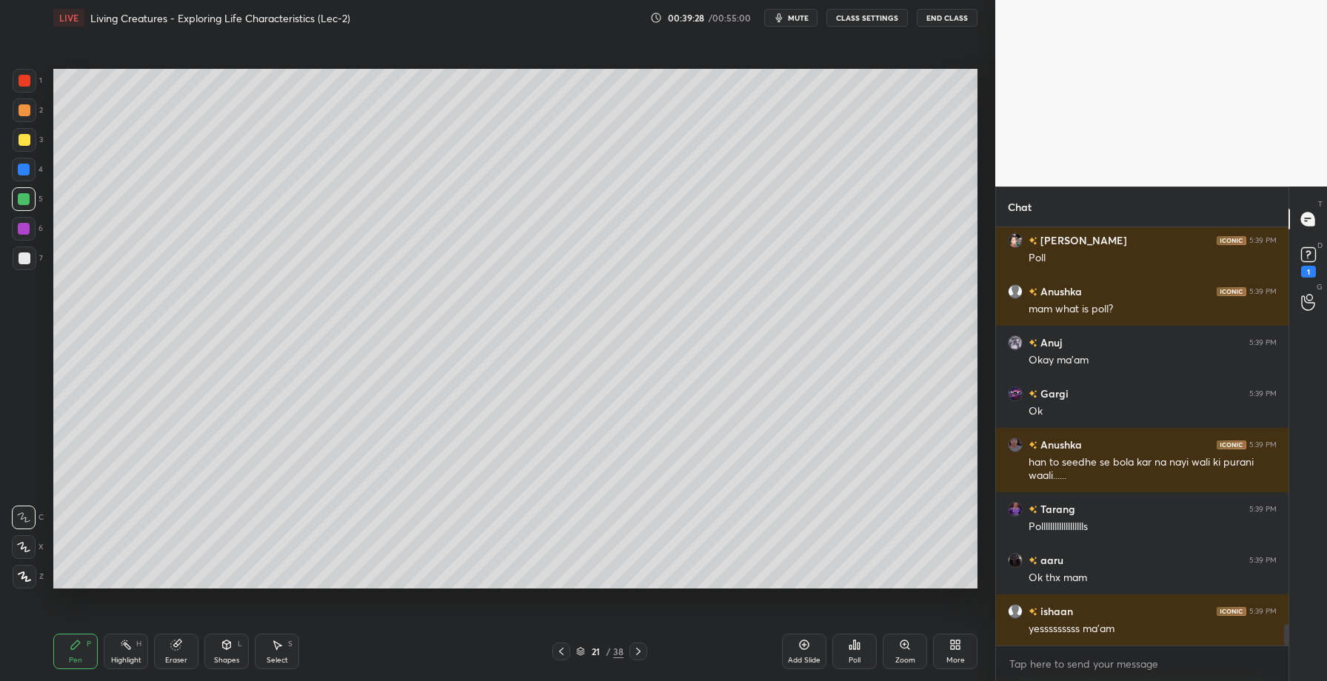
scroll to position [7916, 0]
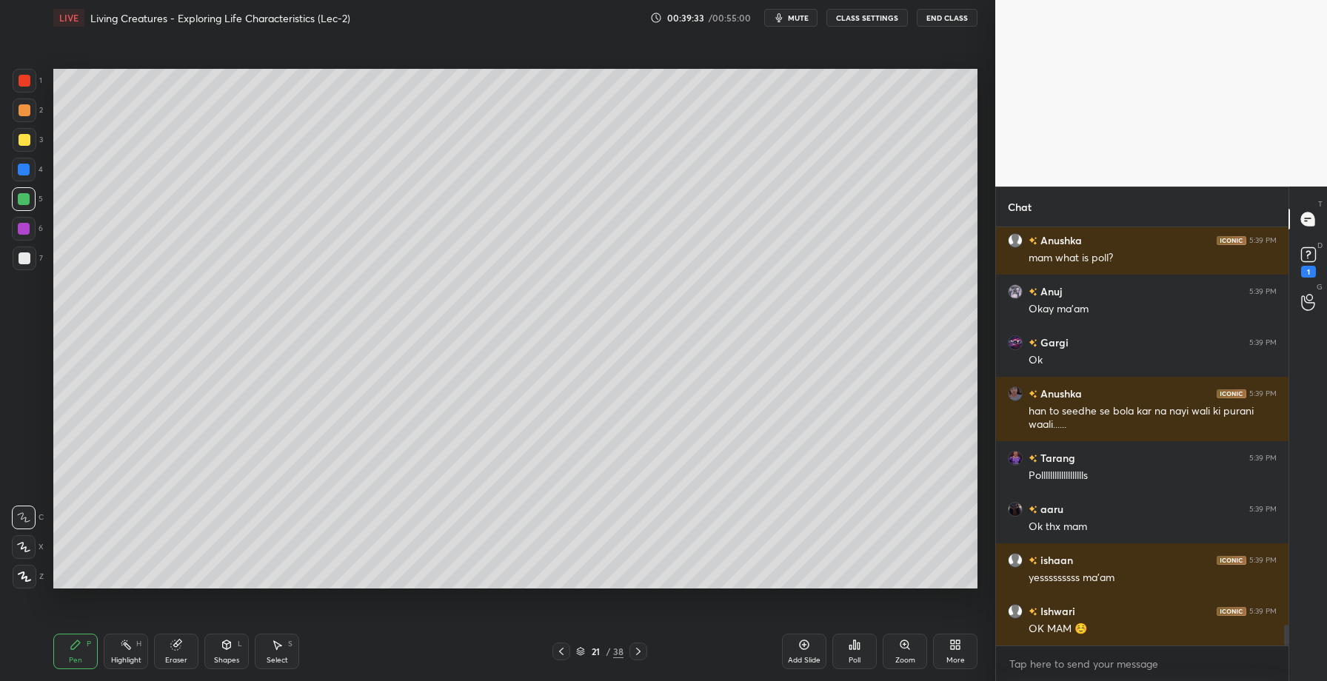
drag, startPoint x: 23, startPoint y: 255, endPoint x: 41, endPoint y: 266, distance: 21.0
click at [23, 256] on div at bounding box center [25, 259] width 12 height 12
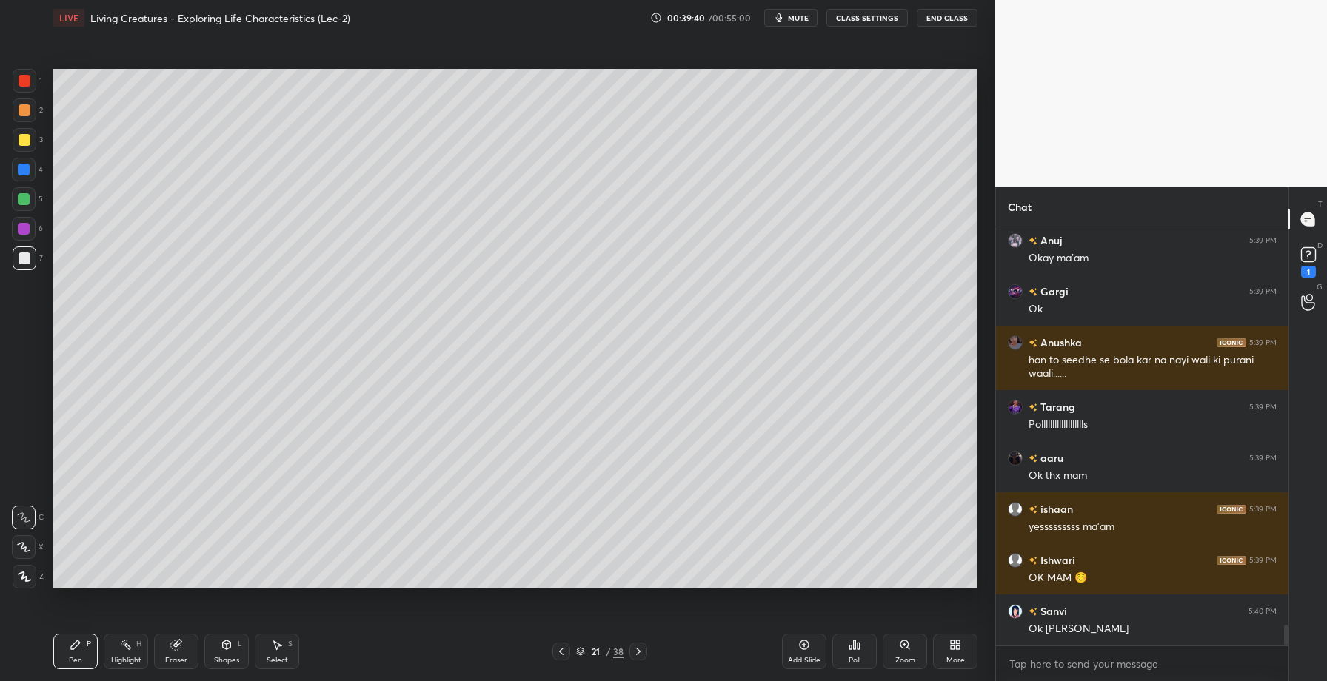
click at [29, 113] on div at bounding box center [25, 110] width 12 height 12
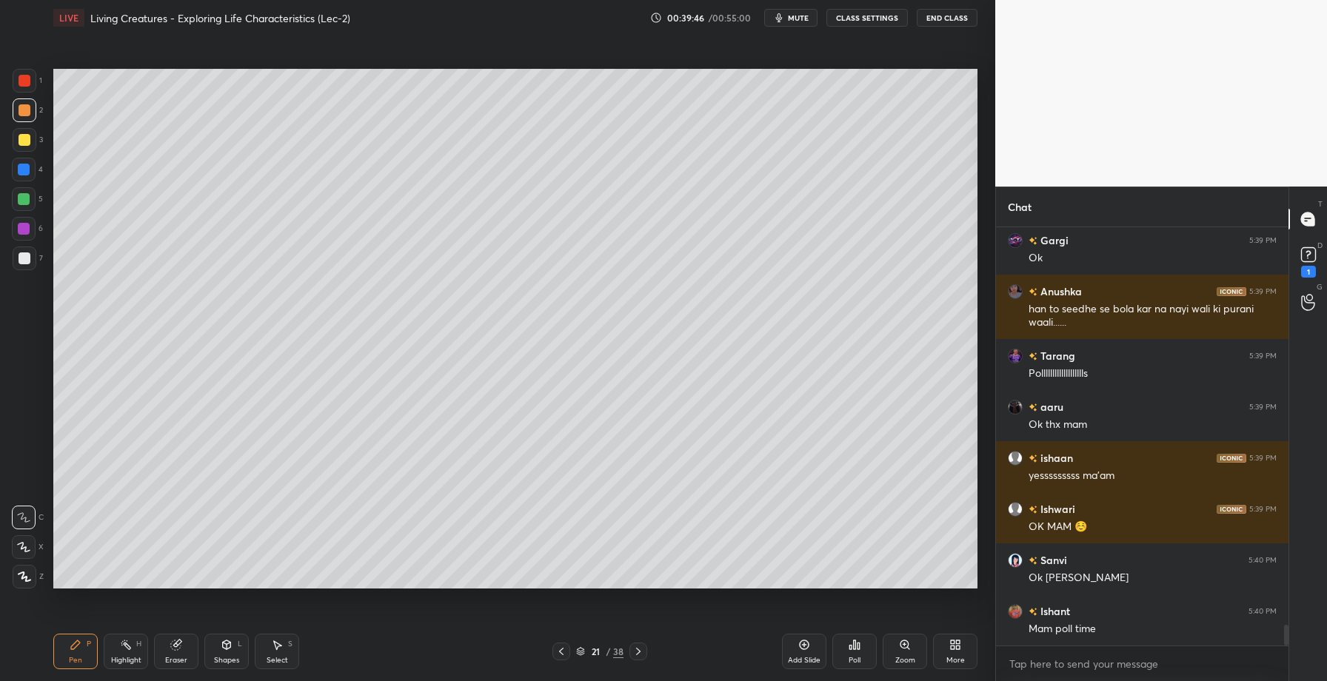
scroll to position [8070, 0]
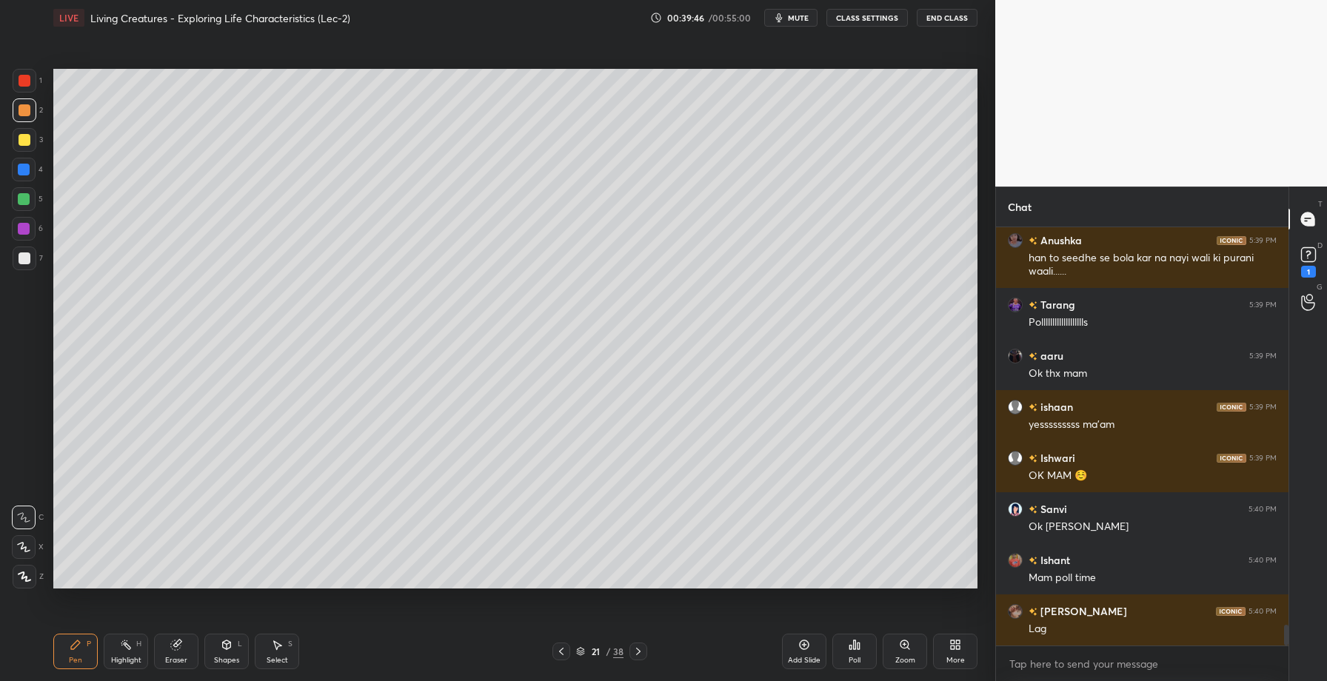
click at [23, 198] on div at bounding box center [24, 199] width 12 height 12
click at [23, 164] on div at bounding box center [24, 170] width 12 height 12
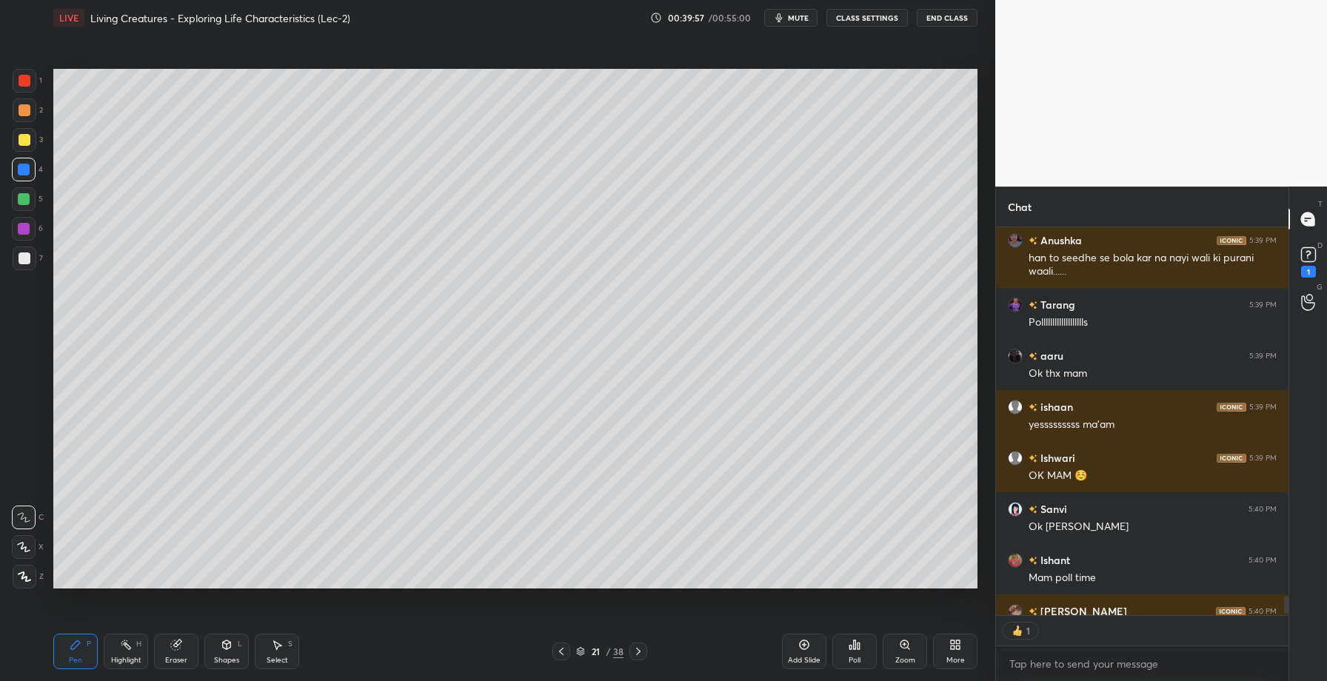
scroll to position [7873, 0]
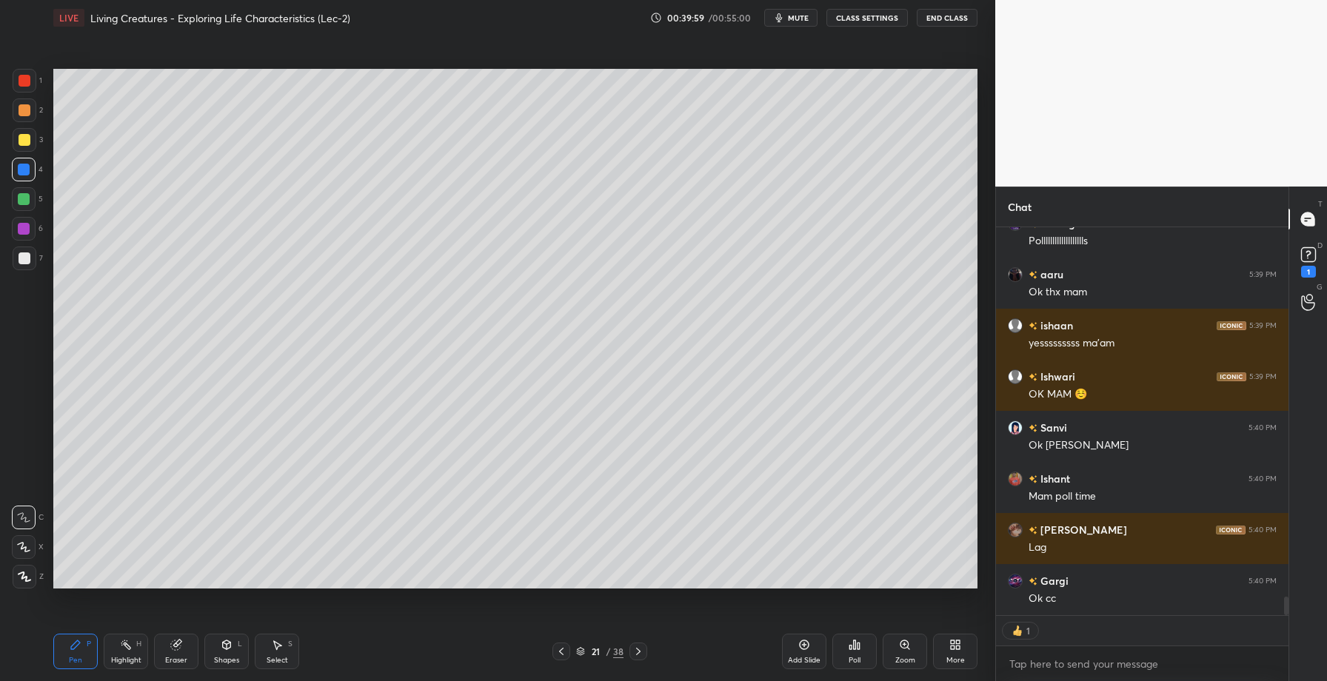
click at [27, 199] on div at bounding box center [24, 199] width 12 height 12
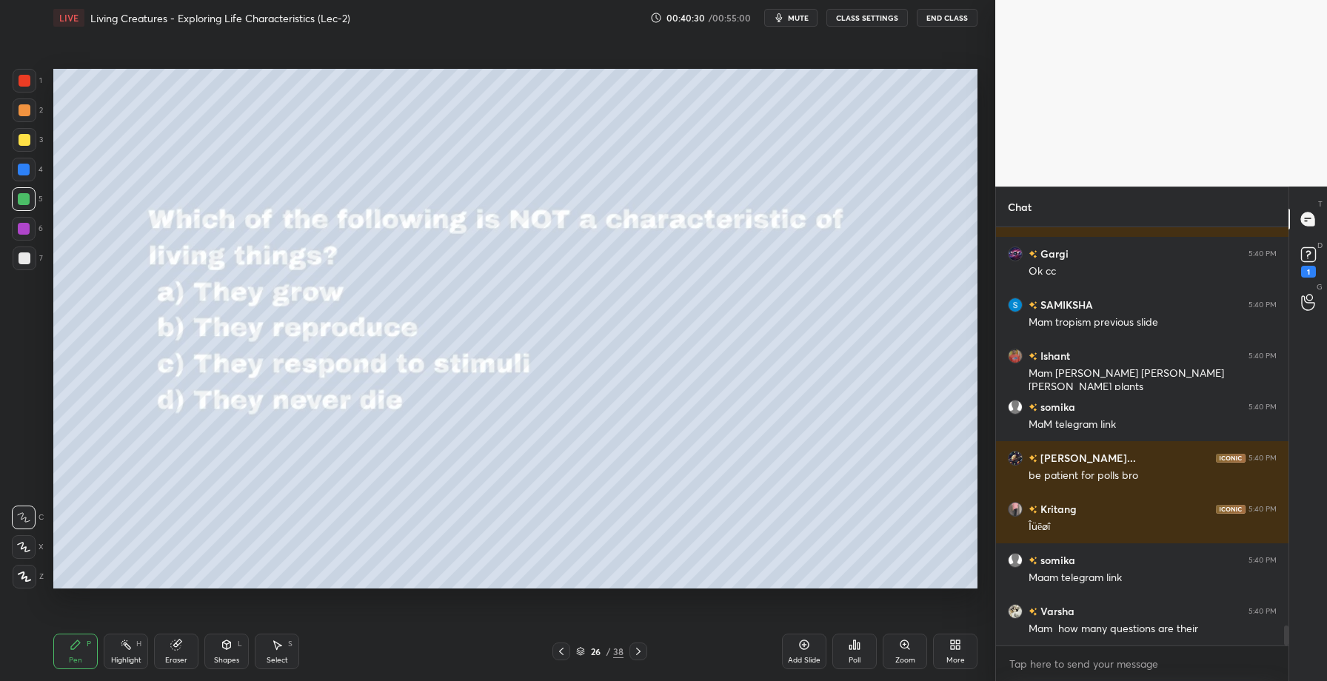
scroll to position [8252, 0]
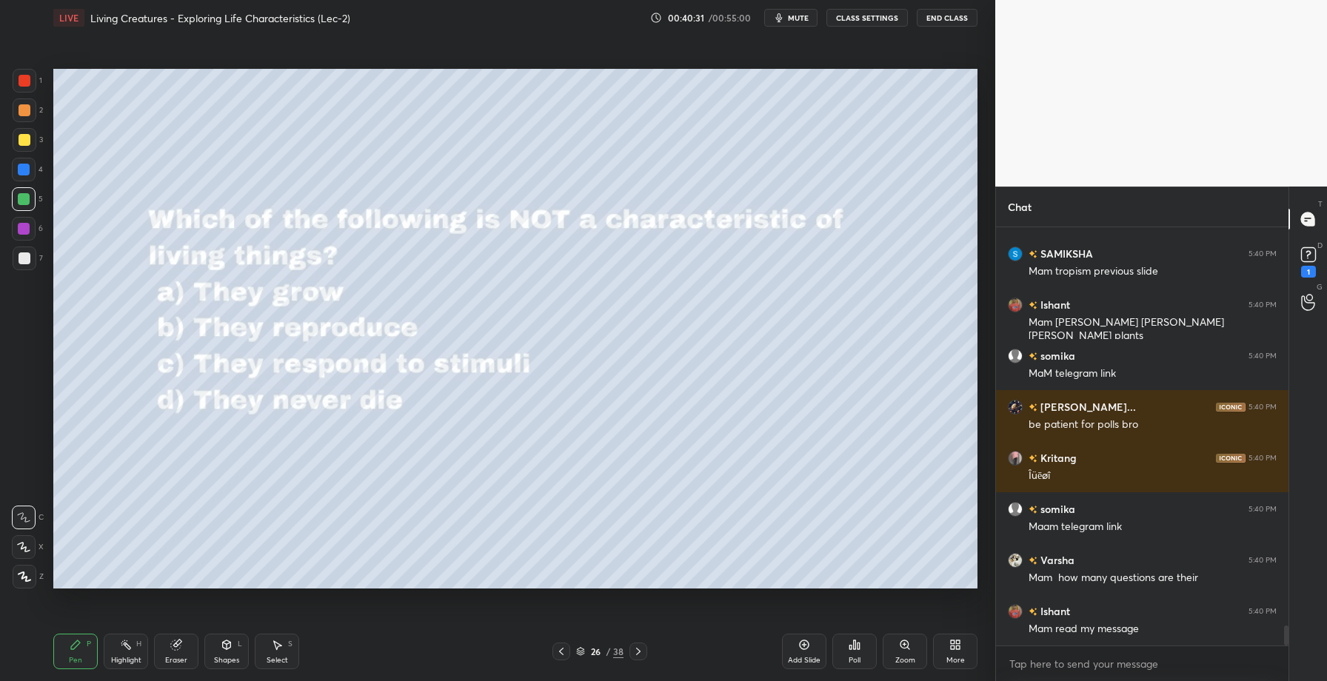
drag, startPoint x: 30, startPoint y: 140, endPoint x: 38, endPoint y: 138, distance: 8.4
click at [31, 141] on div at bounding box center [25, 140] width 24 height 24
click at [851, 654] on div "Poll" at bounding box center [855, 652] width 44 height 36
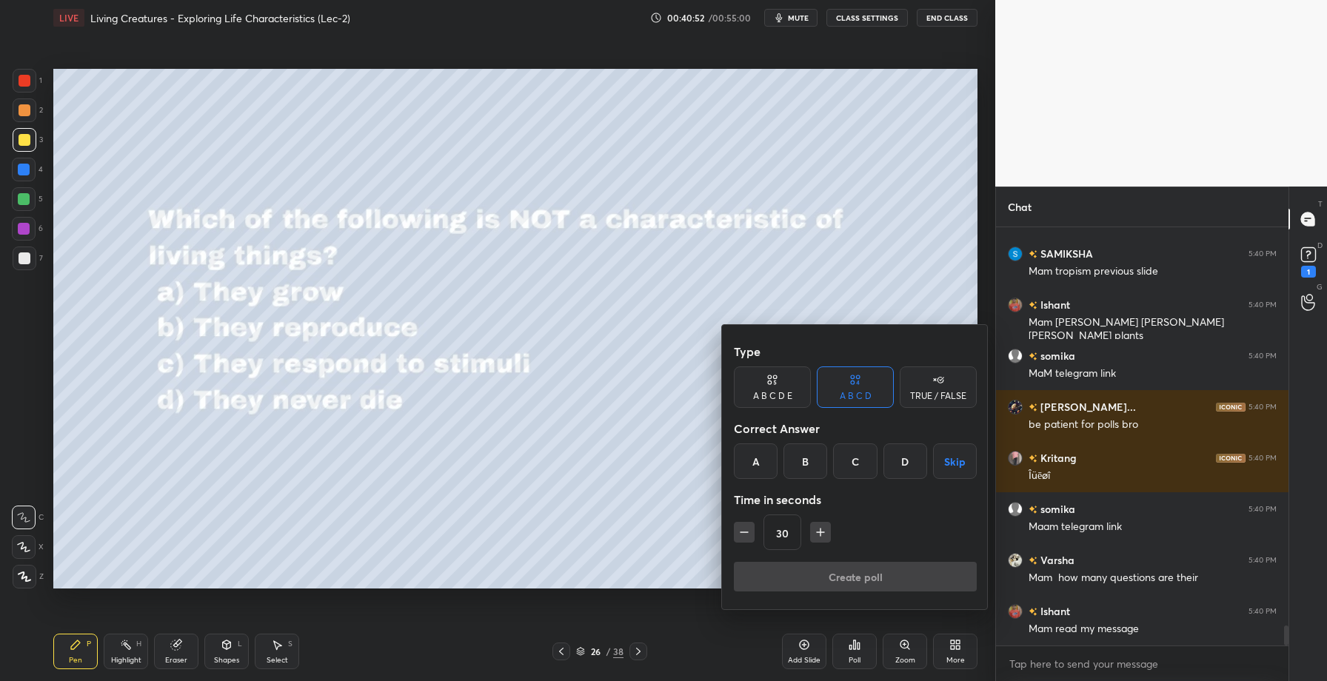
click at [907, 456] on div "D" at bounding box center [906, 462] width 44 height 36
click at [892, 573] on button "Create poll" at bounding box center [855, 577] width 243 height 30
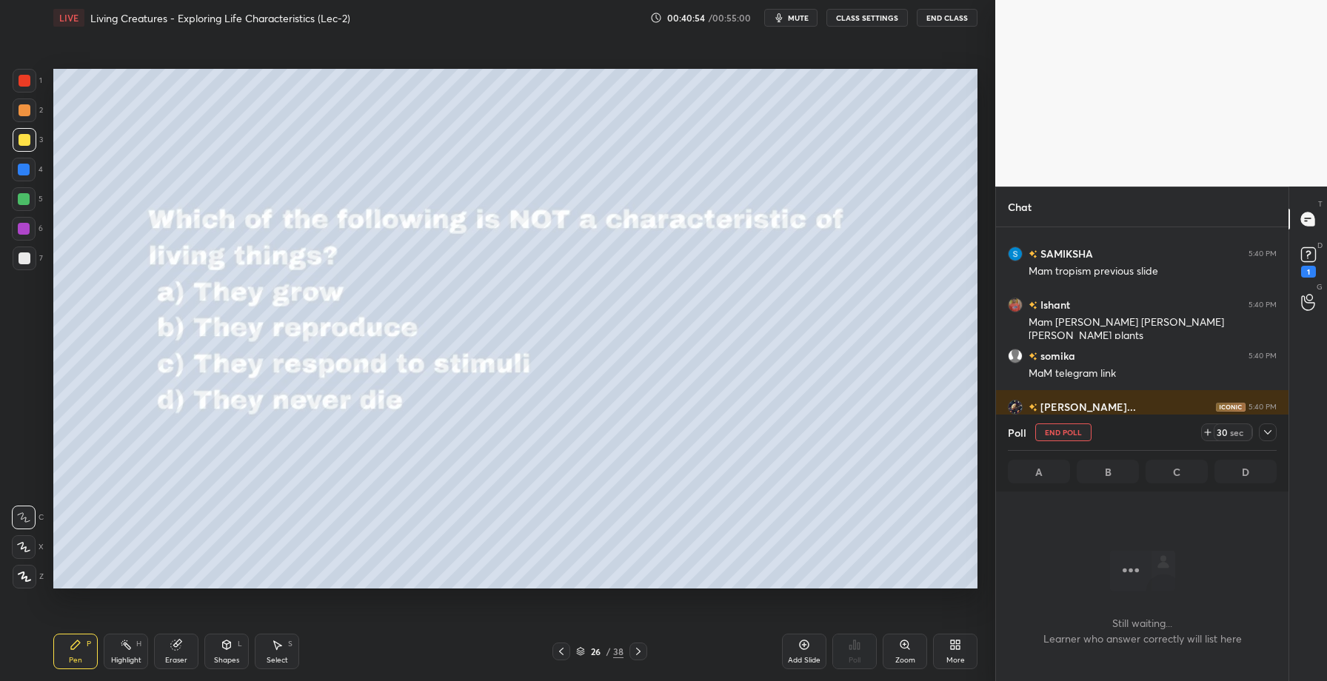
scroll to position [228, 288]
click at [1311, 254] on rect at bounding box center [1308, 255] width 14 height 14
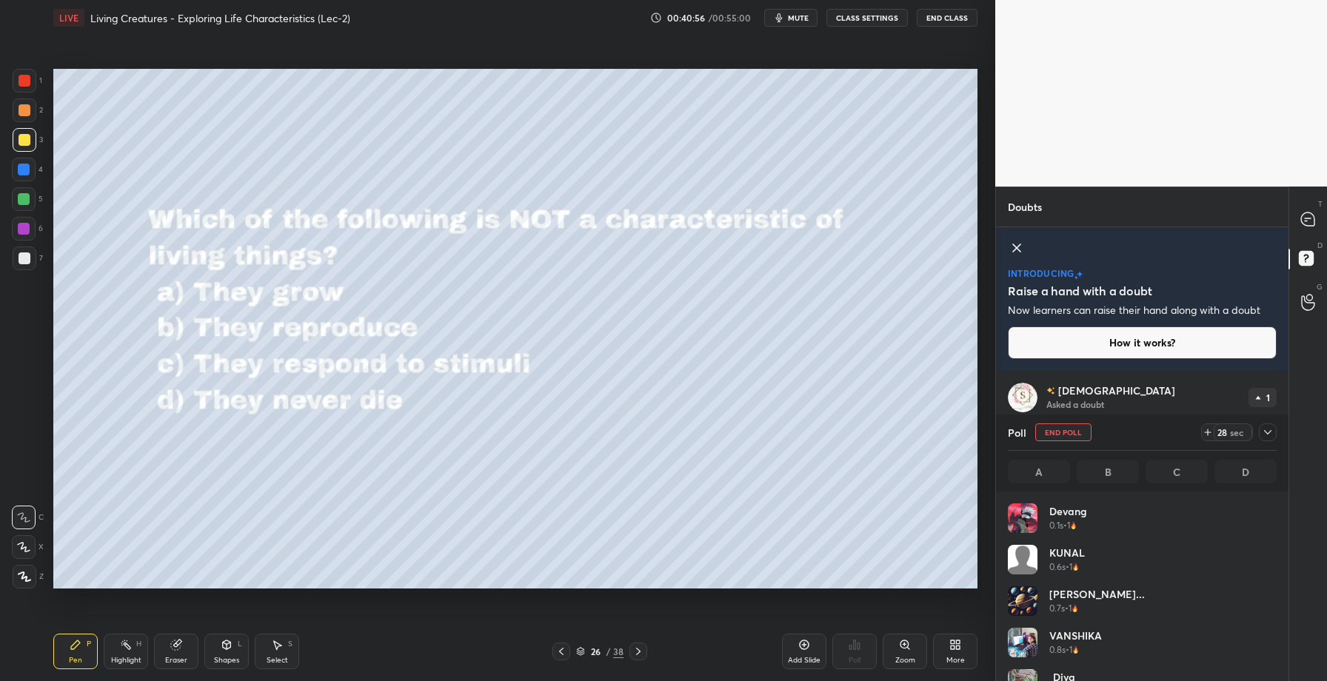
scroll to position [5, 5]
click at [1270, 437] on icon at bounding box center [1268, 433] width 12 height 12
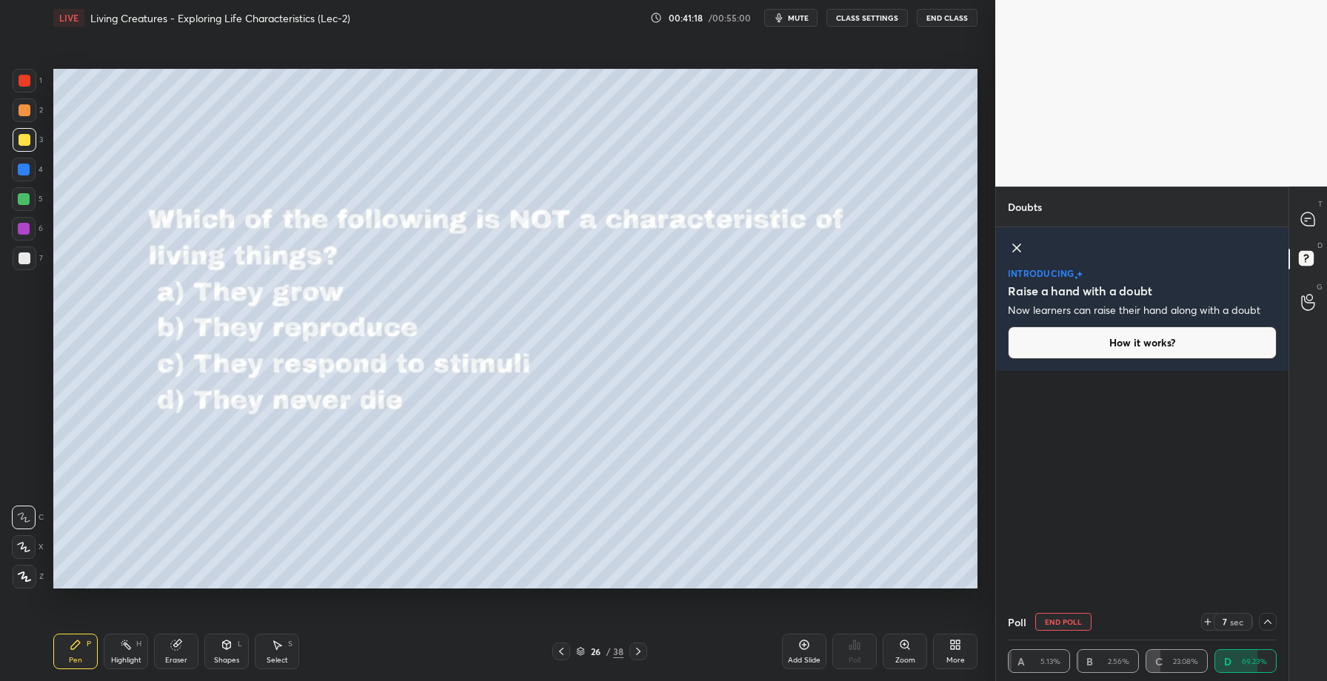
scroll to position [0, 0]
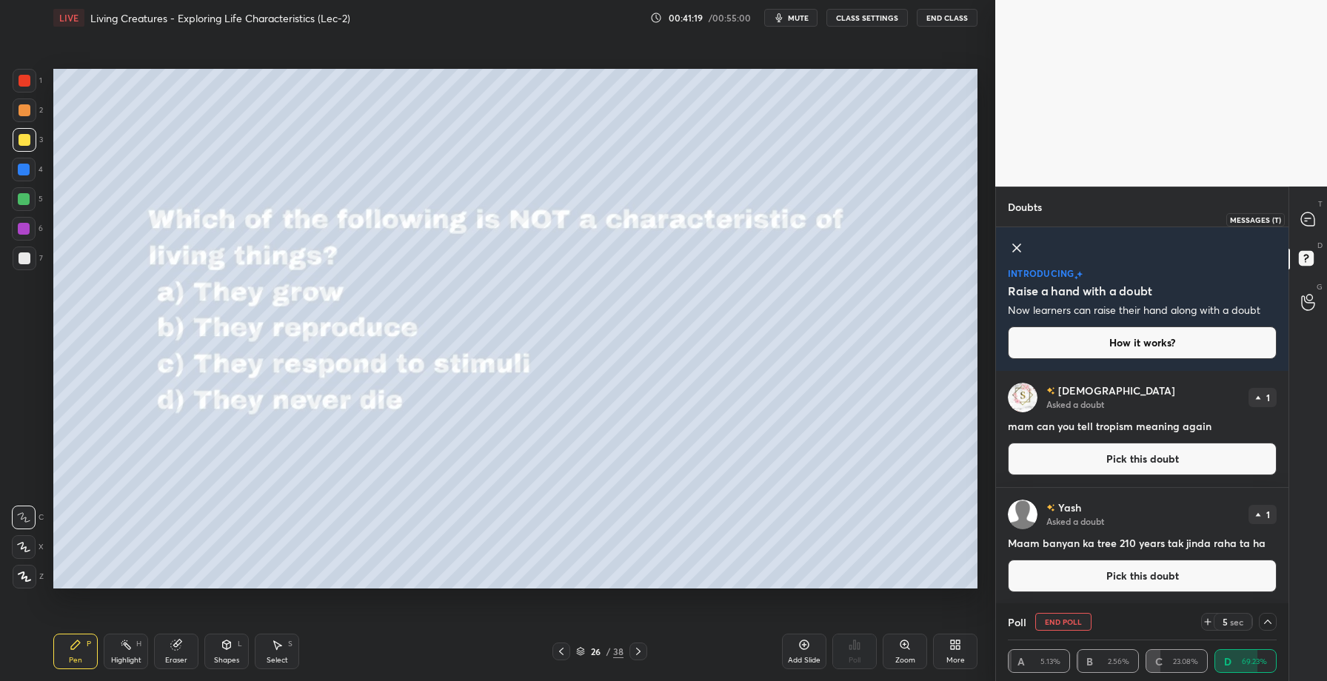
click at [1306, 219] on icon at bounding box center [1308, 219] width 6 height 0
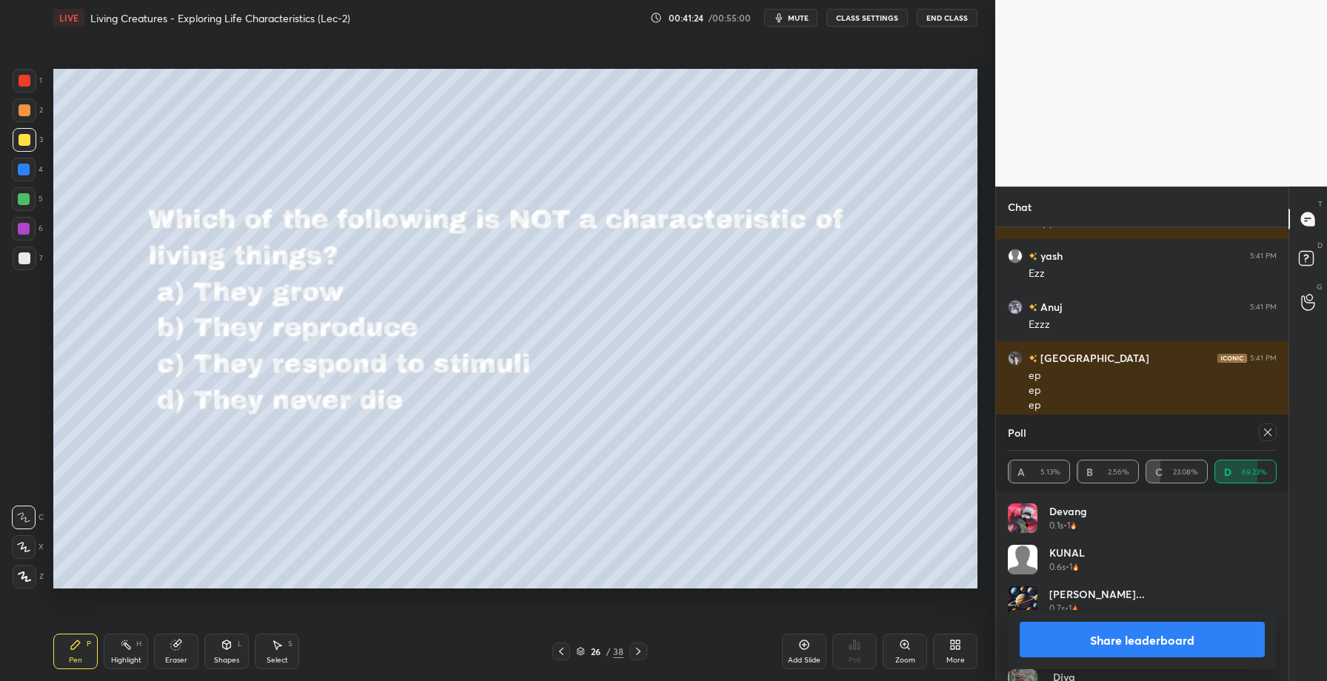
scroll to position [173, 264]
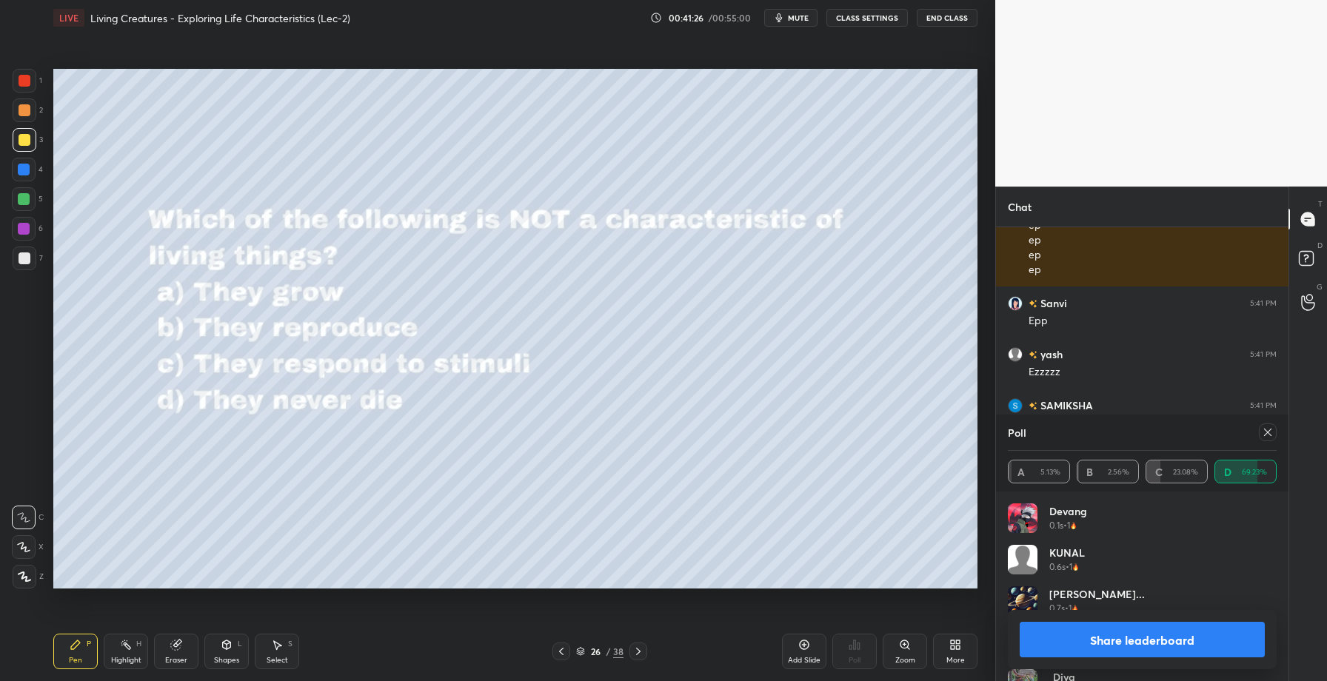
click at [1175, 632] on button "Share leaderboard" at bounding box center [1142, 640] width 245 height 36
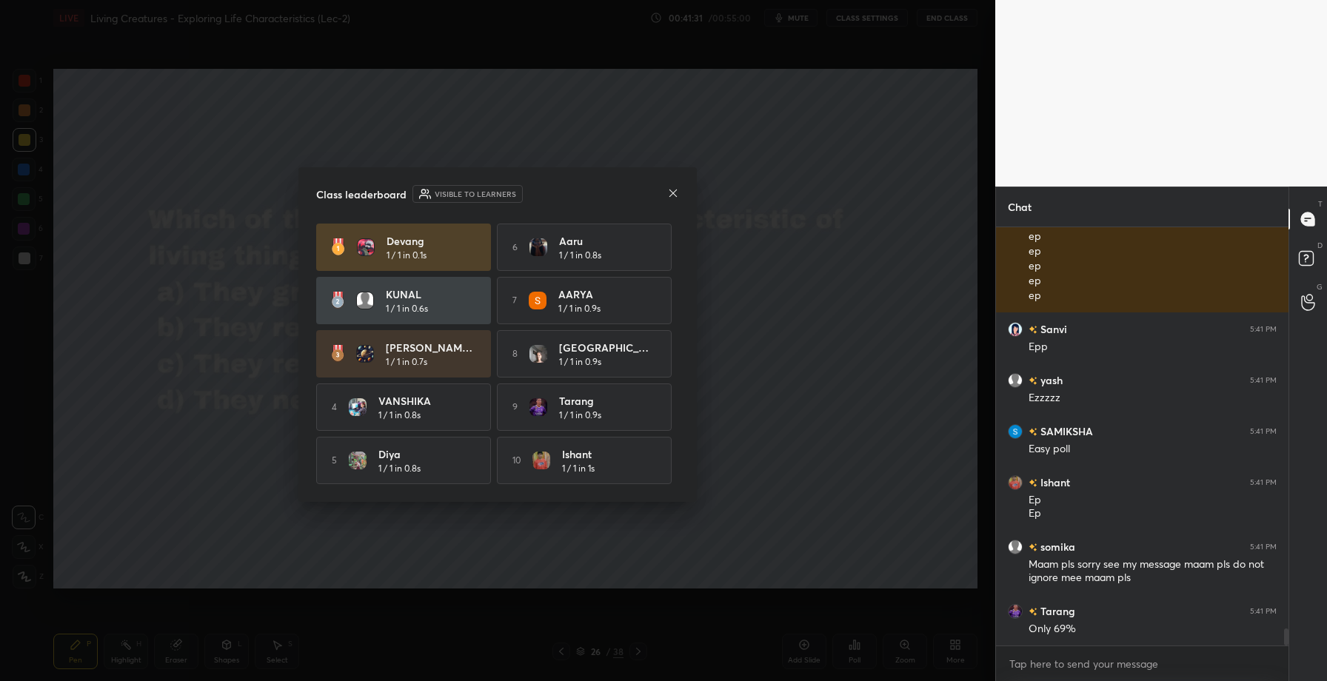
click at [677, 192] on icon at bounding box center [673, 193] width 12 height 12
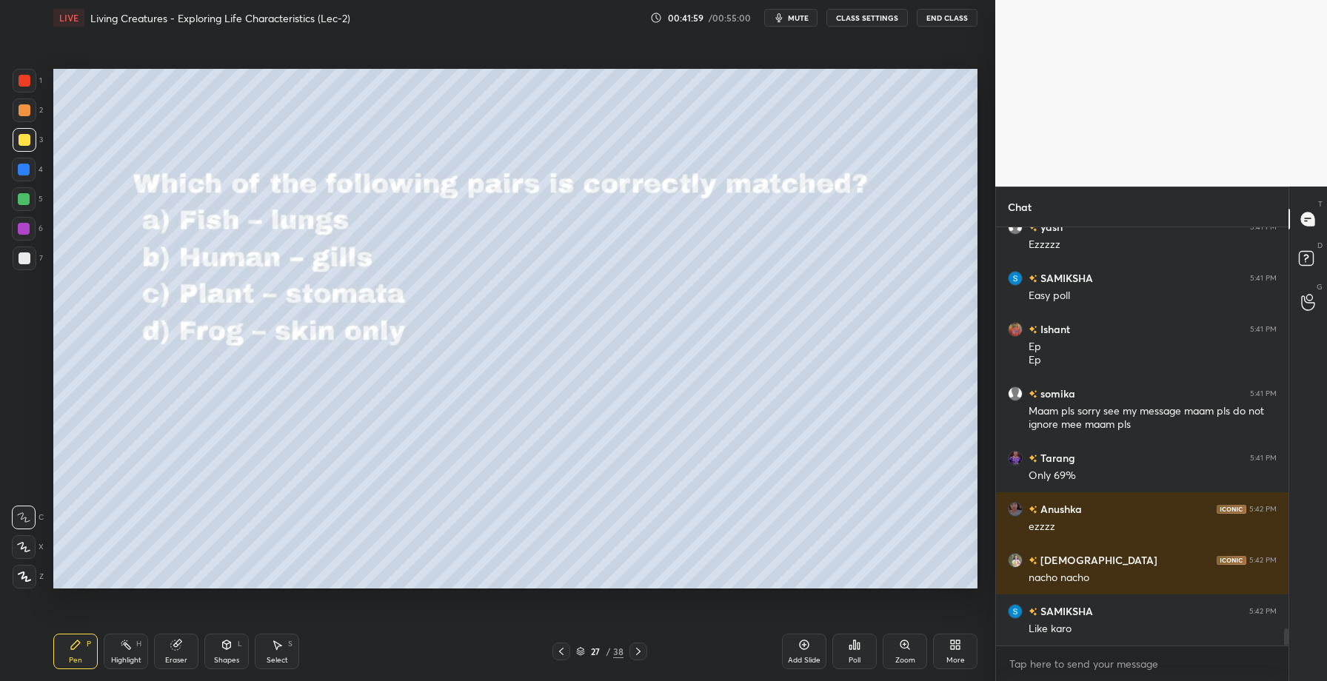
click at [867, 657] on div "Poll" at bounding box center [855, 652] width 44 height 36
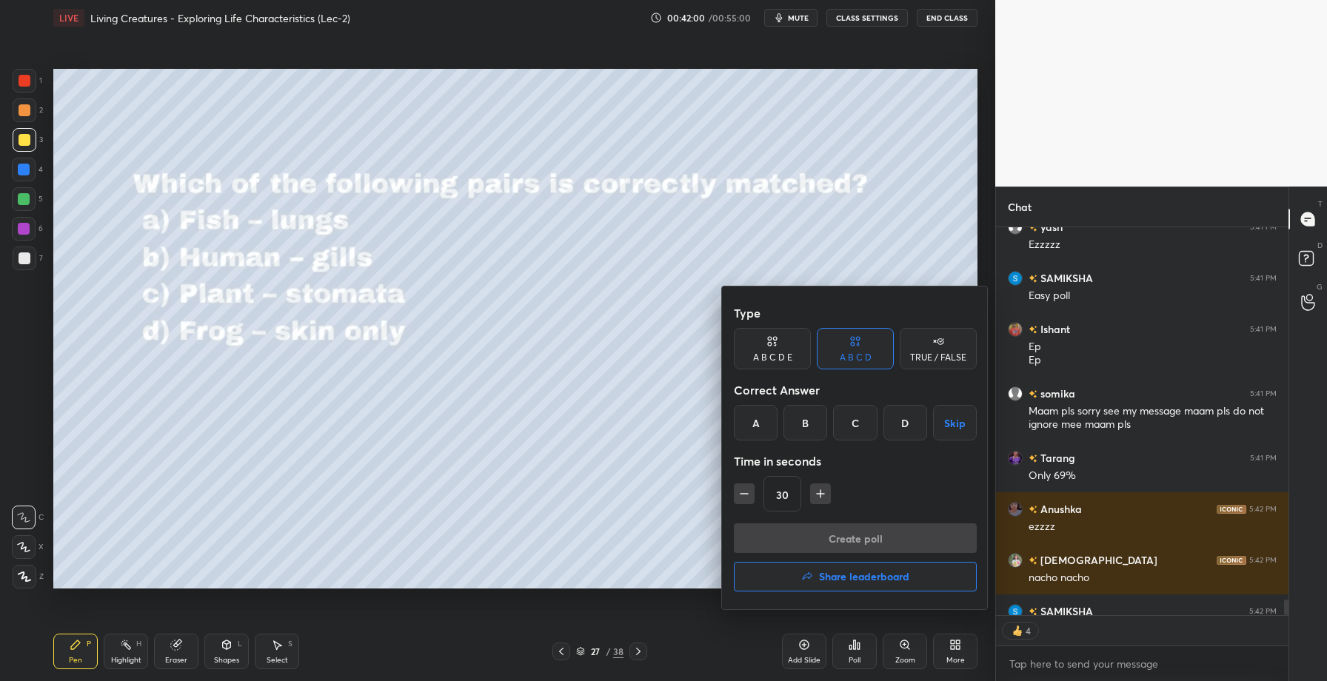
click at [855, 439] on div "C" at bounding box center [855, 423] width 44 height 36
click at [839, 548] on button "Create poll" at bounding box center [855, 539] width 243 height 30
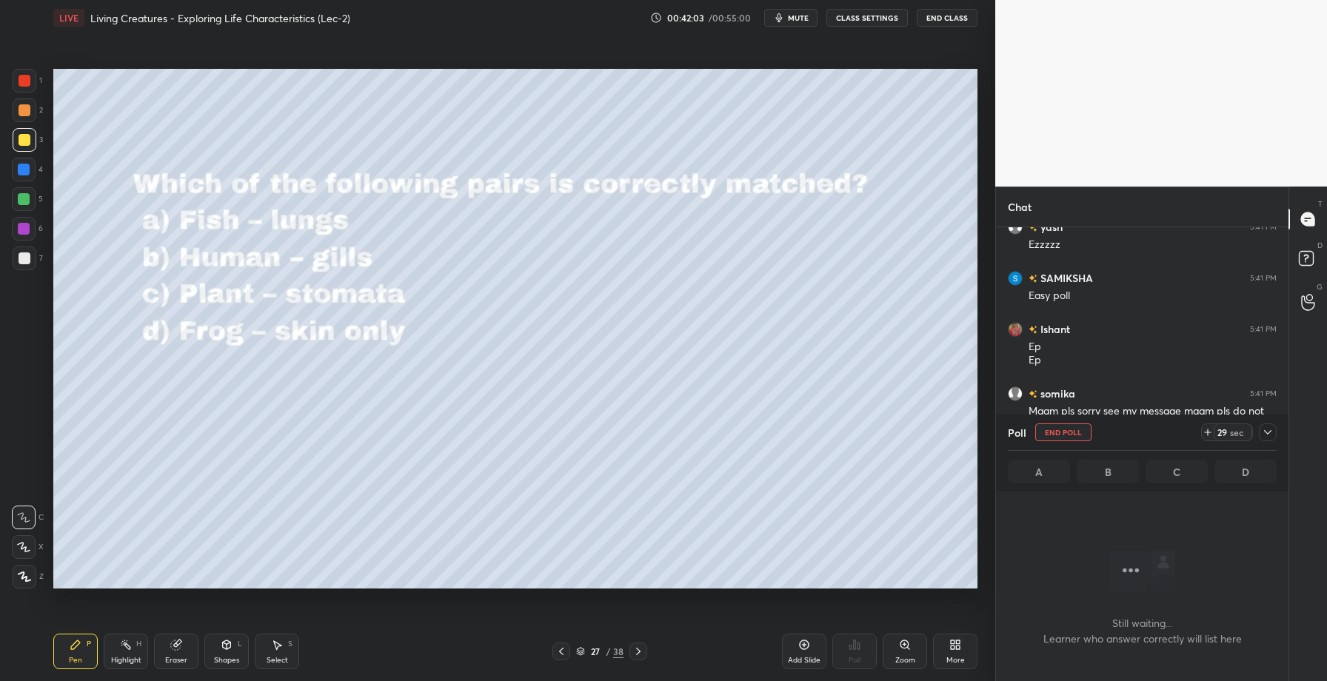
click at [1276, 434] on div at bounding box center [1268, 433] width 18 height 18
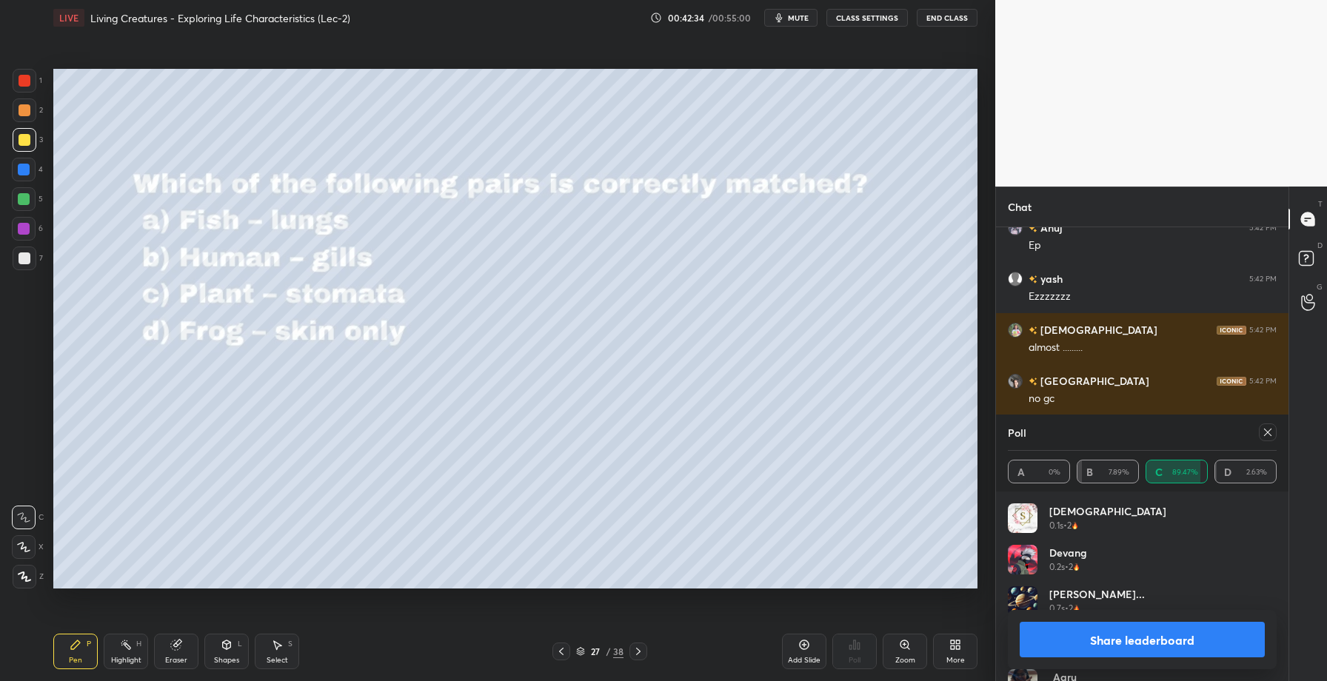
click at [1111, 646] on button "Share leaderboard" at bounding box center [1142, 640] width 245 height 36
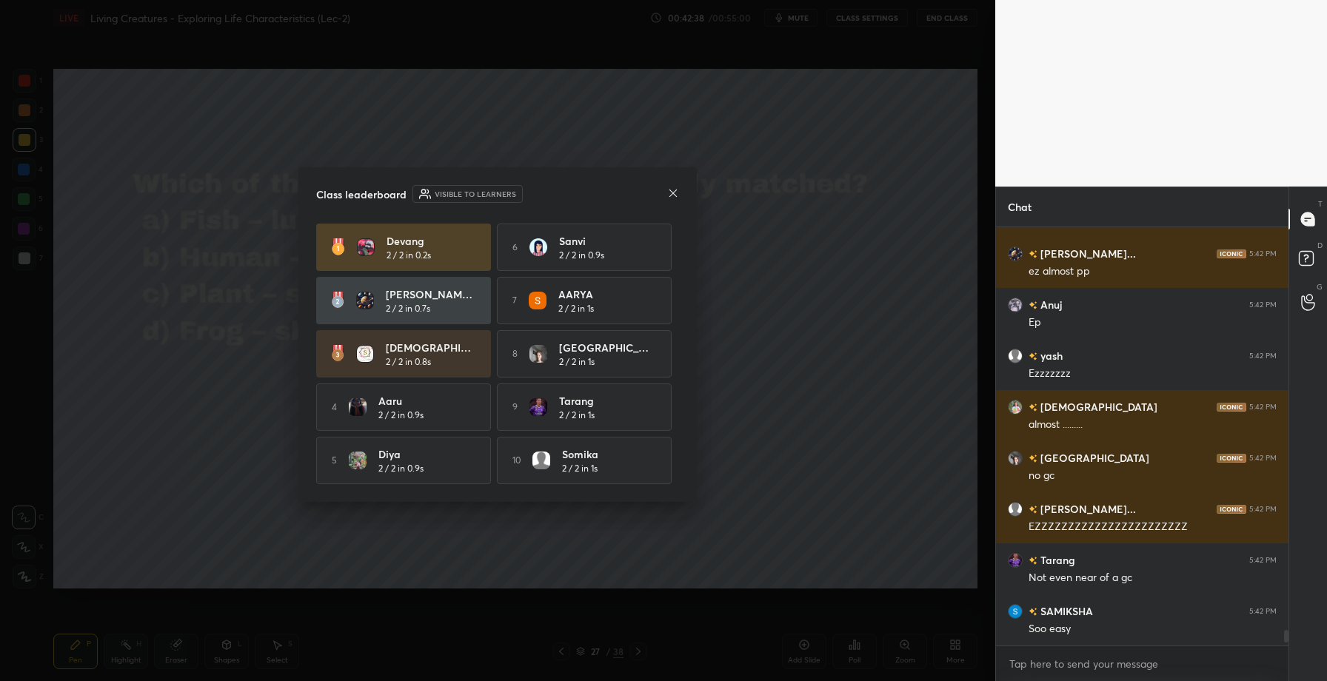
click at [676, 193] on icon at bounding box center [673, 192] width 7 height 7
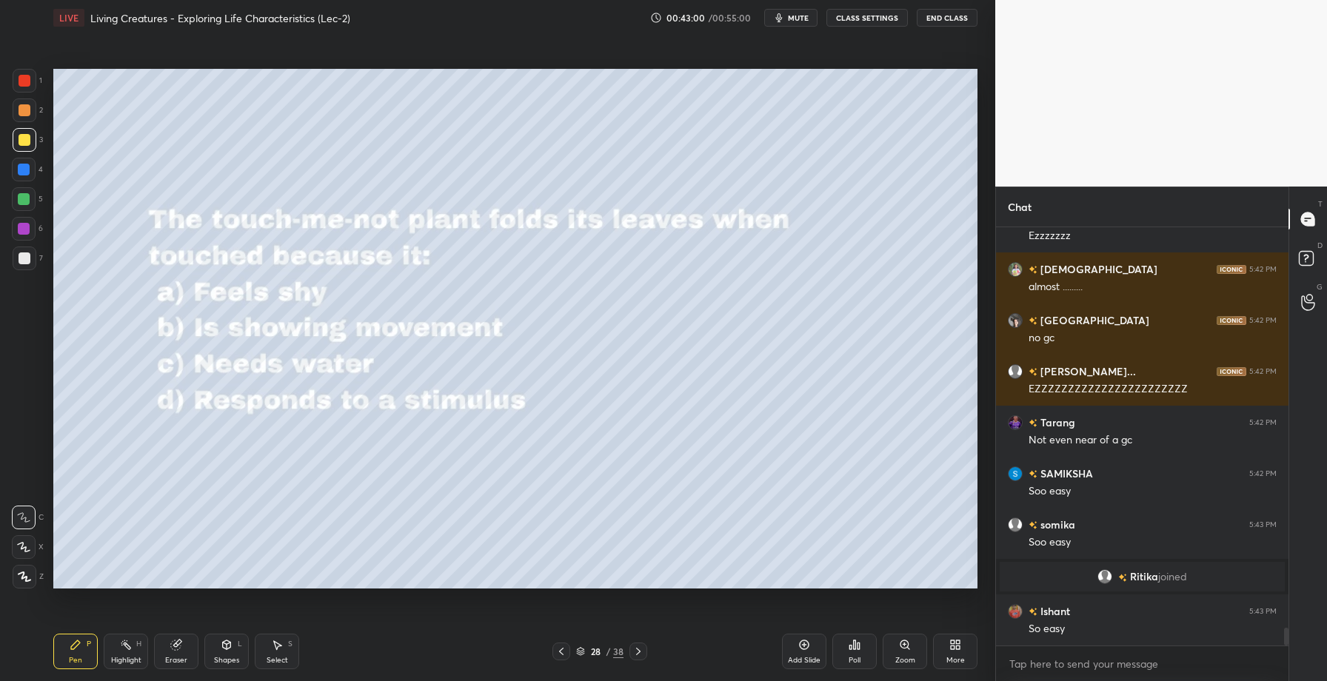
click at [866, 661] on div "Poll" at bounding box center [855, 652] width 44 height 36
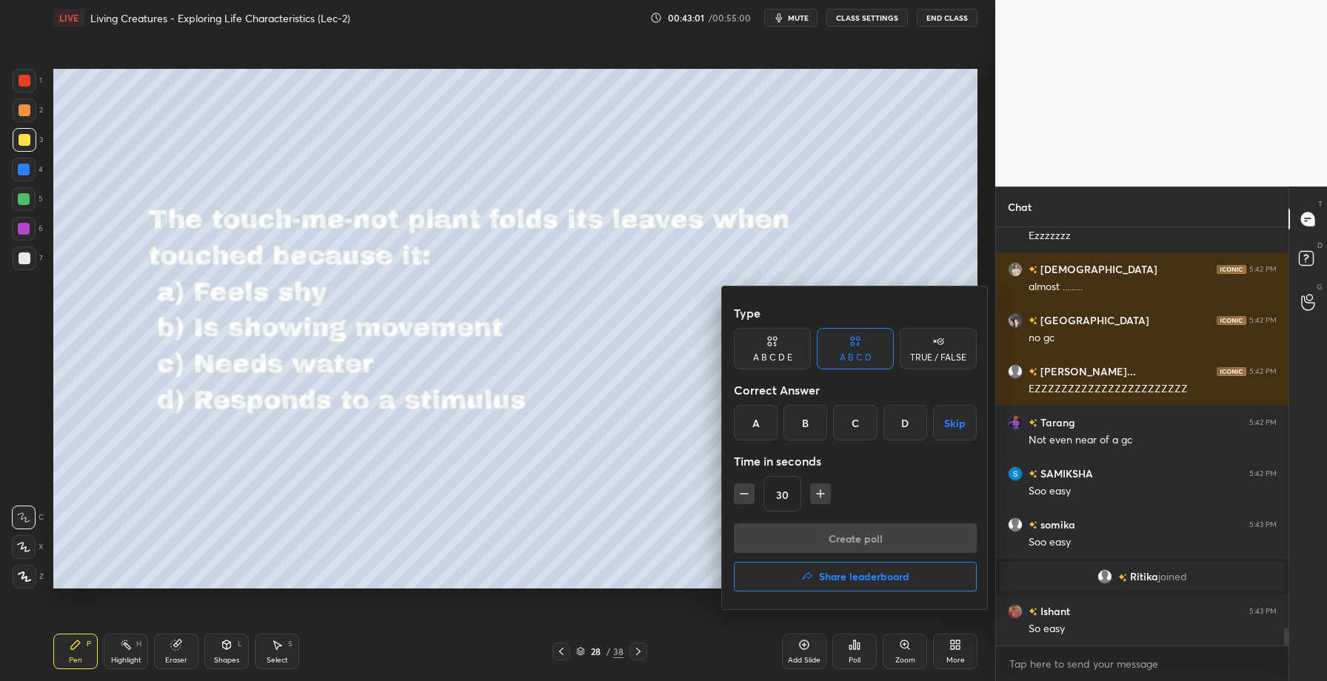
click at [906, 425] on div "D" at bounding box center [906, 423] width 44 height 36
click at [865, 533] on button "Create poll" at bounding box center [855, 539] width 243 height 30
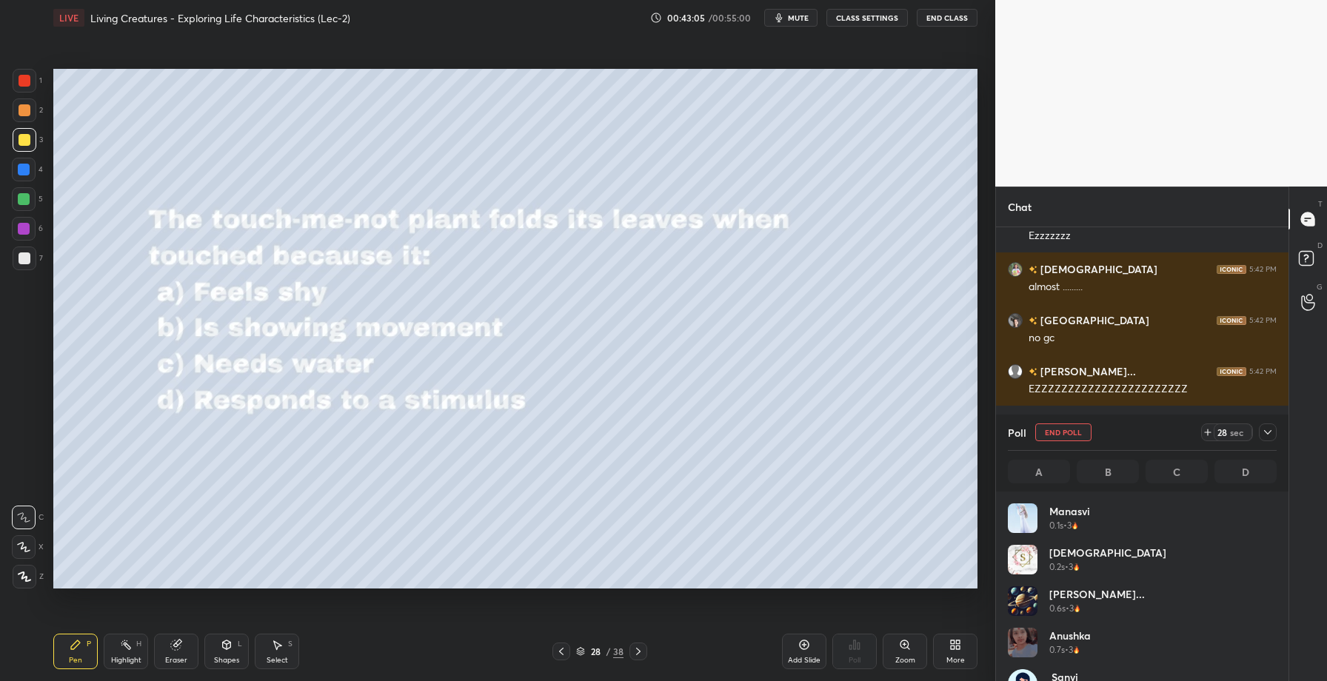
click at [1264, 427] on icon at bounding box center [1268, 433] width 12 height 12
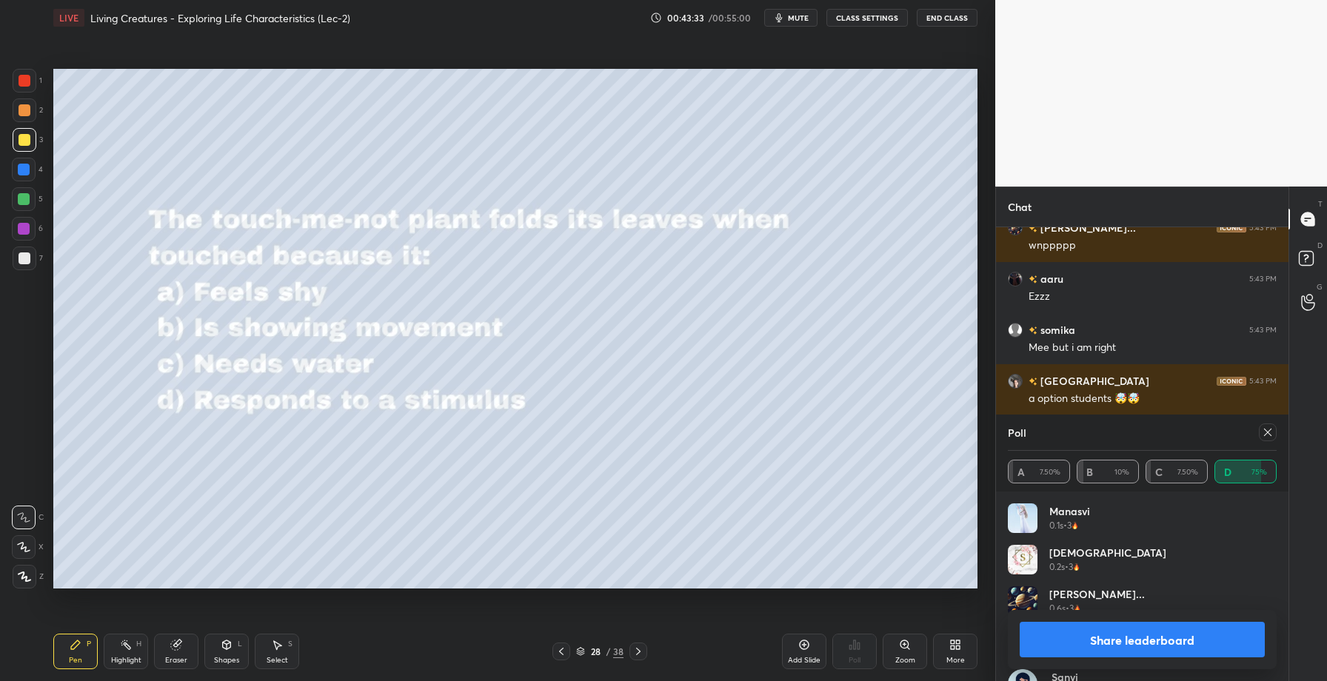
scroll to position [5, 5]
click at [1104, 635] on button "Share leaderboard" at bounding box center [1142, 640] width 245 height 36
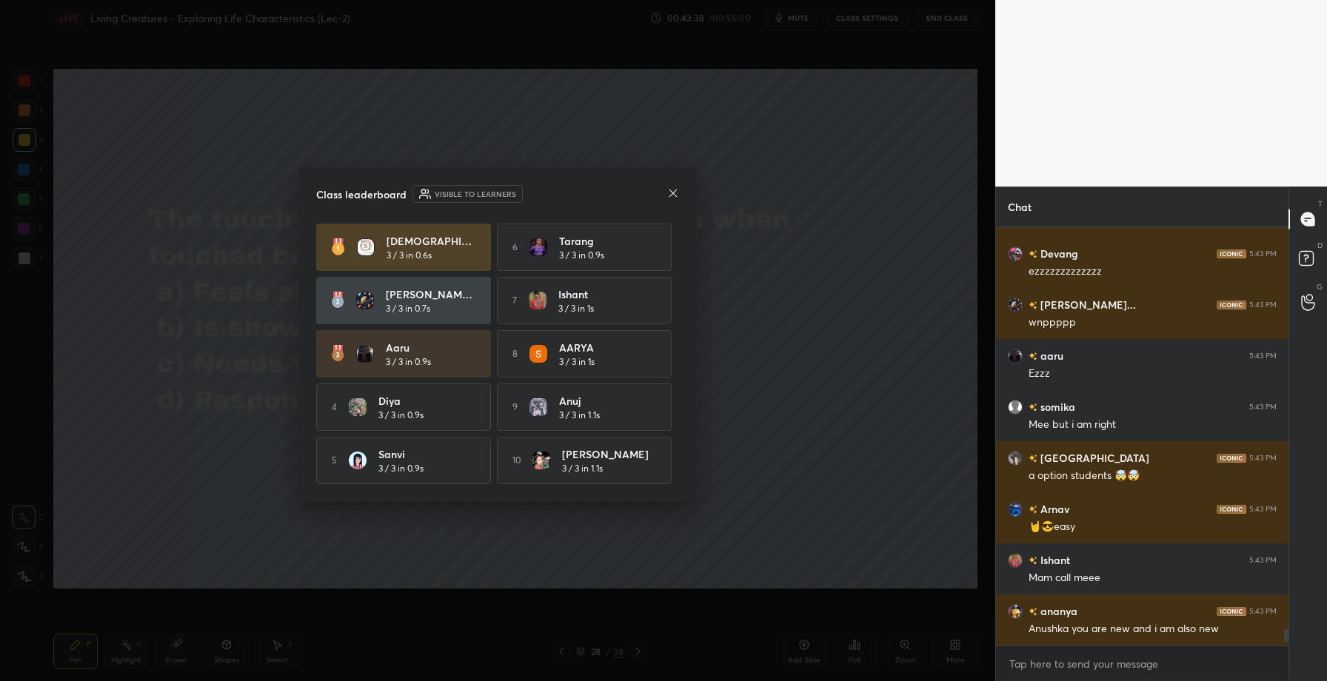
click at [674, 189] on icon at bounding box center [673, 192] width 7 height 7
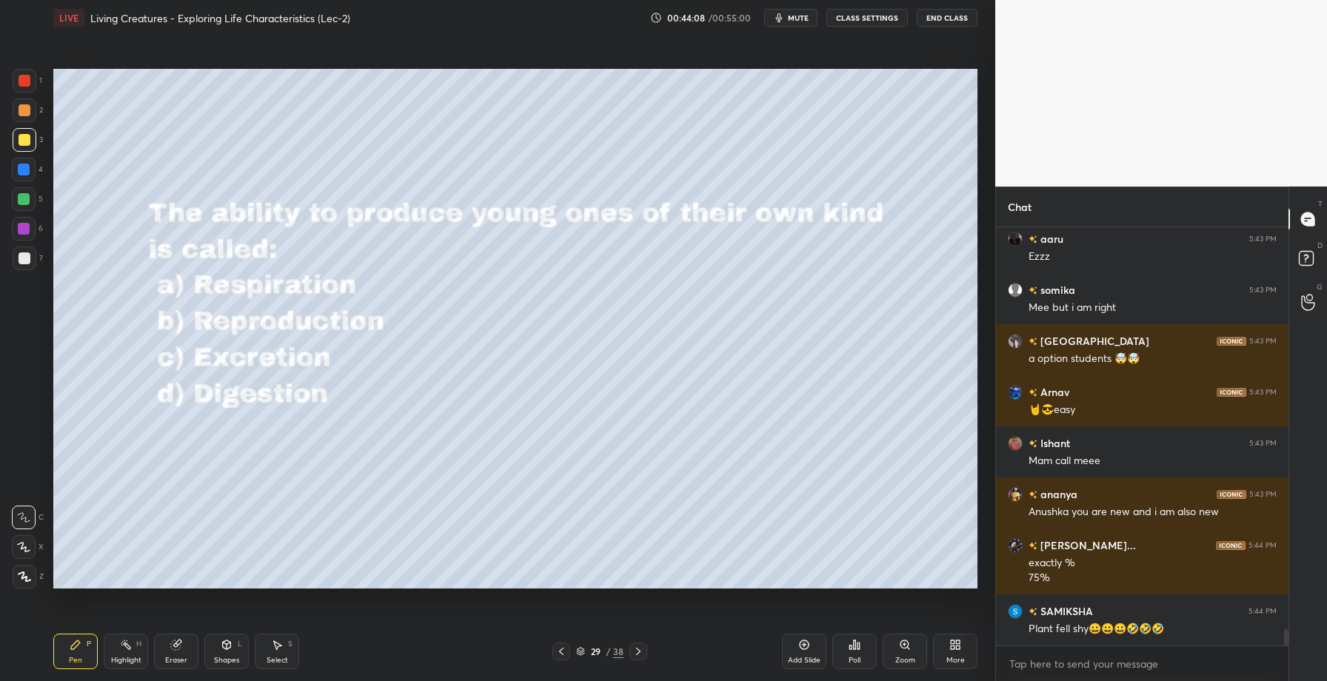
scroll to position [10588, 0]
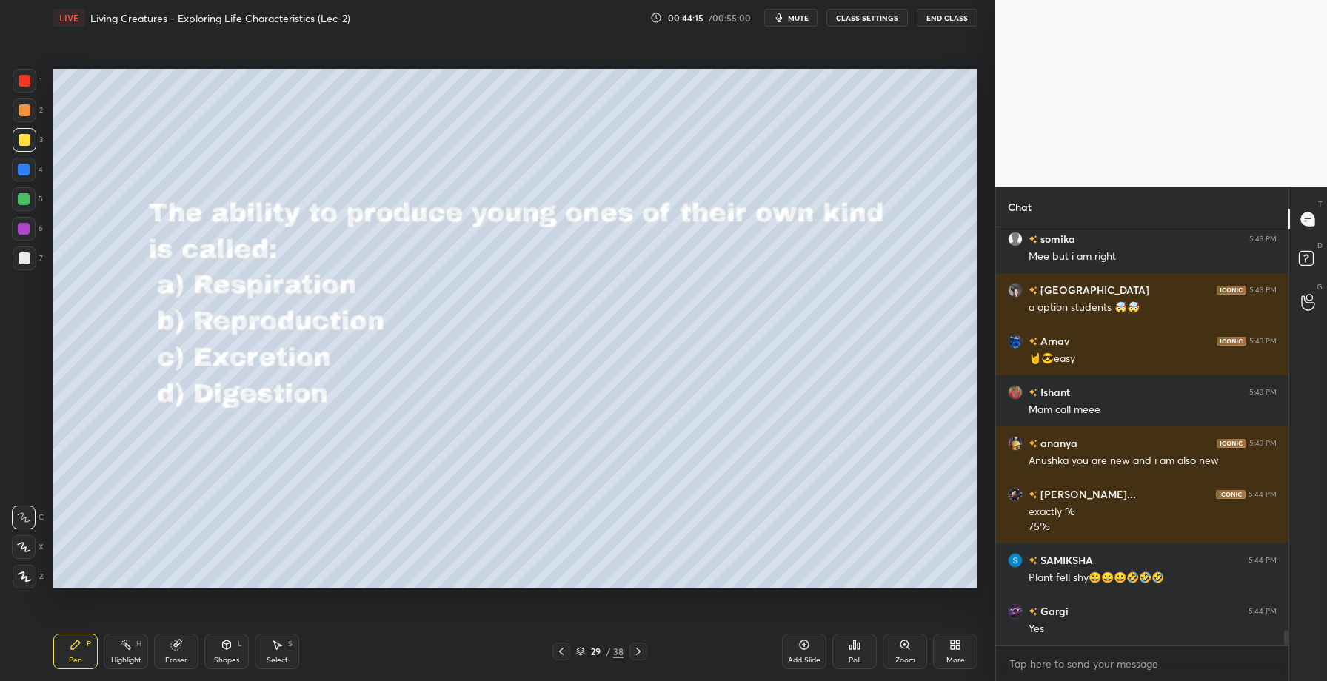
click at [860, 658] on div "Poll" at bounding box center [855, 660] width 12 height 7
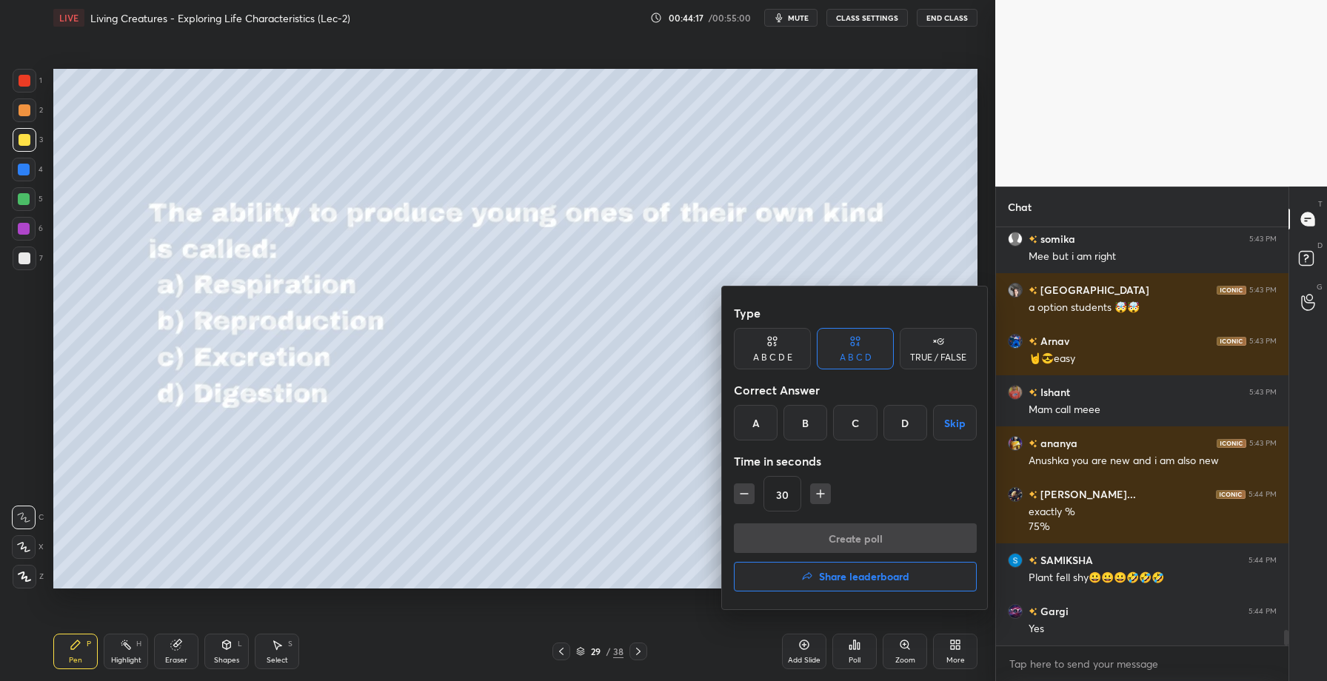
click at [821, 406] on div "B" at bounding box center [806, 423] width 44 height 36
click at [830, 539] on button "Create poll" at bounding box center [855, 539] width 243 height 30
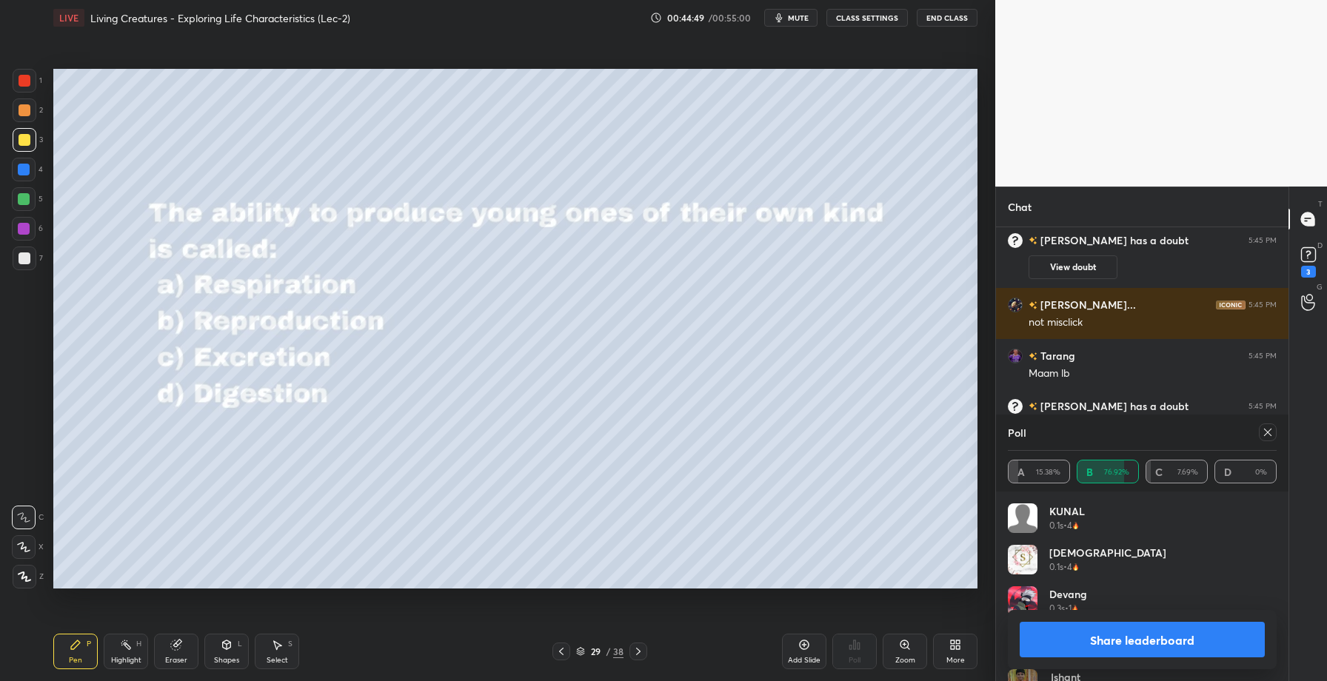
scroll to position [11399, 0]
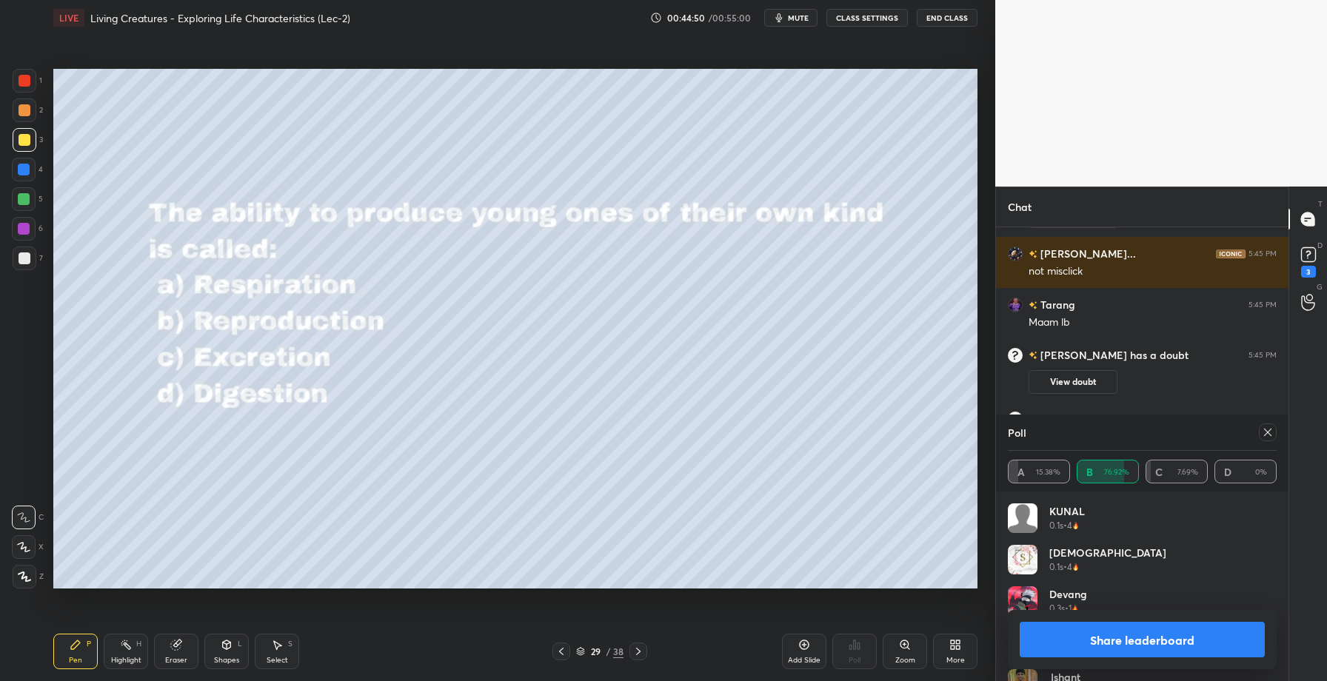
click at [1133, 653] on button "Share leaderboard" at bounding box center [1142, 640] width 245 height 36
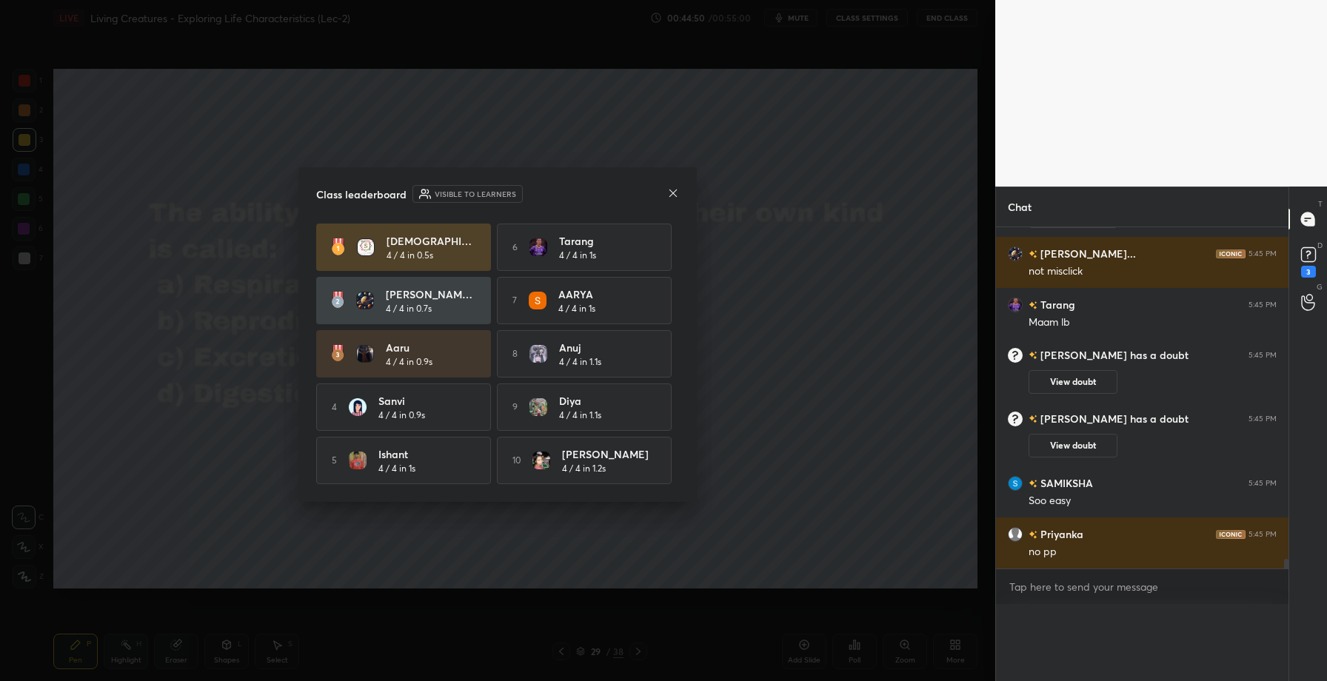
scroll to position [11450, 0]
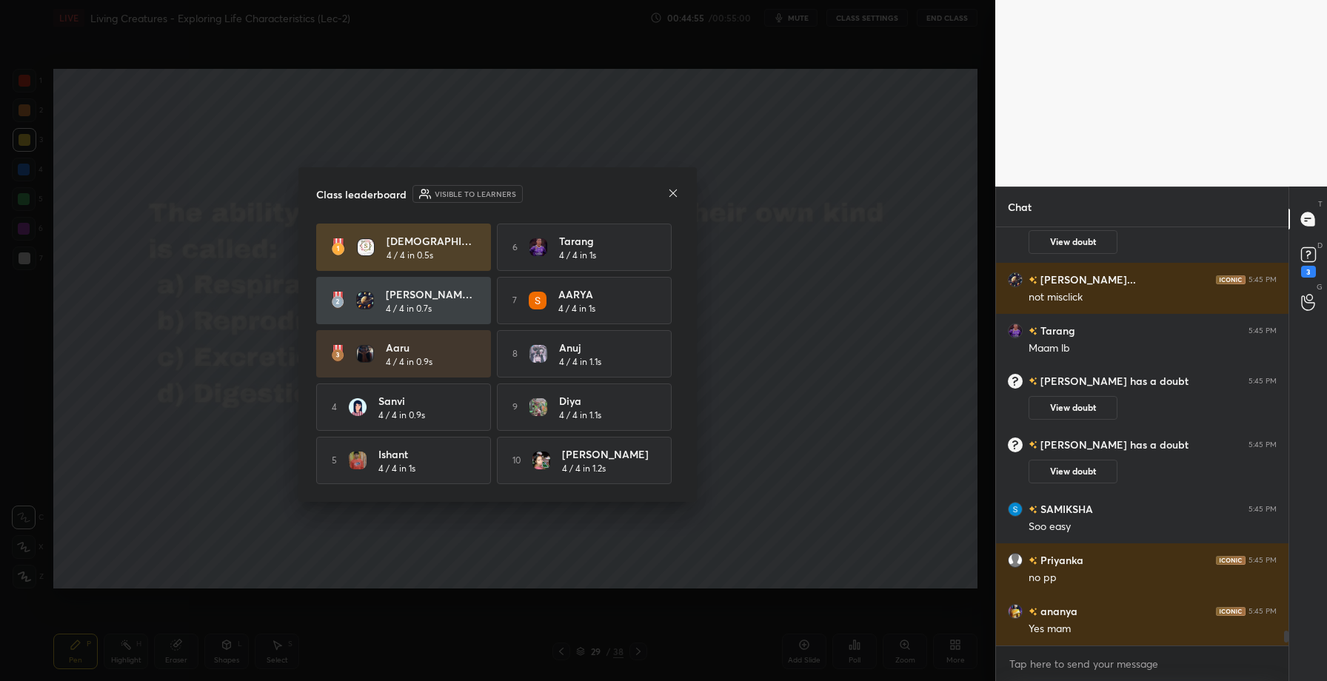
click at [678, 188] on icon at bounding box center [673, 193] width 12 height 12
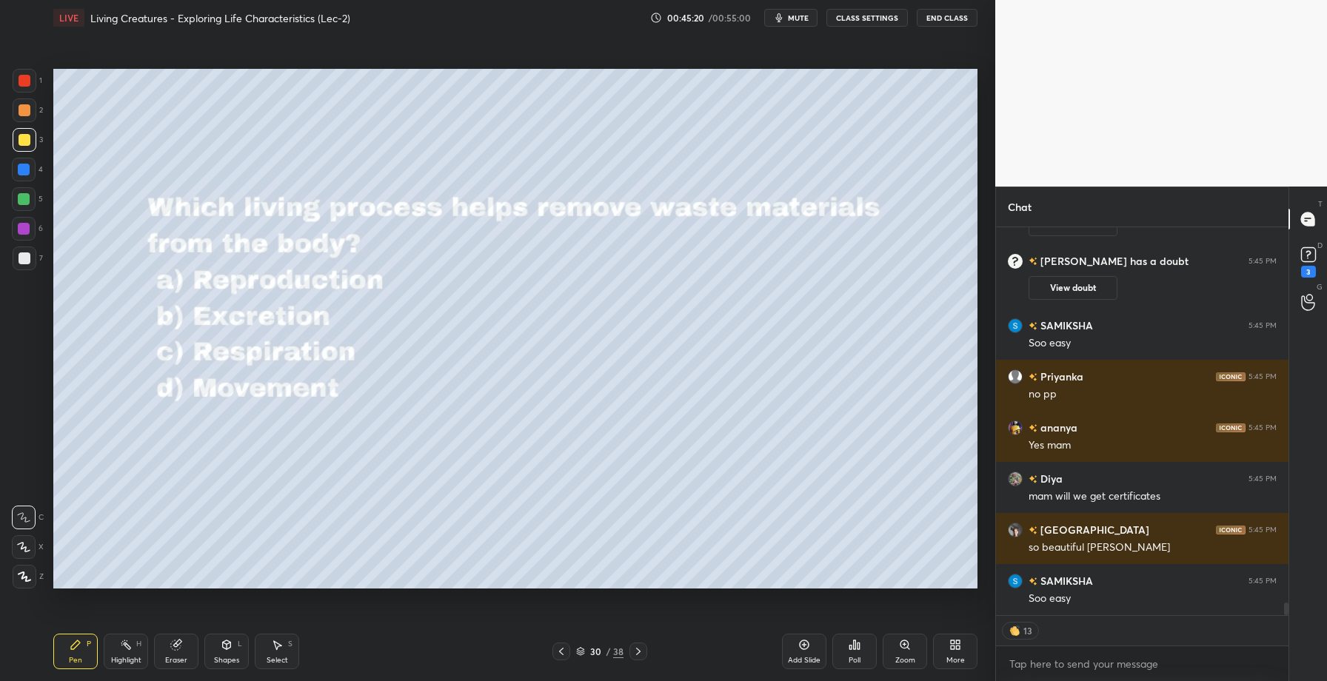
click at [851, 642] on icon at bounding box center [855, 645] width 12 height 12
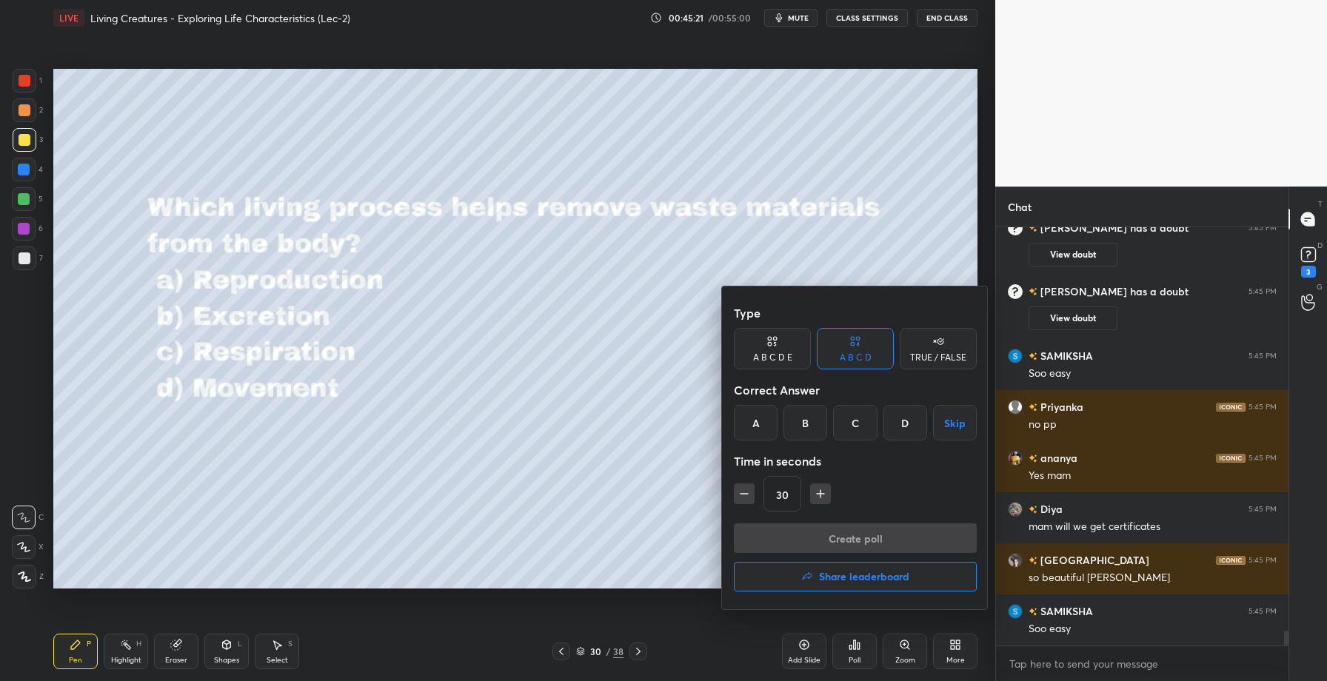
click at [804, 429] on div "B" at bounding box center [806, 423] width 44 height 36
click at [817, 540] on button "Create poll" at bounding box center [855, 539] width 243 height 30
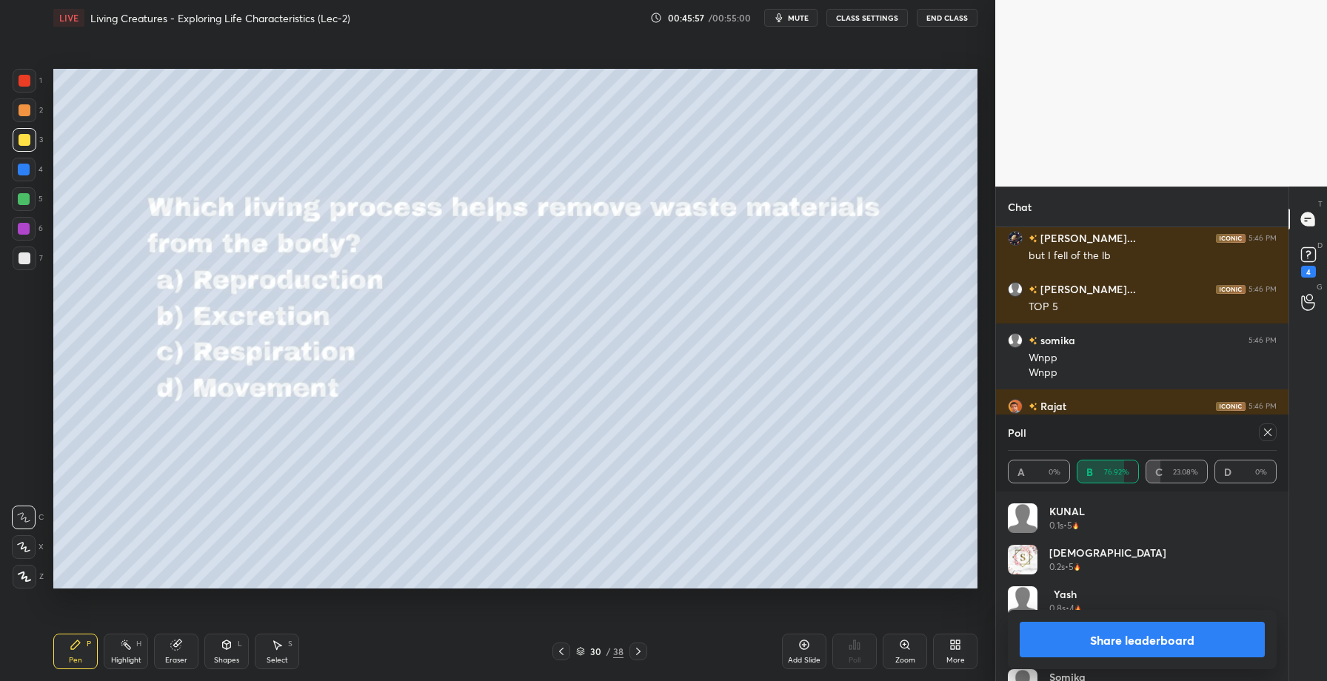
click at [1151, 641] on button "Share leaderboard" at bounding box center [1142, 640] width 245 height 36
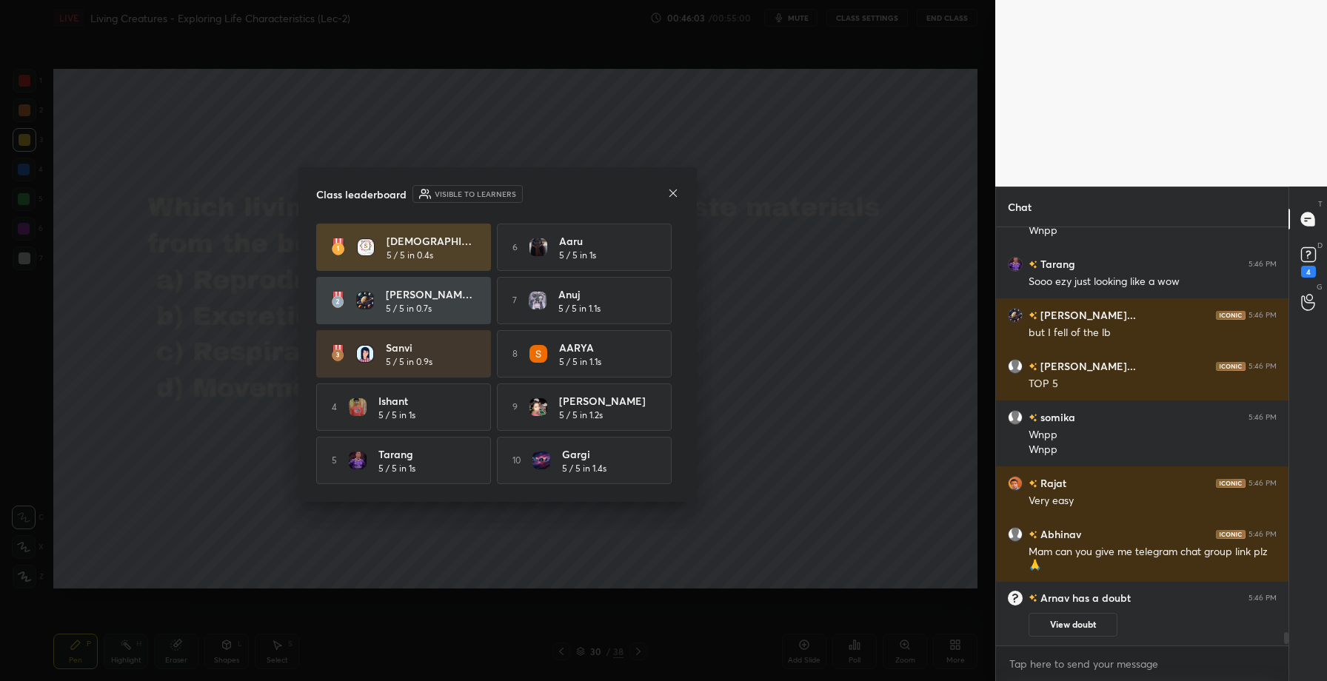
click at [677, 187] on icon at bounding box center [673, 193] width 12 height 12
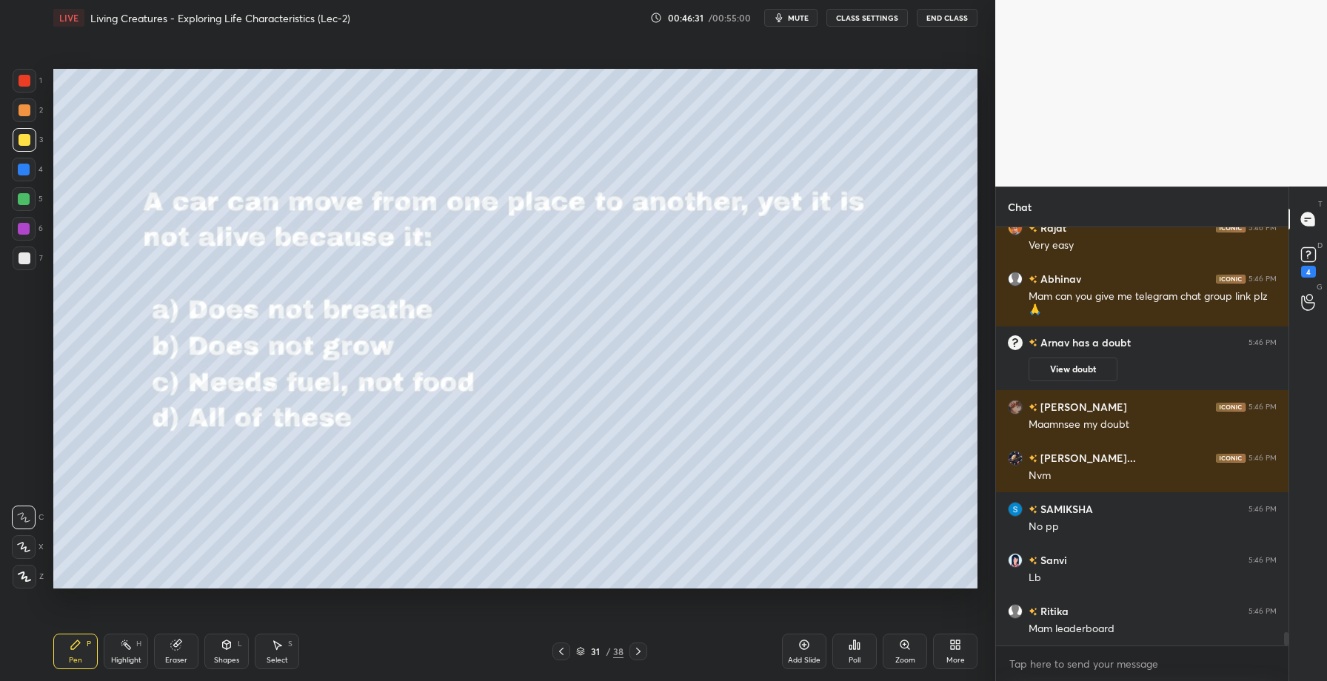
click at [861, 653] on div "Poll" at bounding box center [855, 652] width 44 height 36
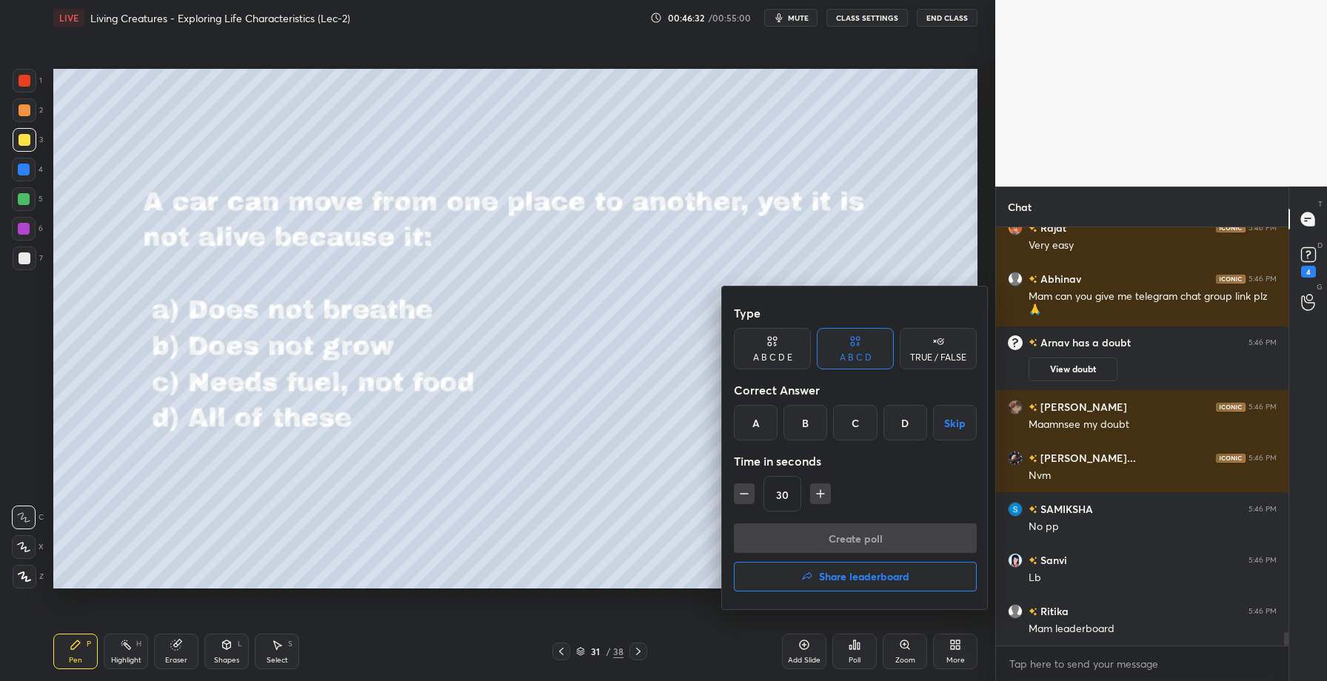
click at [899, 427] on div "D" at bounding box center [906, 423] width 44 height 36
click at [872, 539] on button "Create poll" at bounding box center [855, 539] width 243 height 30
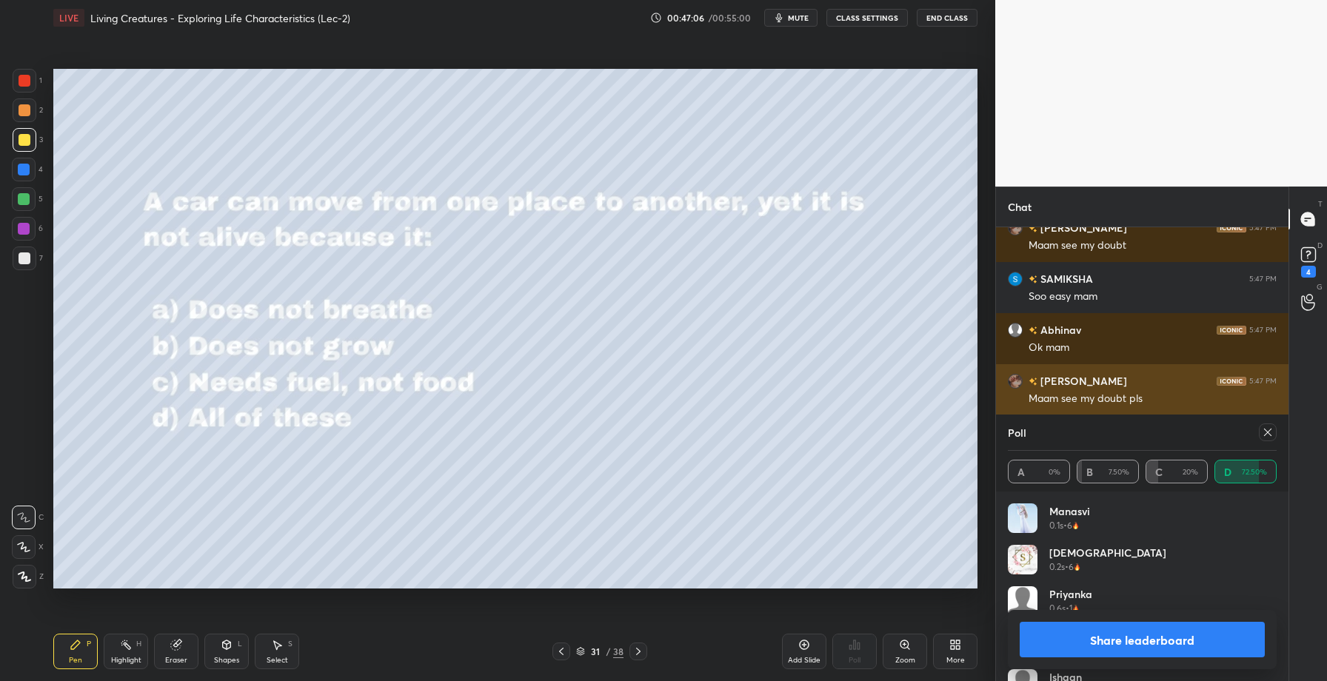
scroll to position [13513, 0]
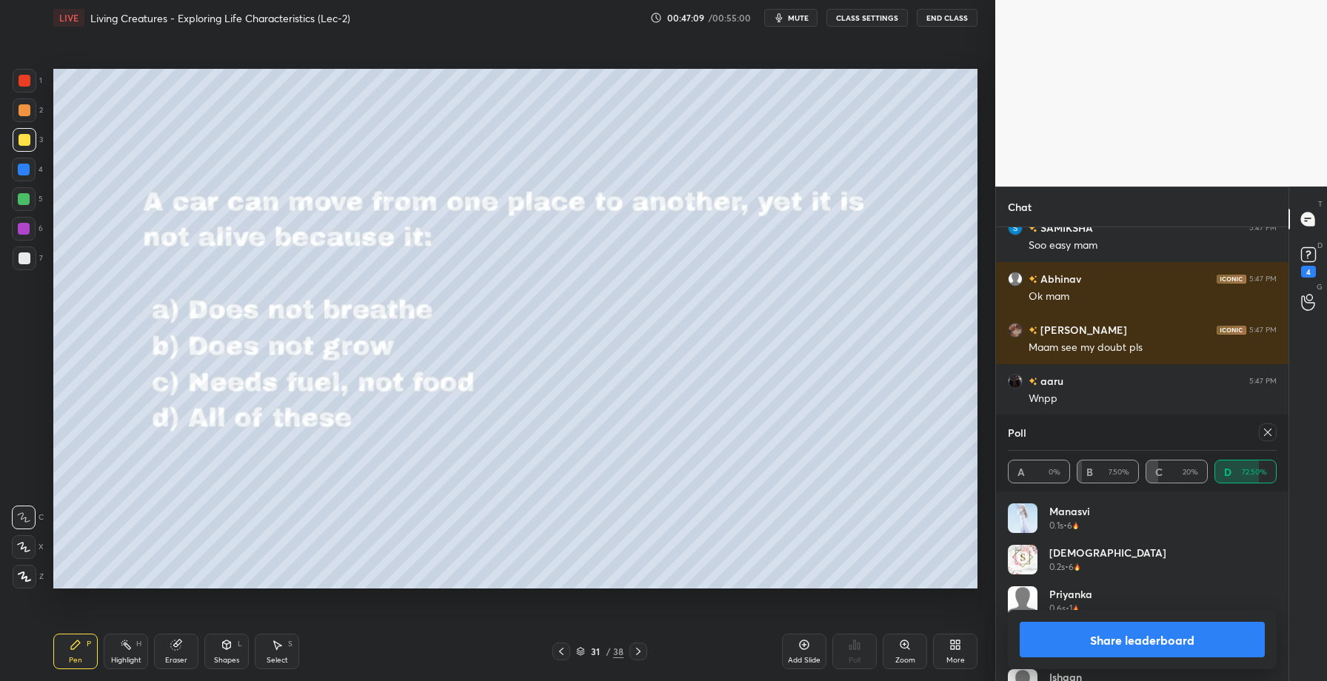
click at [1178, 635] on button "Share leaderboard" at bounding box center [1142, 640] width 245 height 36
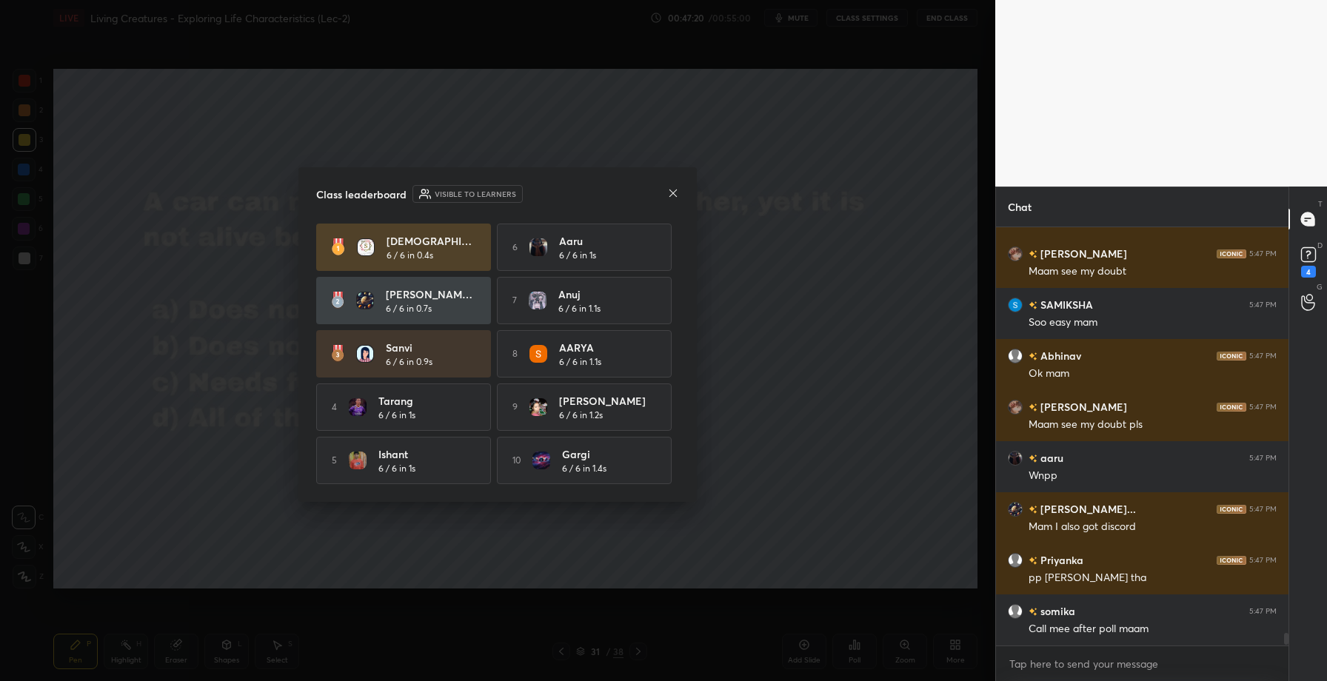
click at [681, 196] on div "Class leaderboard Visible to learners Shanvi 6 / 6 in 0.4s 6 aaru 6 / 6 in 1s S…" at bounding box center [498, 334] width 399 height 335
click at [674, 193] on icon at bounding box center [673, 193] width 12 height 12
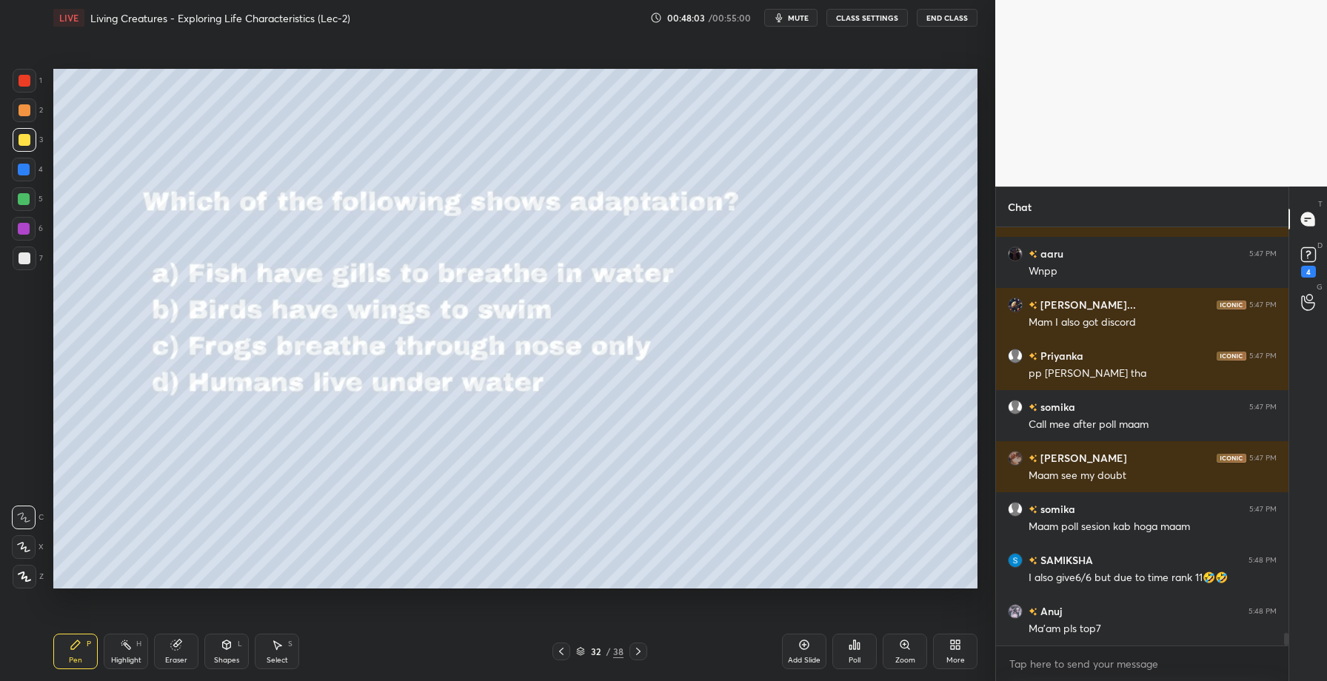
scroll to position [13691, 0]
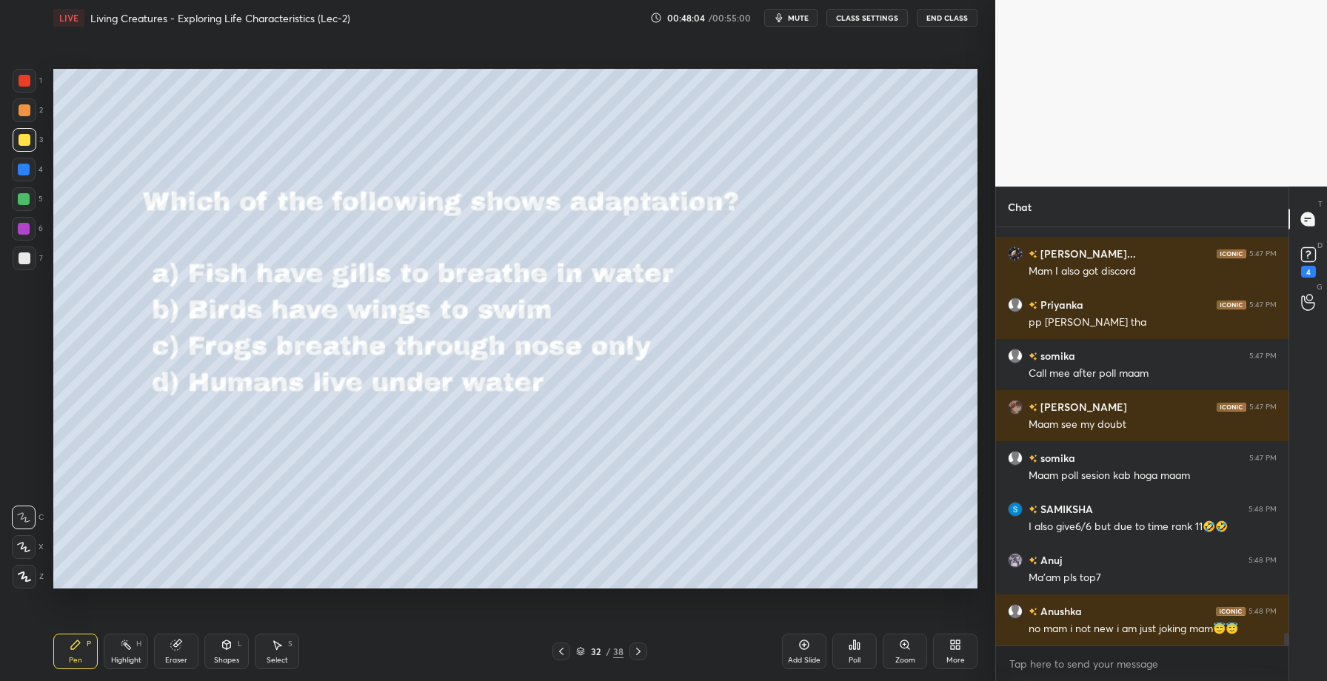
click at [855, 666] on div "Poll" at bounding box center [855, 652] width 44 height 36
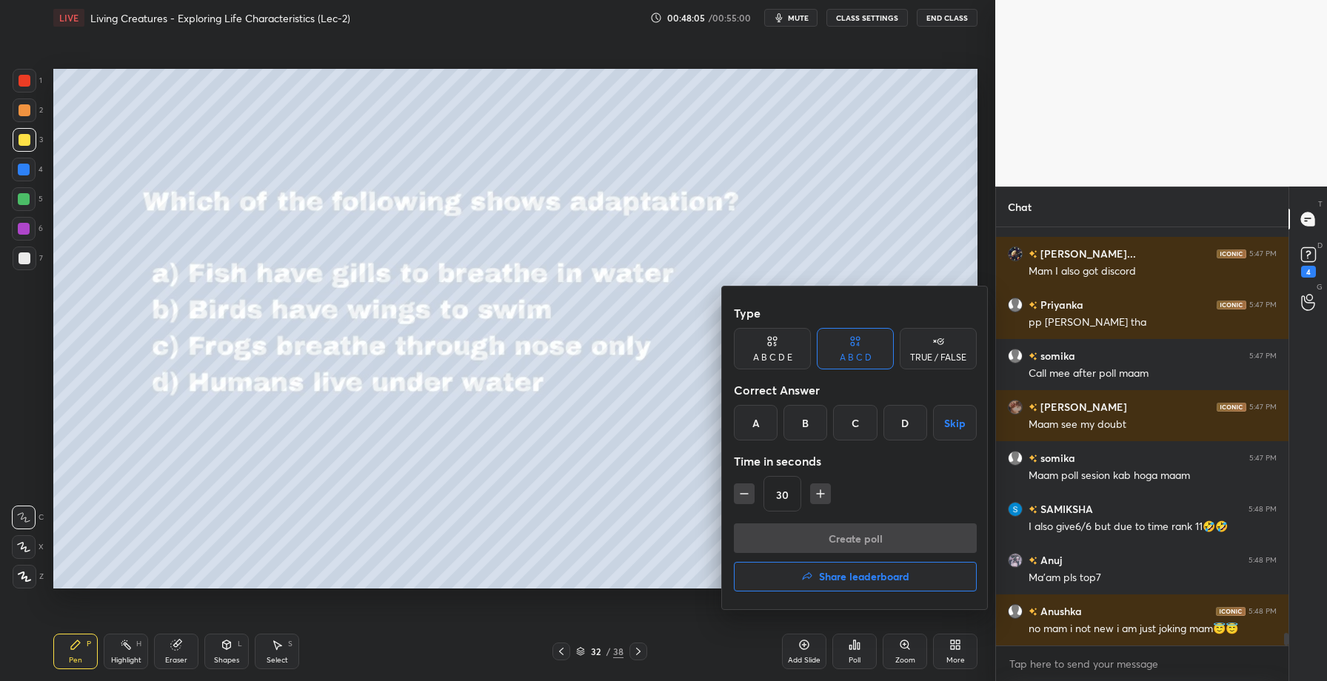
click at [749, 407] on div "A" at bounding box center [756, 423] width 44 height 36
click at [791, 536] on button "Create poll" at bounding box center [855, 539] width 243 height 30
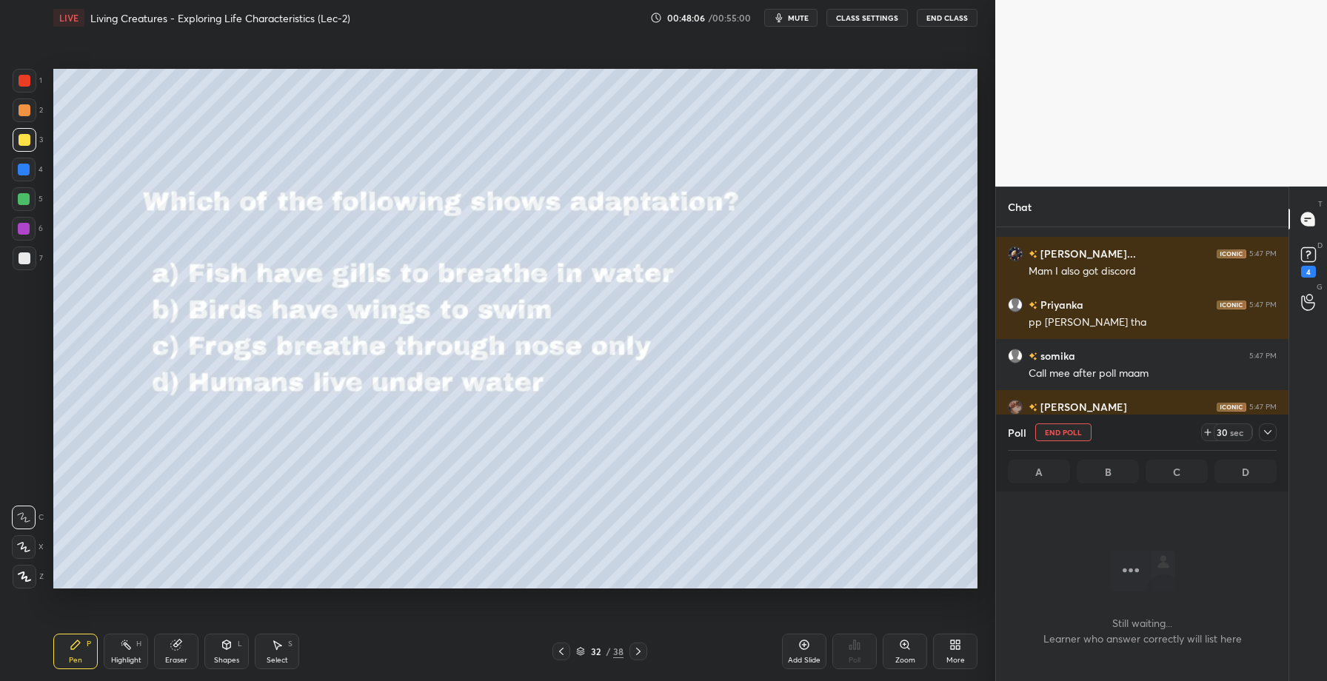
scroll to position [337, 288]
click at [1269, 429] on icon at bounding box center [1268, 433] width 12 height 12
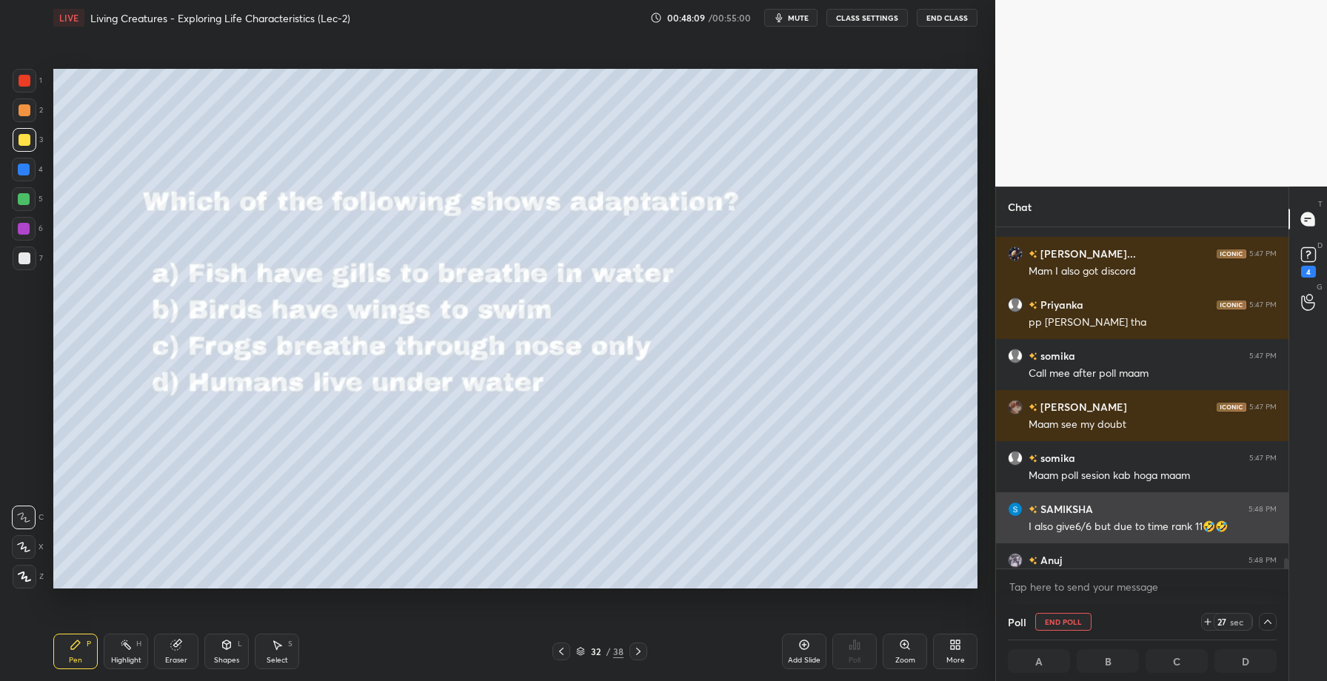
scroll to position [13768, 0]
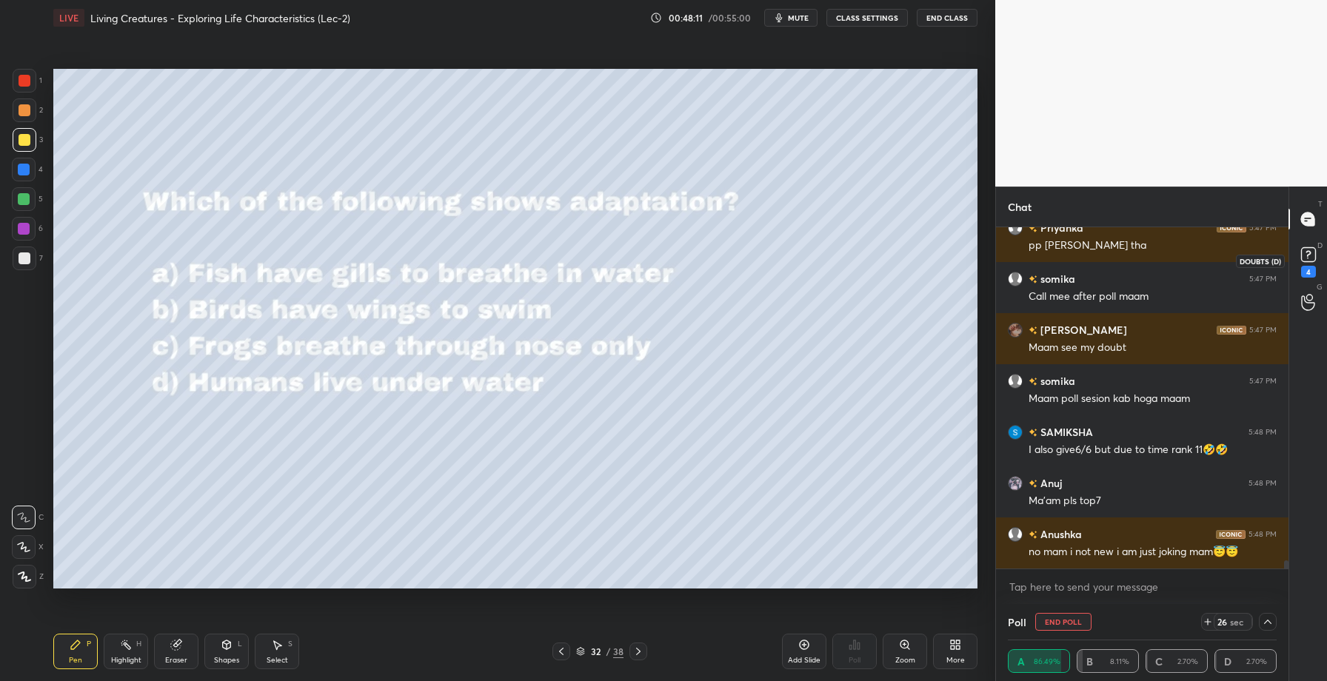
click at [1309, 268] on div "4" at bounding box center [1308, 272] width 15 height 12
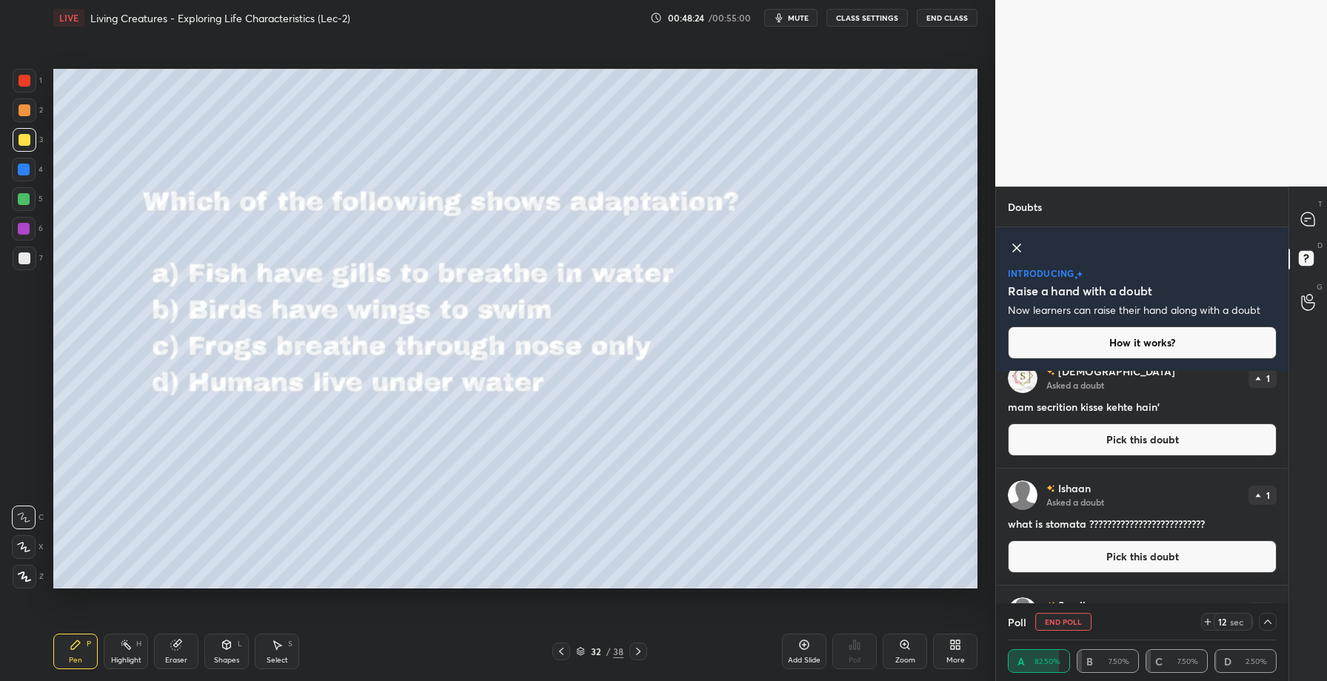
scroll to position [1496, 0]
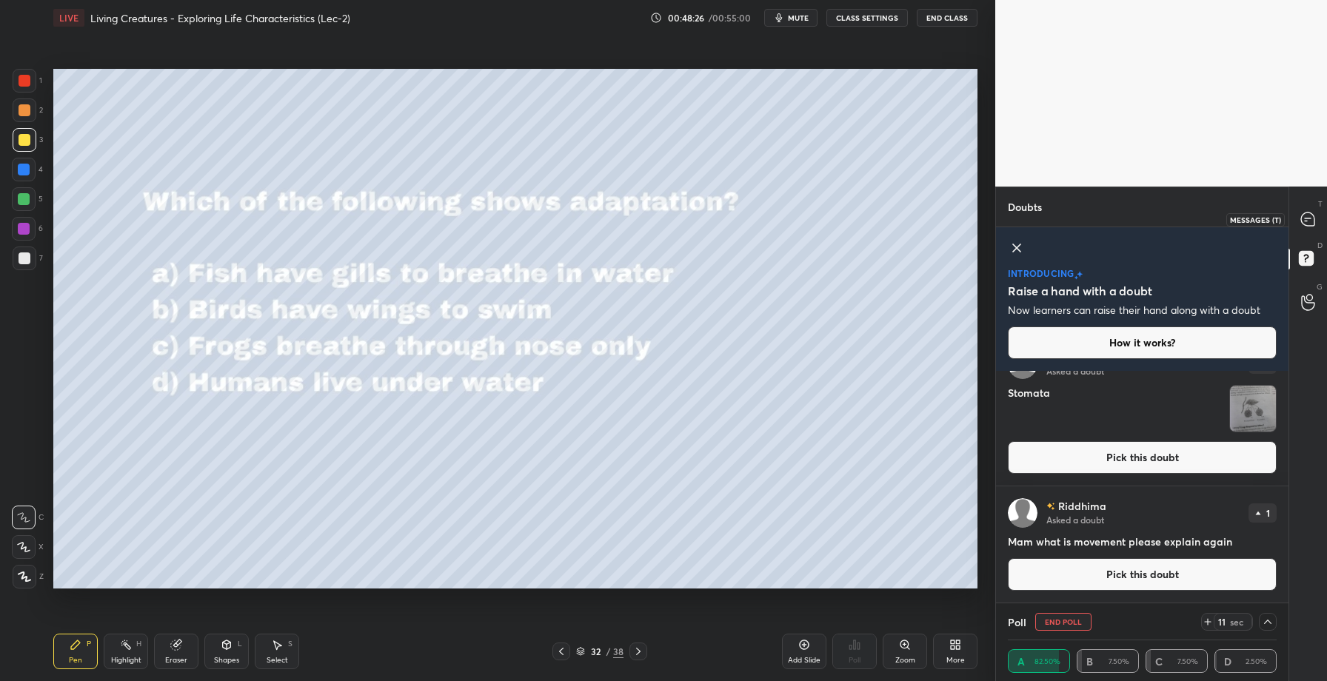
click at [1309, 220] on icon at bounding box center [1307, 219] width 13 height 13
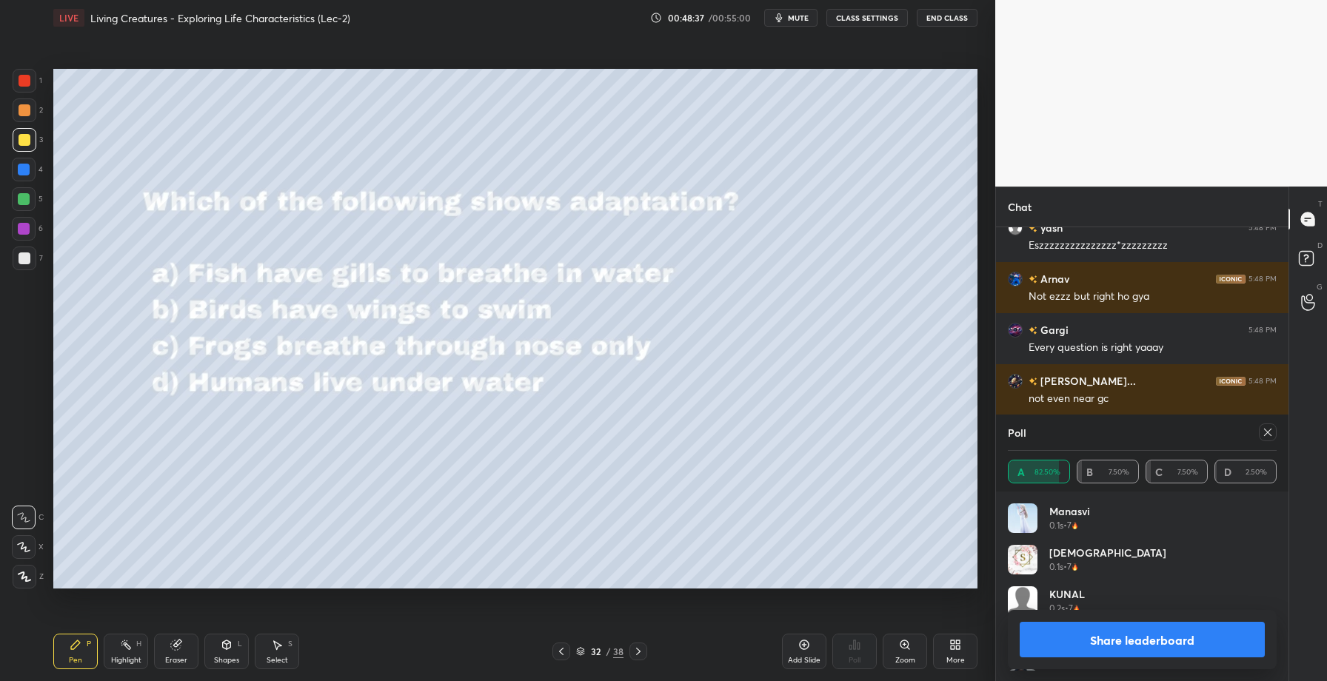
scroll to position [173, 264]
click at [1127, 650] on button "Share leaderboard" at bounding box center [1142, 640] width 245 height 36
type textarea "x"
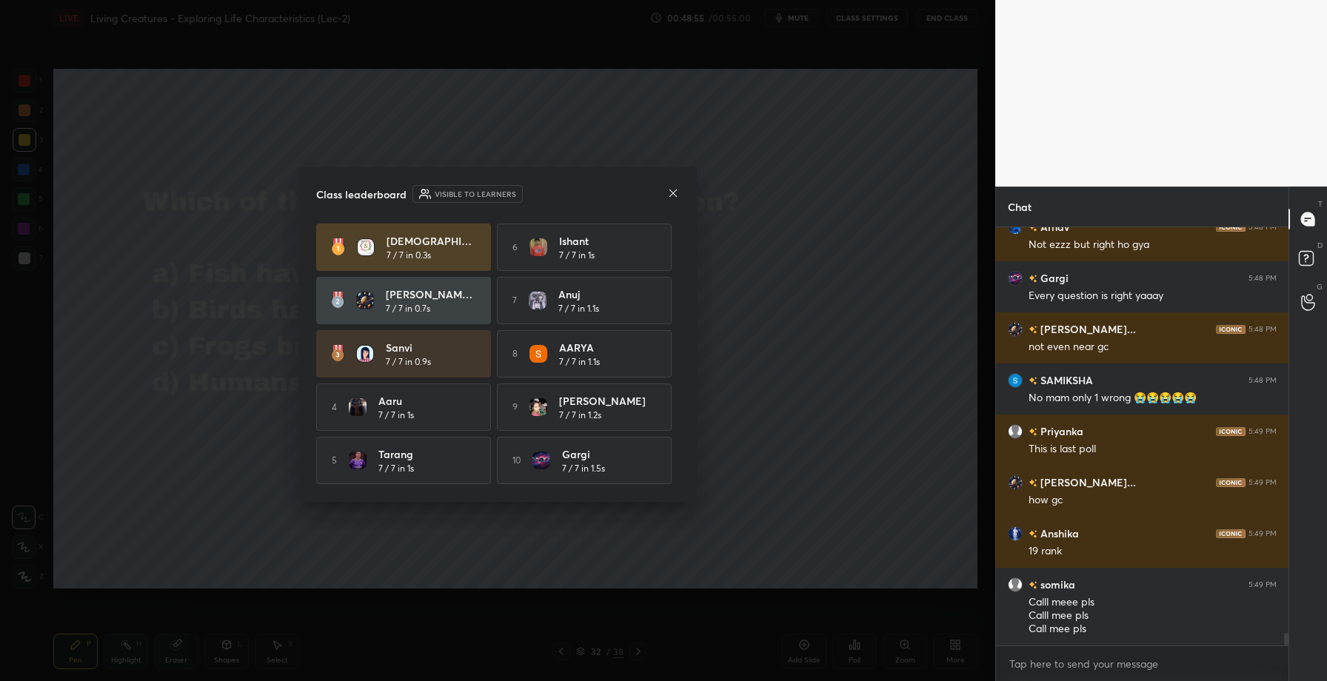
click at [676, 199] on div "Class leaderboard Visible to learners" at bounding box center [497, 194] width 363 height 18
click at [673, 191] on icon at bounding box center [673, 193] width 12 height 12
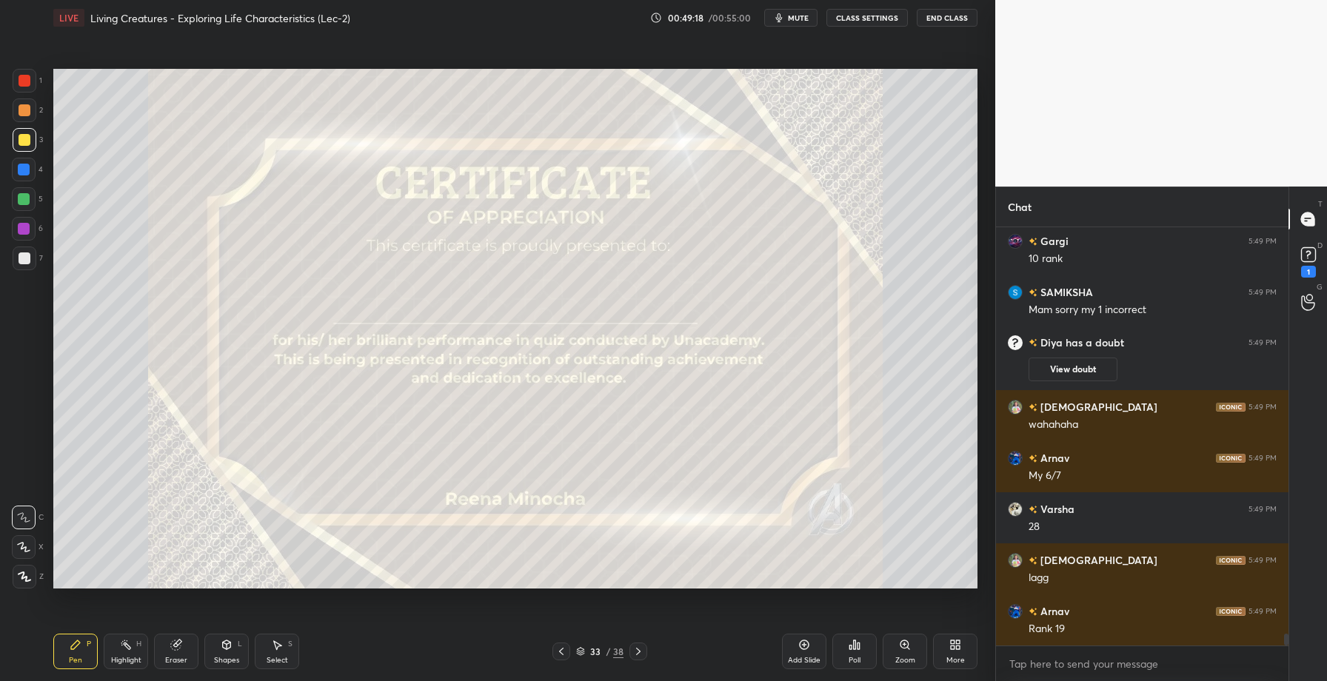
click at [858, 649] on icon at bounding box center [859, 646] width 2 height 7
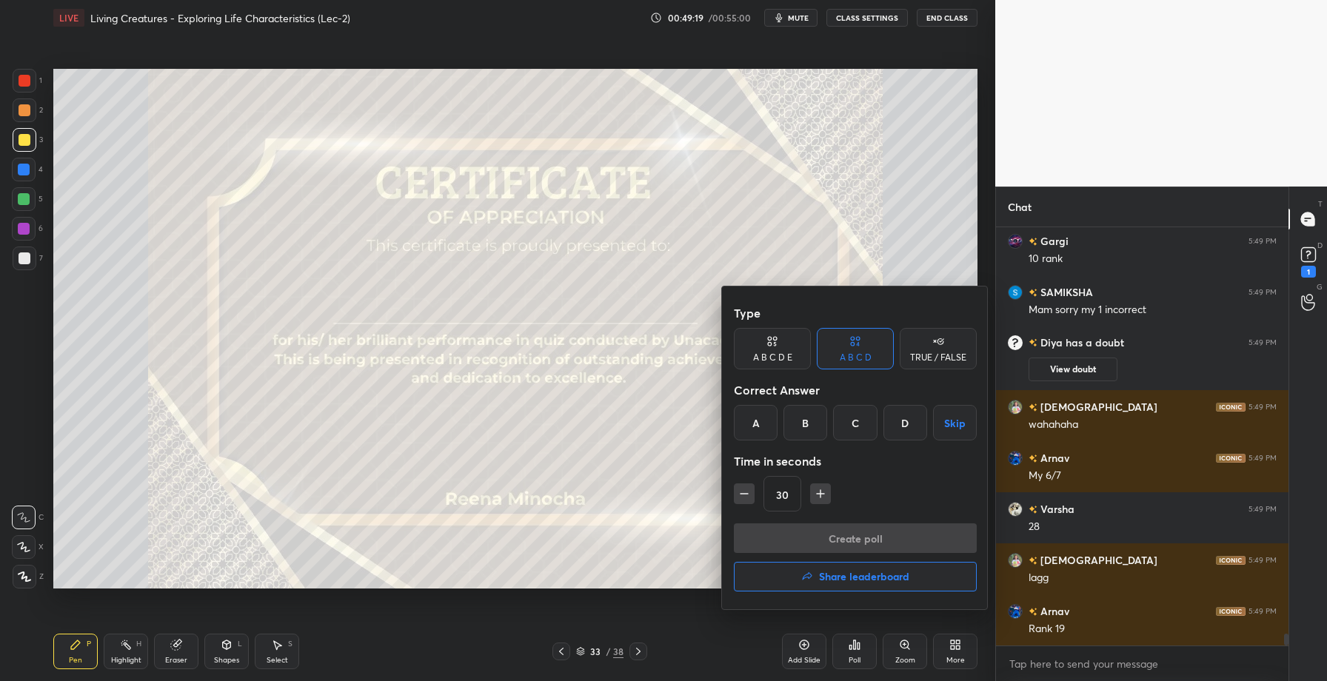
click at [854, 580] on h4 "Share leaderboard" at bounding box center [864, 577] width 90 height 10
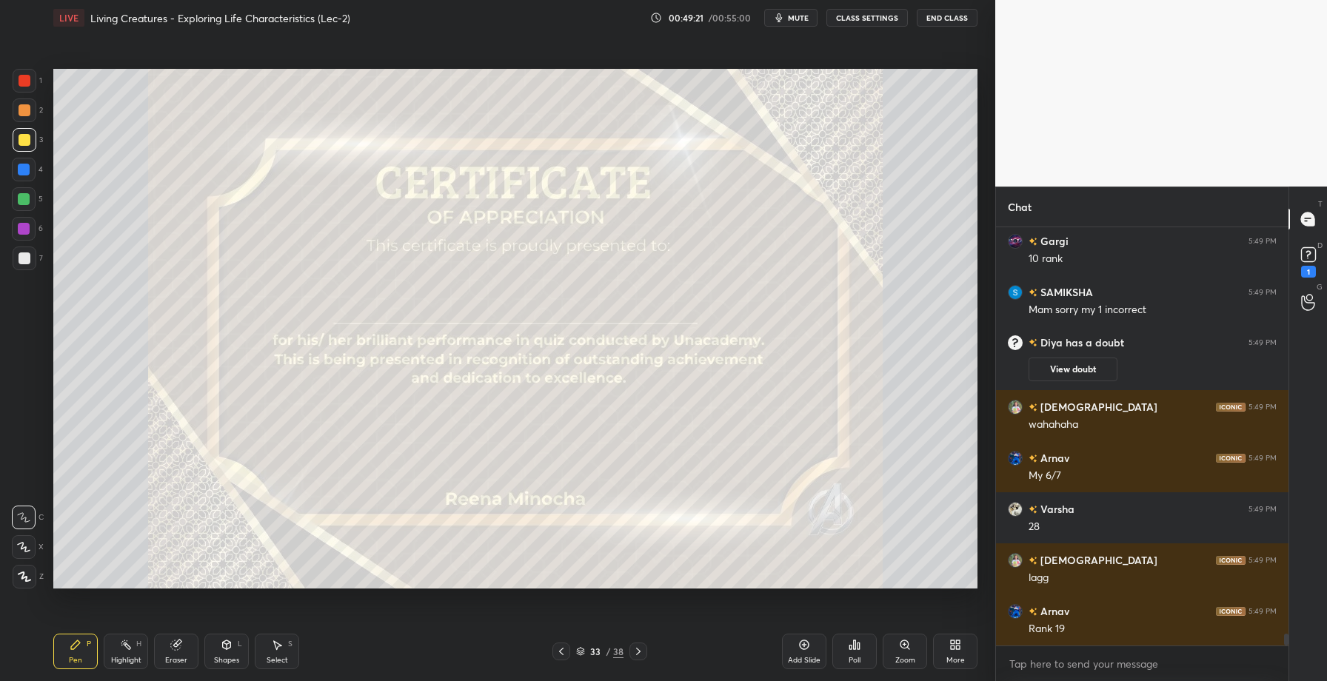
click at [854, 626] on div "Poll" at bounding box center [855, 651] width 44 height 83
click at [853, 647] on icon at bounding box center [855, 645] width 12 height 12
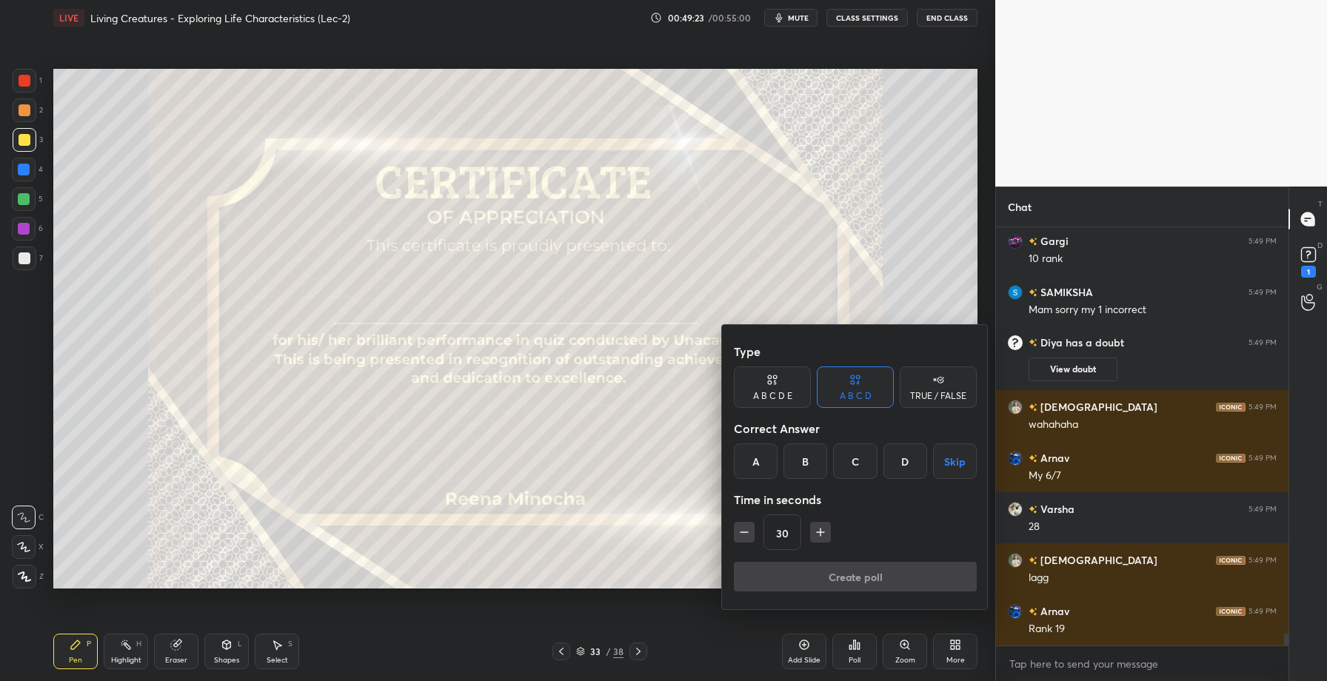
click at [701, 604] on div at bounding box center [663, 340] width 1327 height 681
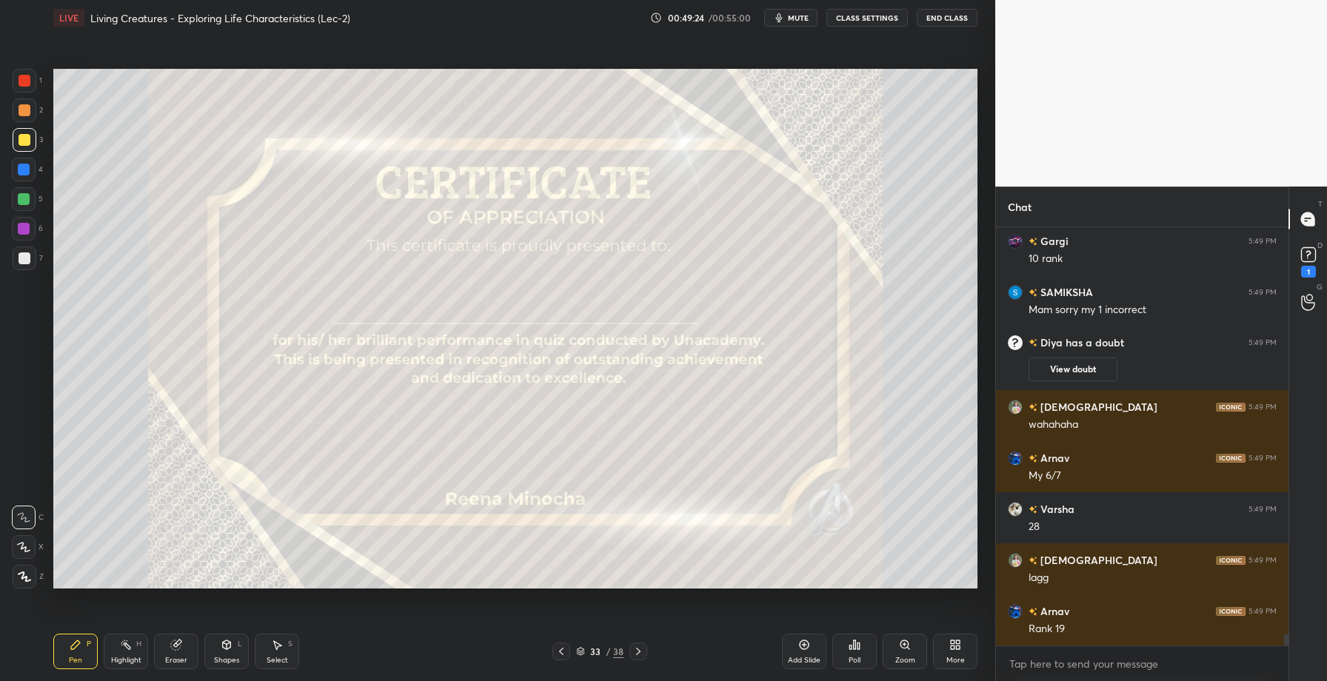
click at [839, 652] on div "Poll" at bounding box center [855, 652] width 44 height 36
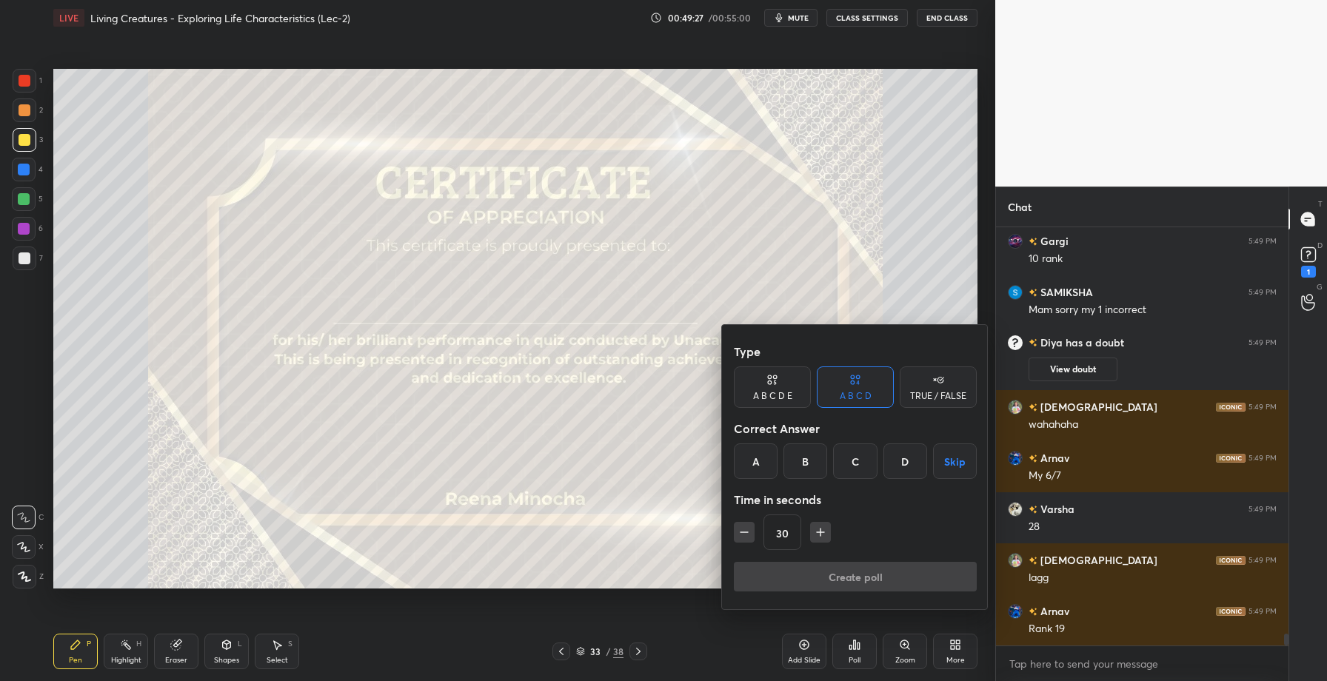
scroll to position [14306, 0]
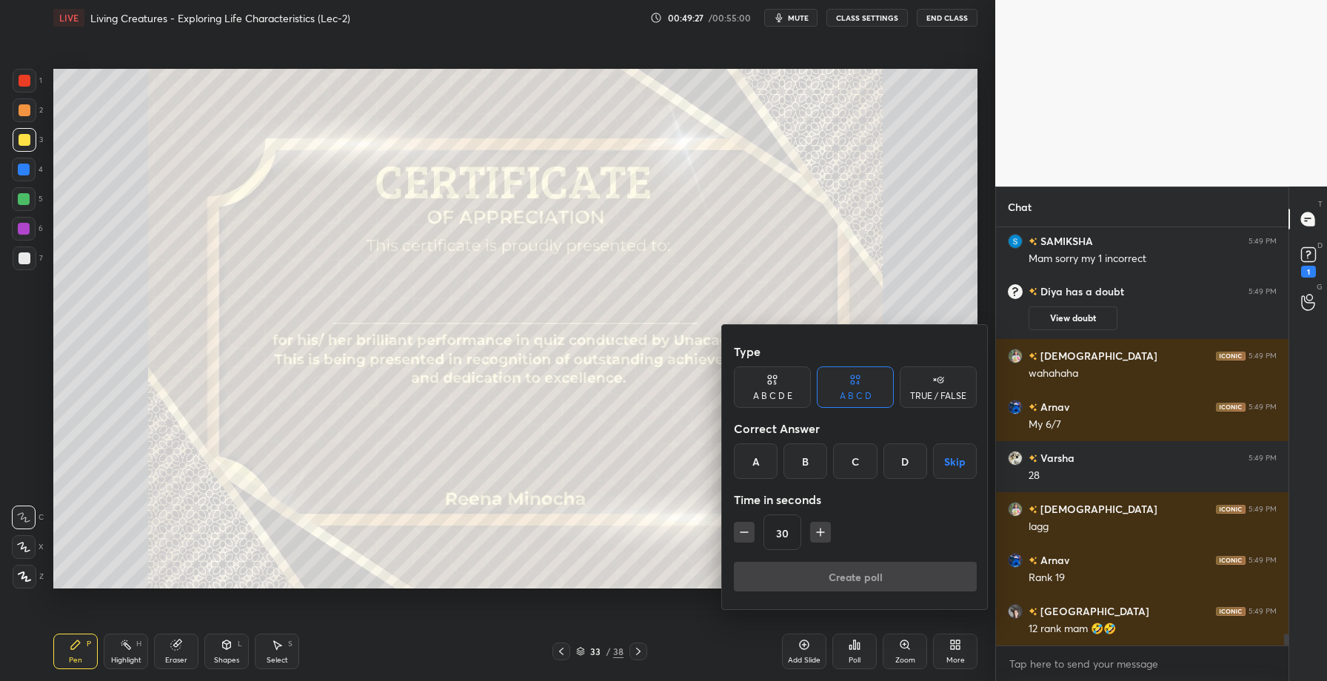
click at [958, 460] on button "Skip" at bounding box center [955, 462] width 44 height 36
click at [890, 518] on div "30" at bounding box center [855, 533] width 243 height 36
click at [642, 553] on div at bounding box center [663, 340] width 1327 height 681
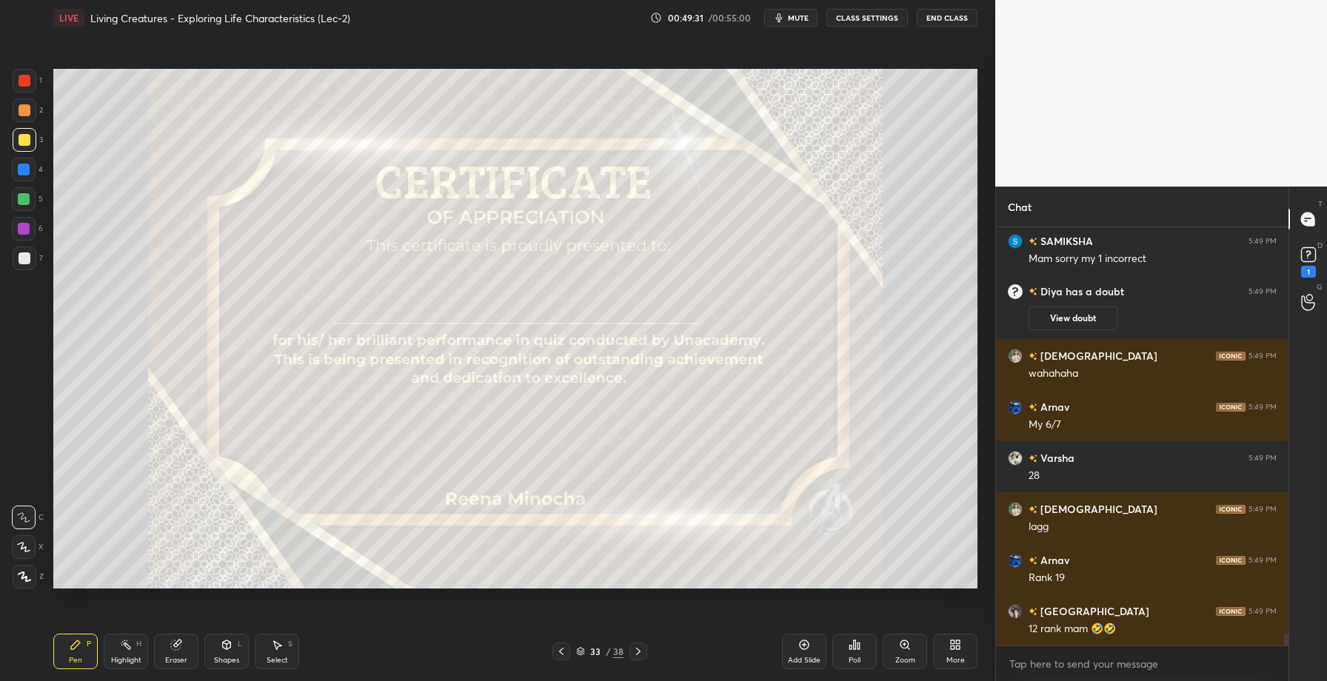
scroll to position [14357, 0]
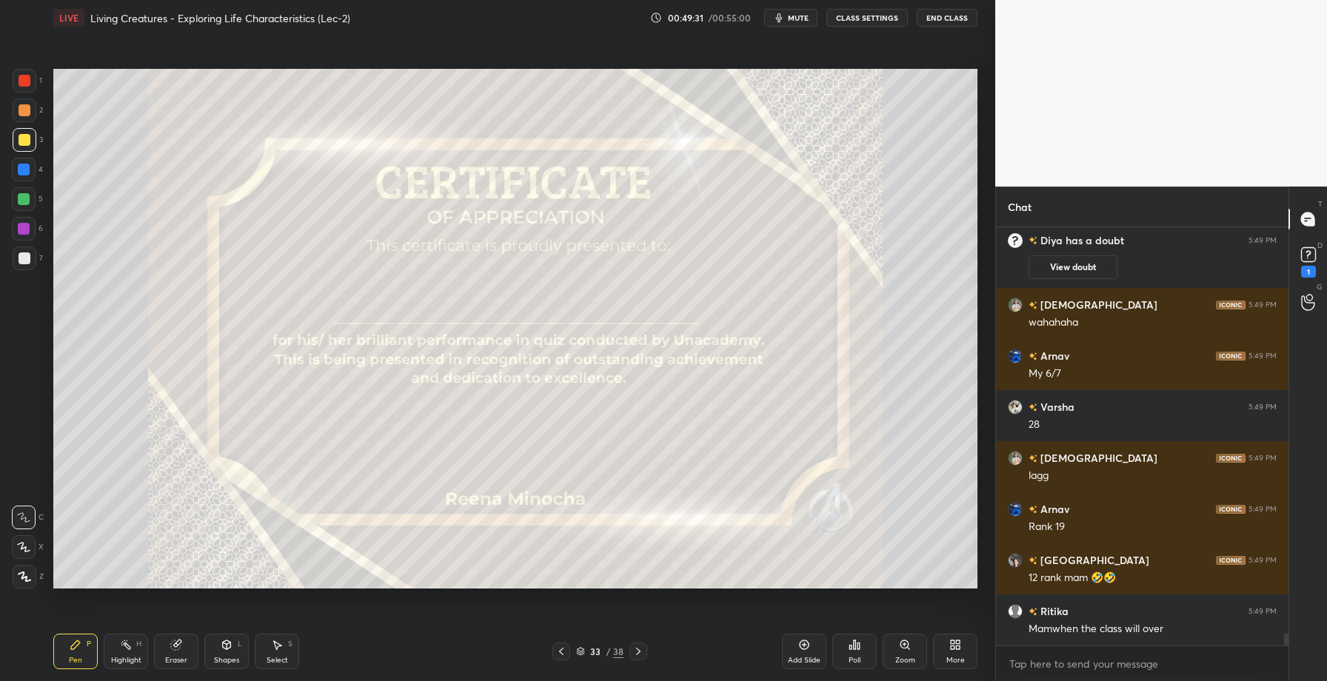
click at [856, 652] on div "Poll" at bounding box center [855, 652] width 44 height 36
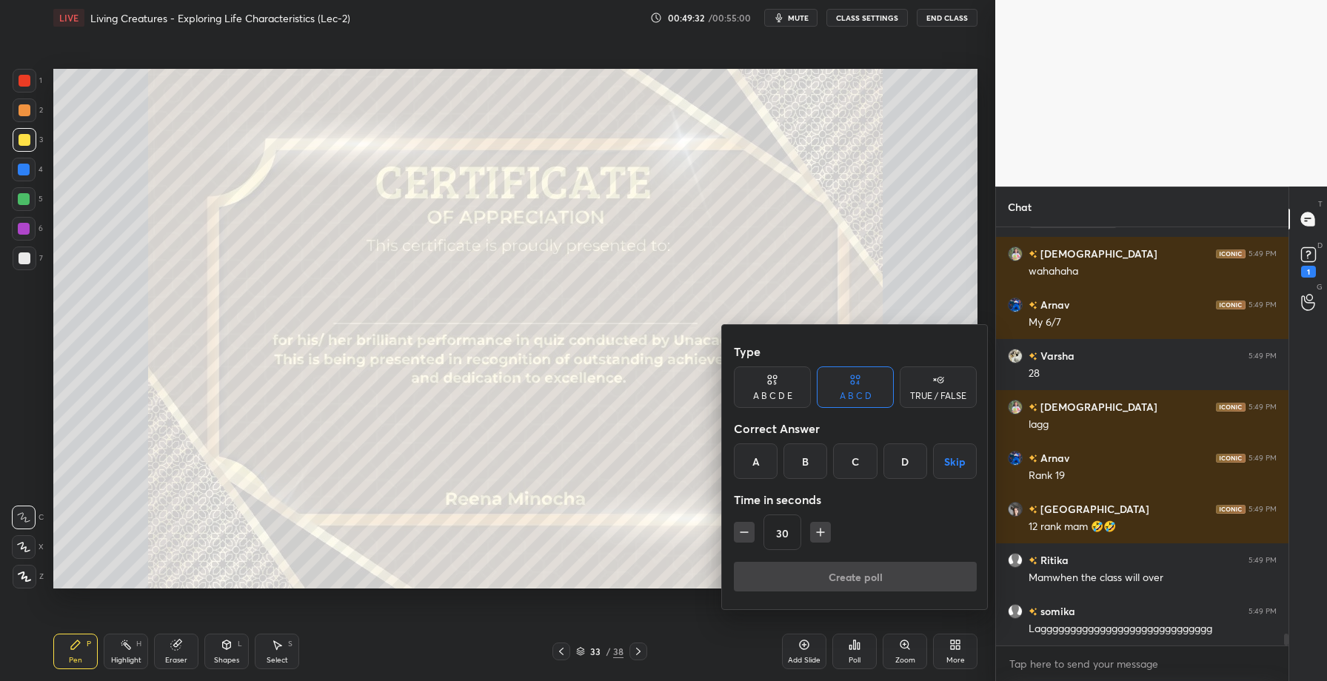
scroll to position [14459, 0]
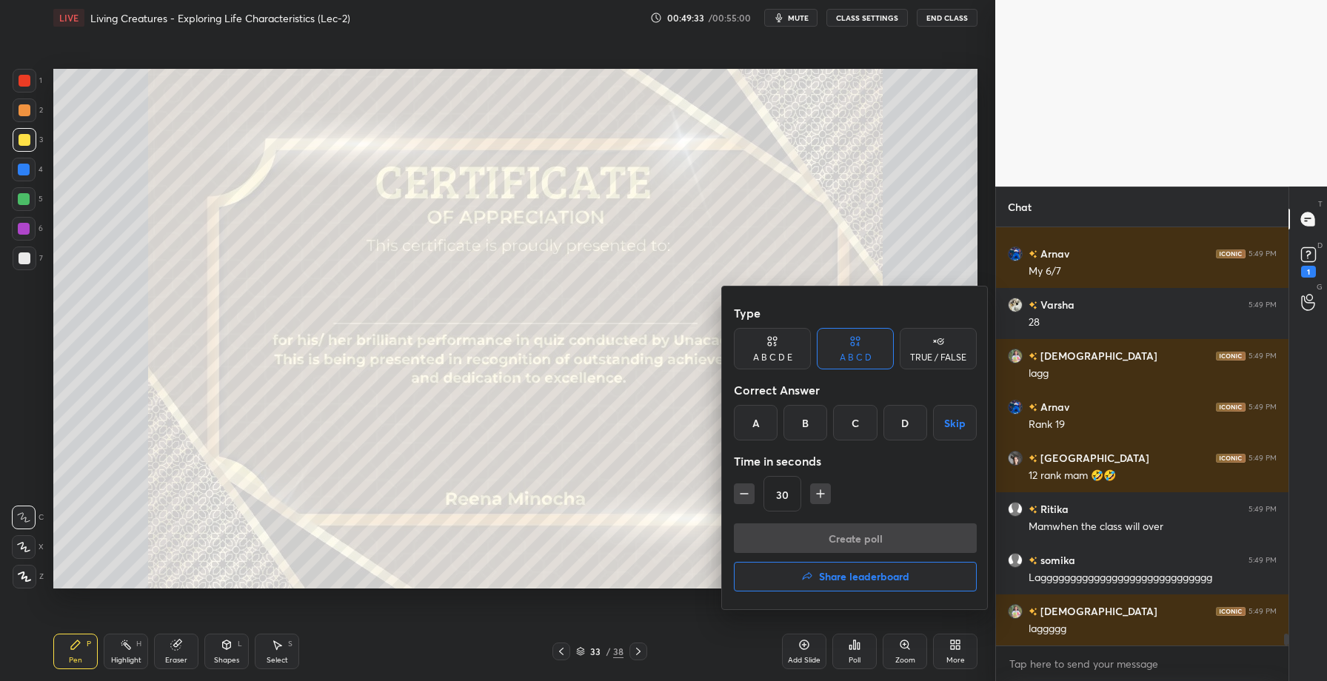
click at [639, 593] on div at bounding box center [663, 340] width 1327 height 681
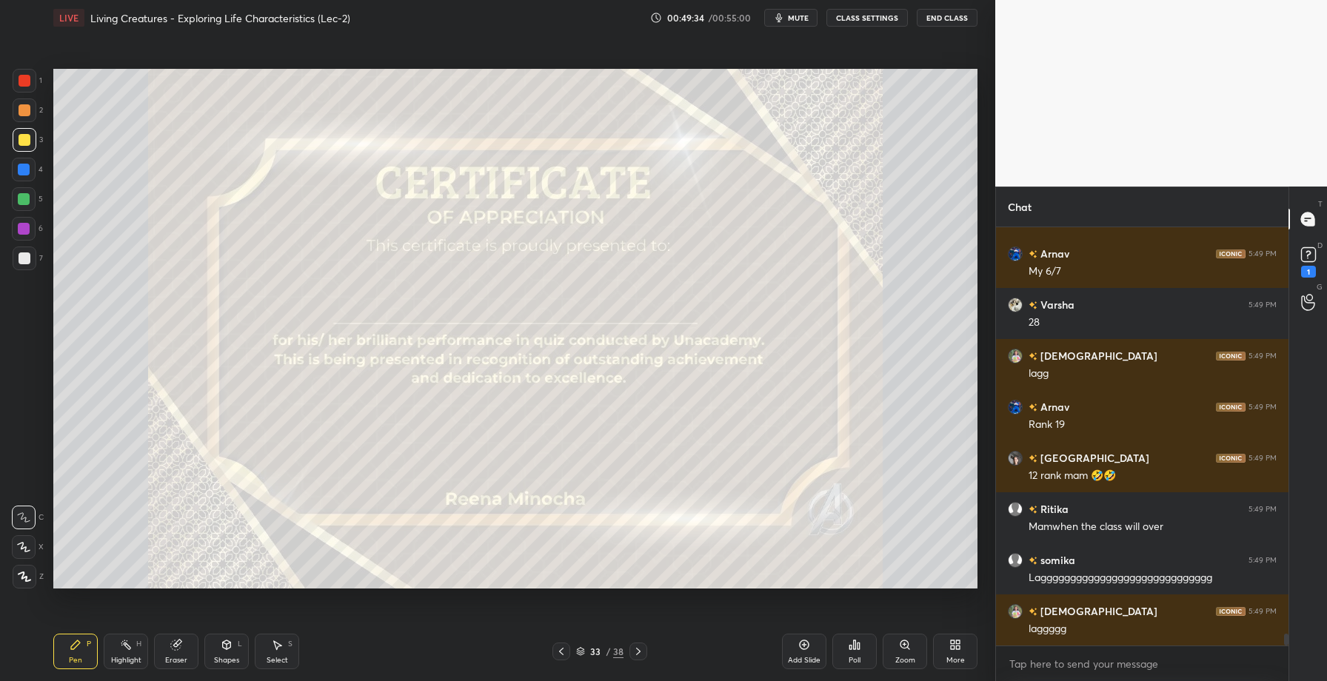
scroll to position [14511, 0]
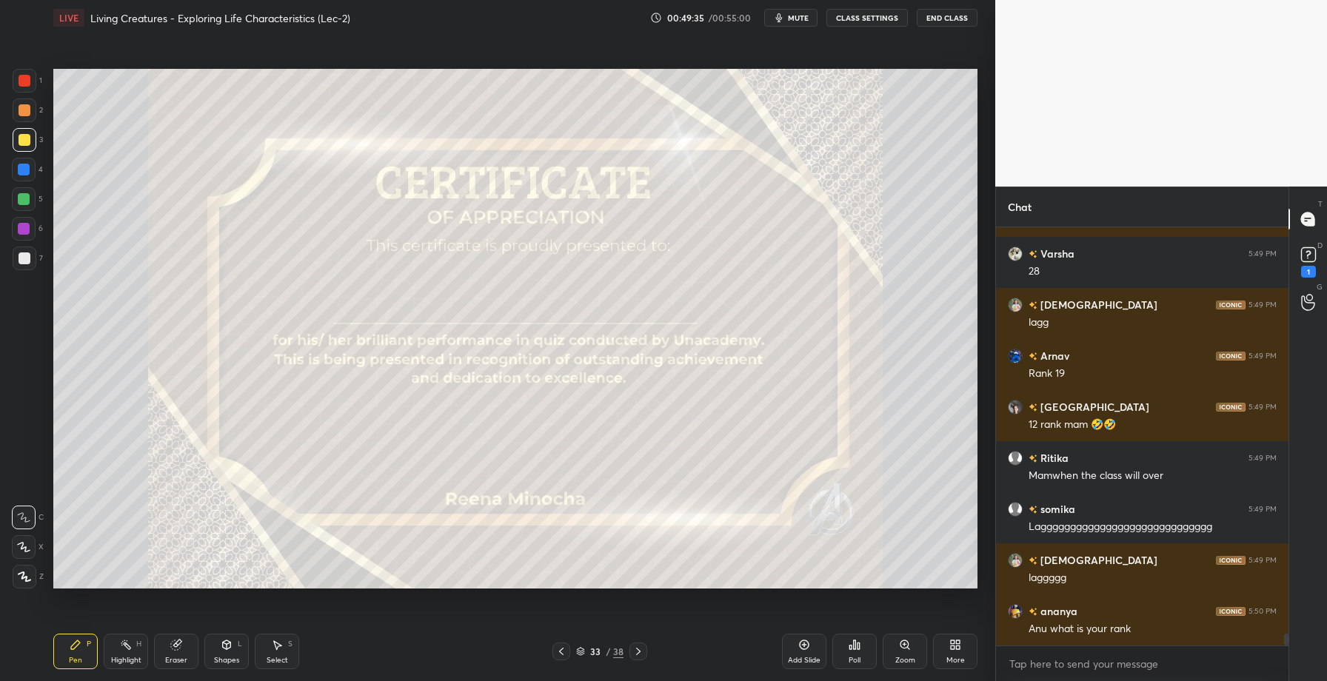
click at [864, 663] on div "Poll" at bounding box center [855, 652] width 44 height 36
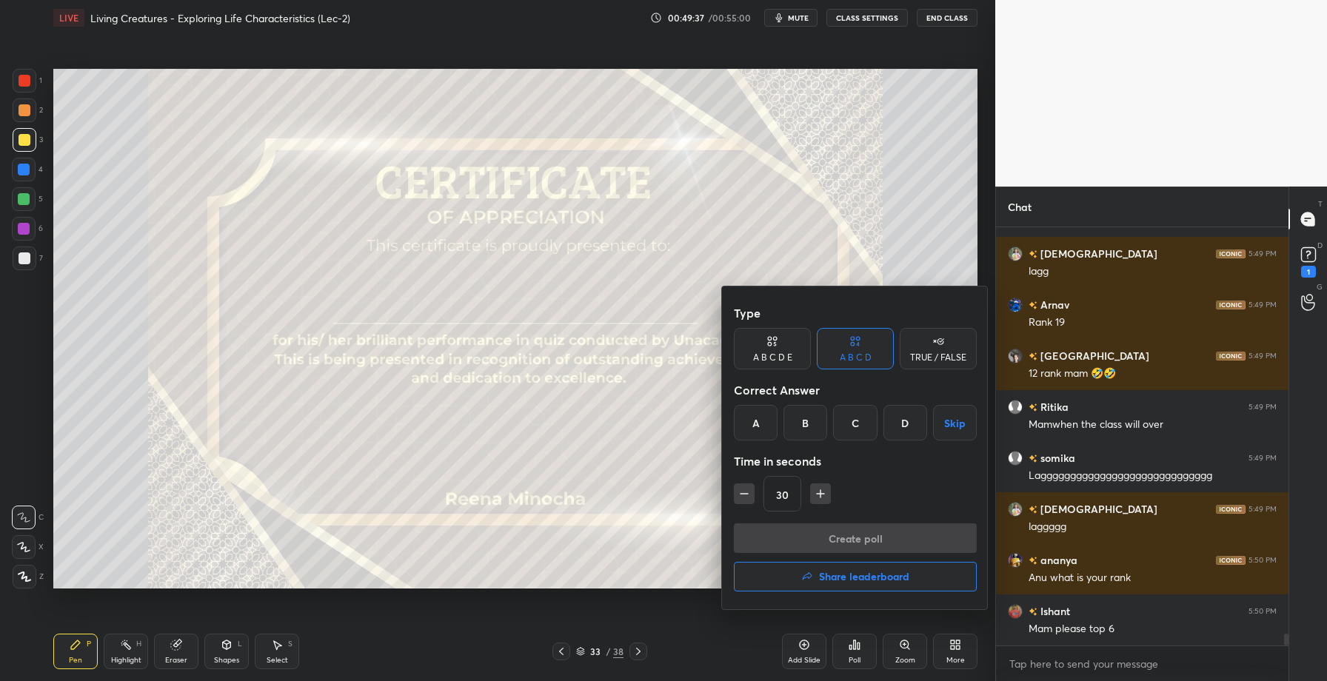
scroll to position [14613, 0]
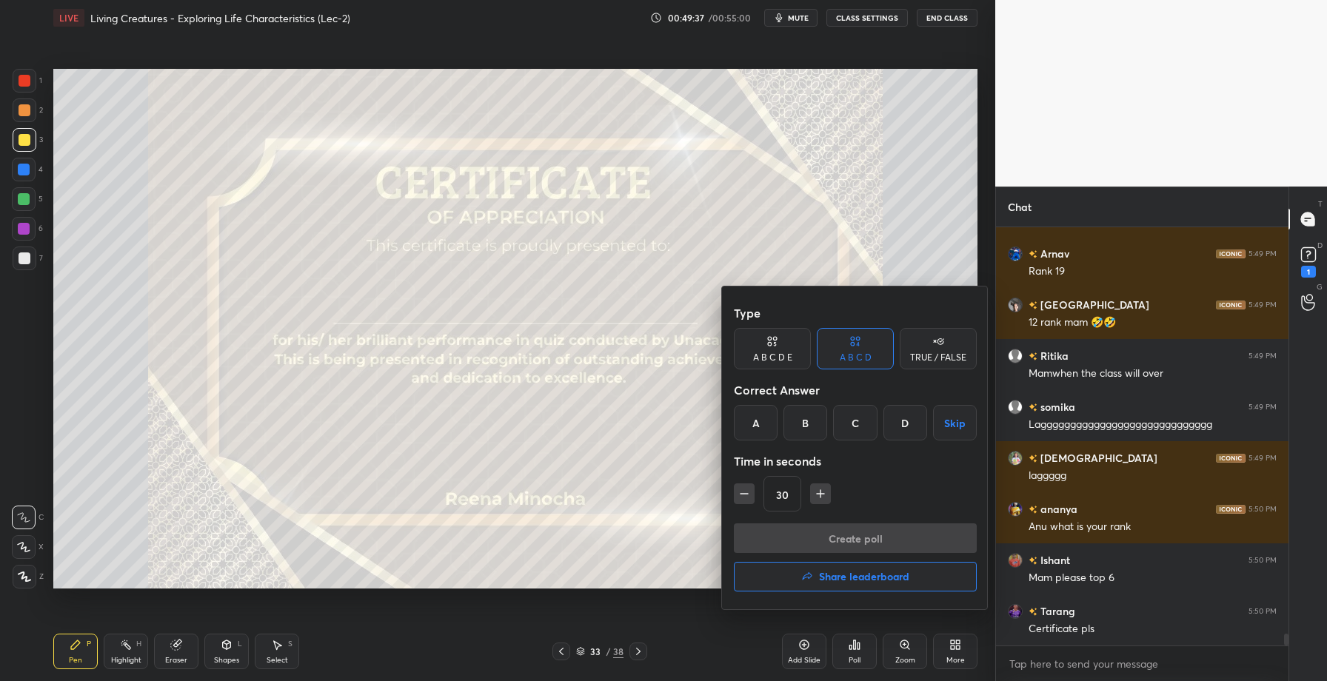
click at [872, 584] on button "Share leaderboard" at bounding box center [855, 577] width 243 height 30
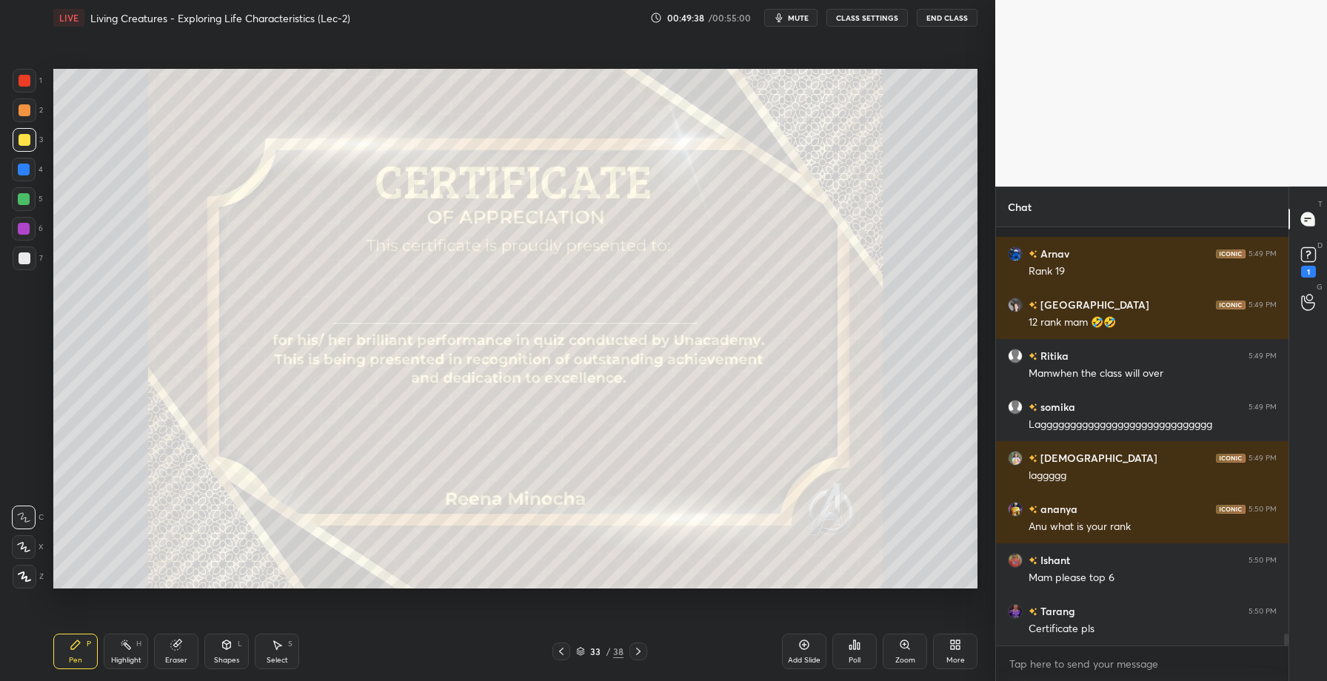
scroll to position [14715, 0]
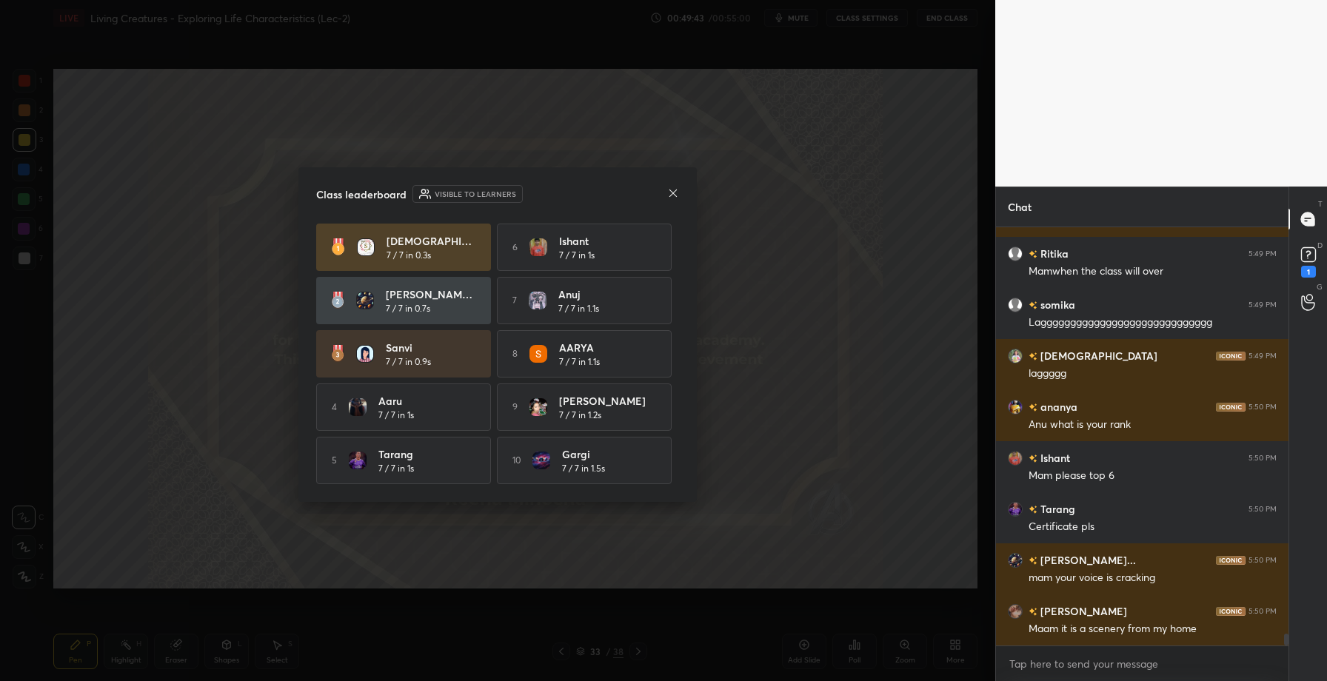
click at [674, 187] on icon at bounding box center [673, 193] width 12 height 12
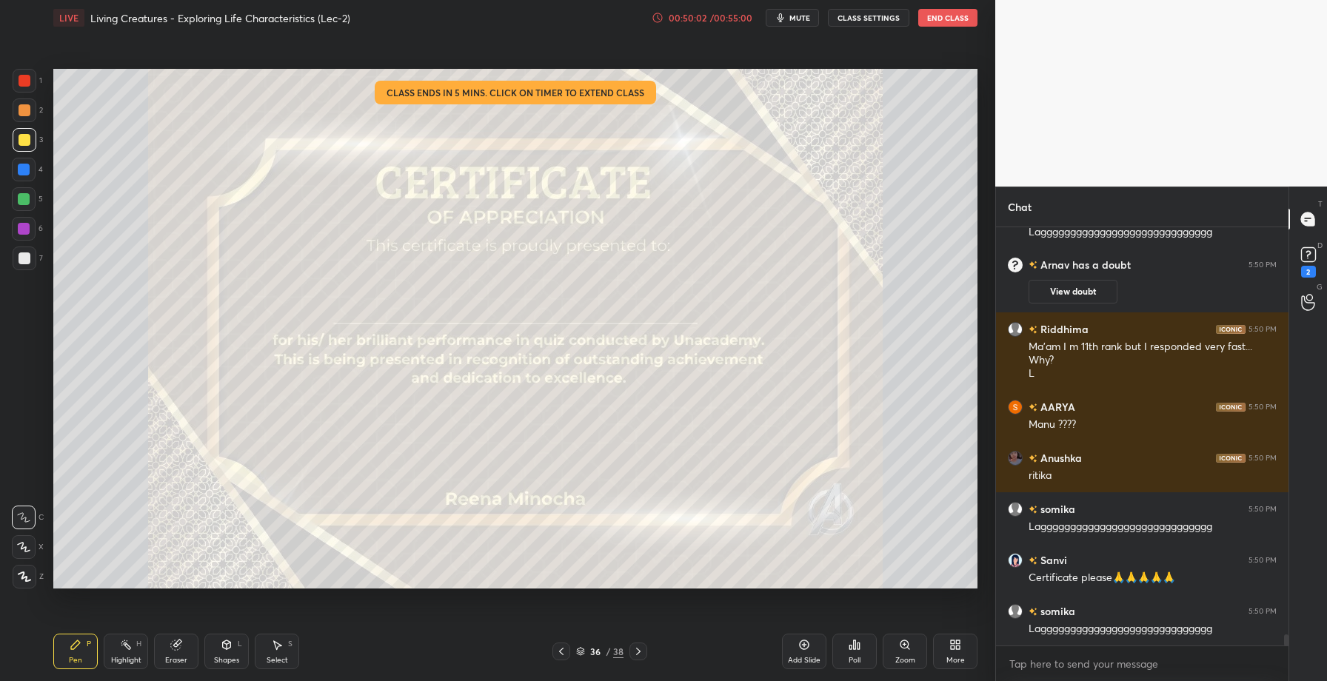
scroll to position [14999, 0]
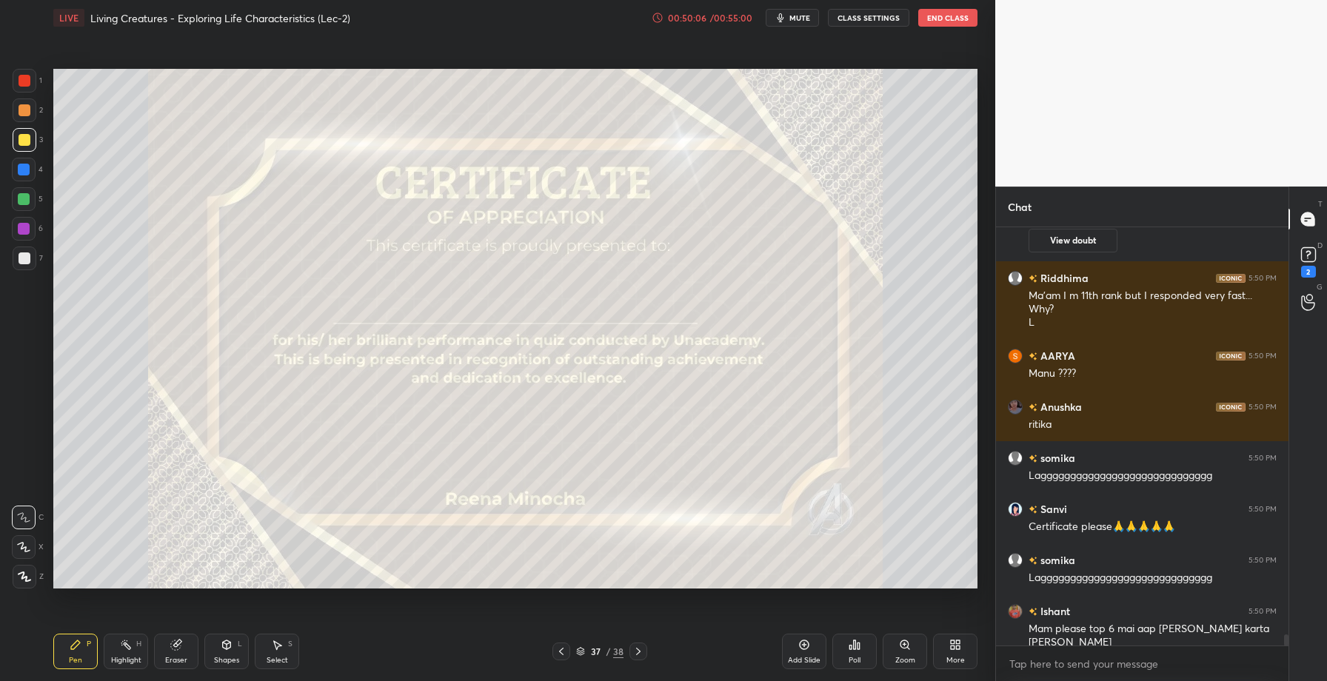
click at [856, 654] on div "Poll" at bounding box center [855, 652] width 44 height 36
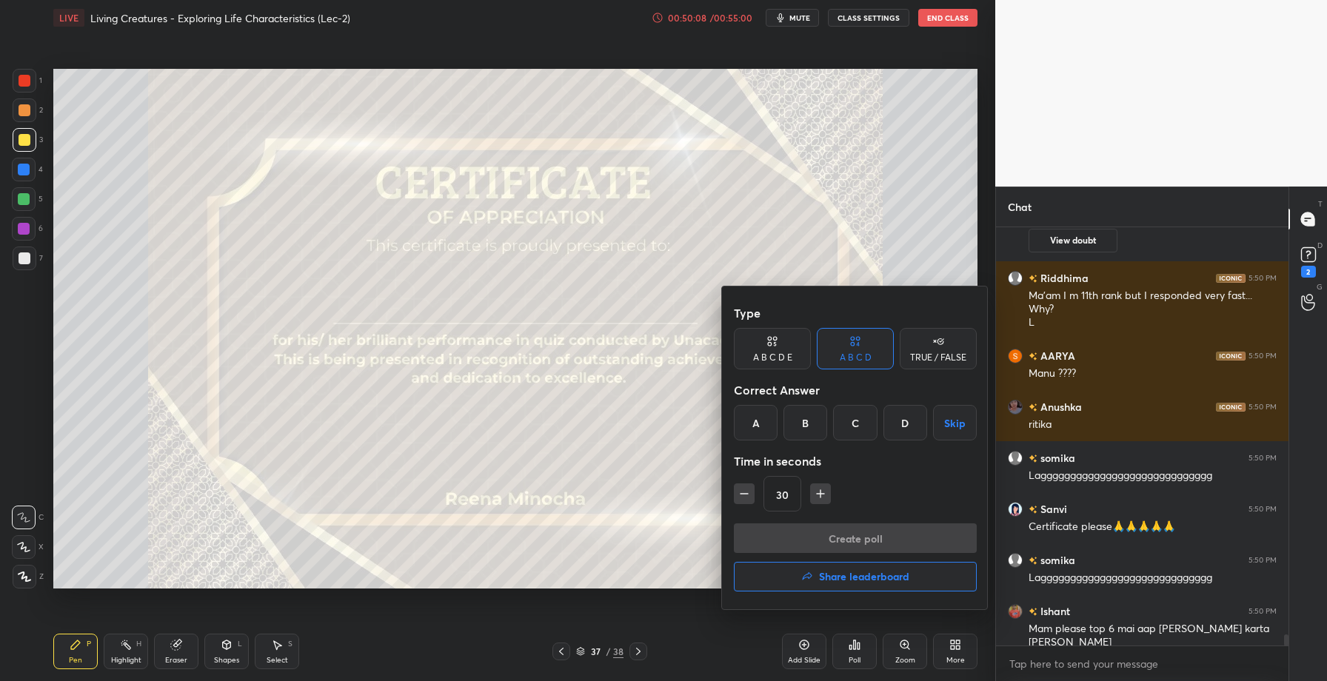
click at [826, 584] on button "Share leaderboard" at bounding box center [855, 577] width 243 height 30
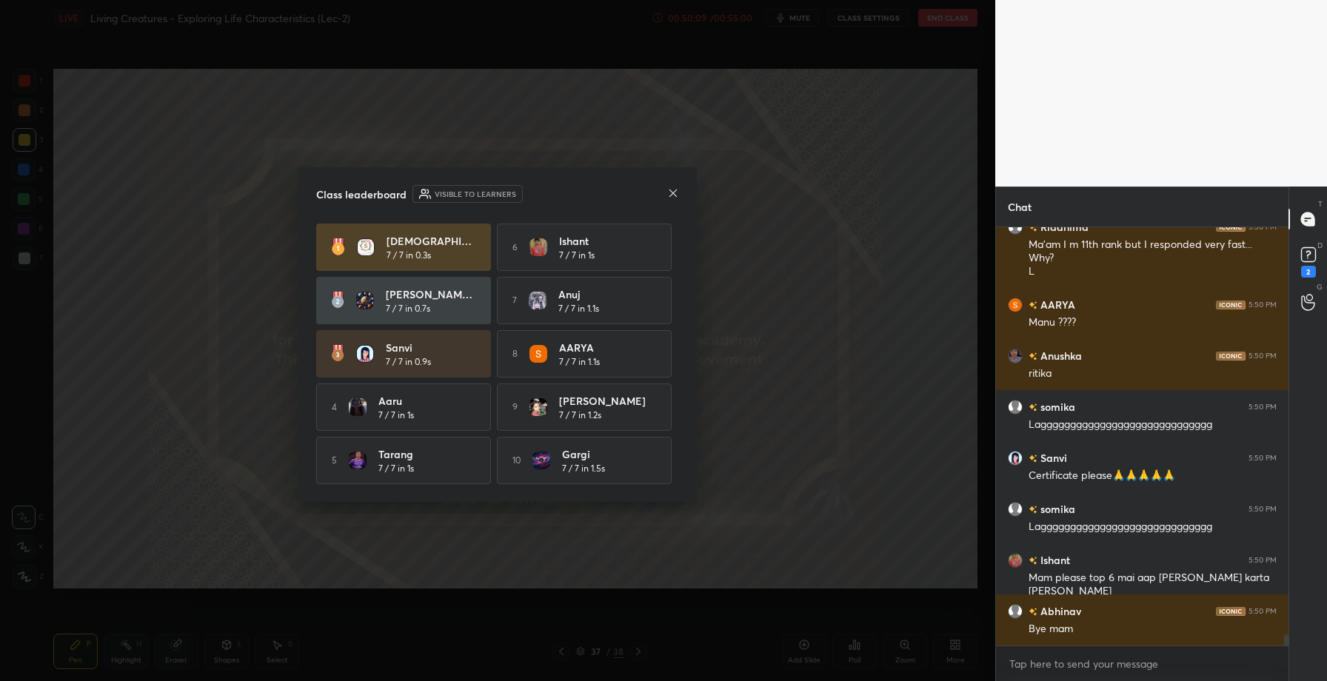
scroll to position [15102, 0]
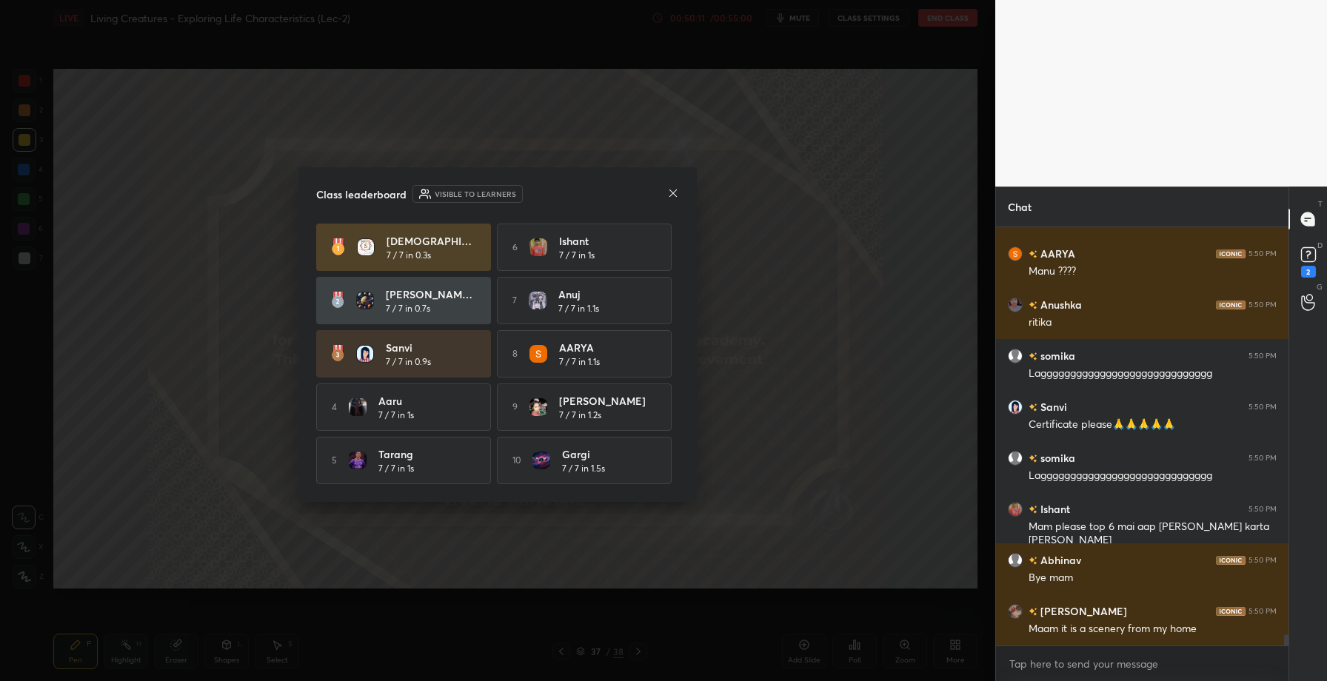
click at [676, 188] on icon at bounding box center [673, 193] width 12 height 12
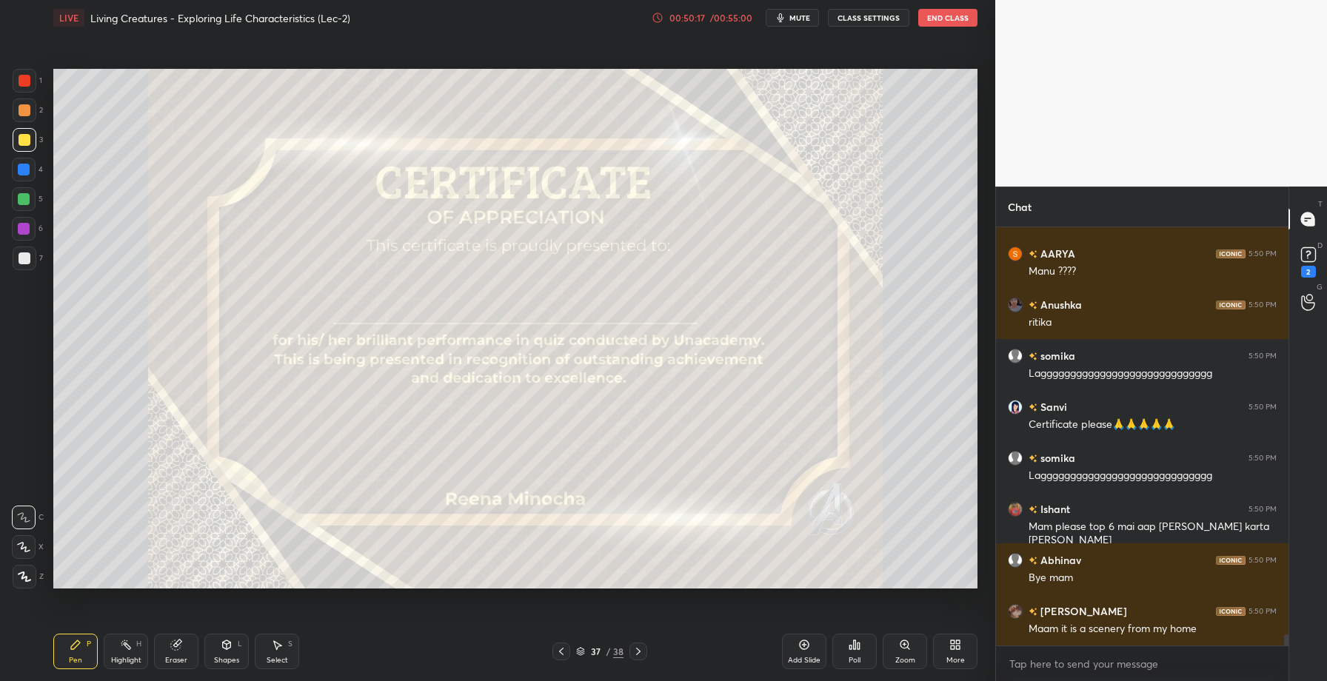
click at [856, 644] on icon at bounding box center [855, 645] width 12 height 12
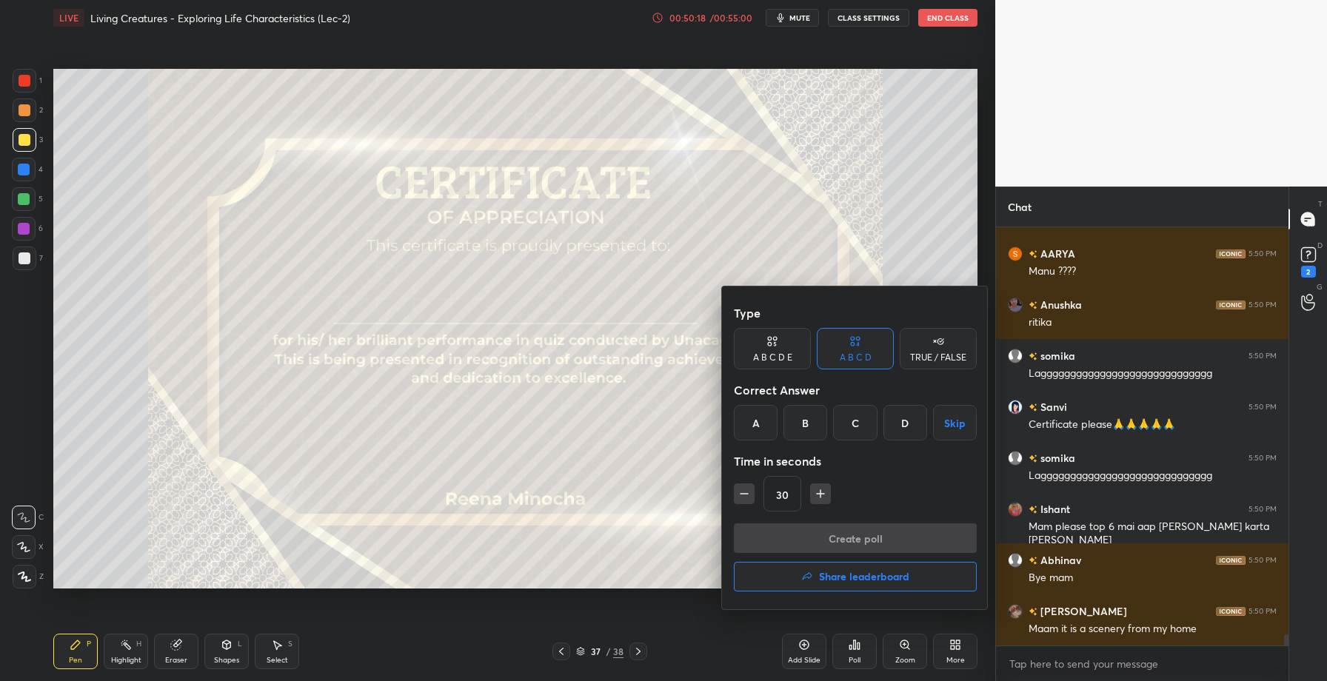
click at [848, 582] on h4 "Share leaderboard" at bounding box center [864, 577] width 90 height 10
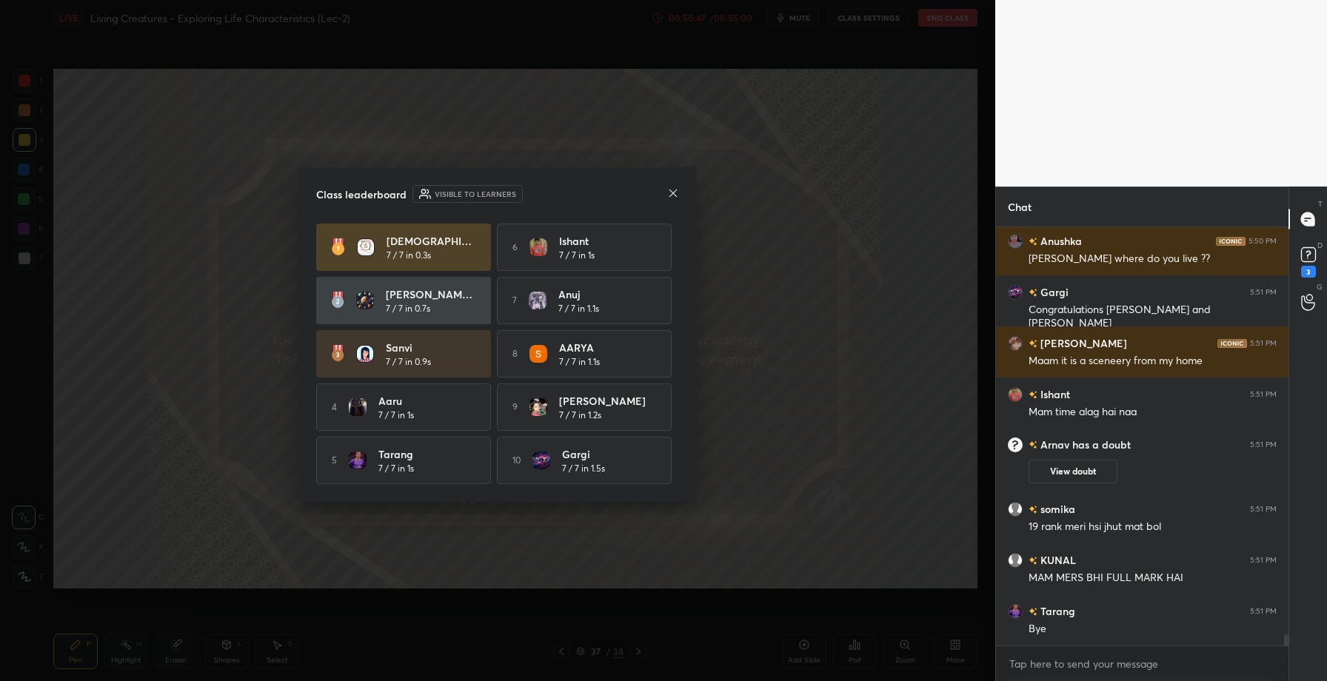
scroll to position [15517, 0]
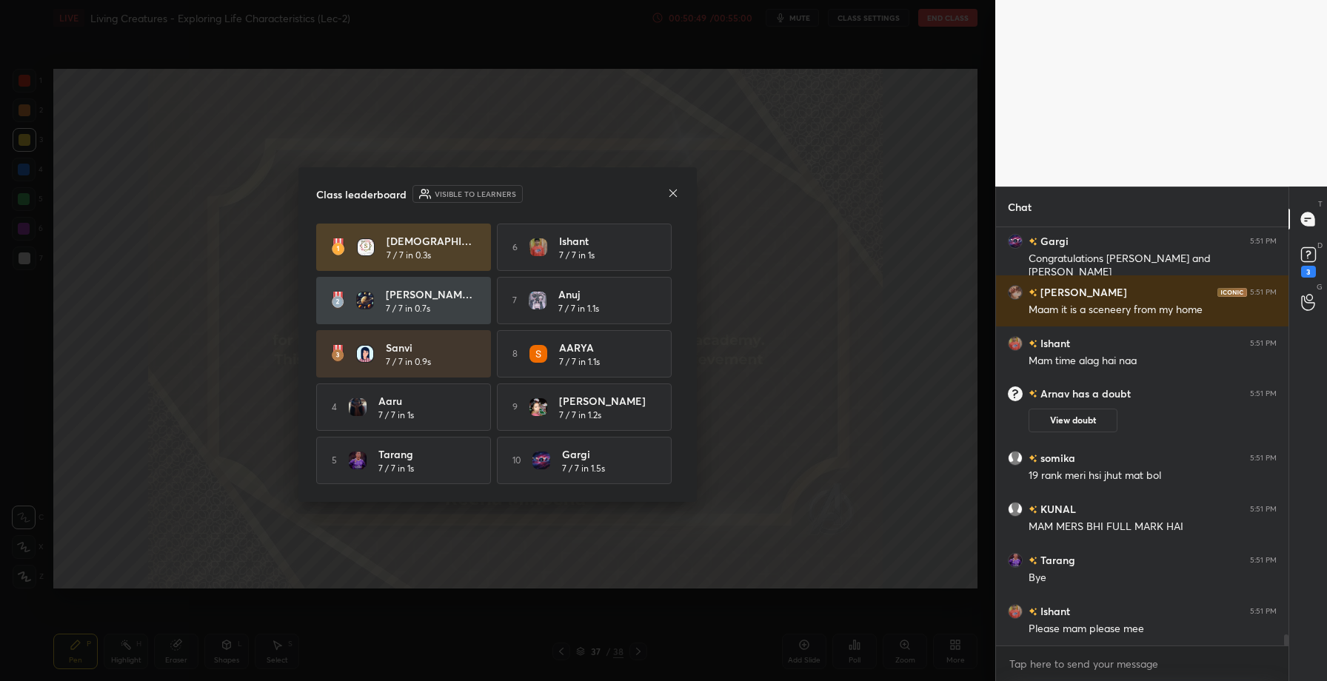
click at [676, 192] on icon at bounding box center [673, 193] width 12 height 12
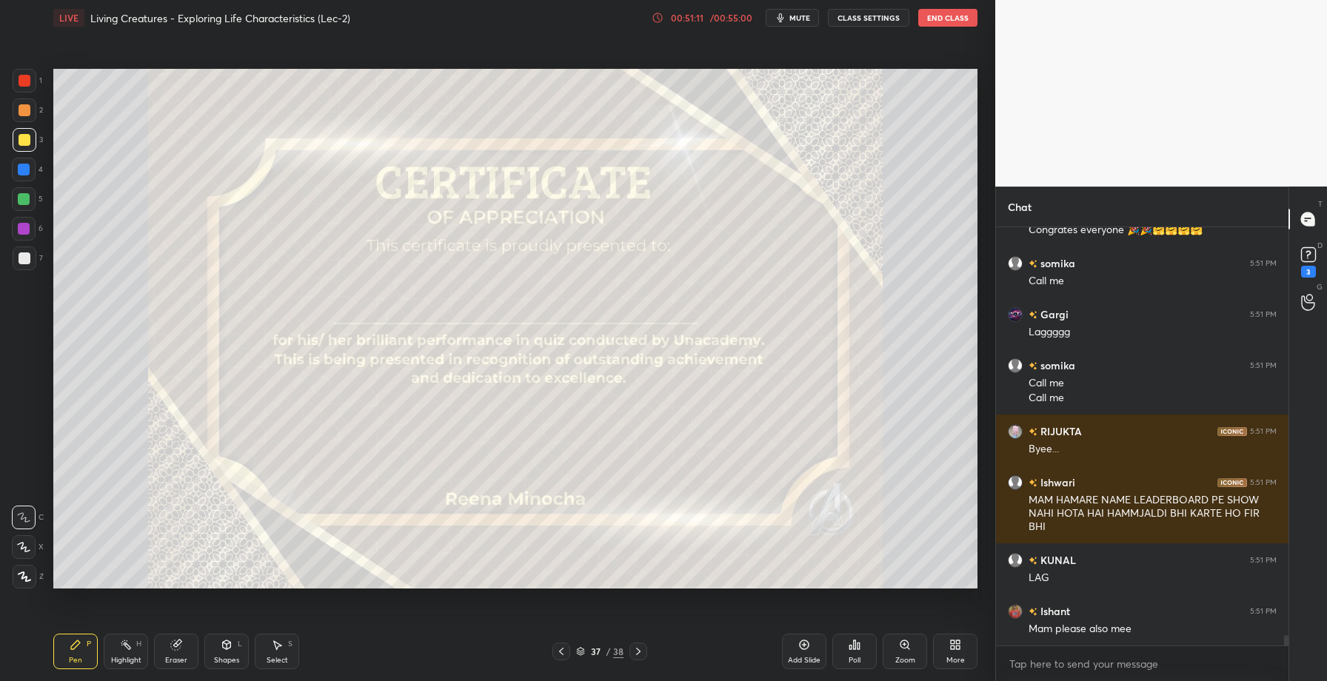
scroll to position [16121, 0]
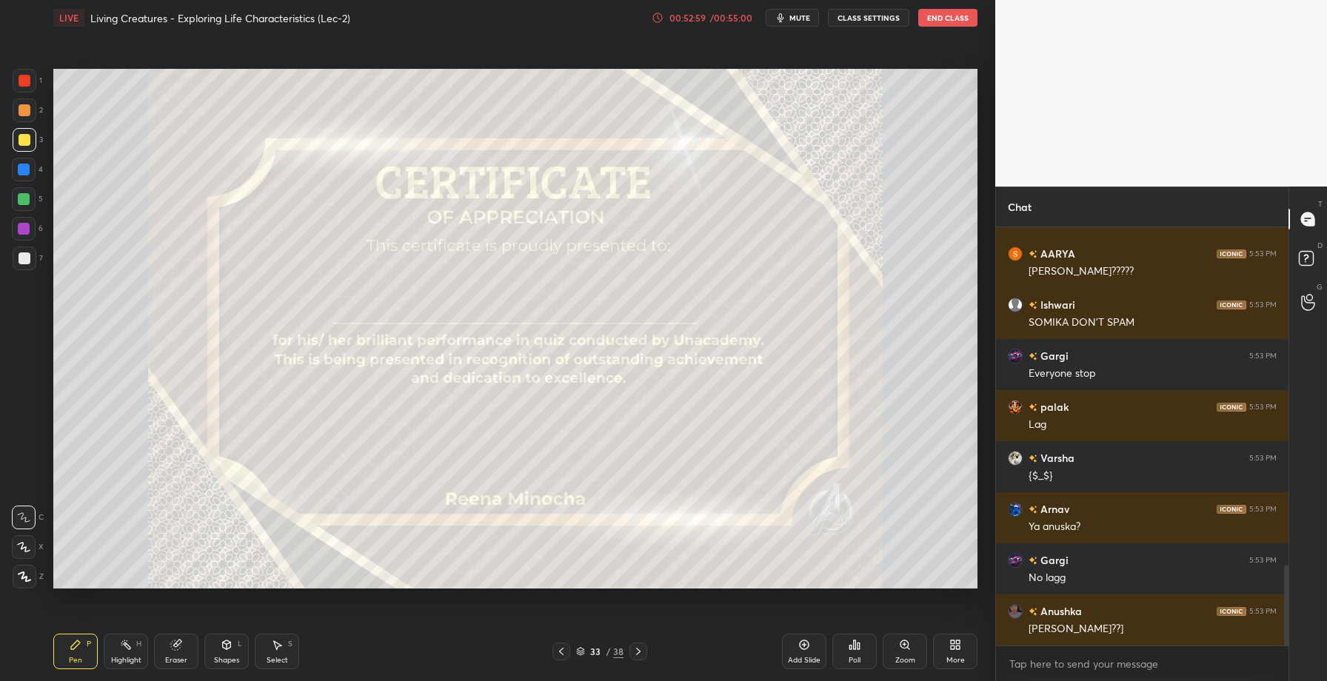
scroll to position [1817, 0]
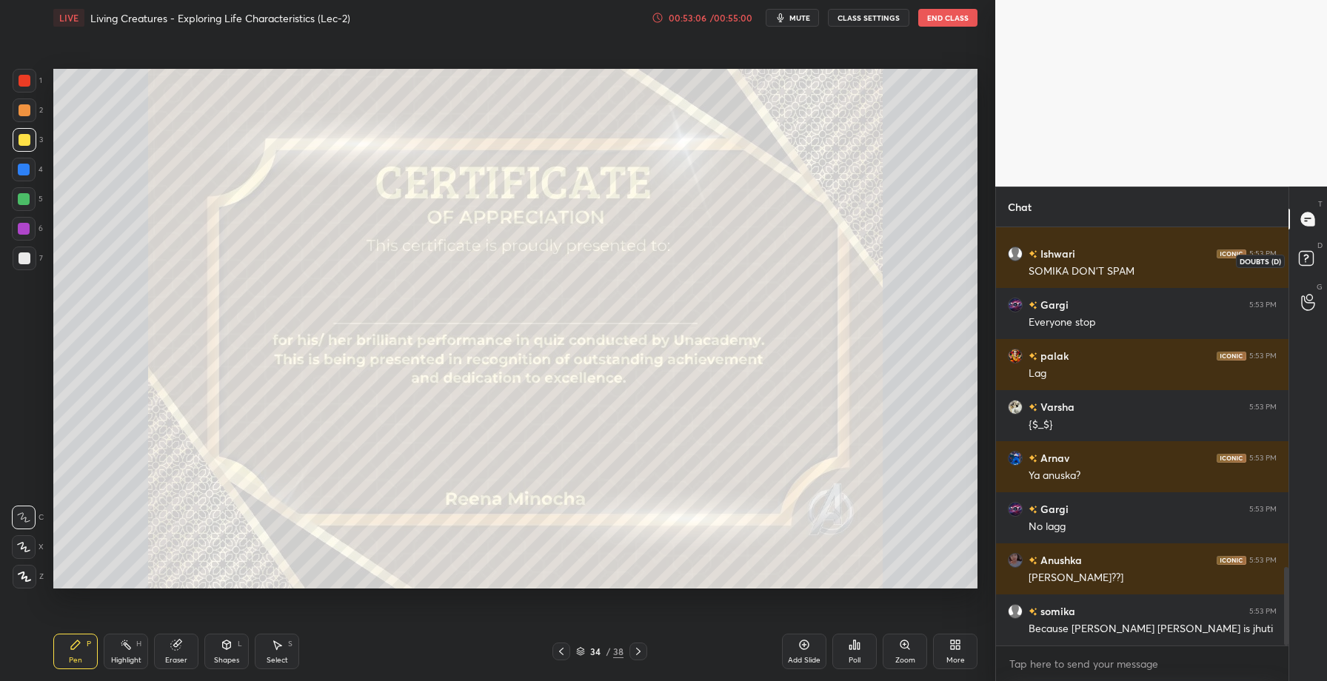
click at [1303, 261] on rect at bounding box center [1306, 259] width 14 height 14
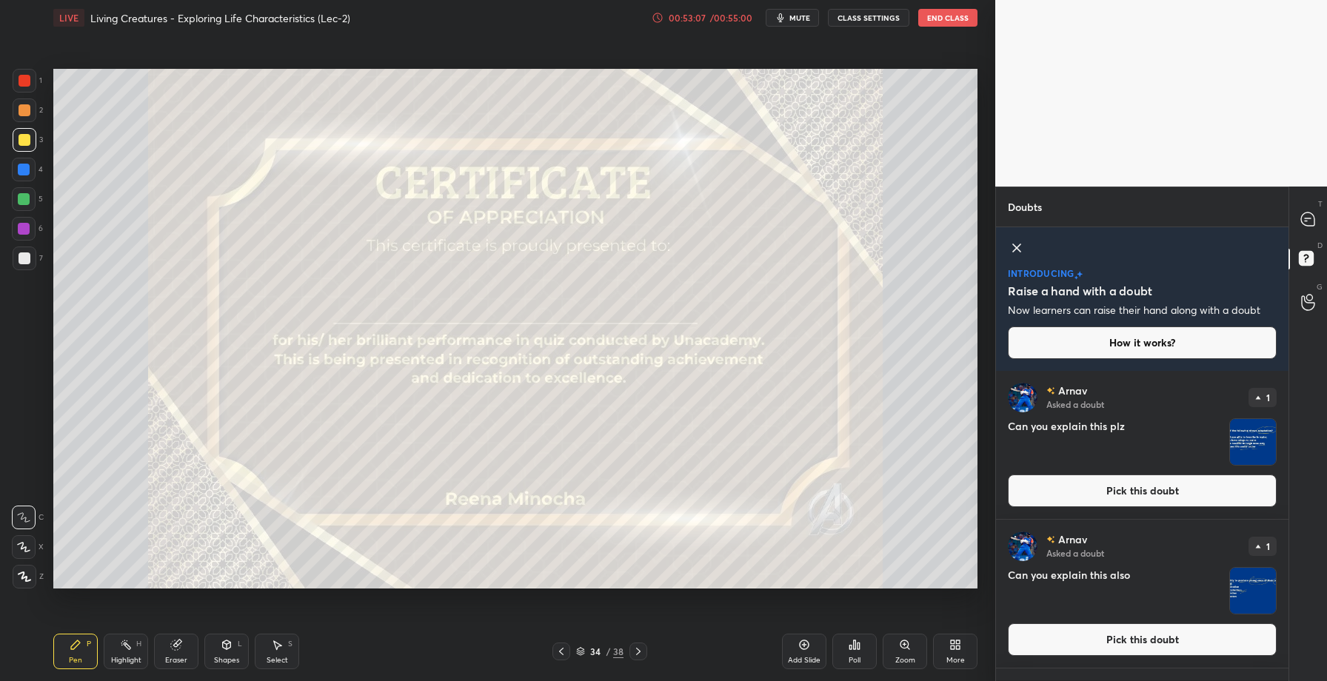
click at [1098, 490] on button "Pick this doubt" at bounding box center [1142, 491] width 269 height 33
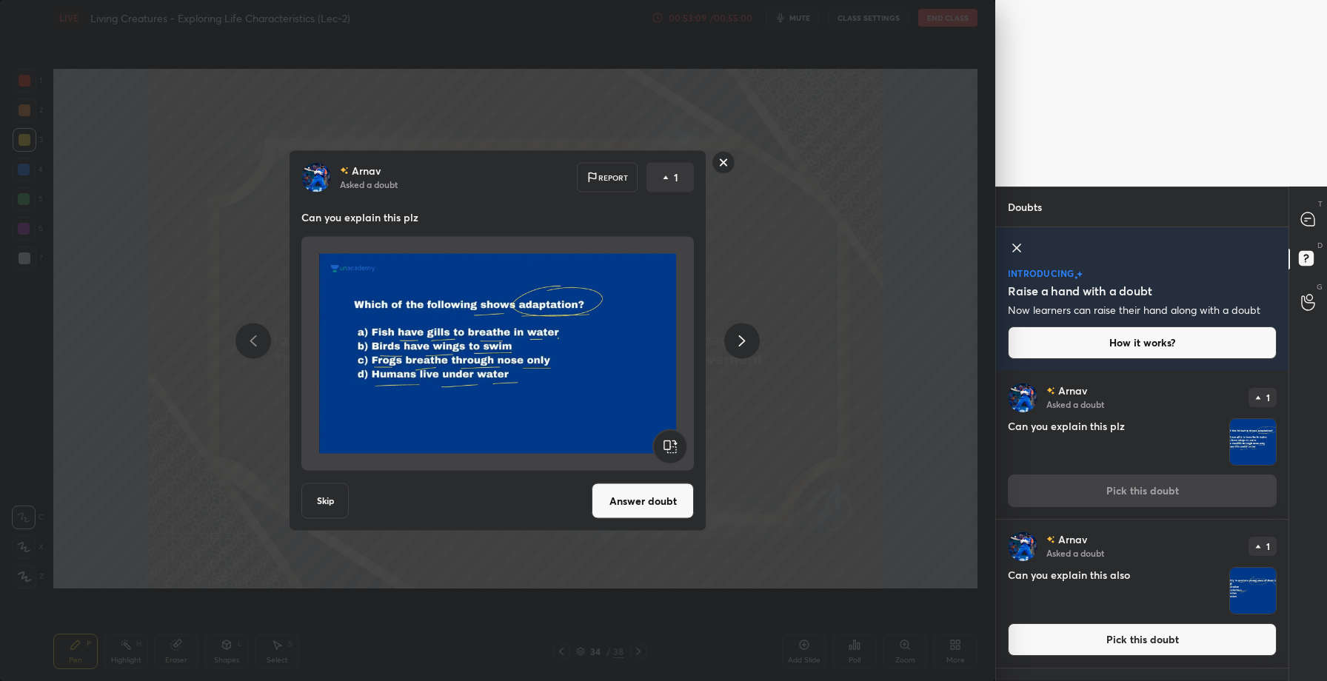
click at [641, 509] on button "Answer doubt" at bounding box center [643, 502] width 102 height 36
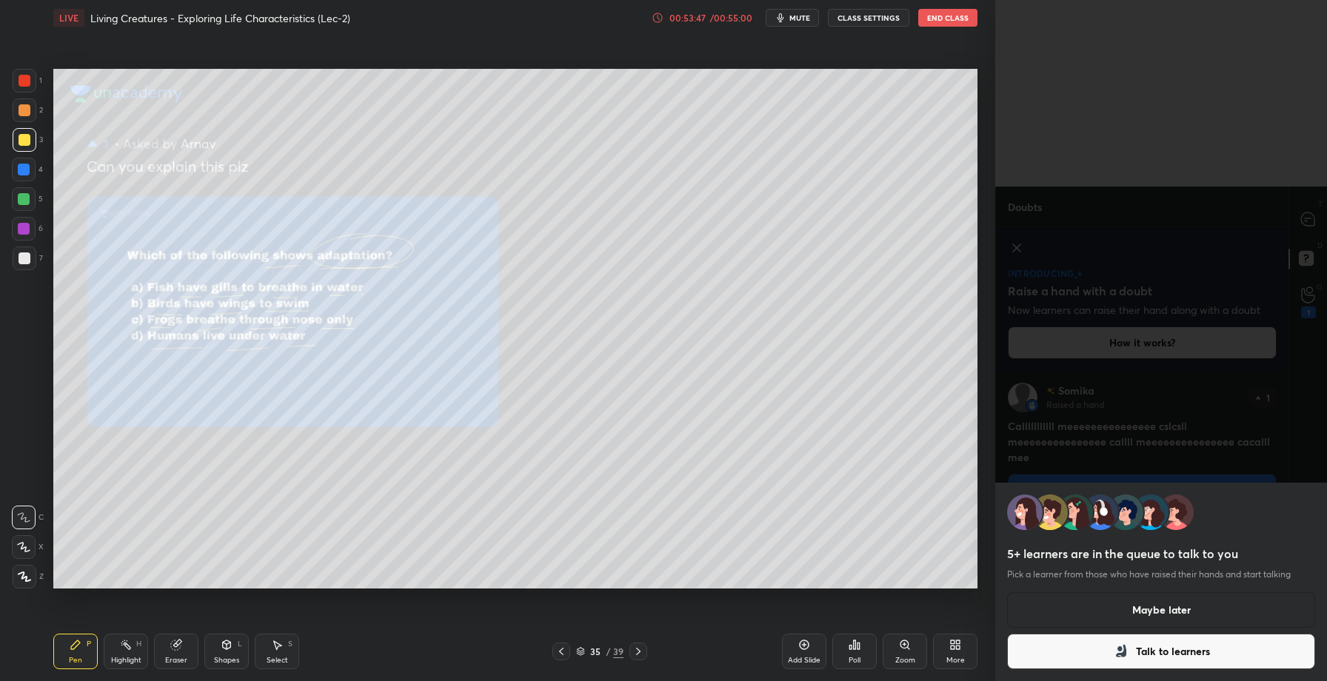
click at [1155, 613] on button "Maybe later" at bounding box center [1161, 611] width 308 height 36
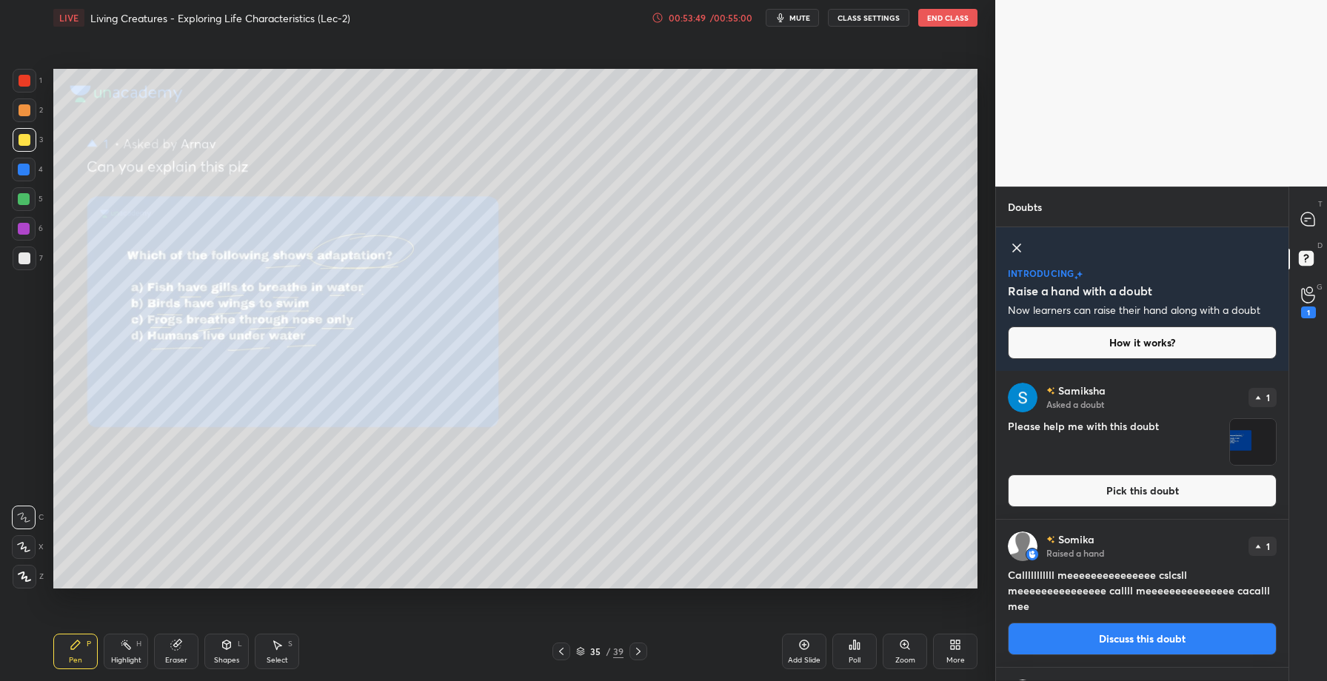
click at [1133, 493] on button "Pick this doubt" at bounding box center [1142, 491] width 269 height 33
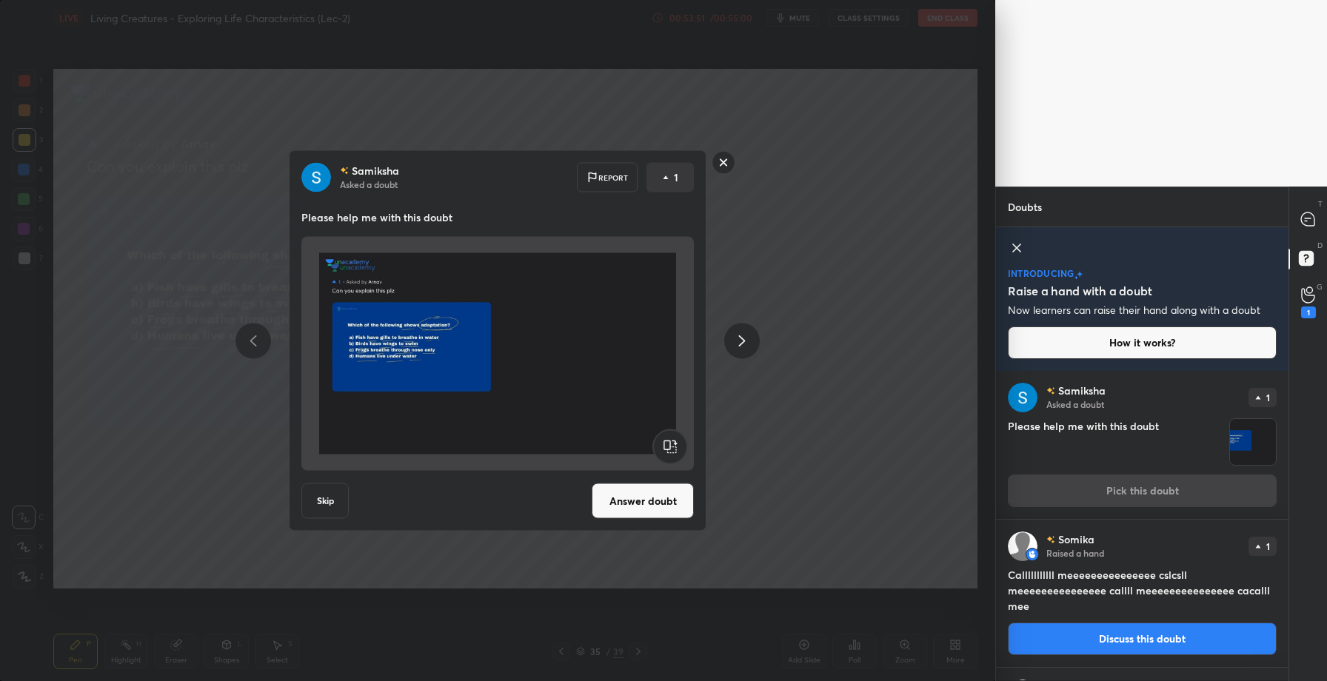
click at [720, 165] on rect at bounding box center [724, 162] width 23 height 23
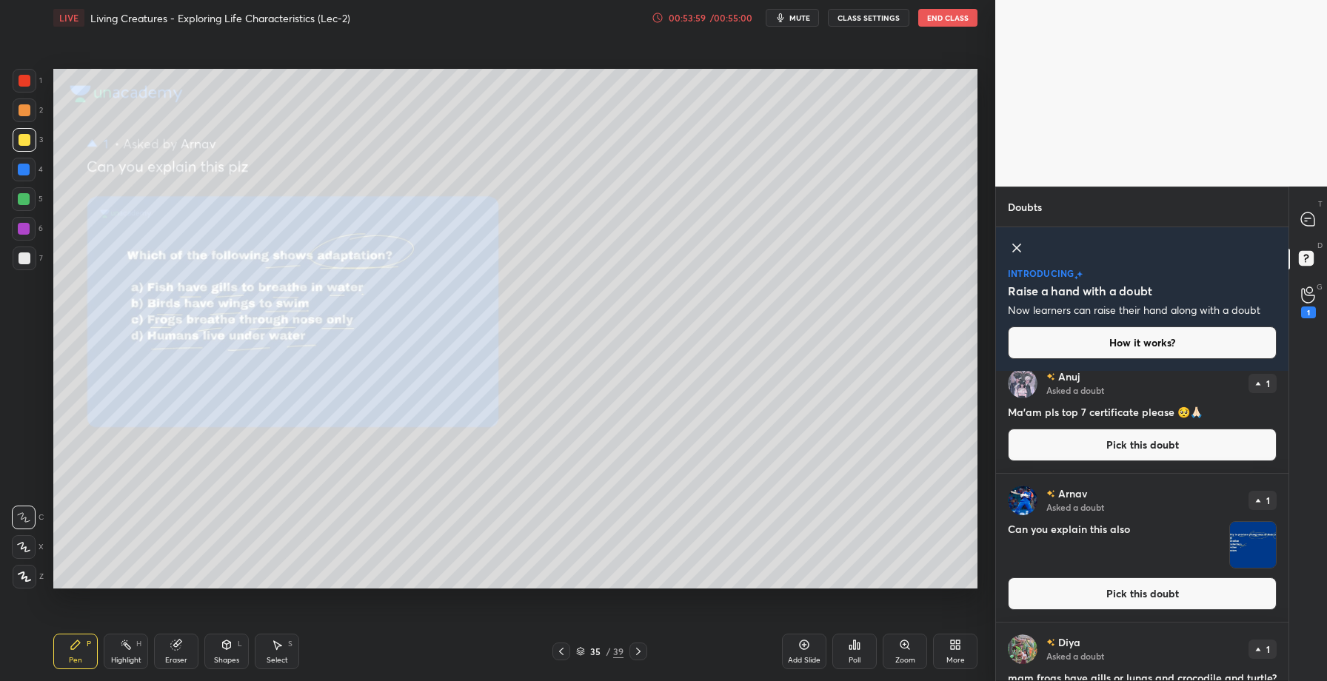
scroll to position [431, 0]
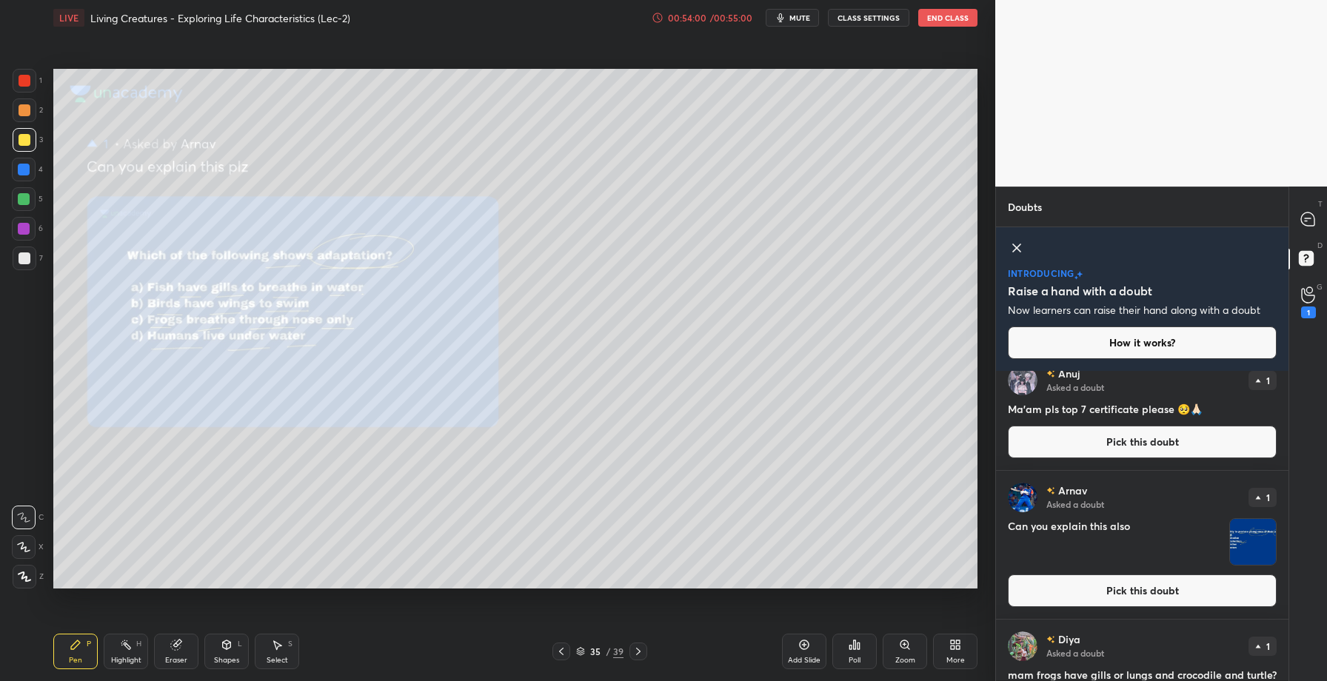
click at [1110, 599] on button "Pick this doubt" at bounding box center [1142, 591] width 269 height 33
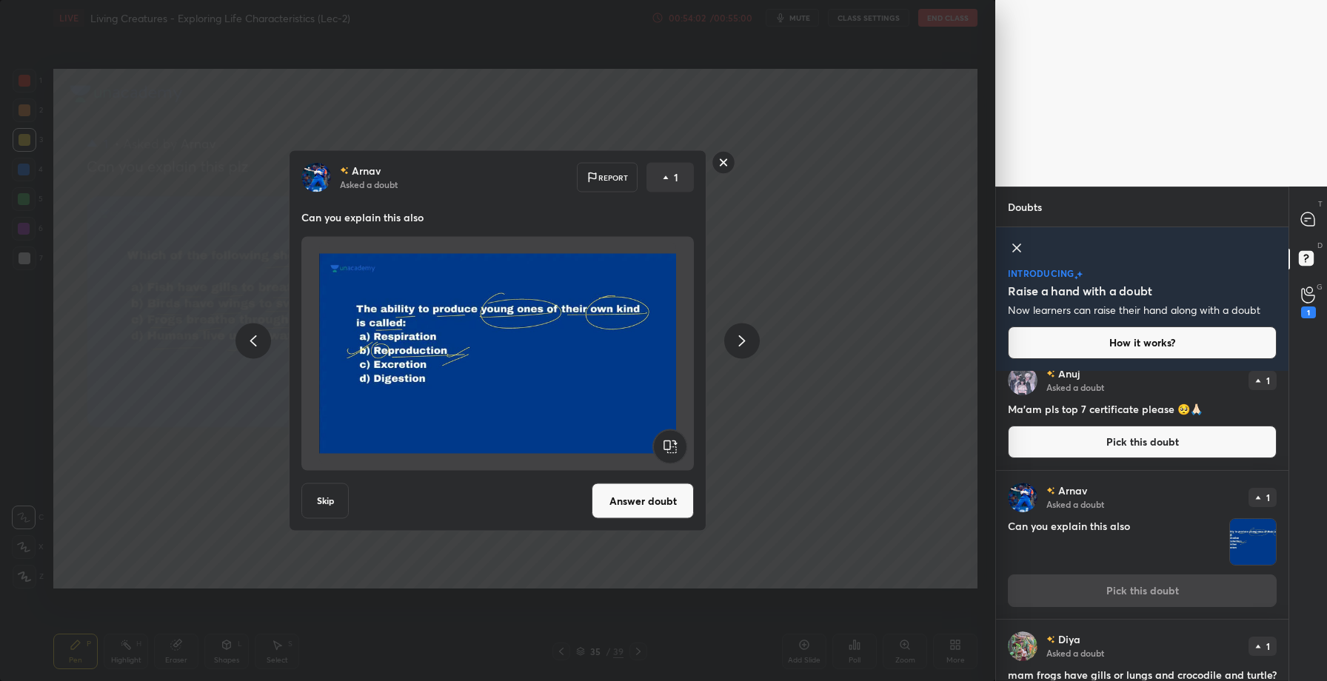
click at [641, 502] on button "Answer doubt" at bounding box center [643, 502] width 102 height 36
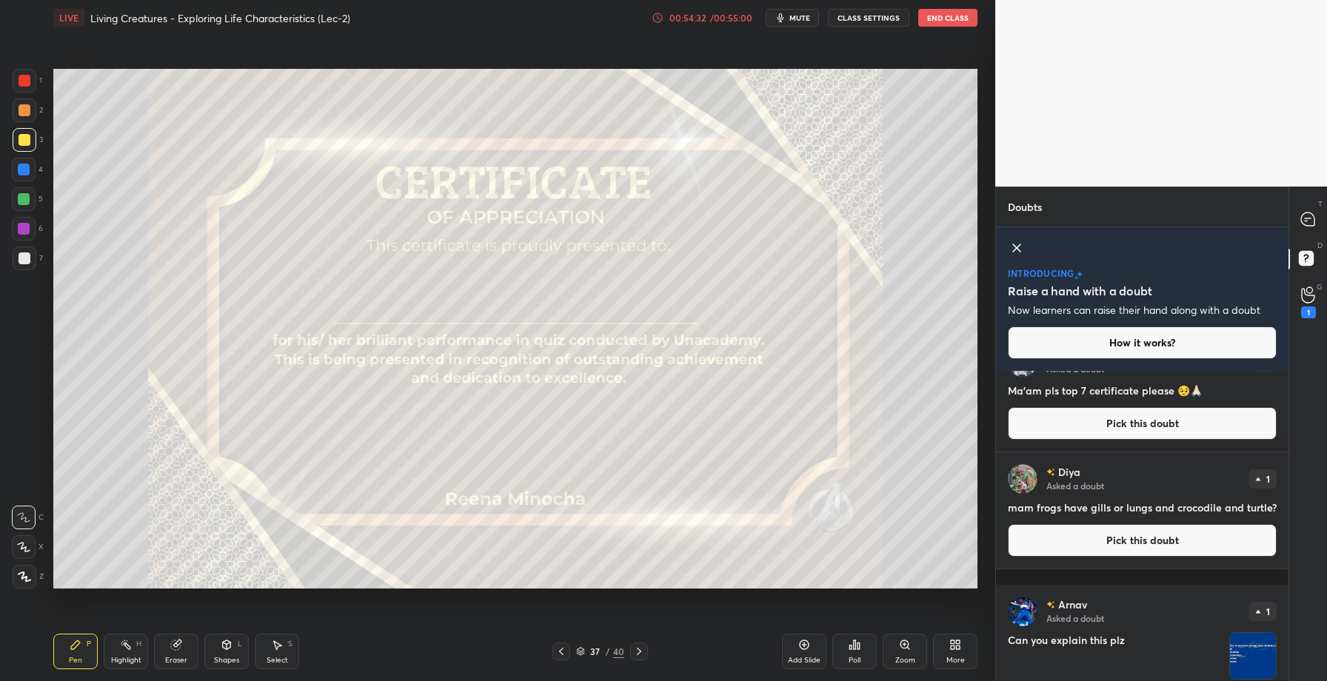
scroll to position [471, 0]
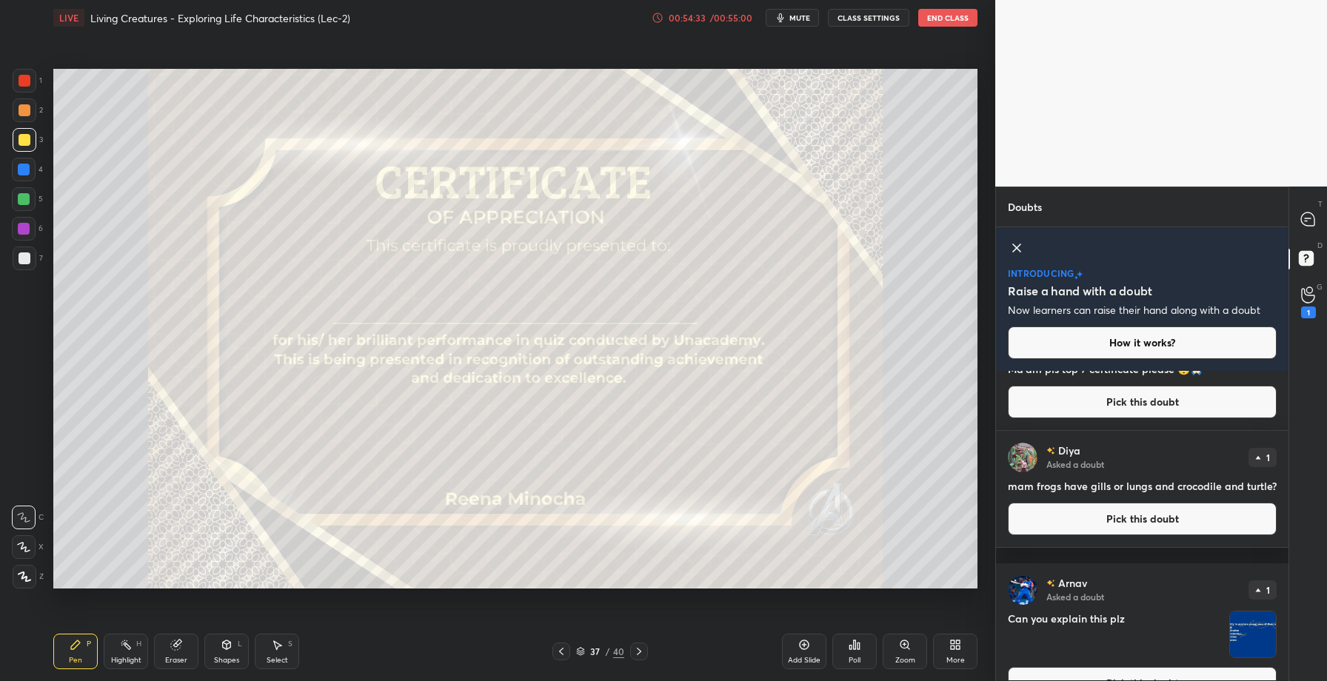
click at [1110, 530] on button "Pick this doubt" at bounding box center [1142, 519] width 269 height 33
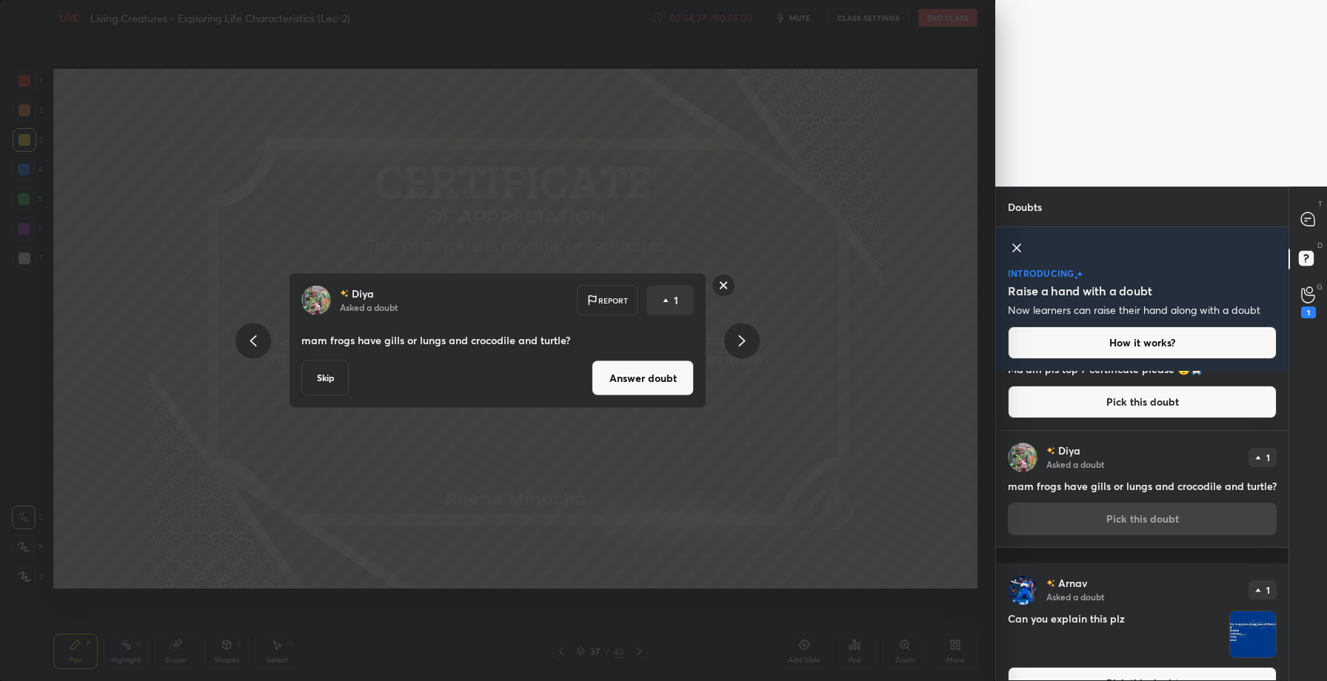
click at [660, 379] on button "Answer doubt" at bounding box center [643, 379] width 102 height 36
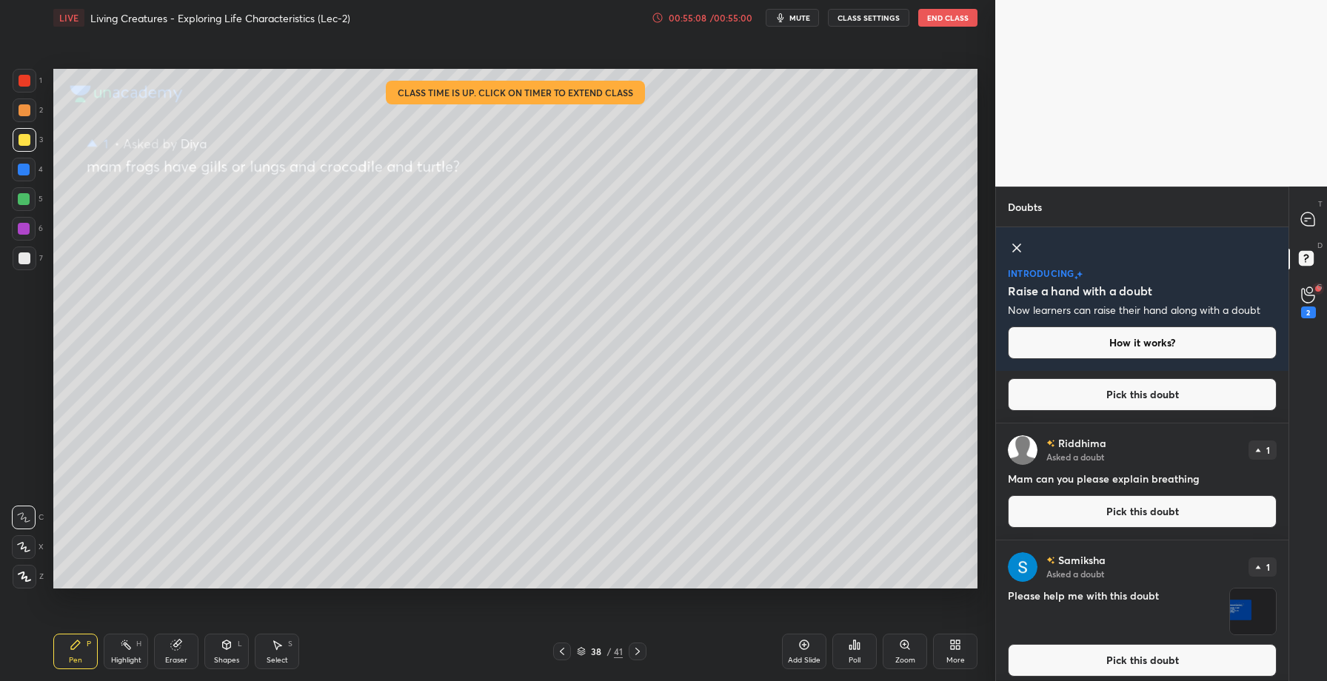
scroll to position [198, 0]
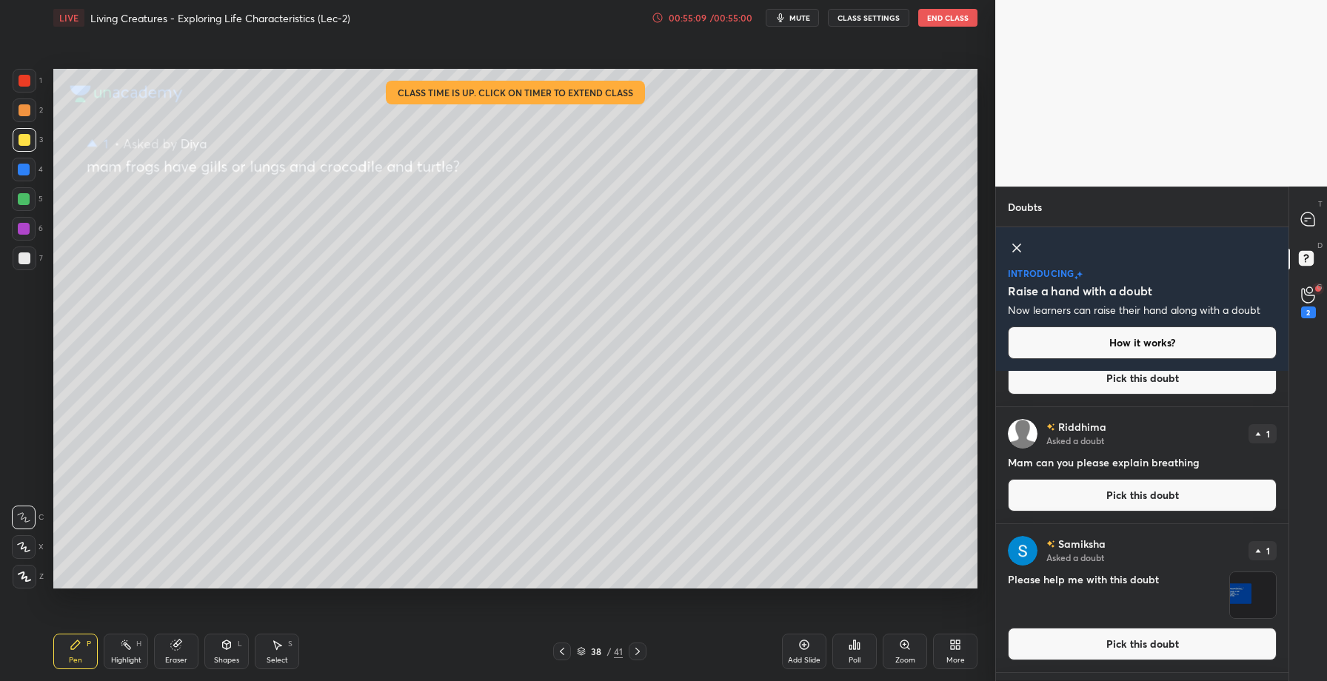
click at [1113, 501] on button "Pick this doubt" at bounding box center [1142, 495] width 269 height 33
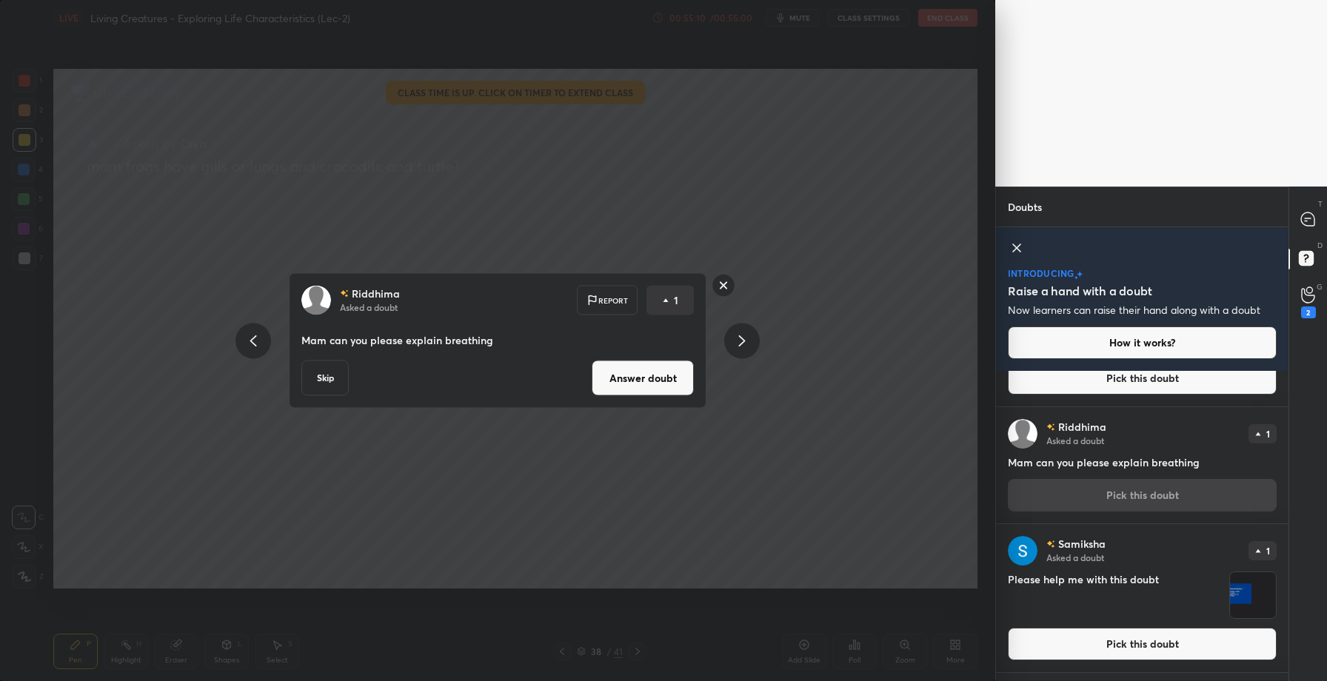
click at [623, 379] on button "Answer doubt" at bounding box center [643, 379] width 102 height 36
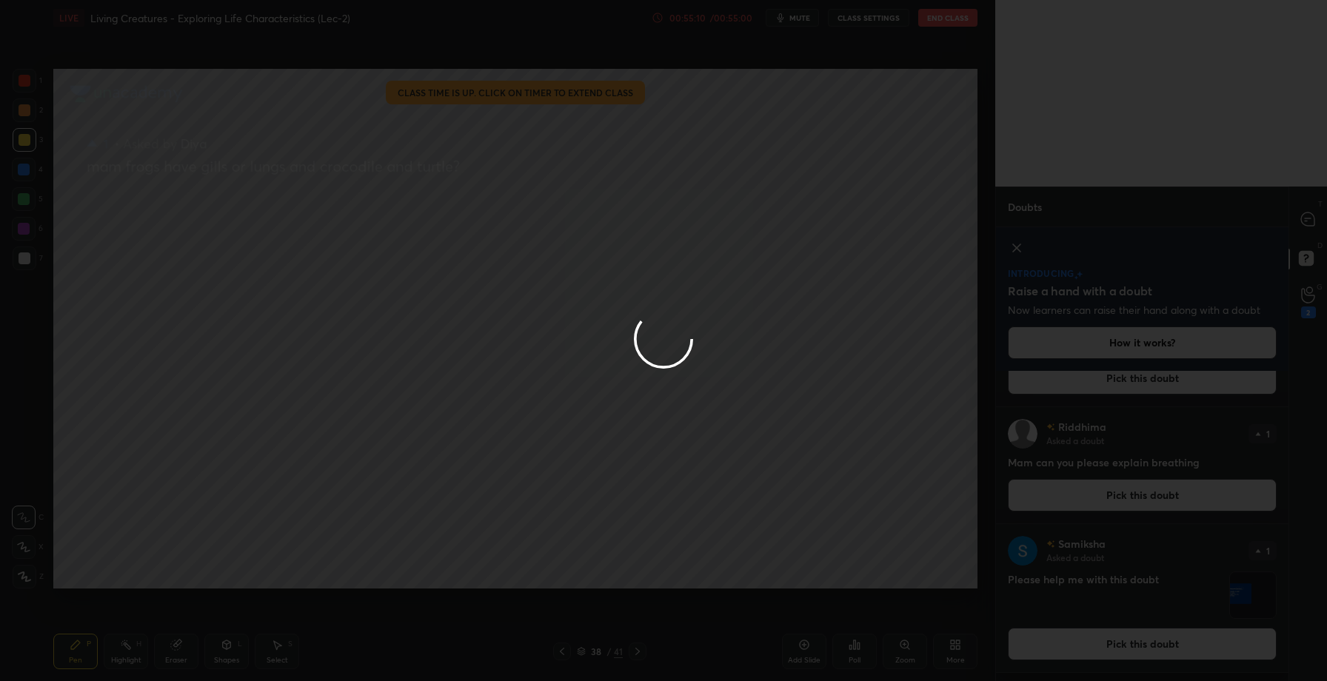
scroll to position [0, 0]
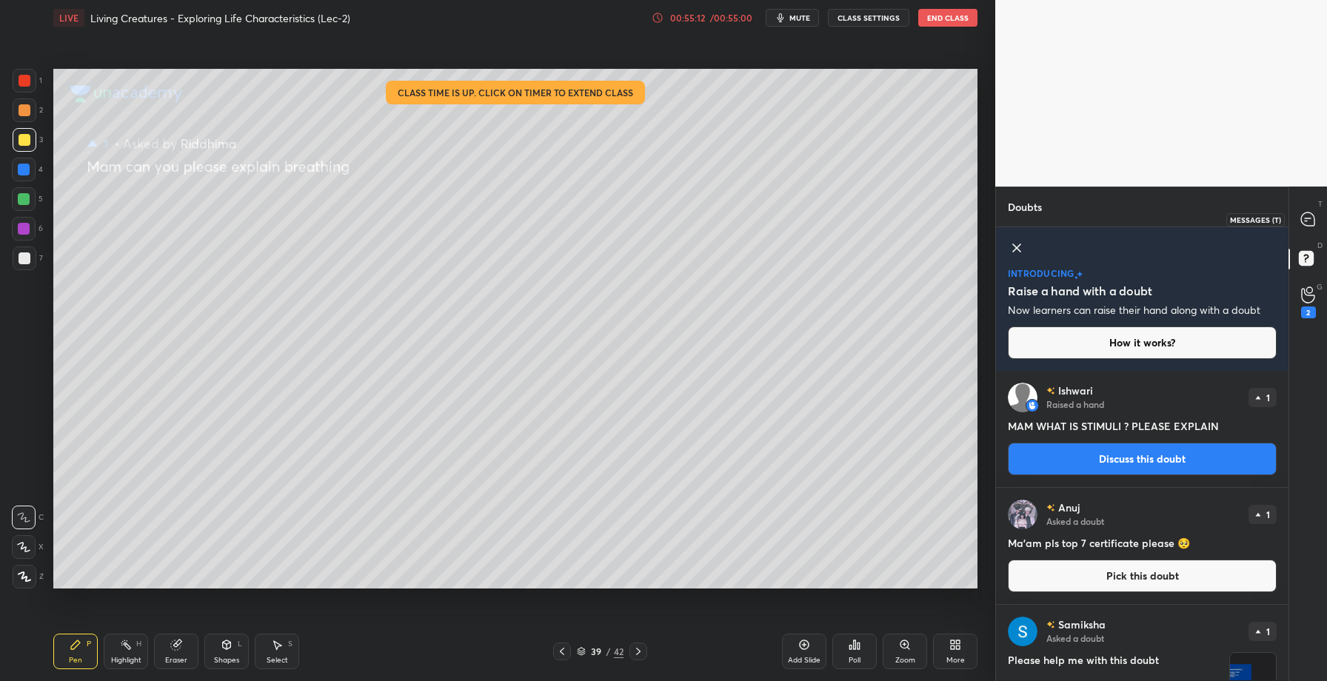
click at [1314, 219] on icon at bounding box center [1307, 219] width 13 height 13
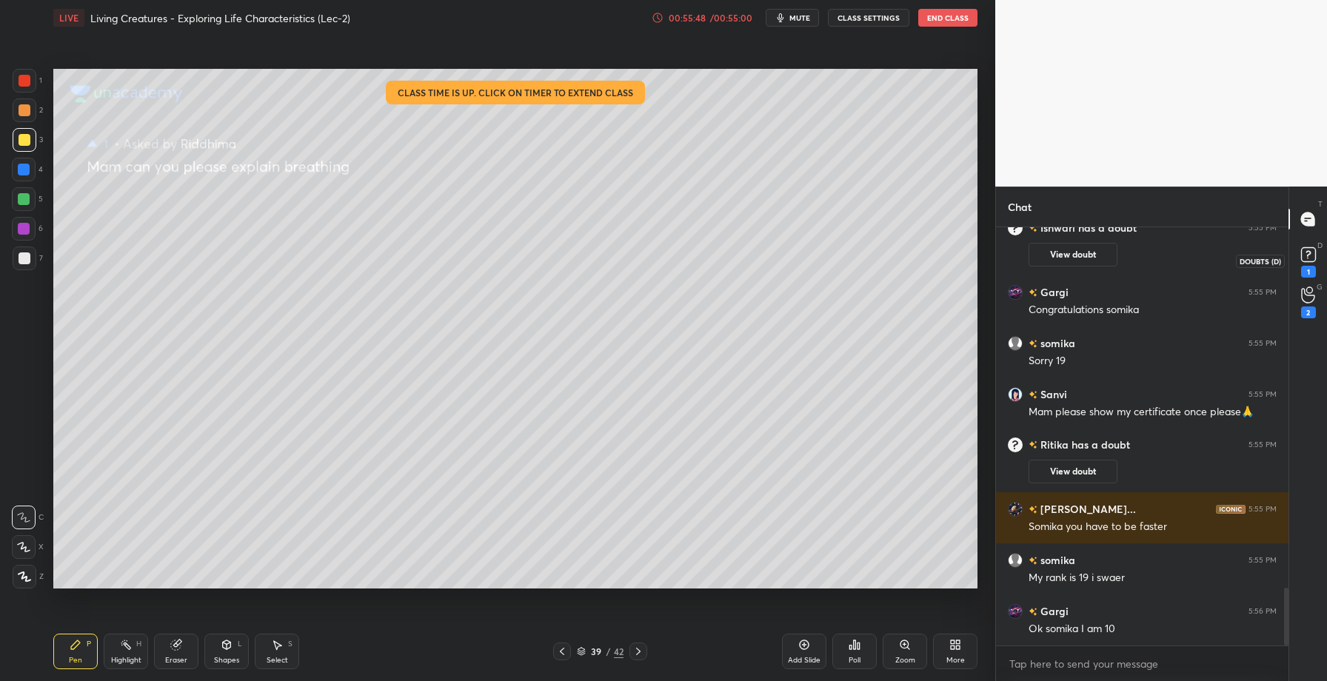
scroll to position [2609, 0]
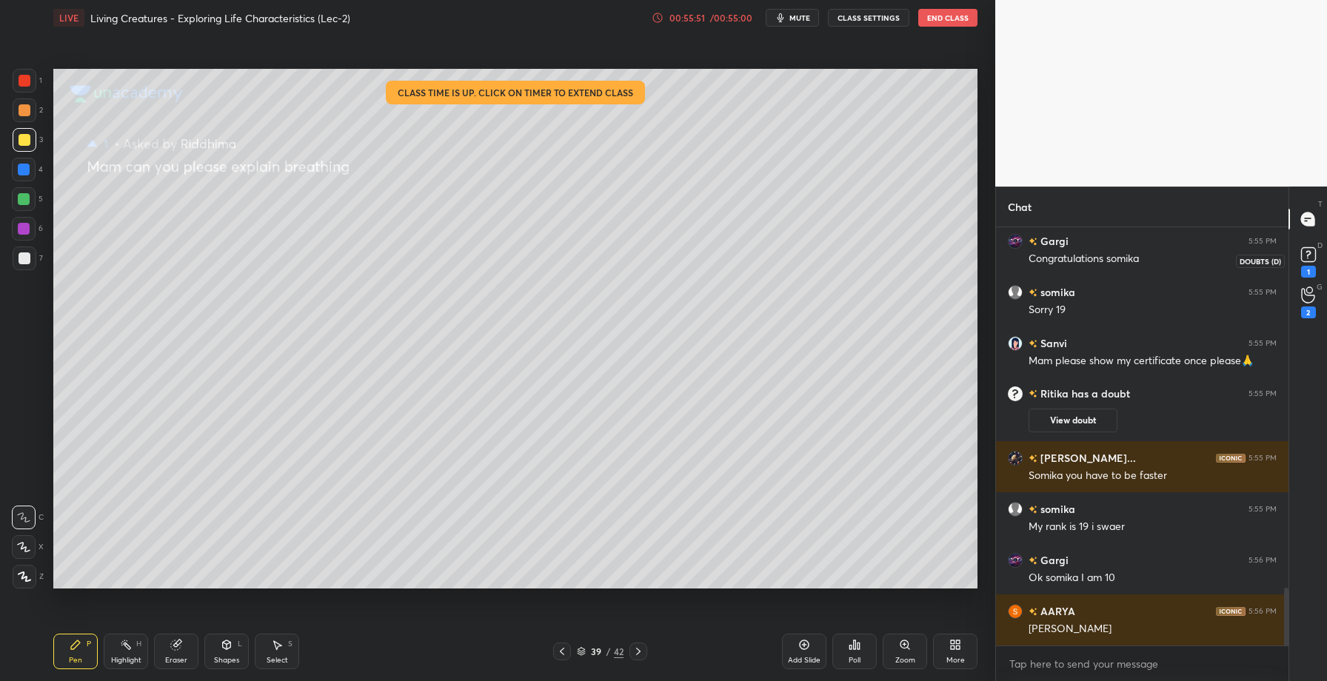
click at [1309, 267] on div "1" at bounding box center [1308, 272] width 15 height 12
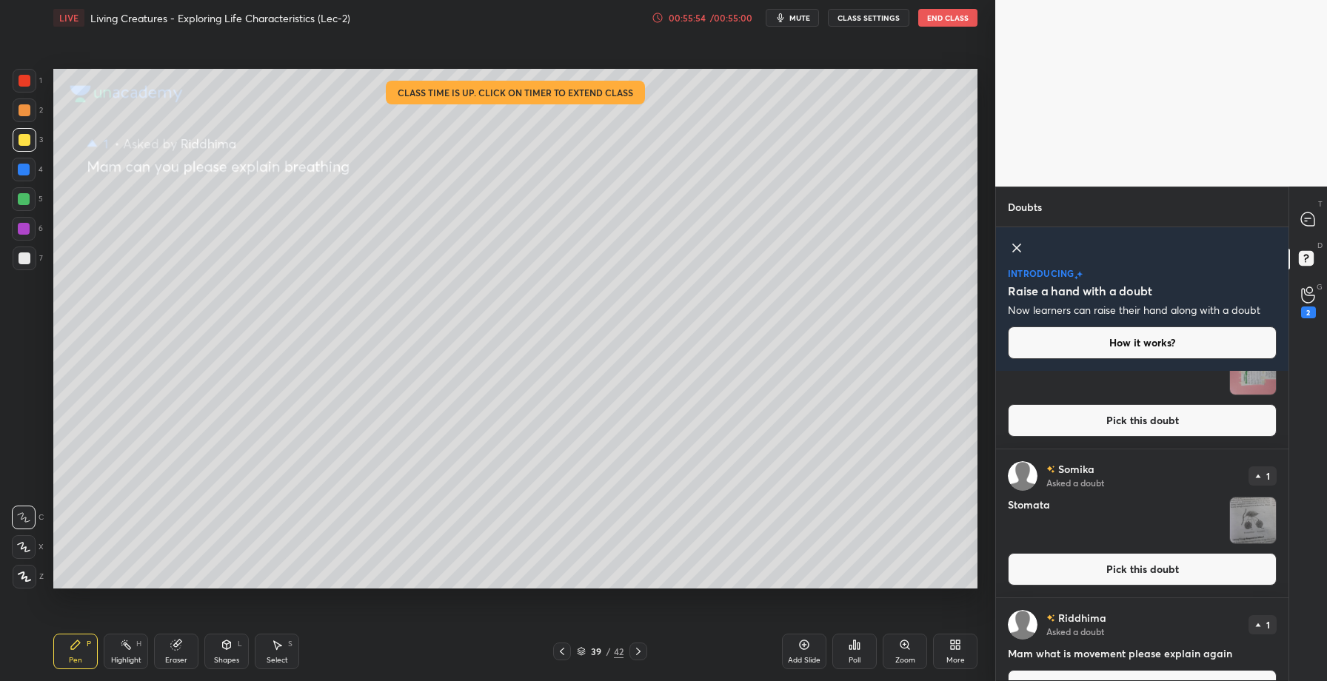
scroll to position [2301, 0]
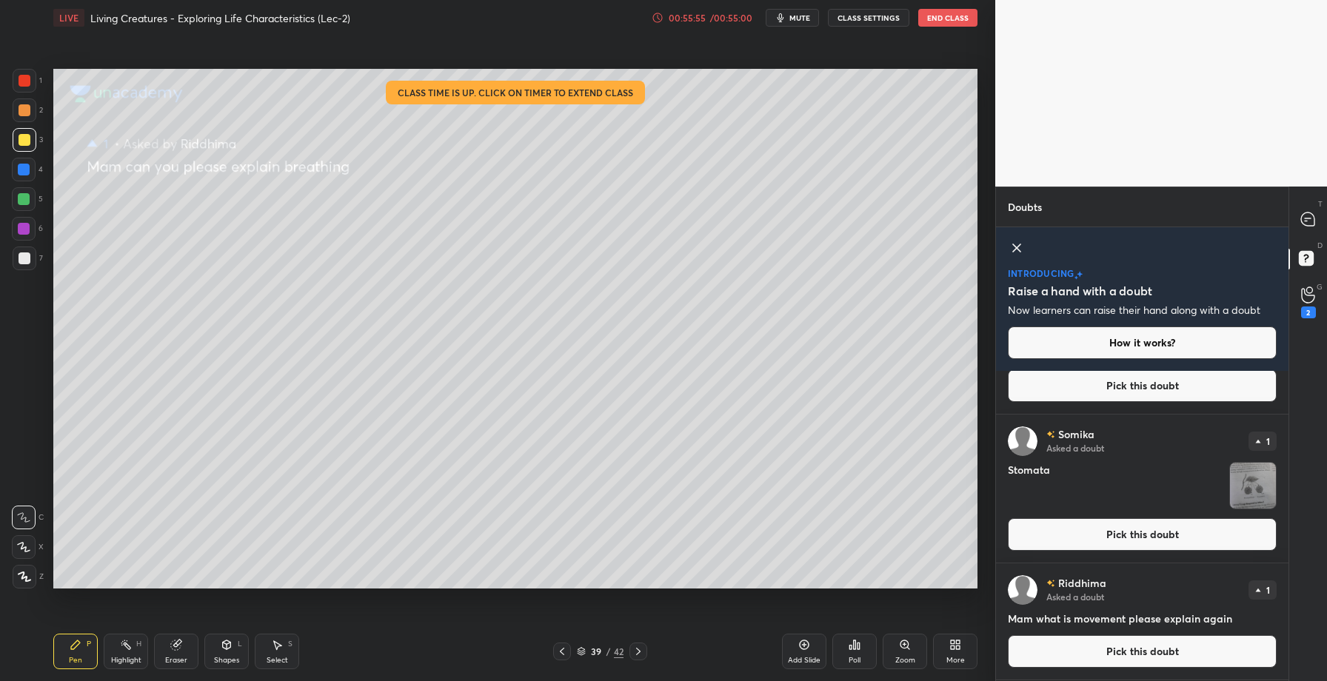
click at [1107, 663] on button "Pick this doubt" at bounding box center [1142, 652] width 269 height 33
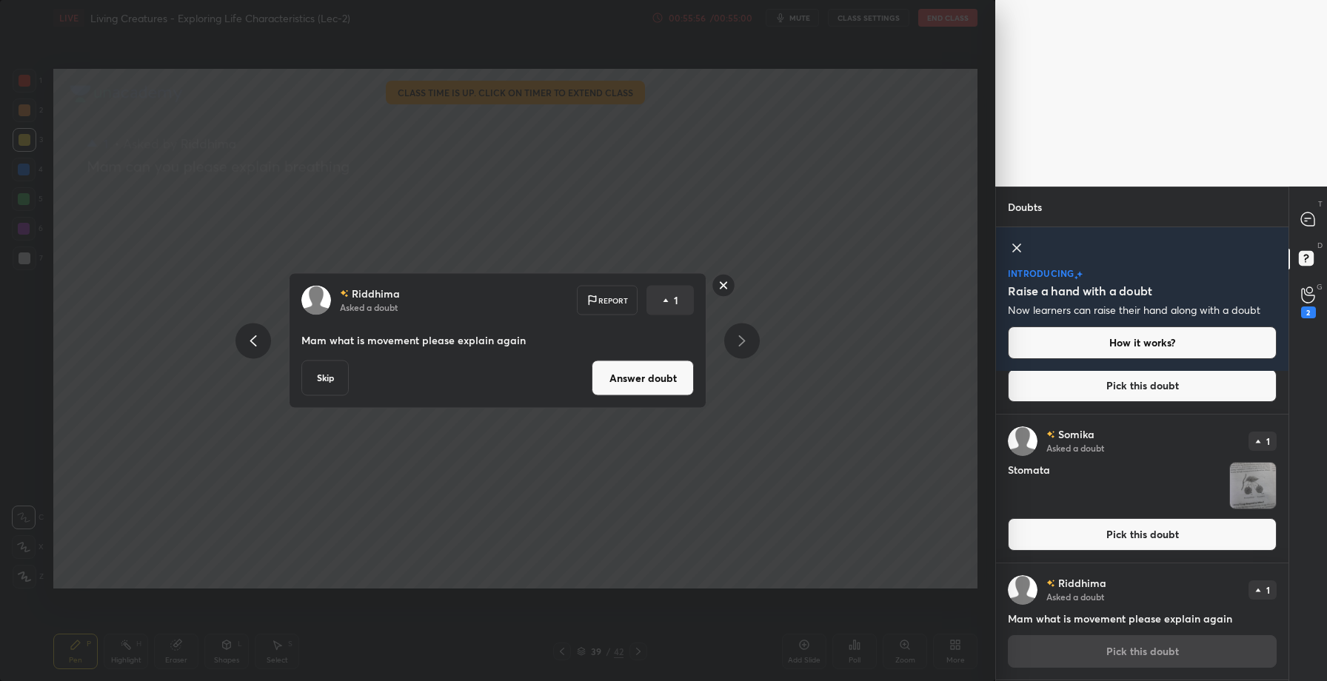
click at [662, 381] on button "Answer doubt" at bounding box center [643, 379] width 102 height 36
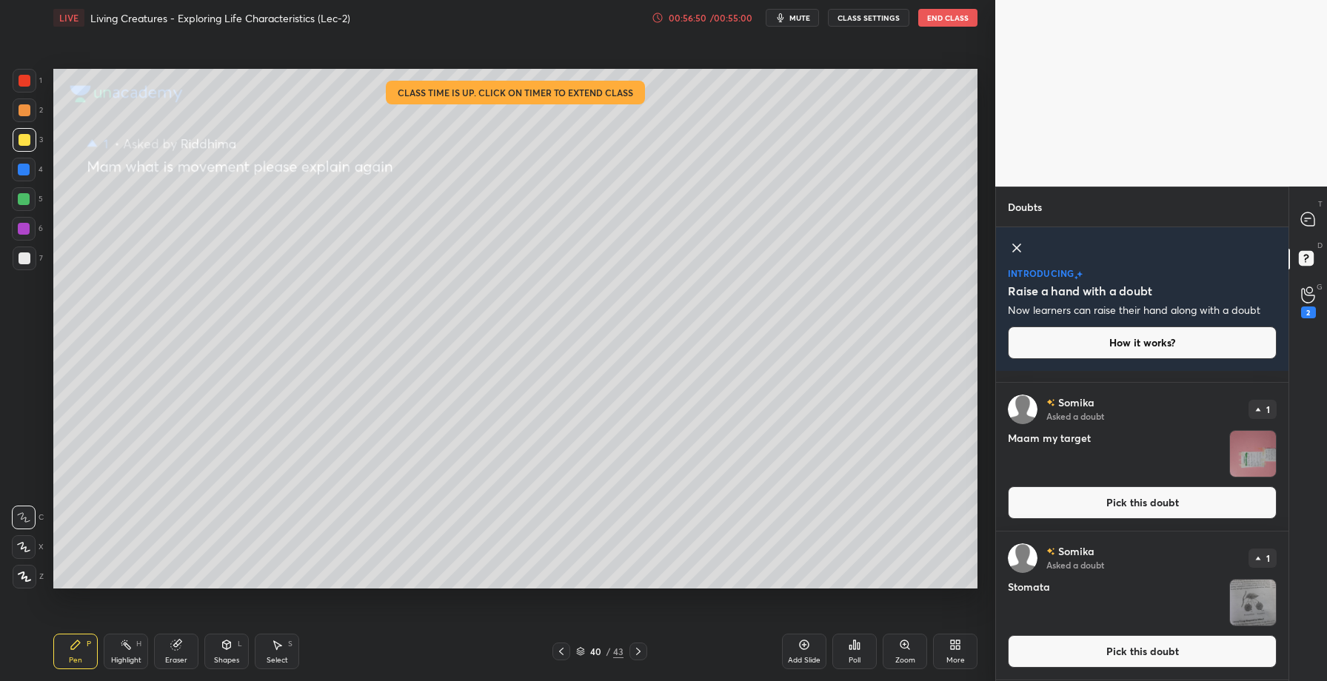
click at [1122, 659] on button "Pick this doubt" at bounding box center [1142, 652] width 269 height 33
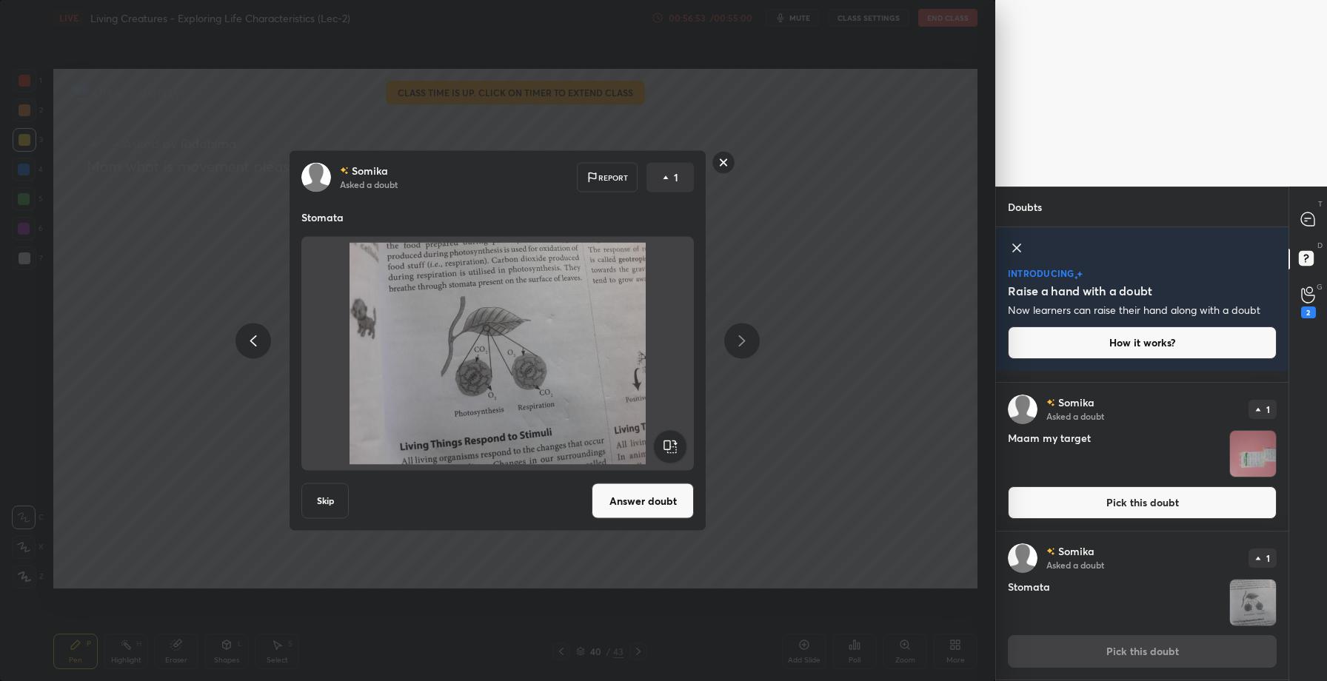
click at [661, 509] on button "Answer doubt" at bounding box center [643, 502] width 102 height 36
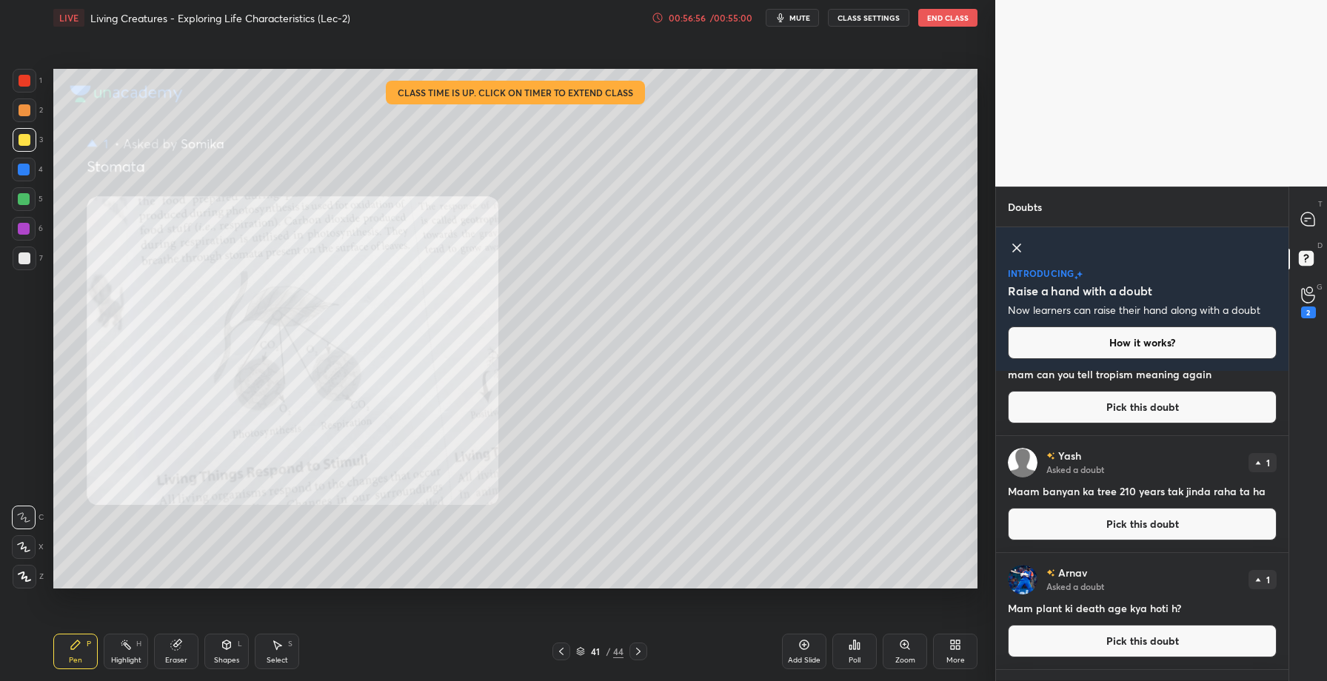
scroll to position [2152, 0]
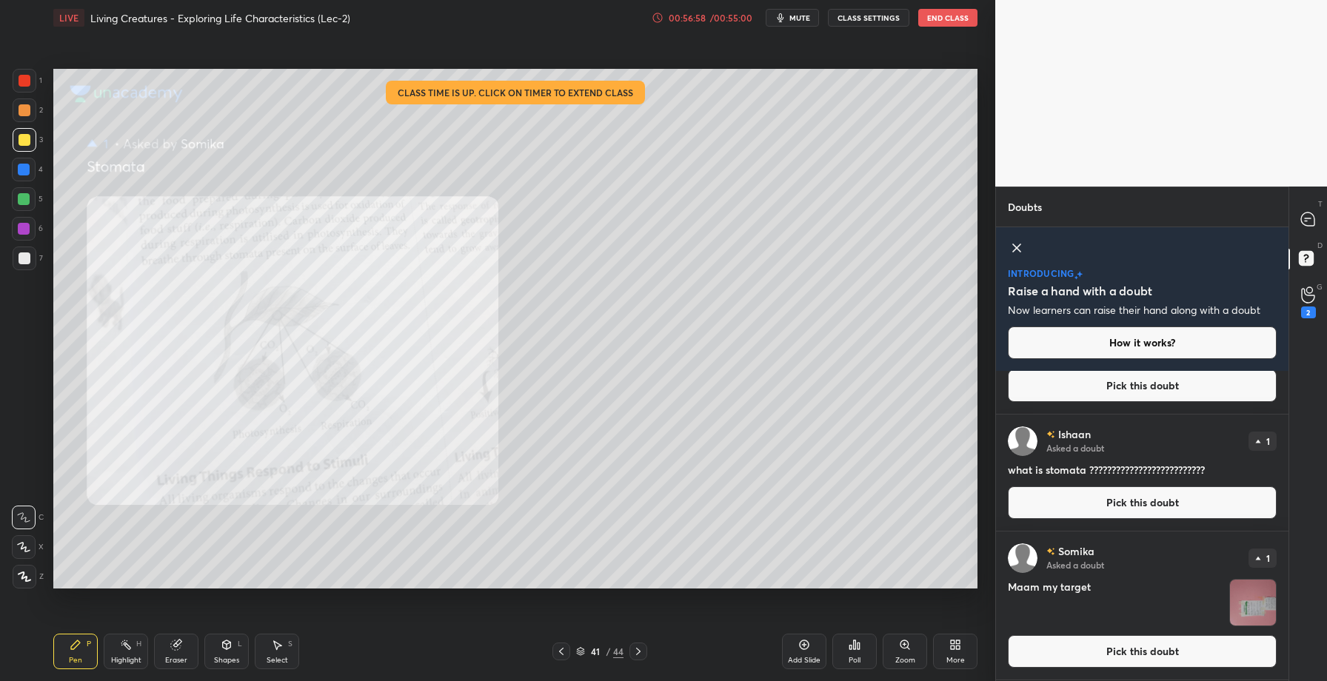
click at [1113, 653] on button "Pick this doubt" at bounding box center [1142, 652] width 269 height 33
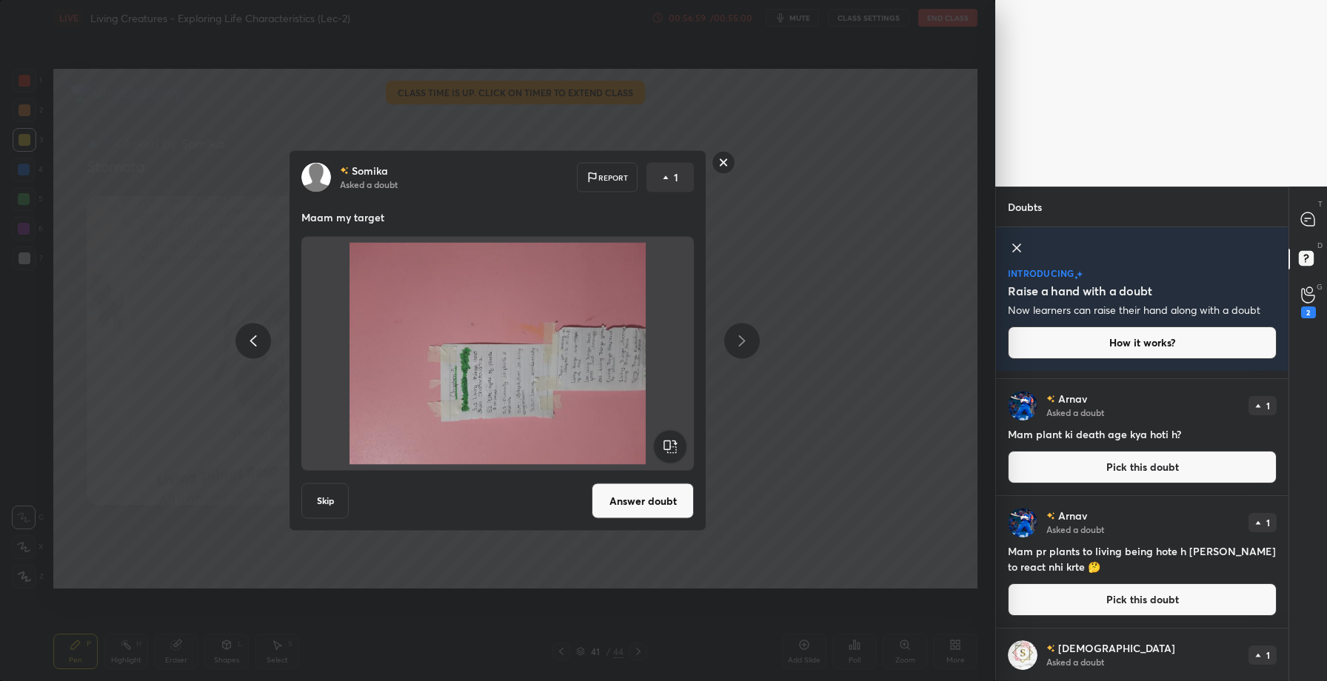
click at [818, 488] on div "[PERSON_NAME] Asked a doubt Report 1 Maam my target Skip Answer doubt" at bounding box center [498, 340] width 996 height 681
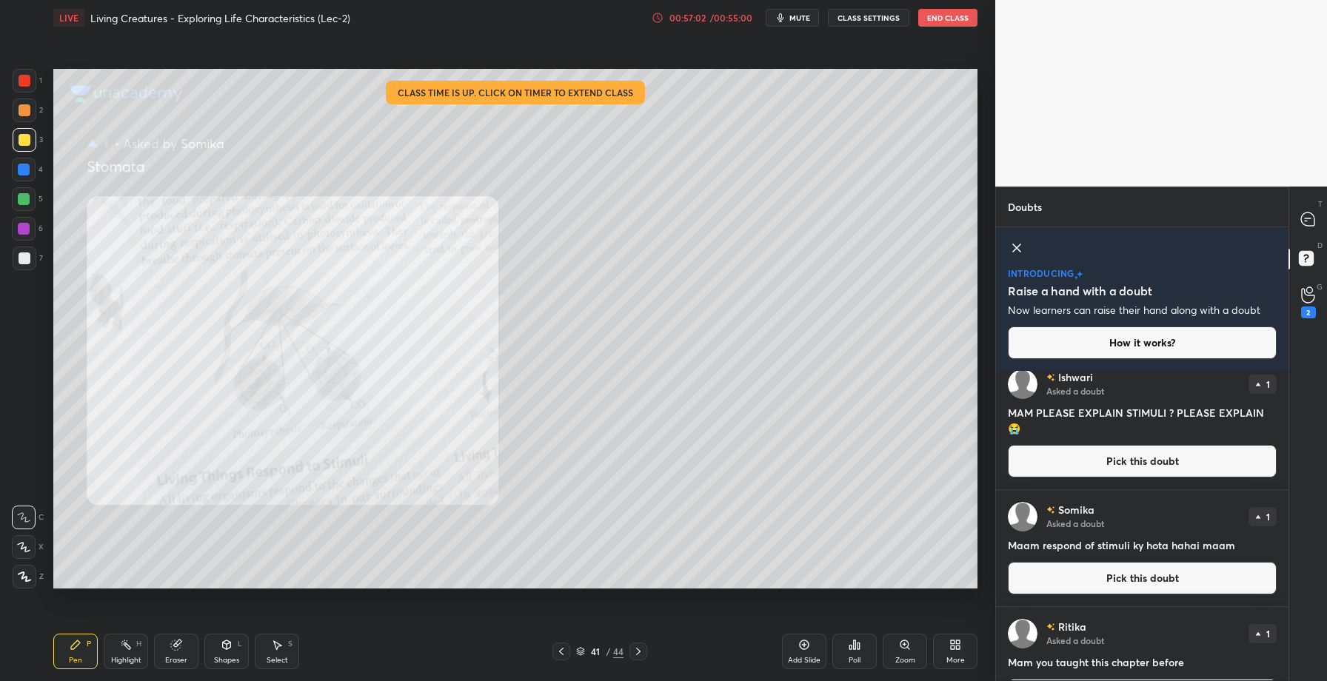
scroll to position [0, 0]
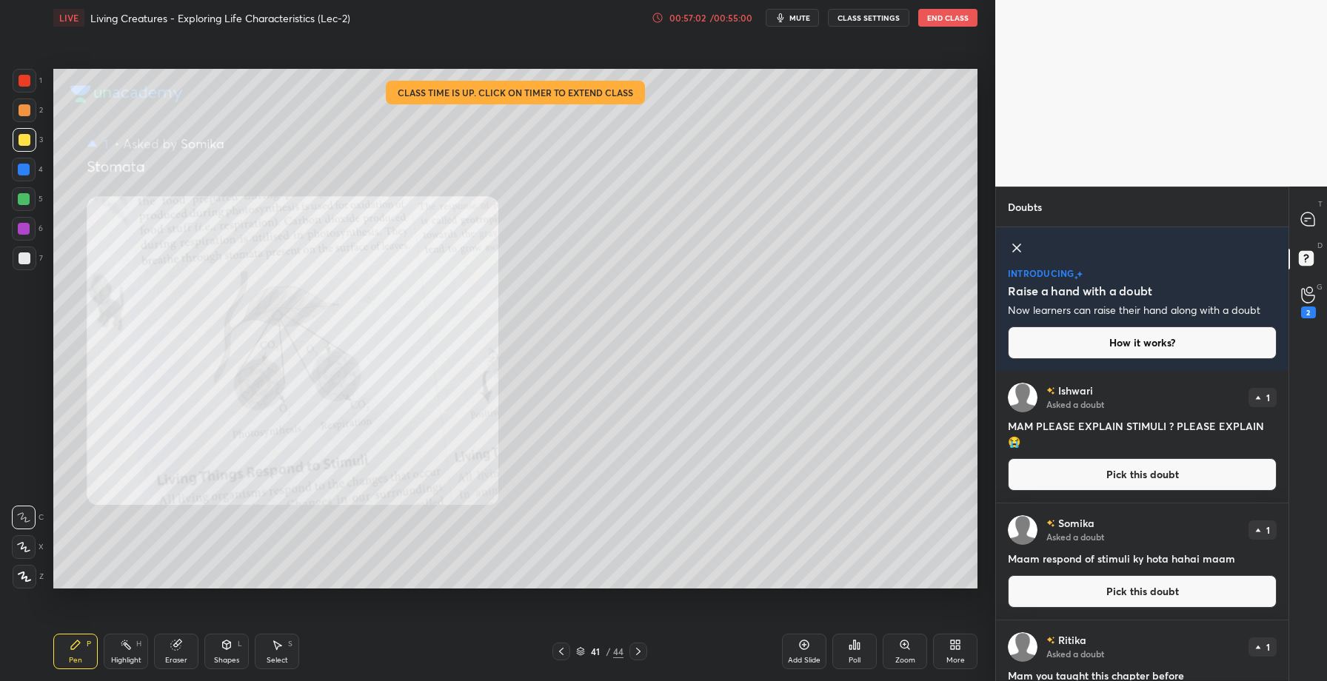
click at [1115, 579] on button "Pick this doubt" at bounding box center [1142, 592] width 269 height 33
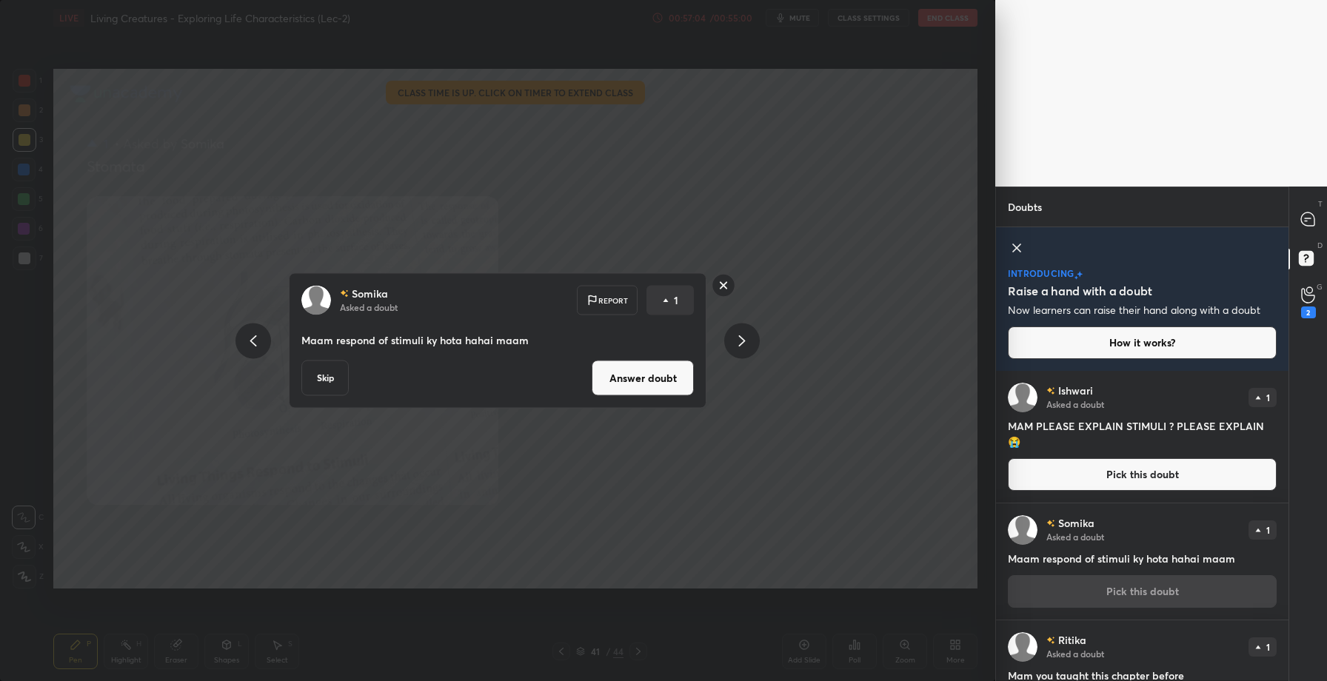
click at [632, 387] on button "Answer doubt" at bounding box center [643, 379] width 102 height 36
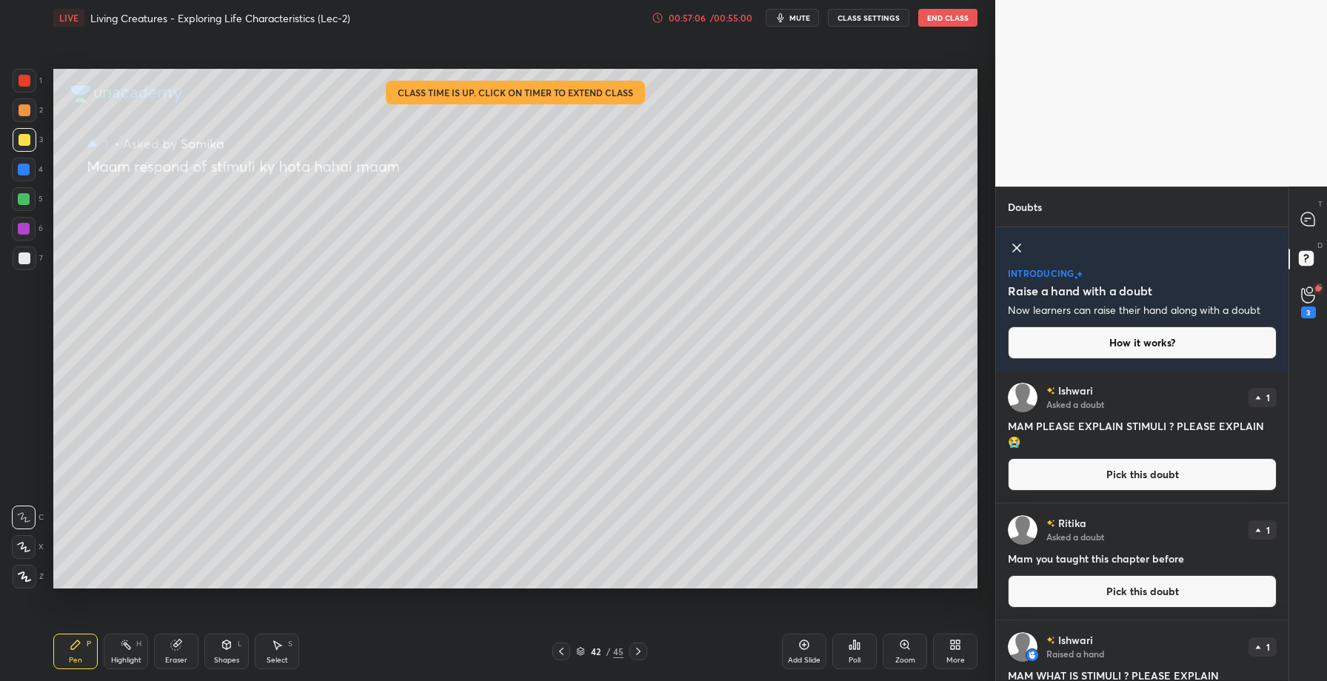
click at [1127, 479] on button "Pick this doubt" at bounding box center [1142, 475] width 269 height 33
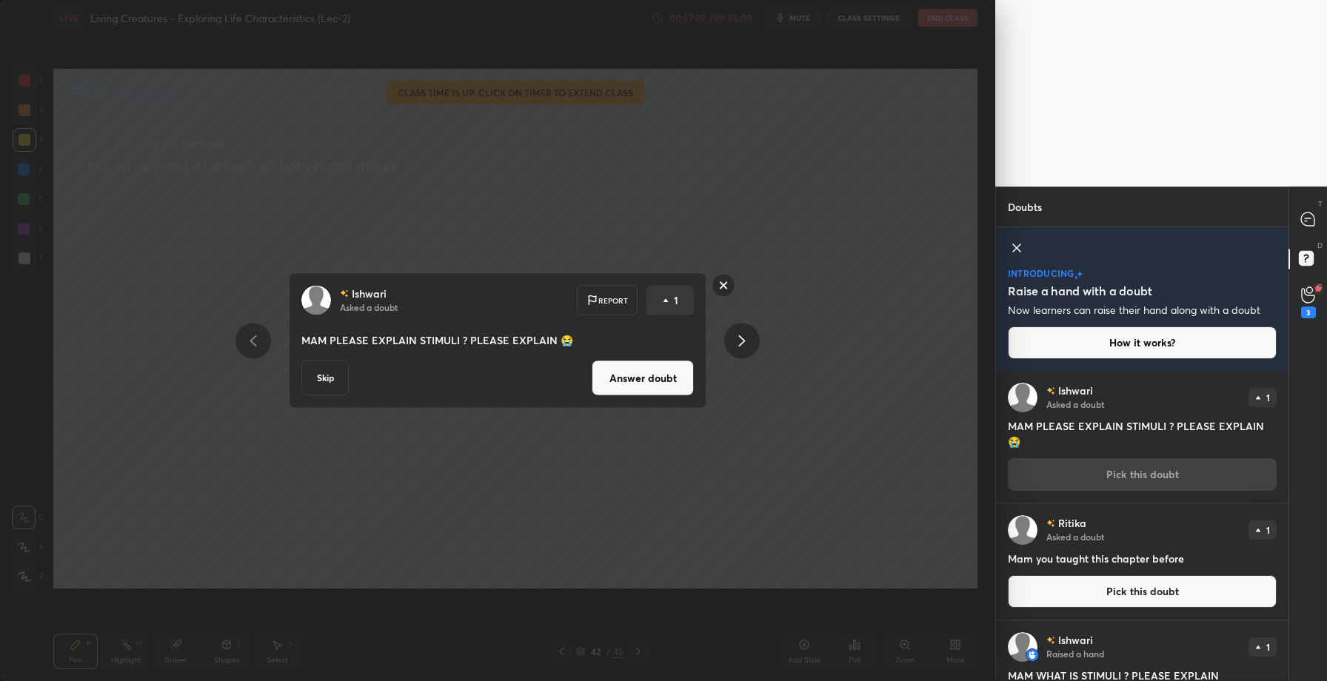
click at [653, 391] on button "Answer doubt" at bounding box center [643, 379] width 102 height 36
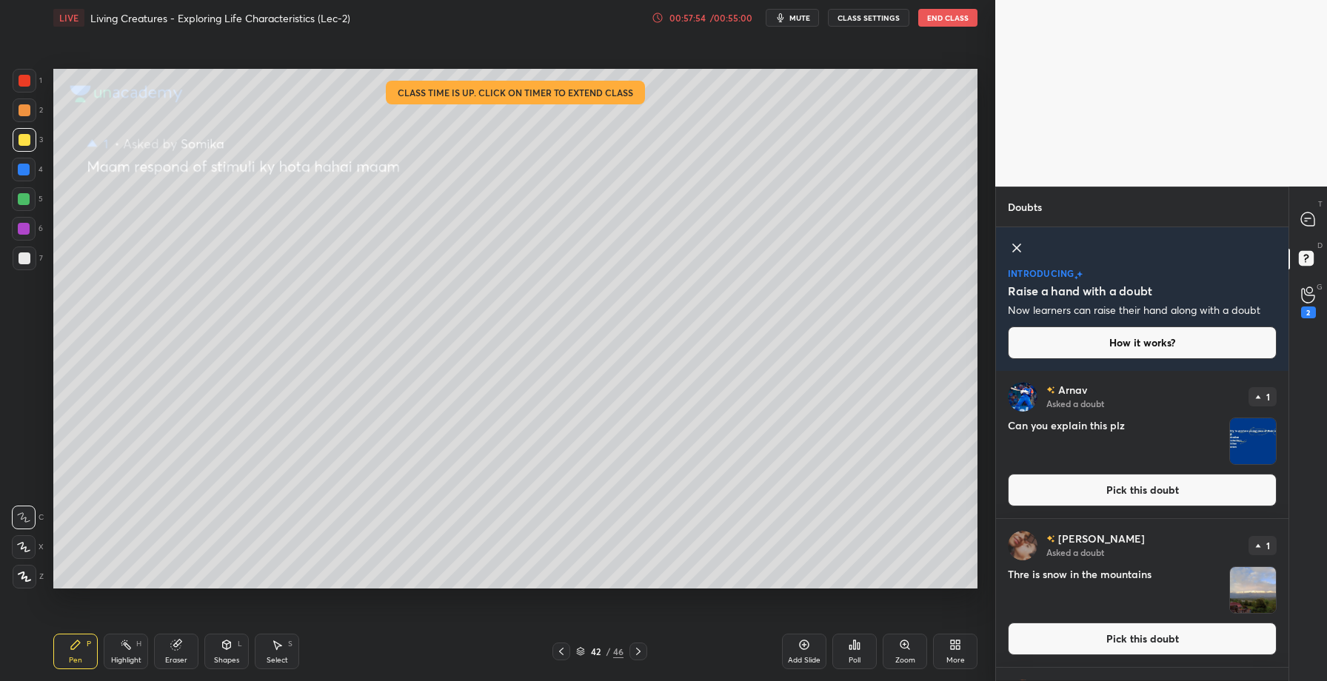
click at [1136, 483] on button "Pick this doubt" at bounding box center [1142, 490] width 269 height 33
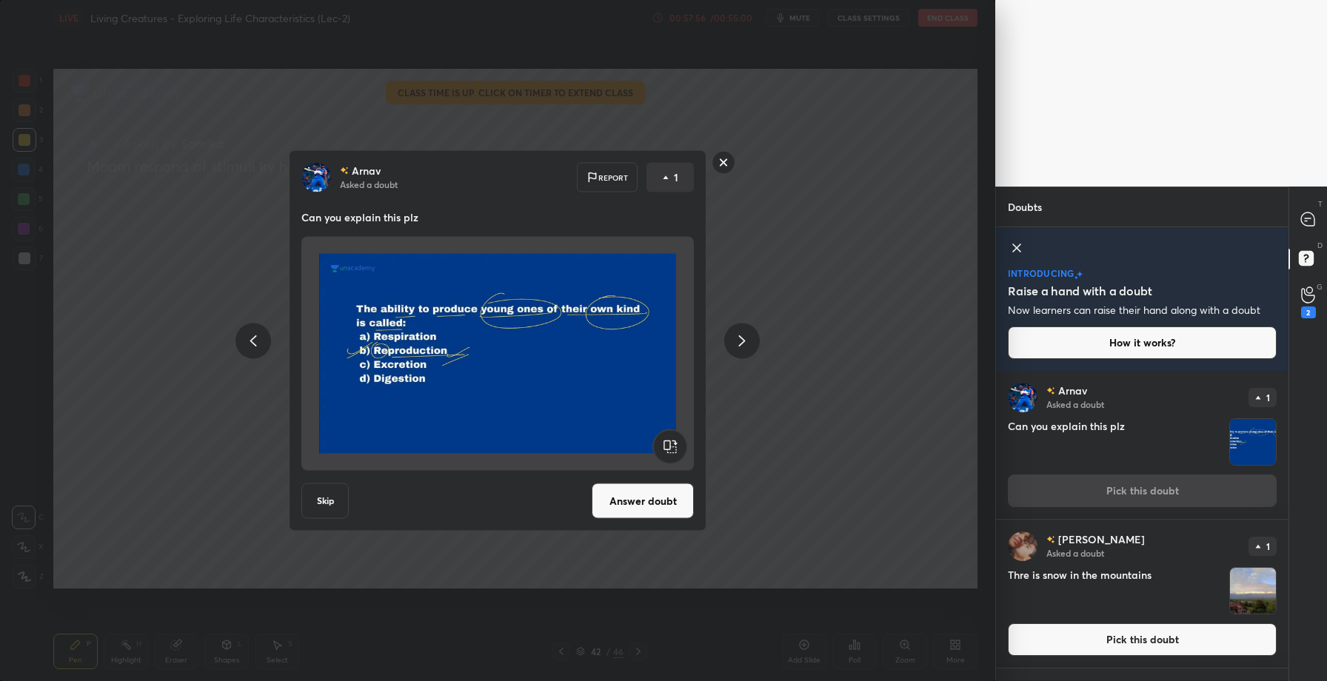
click at [849, 485] on div "[PERSON_NAME] Asked a doubt Report 1 Can you explain this plz Skip Answer doubt" at bounding box center [498, 340] width 996 height 681
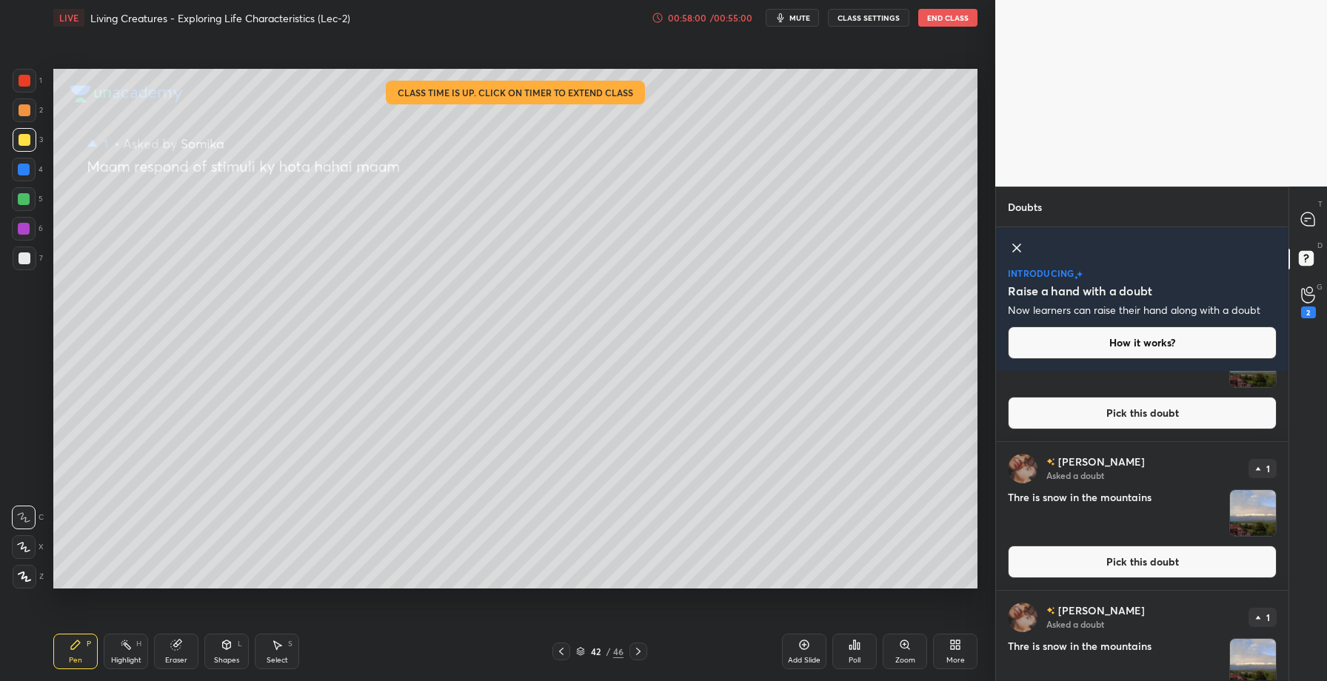
scroll to position [1245, 0]
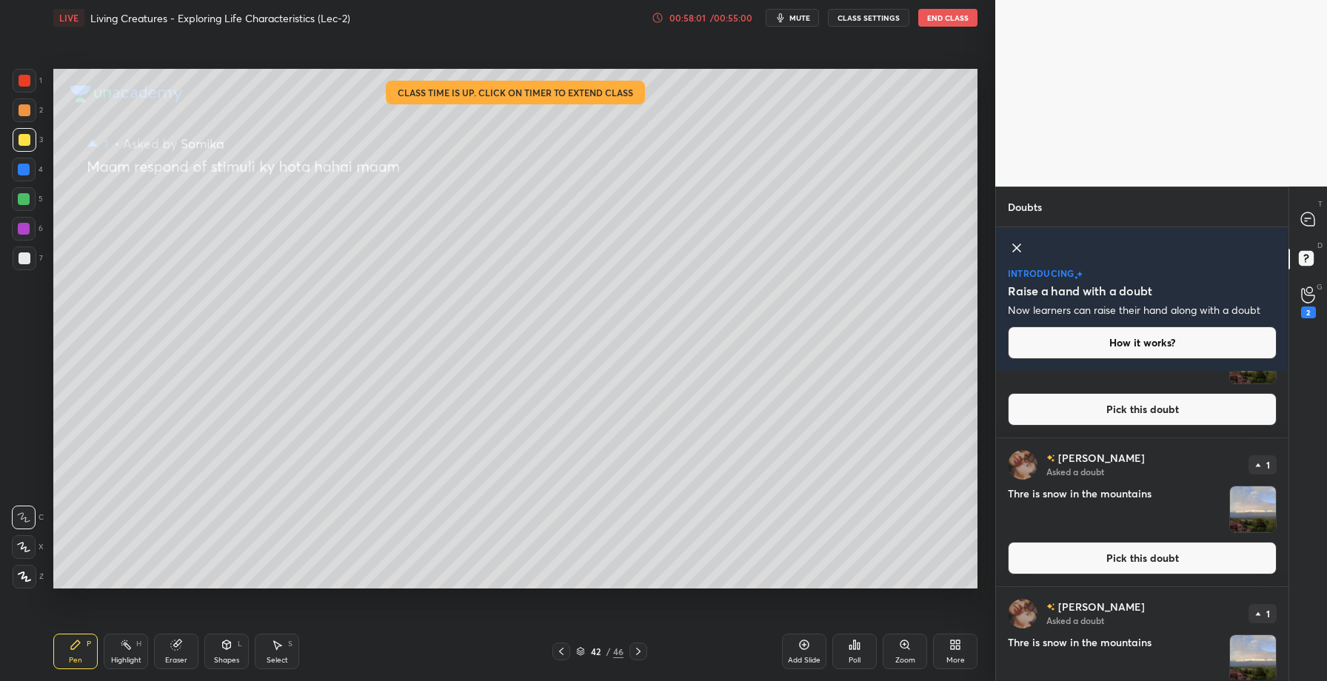
click at [1075, 563] on button "Pick this doubt" at bounding box center [1142, 558] width 269 height 33
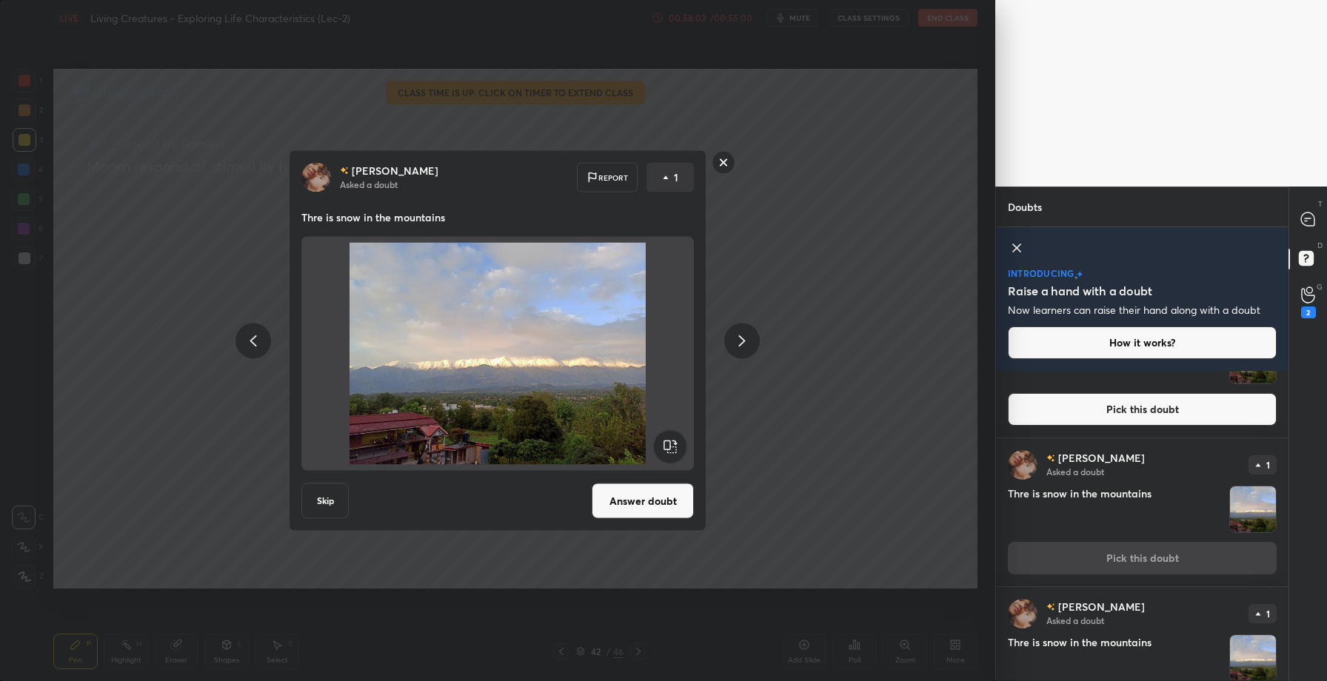
click at [643, 504] on button "Answer doubt" at bounding box center [643, 502] width 102 height 36
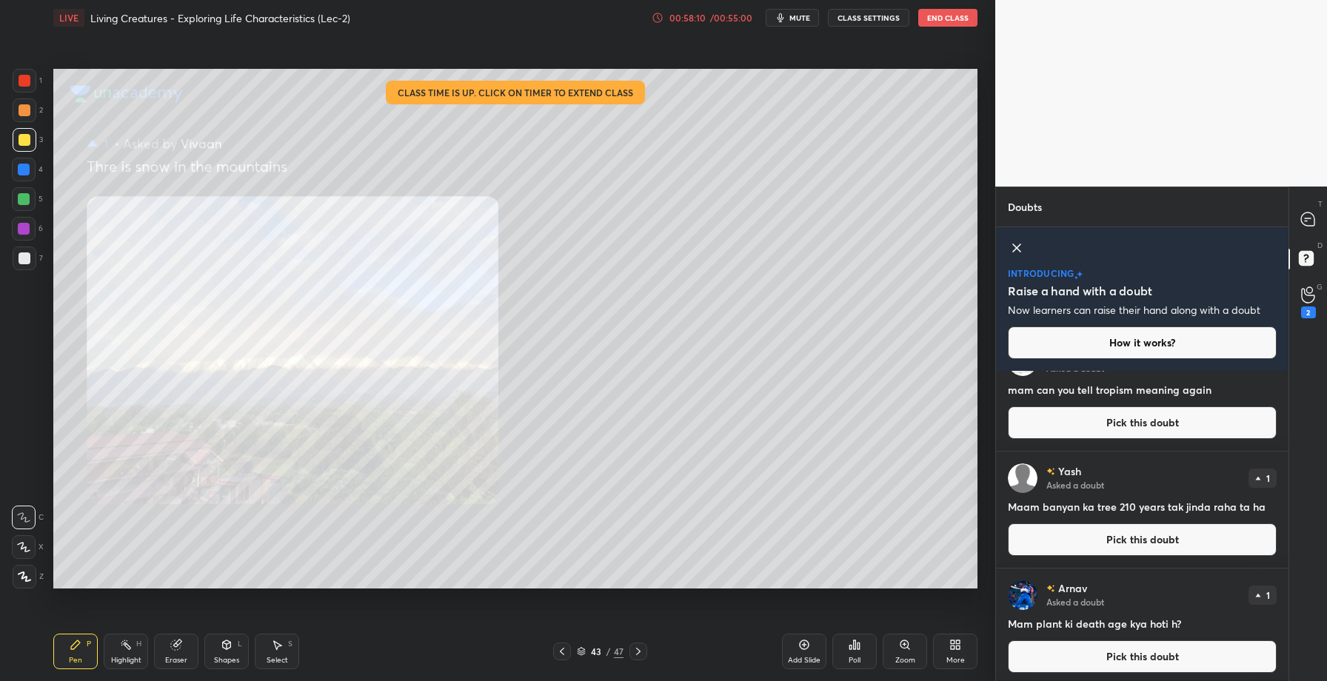
scroll to position [1484, 0]
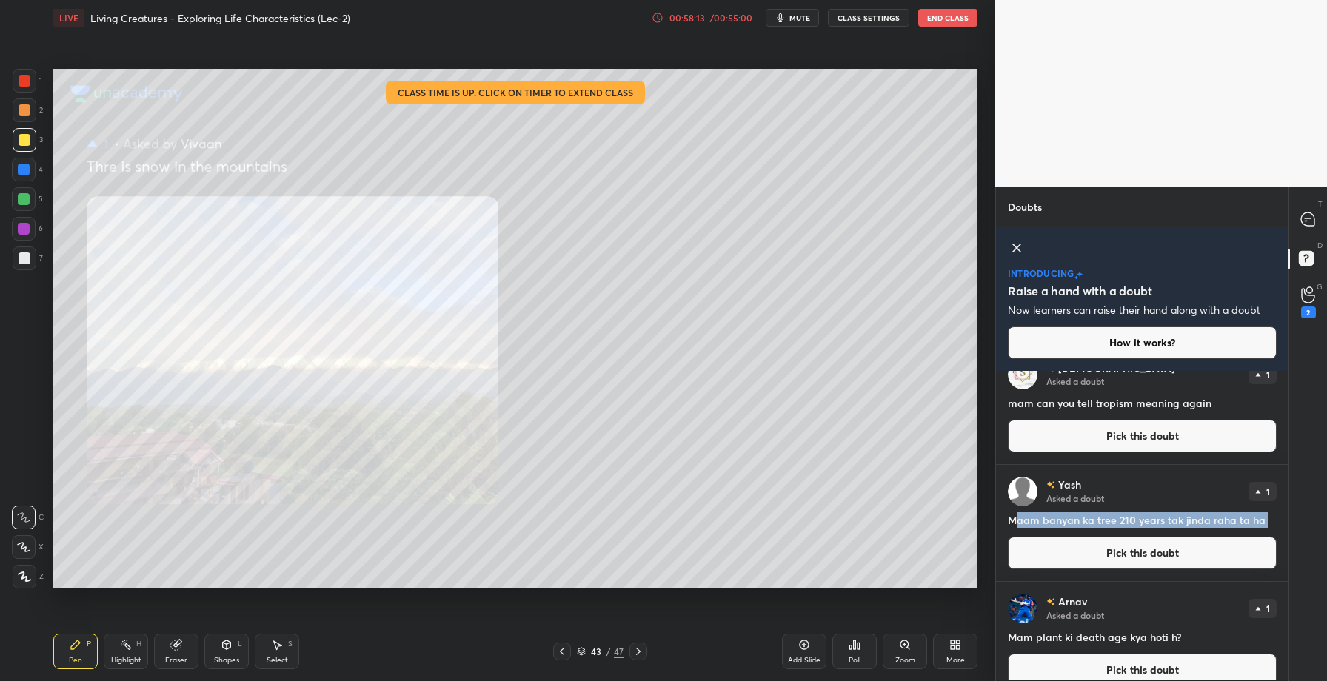
drag, startPoint x: 1013, startPoint y: 527, endPoint x: 1252, endPoint y: 532, distance: 238.6
click at [1252, 533] on div "[PERSON_NAME] Asked a doubt 1 Maam banyan ka tree 210 years tak jinda raha ta h…" at bounding box center [1142, 523] width 293 height 116
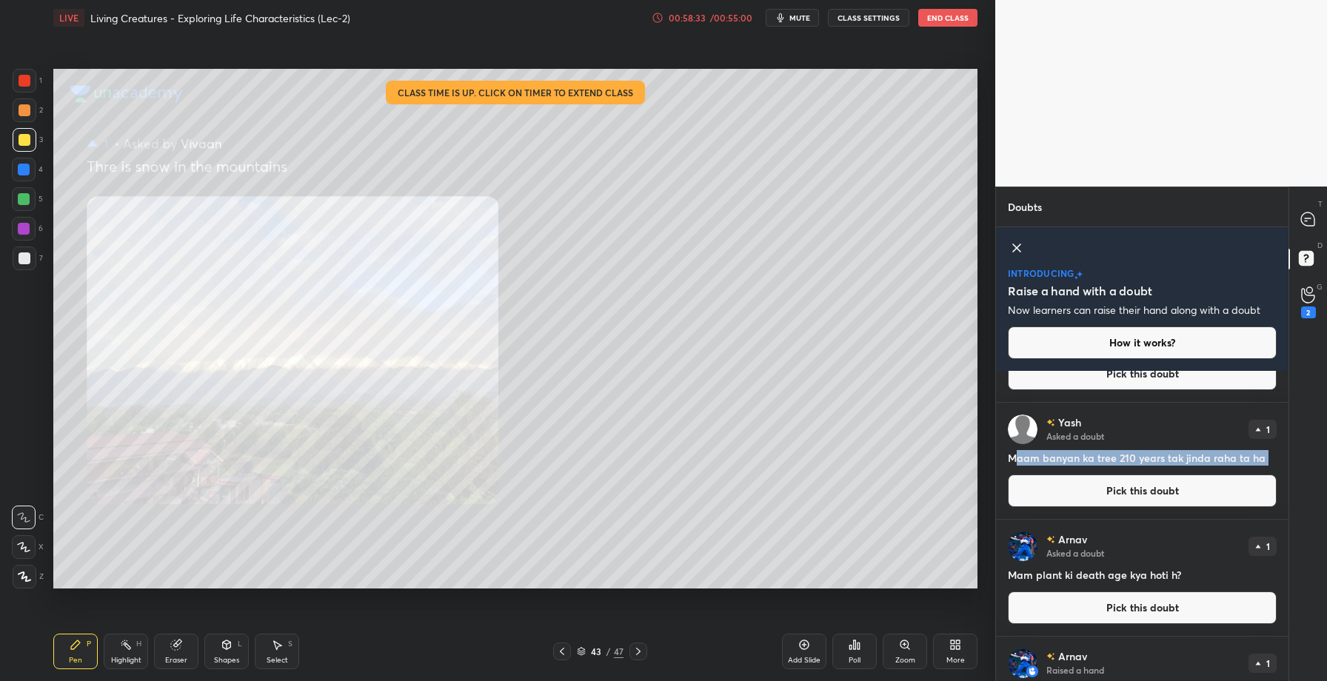
scroll to position [1610, 0]
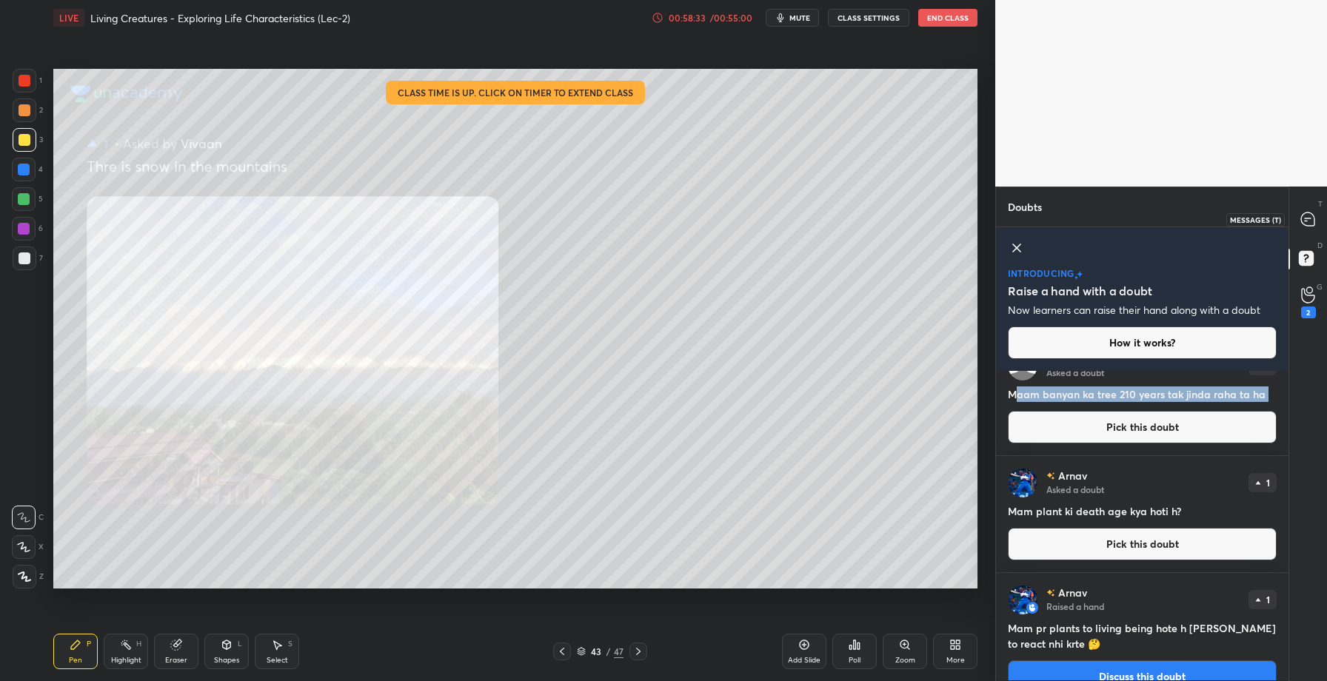
click at [1305, 222] on icon at bounding box center [1307, 219] width 13 height 13
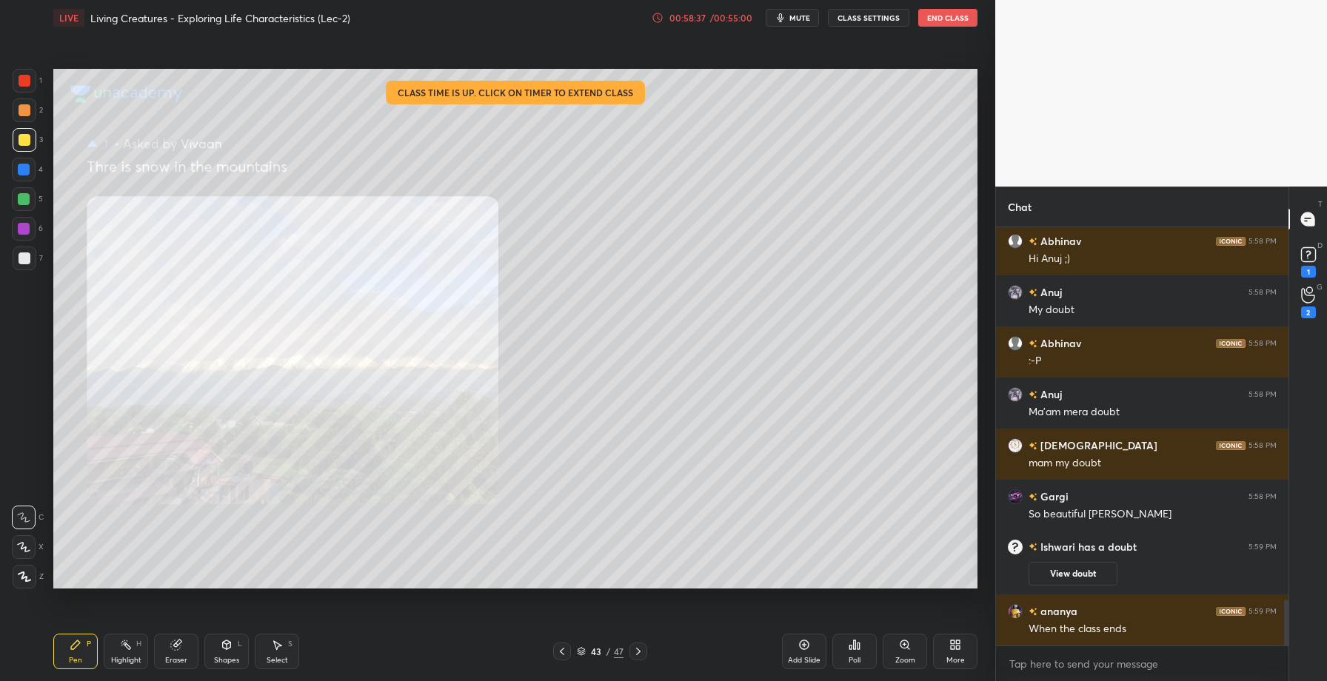
scroll to position [3389, 0]
click at [1307, 293] on icon at bounding box center [1308, 295] width 14 height 17
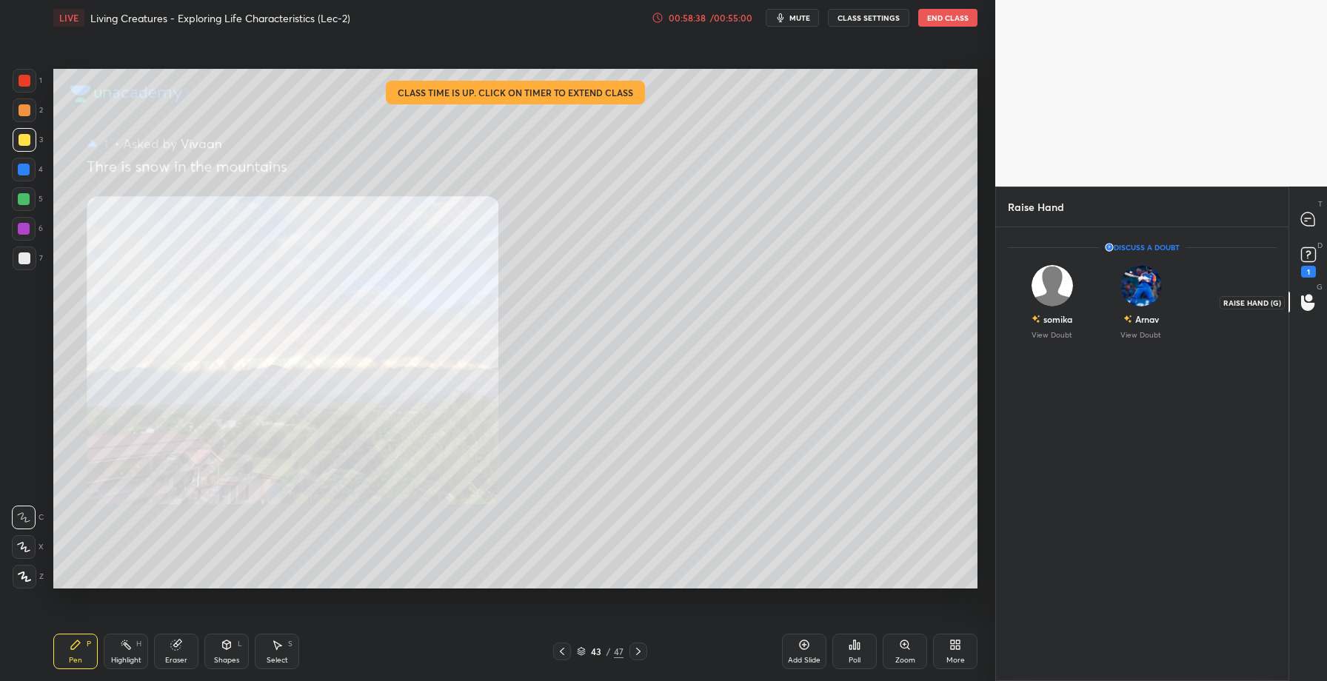
scroll to position [5, 5]
click at [1149, 283] on img "grid" at bounding box center [1141, 285] width 41 height 41
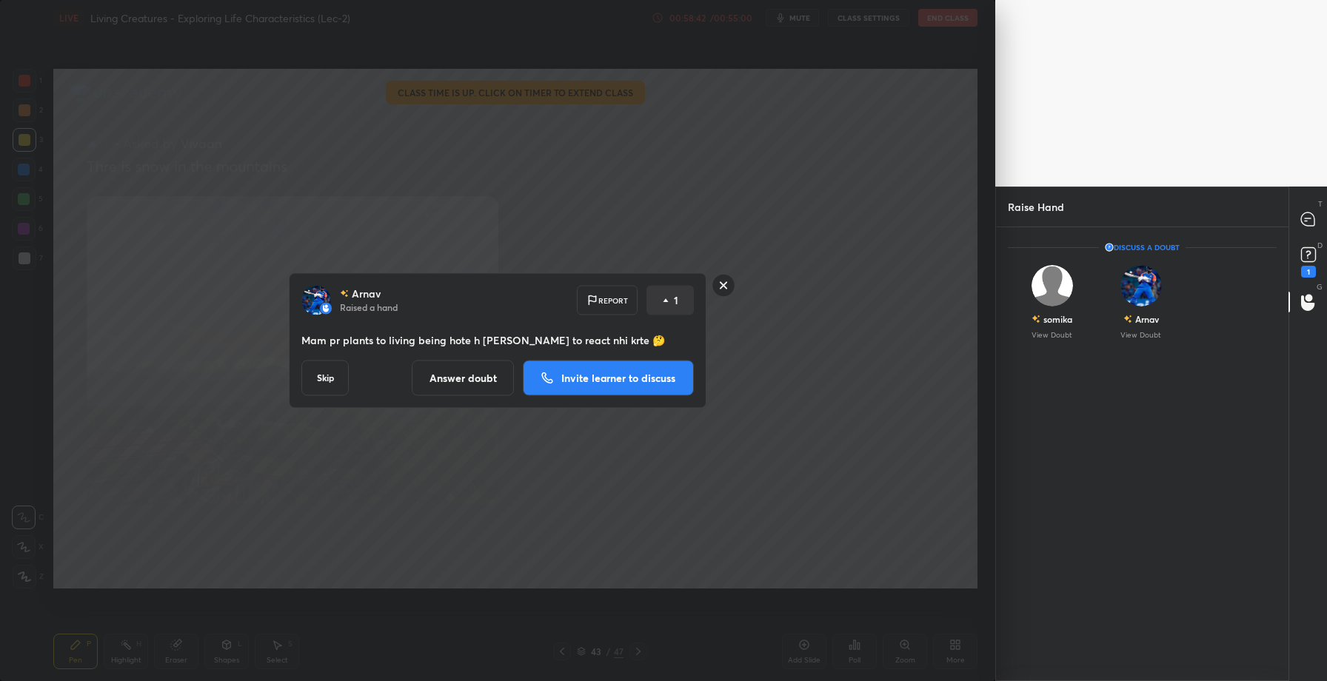
click at [441, 376] on button "Answer doubt" at bounding box center [463, 379] width 102 height 36
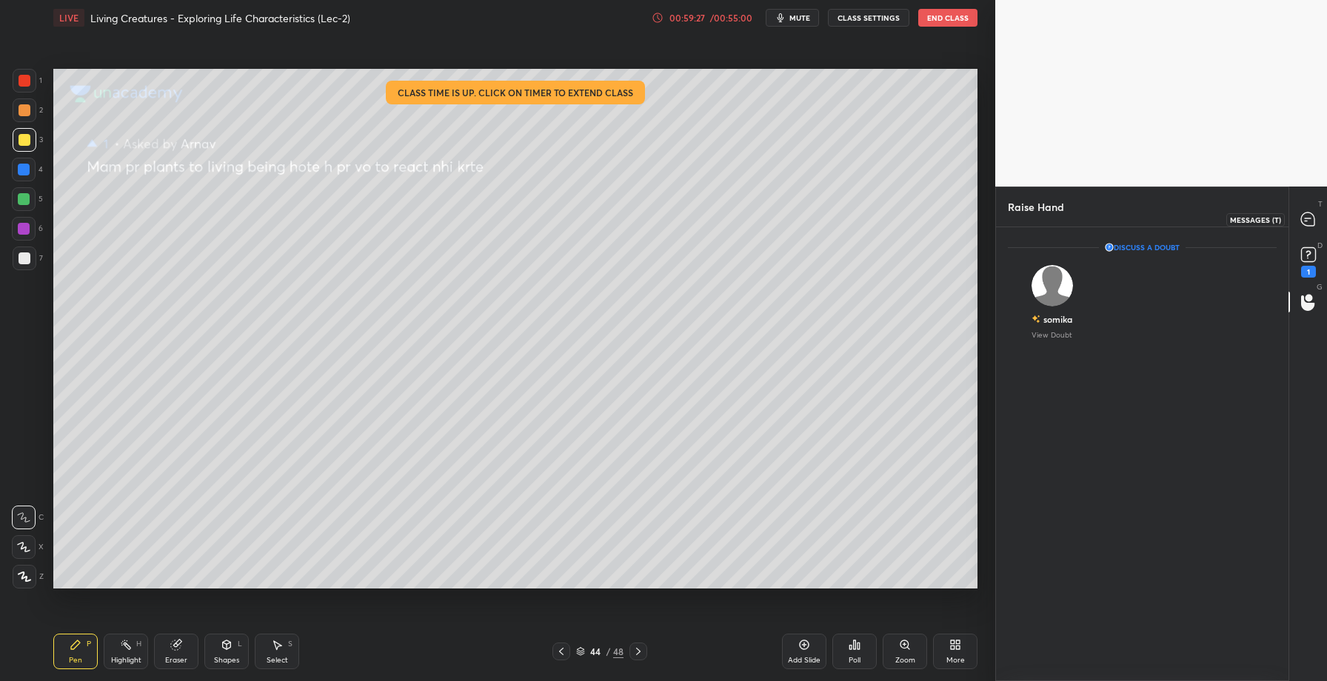
click at [1306, 219] on icon at bounding box center [1307, 219] width 13 height 13
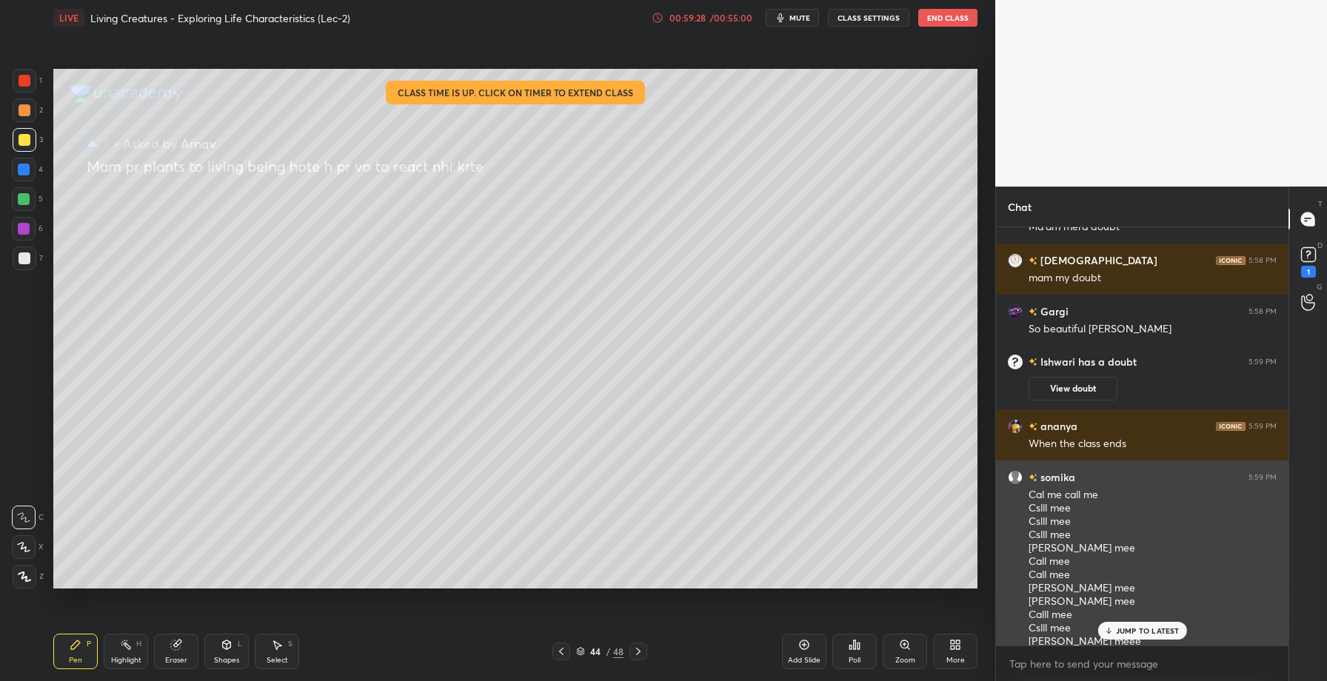
scroll to position [4474, 0]
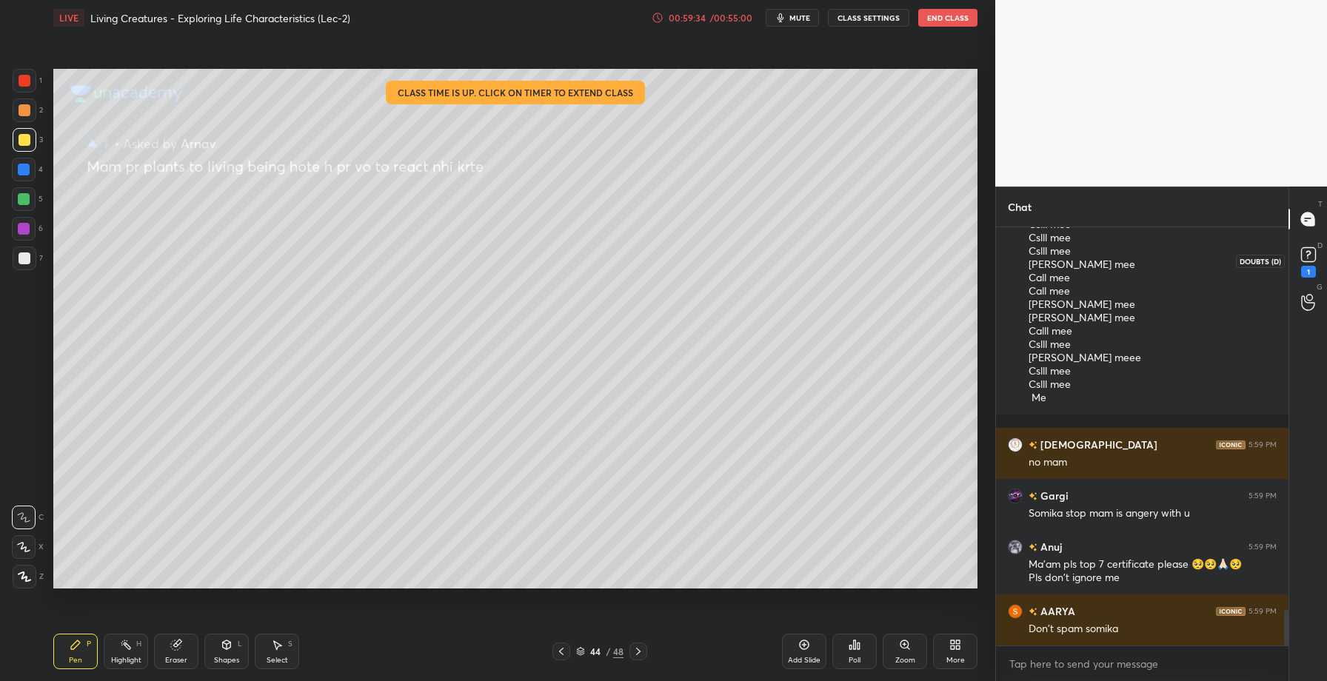
click at [1302, 261] on icon at bounding box center [1309, 255] width 22 height 22
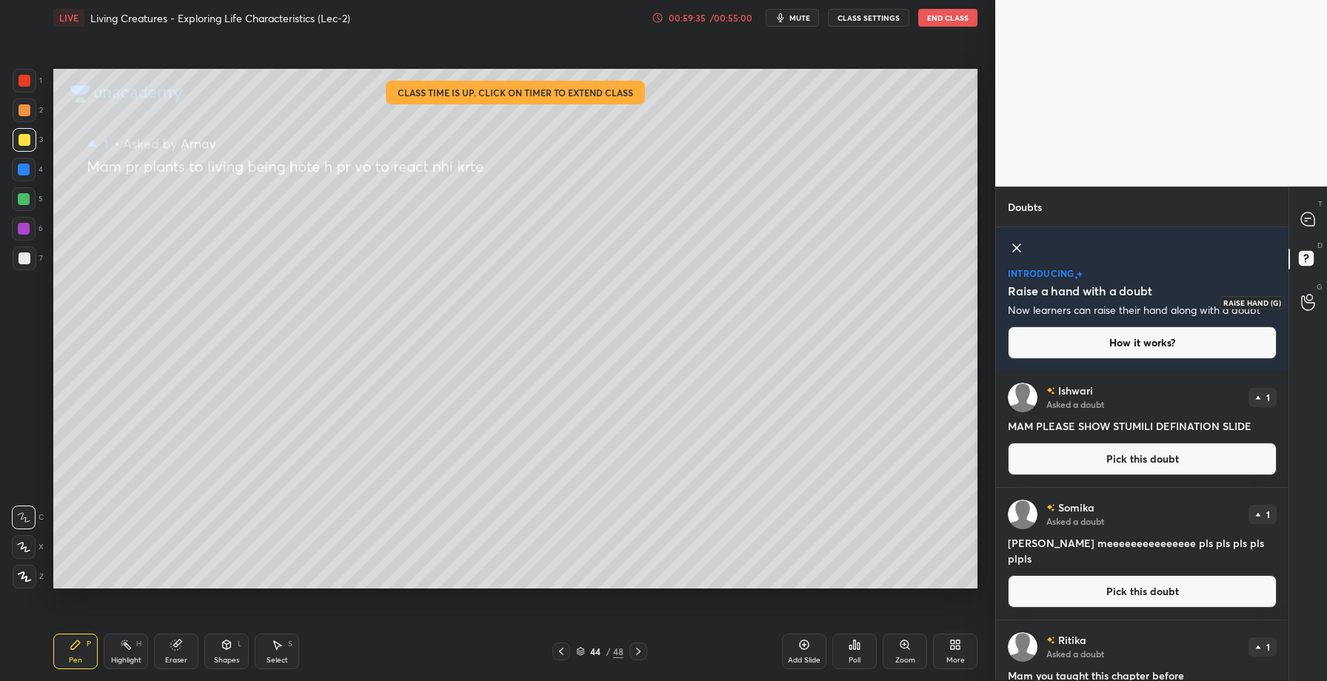
click at [1306, 301] on icon at bounding box center [1307, 303] width 13 height 15
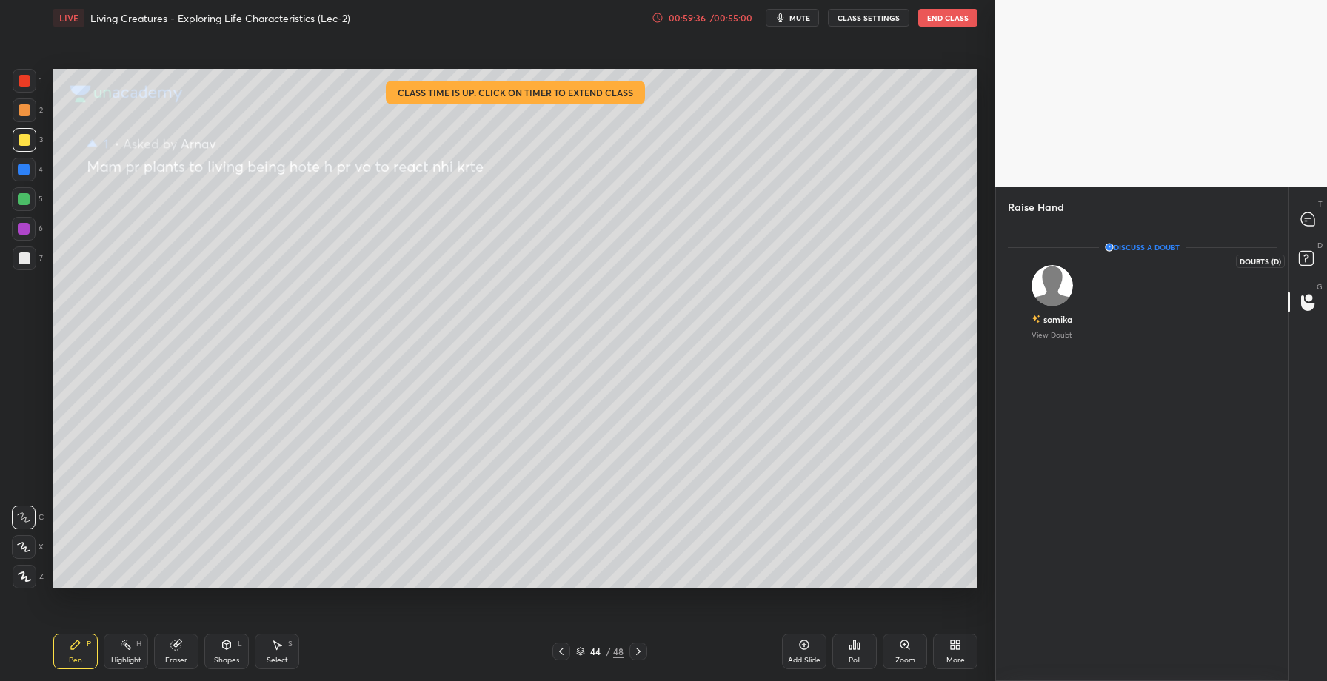
click at [1303, 264] on rect at bounding box center [1306, 259] width 14 height 14
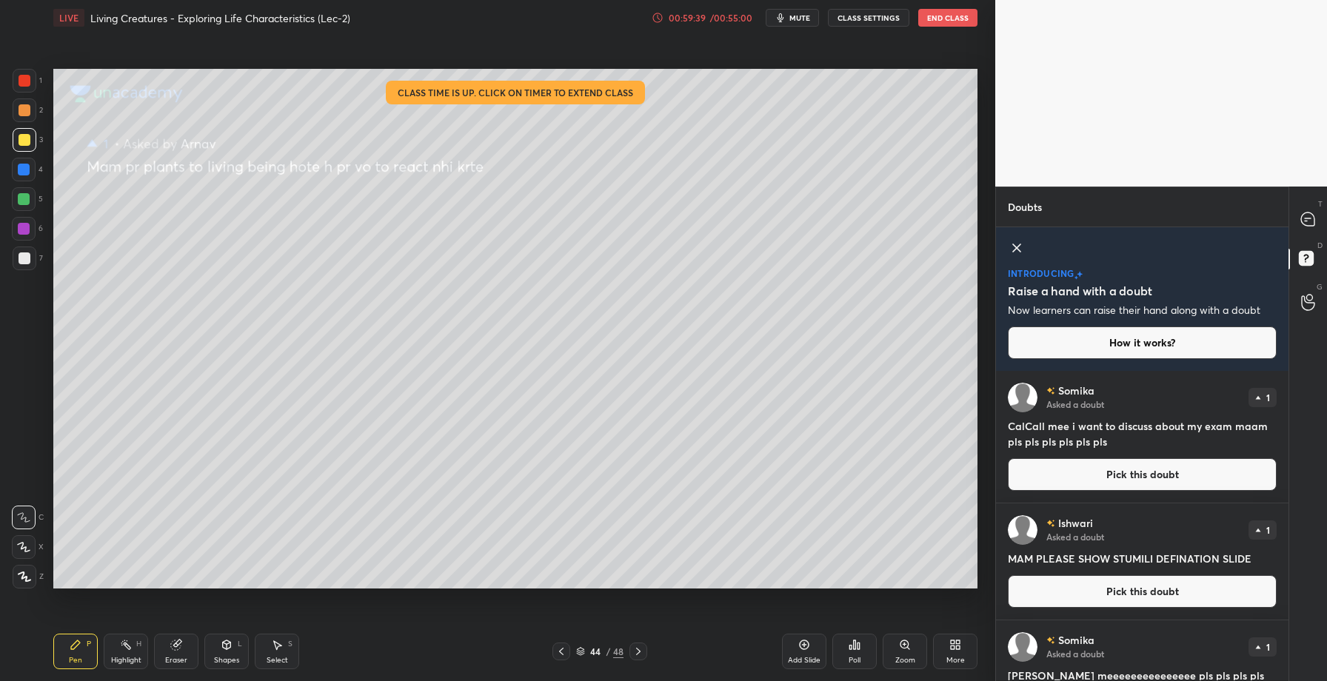
click at [565, 647] on icon at bounding box center [562, 652] width 12 height 12
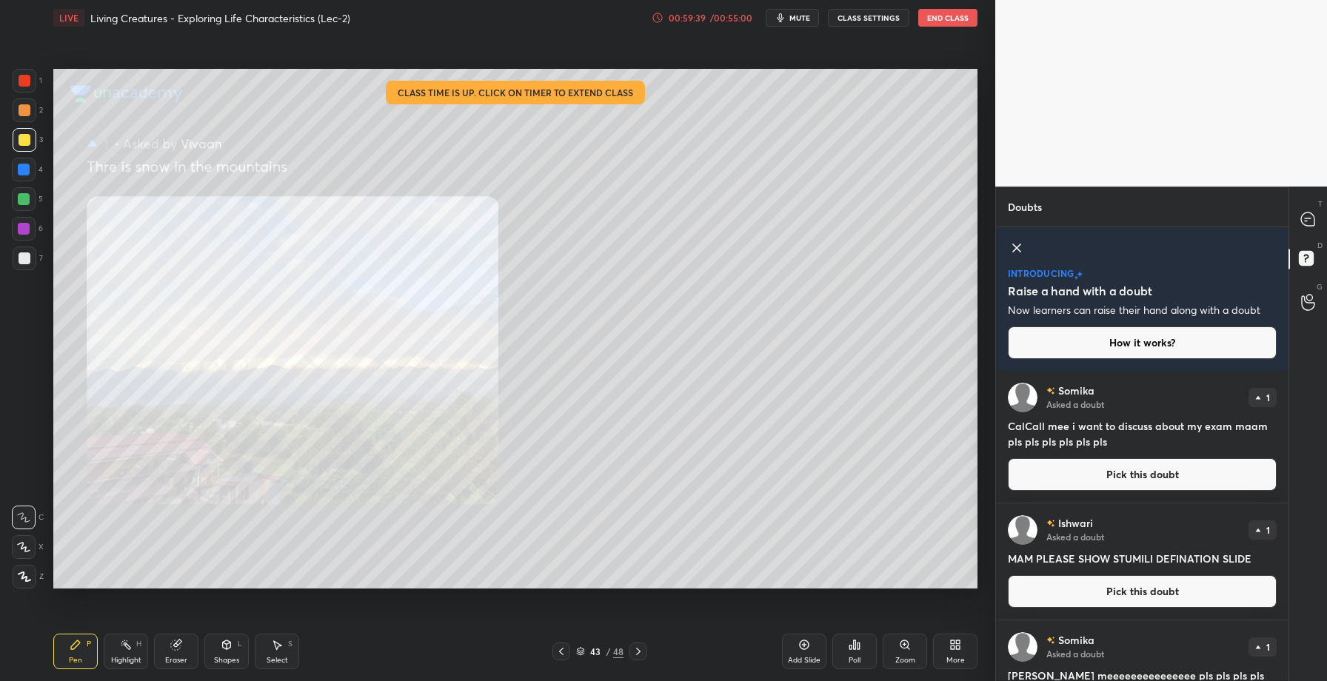
click at [565, 647] on icon at bounding box center [562, 652] width 12 height 12
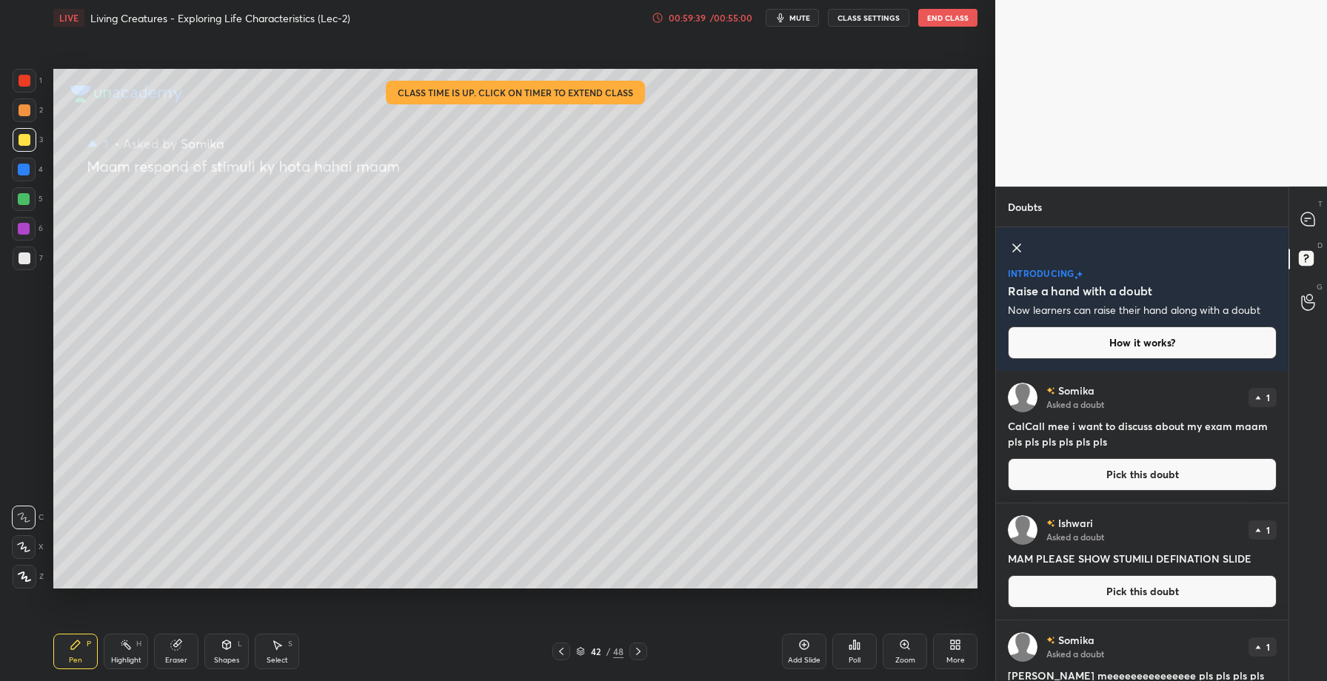
click at [565, 647] on icon at bounding box center [562, 652] width 12 height 12
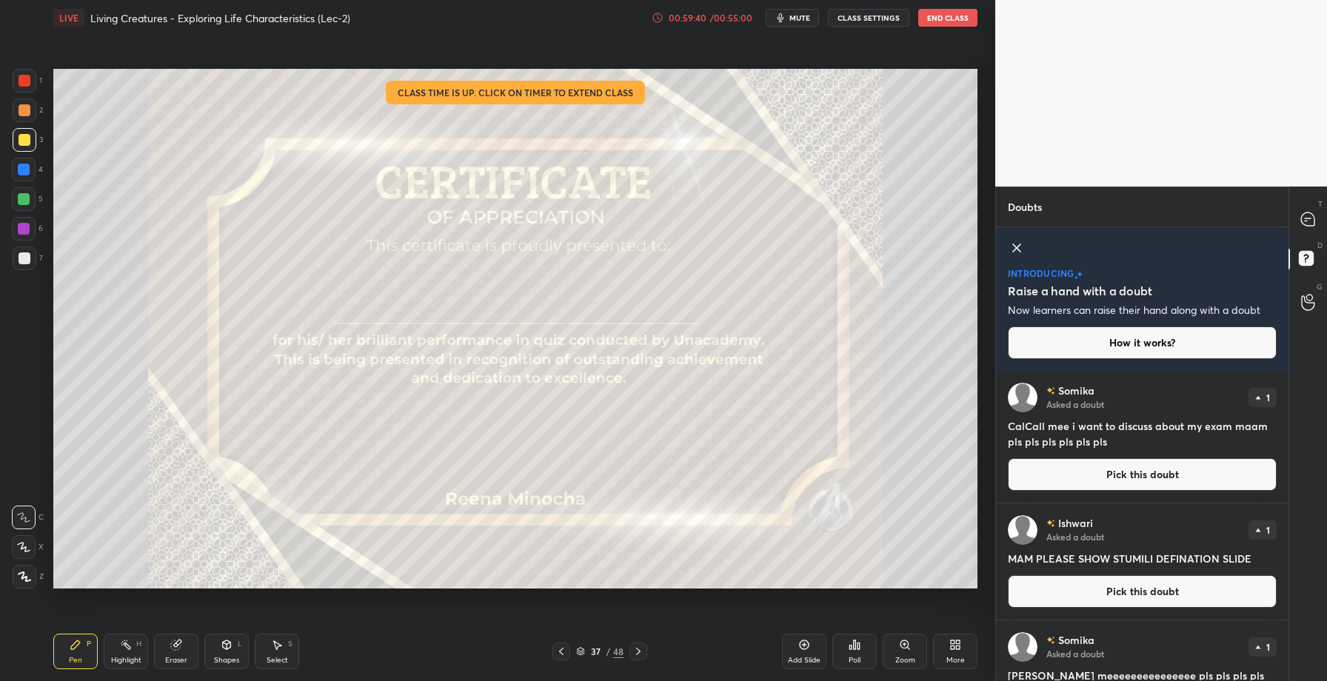
click at [565, 647] on icon at bounding box center [562, 652] width 12 height 12
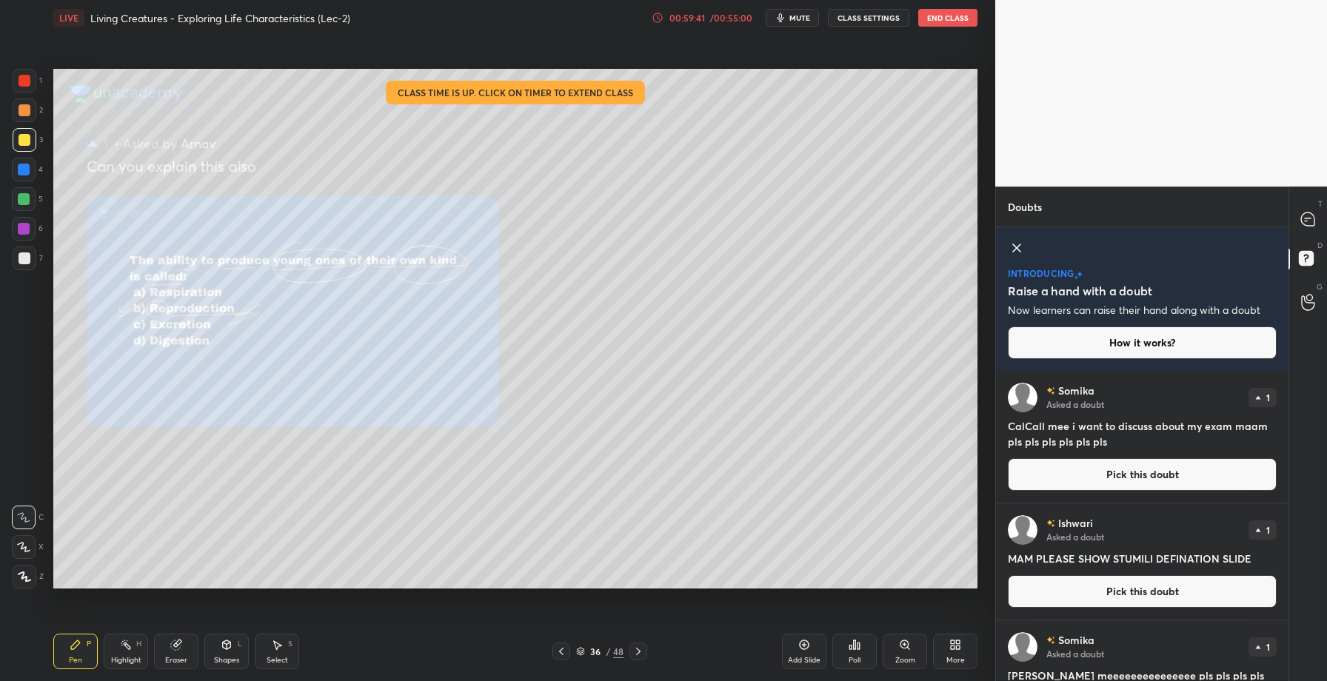
click at [565, 647] on icon at bounding box center [562, 652] width 12 height 12
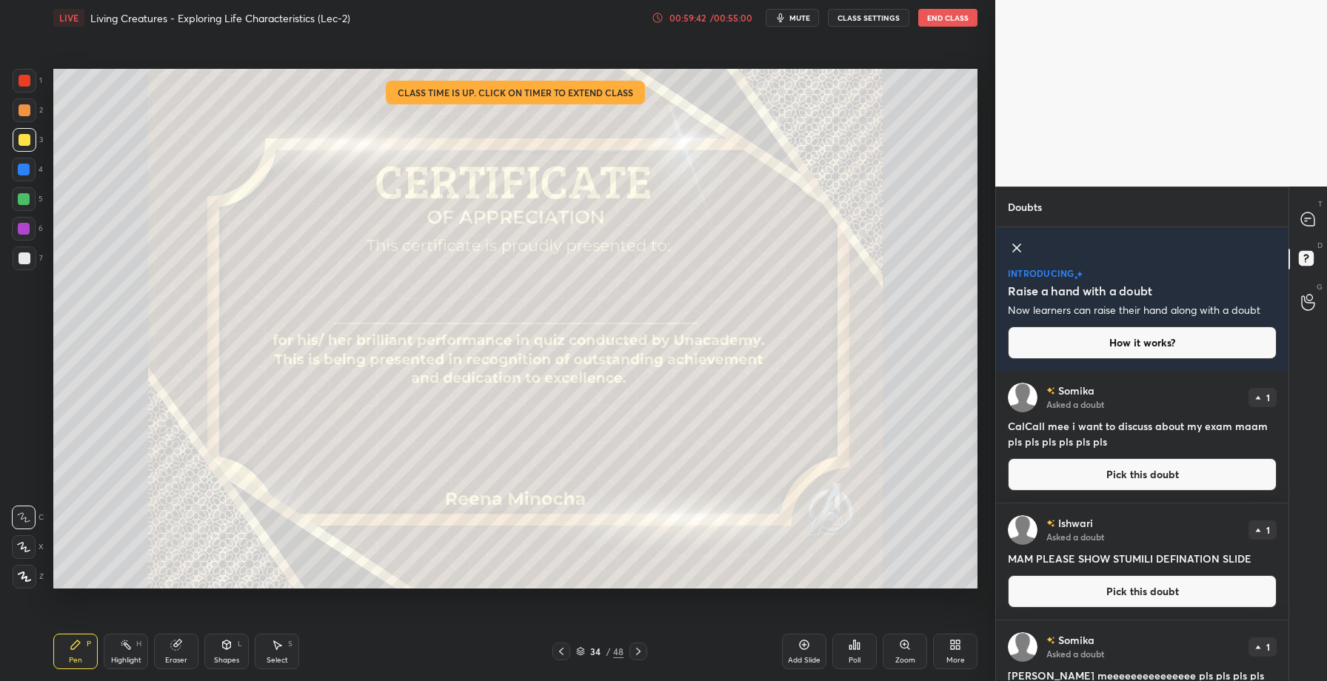
click at [565, 647] on icon at bounding box center [562, 652] width 12 height 12
click at [637, 651] on icon at bounding box center [639, 652] width 12 height 12
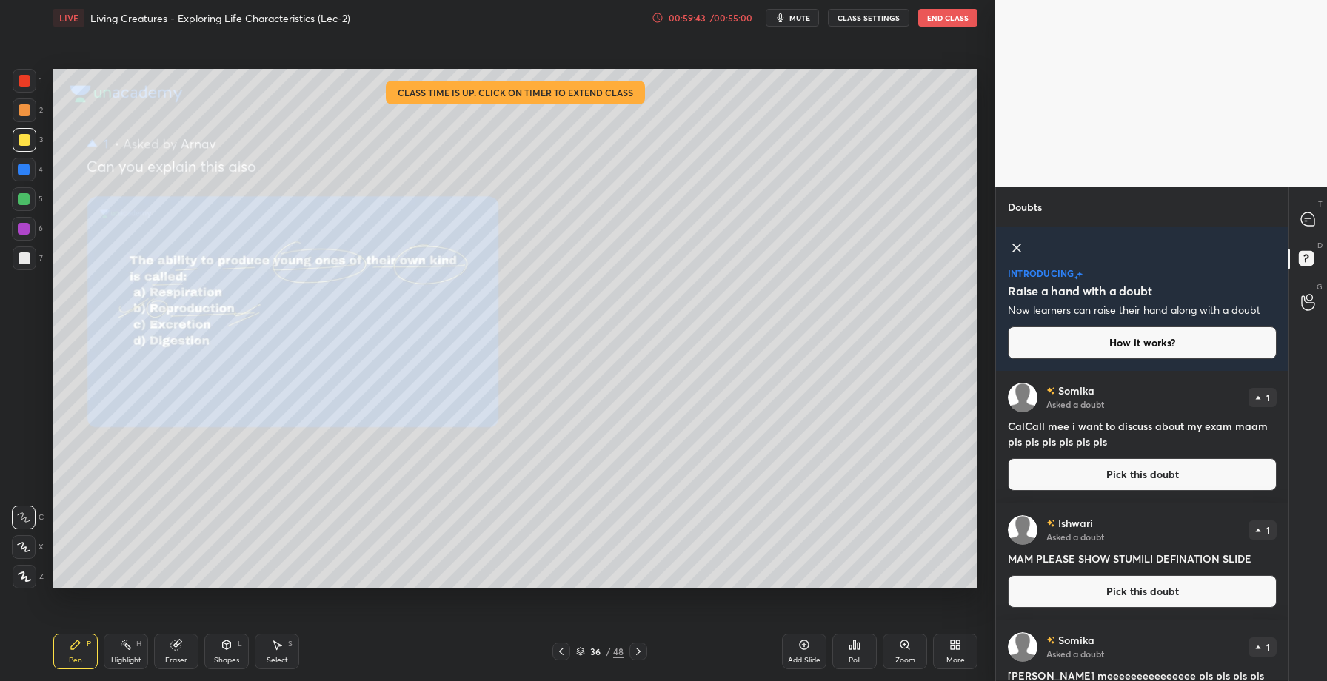
click at [637, 651] on icon at bounding box center [639, 652] width 12 height 12
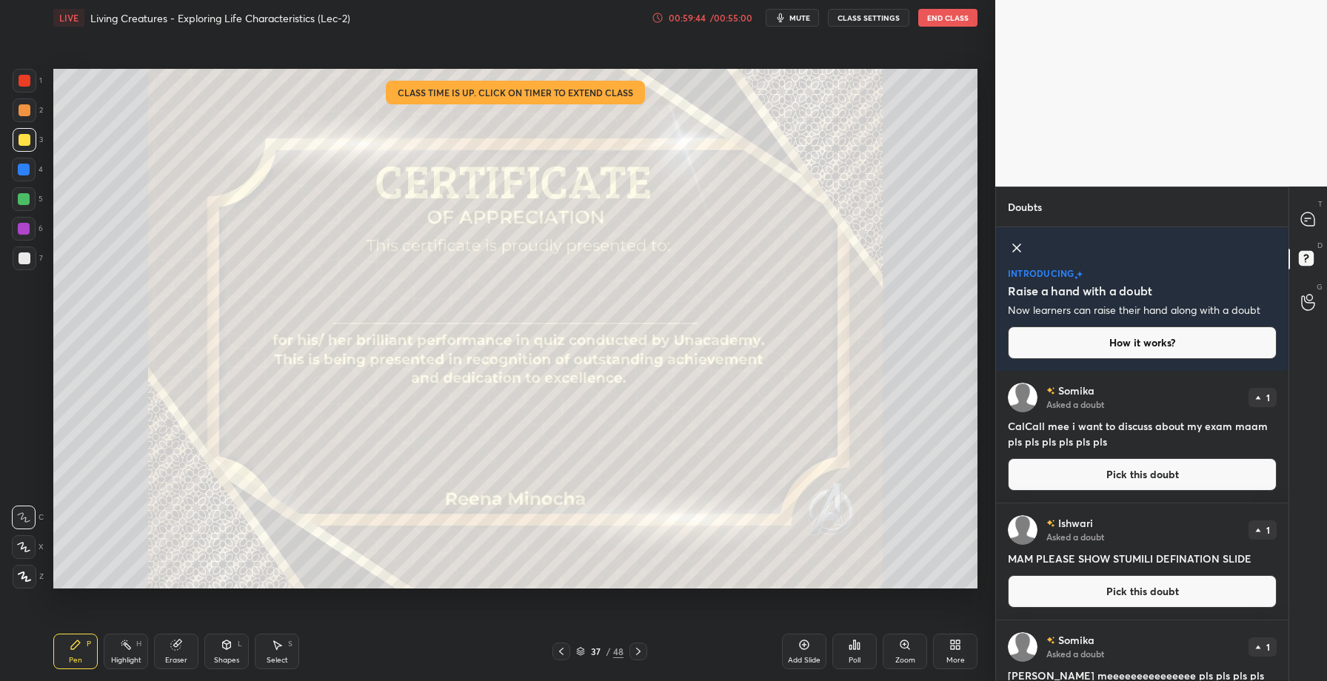
click at [637, 651] on icon at bounding box center [639, 652] width 12 height 12
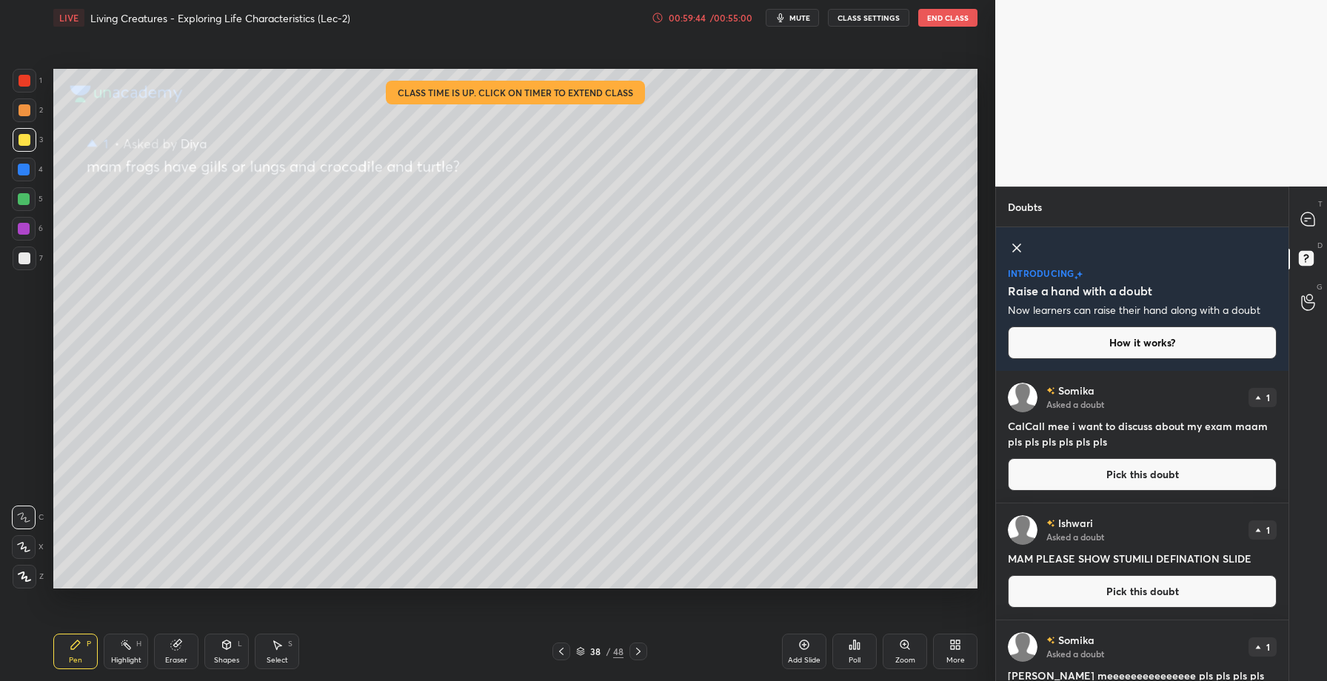
click at [637, 651] on icon at bounding box center [639, 652] width 12 height 12
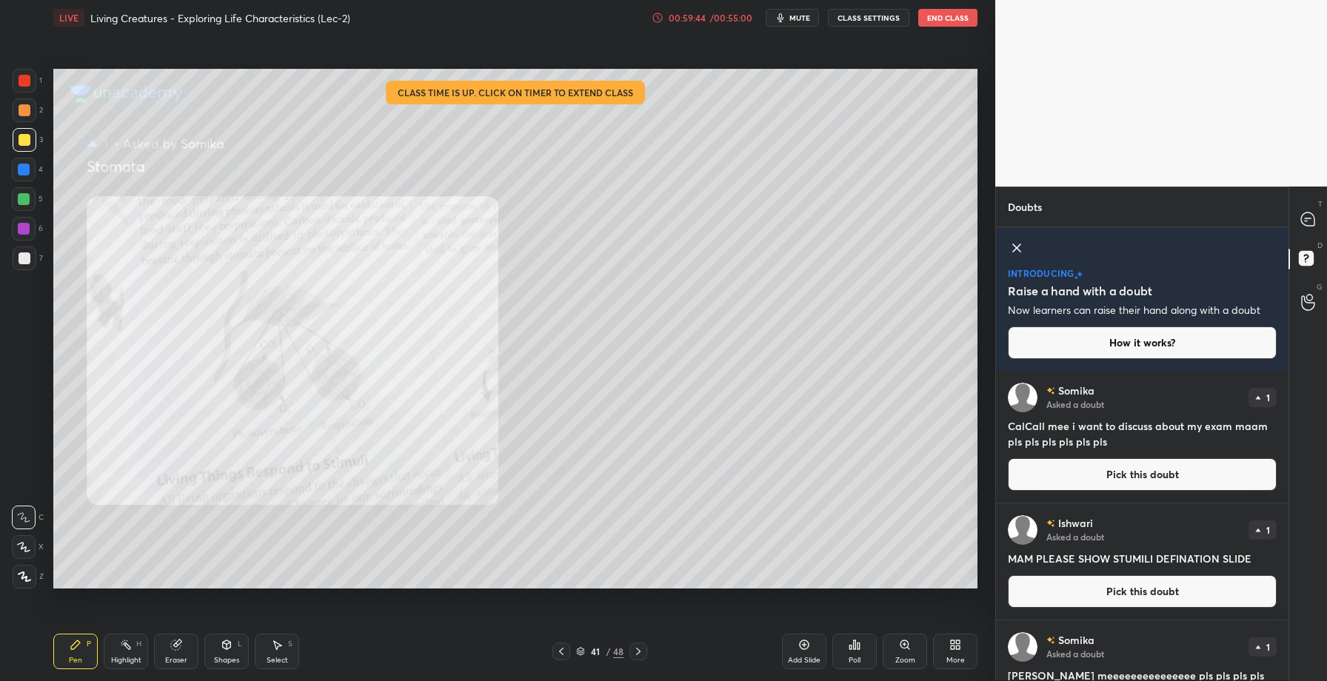
click at [637, 651] on icon at bounding box center [639, 652] width 12 height 12
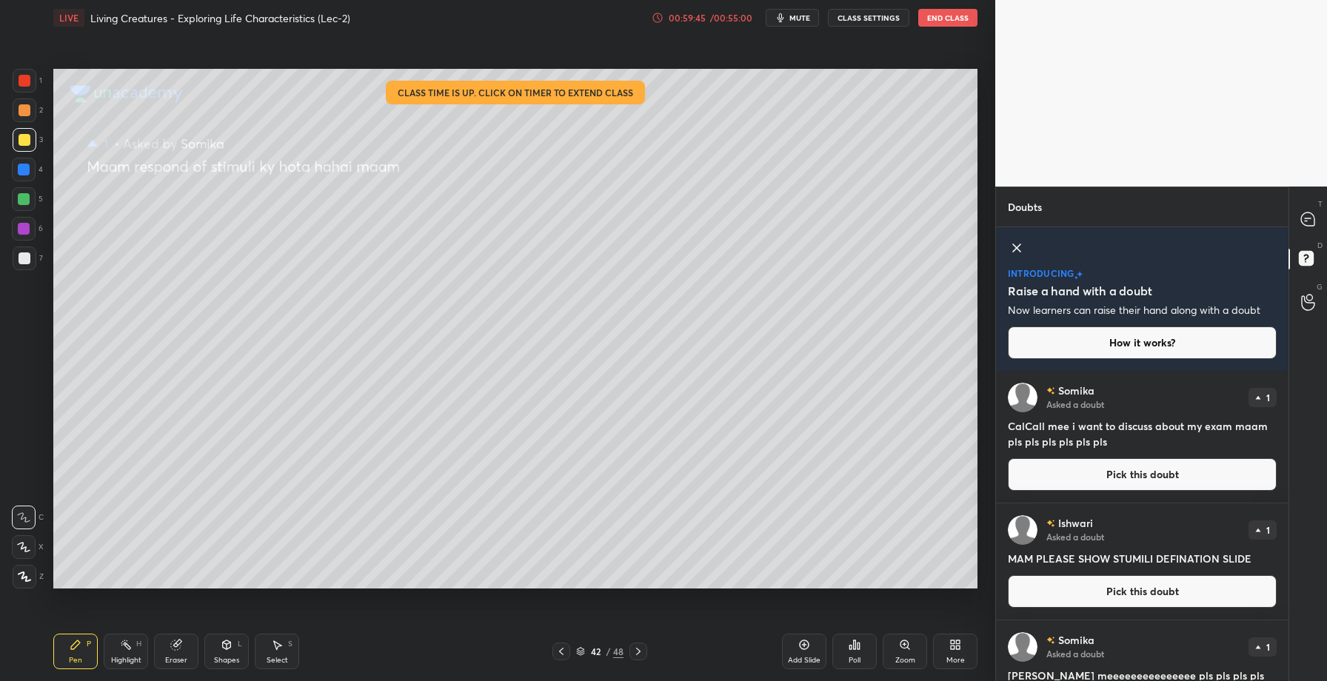
click at [637, 651] on icon at bounding box center [639, 652] width 12 height 12
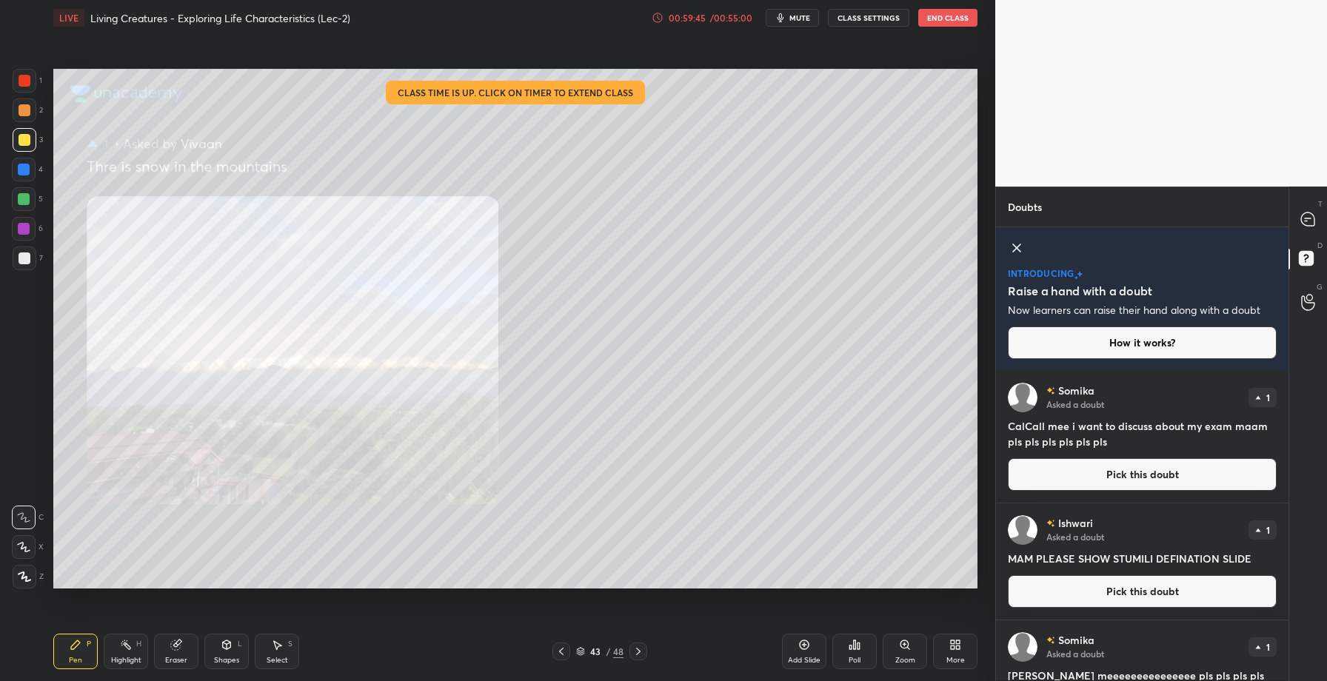
click at [637, 651] on icon at bounding box center [639, 652] width 12 height 12
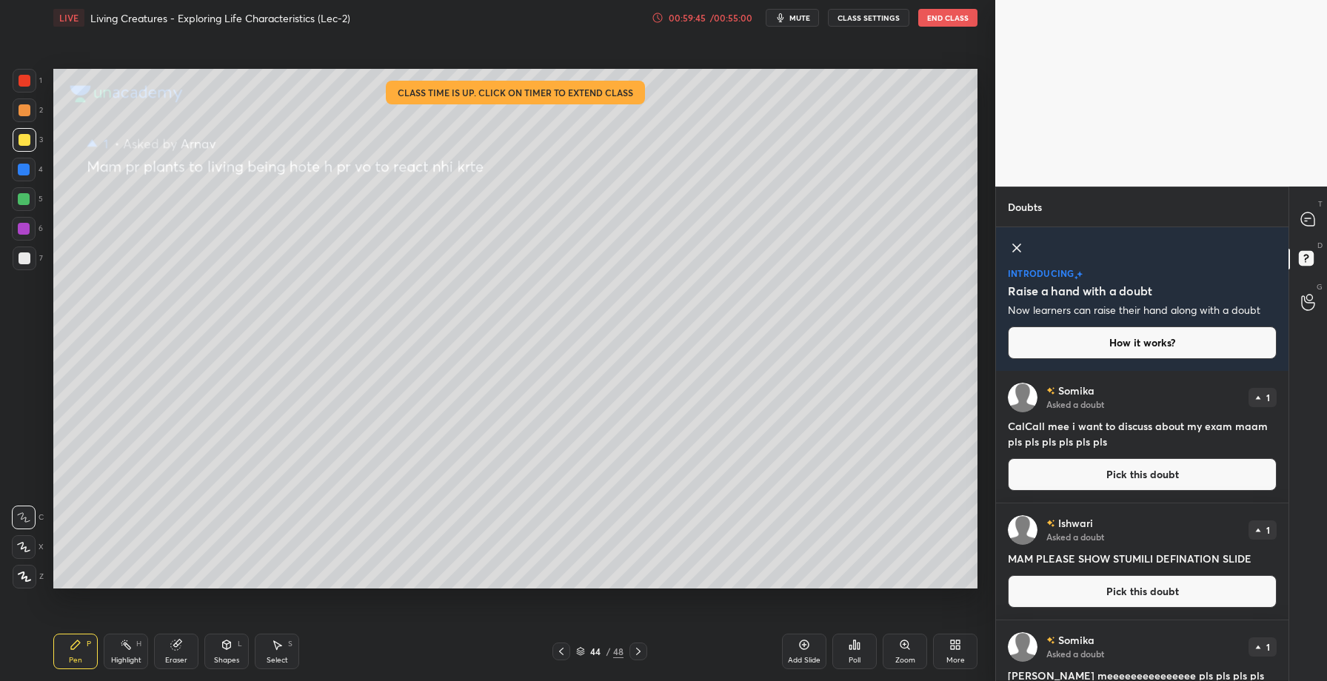
click at [637, 651] on icon at bounding box center [639, 652] width 12 height 12
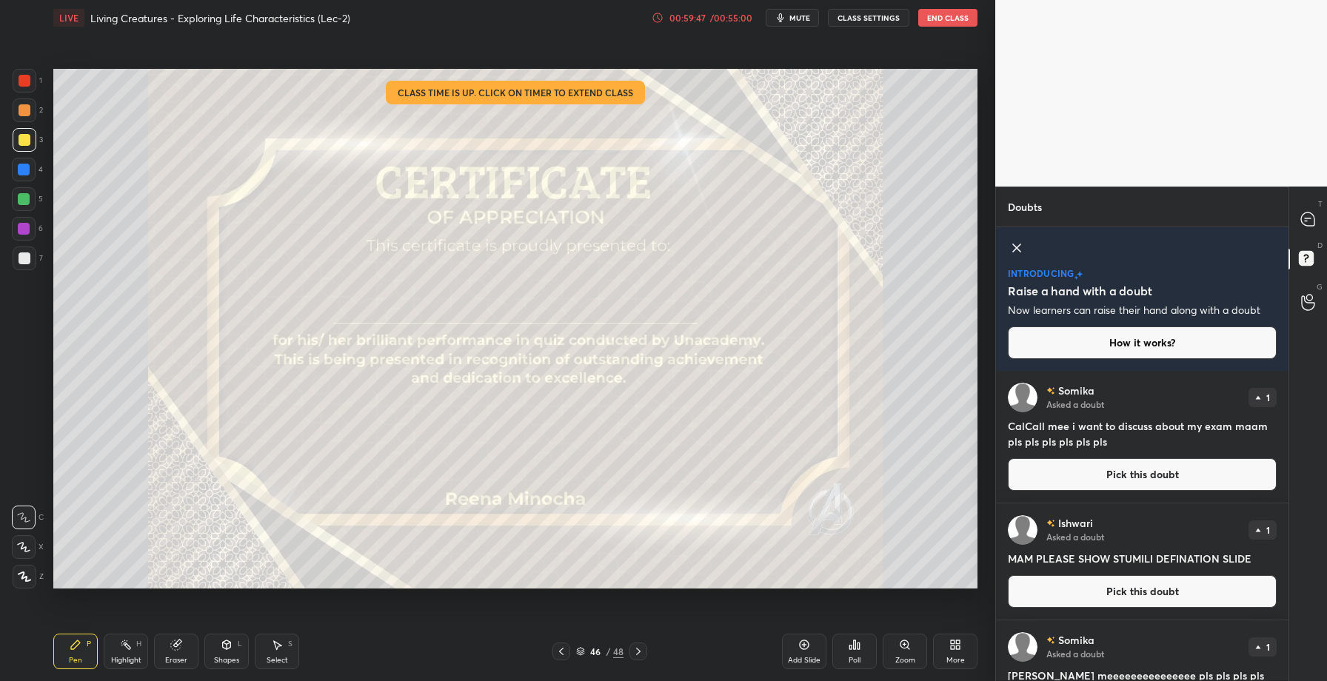
click at [559, 653] on icon at bounding box center [562, 652] width 12 height 12
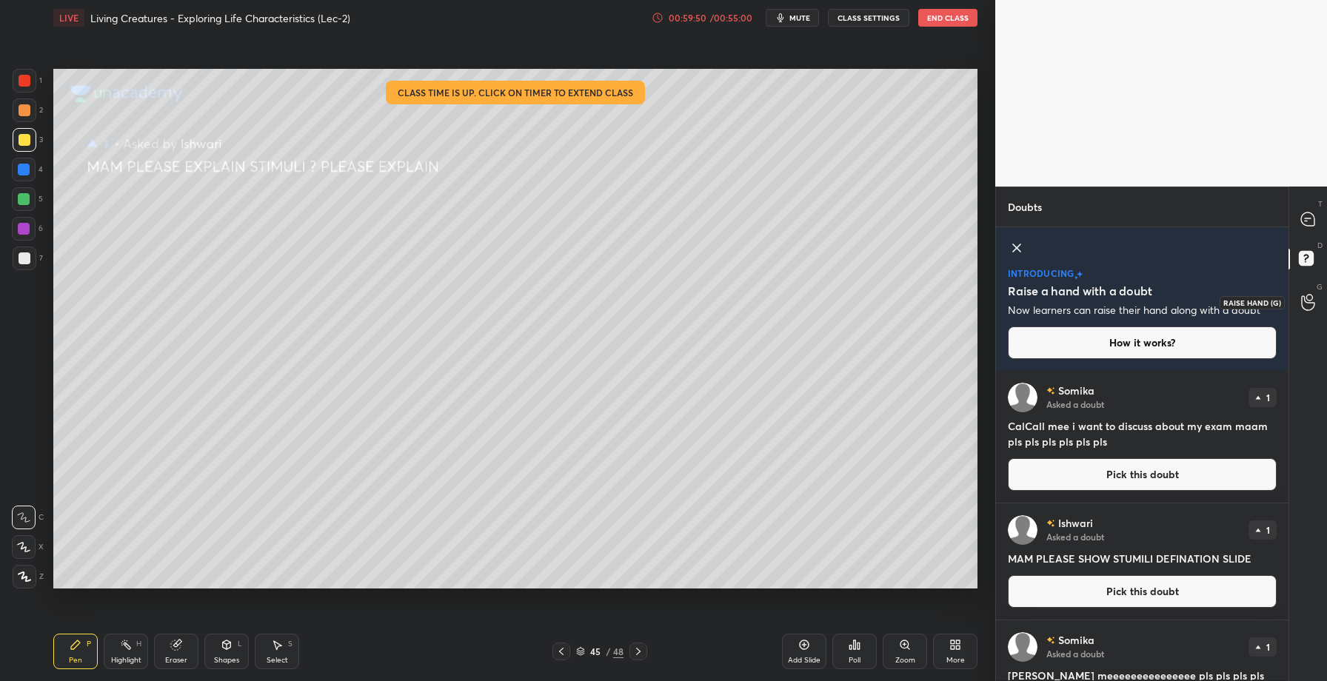
click at [1310, 303] on icon at bounding box center [1308, 302] width 14 height 17
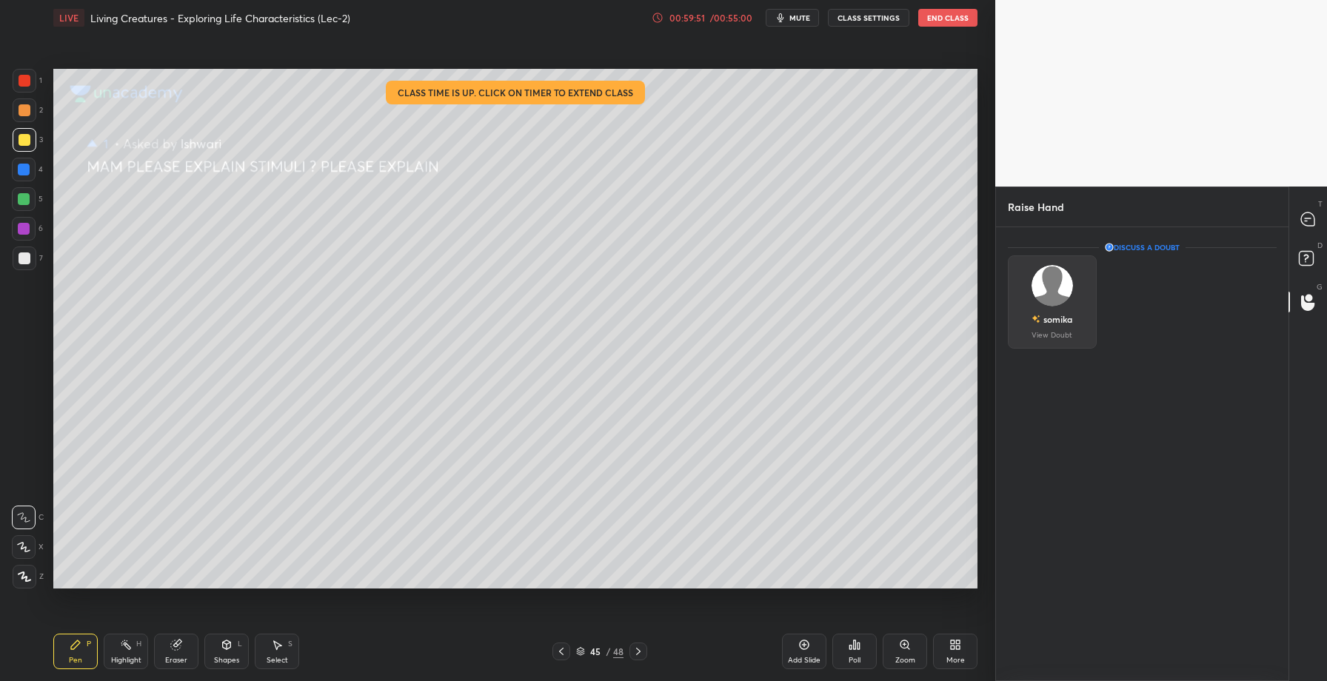
click at [1062, 284] on img "grid" at bounding box center [1052, 285] width 41 height 41
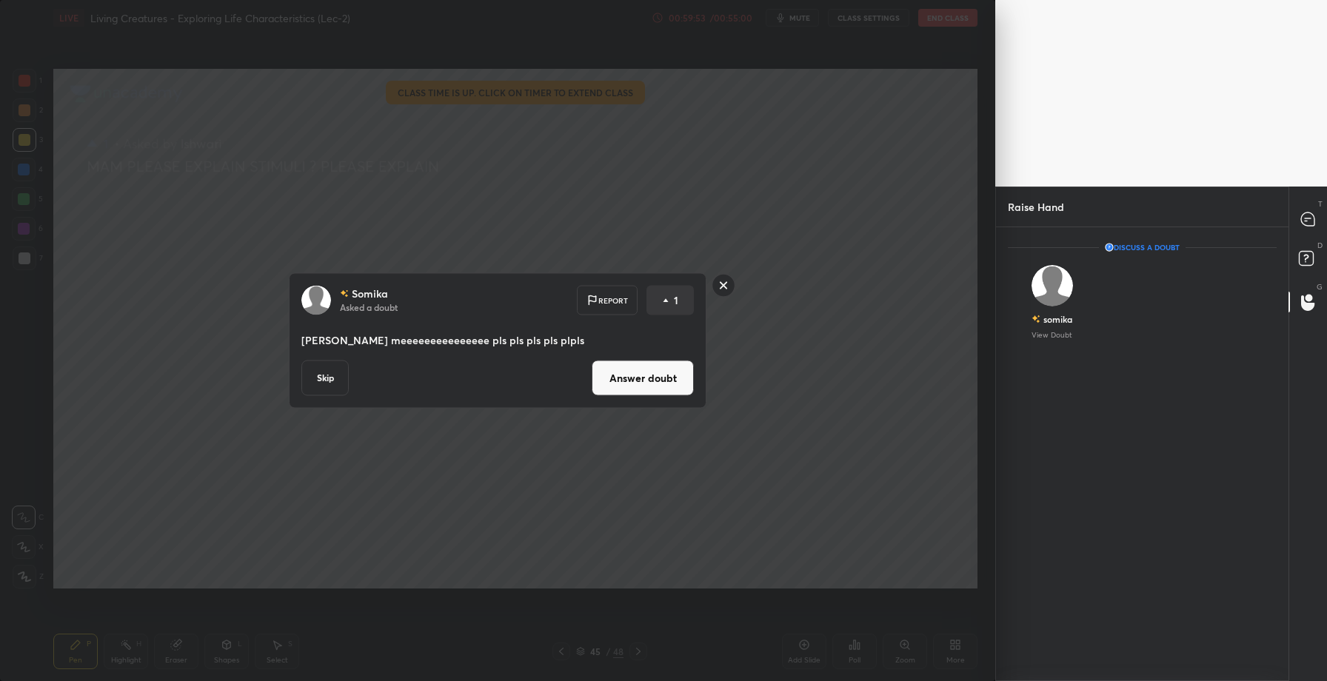
click at [614, 383] on button "Answer doubt" at bounding box center [643, 379] width 102 height 36
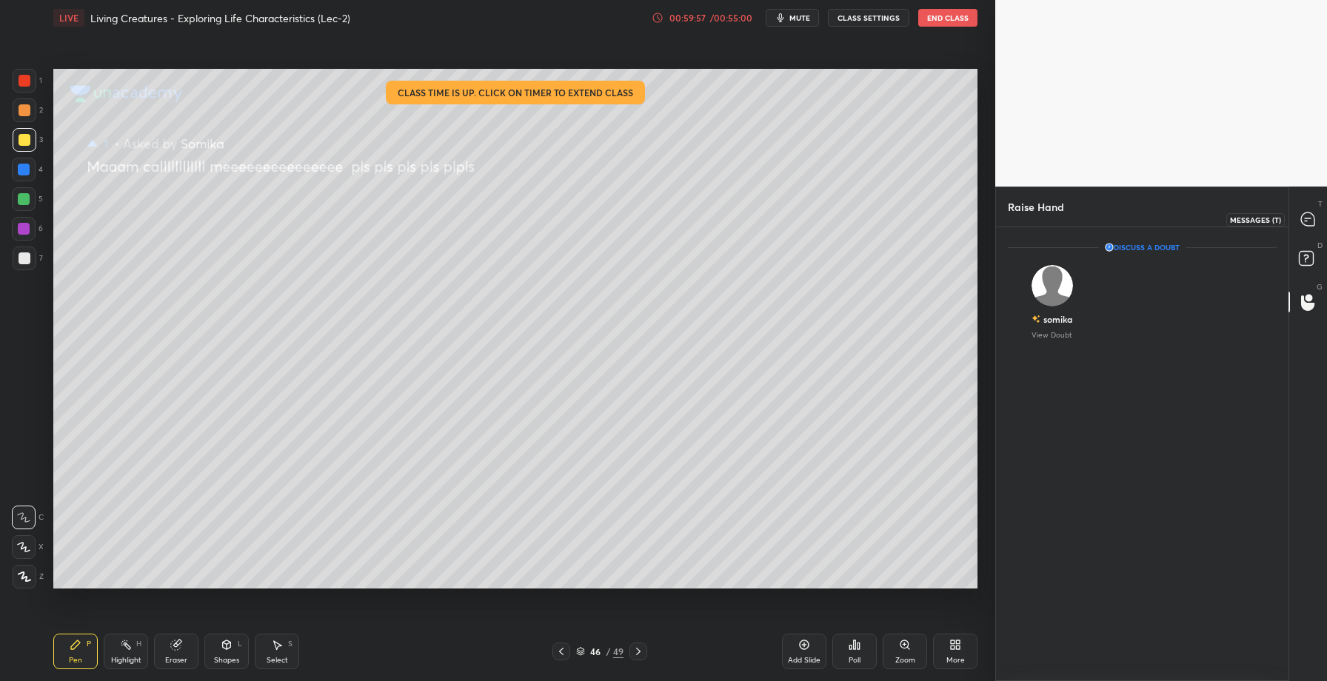
click at [1310, 219] on icon at bounding box center [1307, 219] width 13 height 13
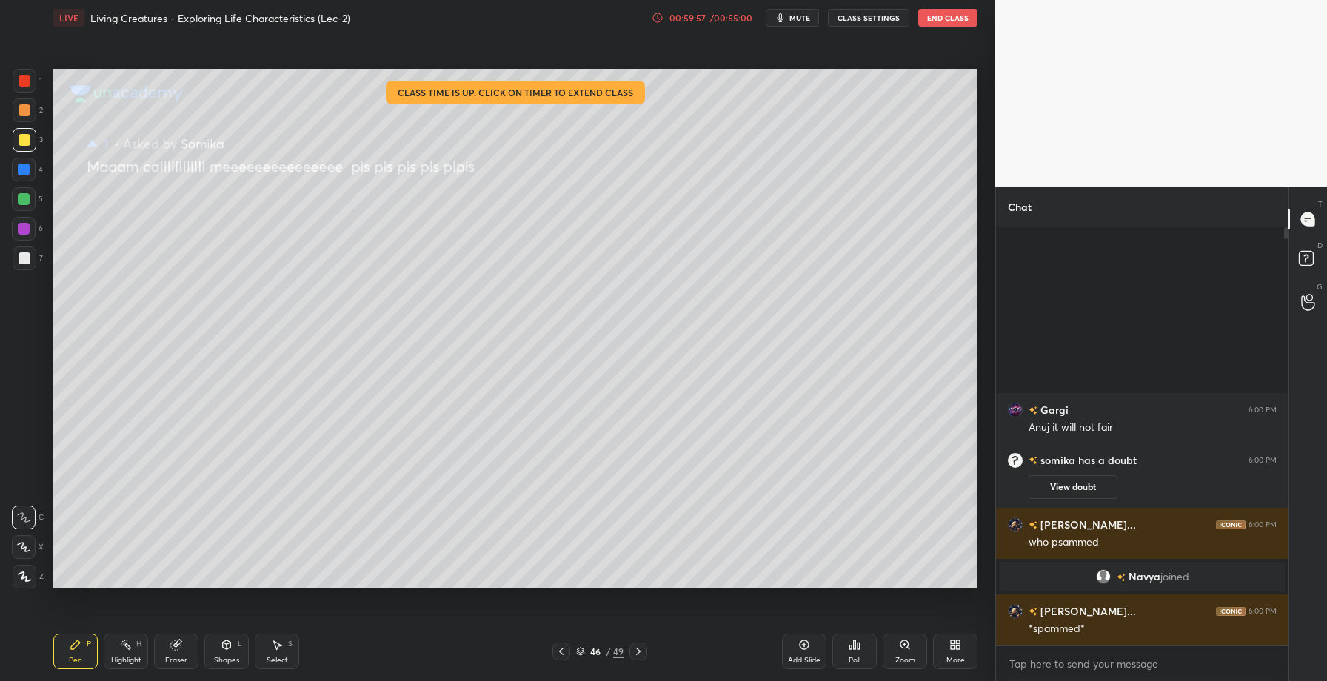
scroll to position [414, 288]
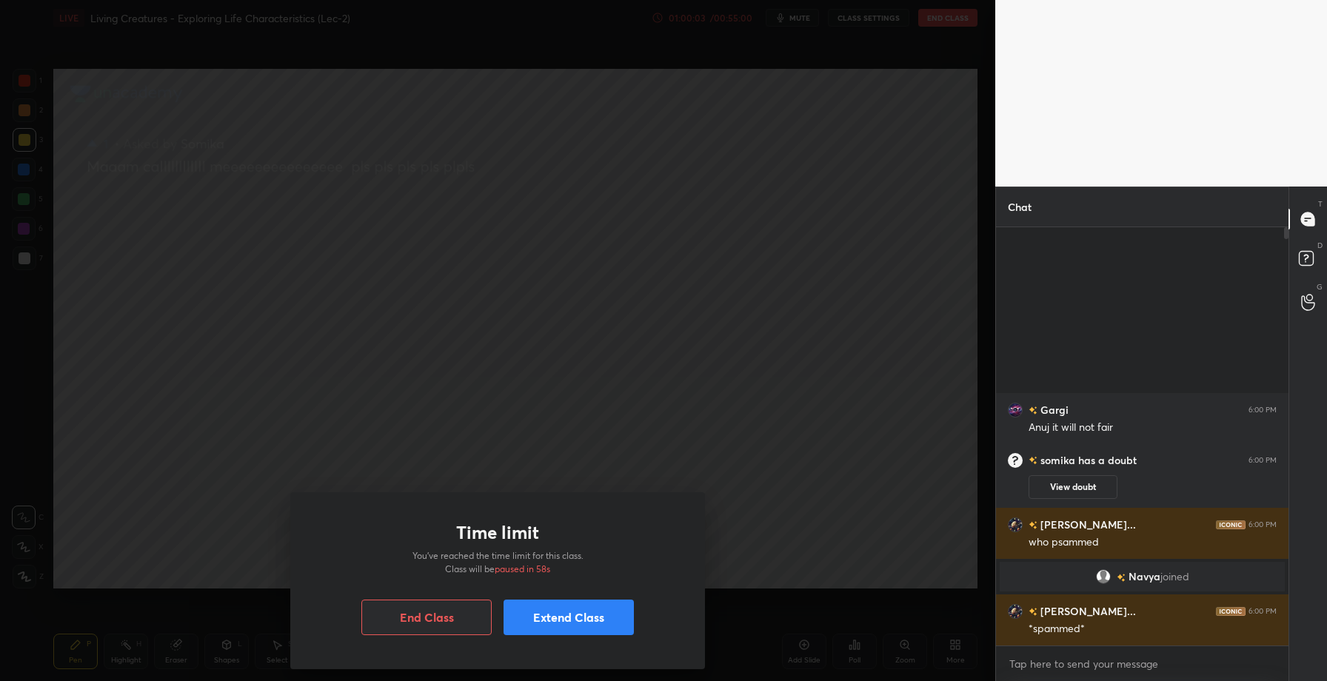
click at [579, 624] on button "Extend Class" at bounding box center [569, 618] width 130 height 36
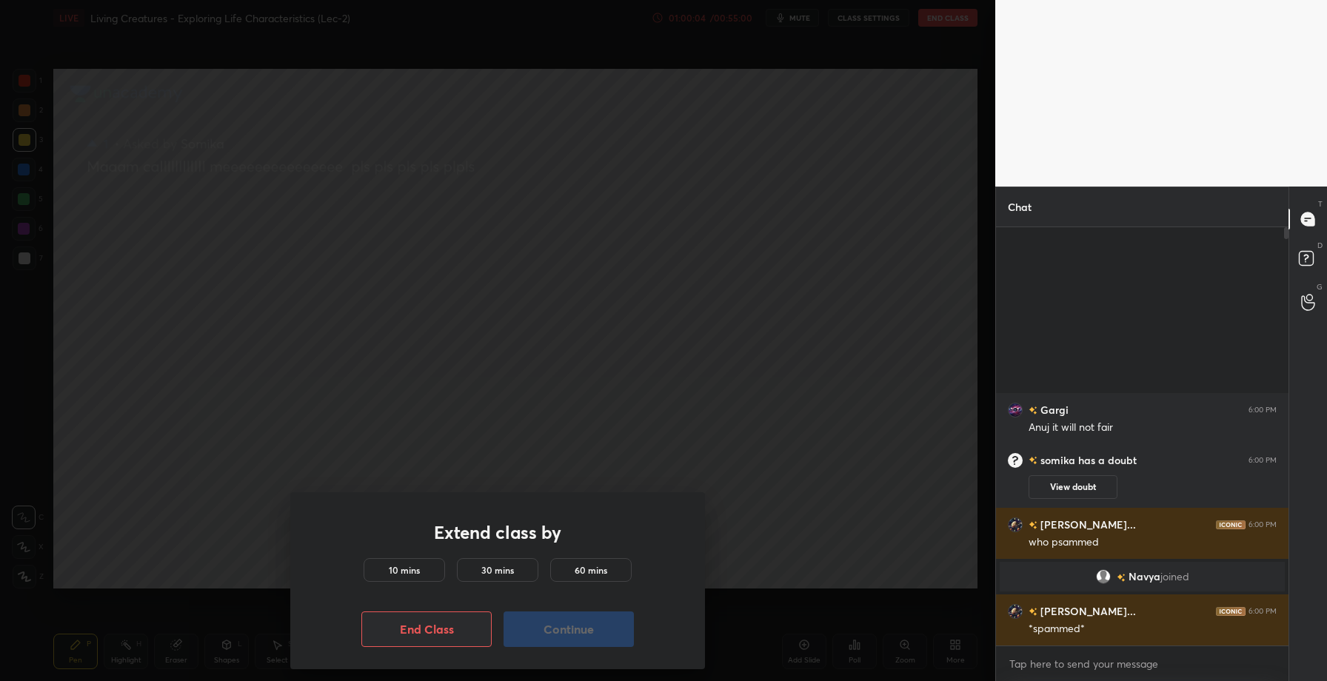
click at [396, 574] on h5 "10 mins" at bounding box center [404, 570] width 31 height 13
click at [570, 620] on button "Continue" at bounding box center [569, 630] width 130 height 36
click at [581, 628] on button "Continue" at bounding box center [569, 630] width 130 height 36
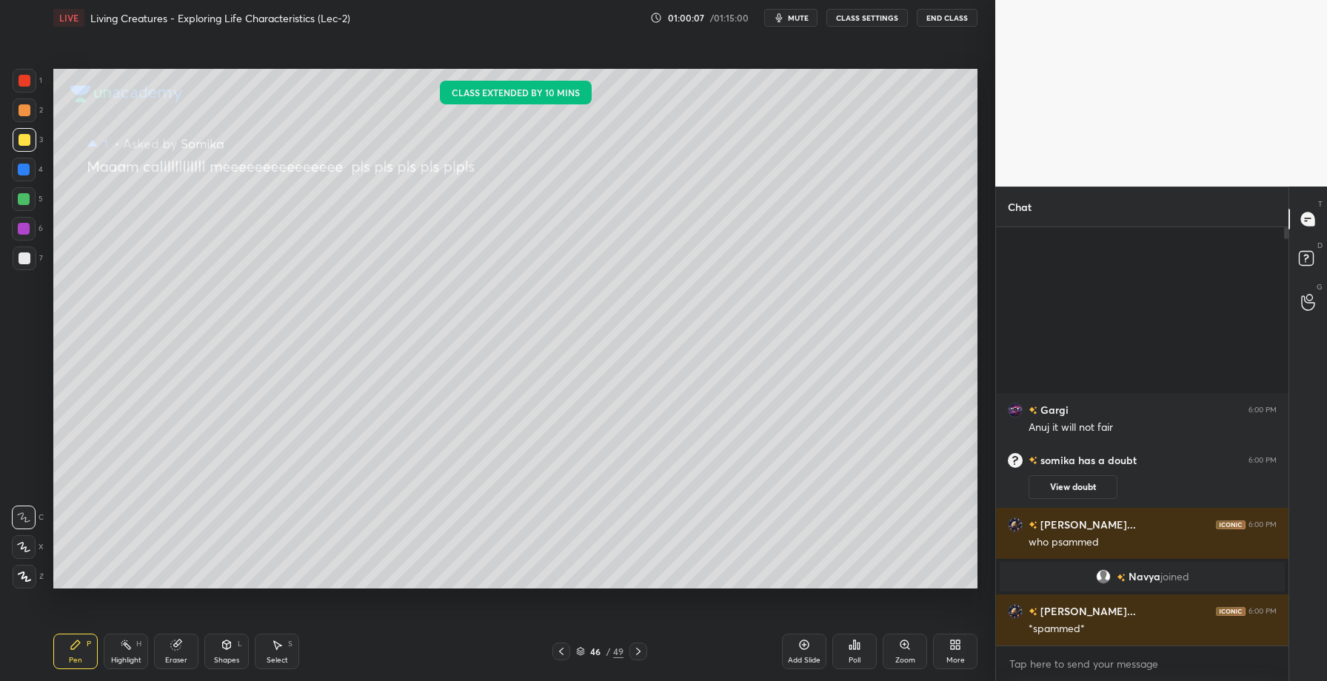
click at [581, 628] on div "Pen P Highlight H Eraser Shapes L Select S 46 / 49 Add Slide Poll Zoom More" at bounding box center [515, 651] width 924 height 59
click at [1313, 261] on rect at bounding box center [1306, 259] width 14 height 14
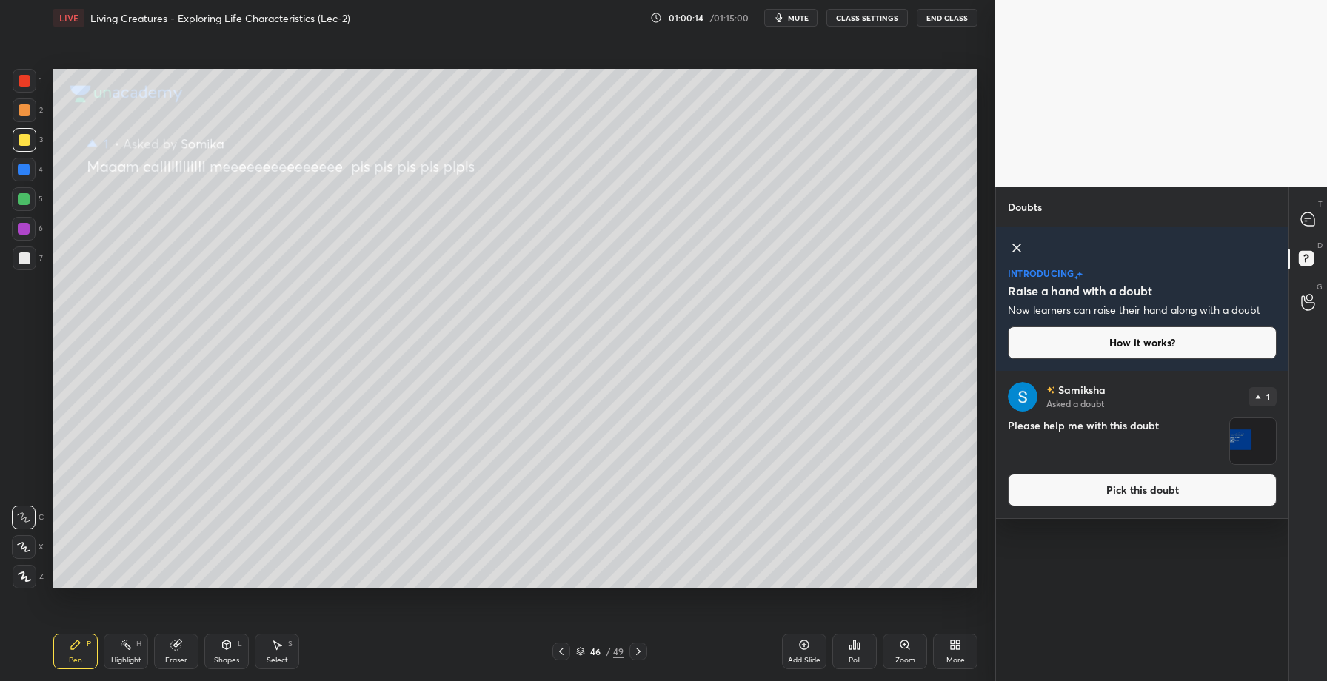
scroll to position [0, 0]
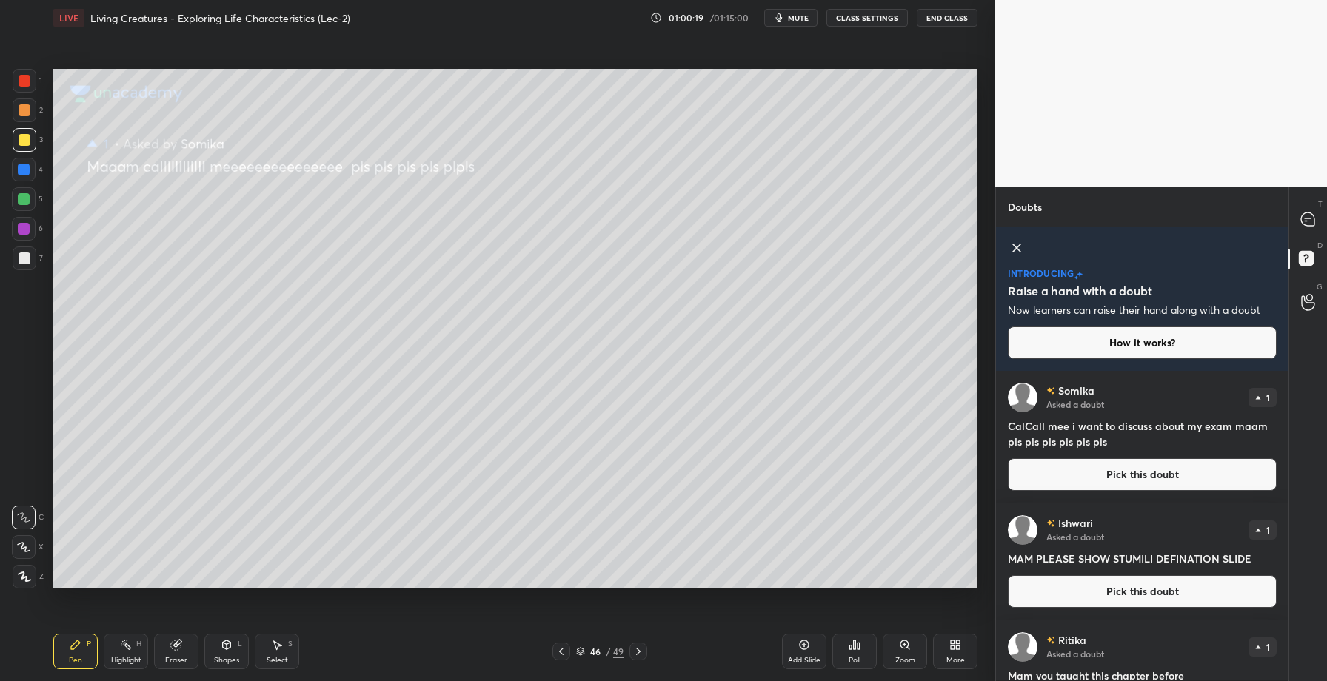
click at [561, 650] on icon at bounding box center [561, 651] width 4 height 7
click at [633, 653] on icon at bounding box center [639, 652] width 12 height 12
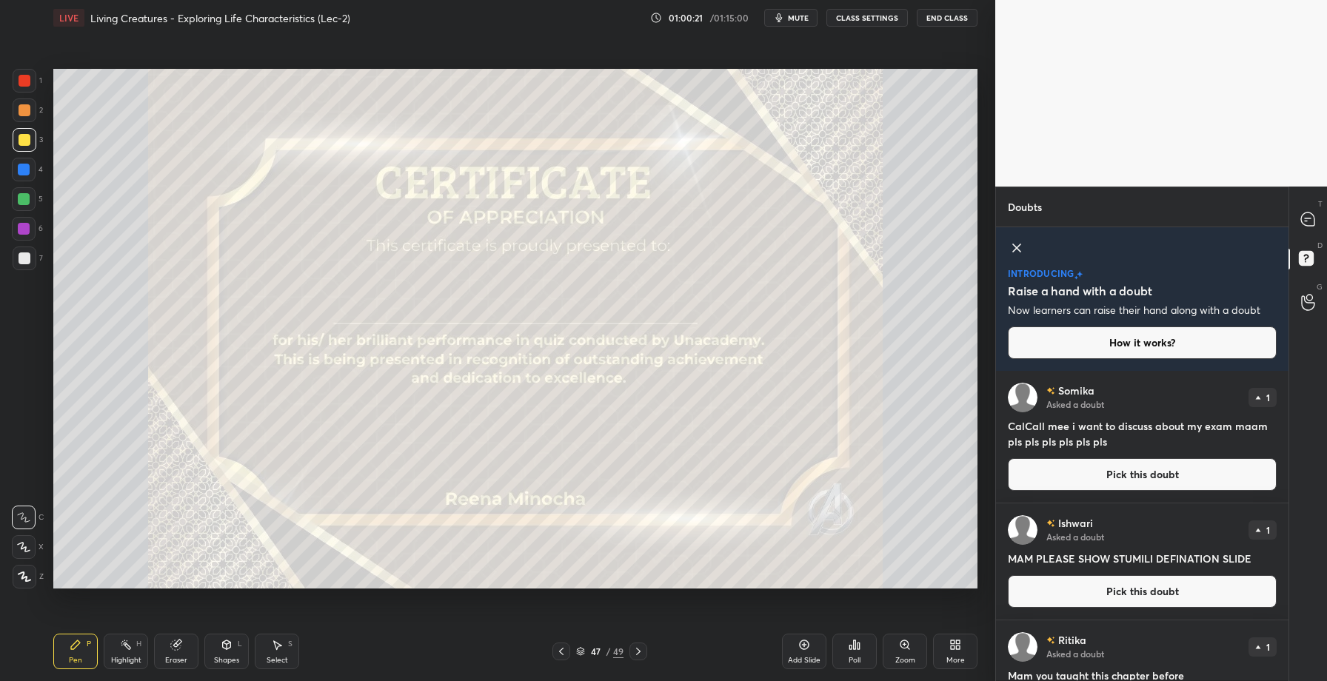
click at [633, 653] on icon at bounding box center [639, 652] width 12 height 12
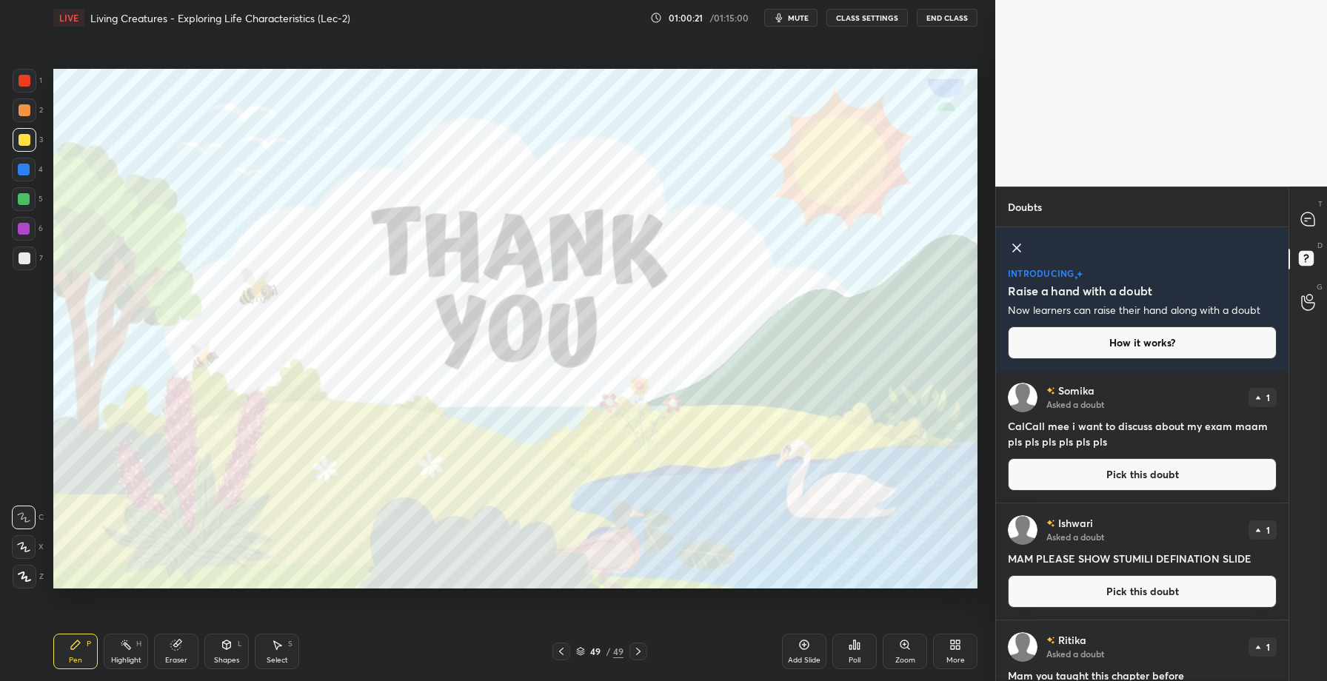
click at [633, 653] on icon at bounding box center [639, 652] width 12 height 12
click at [1311, 224] on icon at bounding box center [1307, 219] width 13 height 13
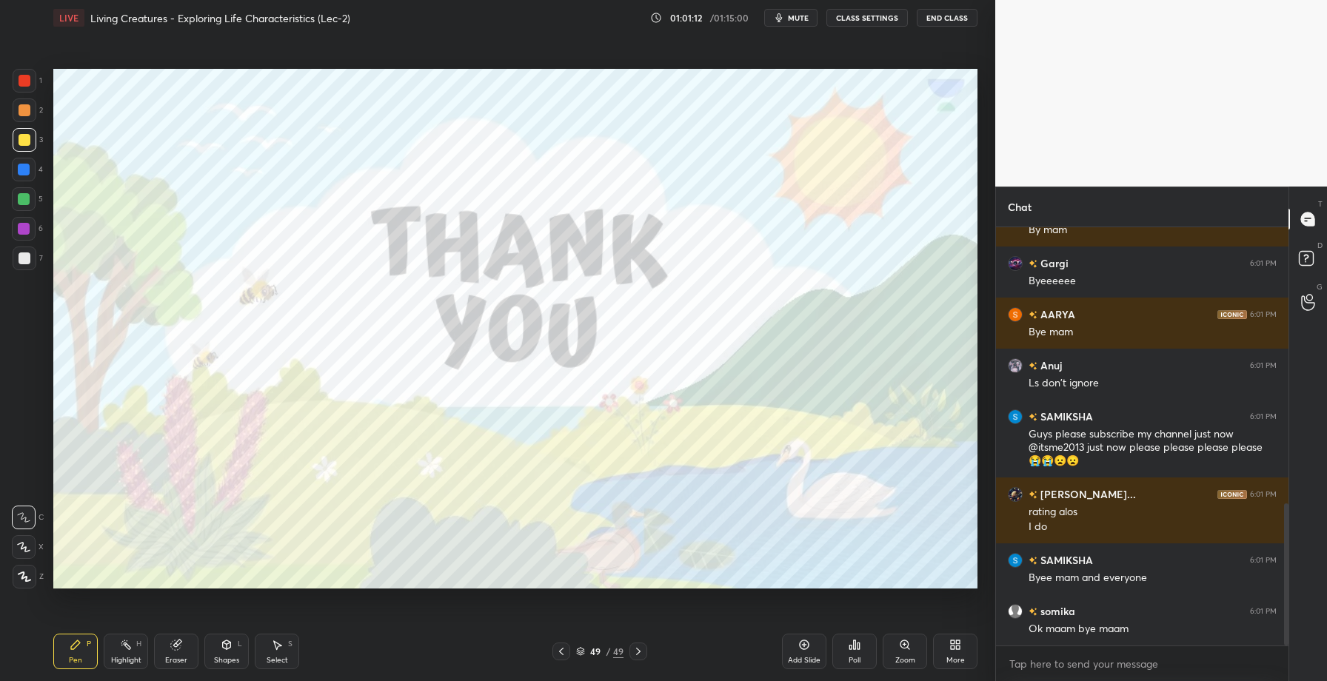
scroll to position [861, 0]
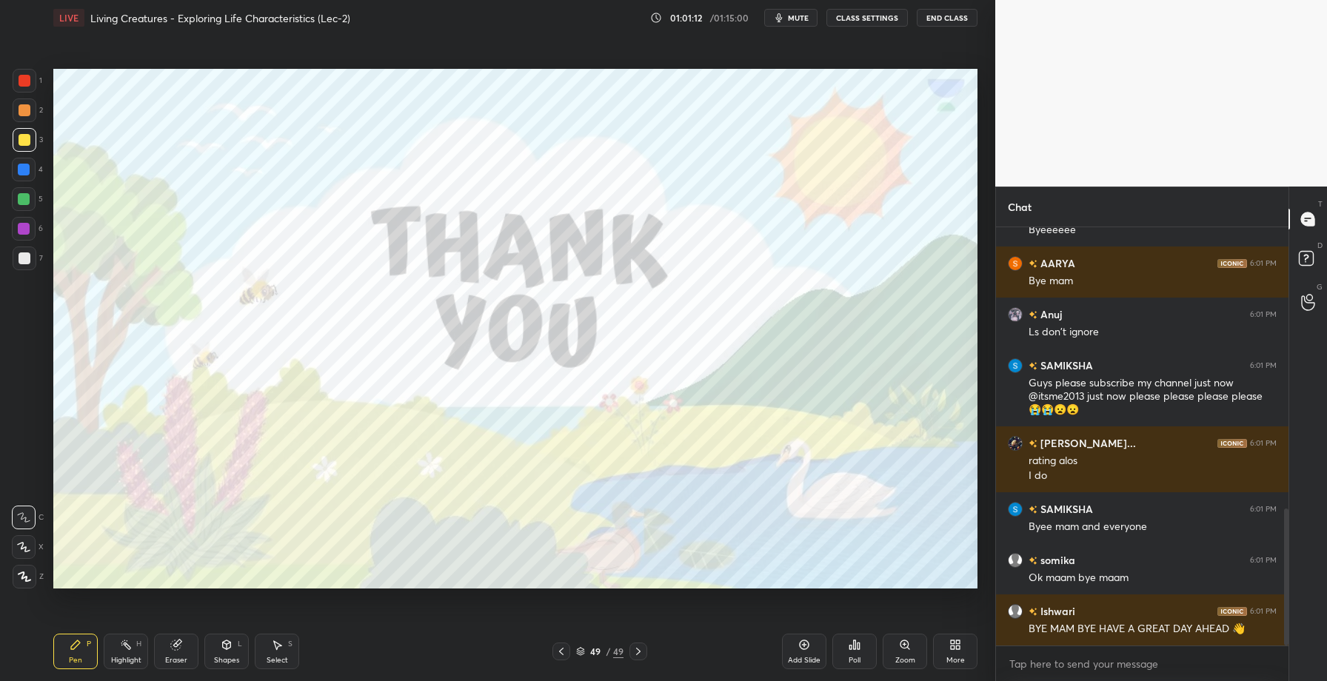
click at [945, 20] on button "End Class" at bounding box center [947, 18] width 61 height 18
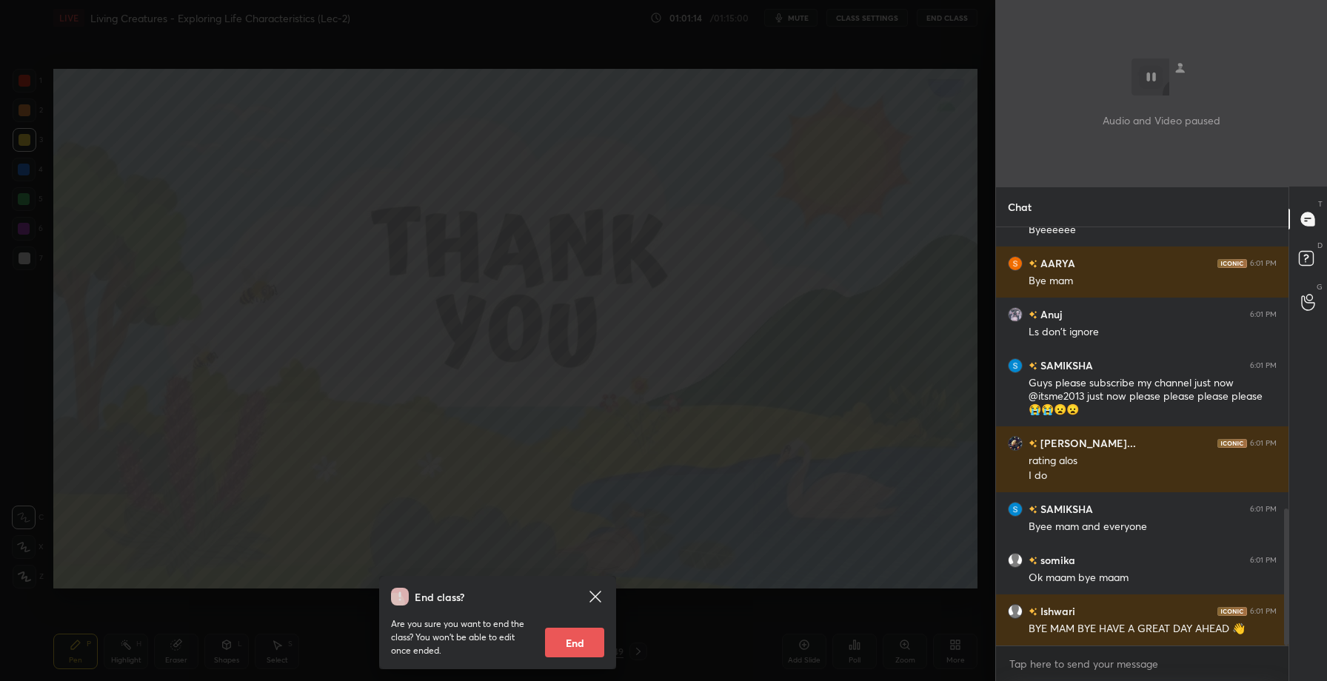
click at [581, 633] on button "End" at bounding box center [574, 643] width 59 height 30
type textarea "x"
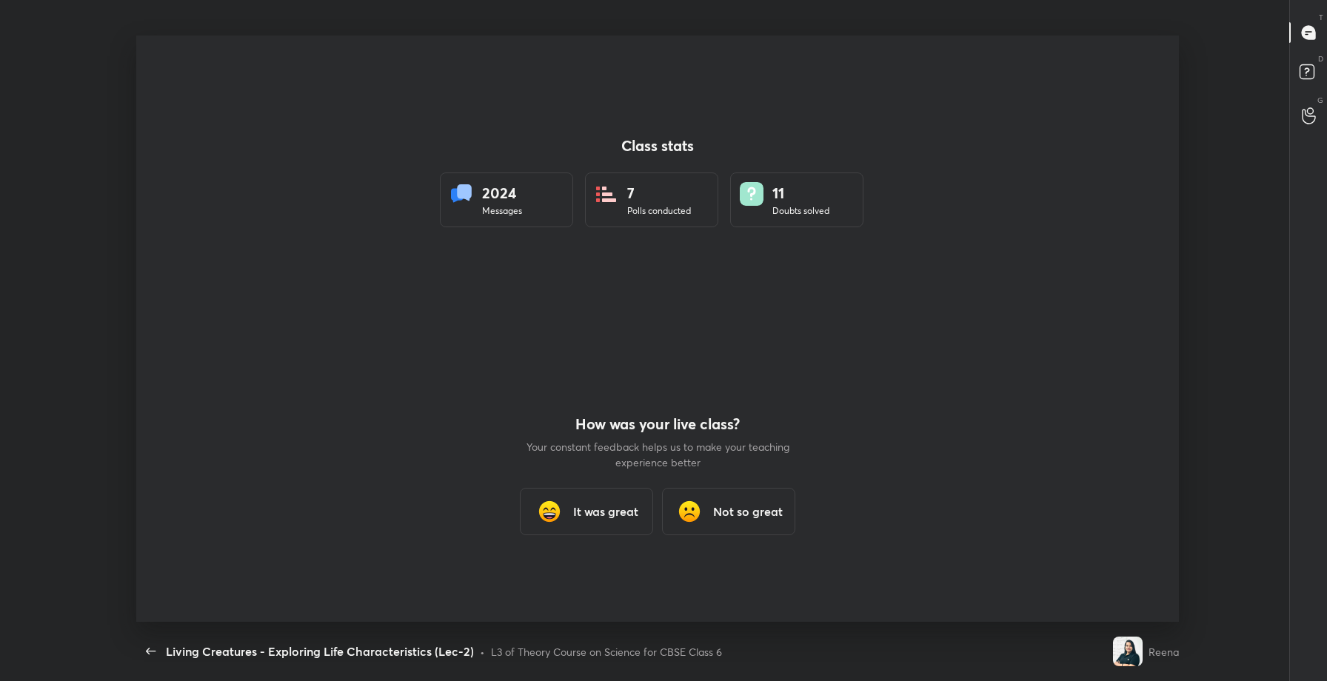
scroll to position [0, 0]
click at [597, 496] on div "It was great" at bounding box center [586, 511] width 133 height 47
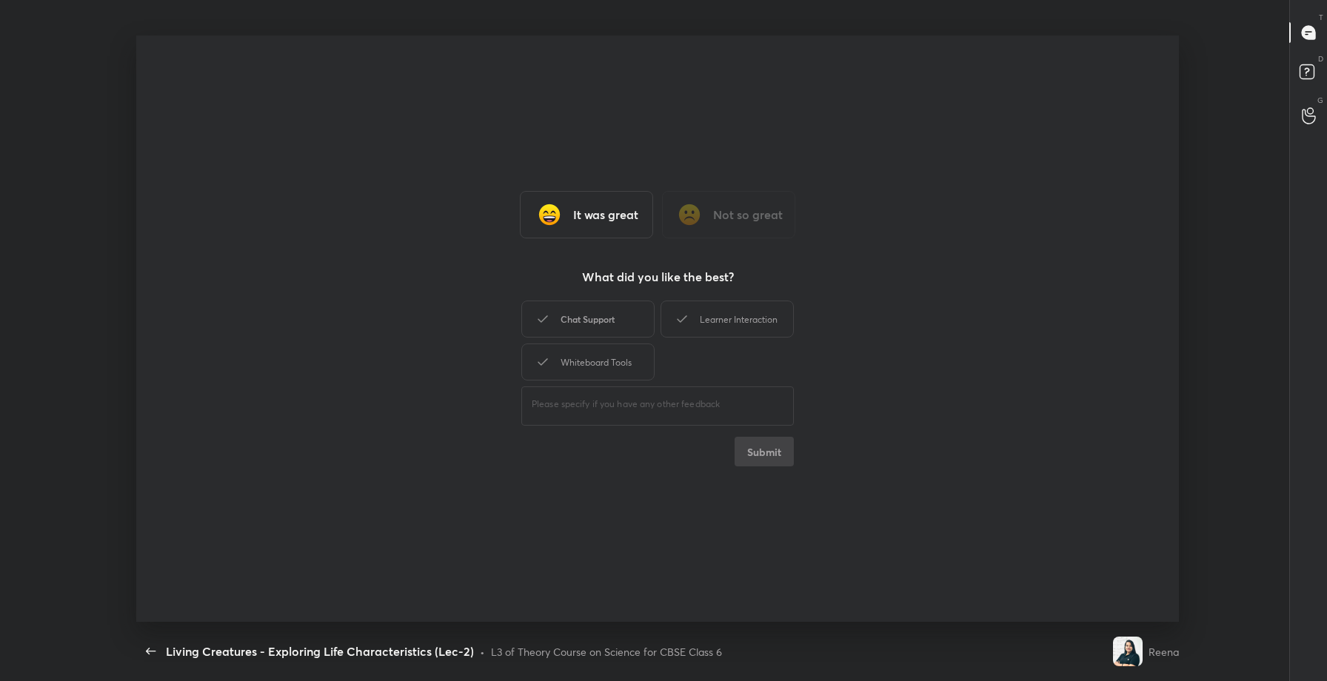
click at [599, 310] on div "Chat Support" at bounding box center [587, 319] width 133 height 37
click at [770, 453] on button "Submit" at bounding box center [764, 452] width 59 height 30
